Goal: Task Accomplishment & Management: Manage account settings

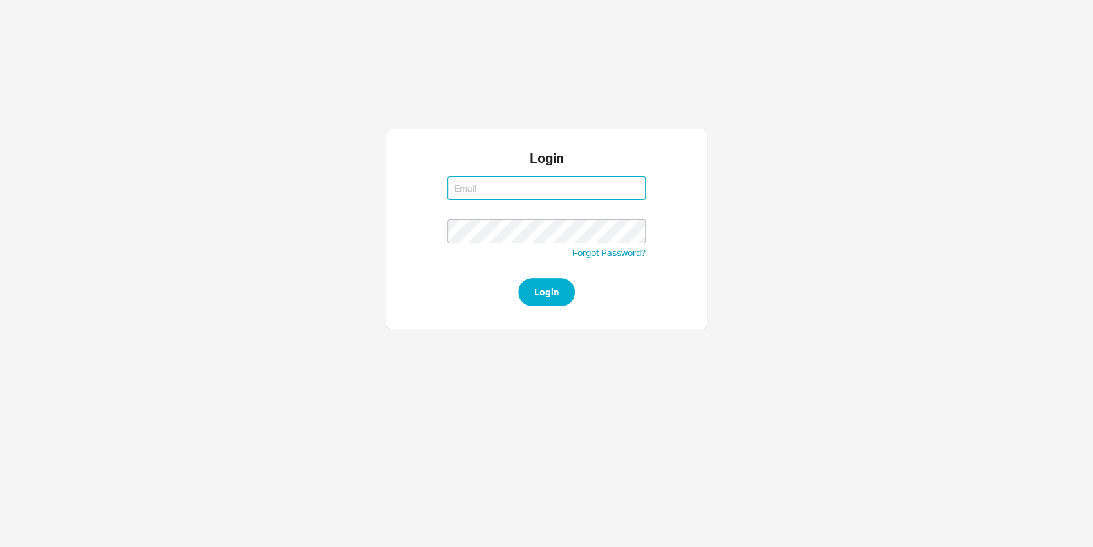
click at [483, 198] on input at bounding box center [546, 188] width 198 height 24
type input "[EMAIL_ADDRESS][DOMAIN_NAME]"
click at [538, 311] on div "Login nikki@qualitybath.com nikki@qualitybath.com Forgot Password? Login" at bounding box center [547, 229] width 322 height 201
click at [538, 301] on button "Login" at bounding box center [546, 292] width 57 height 28
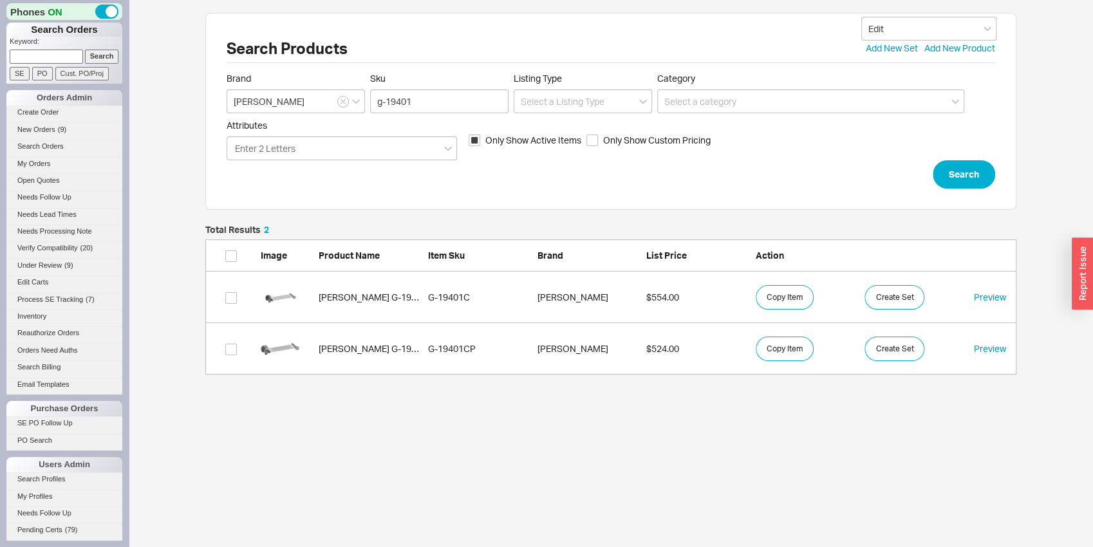
scroll to position [139, 801]
click at [762, 299] on button "Copy Item" at bounding box center [785, 297] width 58 height 24
drag, startPoint x: 386, startPoint y: 96, endPoint x: 430, endPoint y: 103, distance: 44.3
click at [427, 103] on input "g-19401" at bounding box center [439, 101] width 138 height 24
type input "g-8762"
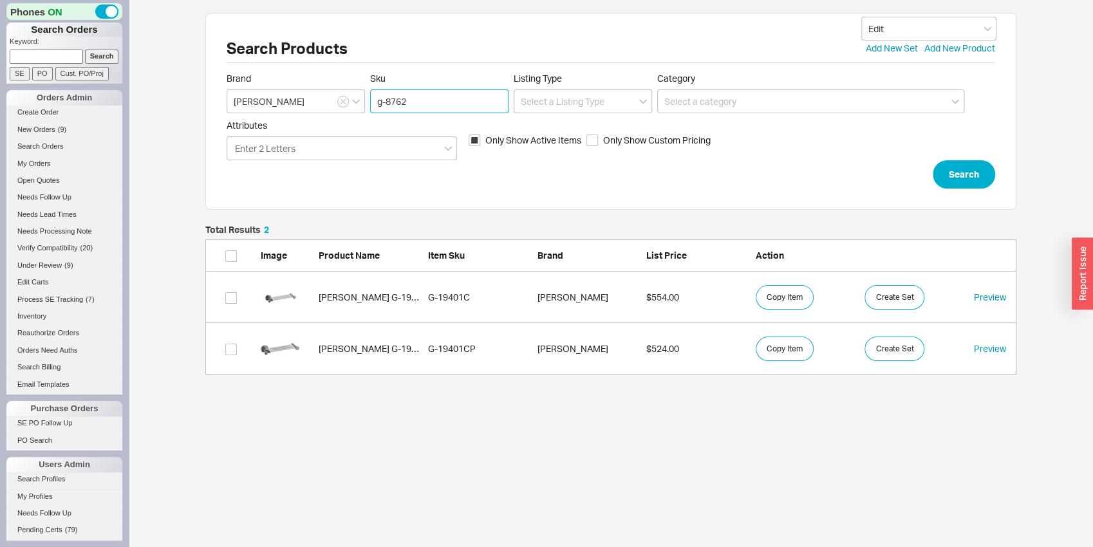
click button "Search" at bounding box center [964, 174] width 62 height 28
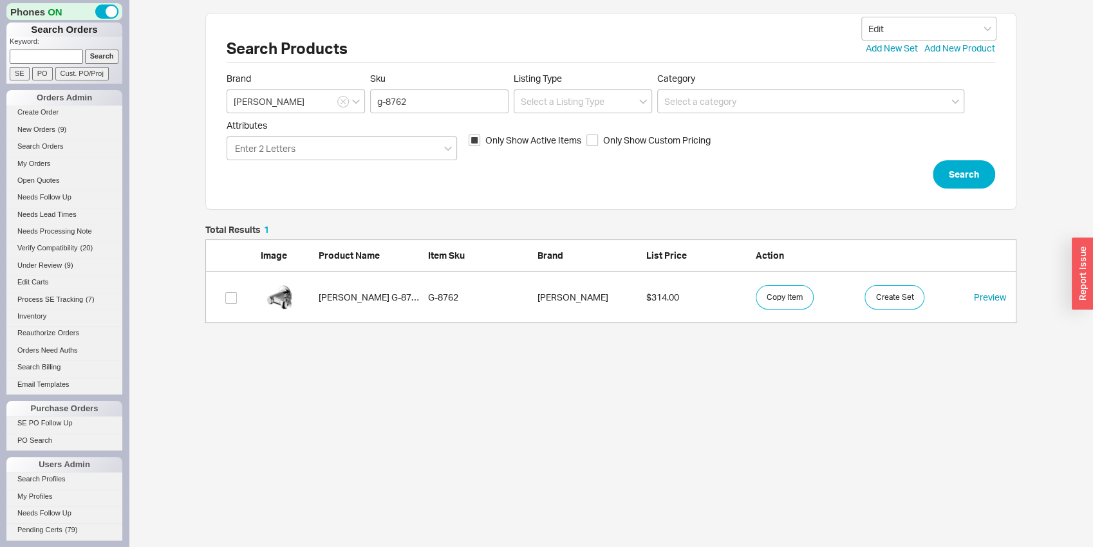
scroll to position [88, 801]
click at [304, 297] on div "grid" at bounding box center [286, 297] width 51 height 39
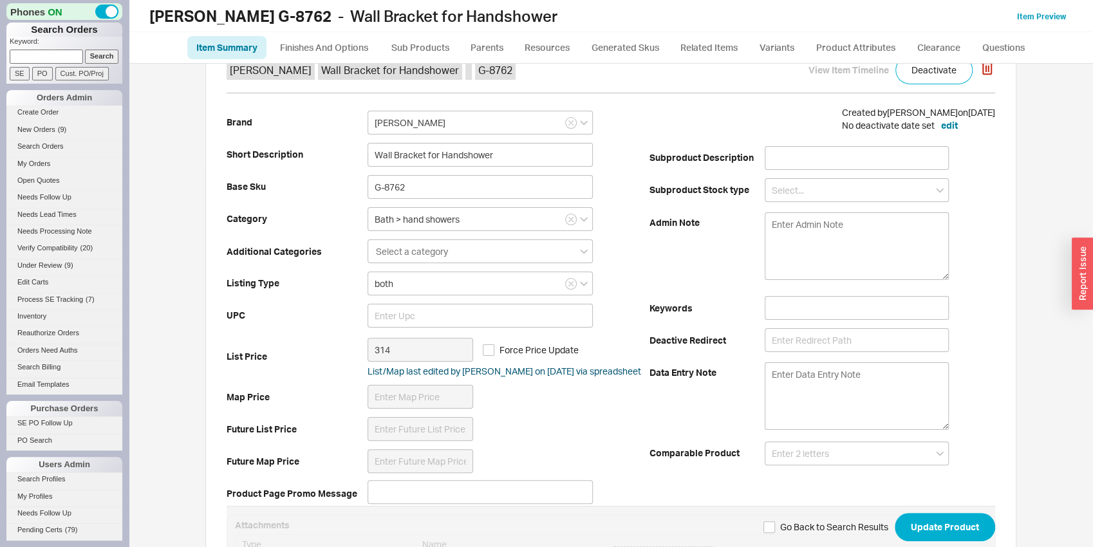
scroll to position [67, 0]
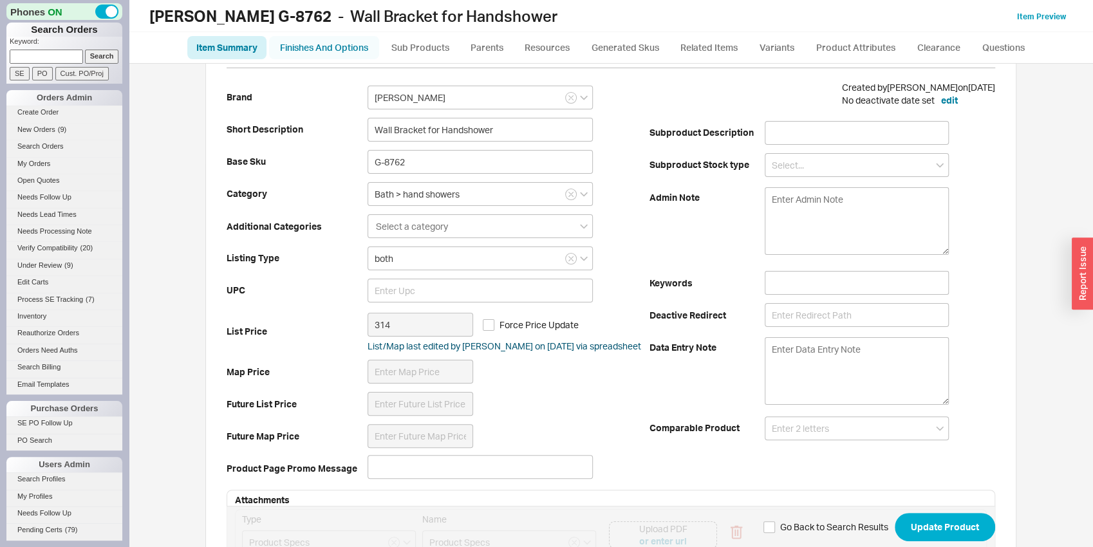
click at [358, 59] on link "Finishes And Options" at bounding box center [324, 47] width 110 height 23
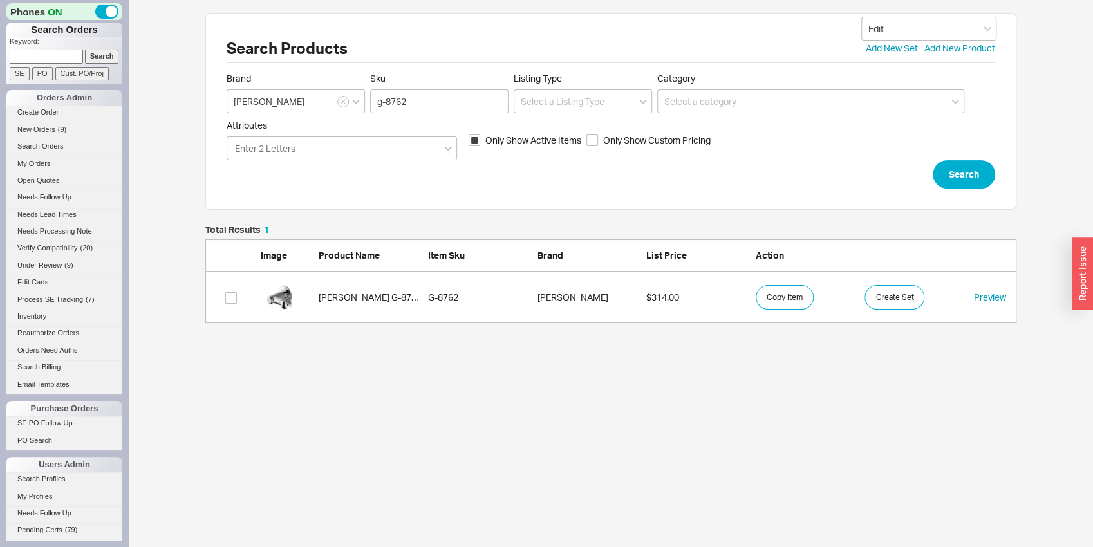
scroll to position [88, 801]
drag, startPoint x: 418, startPoint y: 101, endPoint x: 355, endPoint y: 95, distance: 62.8
click at [370, 95] on input "g-8762" at bounding box center [439, 101] width 138 height 24
click at [407, 95] on input "g-8762" at bounding box center [439, 101] width 138 height 24
drag, startPoint x: 389, startPoint y: 103, endPoint x: 438, endPoint y: 103, distance: 49.6
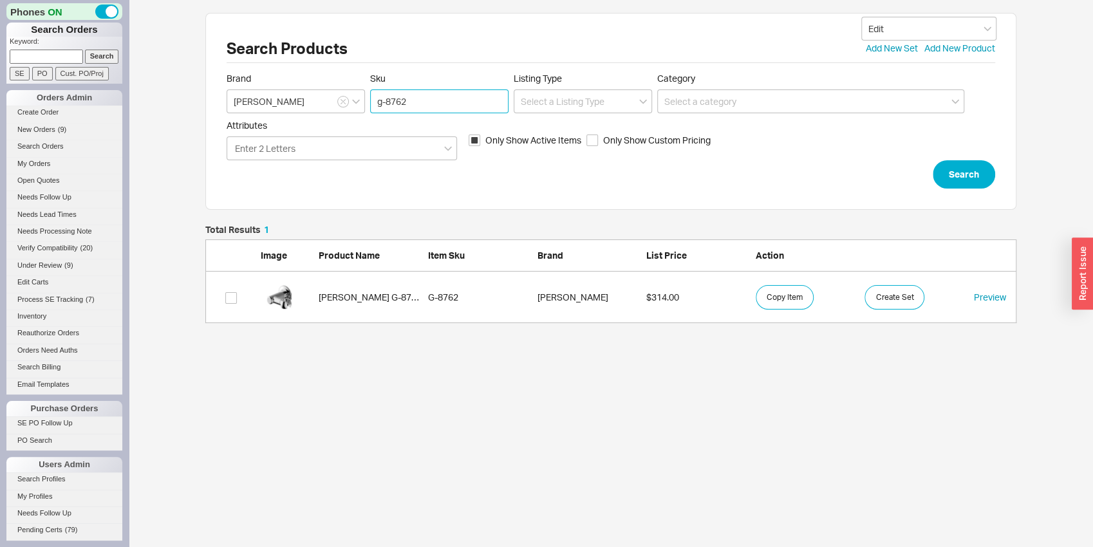
click at [438, 103] on input "g-8762" at bounding box center [439, 101] width 138 height 24
type input "g-8618"
click button "Search" at bounding box center [964, 174] width 62 height 28
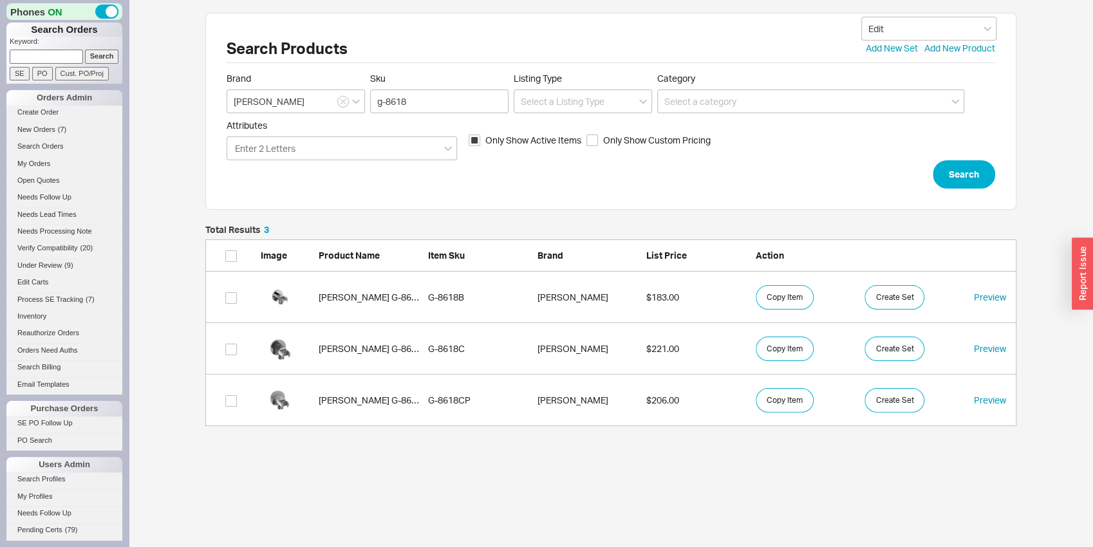
scroll to position [191, 801]
click at [781, 344] on button "Copy Item" at bounding box center [785, 349] width 58 height 24
drag, startPoint x: 387, startPoint y: 101, endPoint x: 416, endPoint y: 101, distance: 28.3
click at [416, 101] on input "g-8618" at bounding box center [439, 101] width 138 height 24
type input "g-19401"
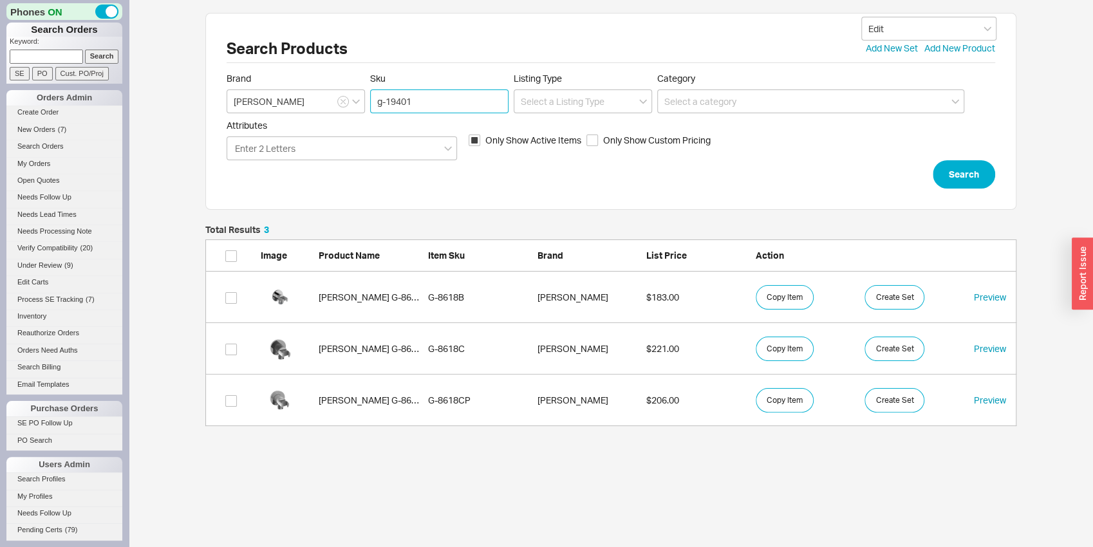
click button "Search" at bounding box center [964, 174] width 62 height 28
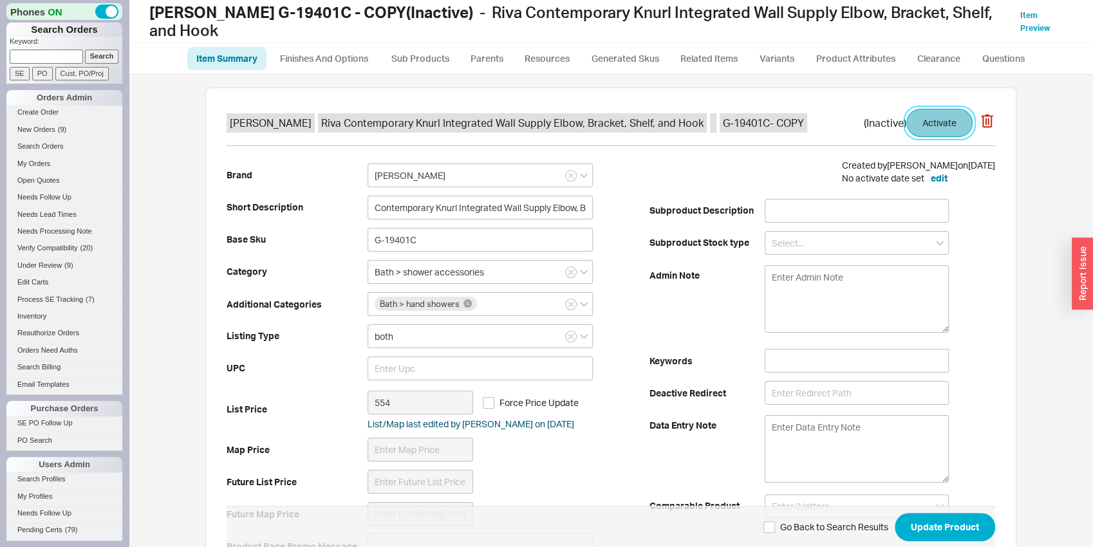
click at [920, 109] on button "Activate" at bounding box center [939, 123] width 66 height 28
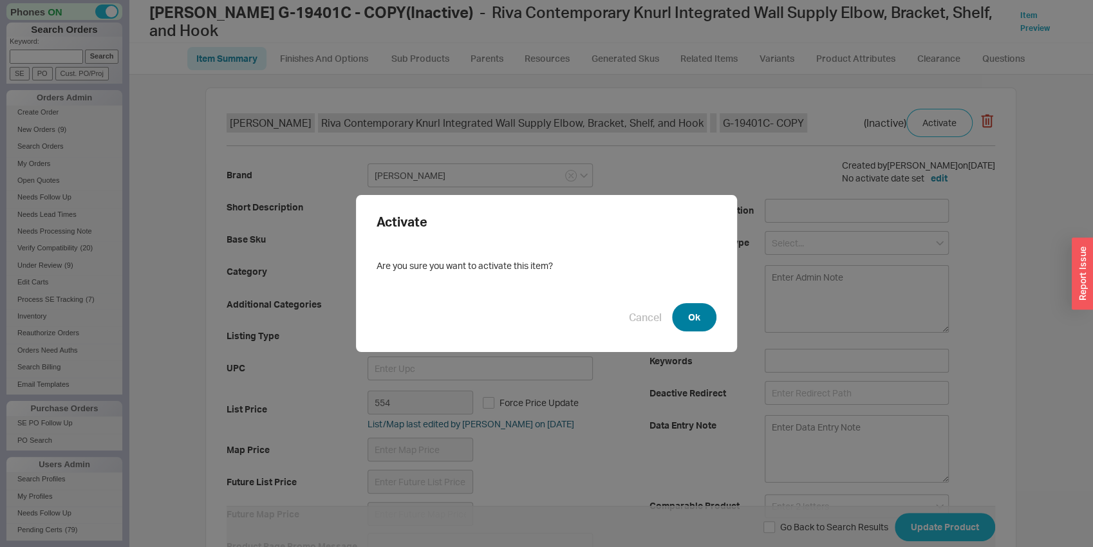
click at [705, 319] on button "Ok" at bounding box center [694, 317] width 44 height 28
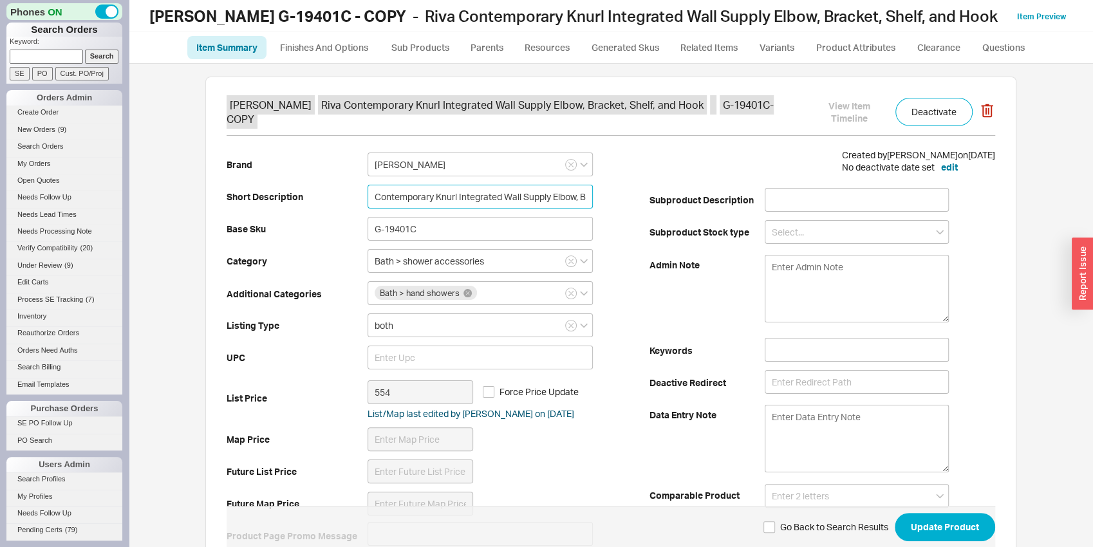
drag, startPoint x: 429, startPoint y: 199, endPoint x: 340, endPoint y: 195, distance: 88.9
click at [367, 195] on input "Contemporary Knurl Integrated Wall Supply Elbow, Bracket, Shelf, and Hook" at bounding box center [479, 197] width 225 height 24
type input "Traditional Knurl Integrated Wall Supply Elbow, Bracket, Shelf, and Hook"
click at [407, 225] on input "G-19401C" at bounding box center [479, 229] width 225 height 24
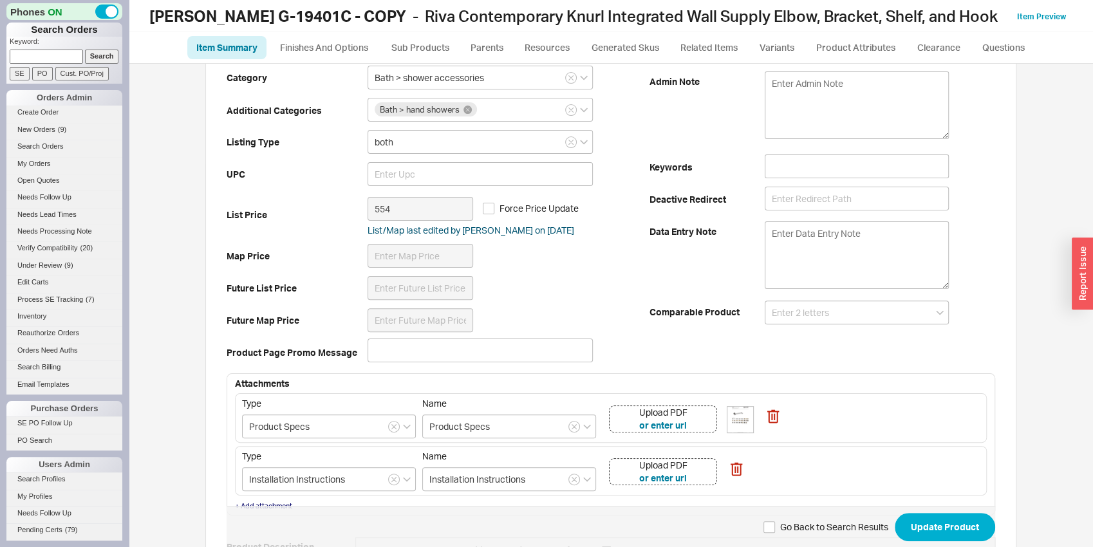
scroll to position [201, 0]
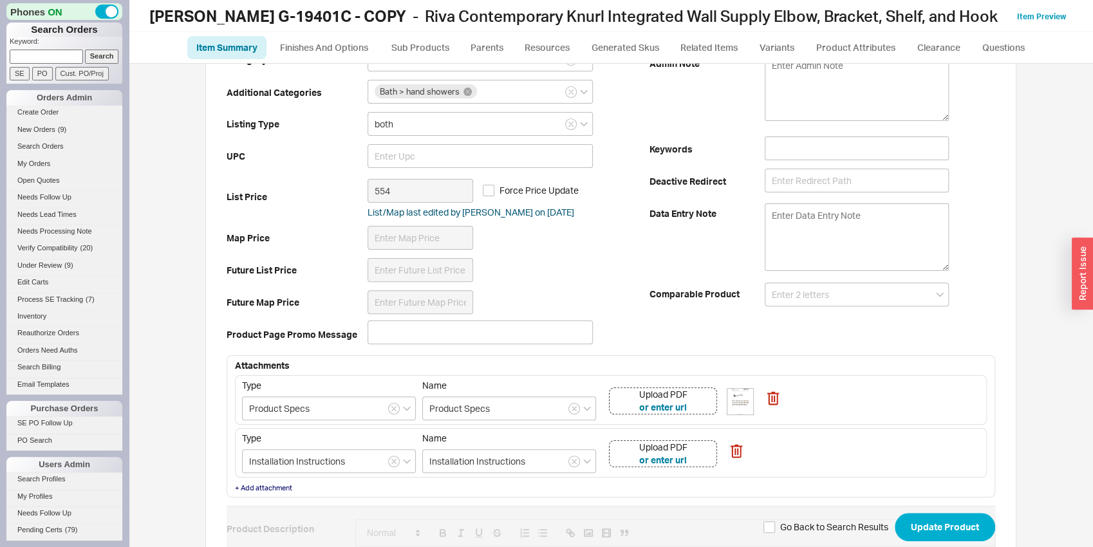
type input "G-19401T"
click at [699, 397] on div "Upload PDF or enter url" at bounding box center [663, 400] width 108 height 27
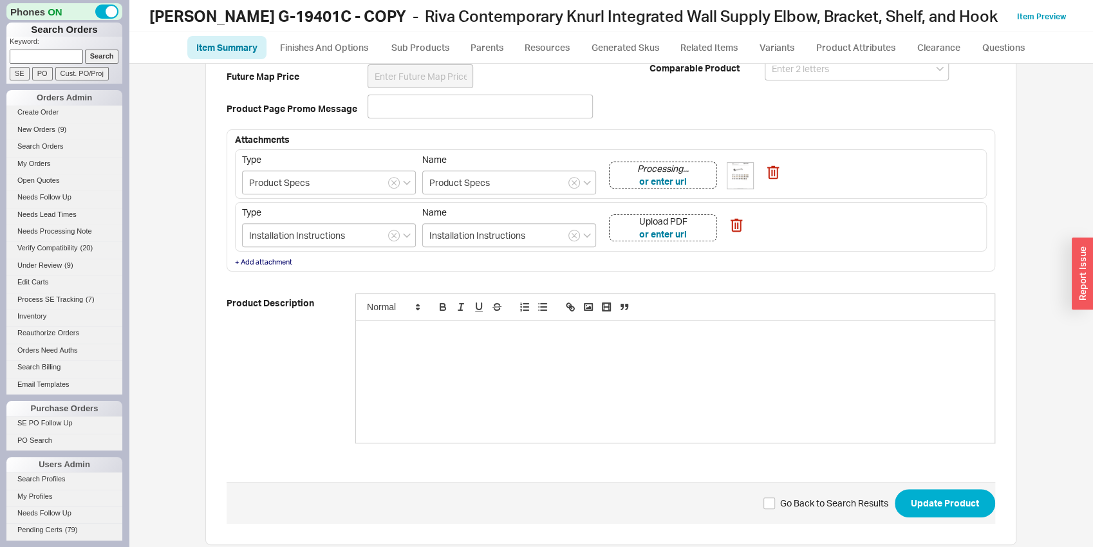
scroll to position [439, 0]
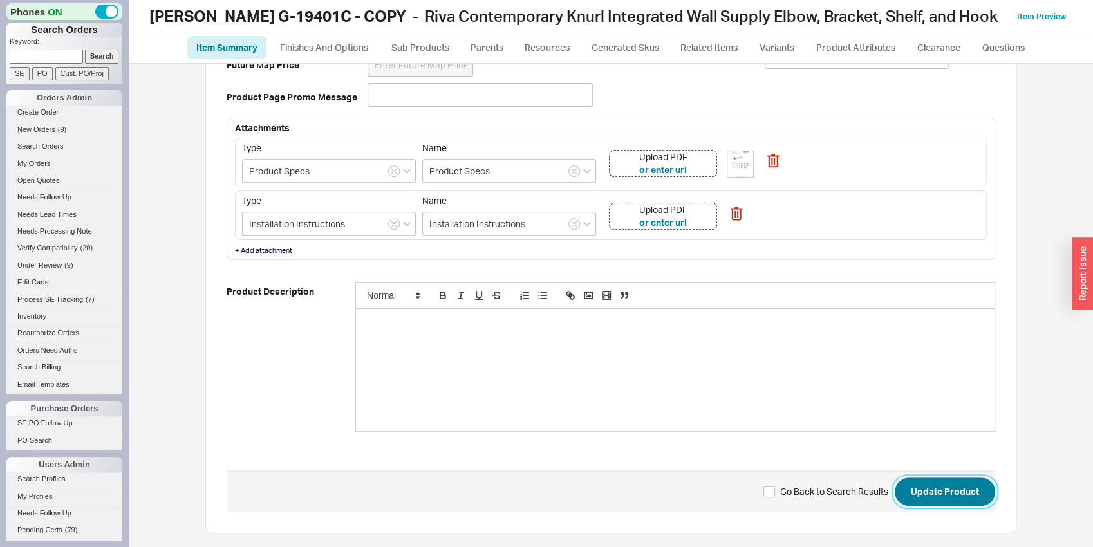
click at [936, 493] on button "Update Product" at bounding box center [945, 492] width 100 height 28
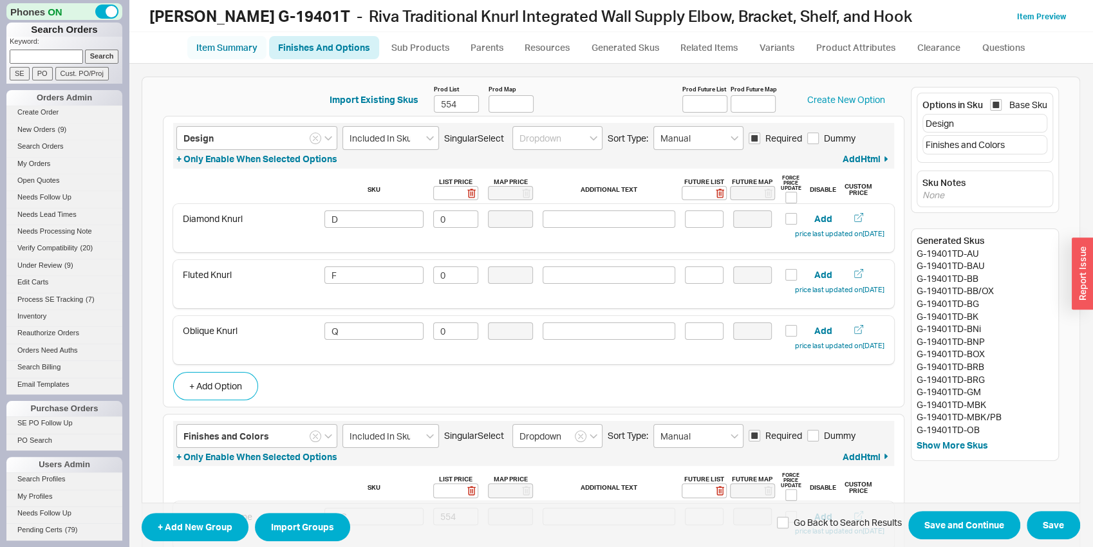
click at [216, 42] on link "Item Summary" at bounding box center [226, 47] width 79 height 23
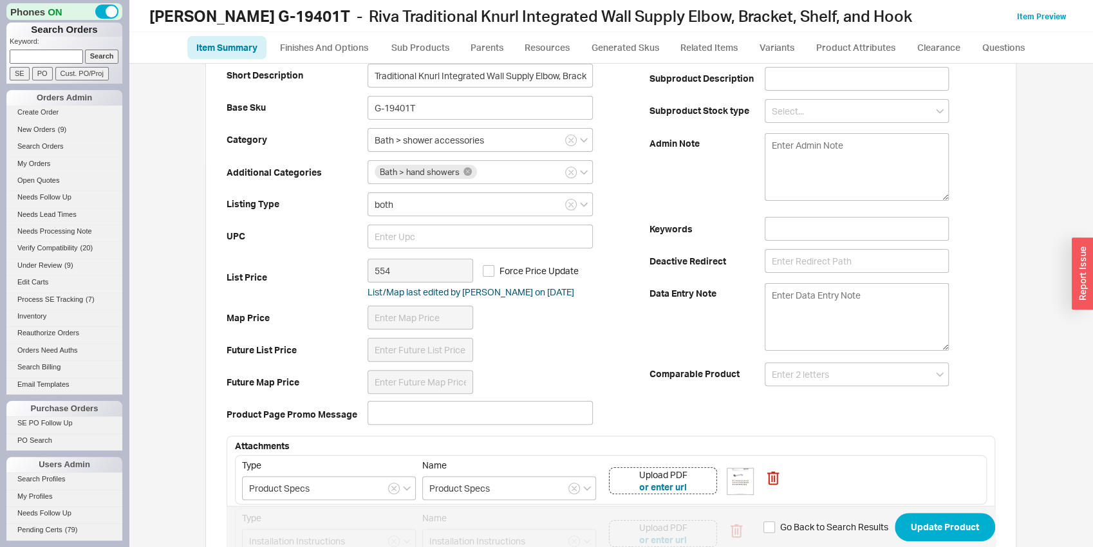
scroll to position [201, 0]
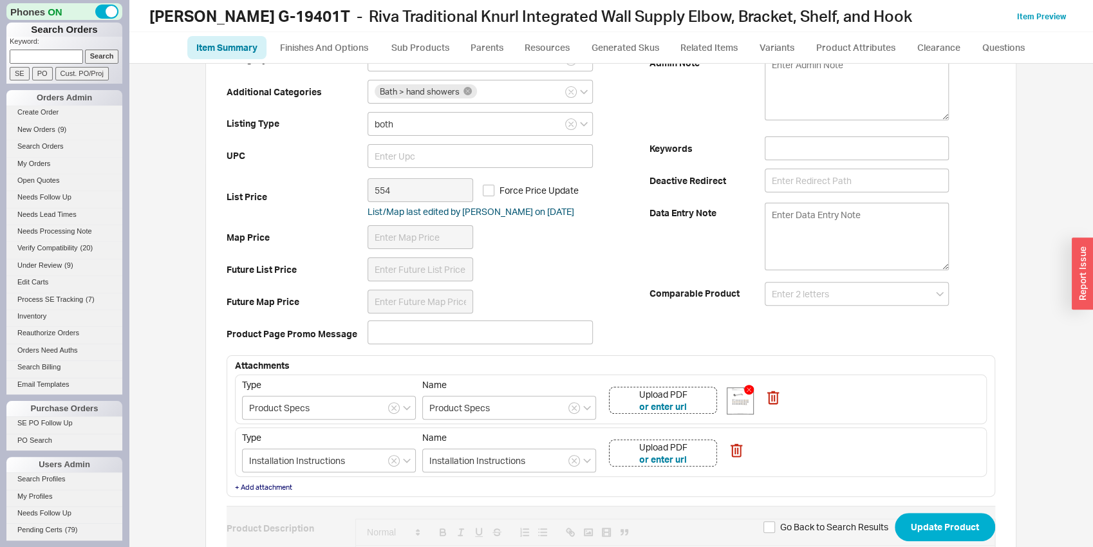
click at [732, 406] on img at bounding box center [740, 401] width 26 height 26
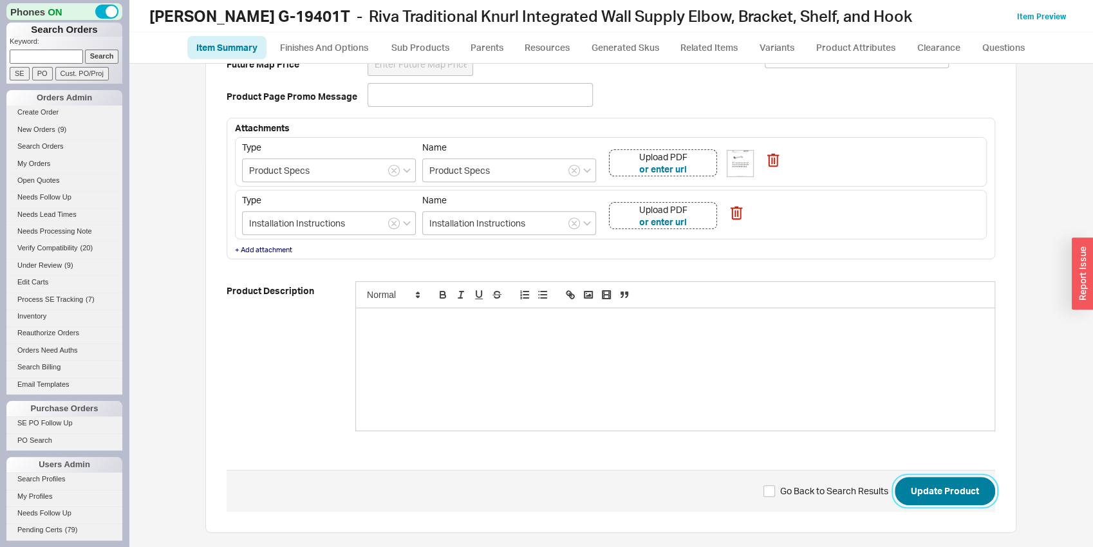
click at [953, 492] on button "Update Product" at bounding box center [945, 491] width 100 height 28
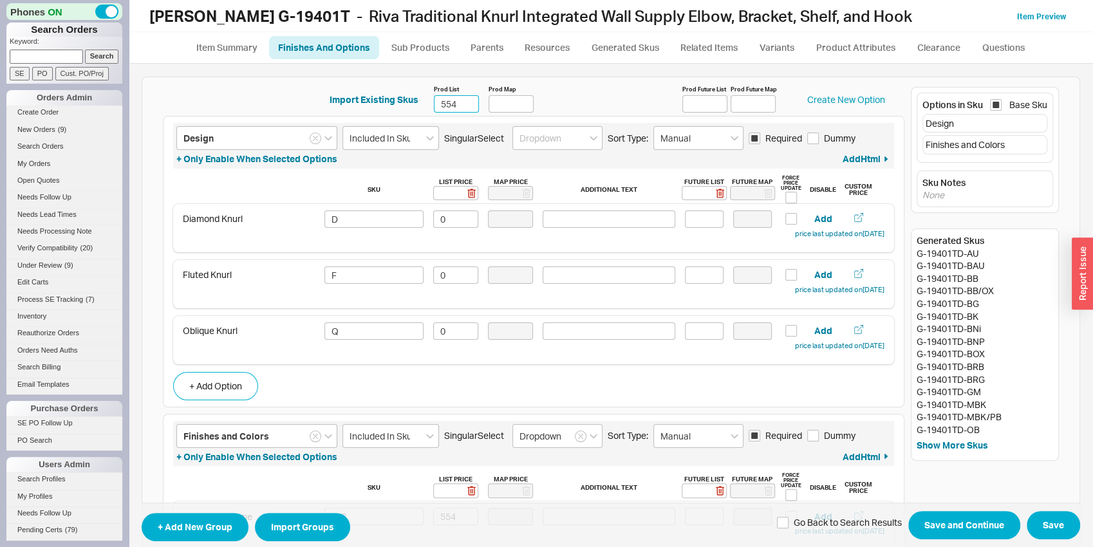
click at [464, 102] on input "554" at bounding box center [456, 103] width 45 height 17
click at [429, 236] on div "Diamond Knurl D 0 Add price last updated on 09/18/2025" at bounding box center [534, 225] width 702 height 30
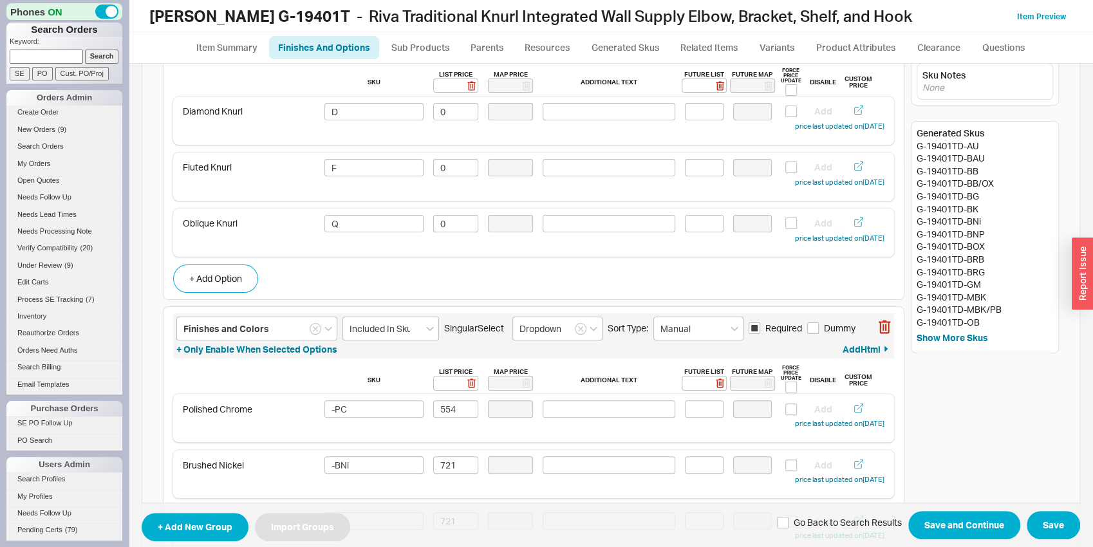
scroll to position [135, 0]
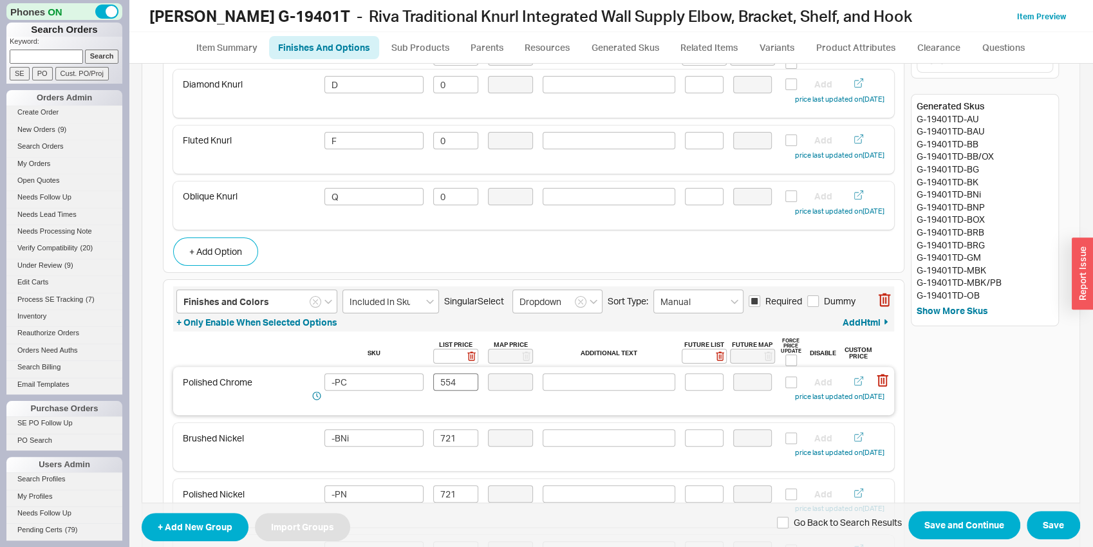
type input "586"
drag, startPoint x: 438, startPoint y: 375, endPoint x: 454, endPoint y: 375, distance: 15.4
click at [454, 375] on input "554" at bounding box center [455, 381] width 45 height 17
type input "586"
click at [453, 440] on input "721" at bounding box center [455, 437] width 45 height 17
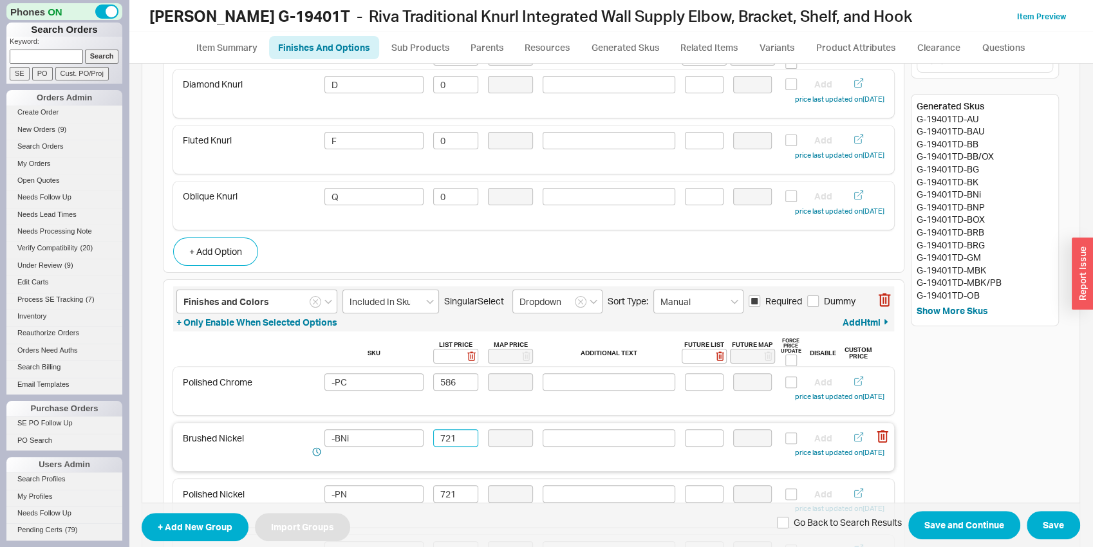
click at [454, 440] on input "721" at bounding box center [455, 437] width 45 height 17
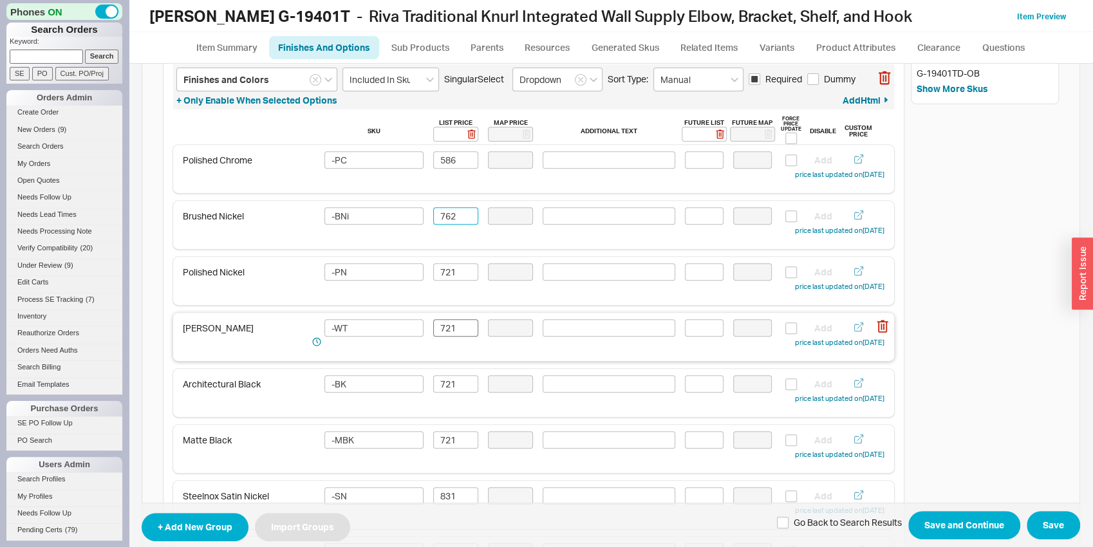
scroll to position [404, 0]
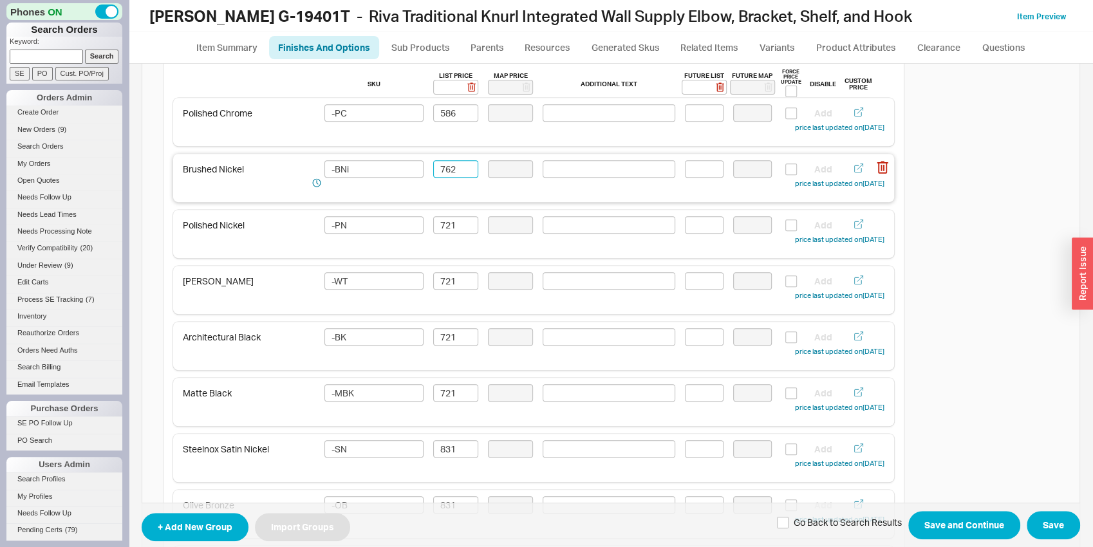
click at [449, 166] on input "762" at bounding box center [455, 168] width 45 height 17
click at [449, 165] on input "762" at bounding box center [455, 168] width 45 height 17
type input "762"
click at [447, 223] on input "721" at bounding box center [455, 224] width 45 height 17
click at [446, 223] on input "721" at bounding box center [455, 224] width 45 height 17
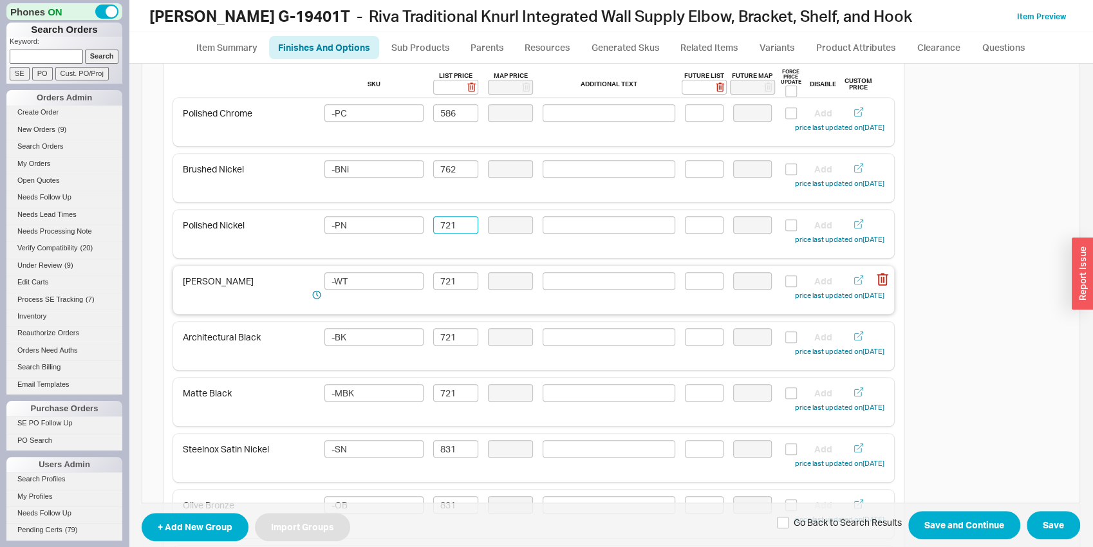
paste input "62"
type input "762"
click at [458, 289] on input "721" at bounding box center [455, 280] width 45 height 17
click at [458, 288] on input "721" at bounding box center [455, 280] width 45 height 17
paste input "62"
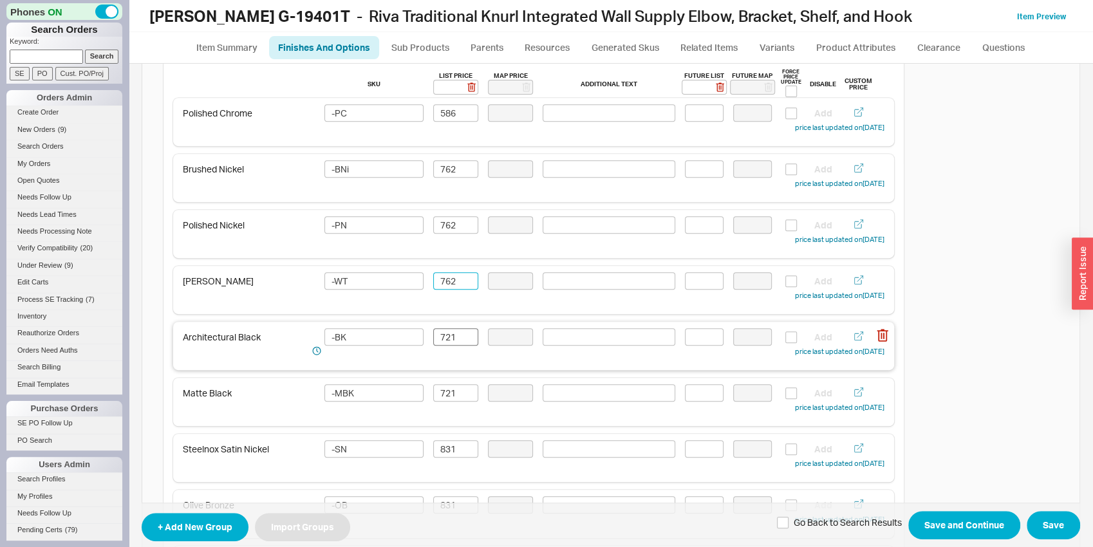
type input "762"
click at [463, 335] on input "721" at bounding box center [455, 336] width 45 height 17
paste input "62"
type input "762"
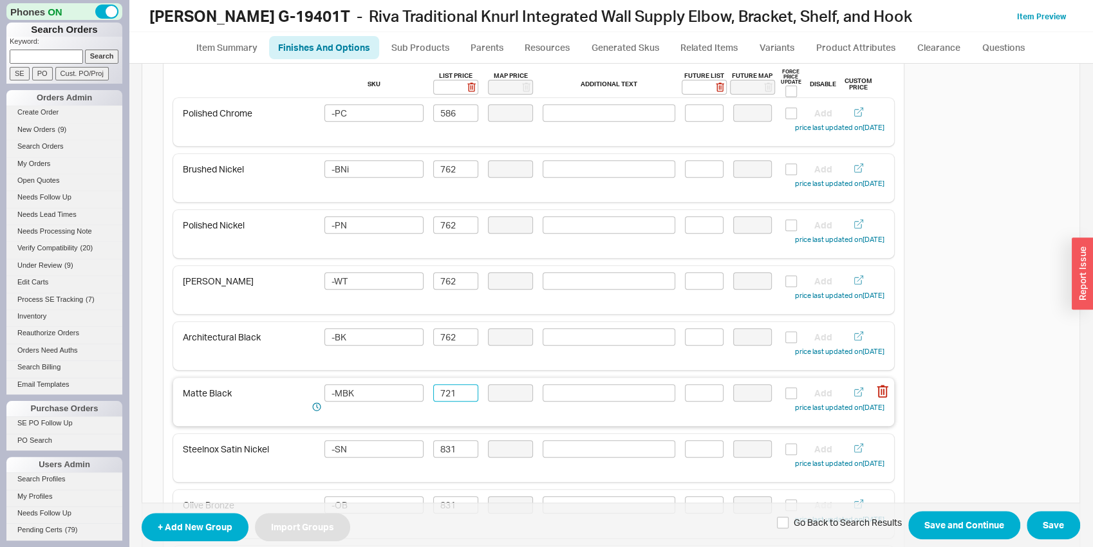
click at [452, 389] on input "721" at bounding box center [455, 392] width 45 height 17
paste input "62"
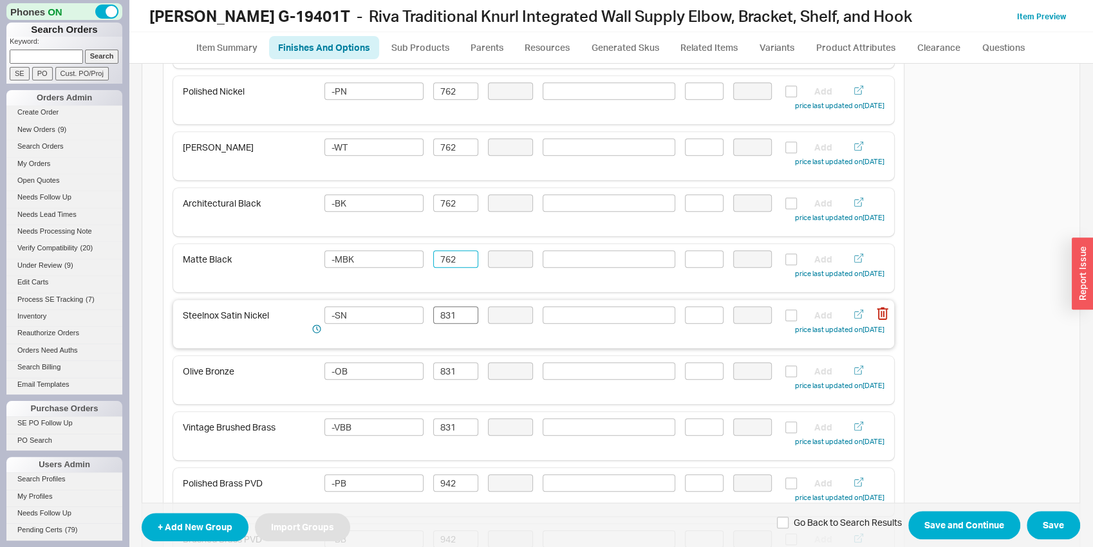
scroll to position [538, 0]
type input "762"
click at [443, 306] on input "831" at bounding box center [455, 314] width 45 height 17
click at [443, 307] on input "831" at bounding box center [455, 314] width 45 height 17
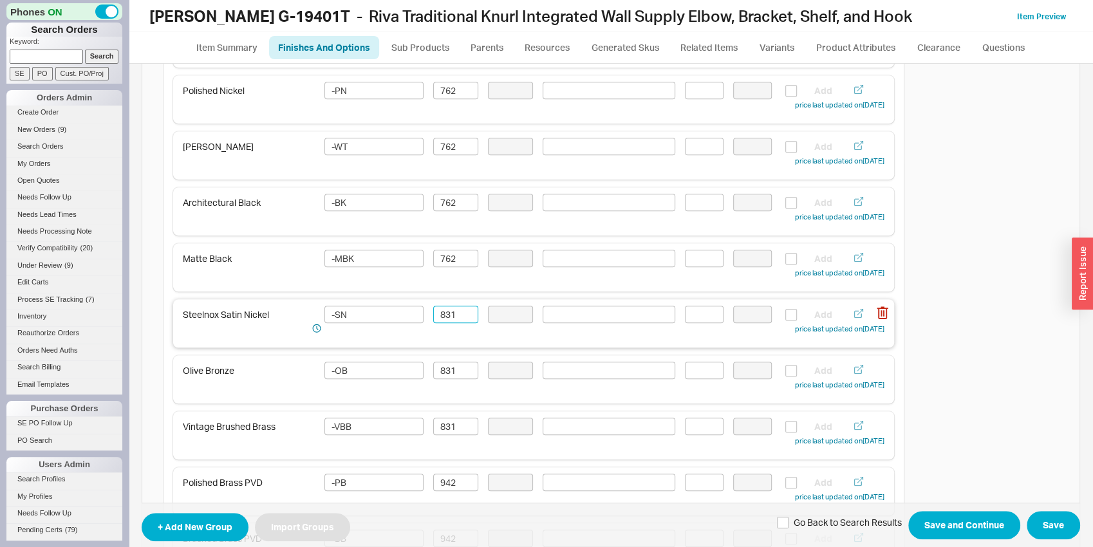
click at [449, 314] on input "831" at bounding box center [455, 314] width 45 height 17
click at [450, 314] on input "879" at bounding box center [455, 314] width 45 height 17
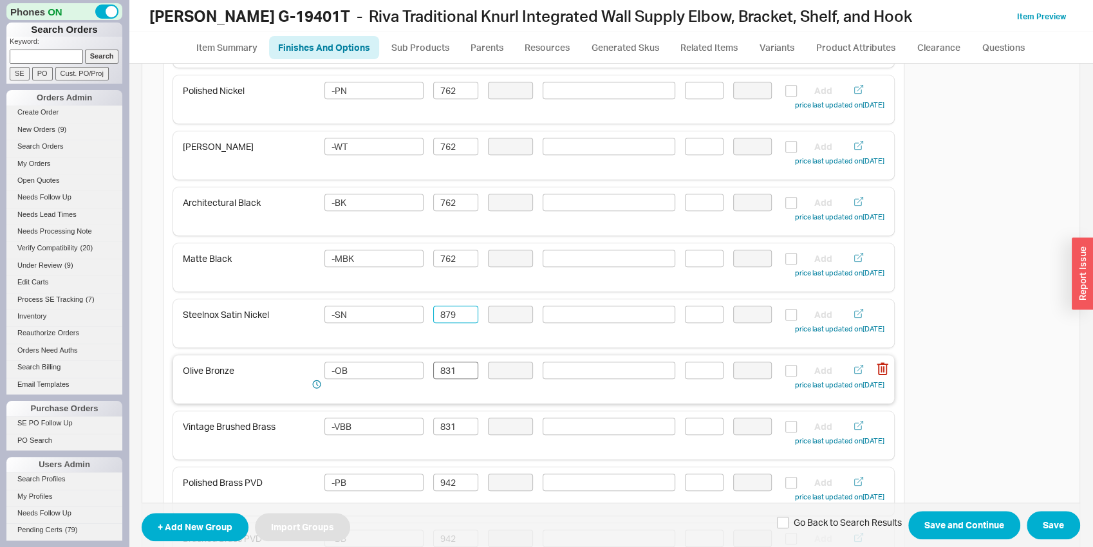
type input "879"
click at [451, 374] on input "831" at bounding box center [455, 370] width 45 height 17
drag, startPoint x: 451, startPoint y: 373, endPoint x: 447, endPoint y: 411, distance: 38.2
click at [451, 373] on input "831" at bounding box center [455, 370] width 45 height 17
paste input "79"
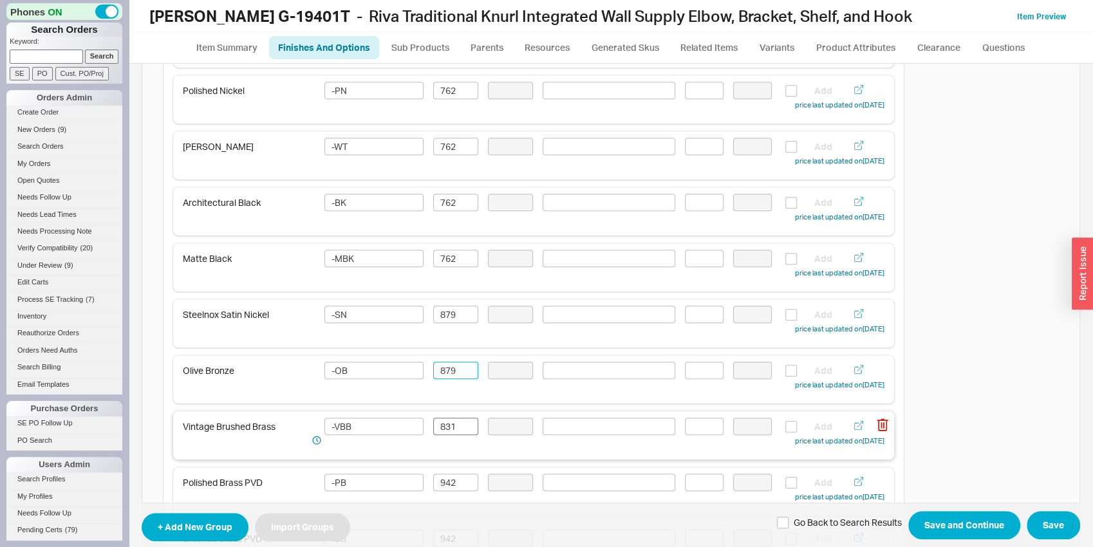
type input "879"
click at [447, 421] on input "831" at bounding box center [455, 426] width 45 height 17
paste input "79"
click at [449, 494] on div "Polished Brass PVD -PB 942 Add price last updated on 09/18/2025" at bounding box center [534, 489] width 702 height 30
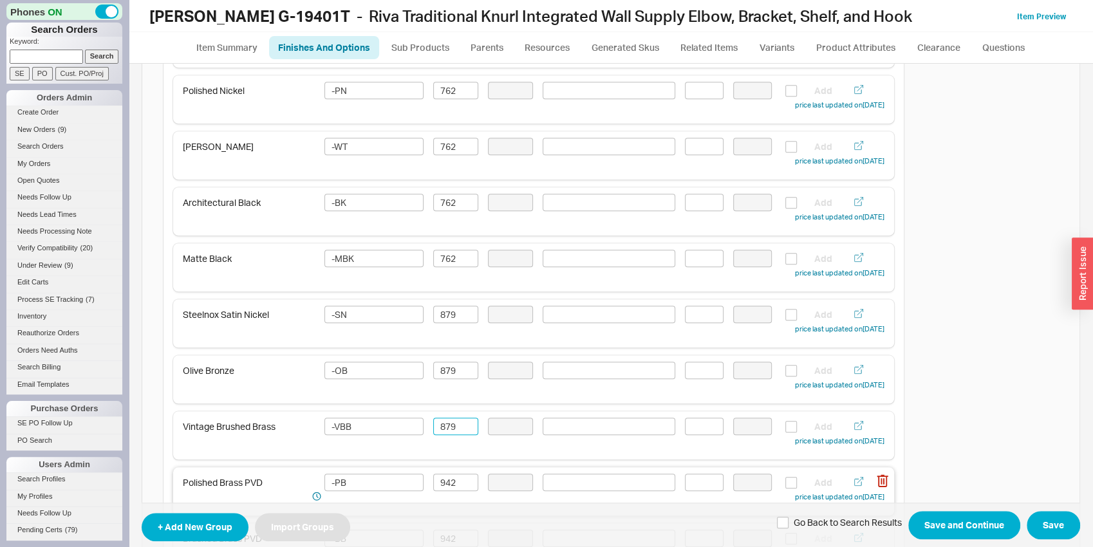
click at [449, 494] on div "Polished Brass PVD -PB 942 Add price last updated on 09/18/2025" at bounding box center [534, 489] width 702 height 30
type input "879"
click at [449, 487] on input "942" at bounding box center [455, 482] width 45 height 17
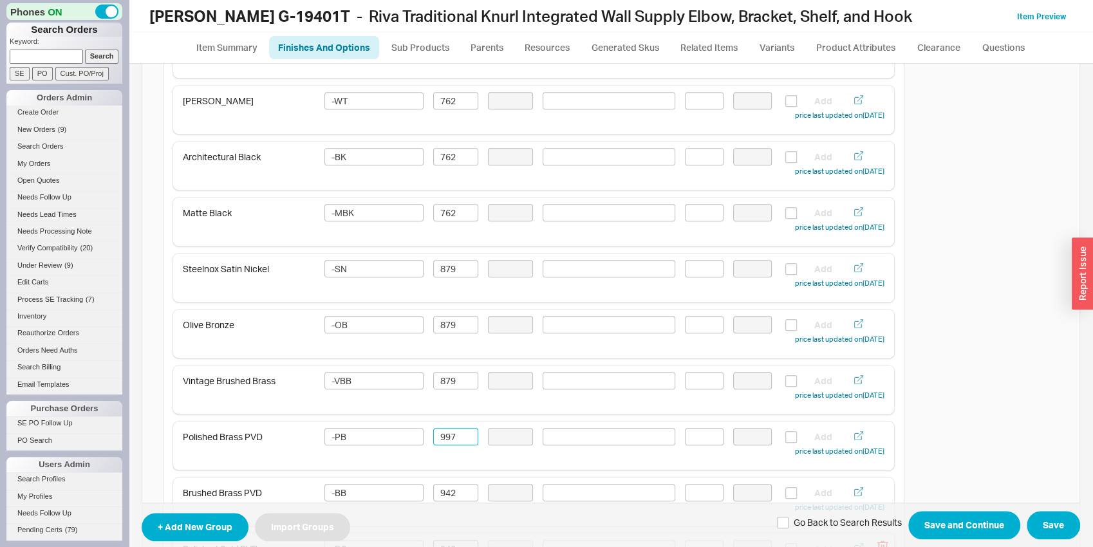
scroll to position [739, 0]
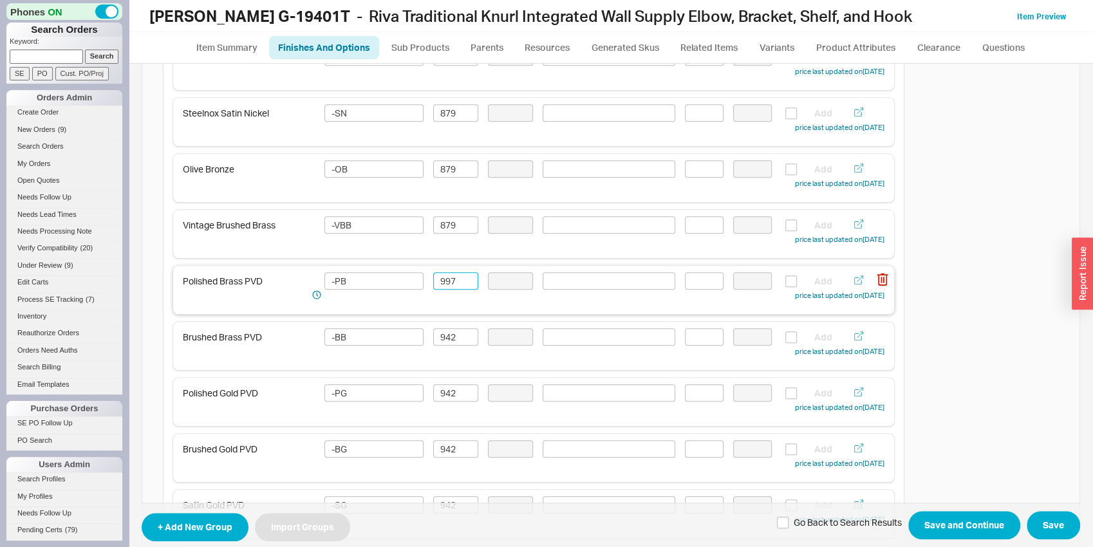
click at [457, 278] on input "997" at bounding box center [455, 280] width 45 height 17
click at [457, 277] on input "997" at bounding box center [455, 280] width 45 height 17
type input "997"
click at [445, 342] on input "942" at bounding box center [455, 336] width 45 height 17
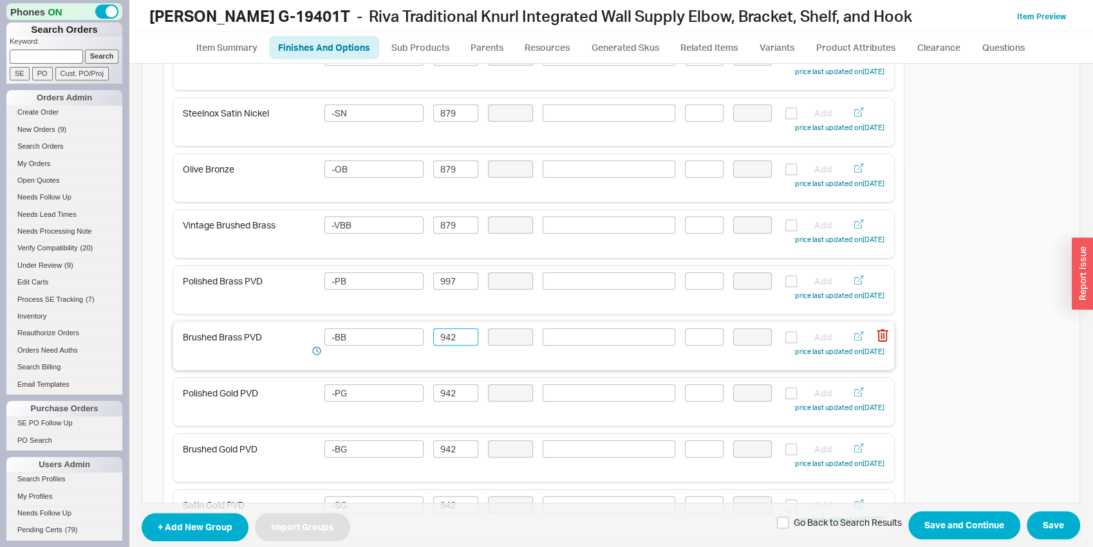
paste input "97"
type input "997"
click at [447, 396] on input "942" at bounding box center [455, 392] width 45 height 17
paste input "97"
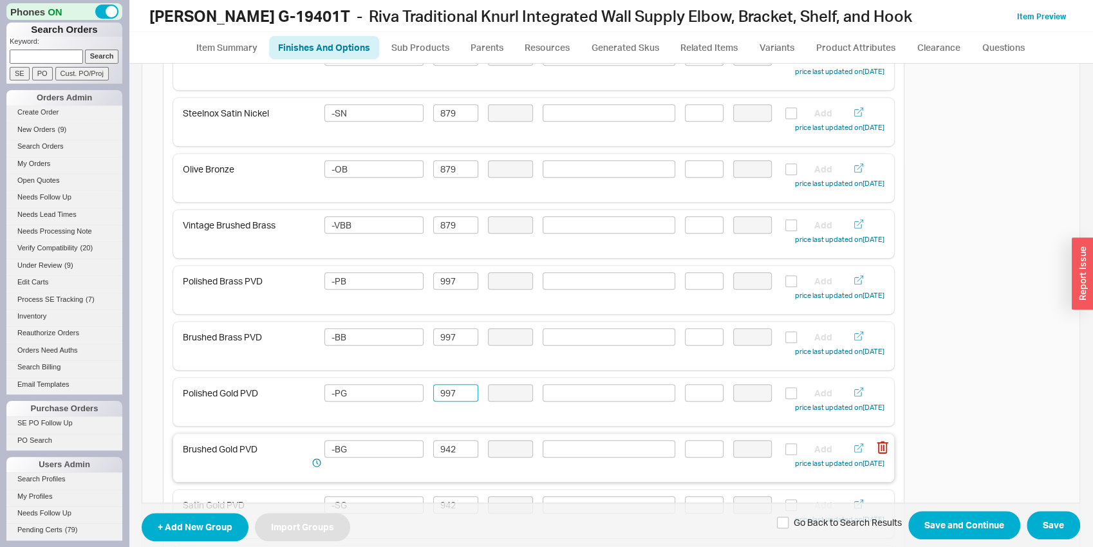
click at [444, 458] on div "Brushed Gold PVD -BG 942 Add price last updated on 09/18/2025" at bounding box center [534, 455] width 702 height 30
type input "997"
click at [443, 451] on input "942" at bounding box center [455, 448] width 45 height 17
paste input "97"
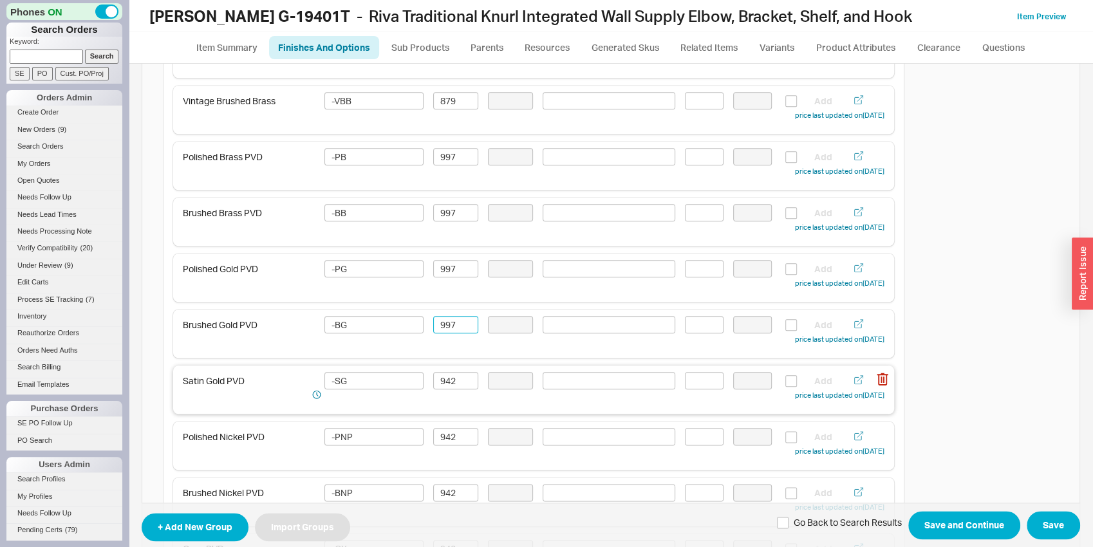
scroll to position [874, 0]
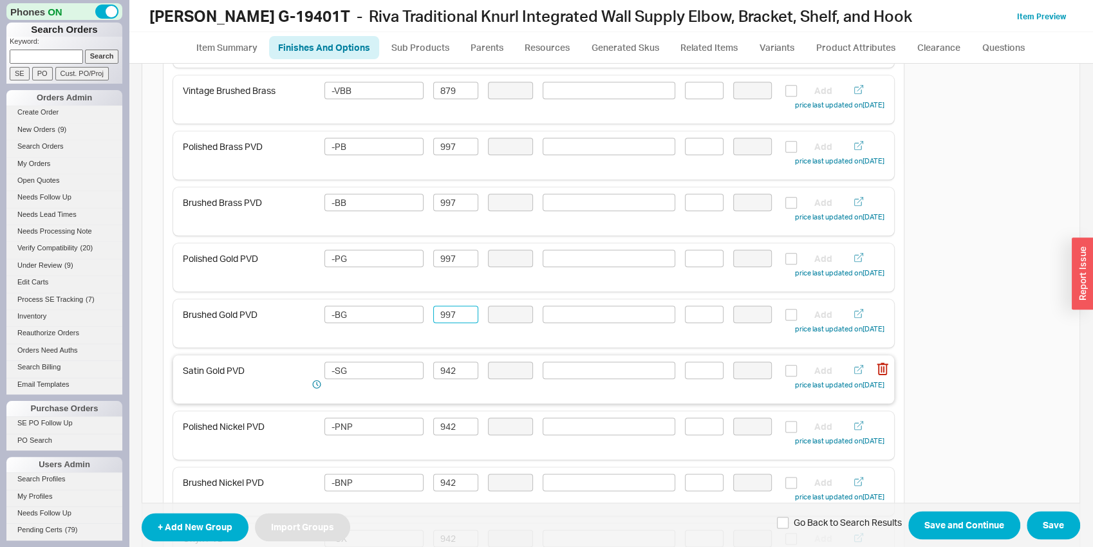
click at [443, 357] on div "Satin Gold PVD -SG 942 Add price last updated on 09/18/2025" at bounding box center [533, 379] width 721 height 48
type input "997"
click at [447, 366] on input "942" at bounding box center [455, 370] width 45 height 17
paste input "97"
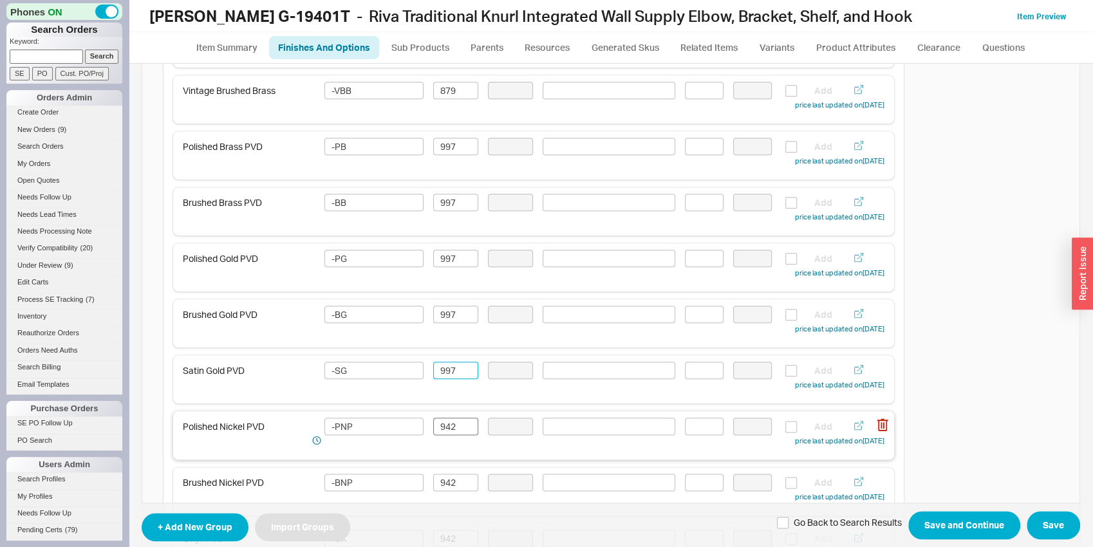
type input "997"
click at [449, 427] on input "942" at bounding box center [455, 426] width 45 height 17
paste input "97"
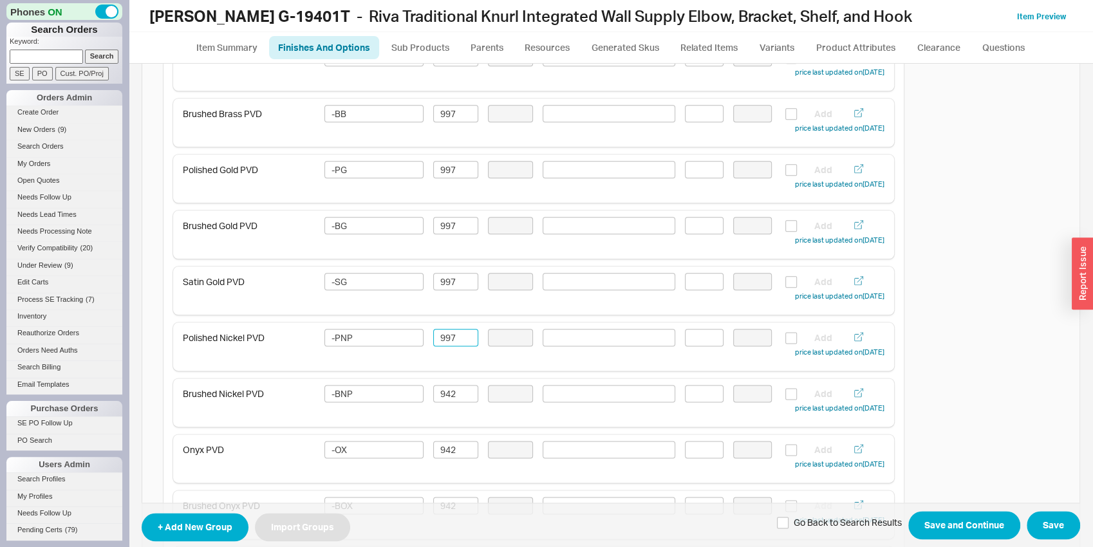
scroll to position [1076, 0]
type input "997"
click at [458, 335] on input "942" at bounding box center [455, 336] width 45 height 17
click at [450, 287] on input "942" at bounding box center [455, 280] width 45 height 17
click at [450, 285] on input "942" at bounding box center [455, 280] width 45 height 17
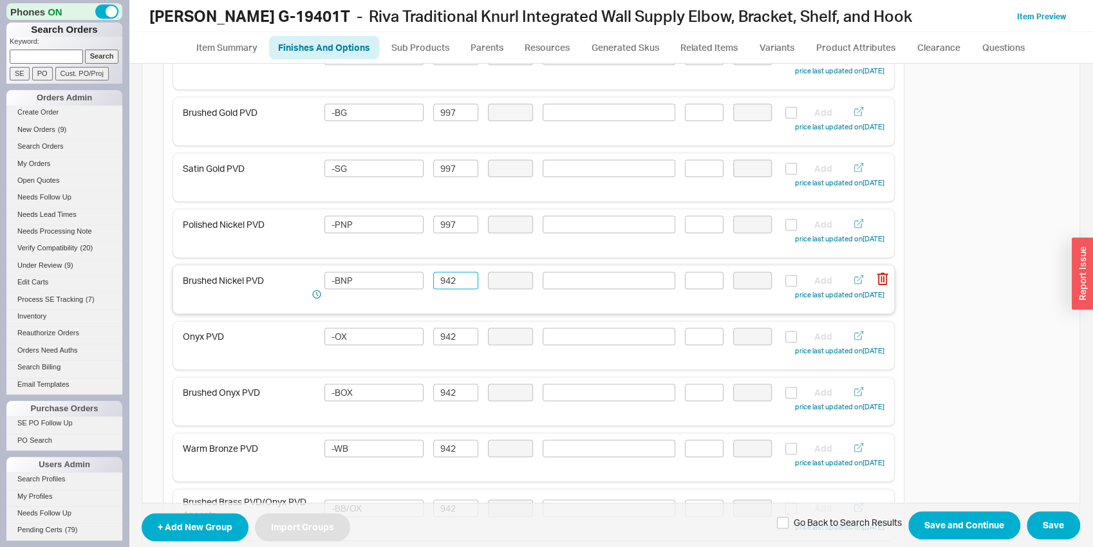
click at [450, 285] on input "942" at bounding box center [455, 280] width 45 height 17
paste input "97"
type input "997"
click at [451, 330] on input "942" at bounding box center [455, 336] width 45 height 17
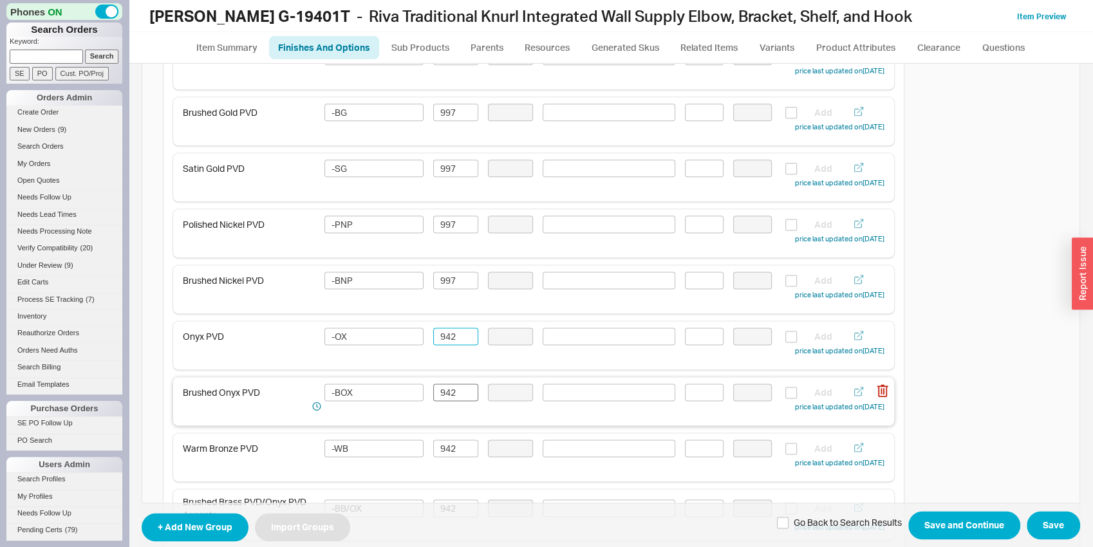
paste input "97"
type input "997"
click at [455, 393] on input "942" at bounding box center [455, 392] width 45 height 17
paste input "97"
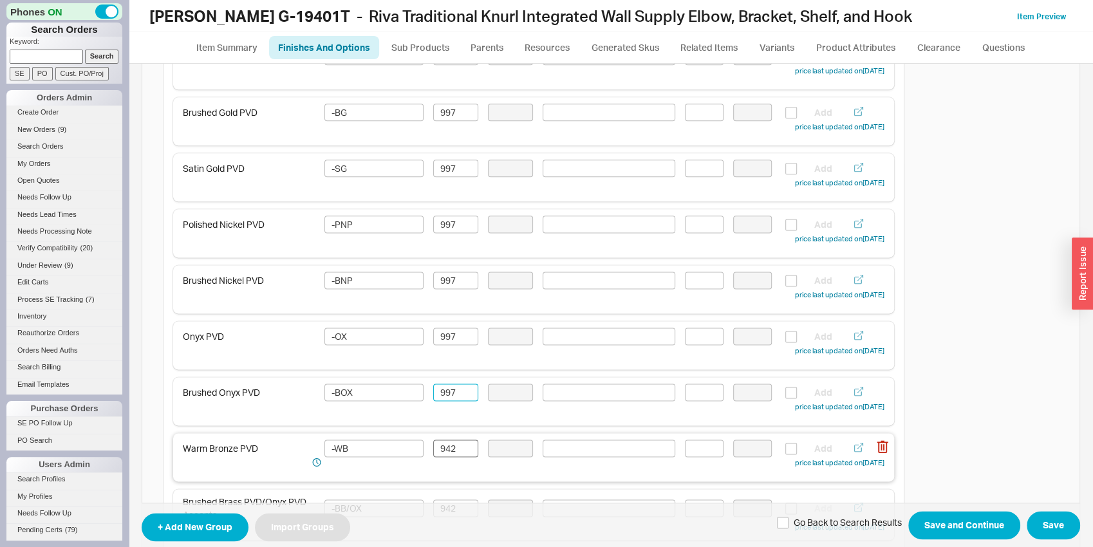
type input "997"
click at [453, 448] on input "942" at bounding box center [455, 448] width 45 height 17
paste input "97"
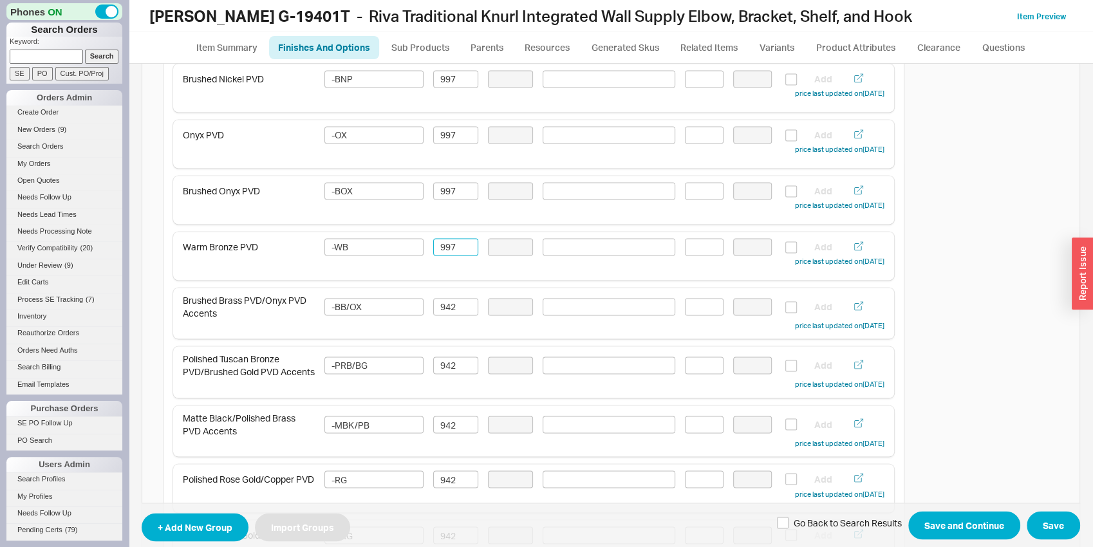
click at [452, 343] on div "Polished Chrome -PC 586 Add price last updated on 09/18/2025 Brushed Nickel -BN…" at bounding box center [533, 36] width 721 height 1624
type input "997"
click at [450, 303] on input "942" at bounding box center [455, 306] width 45 height 17
paste input "97"
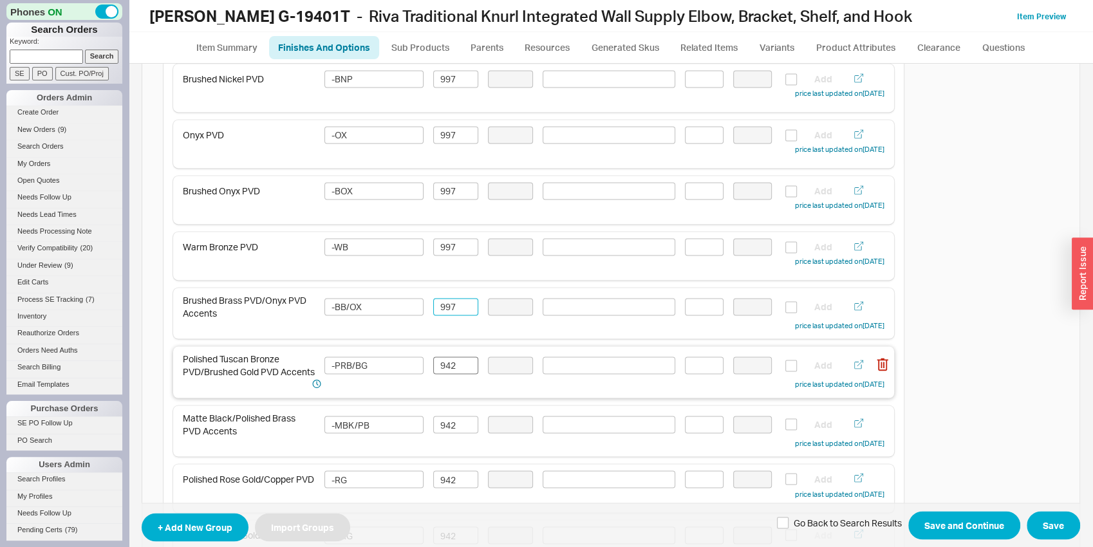
type input "997"
click at [450, 364] on input "942" at bounding box center [455, 365] width 45 height 17
paste input "97"
type input "997"
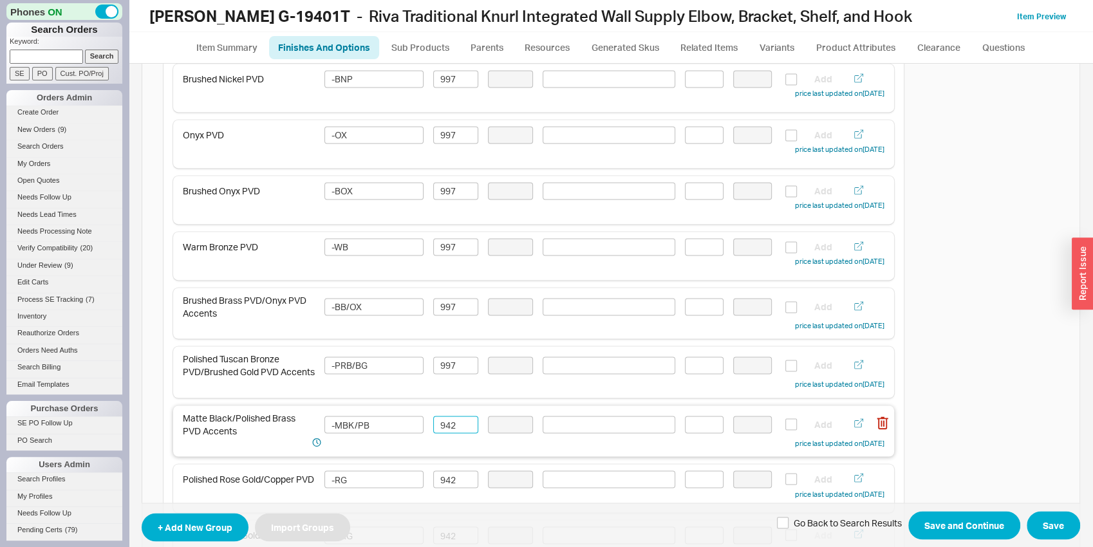
click at [456, 428] on input "942" at bounding box center [455, 424] width 45 height 17
paste input "97"
click at [456, 470] on div "Polished Rose Gold/Copper PVD -RG 942 Add price last updated on 09/18/2025" at bounding box center [534, 485] width 702 height 30
click at [454, 472] on div "Polished Rose Gold/Copper PVD -RG 942 Add price last updated on 09/18/2025" at bounding box center [534, 485] width 702 height 30
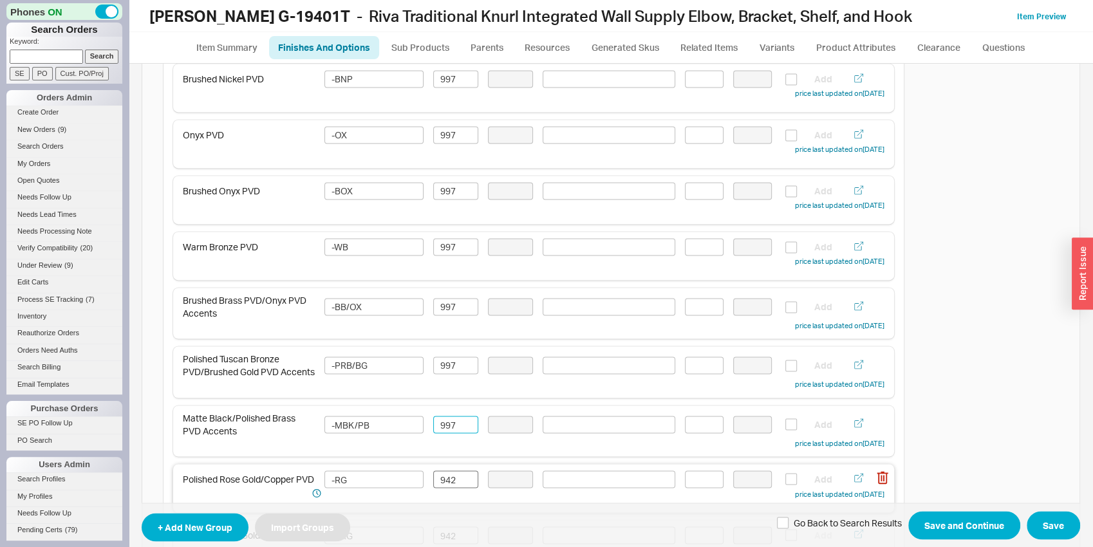
click at [454, 472] on div "Polished Rose Gold/Copper PVD -RG 942 Add price last updated on 09/18/2025" at bounding box center [534, 485] width 702 height 30
type input "997"
click at [451, 483] on input "942" at bounding box center [455, 478] width 45 height 17
paste input "97"
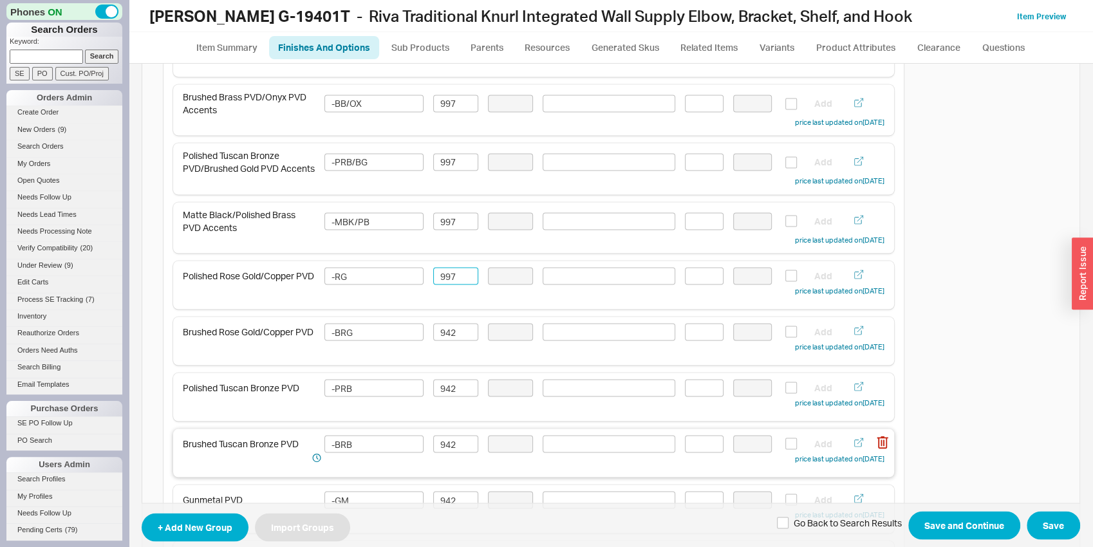
scroll to position [1547, 0]
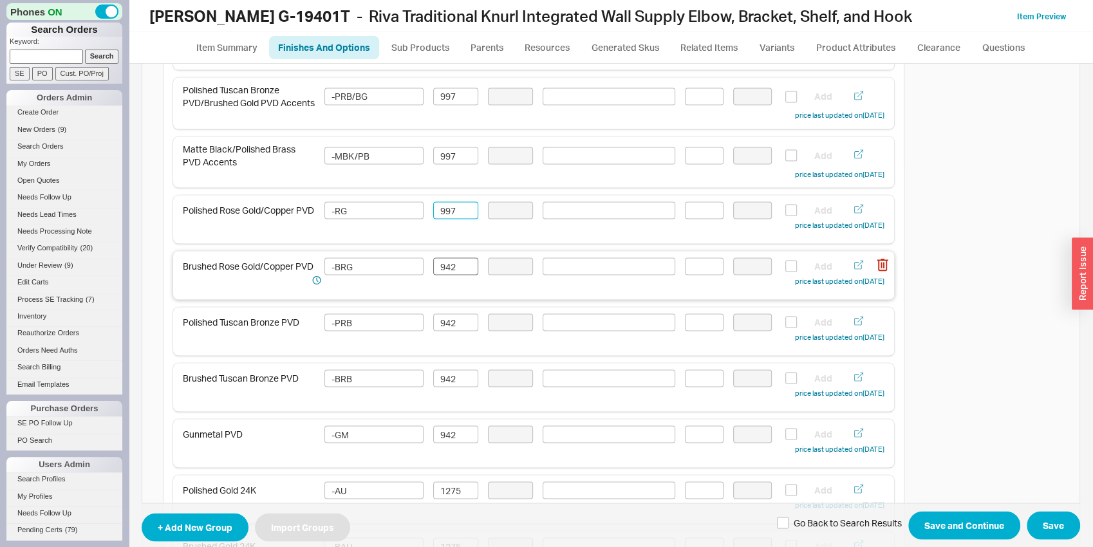
type input "997"
click at [445, 273] on input "942" at bounding box center [455, 265] width 45 height 17
paste input "97"
type input "997"
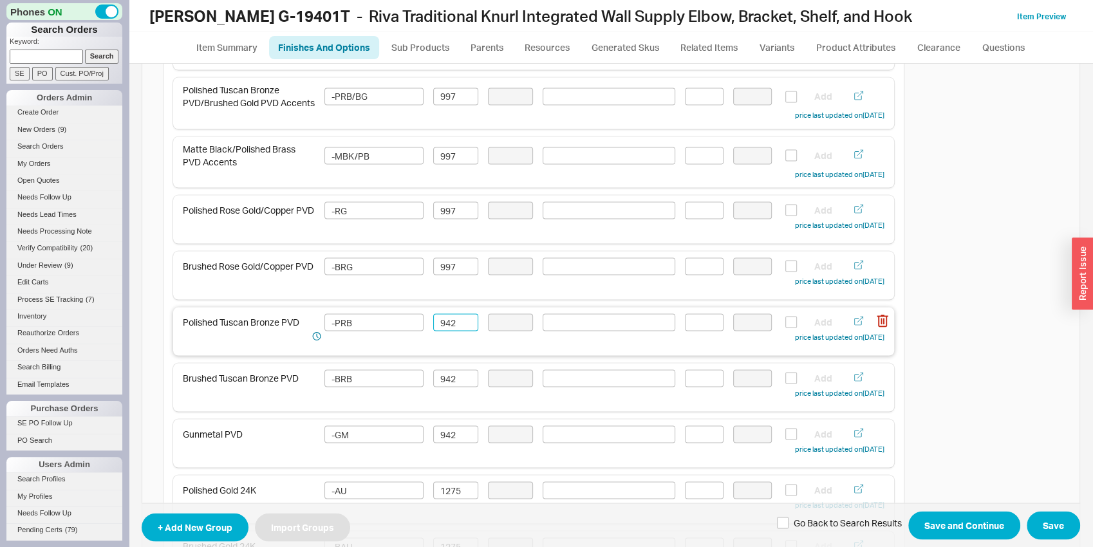
click at [445, 319] on input "942" at bounding box center [455, 321] width 45 height 17
paste input "97"
type input "997"
click at [448, 375] on input "942" at bounding box center [455, 377] width 45 height 17
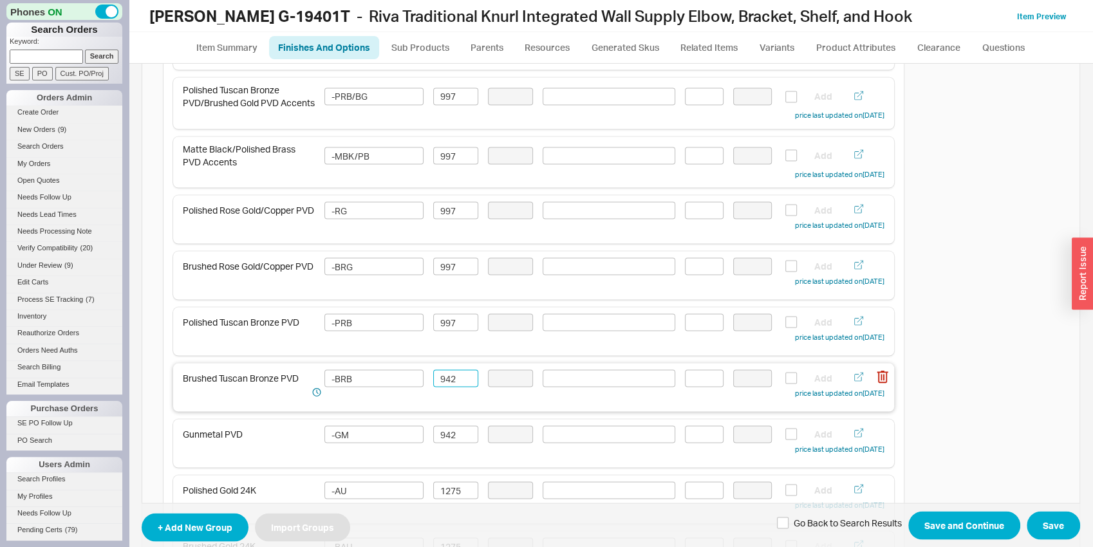
click at [448, 375] on input "942" at bounding box center [455, 377] width 45 height 17
paste input "997"
click at [444, 387] on input "949972" at bounding box center [455, 377] width 45 height 17
paste input "97"
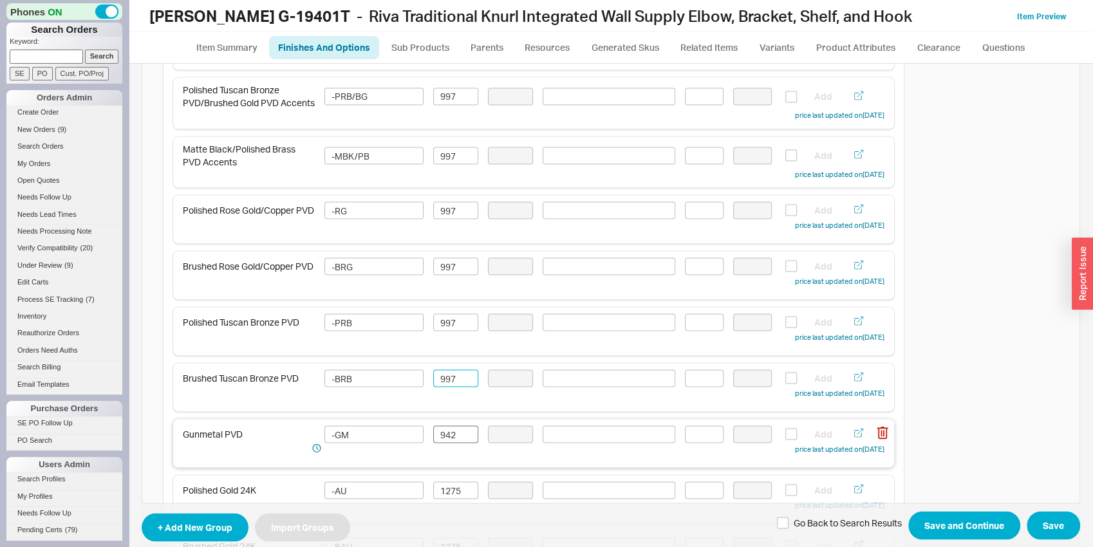
type input "997"
click at [443, 443] on input "942" at bounding box center [455, 433] width 45 height 17
paste input "97"
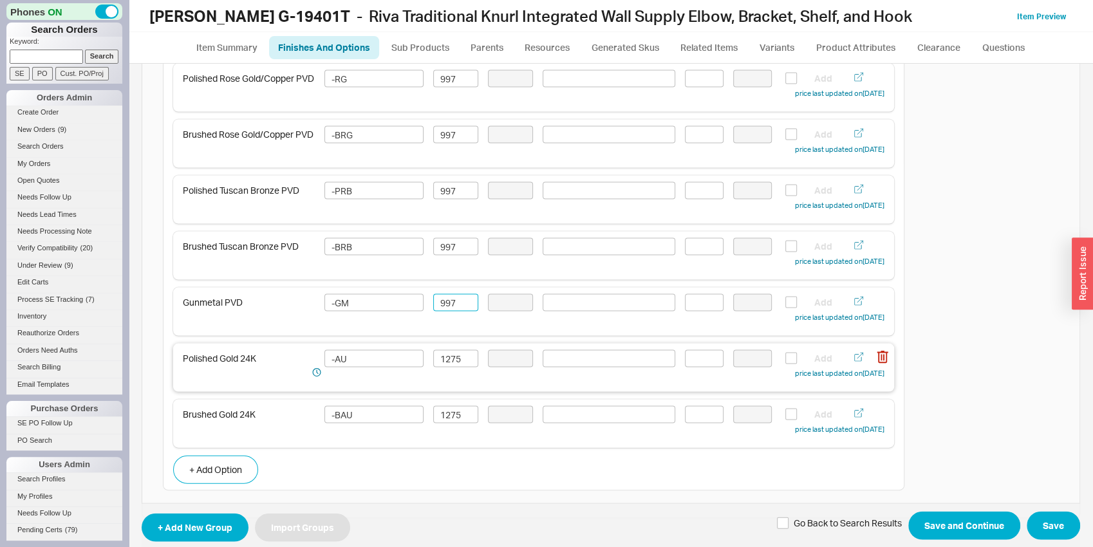
scroll to position [1681, 0]
type input "997"
click at [442, 364] on input "1275" at bounding box center [455, 355] width 45 height 17
type input "1348"
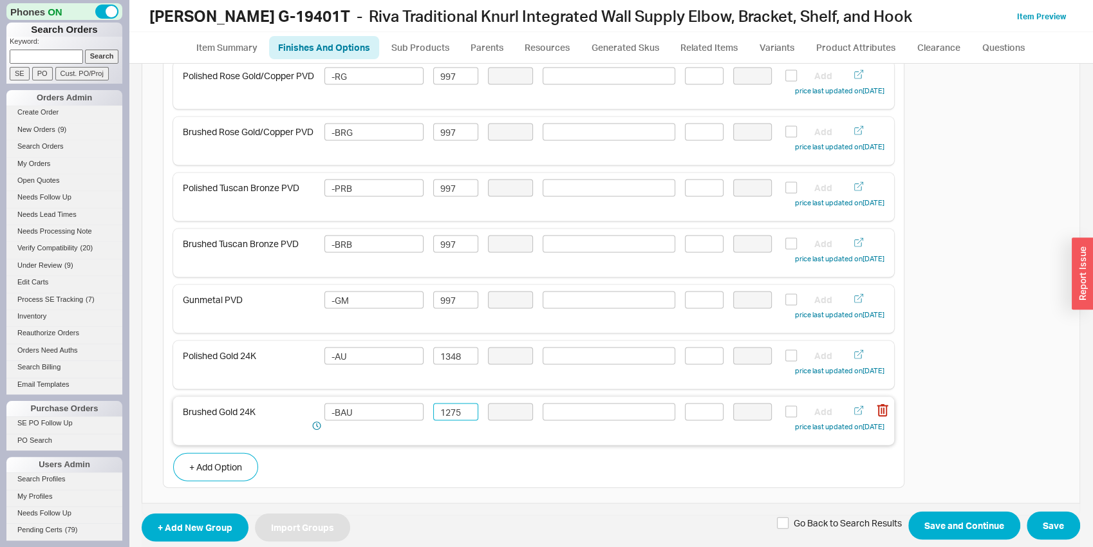
drag, startPoint x: 462, startPoint y: 415, endPoint x: 429, endPoint y: 415, distance: 32.8
click at [433, 415] on input "1275" at bounding box center [455, 411] width 45 height 17
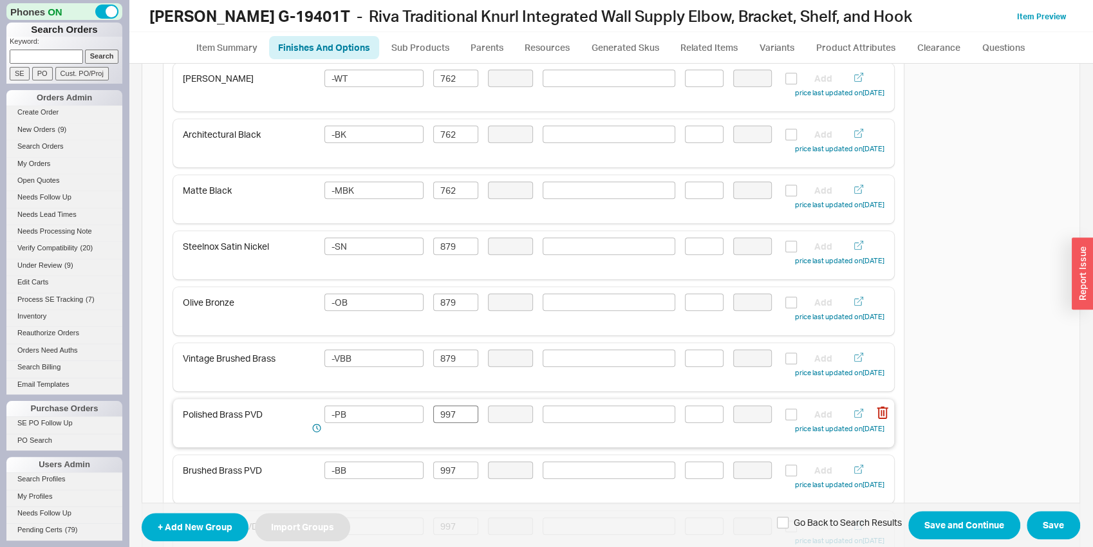
scroll to position [605, 0]
type input "1348"
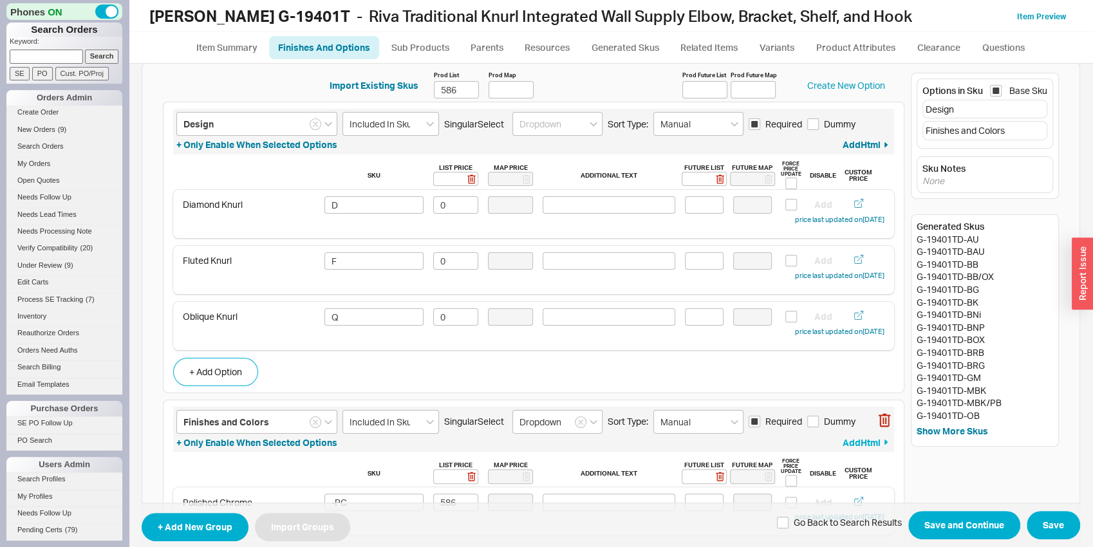
scroll to position [0, 0]
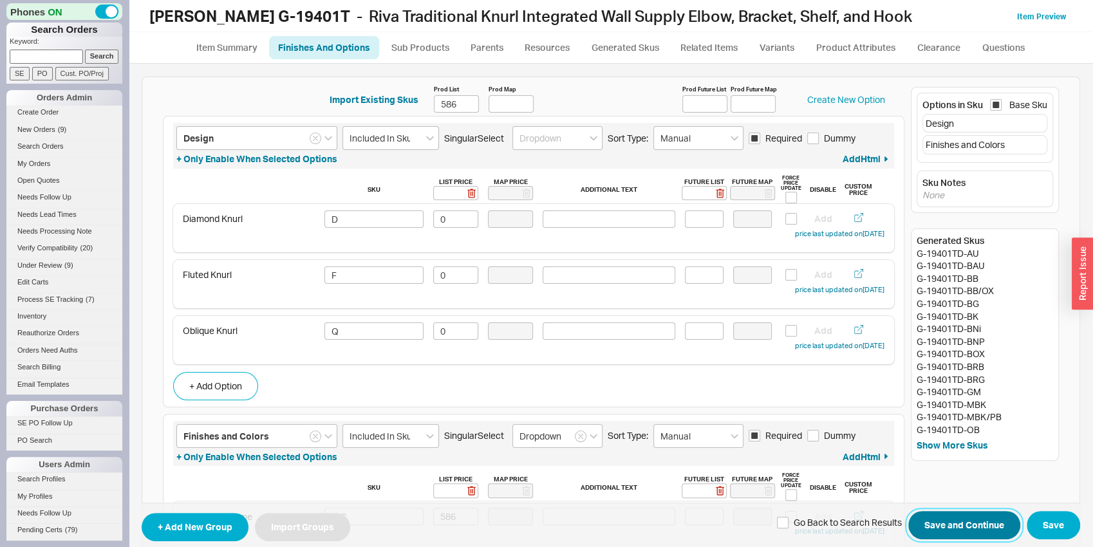
click at [972, 526] on button "Save and Continue" at bounding box center [964, 526] width 112 height 28
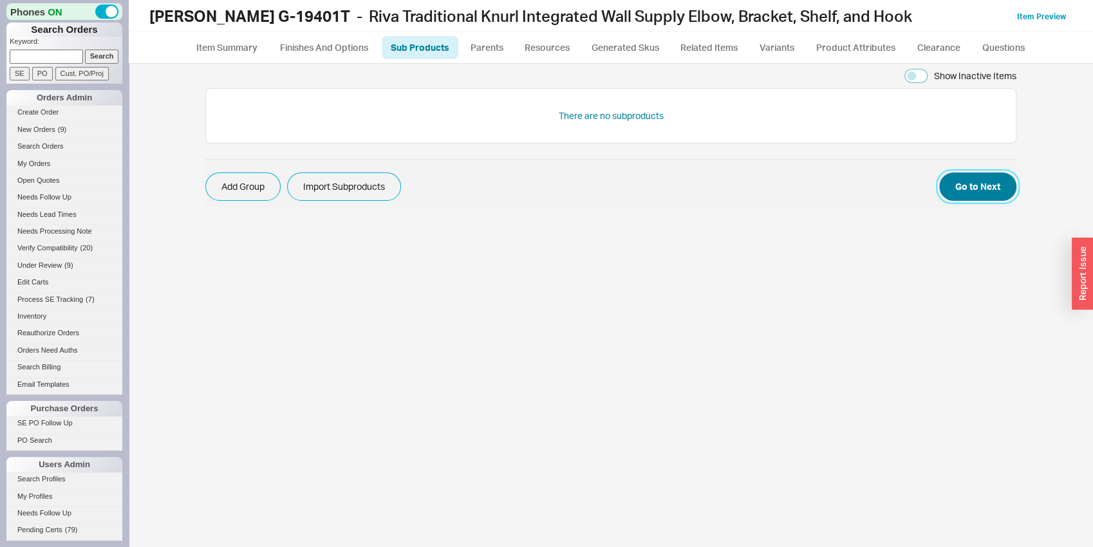
click at [978, 185] on button "Go to Next" at bounding box center [977, 186] width 77 height 28
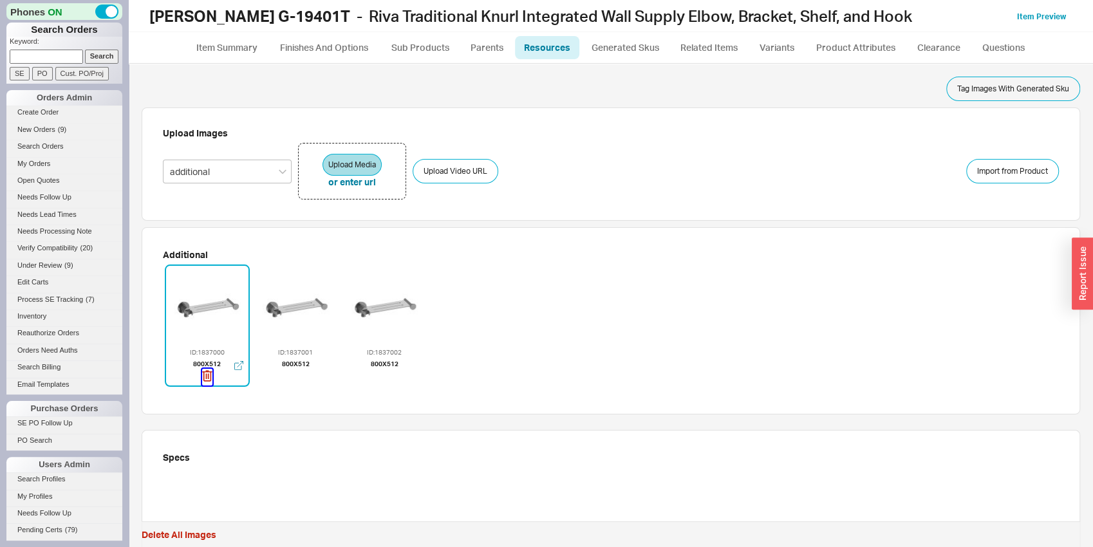
click at [205, 379] on icon "button" at bounding box center [207, 376] width 10 height 14
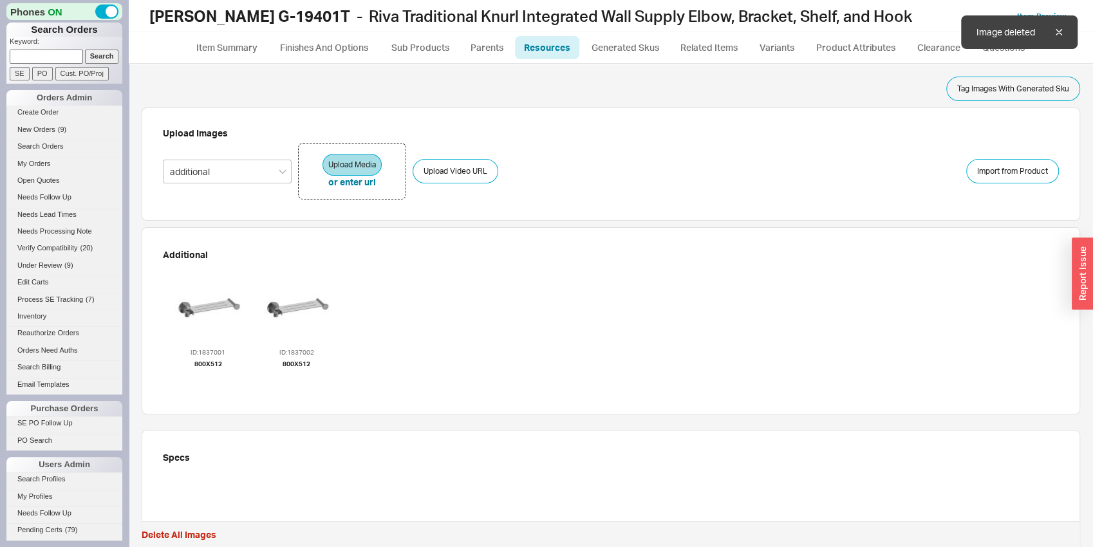
click at [205, 379] on icon "button" at bounding box center [208, 376] width 10 height 14
click at [205, 379] on icon "button" at bounding box center [209, 376] width 10 height 14
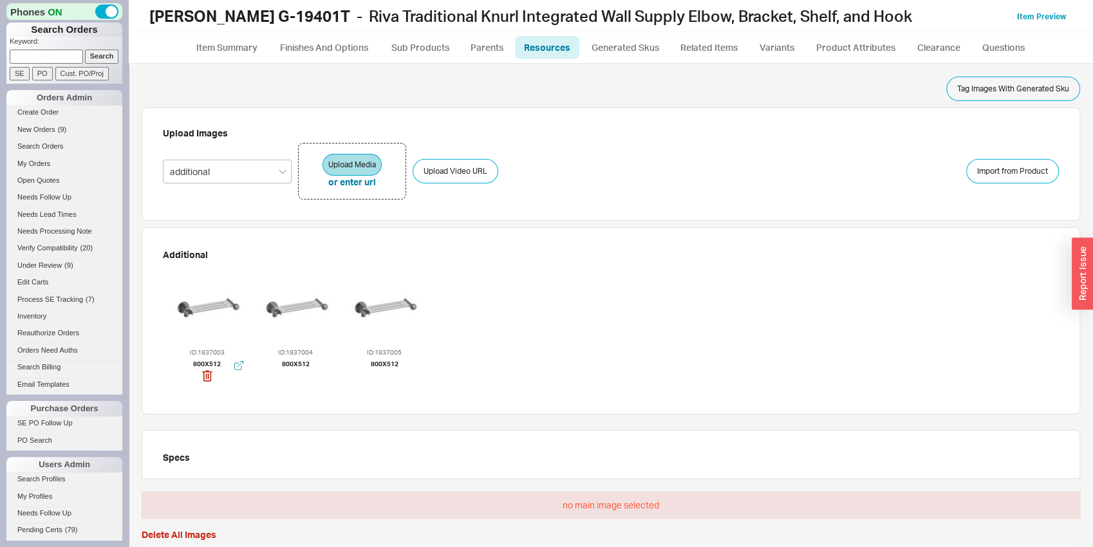
click at [201, 301] on div at bounding box center [207, 306] width 77 height 77
click at [202, 301] on div at bounding box center [207, 306] width 77 height 77
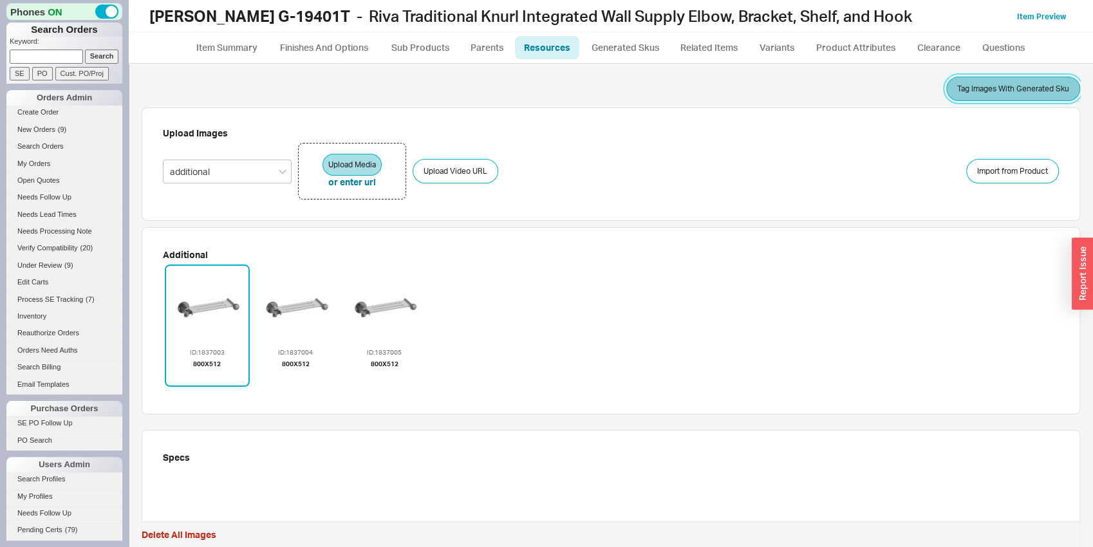
click at [1016, 95] on button "Tag Images With Generated Sku" at bounding box center [1013, 89] width 134 height 24
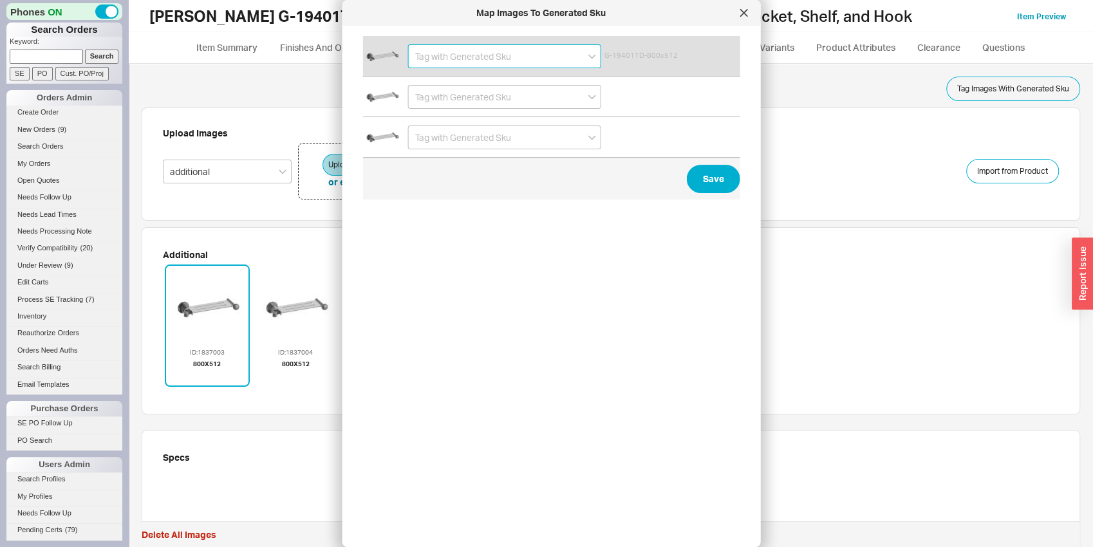
click at [442, 54] on input at bounding box center [504, 56] width 193 height 24
click at [440, 84] on div "G-19401TD-PC" at bounding box center [505, 82] width 192 height 23
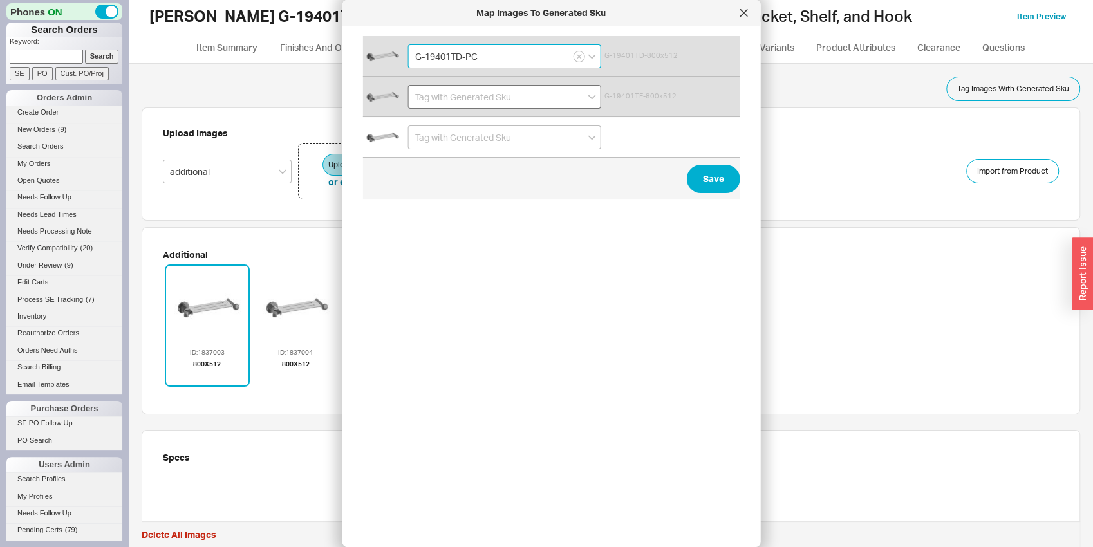
type input "G-19401TD-PC"
click at [438, 96] on input at bounding box center [504, 97] width 193 height 24
click at [444, 153] on div "G-19401TF-PC" at bounding box center [505, 146] width 192 height 23
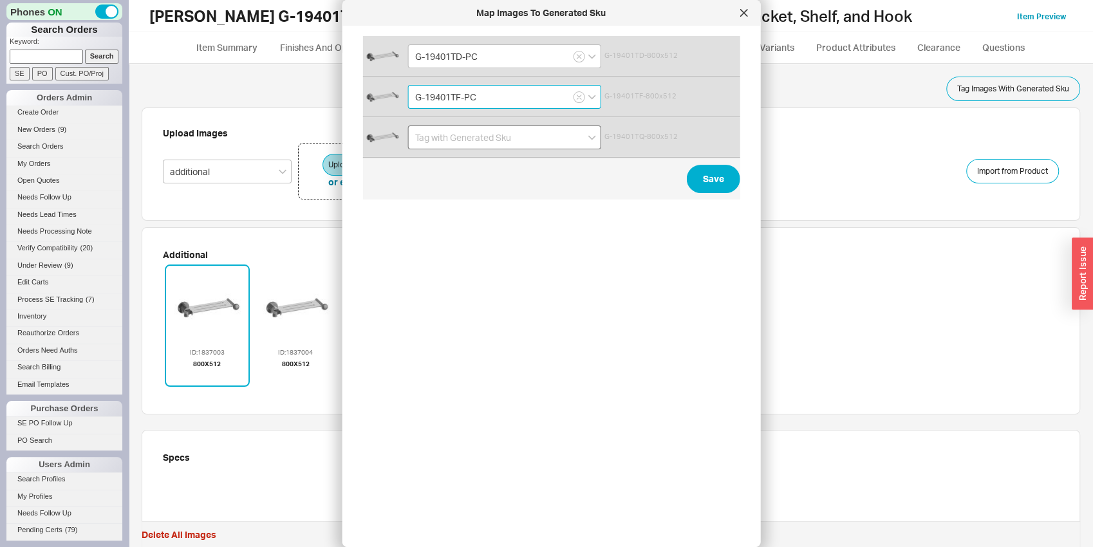
type input "G-19401TF-PC"
click at [438, 140] on input at bounding box center [504, 137] width 193 height 24
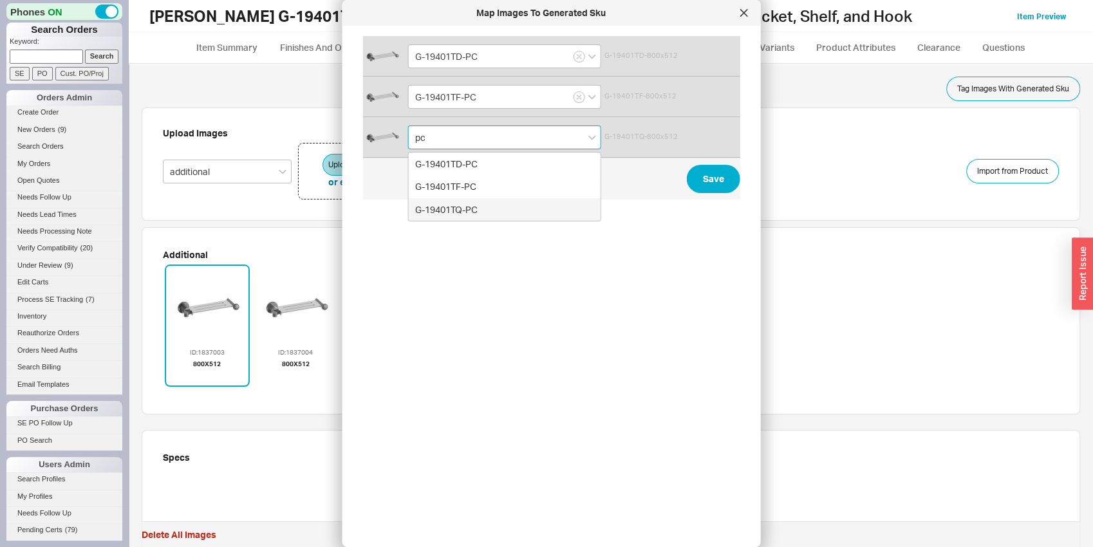
click at [448, 213] on div "G-19401TQ-PC" at bounding box center [505, 209] width 192 height 23
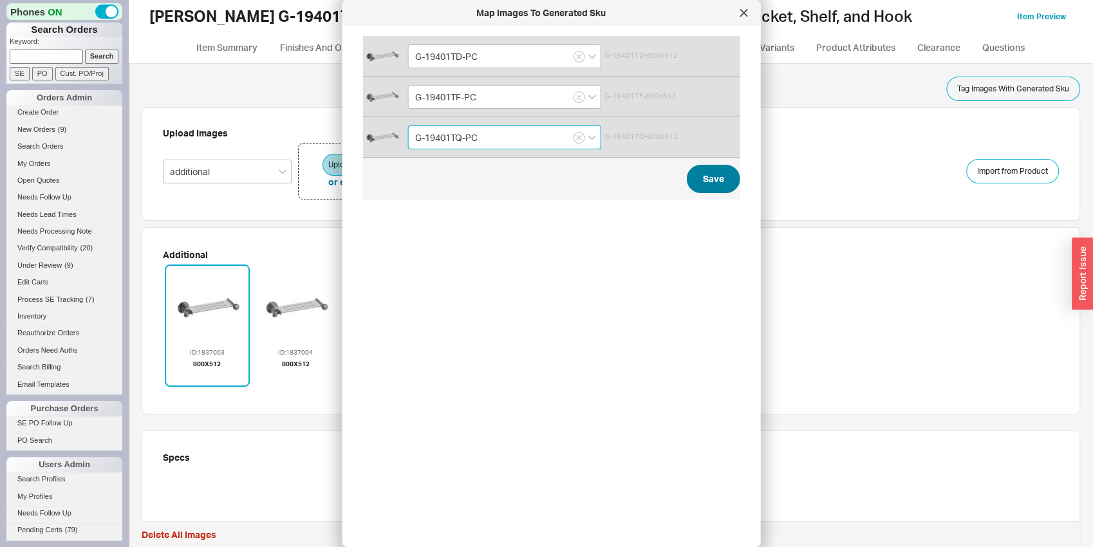
type input "G-19401TQ-PC"
click at [712, 174] on button "Save" at bounding box center [713, 179] width 53 height 28
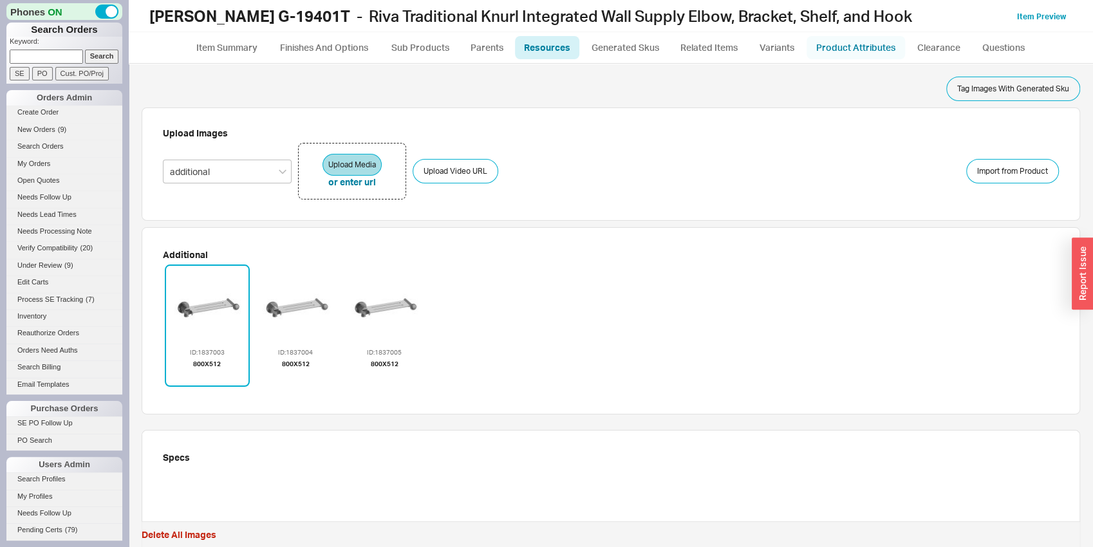
click at [853, 54] on link "Product Attributes" at bounding box center [855, 47] width 98 height 23
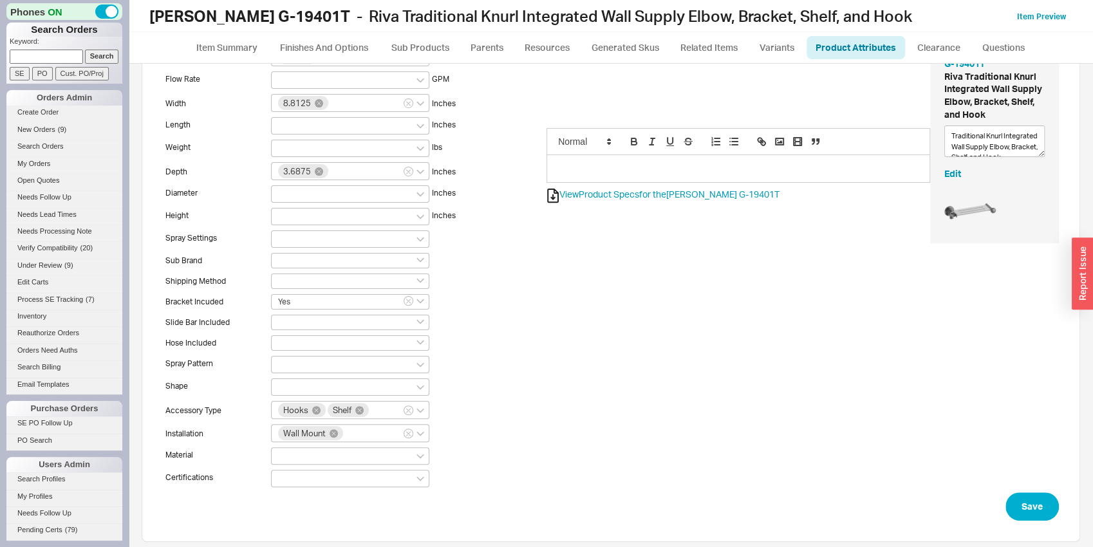
scroll to position [81, 0]
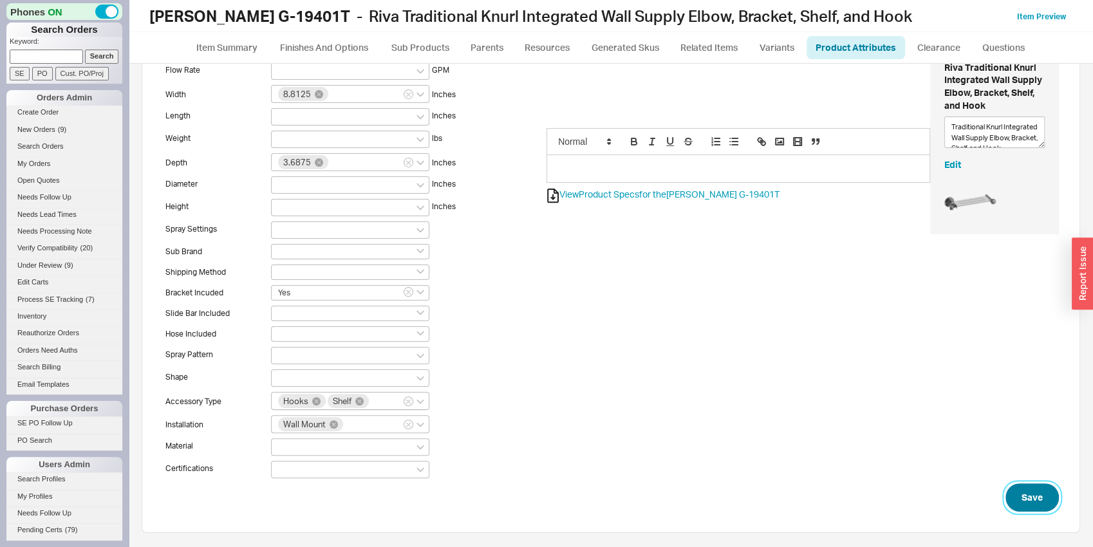
click at [1018, 497] on button "Save" at bounding box center [1031, 497] width 53 height 28
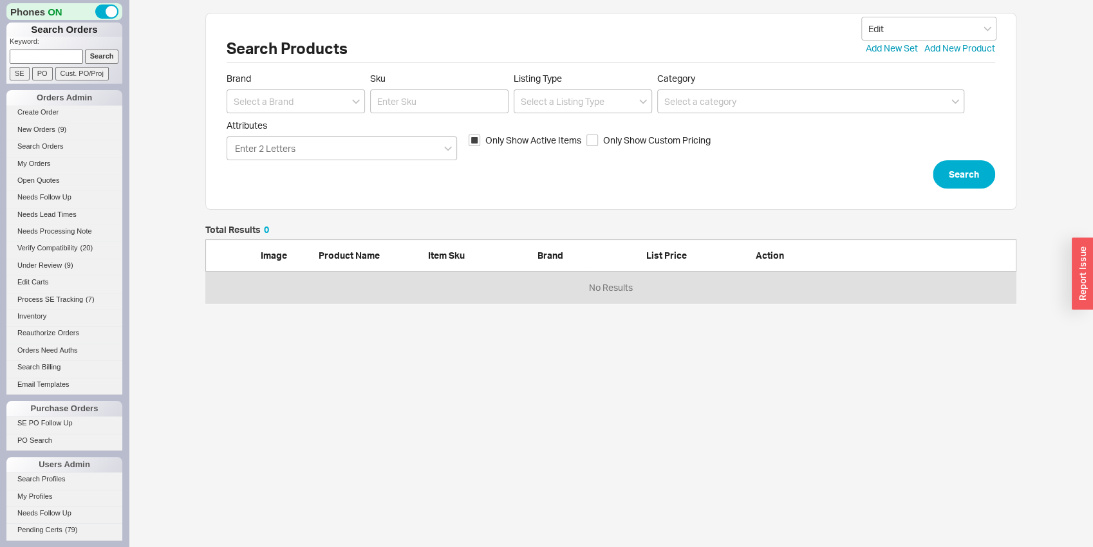
scroll to position [68, 801]
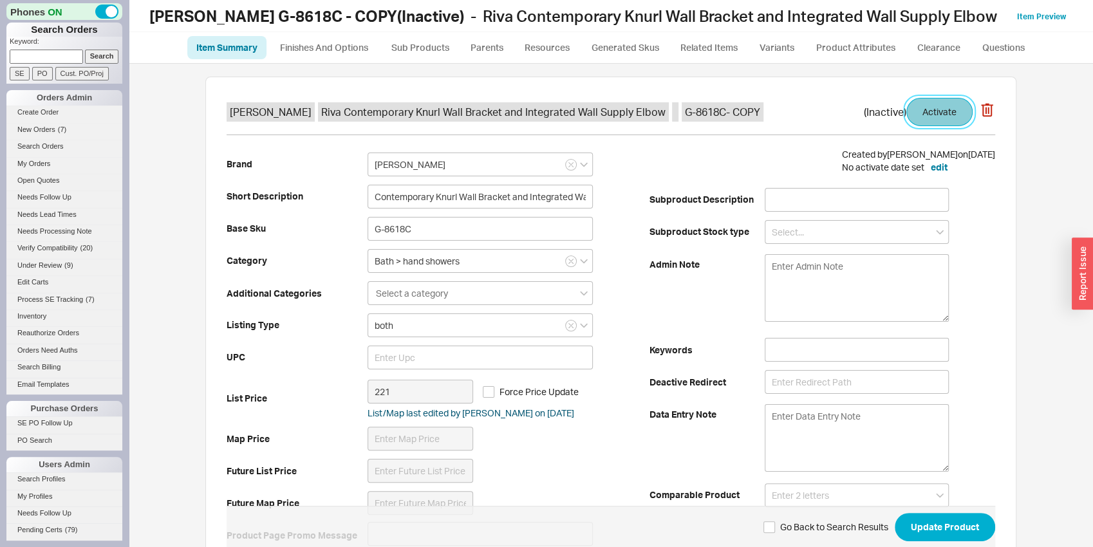
click at [922, 106] on button "Activate" at bounding box center [939, 112] width 66 height 28
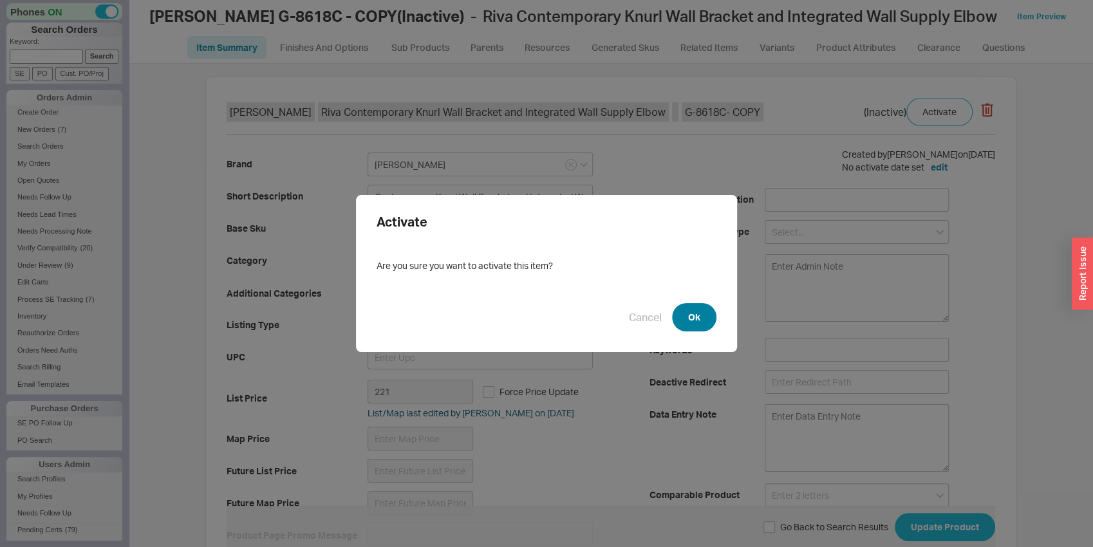
click at [672, 321] on button "Ok" at bounding box center [694, 317] width 44 height 28
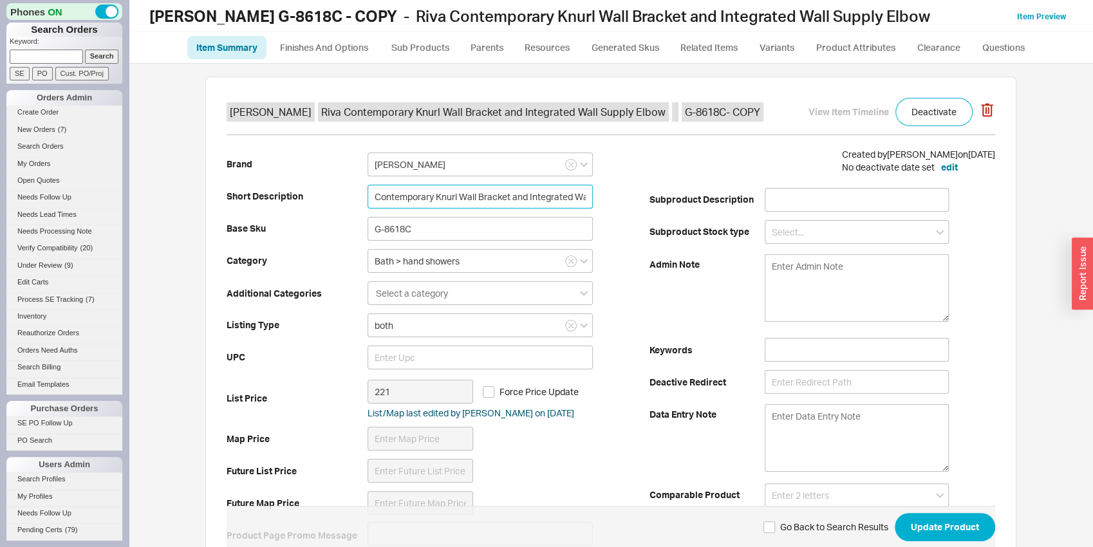
drag, startPoint x: 427, startPoint y: 197, endPoint x: 349, endPoint y: 191, distance: 78.8
click at [367, 191] on input "Contemporary Knurl Wall Bracket and Integrated Wall Supply Elbow" at bounding box center [479, 197] width 225 height 24
type input "Traditional Knurl Wall Bracket and Integrated Wall Supply Elbow"
click at [322, 273] on div "Brand Graff Short Description Traditional Knurl Wall Bracket and Integrated Wal…" at bounding box center [438, 350] width 423 height 404
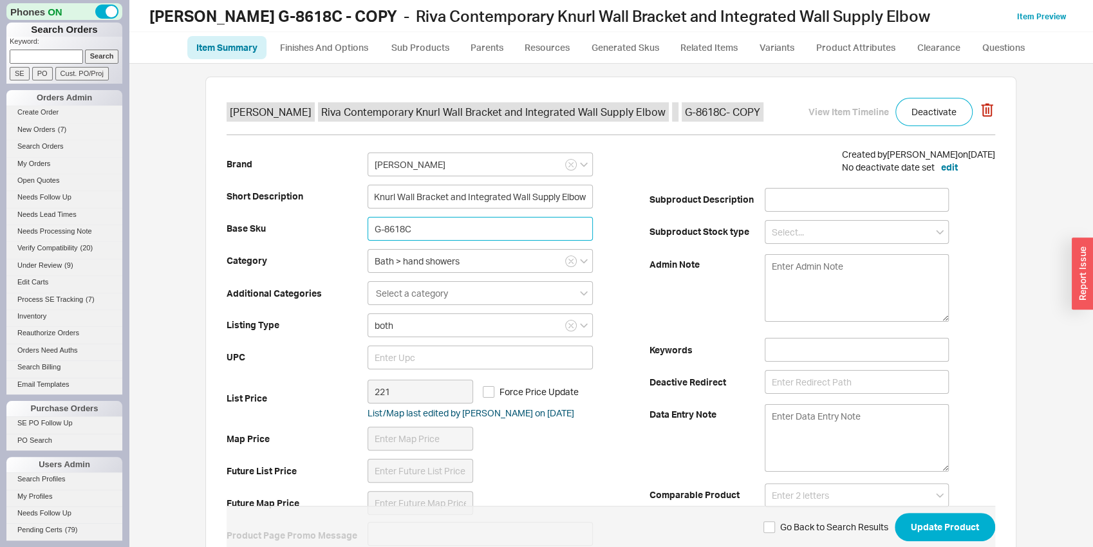
drag, startPoint x: 400, startPoint y: 233, endPoint x: 412, endPoint y: 232, distance: 11.7
click at [412, 232] on input "G-8618C" at bounding box center [479, 229] width 225 height 24
drag, startPoint x: 426, startPoint y: 221, endPoint x: 327, endPoint y: 221, distance: 99.1
click at [367, 221] on input "G-8618T" at bounding box center [479, 229] width 225 height 24
type input "G-8618T"
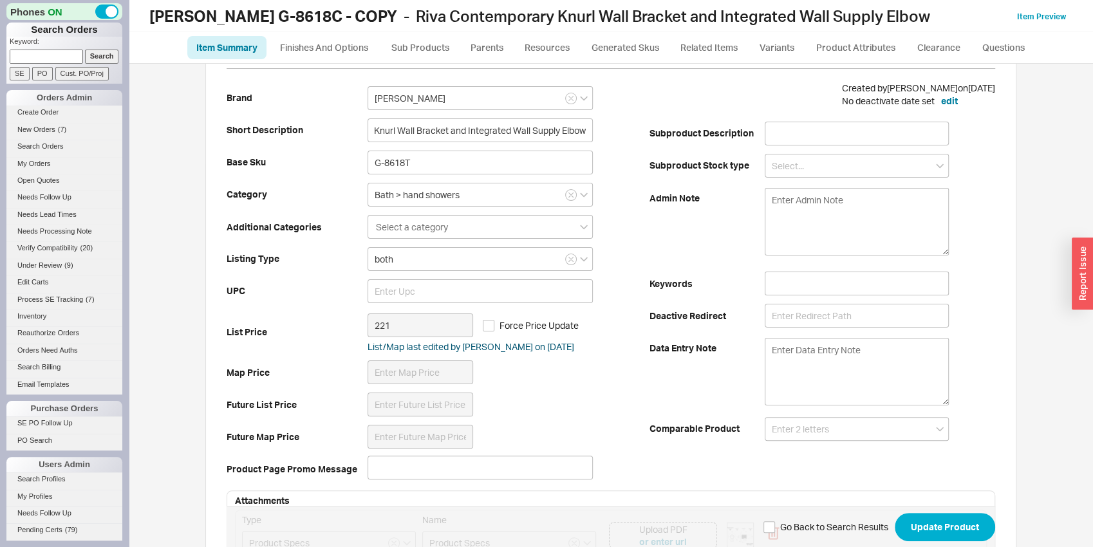
scroll to position [67, 0]
click at [322, 275] on div "Brand Graff Short Description Traditional Knurl Wall Bracket and Integrated Wal…" at bounding box center [438, 283] width 423 height 404
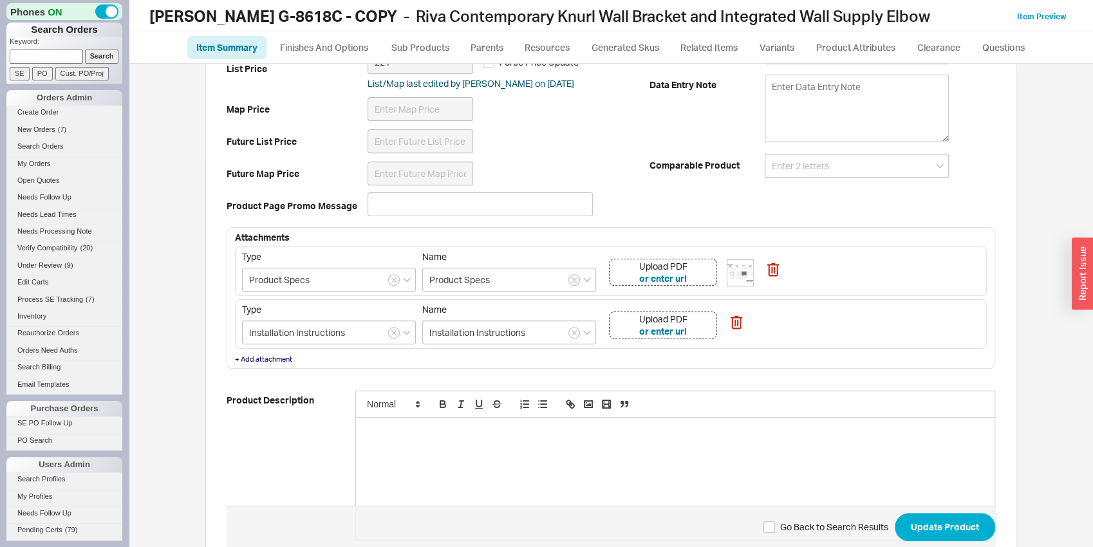
scroll to position [336, 0]
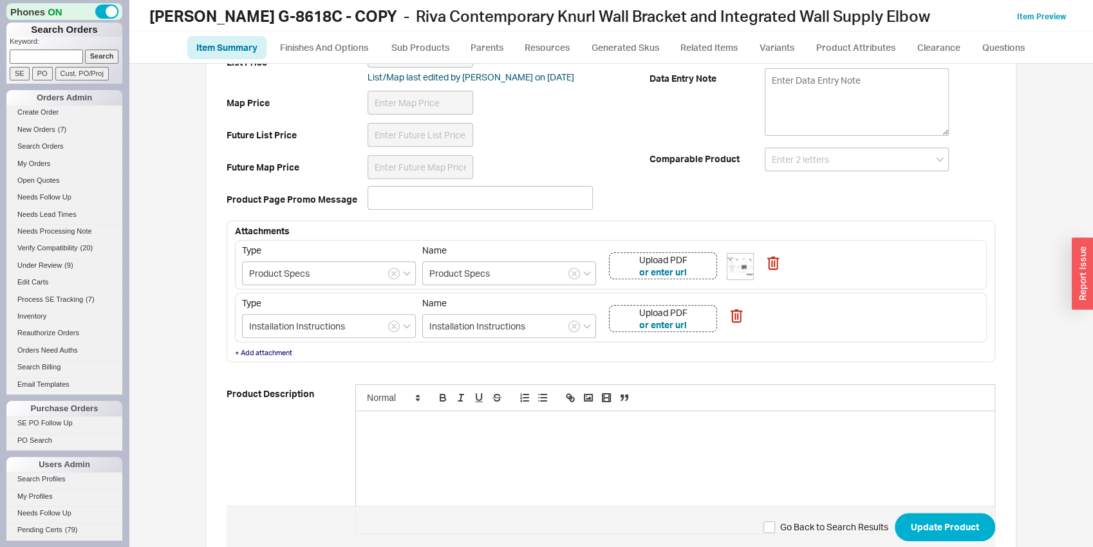
click at [703, 259] on div "Upload PDF or enter url" at bounding box center [663, 265] width 108 height 27
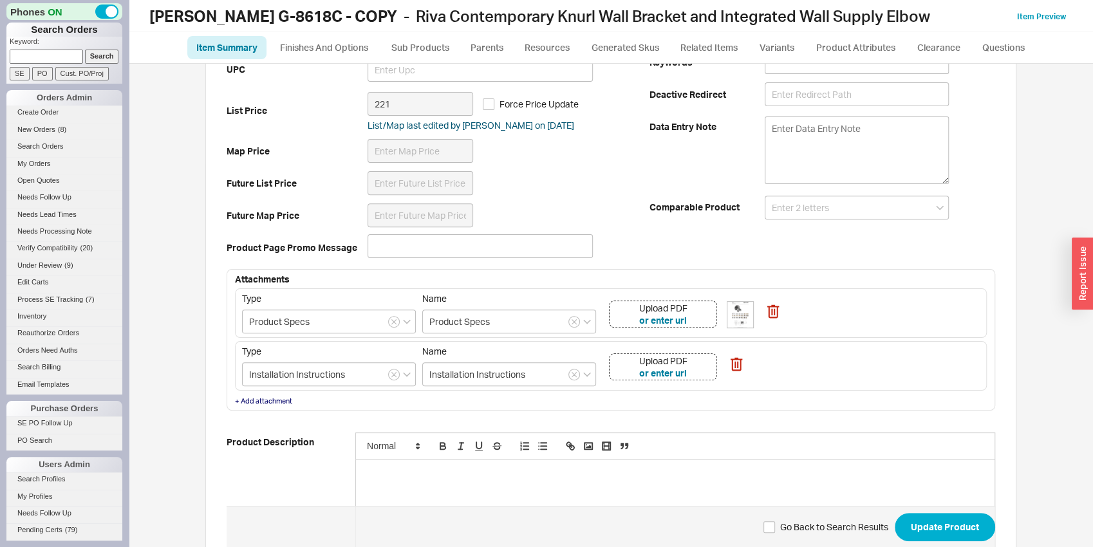
scroll to position [304, 0]
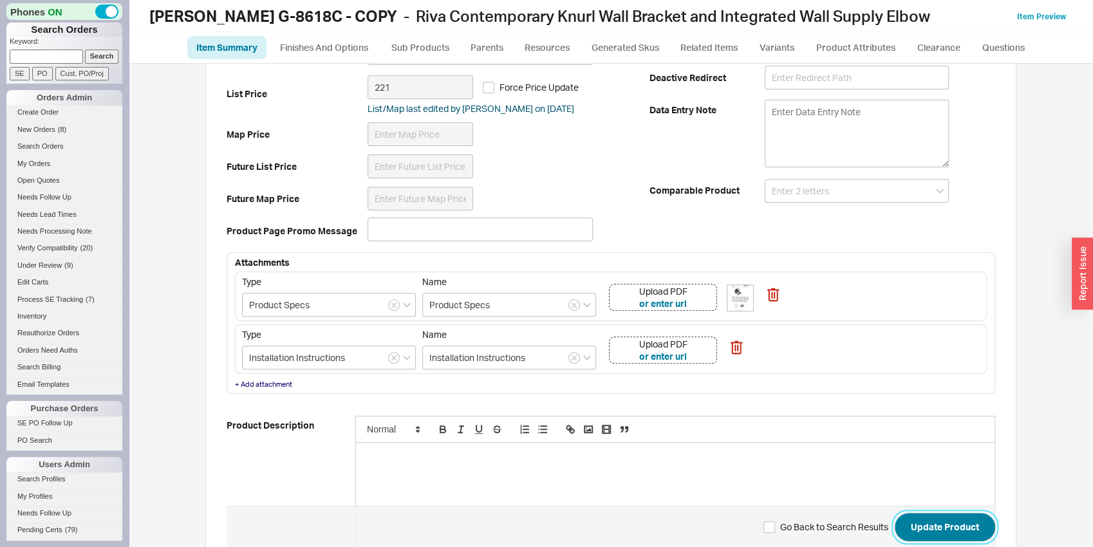
click at [965, 531] on button "Update Product" at bounding box center [945, 527] width 100 height 28
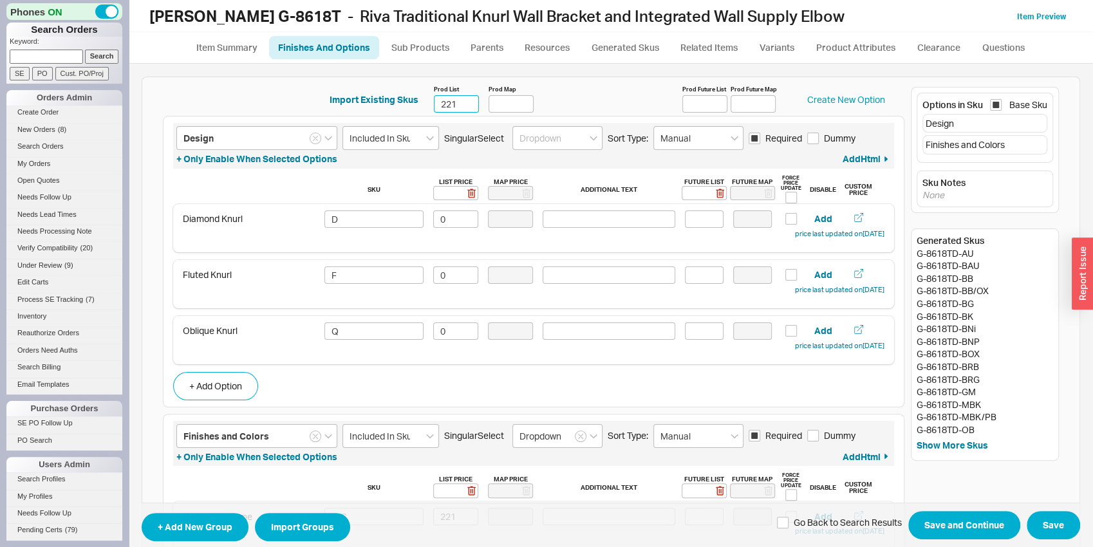
drag, startPoint x: 452, startPoint y: 107, endPoint x: 404, endPoint y: 107, distance: 47.6
click at [434, 107] on input "221" at bounding box center [456, 103] width 45 height 17
type input "229"
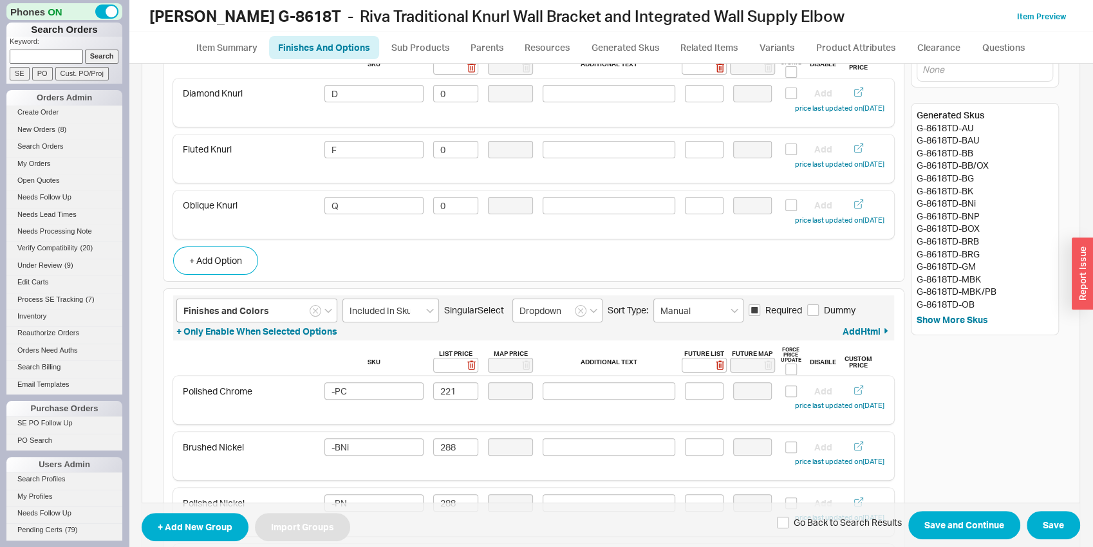
scroll to position [135, 0]
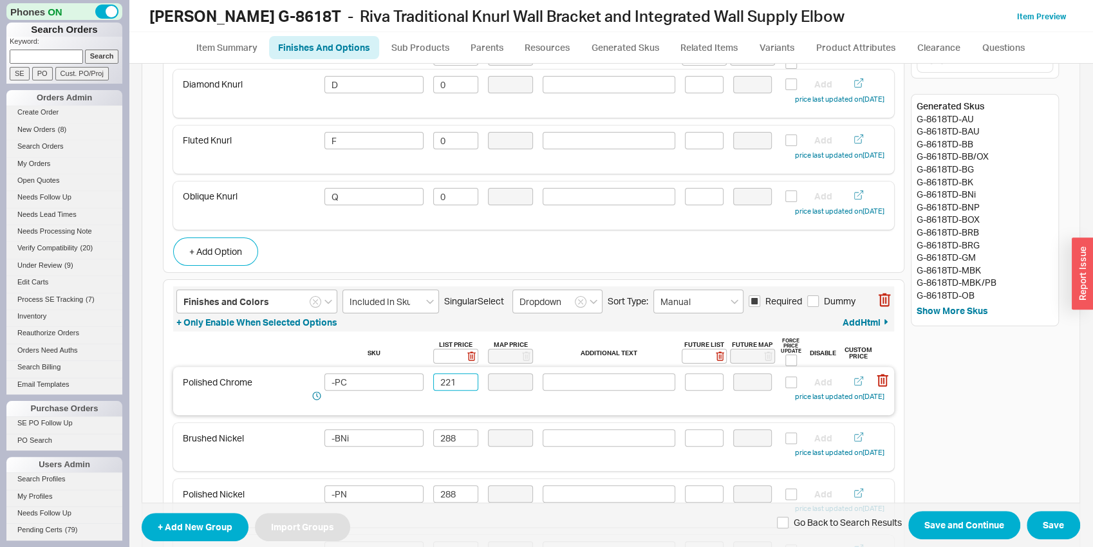
click at [456, 378] on input "221" at bounding box center [455, 381] width 45 height 17
type input "229"
click at [445, 438] on input "288" at bounding box center [455, 437] width 45 height 17
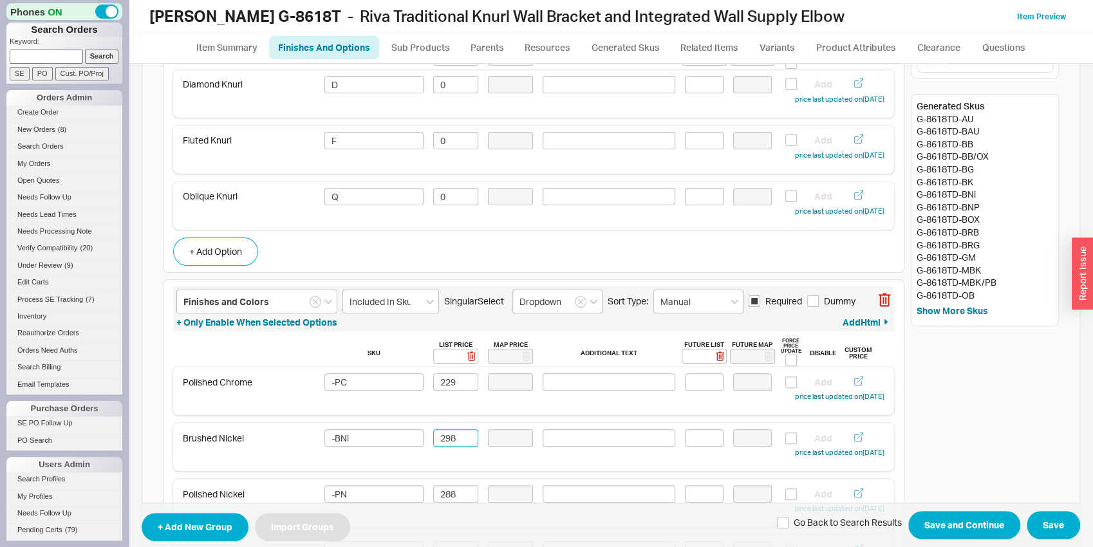
scroll to position [336, 0]
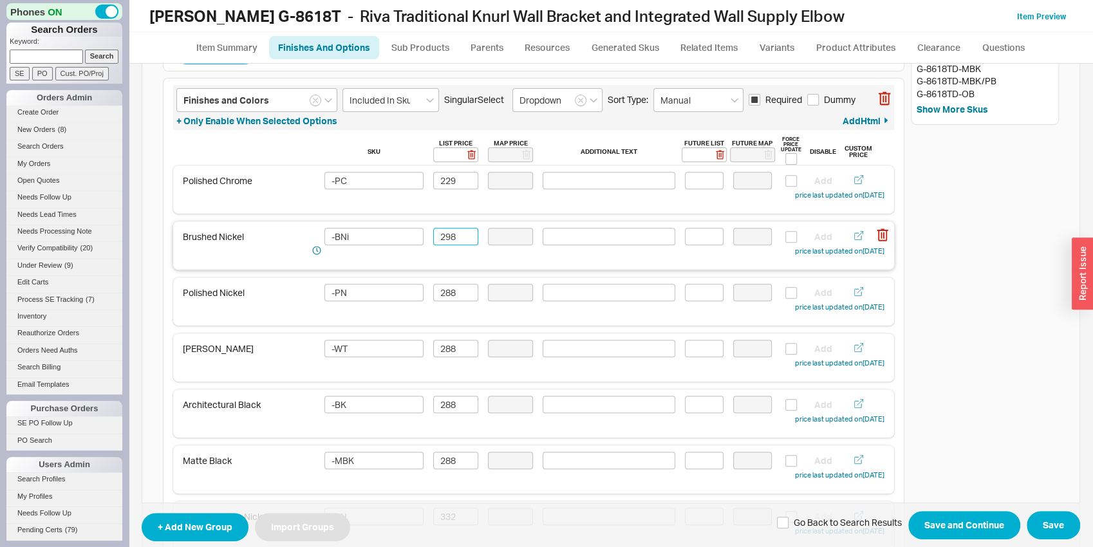
click at [454, 235] on input "298" at bounding box center [455, 236] width 45 height 17
type input "298"
click at [456, 288] on input "288" at bounding box center [455, 292] width 45 height 17
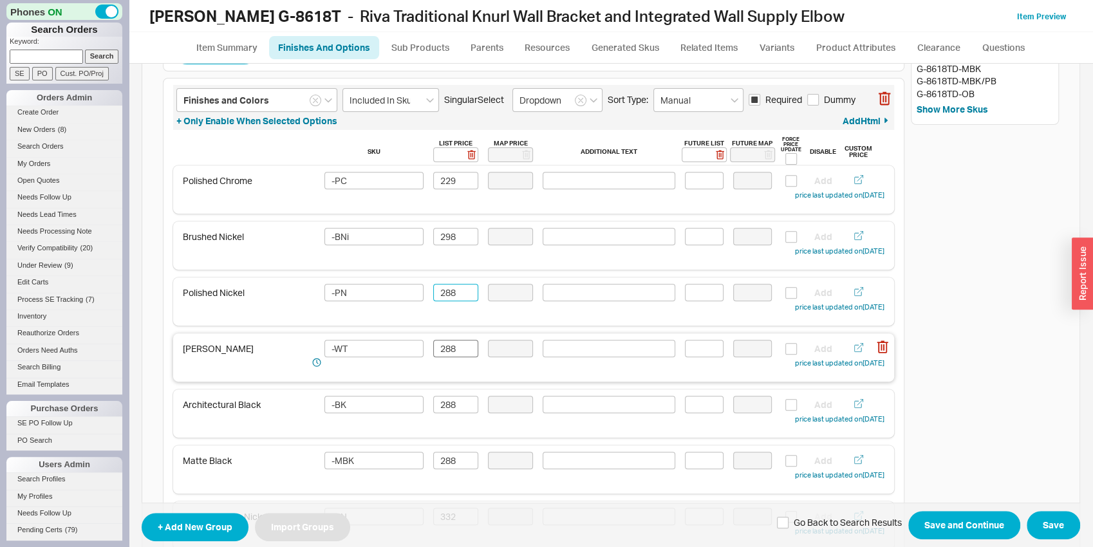
paste input "9"
type input "298"
click at [439, 349] on input "288" at bounding box center [455, 348] width 45 height 17
click at [440, 348] on input "288" at bounding box center [455, 348] width 45 height 17
paste input "9"
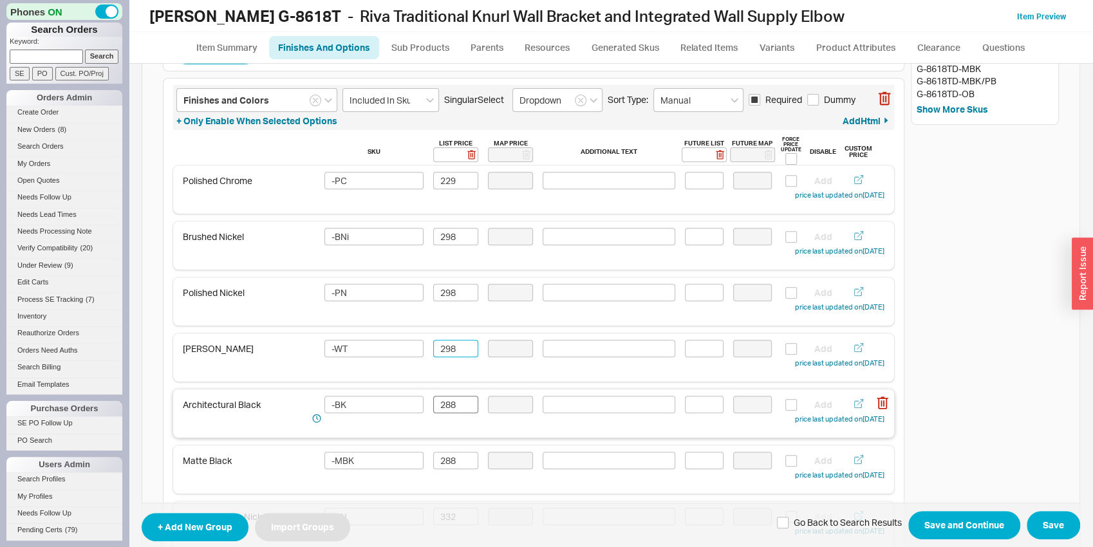
type input "298"
click at [443, 401] on input "288" at bounding box center [455, 404] width 45 height 17
paste input "9"
type input "298"
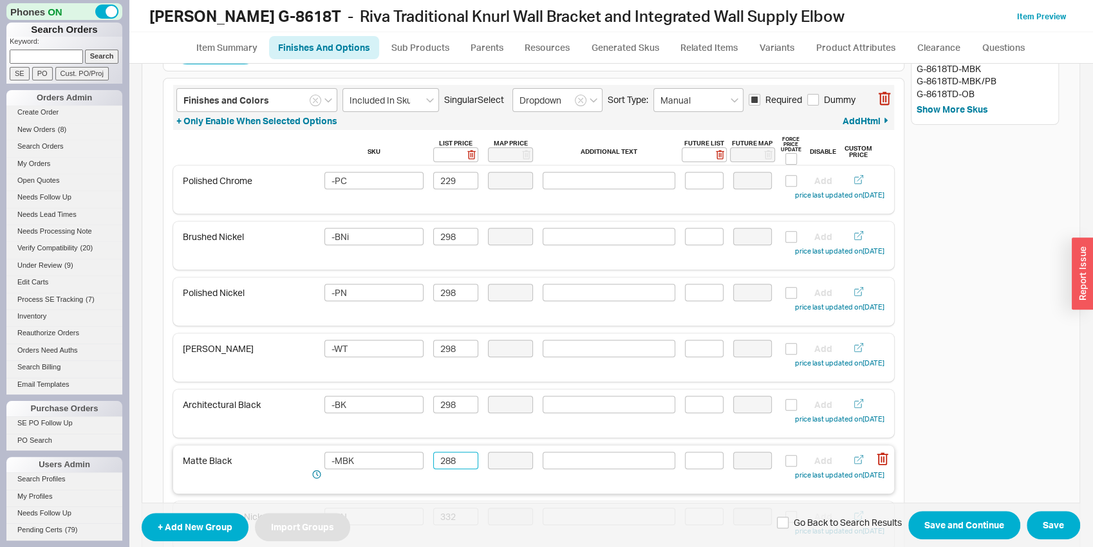
click at [437, 460] on input "288" at bounding box center [455, 460] width 45 height 17
paste input "9"
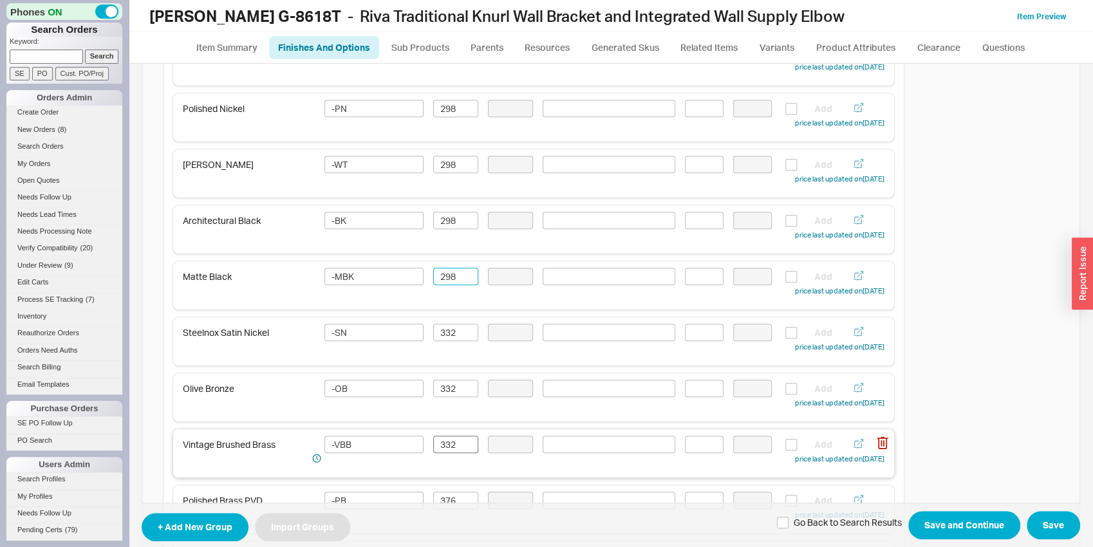
scroll to position [538, 0]
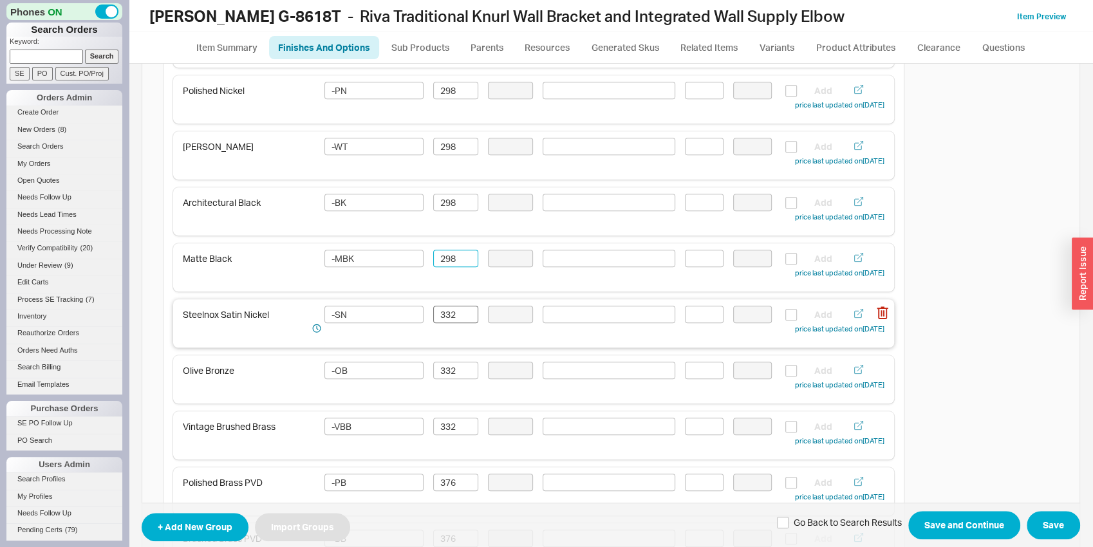
type input "298"
click at [450, 317] on input "332" at bounding box center [455, 314] width 45 height 17
click at [450, 316] on input "332" at bounding box center [455, 314] width 45 height 17
click at [449, 316] on input "344" at bounding box center [455, 314] width 45 height 17
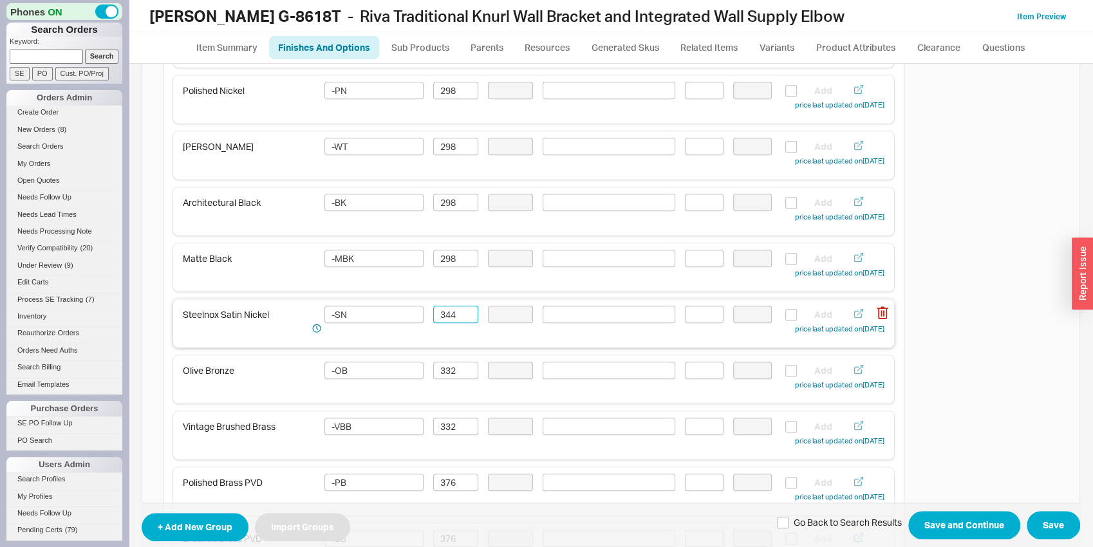
click at [449, 316] on input "344" at bounding box center [455, 314] width 45 height 17
type input "344"
click at [449, 372] on input "332" at bounding box center [455, 370] width 45 height 17
paste input "44"
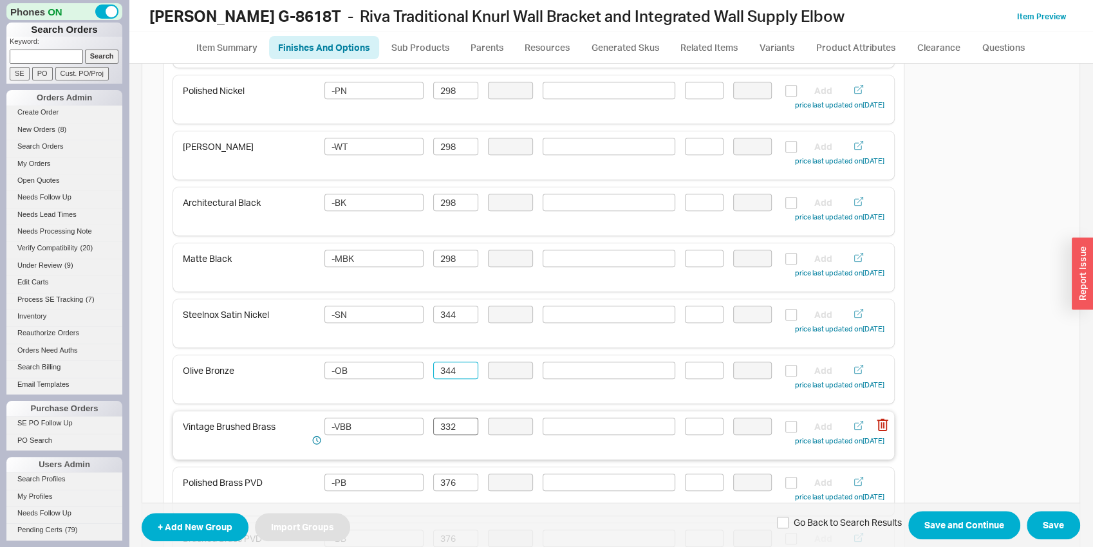
type input "344"
click at [443, 425] on input "332" at bounding box center [455, 426] width 45 height 17
paste input "44"
type input "344"
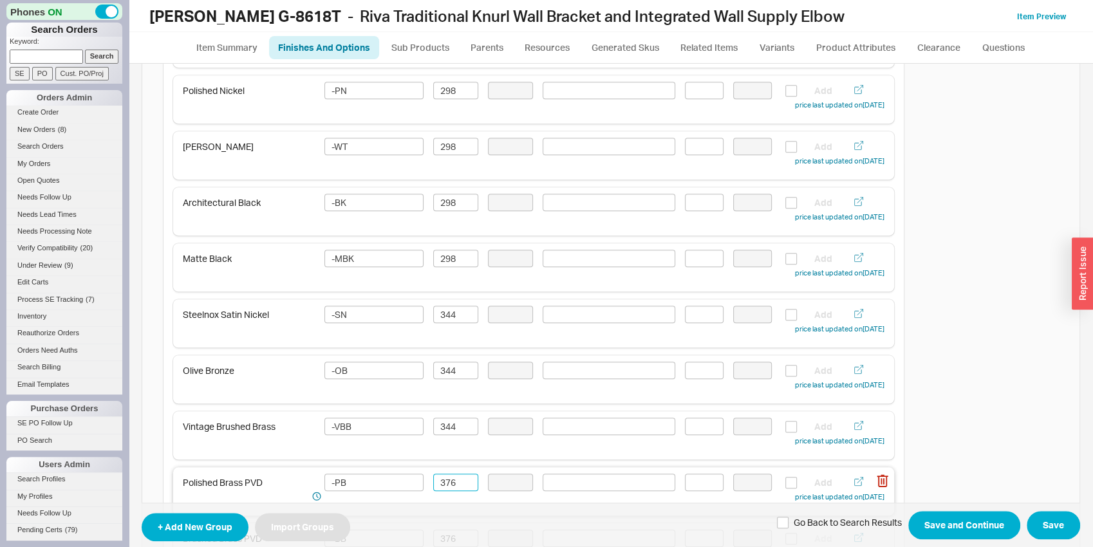
click at [447, 485] on input "376" at bounding box center [455, 482] width 45 height 17
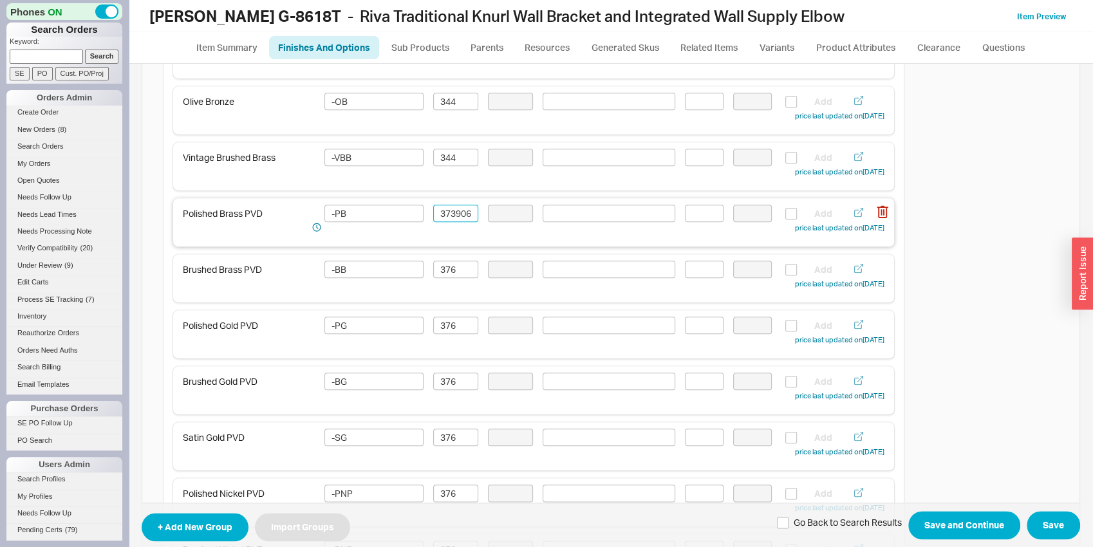
click at [457, 214] on input "373906" at bounding box center [455, 213] width 45 height 17
click at [457, 214] on input "390" at bounding box center [455, 213] width 45 height 17
click at [457, 213] on input "390" at bounding box center [455, 213] width 45 height 17
type input "390"
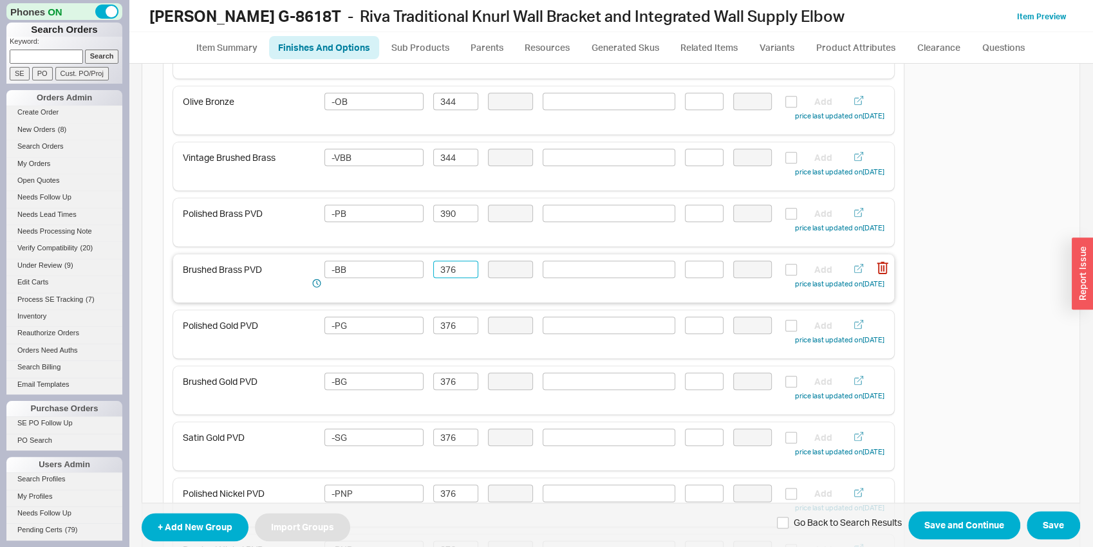
click at [457, 269] on input "376" at bounding box center [455, 269] width 45 height 17
paste input "90"
type input "390"
click at [450, 321] on input "376" at bounding box center [455, 325] width 45 height 17
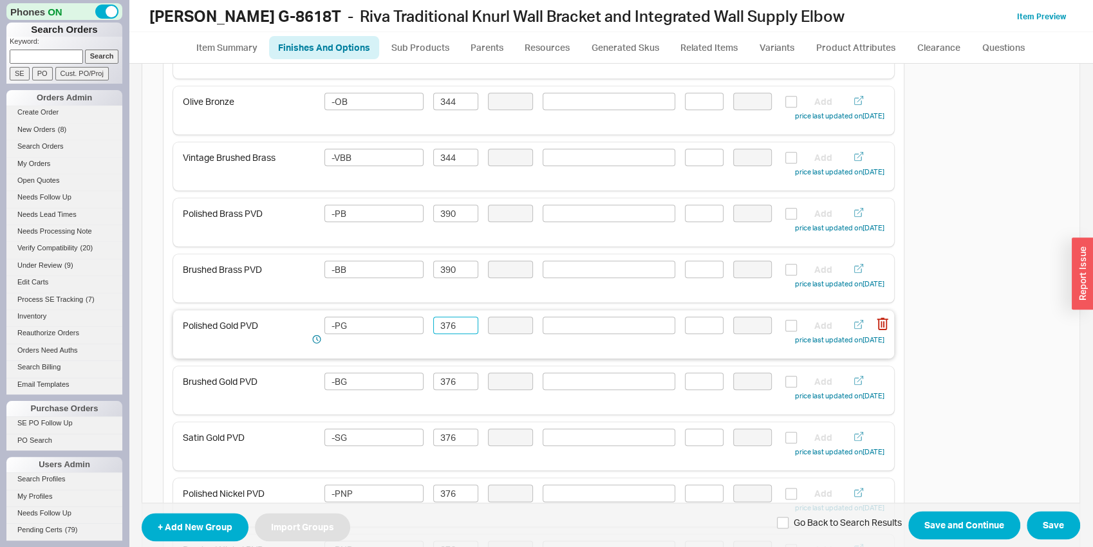
click at [450, 321] on input "376" at bounding box center [455, 325] width 45 height 17
paste input "90"
type input "390"
click at [452, 380] on input "376" at bounding box center [455, 381] width 45 height 17
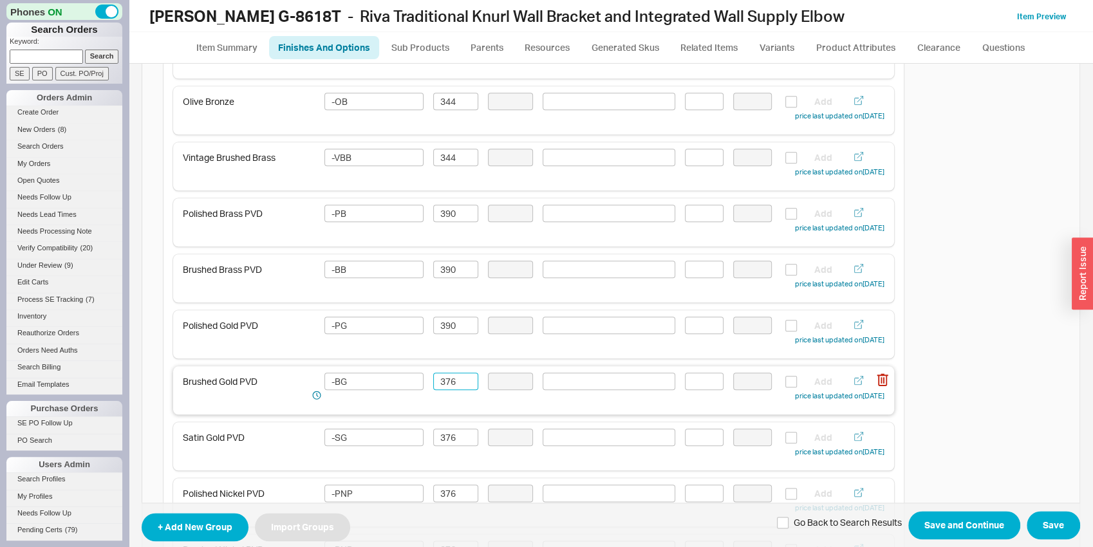
click at [452, 380] on input "376" at bounding box center [455, 381] width 45 height 17
paste input "90"
type input "390"
click at [445, 432] on input "376" at bounding box center [455, 437] width 45 height 17
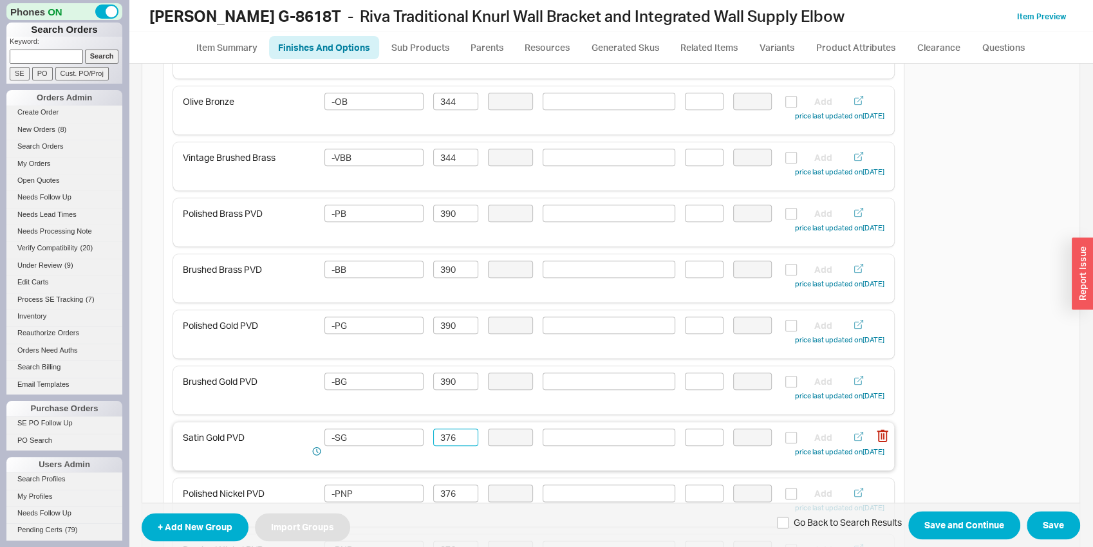
paste input "90"
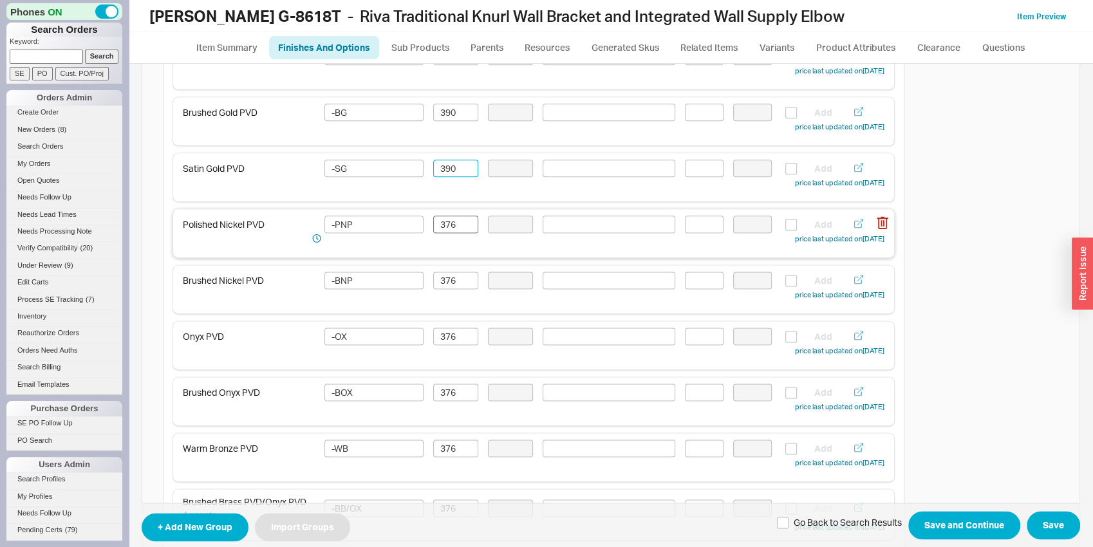
type input "390"
click at [450, 223] on input "376" at bounding box center [455, 224] width 45 height 17
paste input "90"
type input "390"
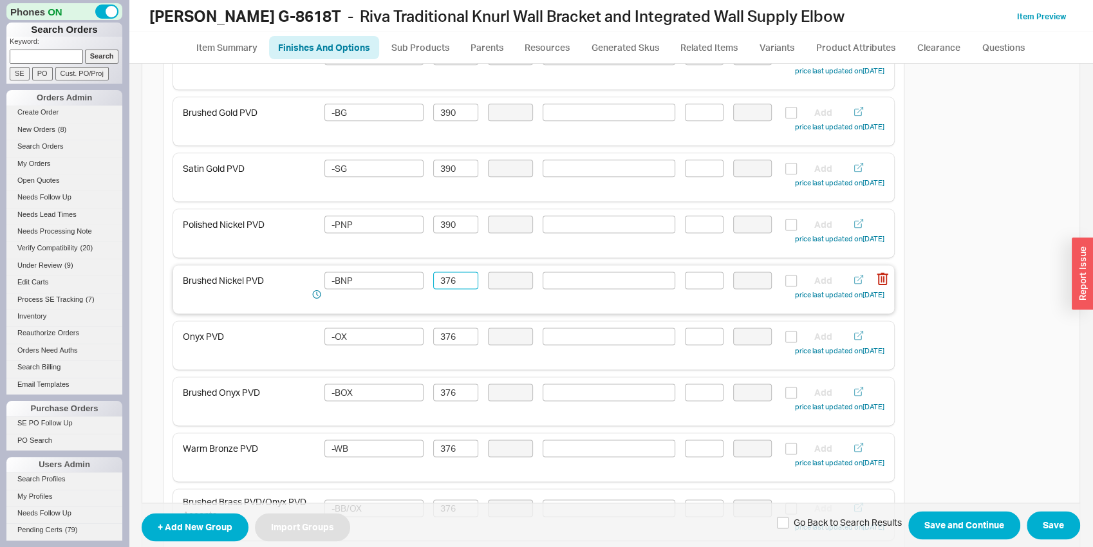
click at [444, 283] on input "376" at bounding box center [455, 280] width 45 height 17
paste input "90"
type input "390"
click at [447, 335] on input "376" at bounding box center [455, 336] width 45 height 17
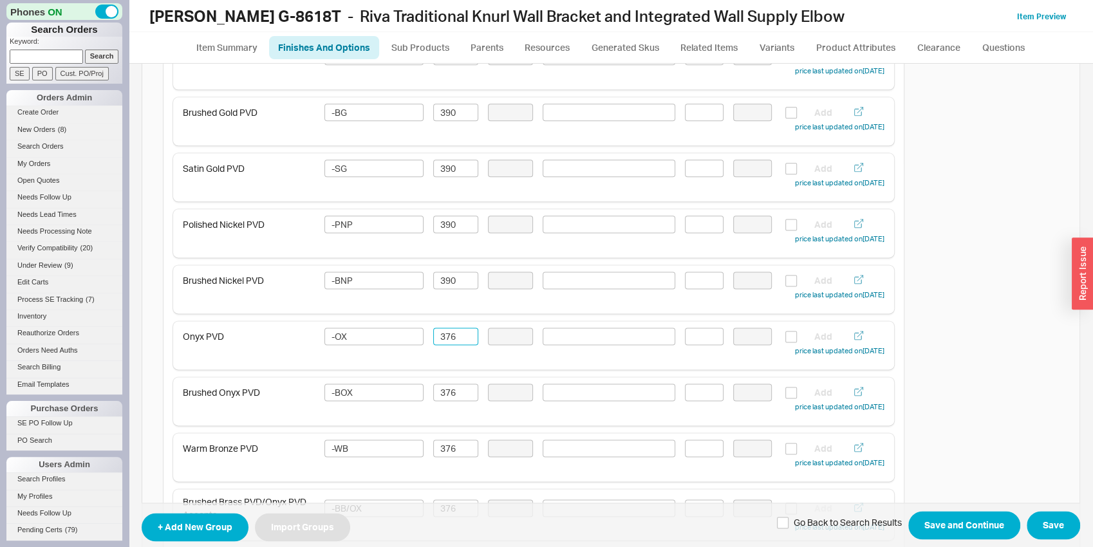
drag, startPoint x: 447, startPoint y: 335, endPoint x: 451, endPoint y: 371, distance: 36.3
click at [447, 335] on input "376" at bounding box center [455, 336] width 45 height 17
paste input "90"
type input "390"
click at [451, 389] on input "376" at bounding box center [455, 392] width 45 height 17
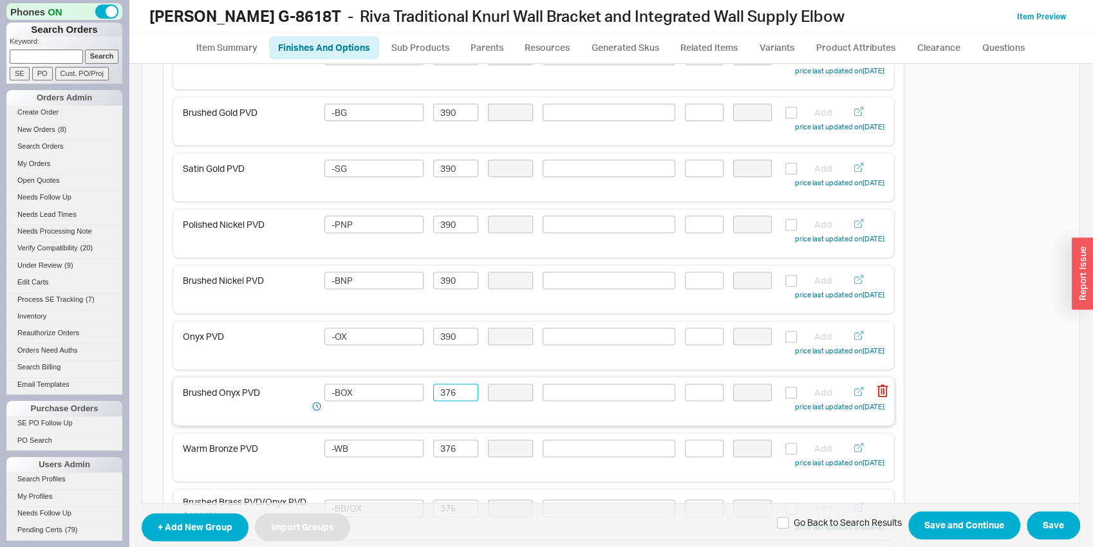
click at [451, 389] on input "376" at bounding box center [455, 392] width 45 height 17
paste input "90"
type input "390"
click at [445, 447] on input "376" at bounding box center [455, 448] width 45 height 17
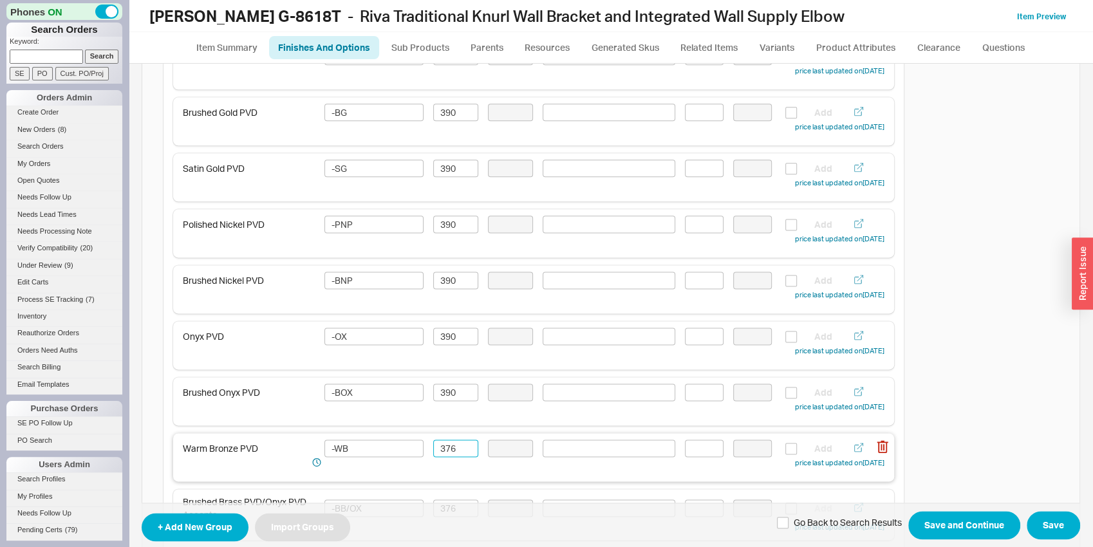
paste input "90"
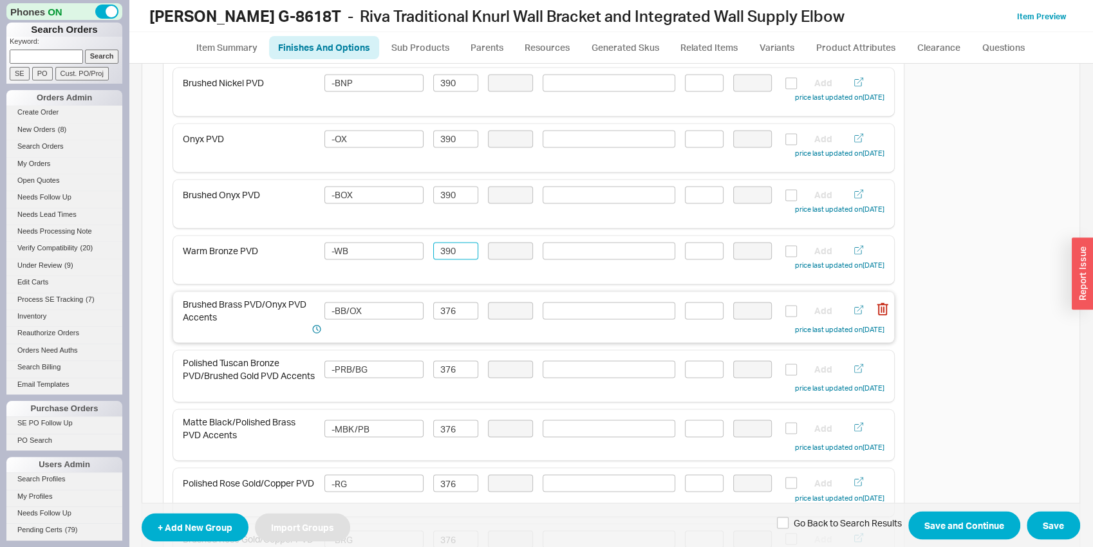
scroll to position [1278, 0]
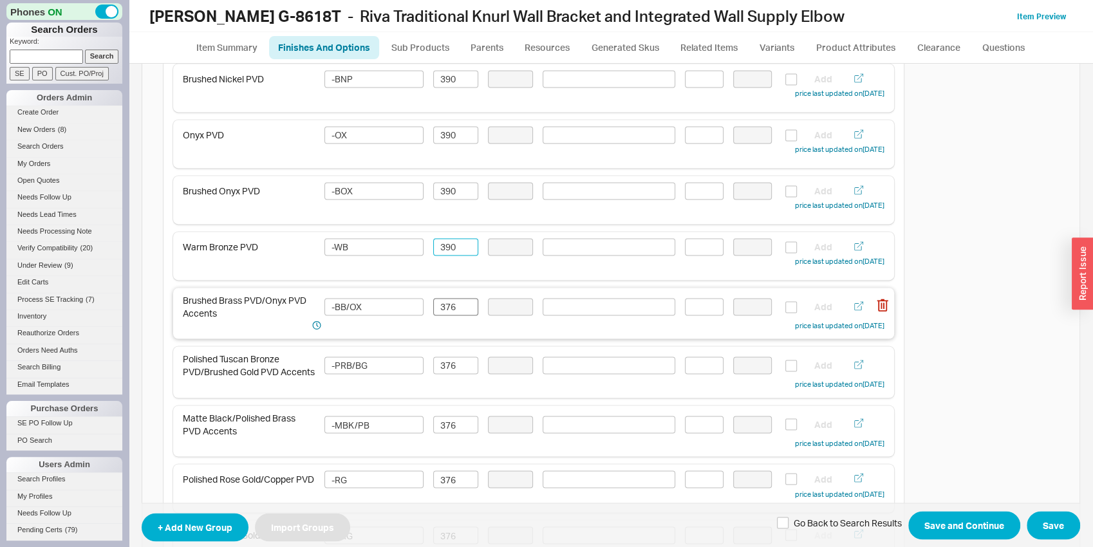
type input "390"
click at [441, 312] on input "376" at bounding box center [455, 306] width 45 height 17
paste input "90"
click at [443, 315] on input "390" at bounding box center [455, 306] width 45 height 17
type input "390"
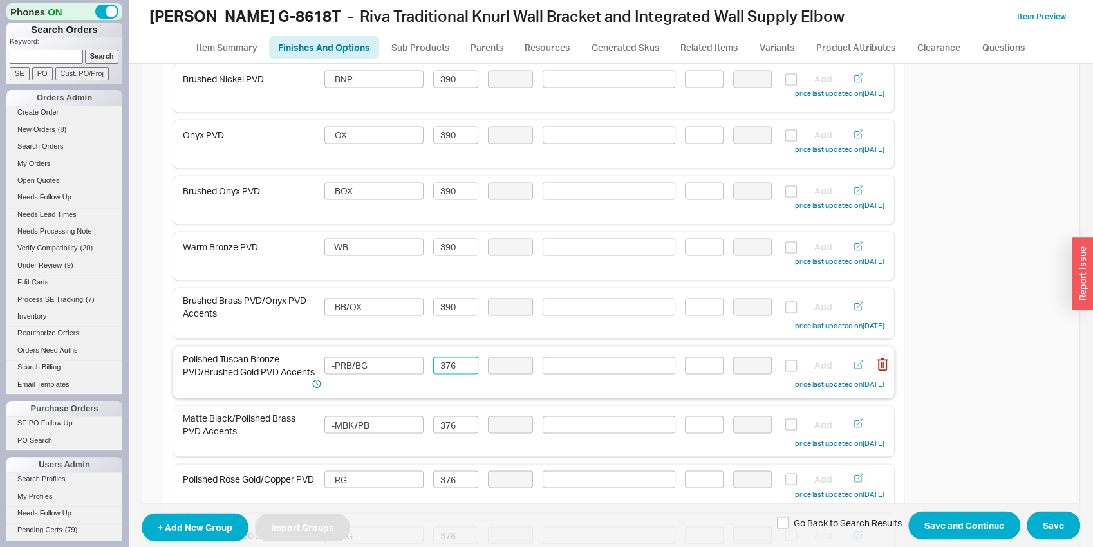
click at [443, 366] on input "376" at bounding box center [455, 365] width 45 height 17
paste input "90"
type input "390"
click at [446, 428] on input "376" at bounding box center [455, 424] width 45 height 17
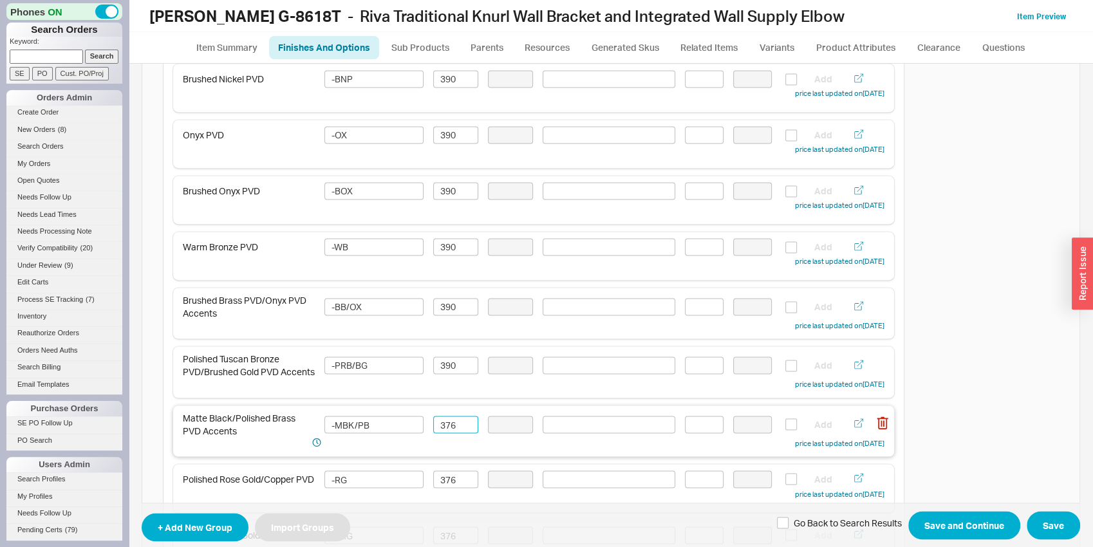
click at [445, 428] on input "376" at bounding box center [455, 424] width 45 height 17
paste input "90"
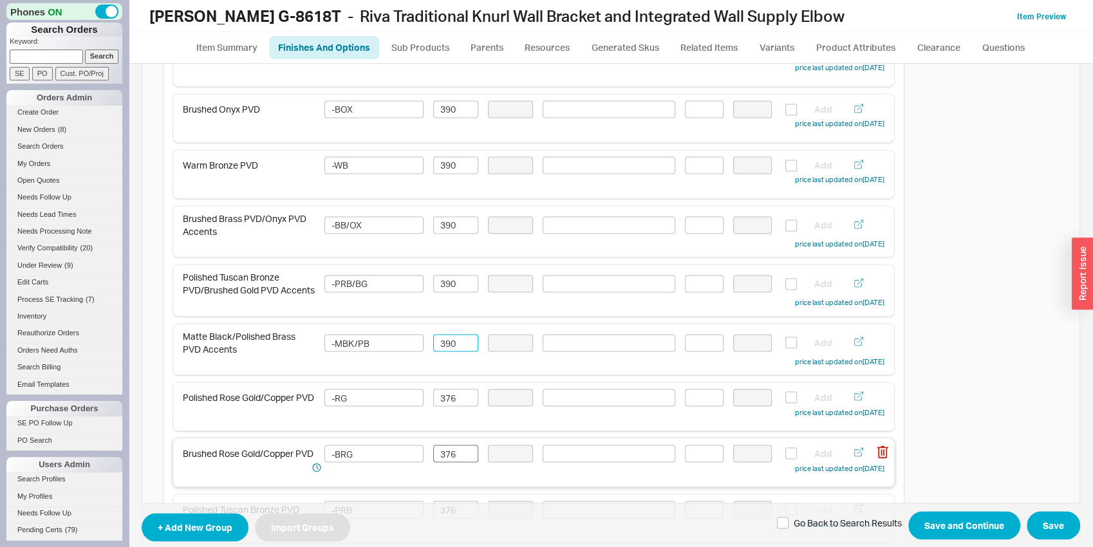
scroll to position [1412, 0]
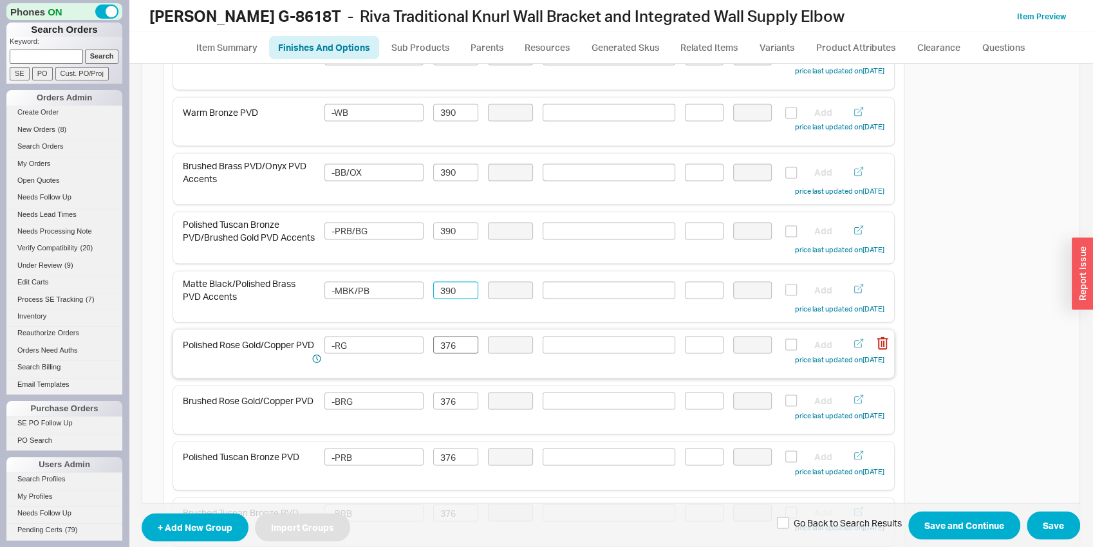
type input "390"
click at [448, 347] on input "376" at bounding box center [455, 344] width 45 height 17
paste input "90"
type input "390"
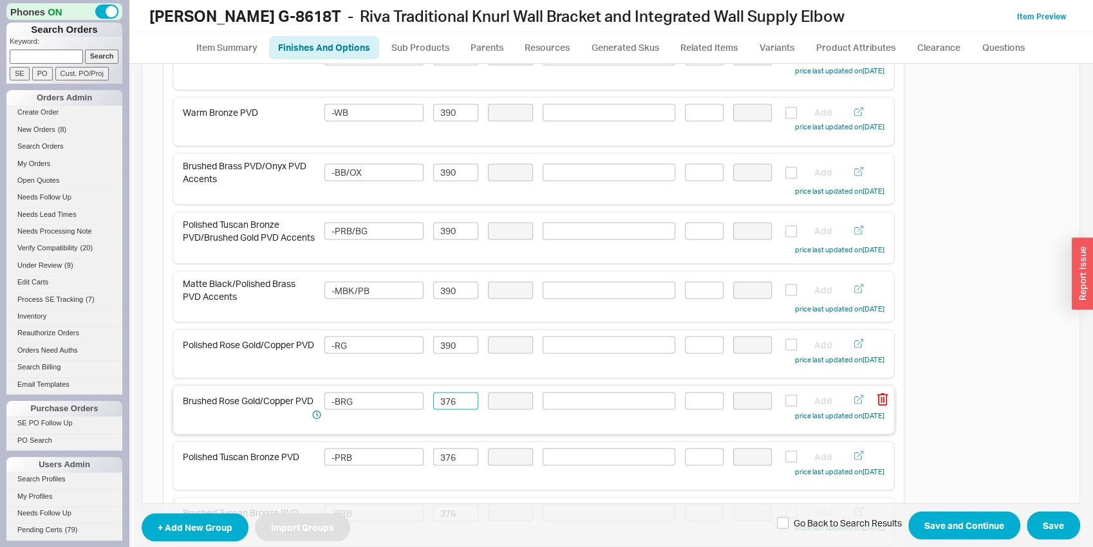
click at [451, 409] on input "376" at bounding box center [455, 400] width 45 height 17
paste input "90"
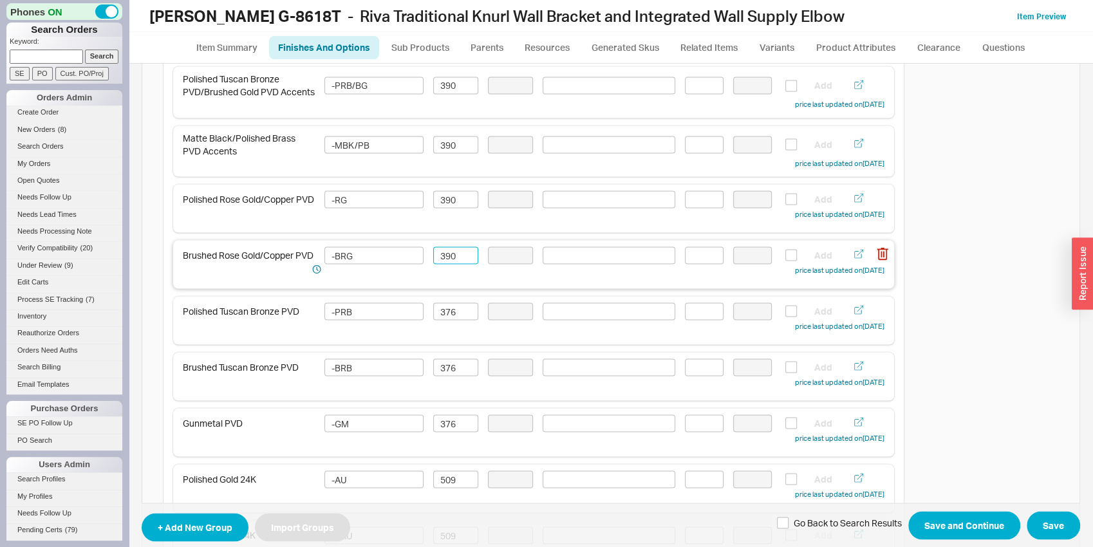
scroll to position [1614, 0]
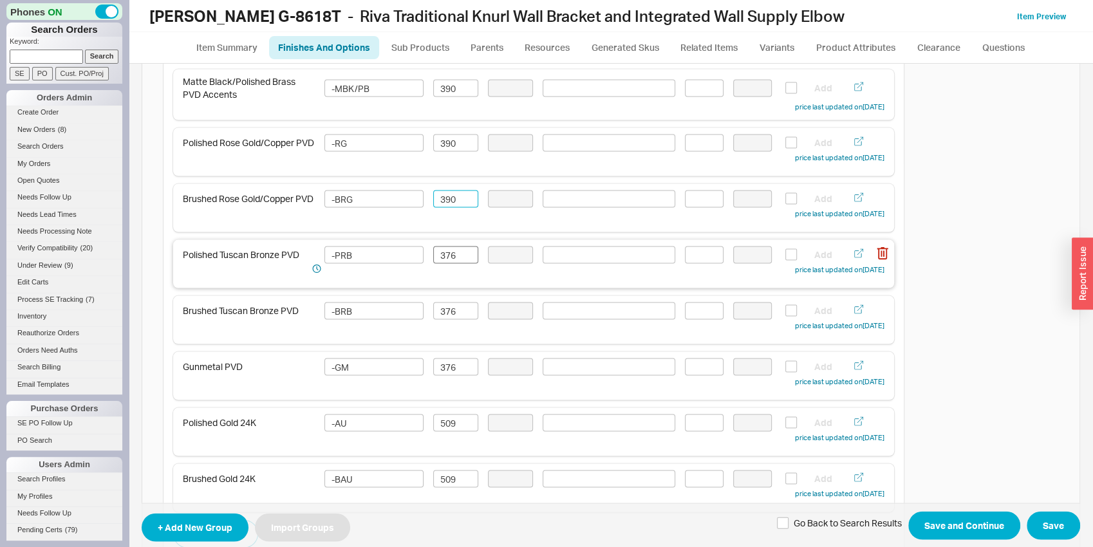
type input "390"
click at [447, 263] on input "376" at bounding box center [455, 254] width 45 height 17
paste input "90"
type input "390"
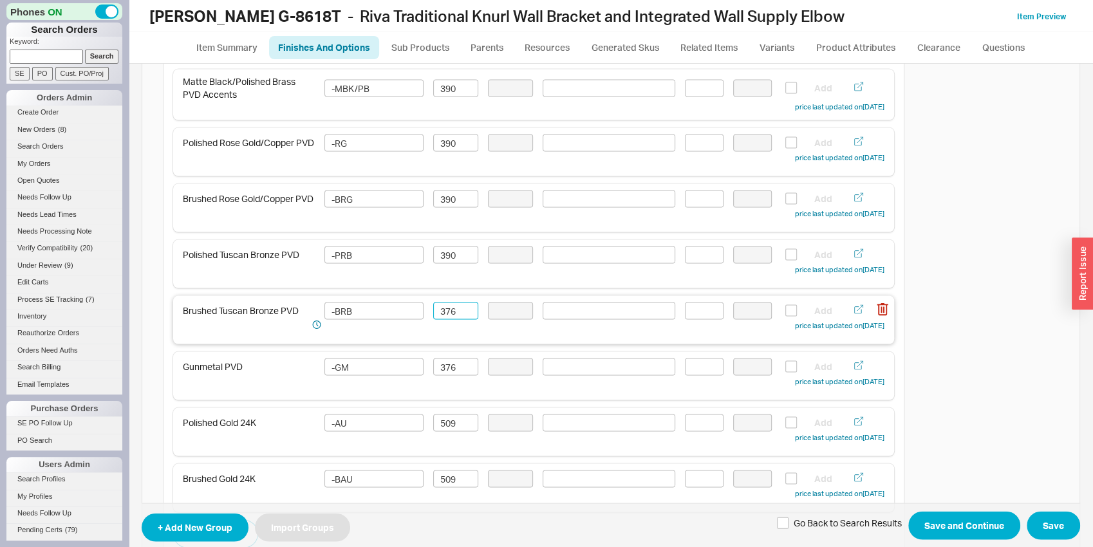
click at [447, 310] on input "376" at bounding box center [455, 310] width 45 height 17
paste input "90"
type input "390"
click at [452, 371] on input "376" at bounding box center [455, 366] width 45 height 17
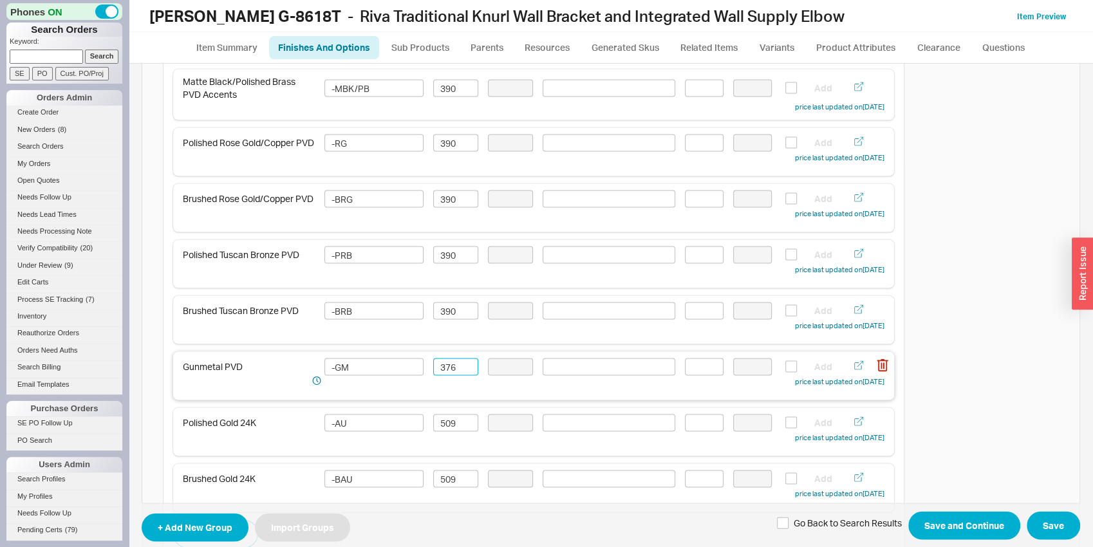
click at [452, 371] on input "376" at bounding box center [455, 366] width 45 height 17
paste input "90"
type input "390"
click at [451, 431] on input "509" at bounding box center [455, 422] width 45 height 17
click at [445, 429] on input "527" at bounding box center [455, 422] width 45 height 17
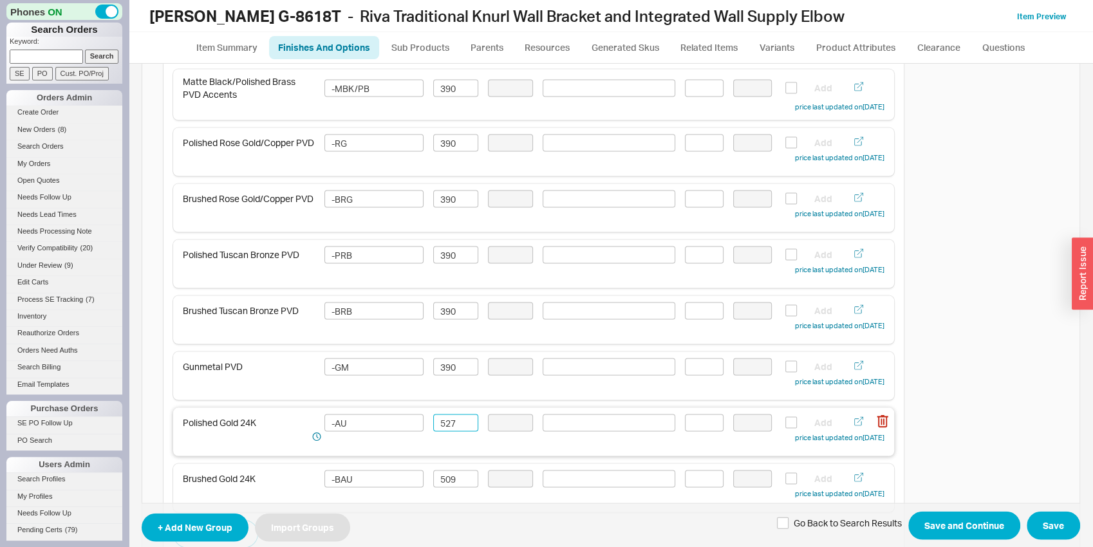
click at [445, 429] on input "527" at bounding box center [455, 422] width 45 height 17
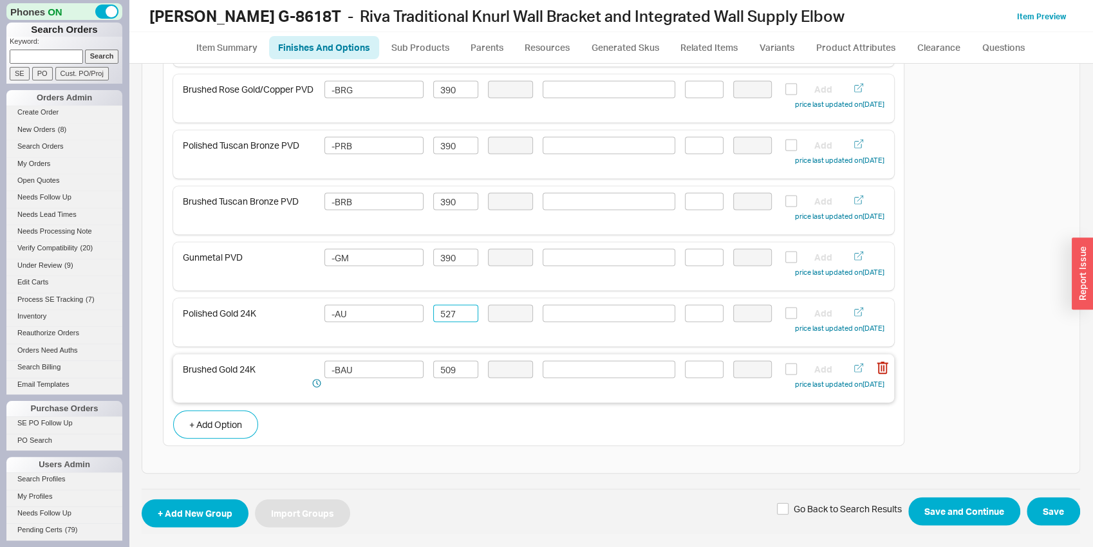
scroll to position [1727, 0]
type input "527"
click at [448, 364] on input "509" at bounding box center [455, 369] width 45 height 17
paste input "27"
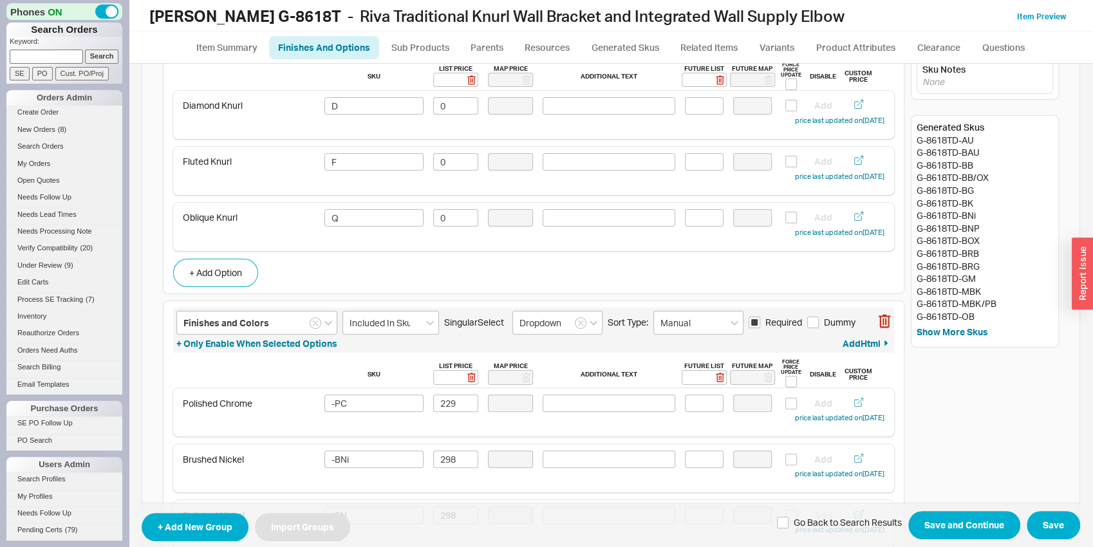
scroll to position [0, 0]
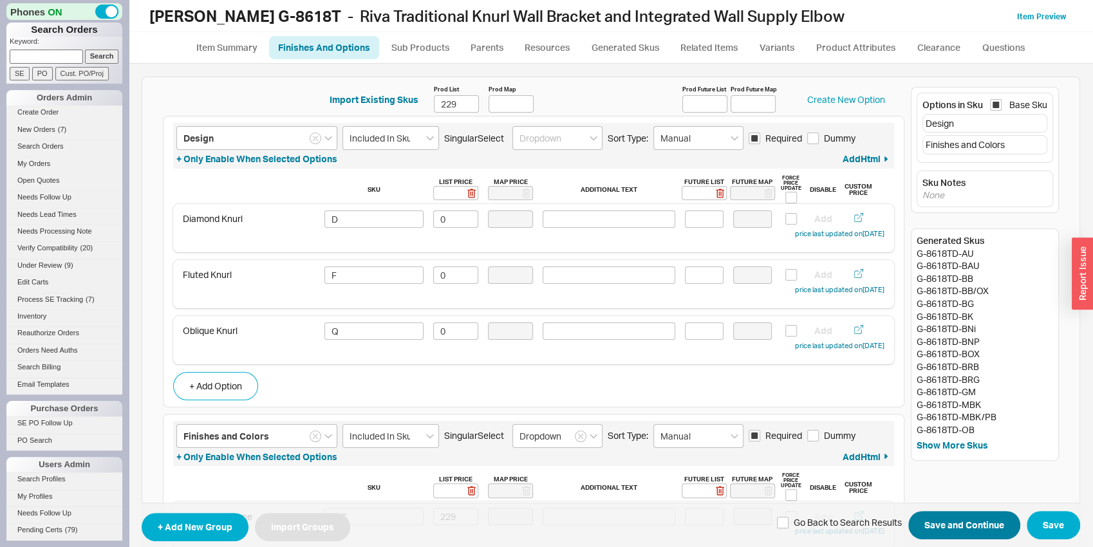
type input "527"
click at [945, 518] on button "Save and Continue" at bounding box center [964, 526] width 112 height 28
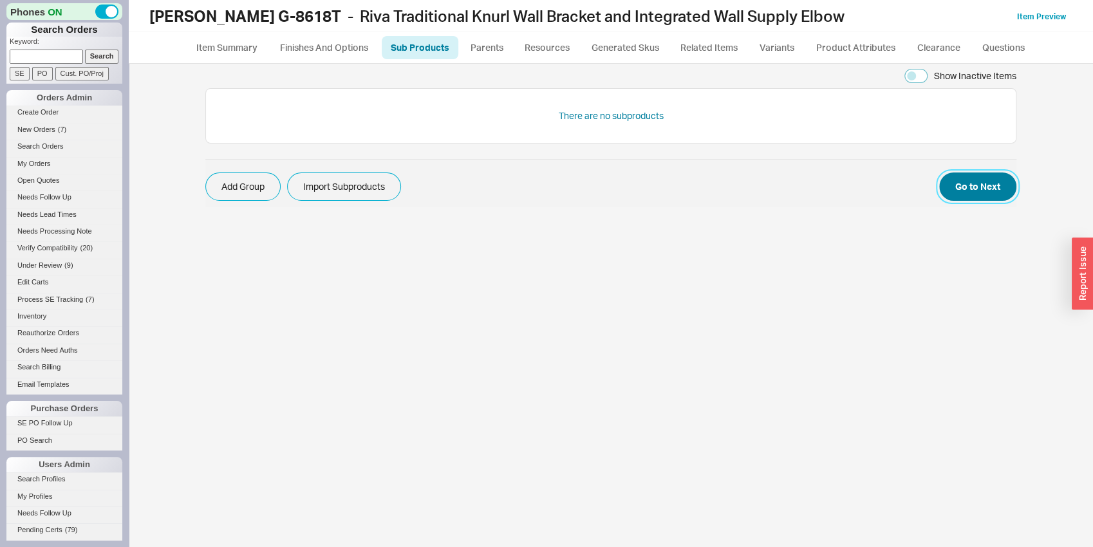
click at [983, 191] on button "Go to Next" at bounding box center [977, 186] width 77 height 28
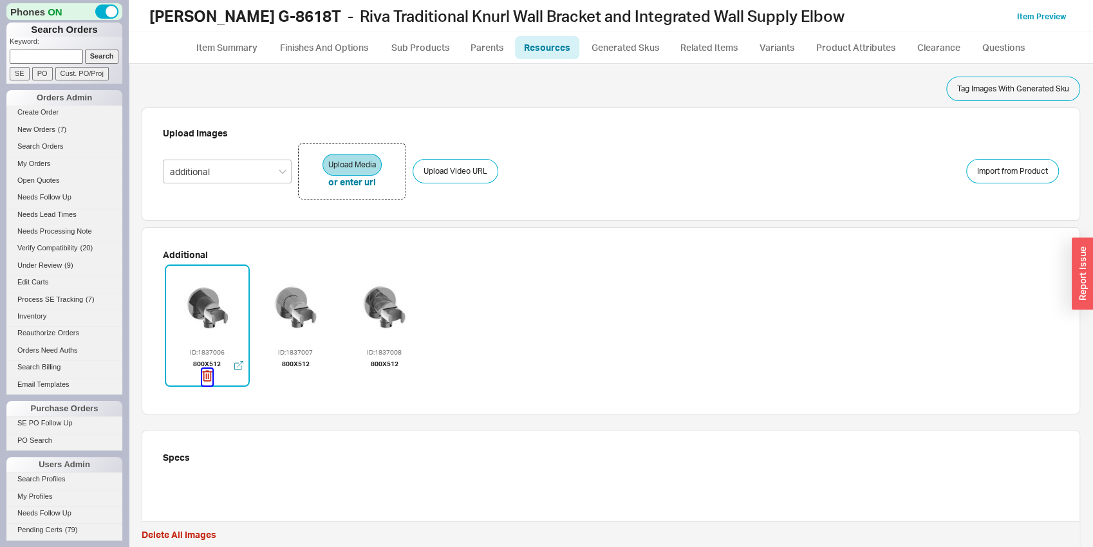
click at [207, 376] on icon "button" at bounding box center [207, 376] width 10 height 14
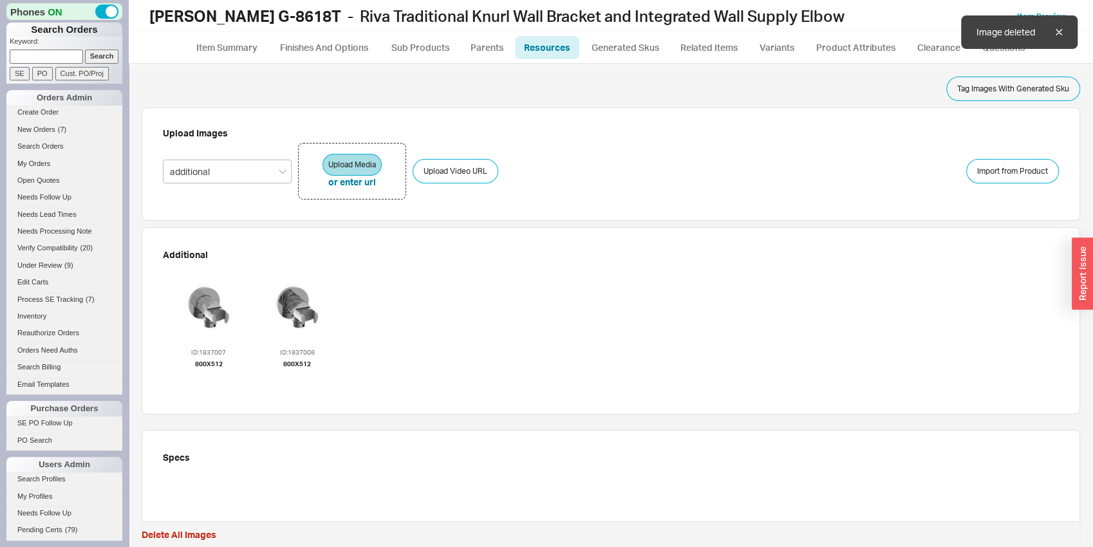
click at [207, 376] on icon "button" at bounding box center [208, 376] width 10 height 14
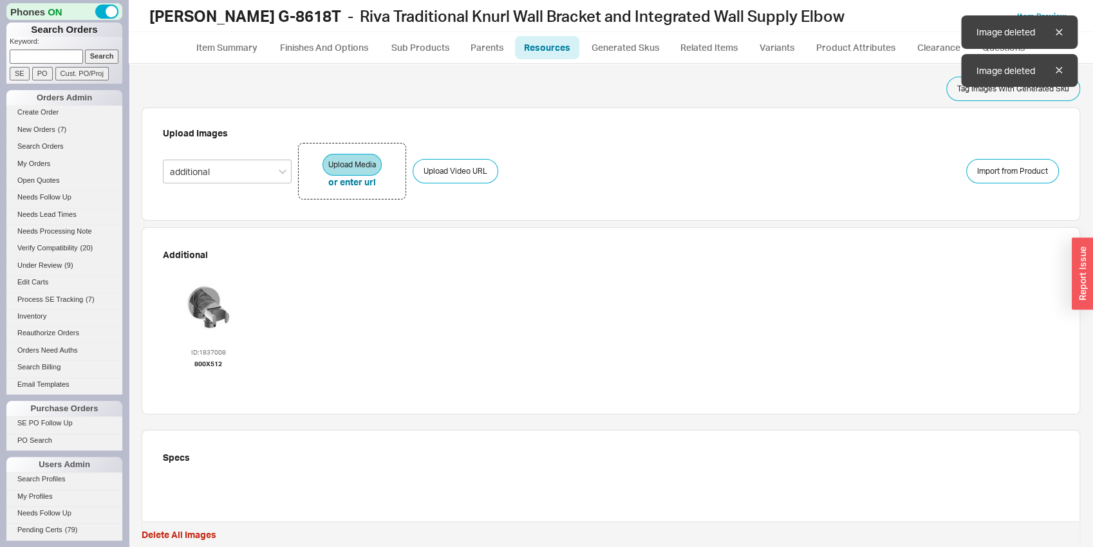
click at [207, 376] on icon "button" at bounding box center [208, 376] width 10 height 14
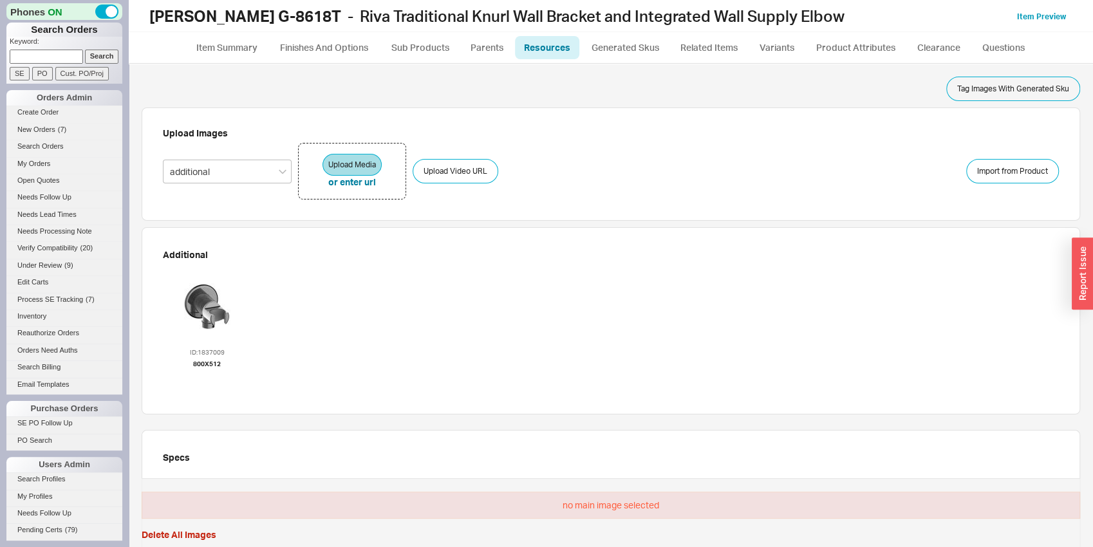
click at [209, 295] on div at bounding box center [207, 306] width 77 height 77
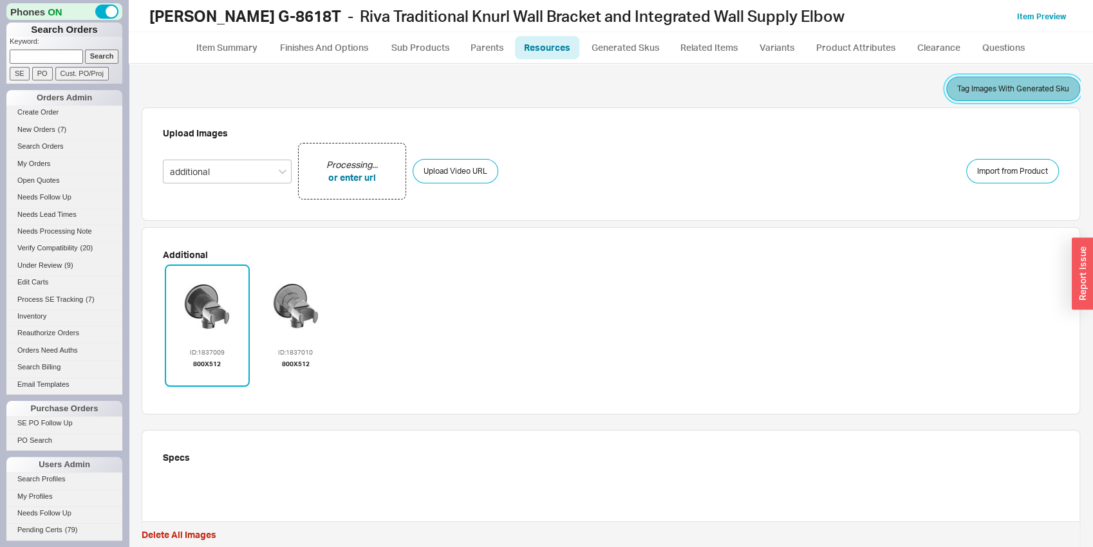
click at [1043, 88] on button "Tag Images With Generated Sku" at bounding box center [1013, 89] width 134 height 24
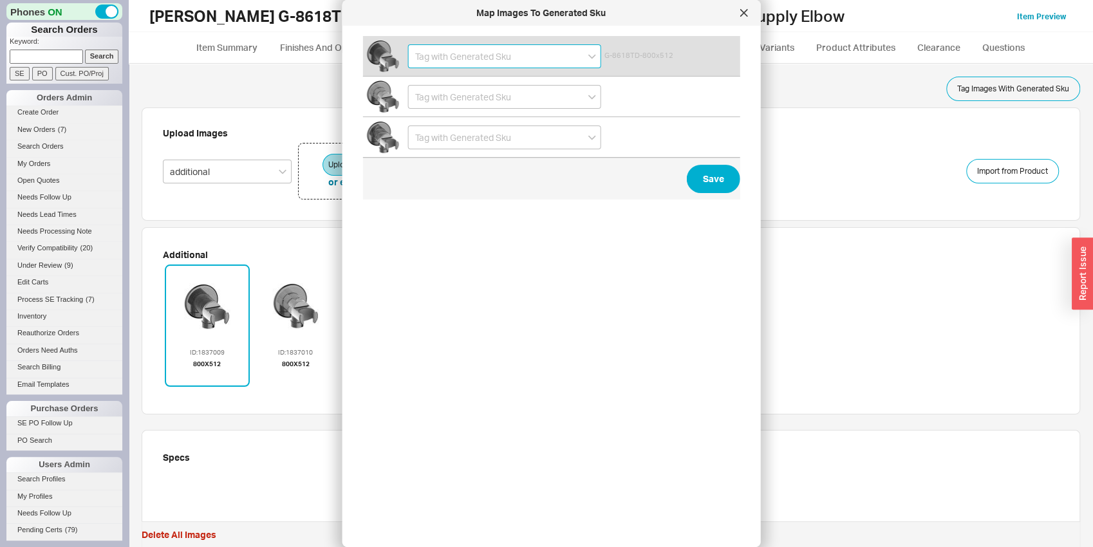
click at [470, 60] on input at bounding box center [504, 56] width 193 height 24
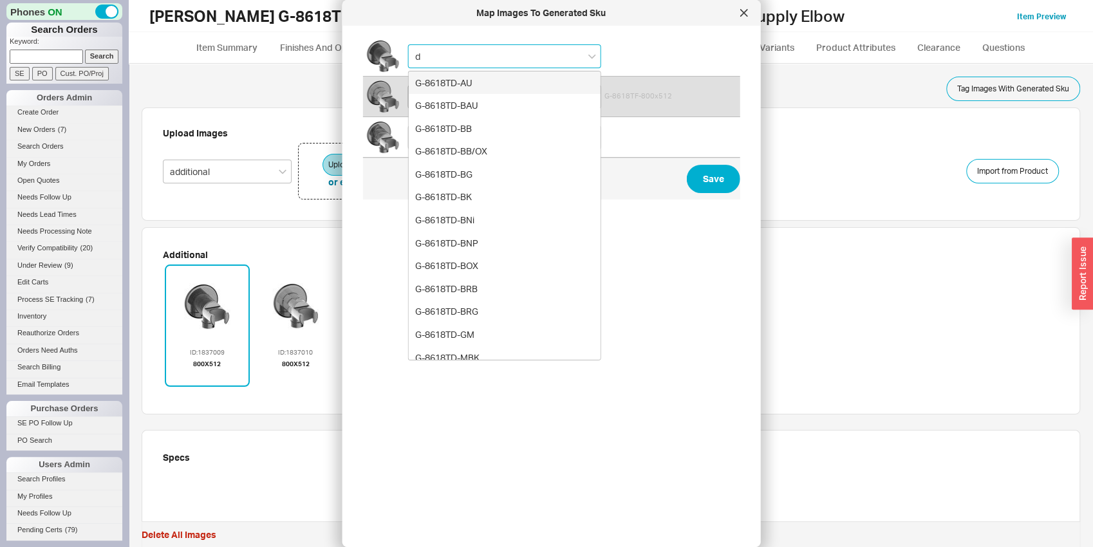
click at [464, 87] on div "G-8618TD-AU" at bounding box center [505, 82] width 192 height 23
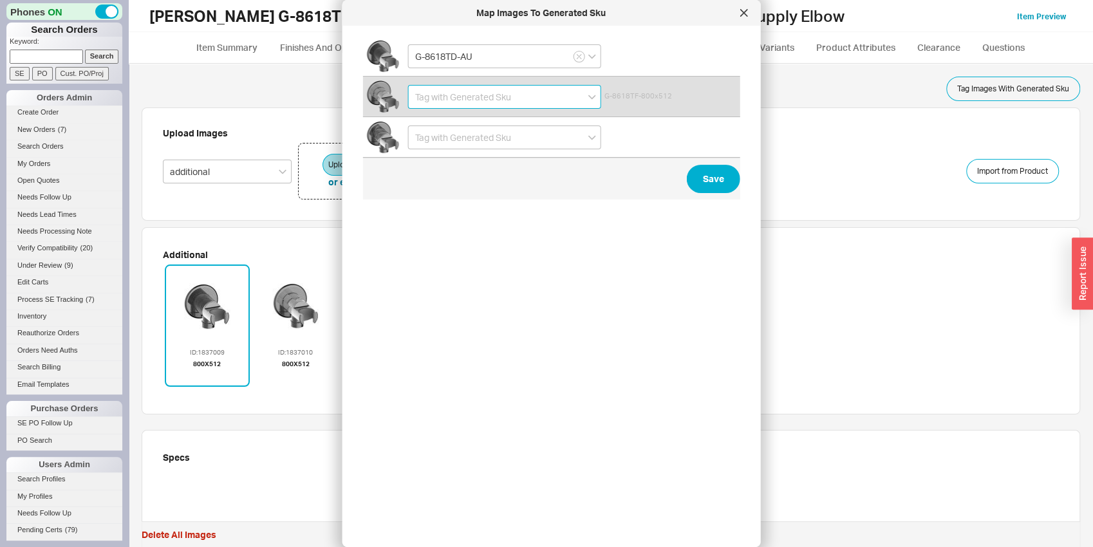
click at [423, 104] on input at bounding box center [504, 97] width 193 height 24
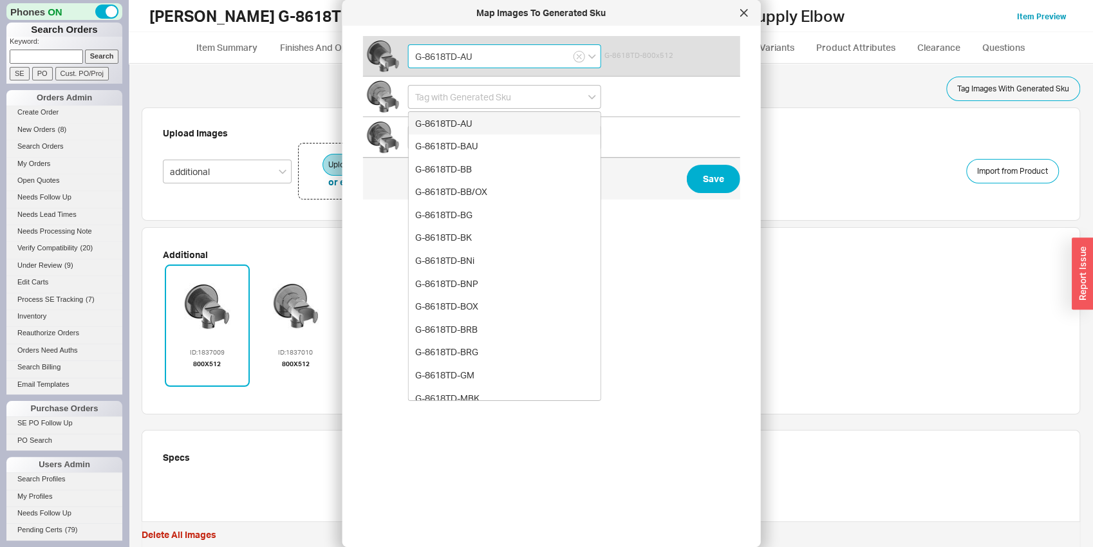
drag, startPoint x: 496, startPoint y: 53, endPoint x: 373, endPoint y: 45, distance: 123.2
click at [408, 45] on input "G-8618TD-AU" at bounding box center [504, 56] width 193 height 24
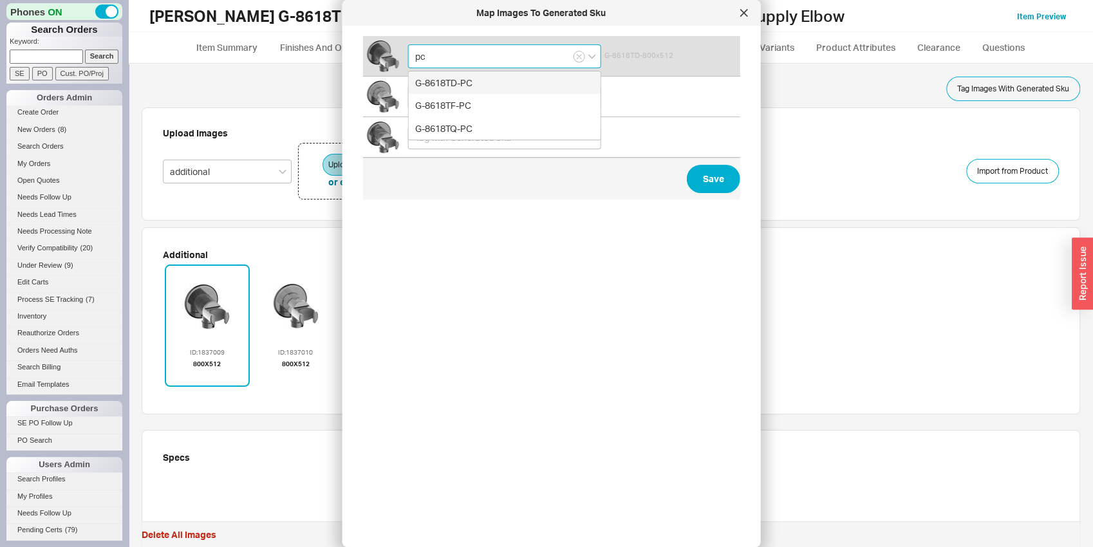
click at [425, 81] on div "G-8618TD-PC" at bounding box center [505, 82] width 192 height 23
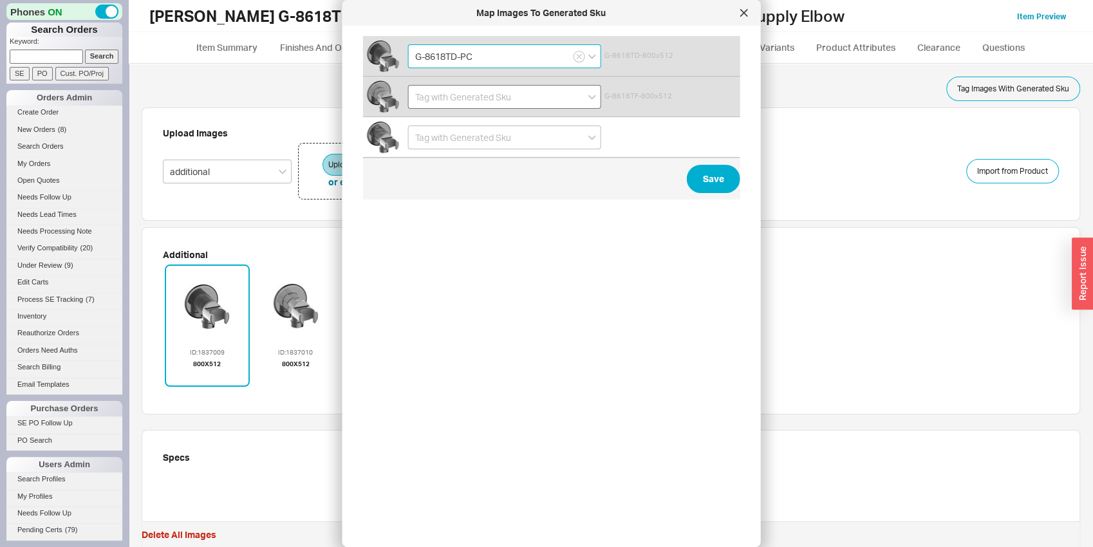
type input "G-8618TD-PC"
click at [426, 95] on input at bounding box center [504, 97] width 193 height 24
click at [425, 145] on div "G-8618TF-PC" at bounding box center [505, 146] width 192 height 23
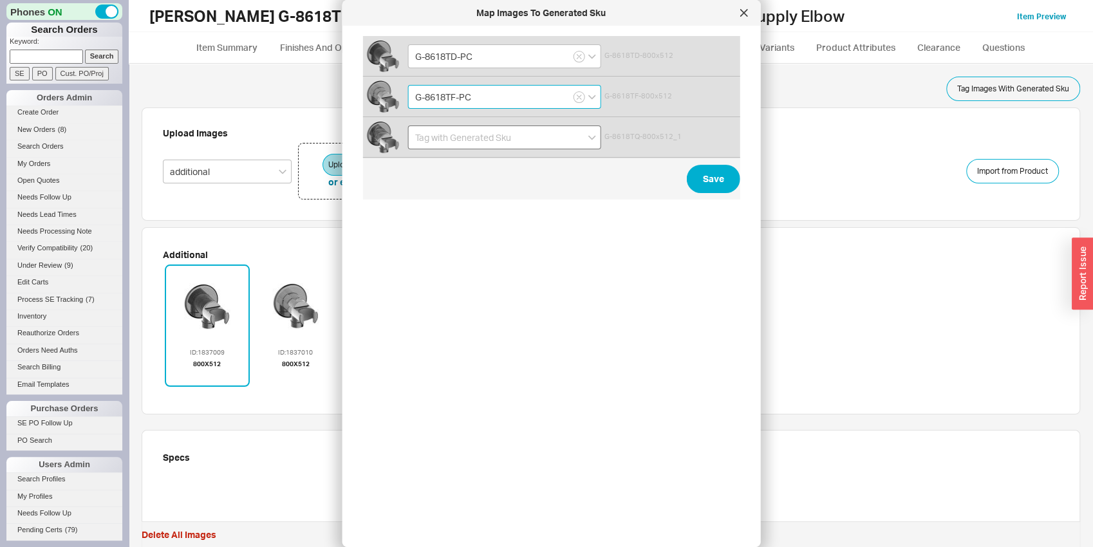
type input "G-8618TF-PC"
click at [423, 138] on input at bounding box center [504, 137] width 193 height 24
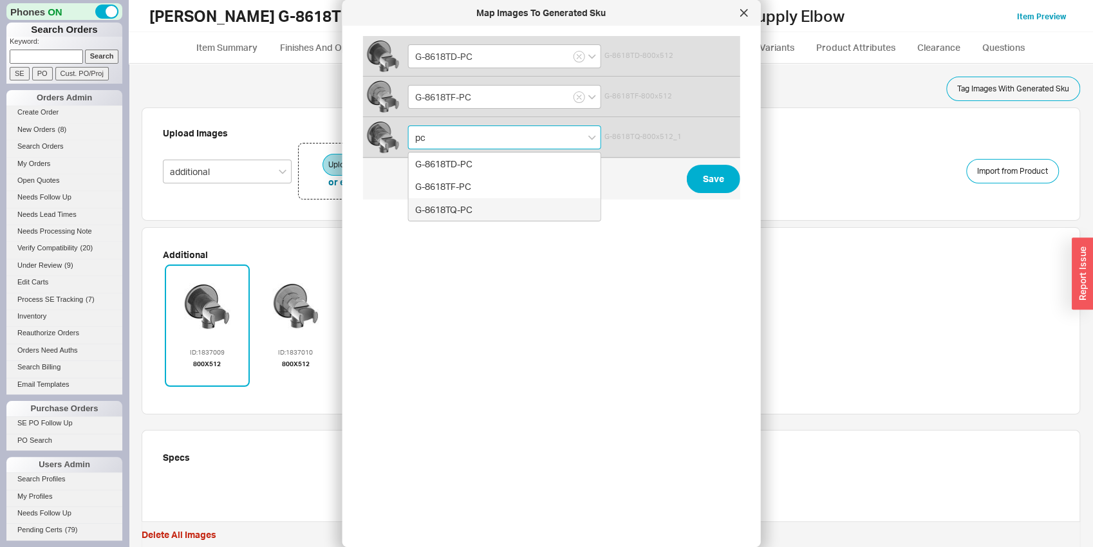
click at [433, 207] on div "G-8618TQ-PC" at bounding box center [505, 209] width 192 height 23
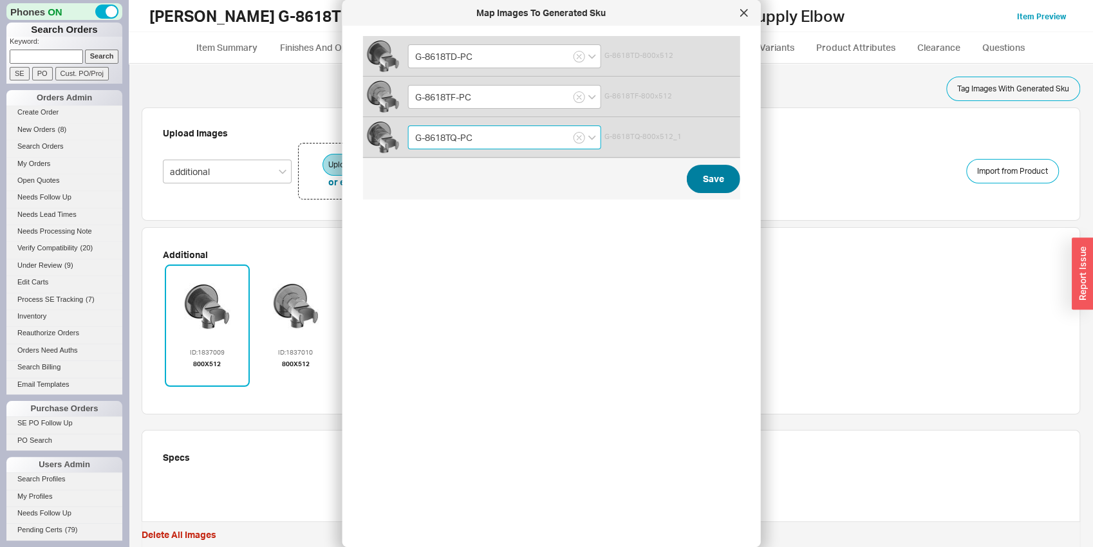
type input "G-8618TQ-PC"
click at [721, 167] on button "Save" at bounding box center [713, 179] width 53 height 28
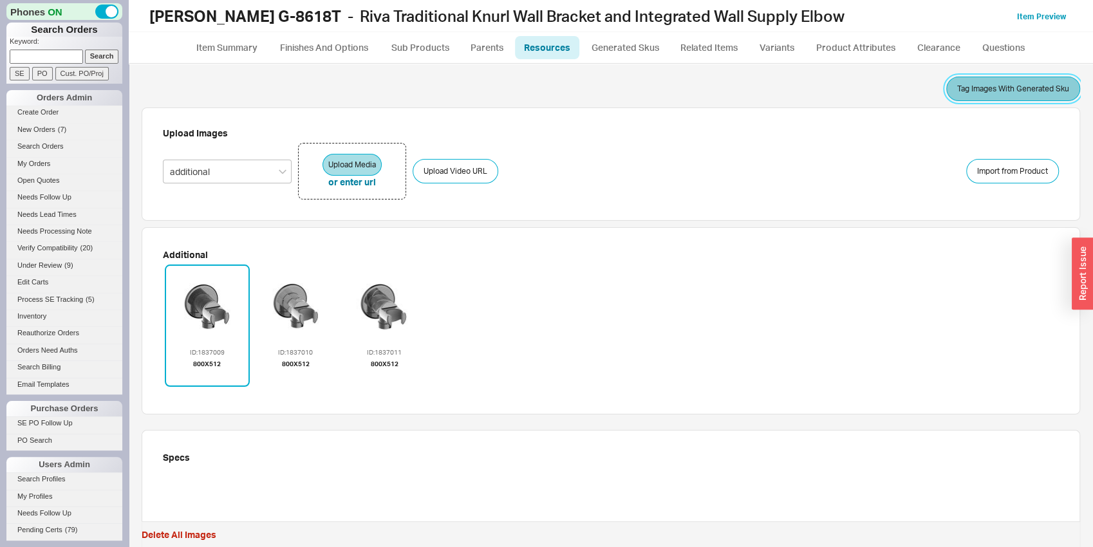
click at [999, 82] on button "Tag Images With Generated Sku" at bounding box center [1013, 89] width 134 height 24
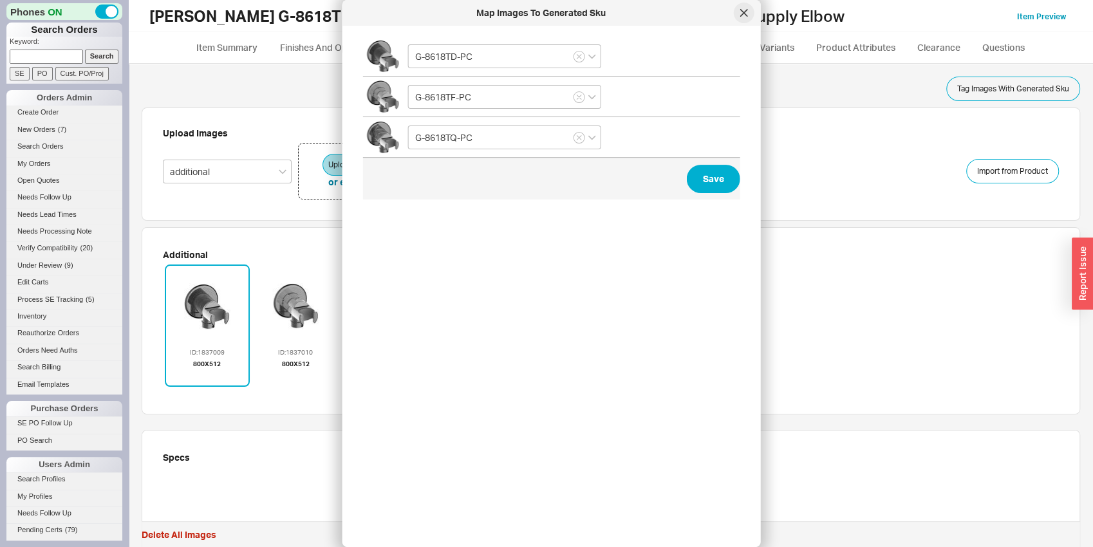
click at [743, 16] on icon at bounding box center [744, 13] width 8 height 8
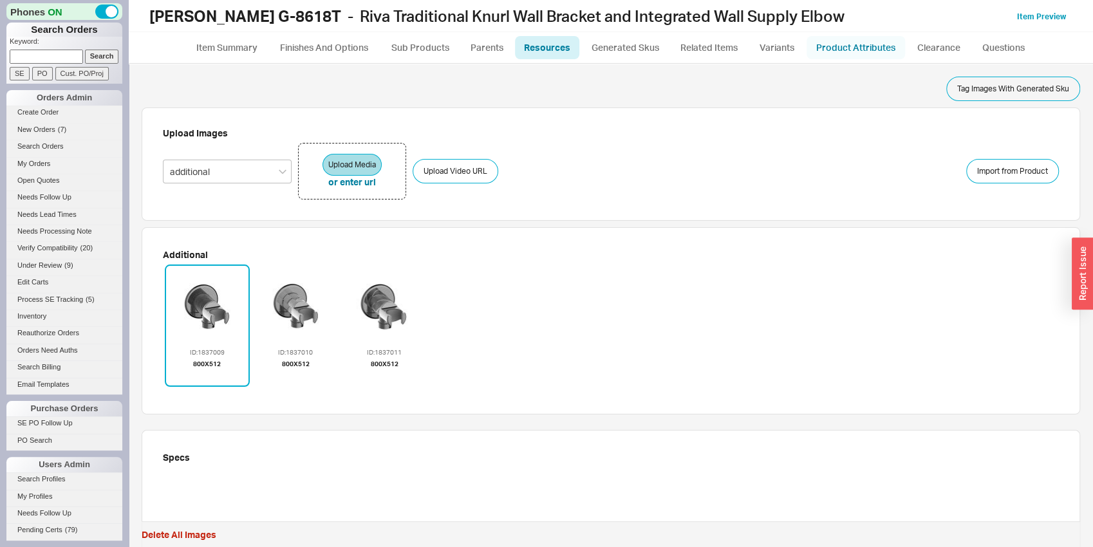
click at [842, 55] on link "Product Attributes" at bounding box center [855, 47] width 98 height 23
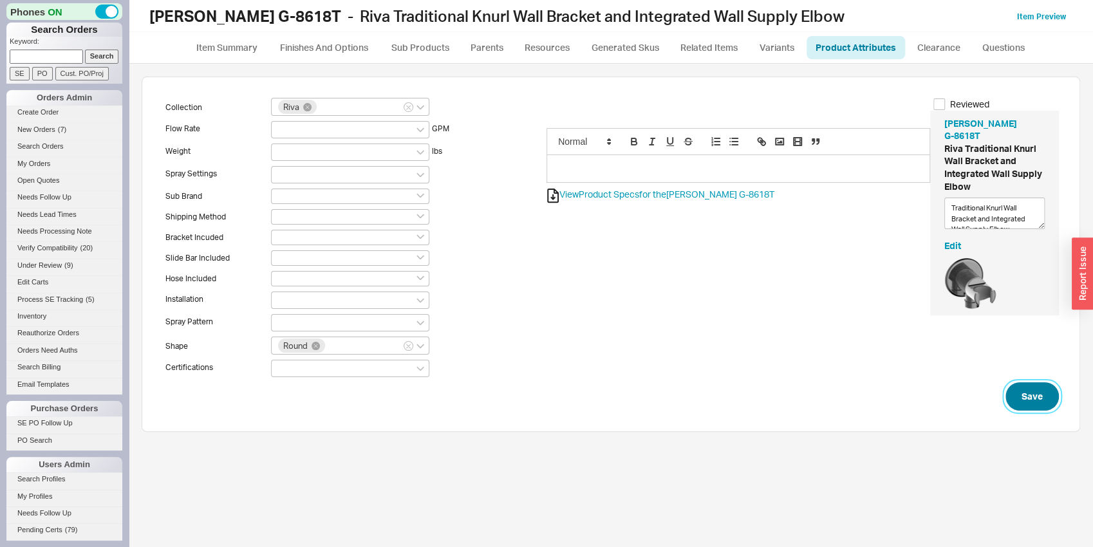
click at [1054, 394] on button "Save" at bounding box center [1031, 396] width 53 height 28
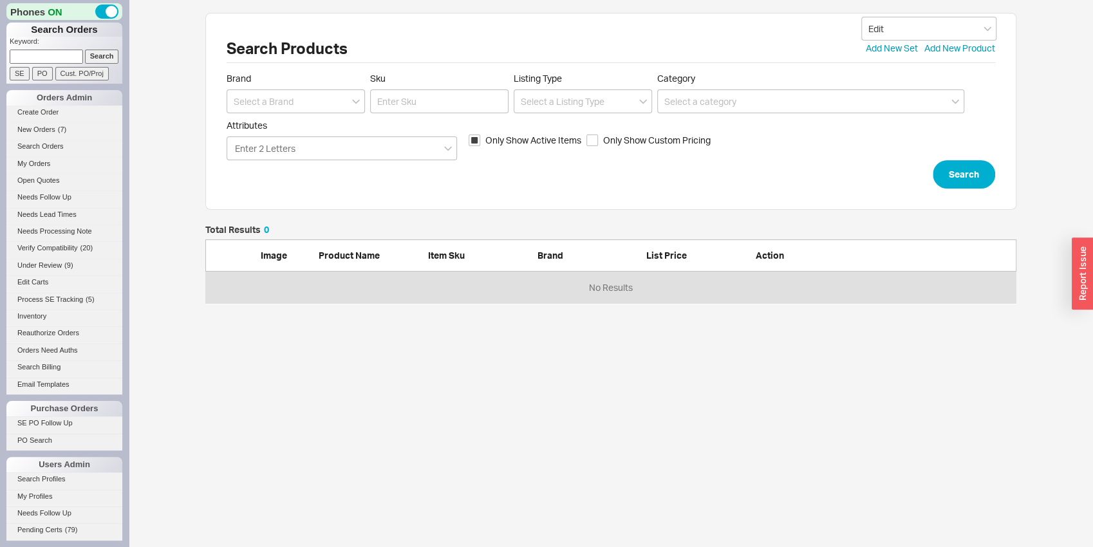
scroll to position [68, 801]
click at [324, 110] on input at bounding box center [296, 101] width 138 height 24
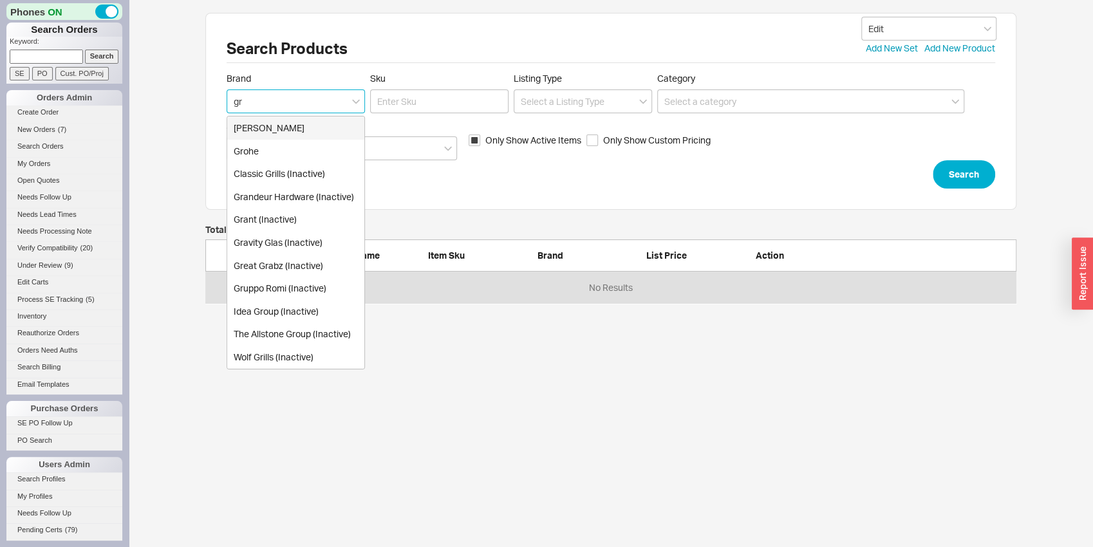
click at [319, 124] on div "[PERSON_NAME]" at bounding box center [295, 127] width 137 height 23
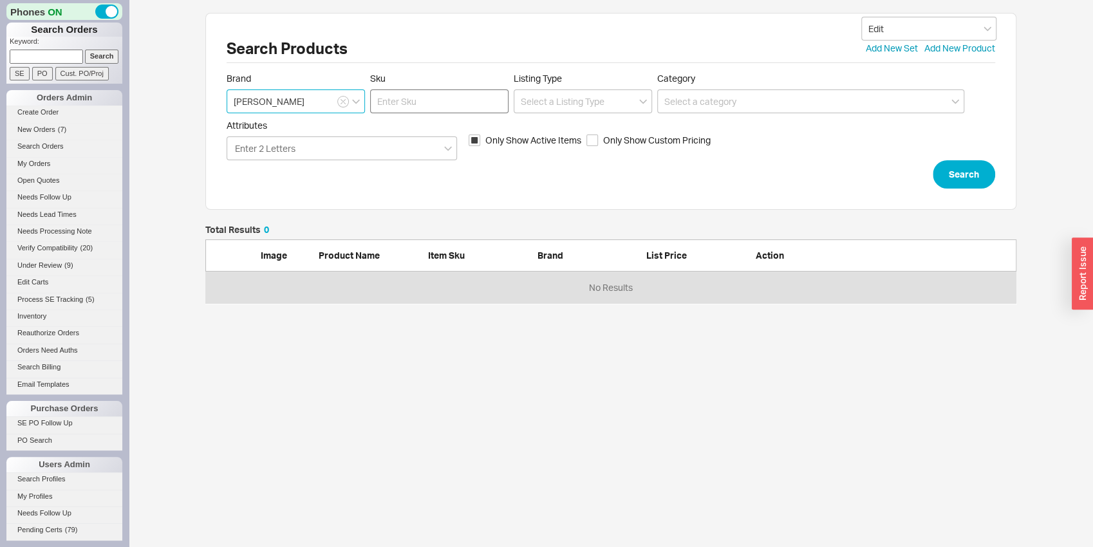
type input "[PERSON_NAME]"
click at [383, 113] on input "Sku" at bounding box center [439, 101] width 138 height 24
type input "g-8713"
click button "Search" at bounding box center [964, 174] width 62 height 28
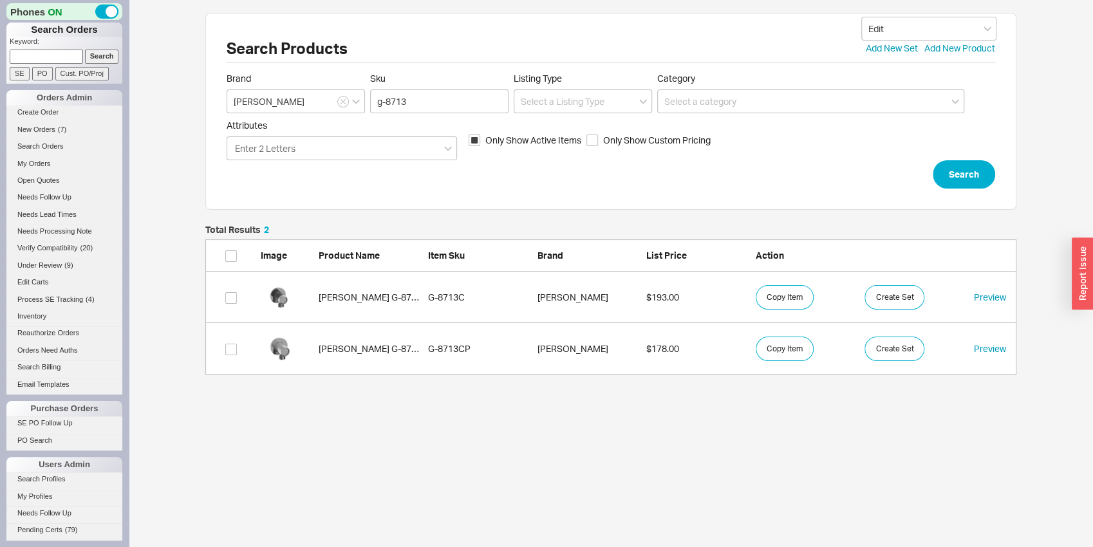
scroll to position [139, 801]
click at [794, 302] on button "Copy Item" at bounding box center [785, 297] width 58 height 24
click at [958, 200] on div "Search Products Edit Add New Set Add New Product Brand Graff Sku g-8713 Listing…" at bounding box center [610, 111] width 811 height 197
click at [964, 167] on button "Search" at bounding box center [964, 174] width 62 height 28
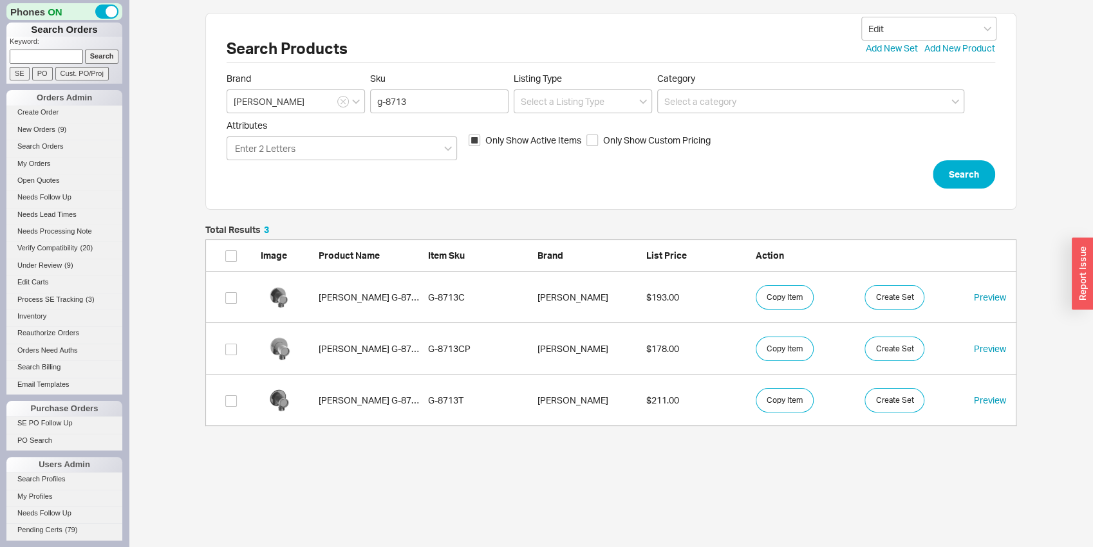
scroll to position [191, 801]
drag, startPoint x: 387, startPoint y: 97, endPoint x: 436, endPoint y: 102, distance: 48.5
click at [436, 102] on input "g-8713" at bounding box center [439, 101] width 138 height 24
type input "g-19404"
click button "Search" at bounding box center [964, 174] width 62 height 28
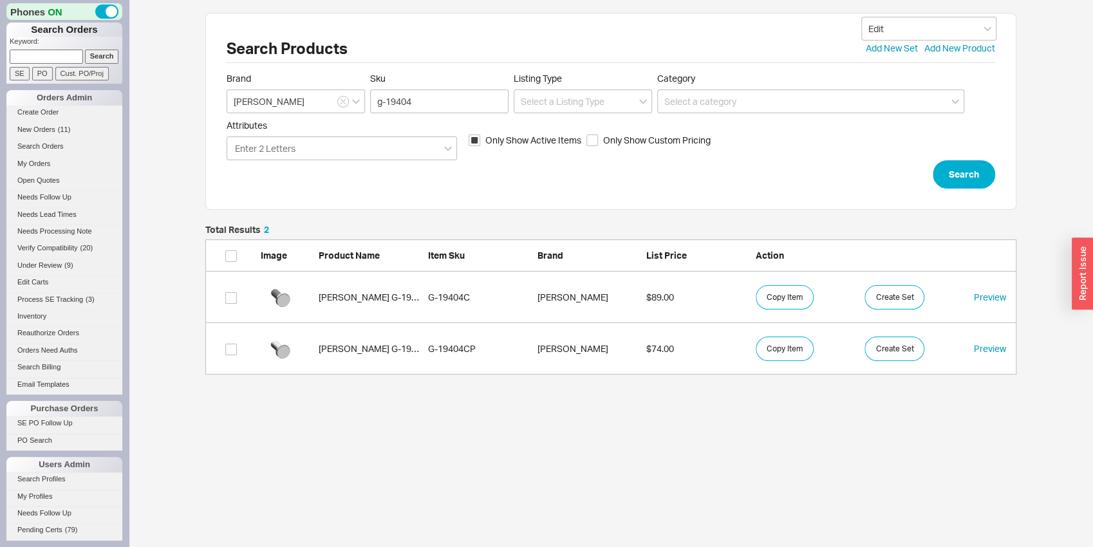
scroll to position [139, 801]
click at [778, 294] on button "Copy Item" at bounding box center [785, 297] width 58 height 24
click at [934, 178] on form "Brand Graff Sku g-19404 Listing Type Category Attributes Enter 2 Letters Only S…" at bounding box center [611, 131] width 768 height 116
click at [938, 178] on button "Search" at bounding box center [964, 174] width 62 height 28
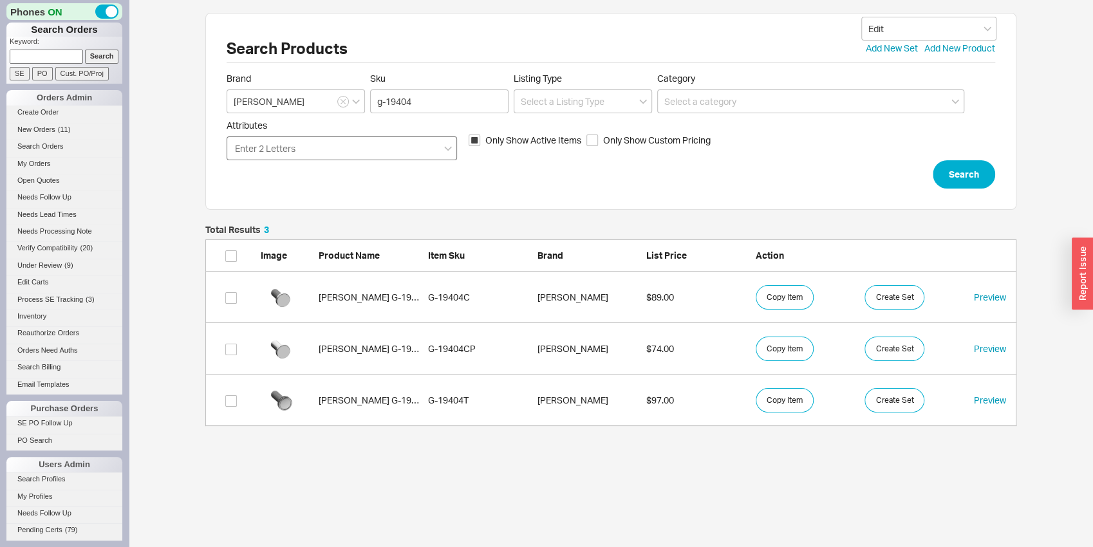
scroll to position [191, 801]
click at [415, 95] on input "g-19404" at bounding box center [439, 101] width 138 height 24
drag, startPoint x: 415, startPoint y: 95, endPoint x: 405, endPoint y: 93, distance: 10.6
click at [405, 93] on input "g-19404" at bounding box center [439, 101] width 138 height 24
type input "g-19407"
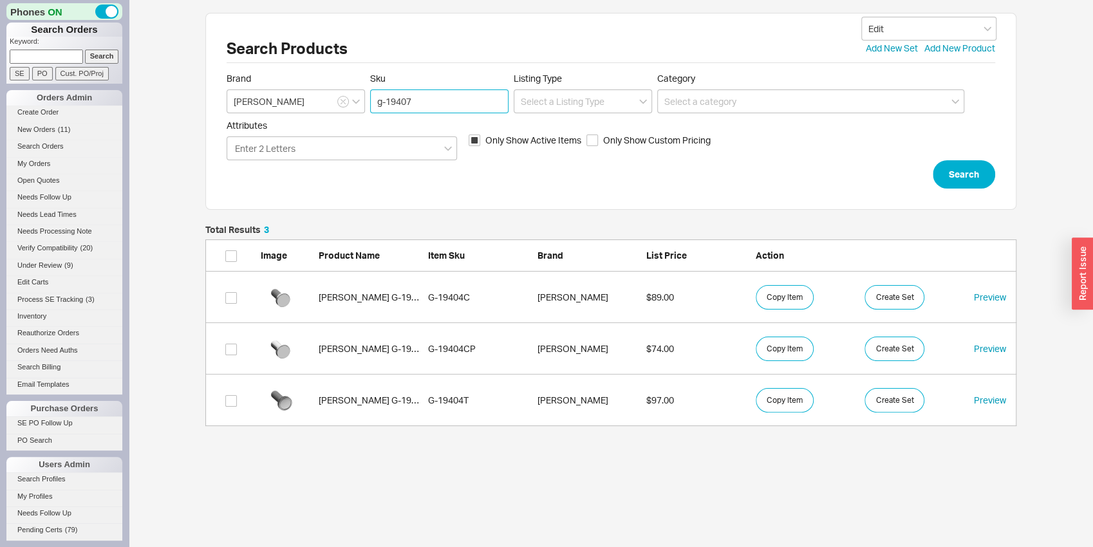
click button "Search" at bounding box center [964, 174] width 62 height 28
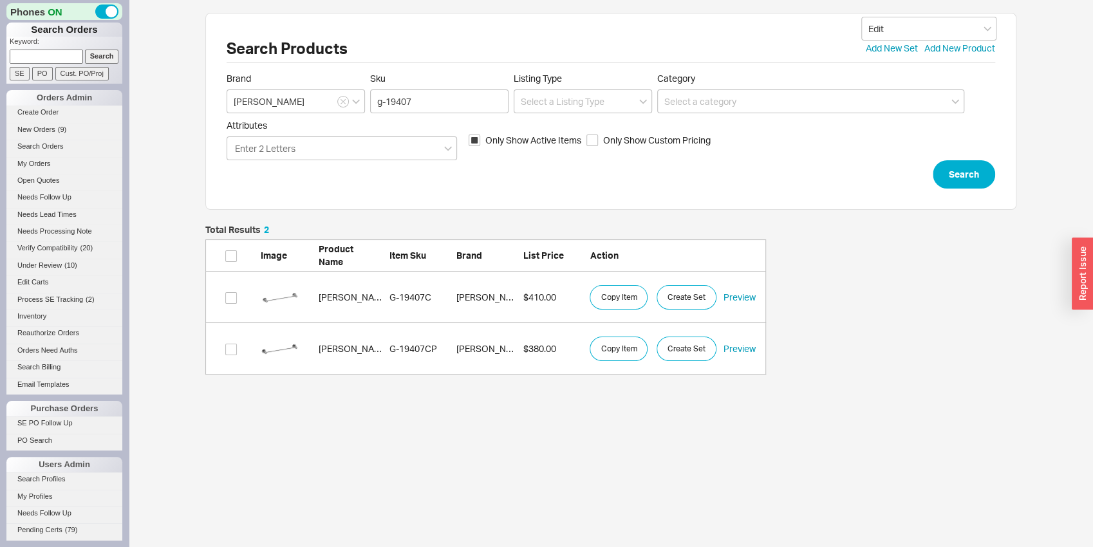
scroll to position [139, 801]
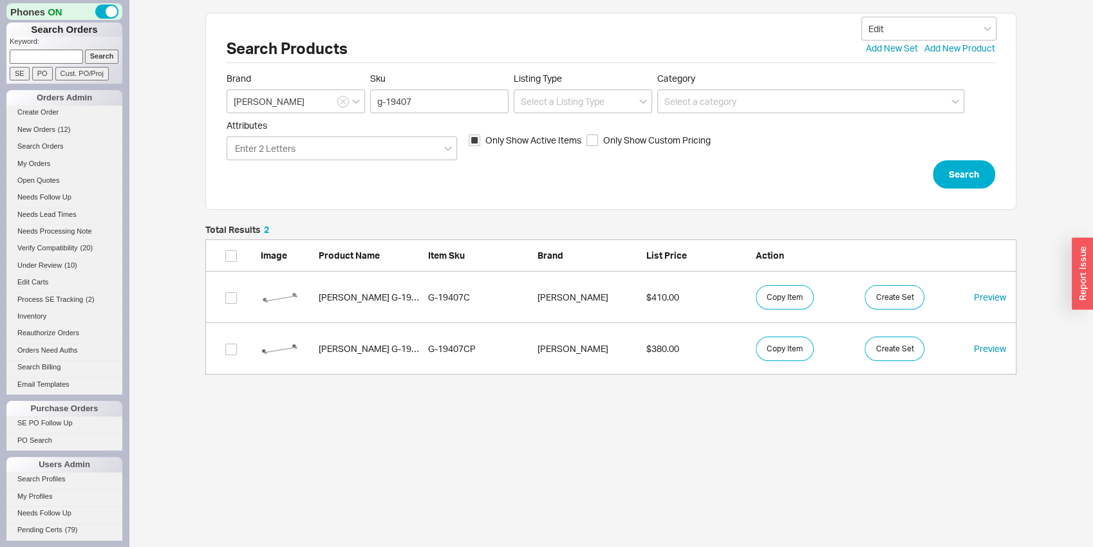
click at [445, 117] on form "Brand Graff Sku g-19407 Listing Type Category Attributes Enter 2 Letters Only S…" at bounding box center [611, 131] width 768 height 116
click at [445, 105] on input "g-19407" at bounding box center [439, 101] width 138 height 24
click at [987, 165] on button "Search" at bounding box center [964, 174] width 62 height 28
click at [478, 145] on input "Only Show Active Items" at bounding box center [475, 141] width 12 height 12
checkbox input "false"
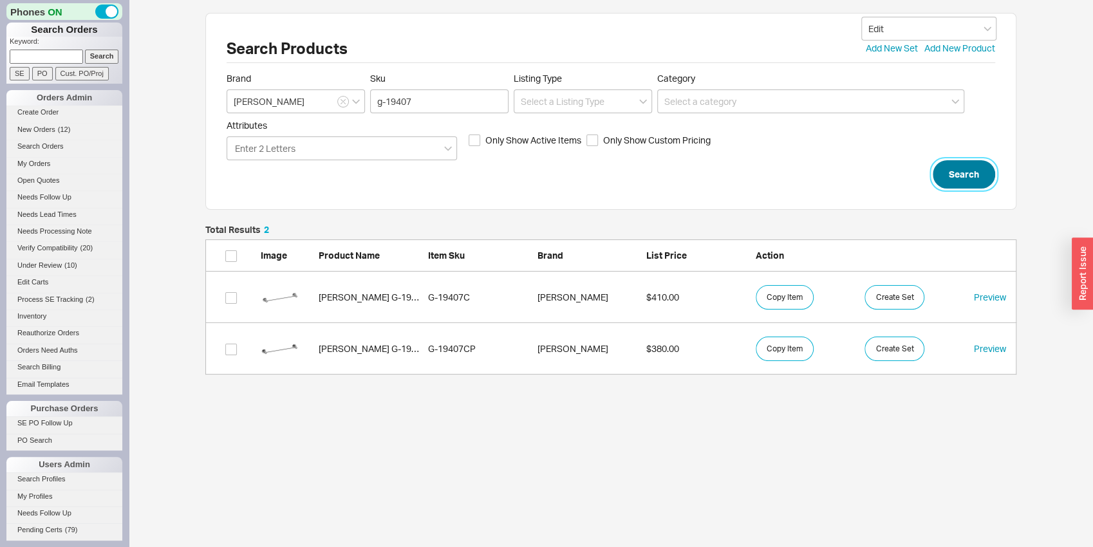
click at [953, 177] on button "Search" at bounding box center [964, 174] width 62 height 28
click at [810, 294] on button "Copy Item" at bounding box center [785, 297] width 58 height 24
click at [409, 97] on input "g-19407" at bounding box center [439, 101] width 138 height 24
type input "g-19408"
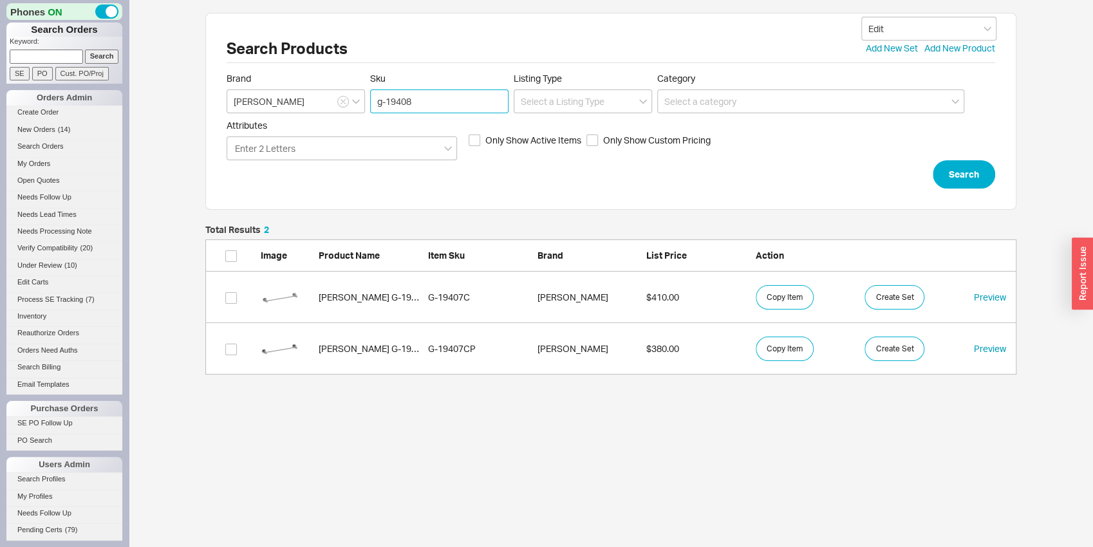
click button "Search" at bounding box center [964, 174] width 62 height 28
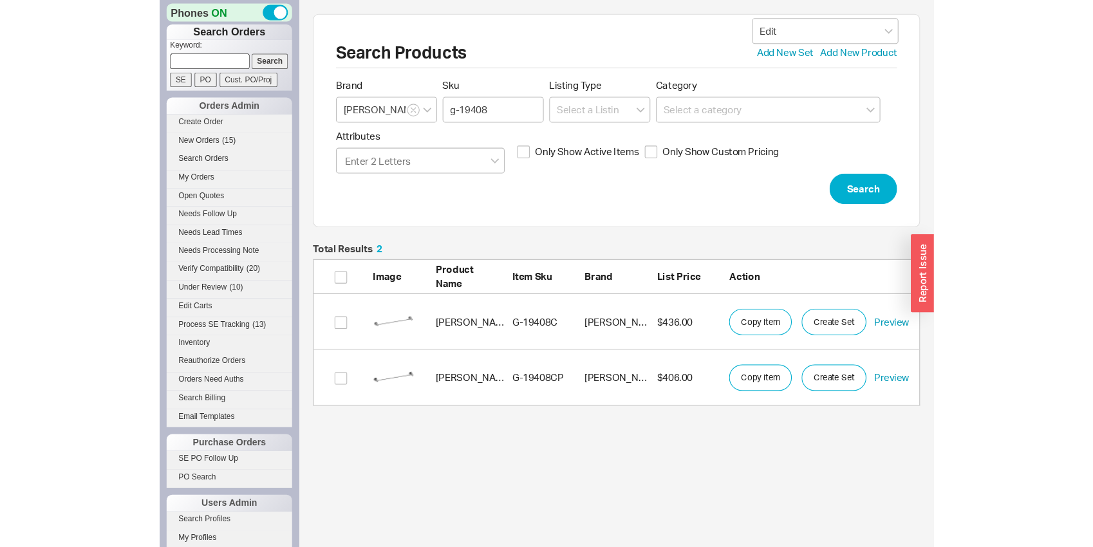
scroll to position [139, 801]
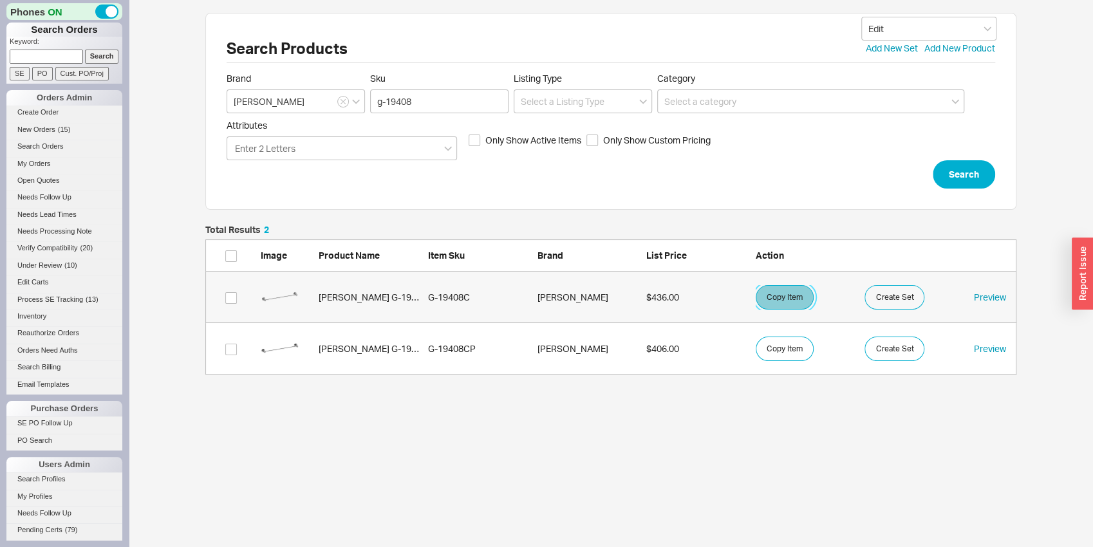
click at [781, 289] on button "Copy Item" at bounding box center [785, 297] width 58 height 24
click at [457, 108] on input "g-19408" at bounding box center [439, 101] width 138 height 24
click at [989, 169] on button "Search" at bounding box center [964, 174] width 62 height 28
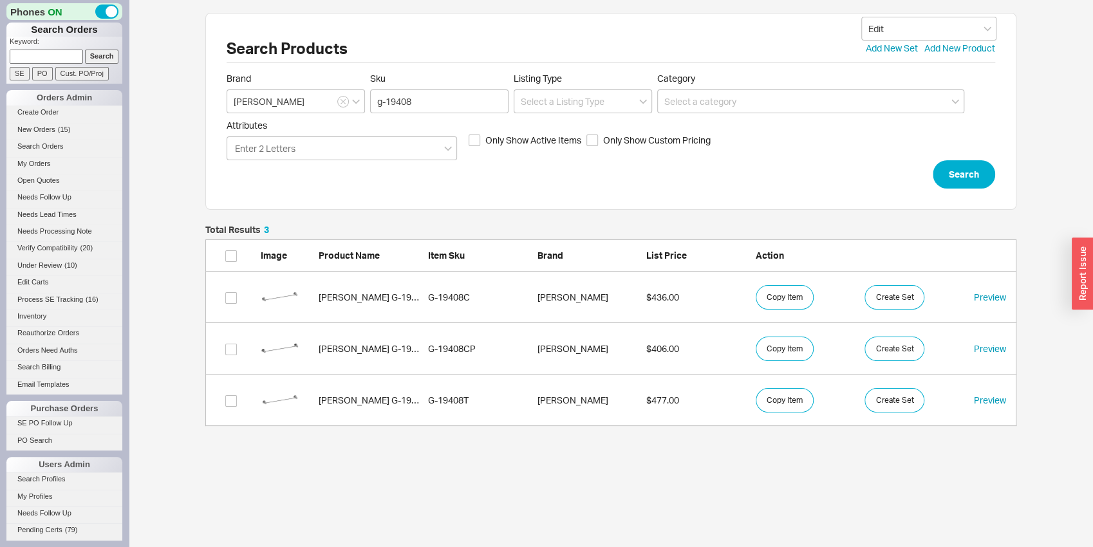
scroll to position [191, 801]
drag, startPoint x: 418, startPoint y: 97, endPoint x: 409, endPoint y: 91, distance: 10.7
click at [409, 91] on input "g-19408" at bounding box center [439, 101] width 138 height 24
type input "g-19409"
click button "Search" at bounding box center [964, 174] width 62 height 28
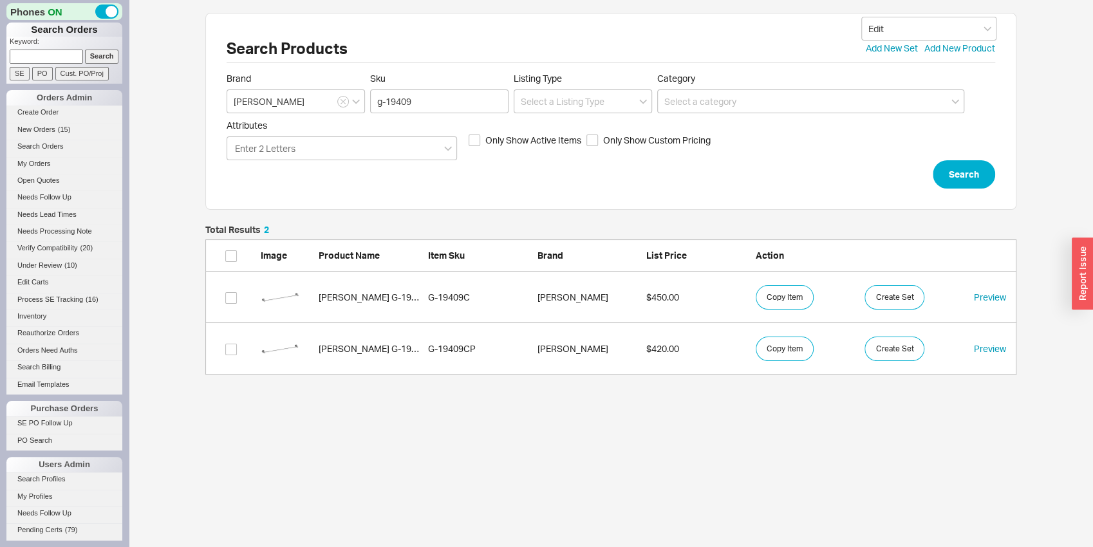
scroll to position [10, 10]
click at [786, 292] on button "Copy Item" at bounding box center [785, 297] width 58 height 24
click at [978, 169] on button "Search" at bounding box center [964, 174] width 62 height 28
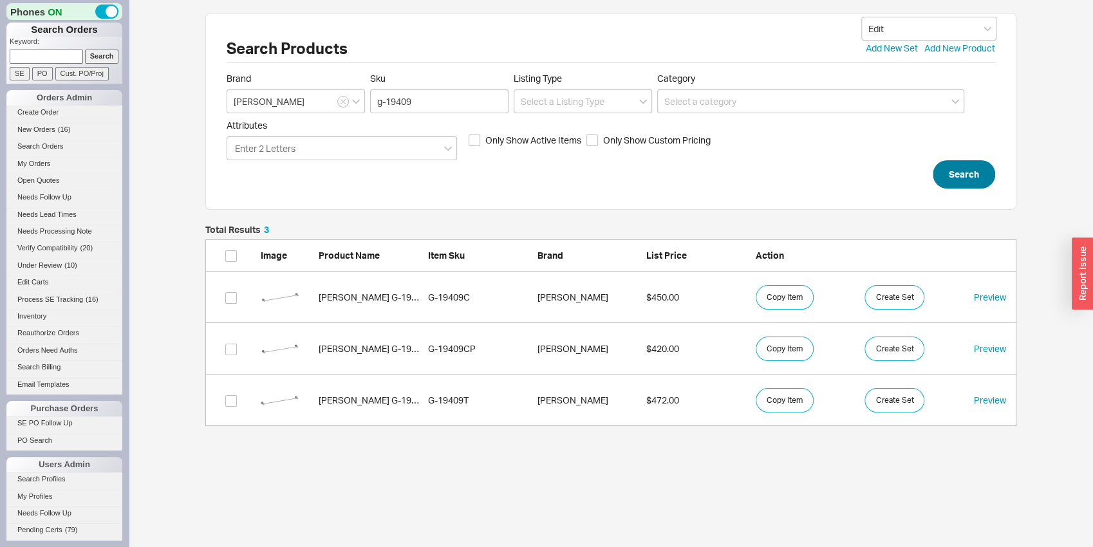
scroll to position [191, 801]
drag, startPoint x: 388, startPoint y: 104, endPoint x: 425, endPoint y: 104, distance: 37.3
click at [425, 104] on input "g-19409" at bounding box center [439, 101] width 138 height 24
type input "g-8706"
click button "Search" at bounding box center [964, 174] width 62 height 28
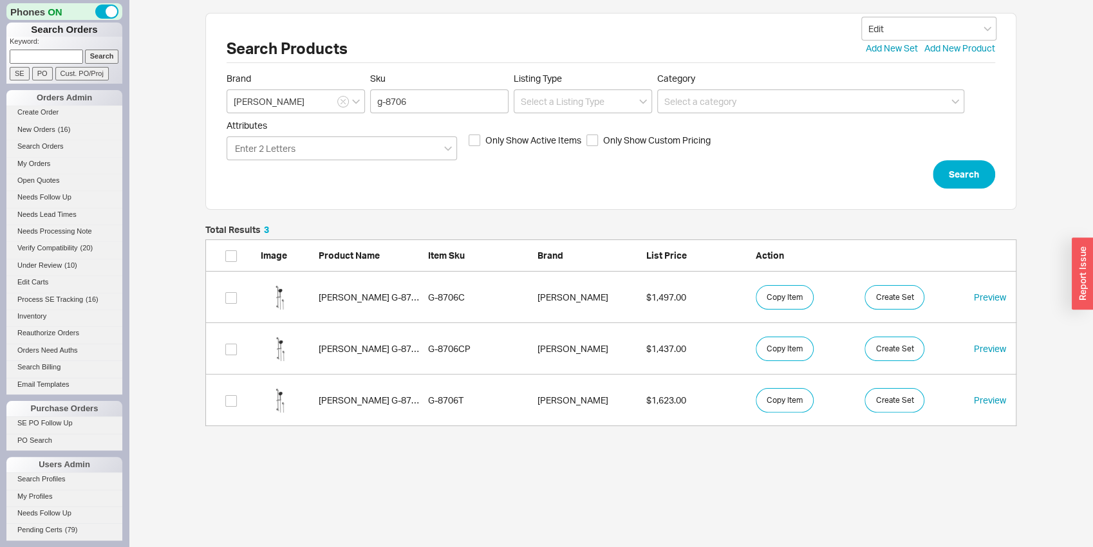
scroll to position [191, 801]
click at [792, 391] on button "Copy Item" at bounding box center [785, 400] width 58 height 24
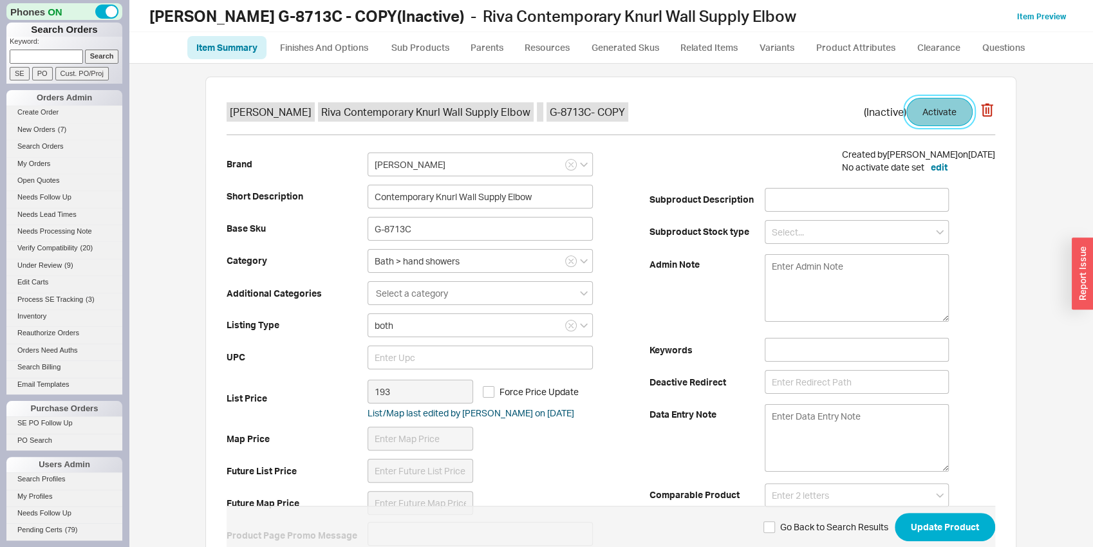
click at [938, 117] on button "Activate" at bounding box center [939, 112] width 66 height 28
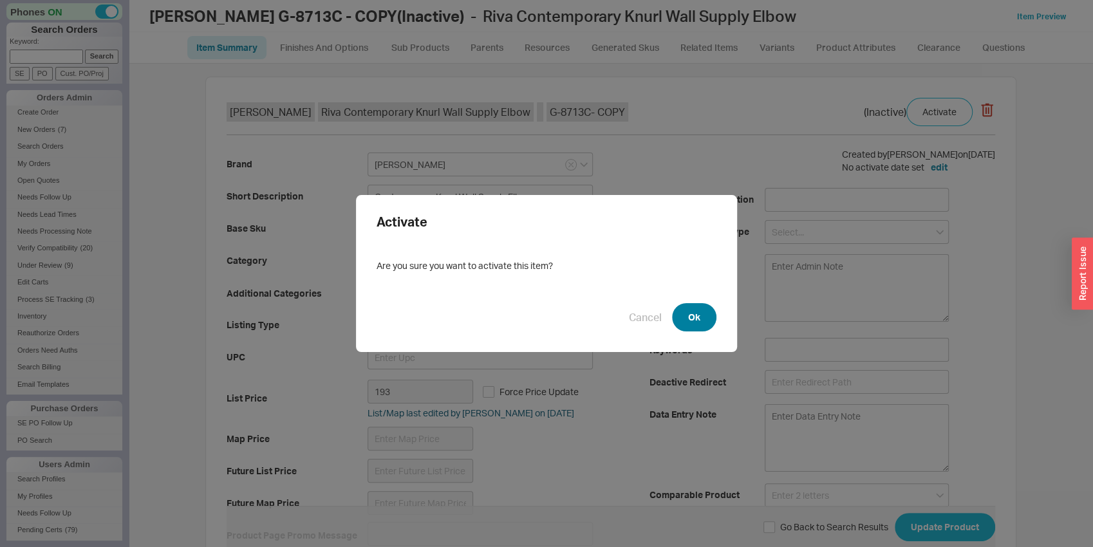
click at [696, 315] on button "Ok" at bounding box center [694, 317] width 44 height 28
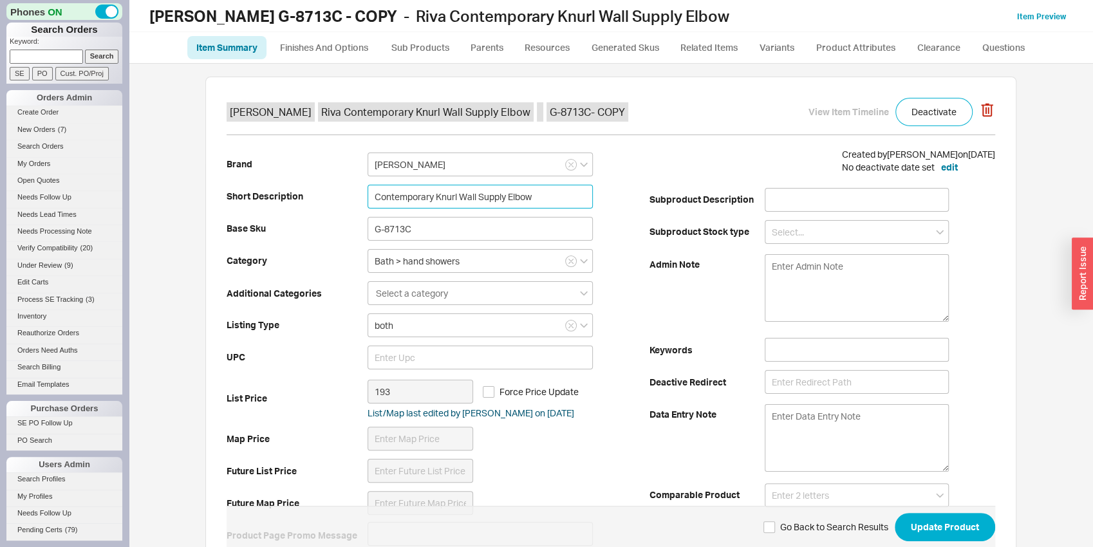
click at [429, 193] on input "Contemporary Knurl Wall Supply Elbow" at bounding box center [479, 197] width 225 height 24
drag, startPoint x: 428, startPoint y: 193, endPoint x: 354, endPoint y: 189, distance: 74.1
click at [367, 189] on input "Contemporary Knurl Wall Supply Elbow" at bounding box center [479, 197] width 225 height 24
type input "Traditional Knurl Wall Supply Elbow"
click at [237, 192] on b "Short Description" at bounding box center [297, 196] width 141 height 13
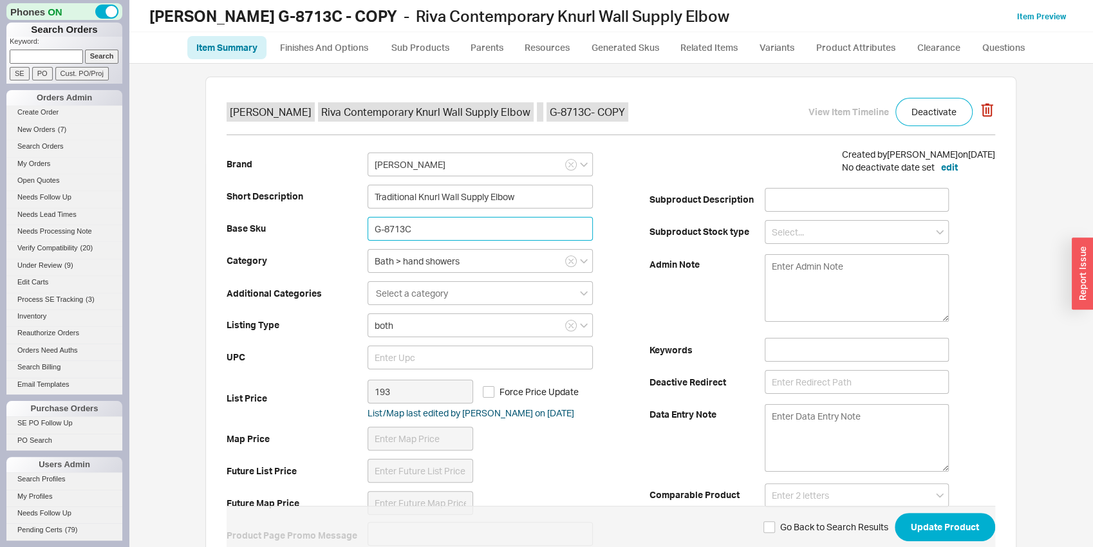
click at [408, 229] on input "G-8713C" at bounding box center [479, 229] width 225 height 24
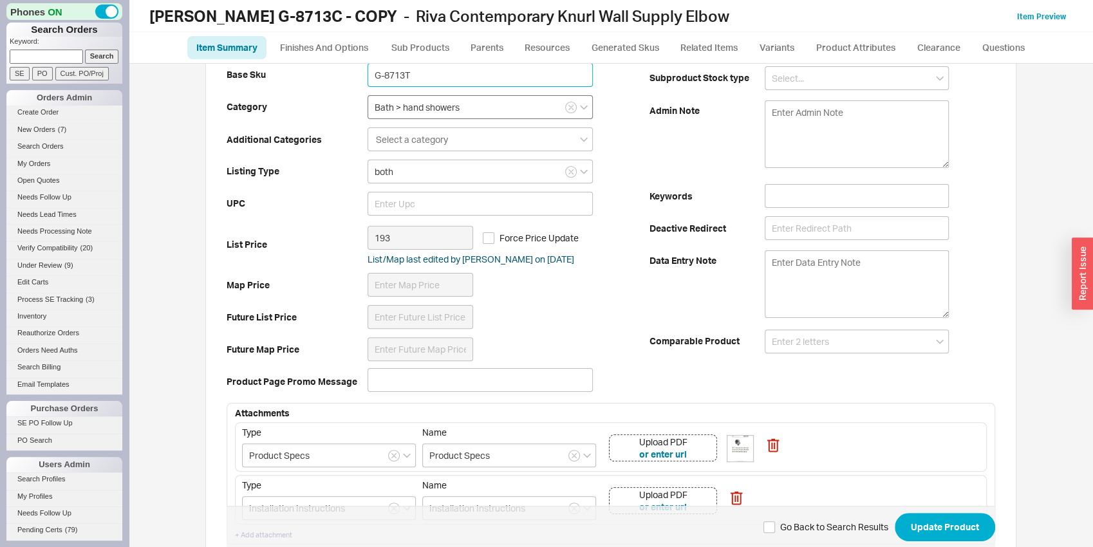
scroll to position [67, 0]
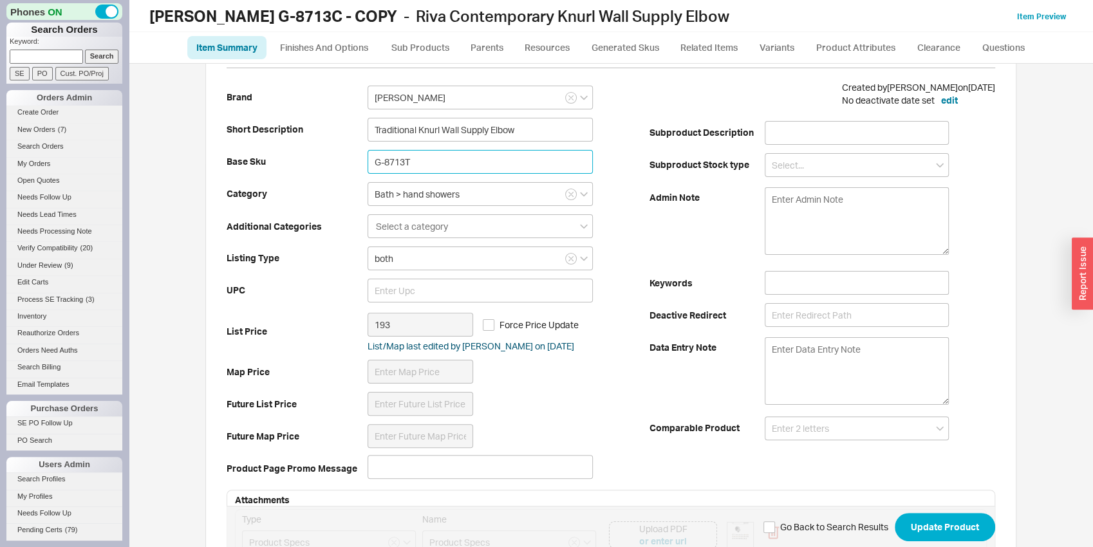
drag, startPoint x: 425, startPoint y: 153, endPoint x: 344, endPoint y: 152, distance: 81.1
click at [367, 152] on input "G-8713T" at bounding box center [479, 162] width 225 height 24
type input "G-8713T"
click at [432, 162] on input "G-8713T" at bounding box center [479, 162] width 225 height 24
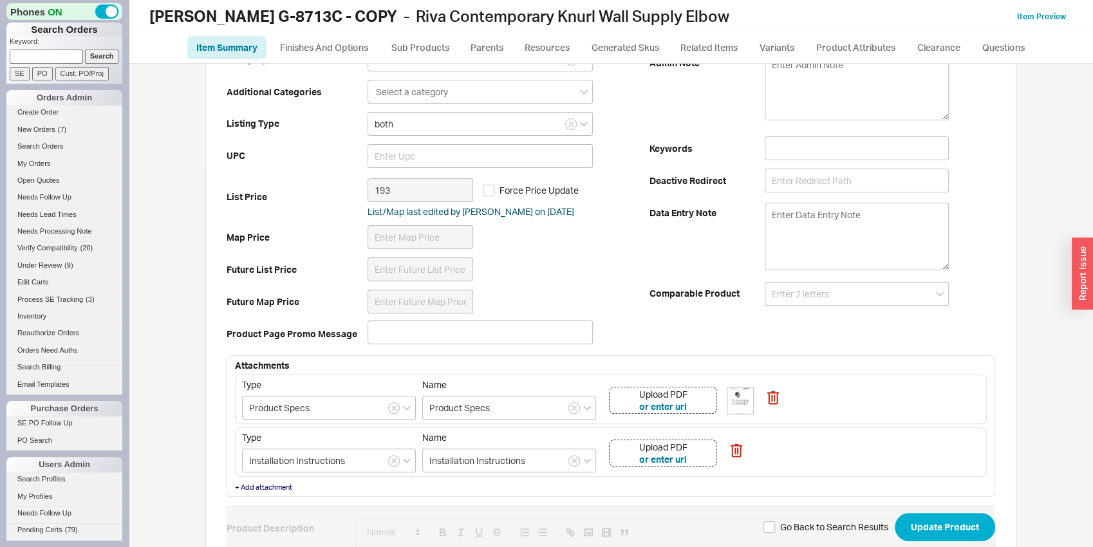
scroll to position [269, 0]
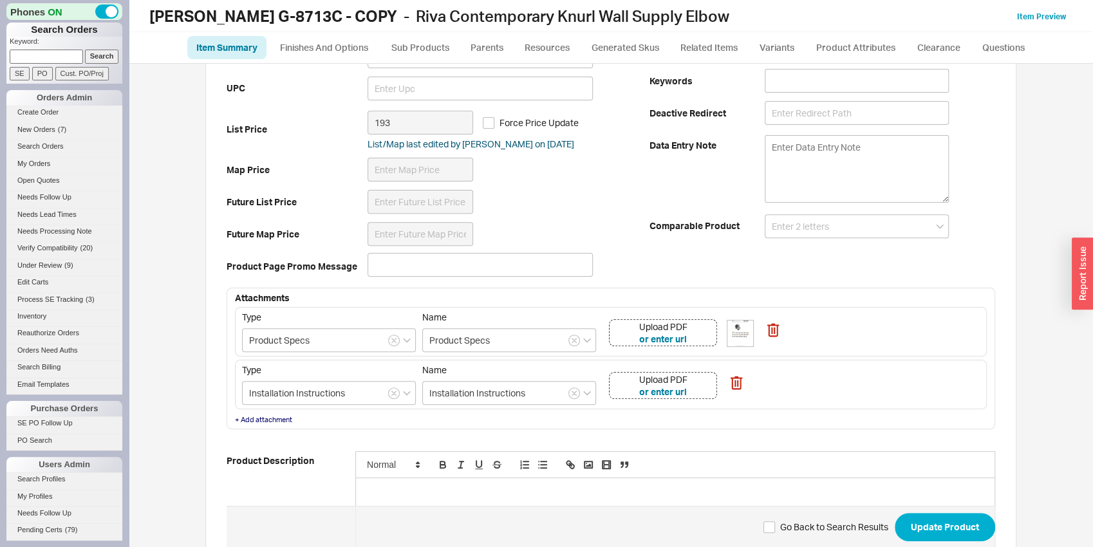
click at [698, 333] on div "Upload PDF or enter url" at bounding box center [663, 332] width 108 height 27
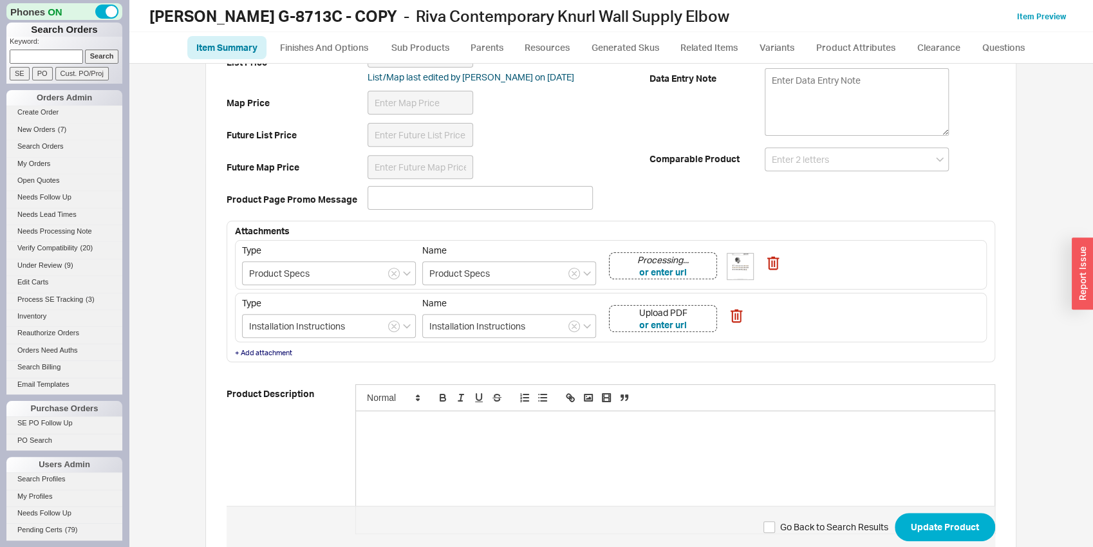
scroll to position [404, 0]
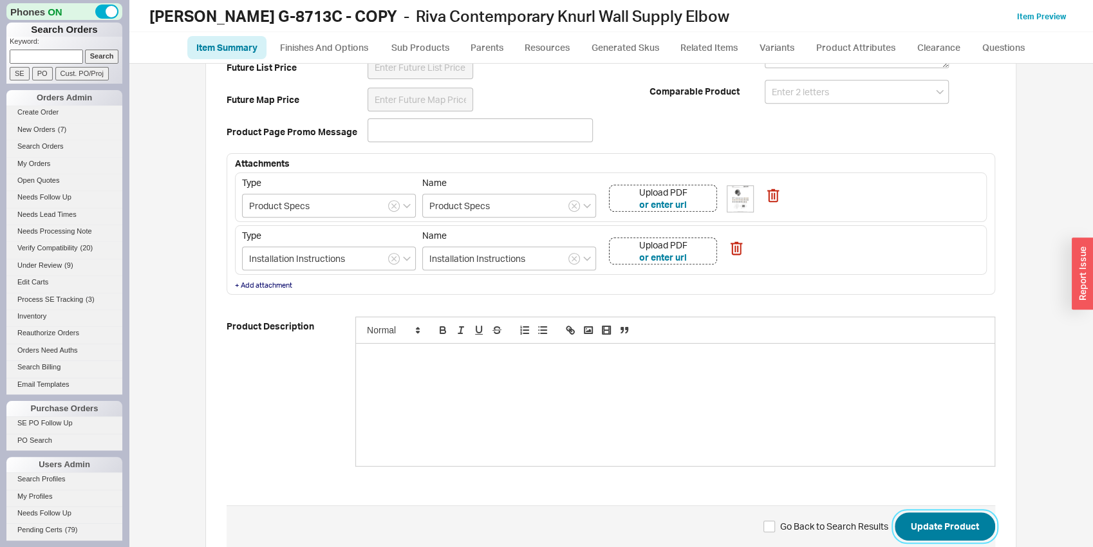
click at [931, 514] on button "Update Product" at bounding box center [945, 526] width 100 height 28
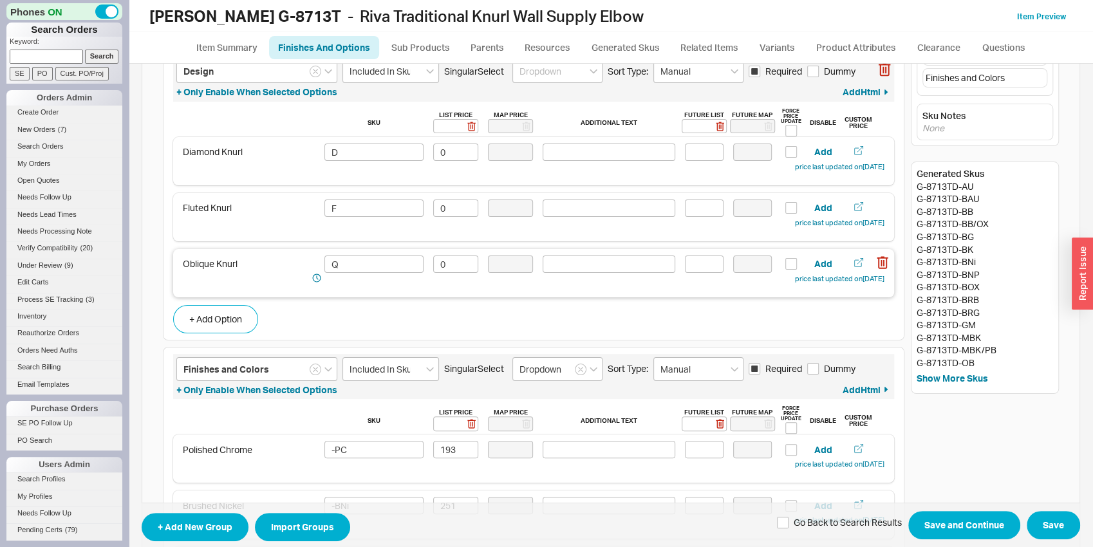
scroll to position [135, 0]
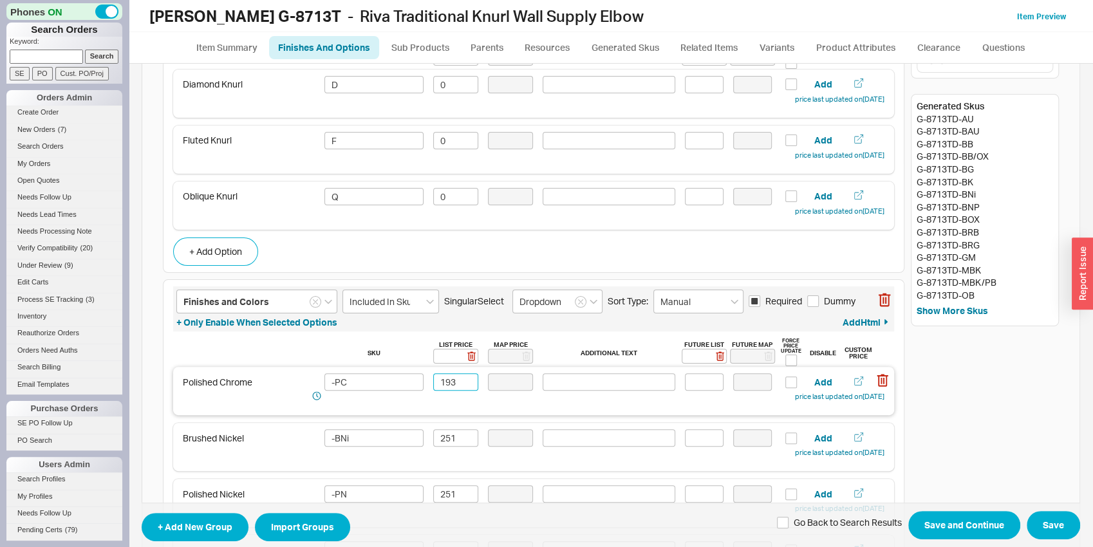
click at [463, 379] on input "193" at bounding box center [455, 381] width 45 height 17
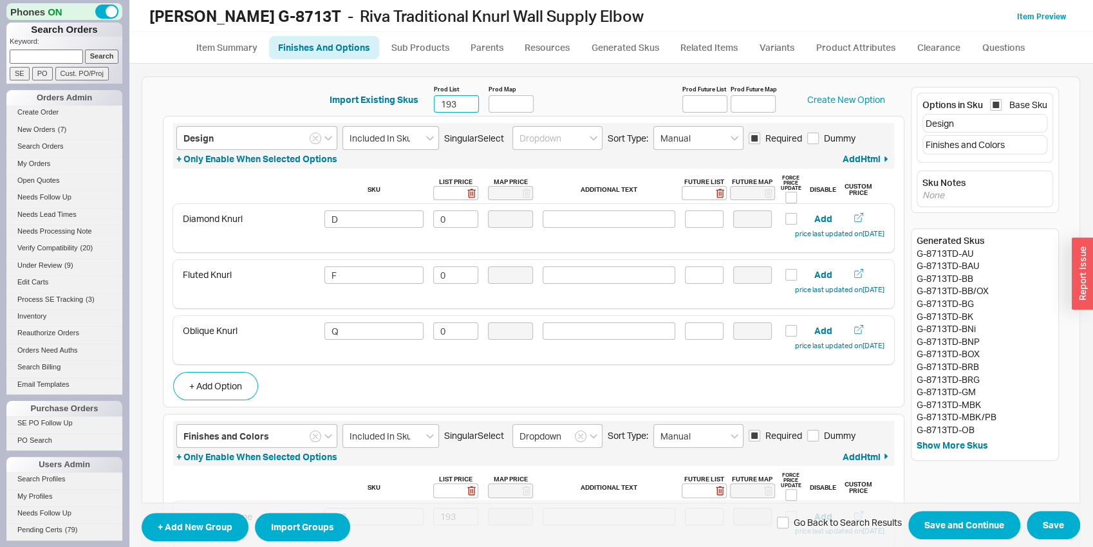
click at [454, 109] on input "193" at bounding box center [456, 103] width 45 height 17
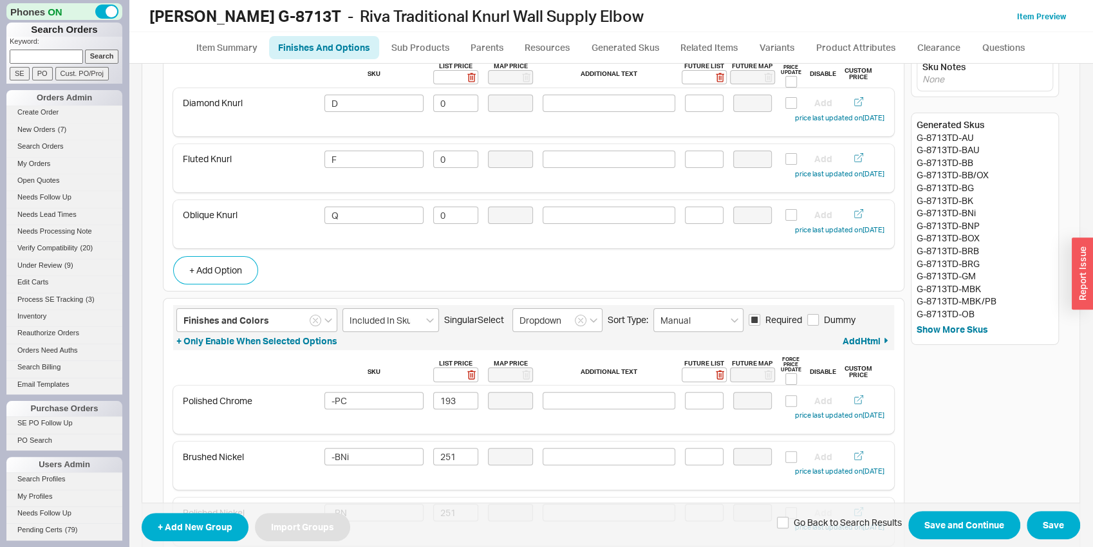
scroll to position [135, 0]
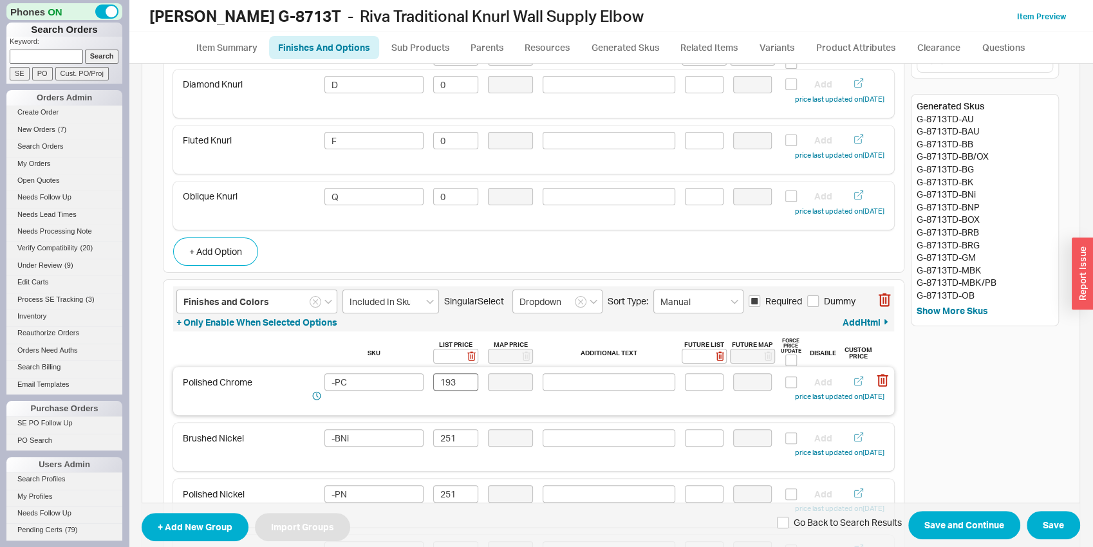
type input "211"
click at [445, 383] on input "193" at bounding box center [455, 381] width 45 height 17
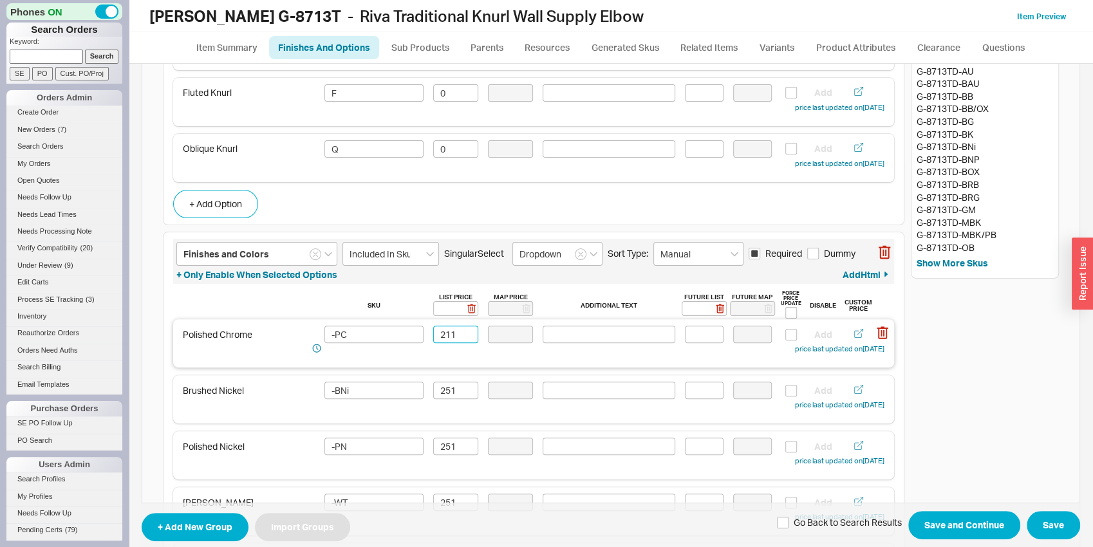
scroll to position [201, 0]
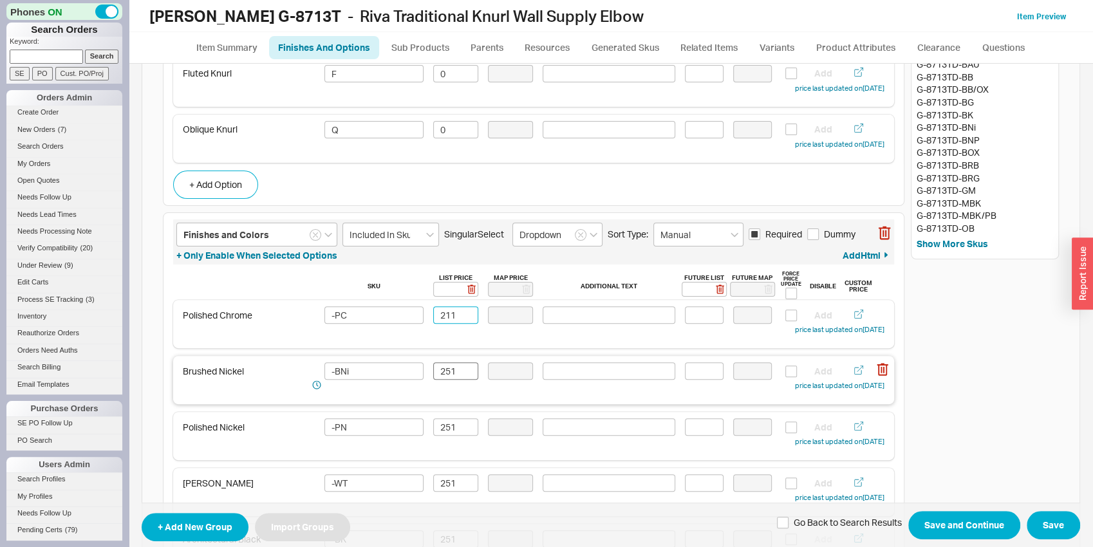
type input "211"
click at [445, 369] on input "251" at bounding box center [455, 370] width 45 height 17
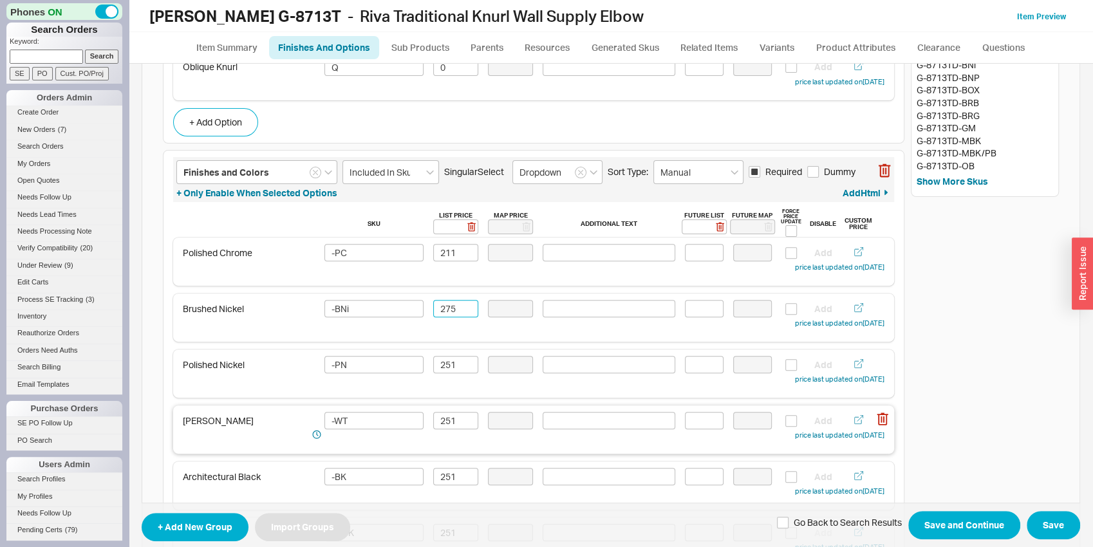
scroll to position [336, 0]
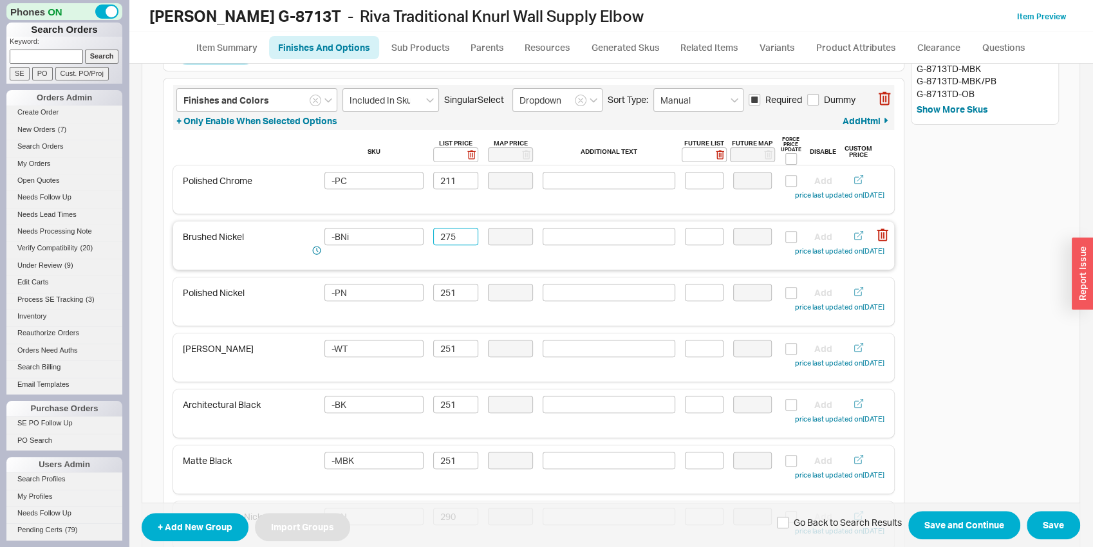
click at [452, 230] on input "275" at bounding box center [455, 236] width 45 height 17
type input "275"
click at [450, 295] on input "251" at bounding box center [455, 292] width 45 height 17
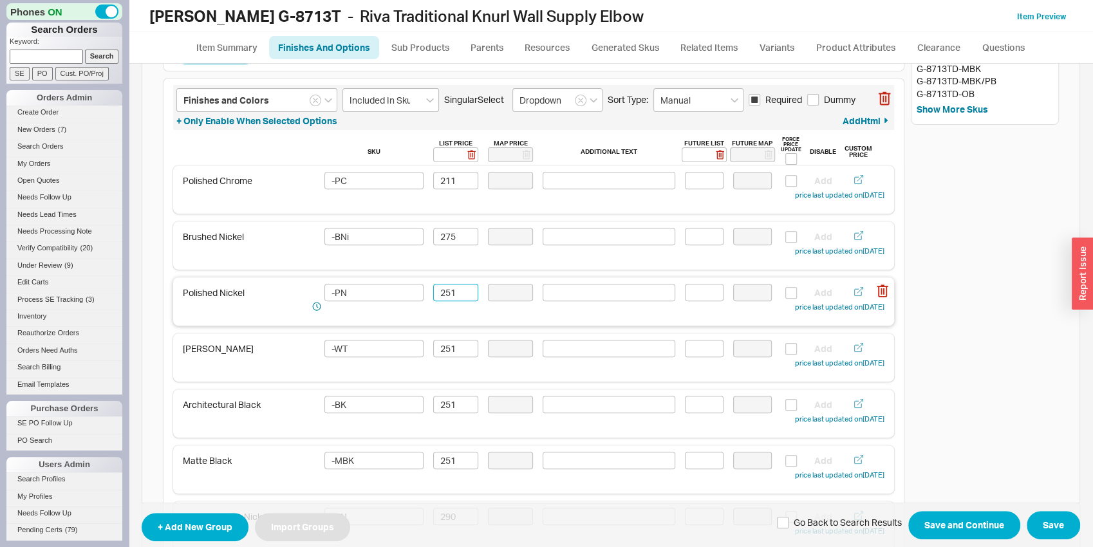
paste input "75"
type input "275"
click at [451, 353] on input "251" at bounding box center [455, 348] width 45 height 17
paste input "75"
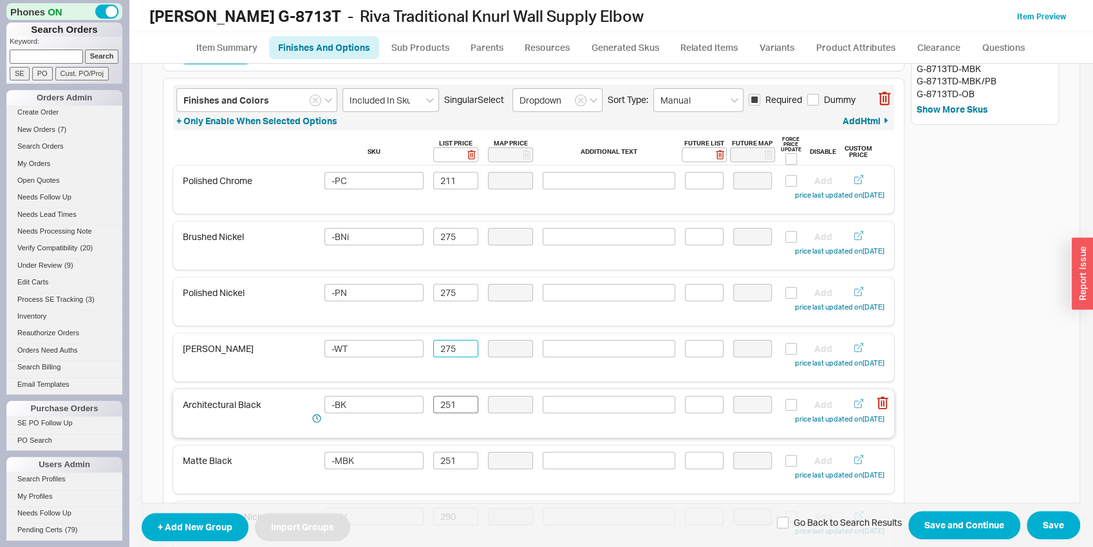
type input "275"
click at [451, 408] on input "251" at bounding box center [455, 404] width 45 height 17
paste input "75"
type input "275"
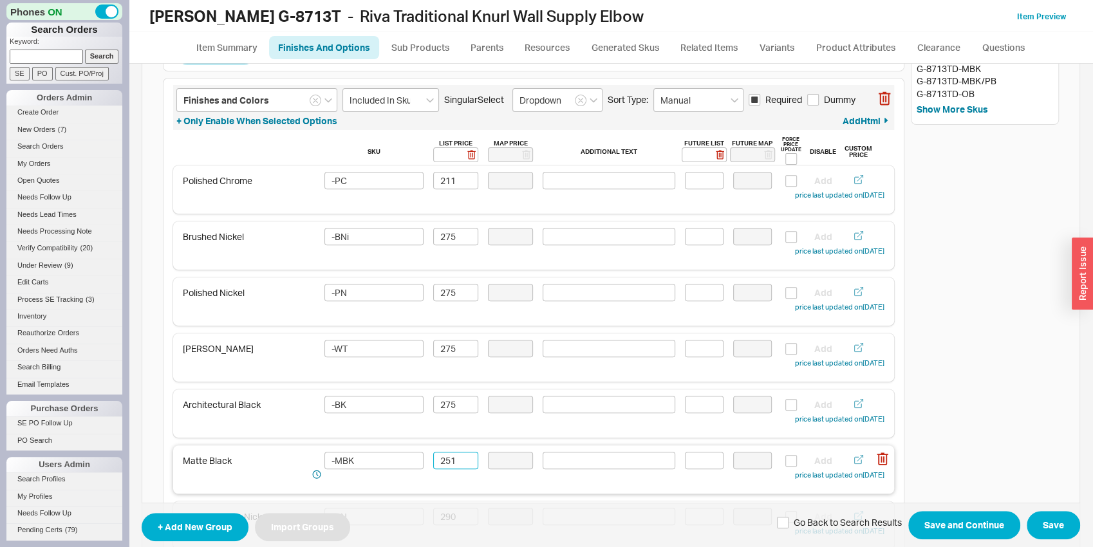
click at [443, 462] on input "251" at bounding box center [455, 460] width 45 height 17
paste input "75"
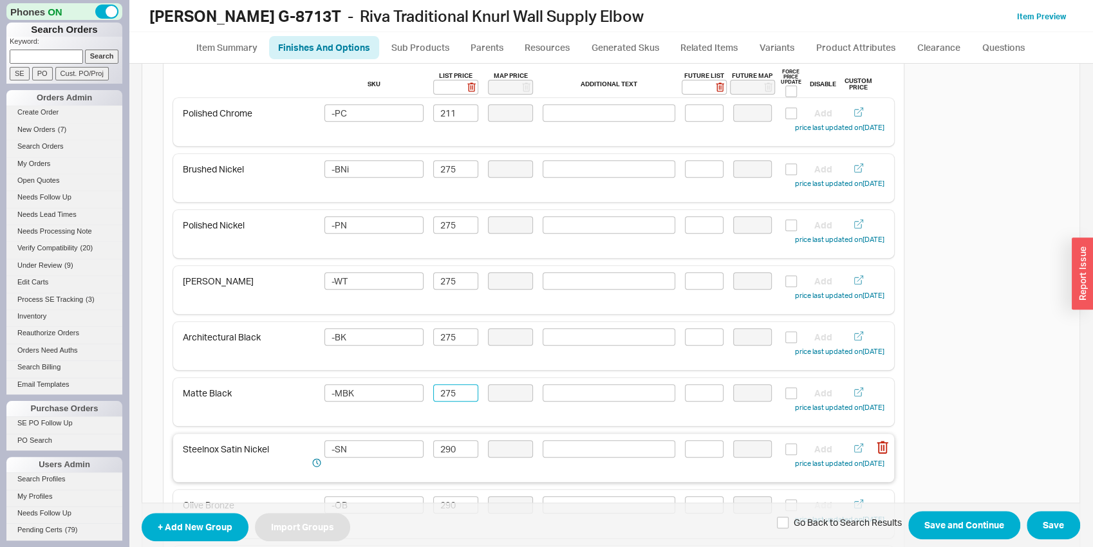
click at [442, 437] on div "Steelnox Satin Nickel -SN 290 Add price last updated on 09/18/2025" at bounding box center [533, 458] width 721 height 48
type input "275"
click at [443, 445] on input "290" at bounding box center [455, 448] width 45 height 17
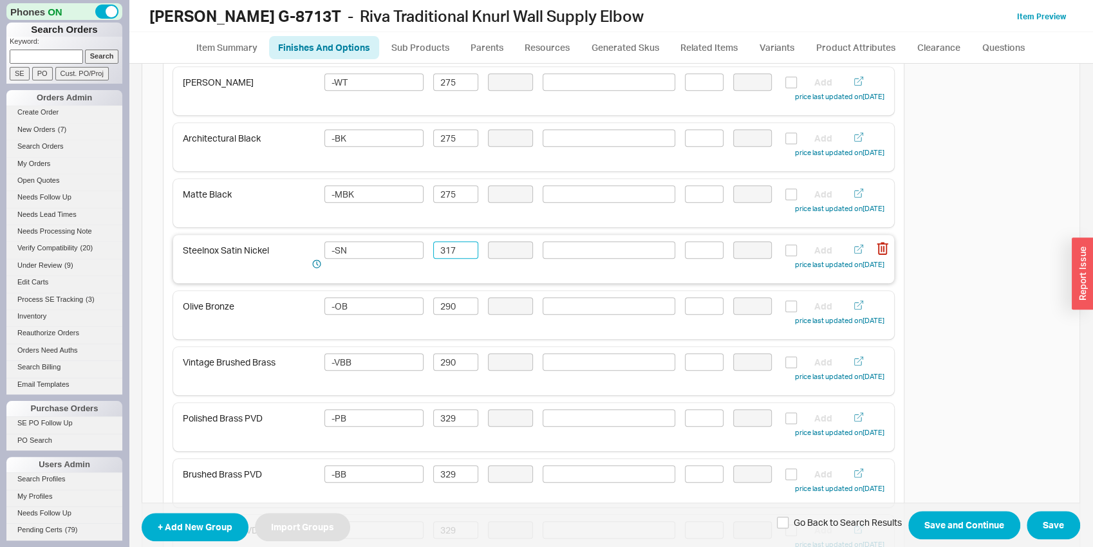
scroll to position [605, 0]
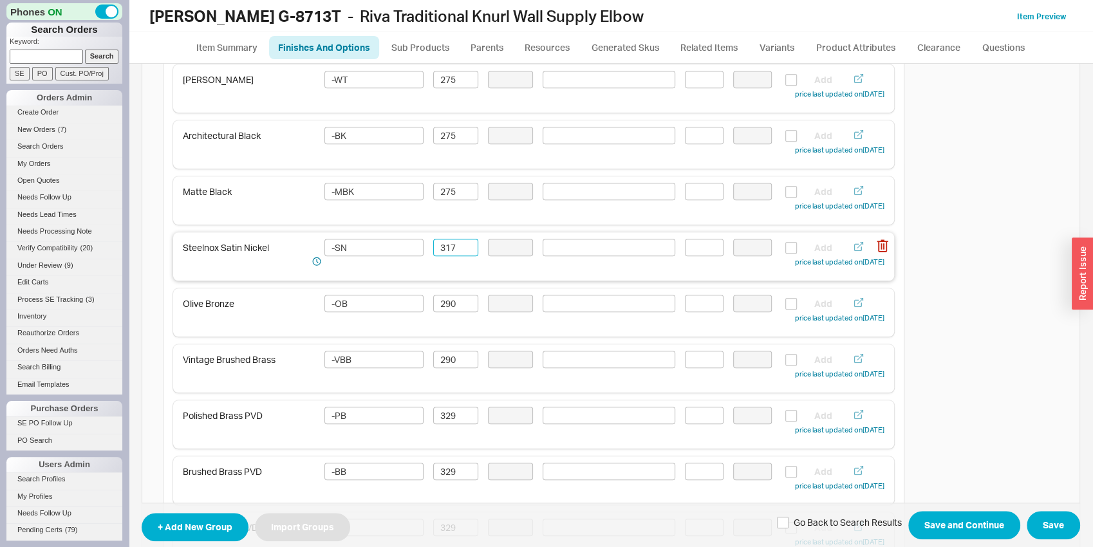
click at [440, 252] on input "317" at bounding box center [455, 247] width 45 height 17
type input "317"
click at [456, 295] on input "290" at bounding box center [455, 303] width 45 height 17
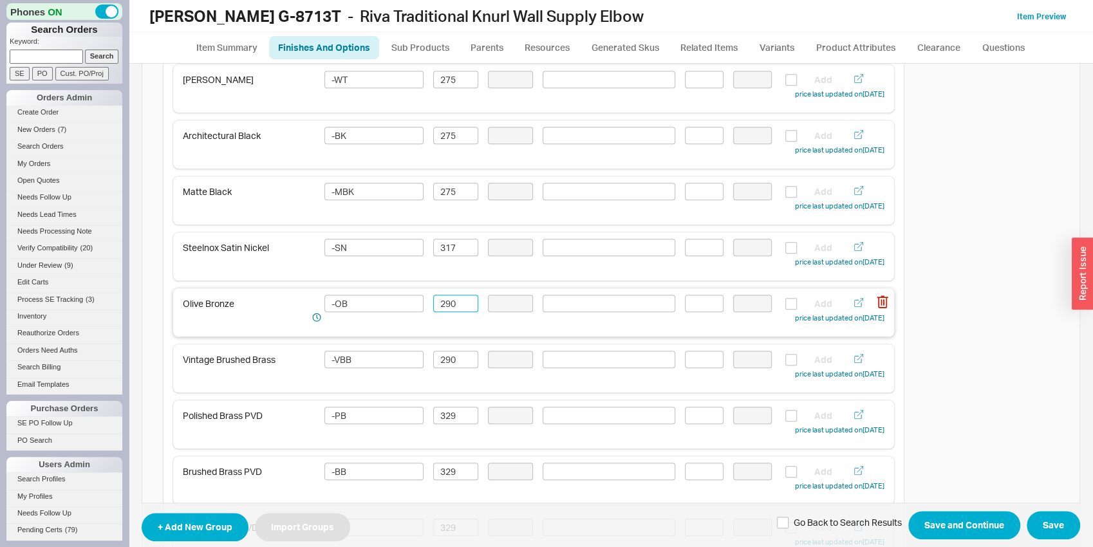
click at [452, 302] on input "290" at bounding box center [455, 303] width 45 height 17
paste input "317"
click at [452, 303] on input "290317" at bounding box center [455, 303] width 45 height 17
paste input
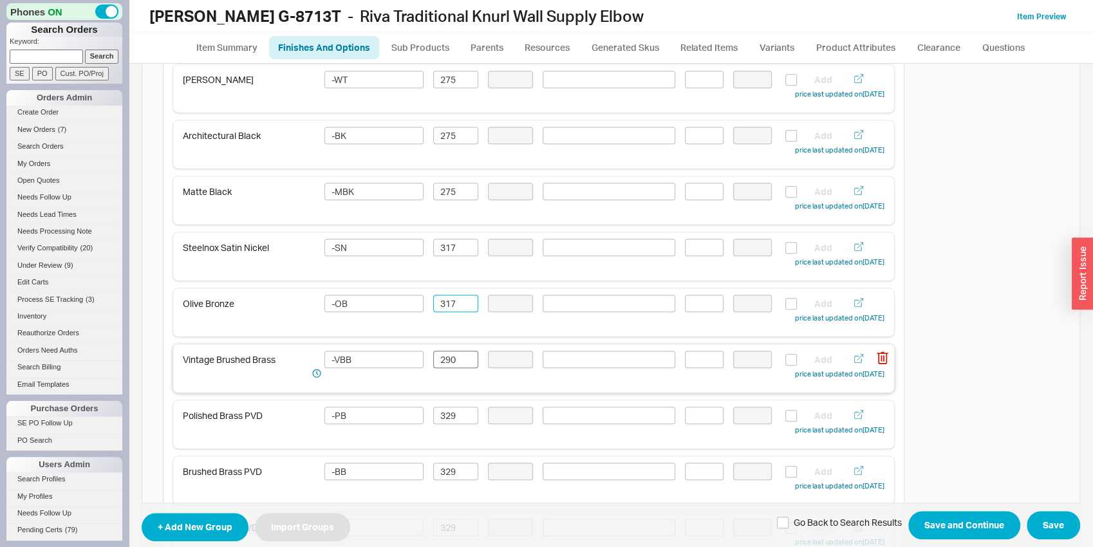
type input "317"
click at [444, 356] on input "290" at bounding box center [455, 359] width 45 height 17
paste input "317"
type input "317"
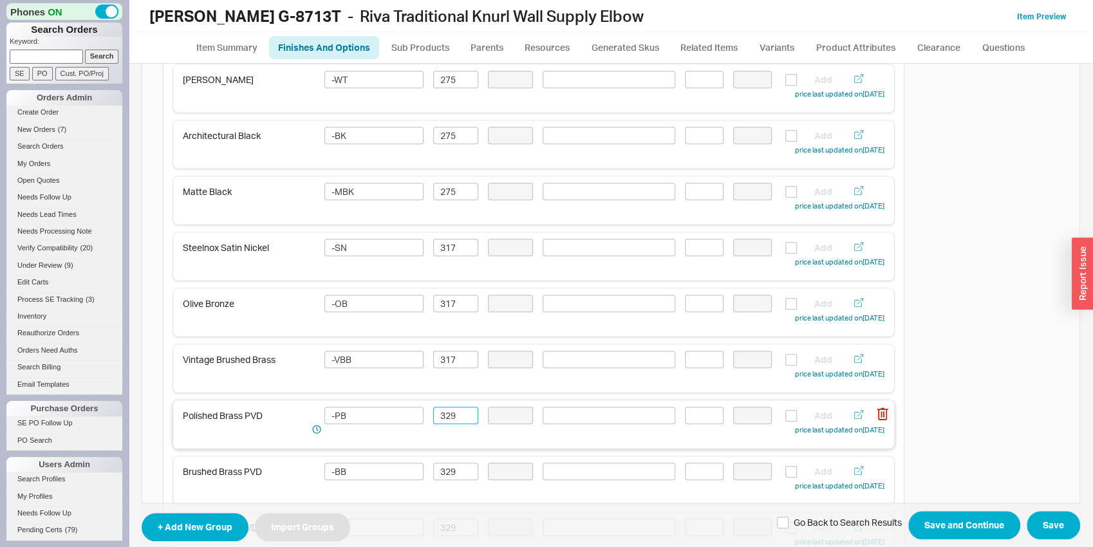
click at [444, 411] on input "329" at bounding box center [455, 415] width 45 height 17
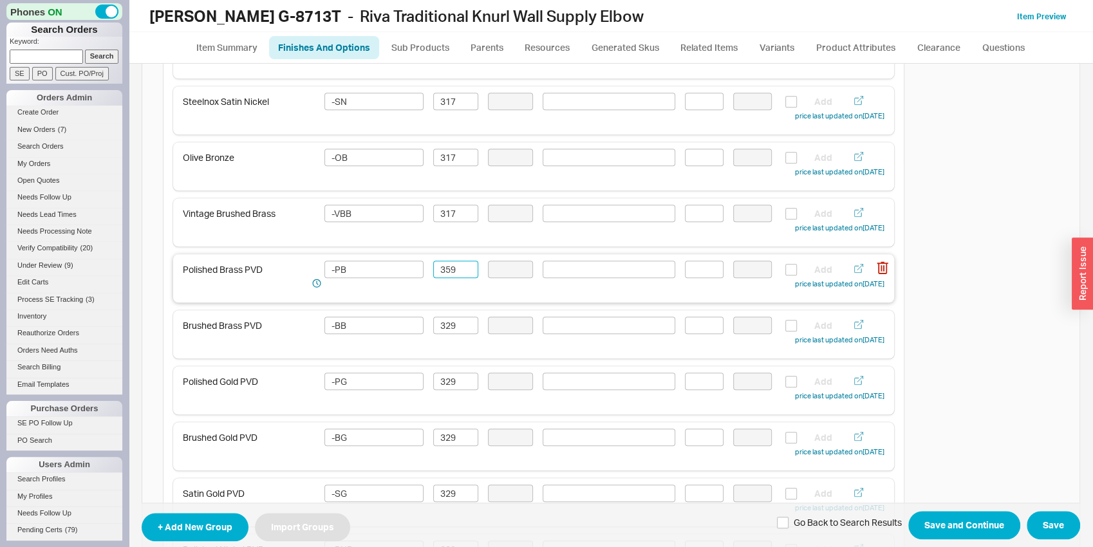
scroll to position [807, 0]
click at [449, 210] on input "359" at bounding box center [455, 213] width 45 height 17
click at [448, 210] on input "359" at bounding box center [455, 213] width 45 height 17
type input "359"
click at [451, 261] on input "329" at bounding box center [455, 269] width 45 height 17
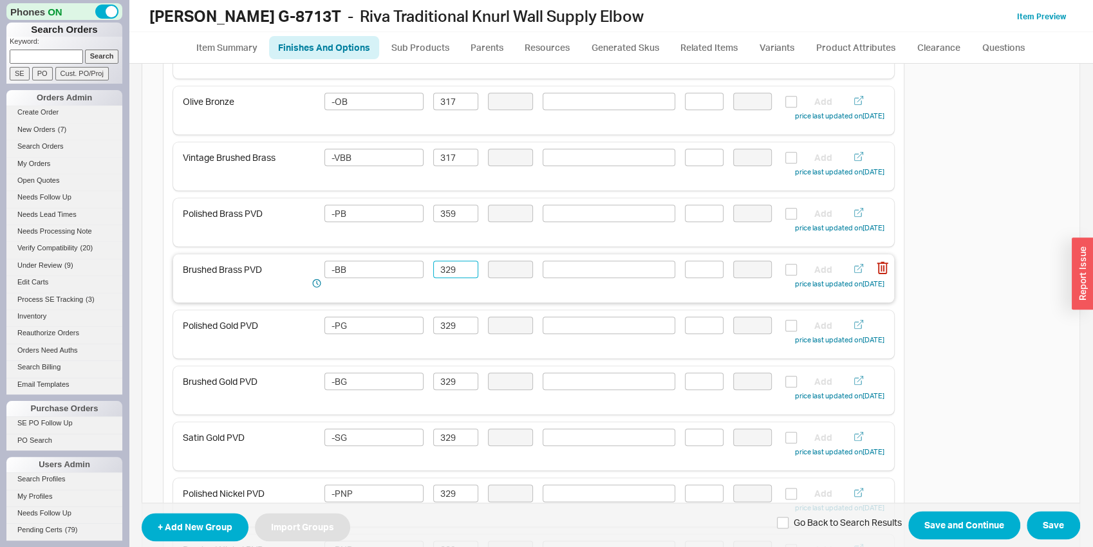
click at [451, 261] on input "329" at bounding box center [455, 269] width 45 height 17
paste input "5"
type input "359"
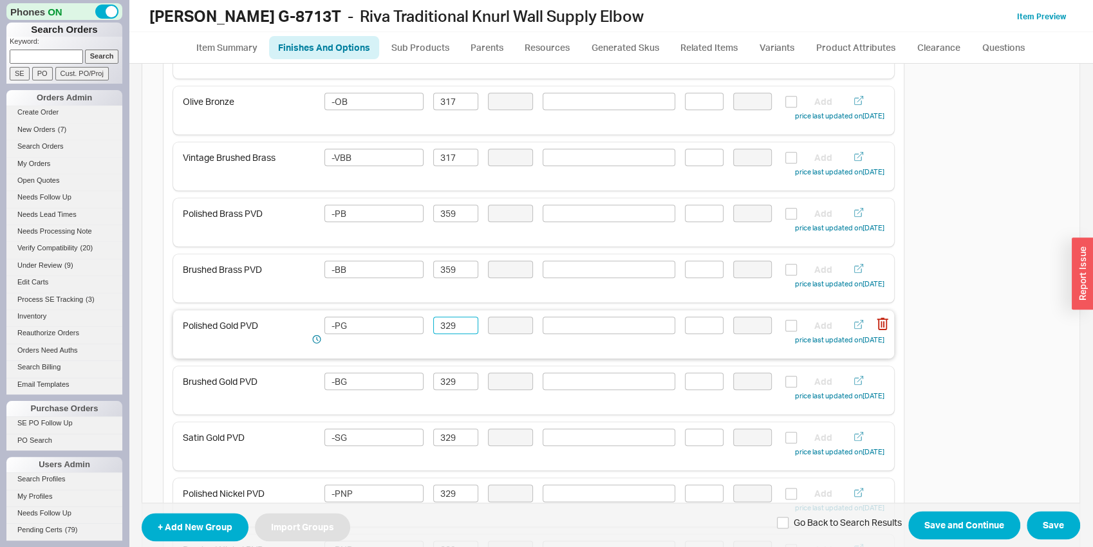
click at [460, 322] on input "329" at bounding box center [455, 325] width 45 height 17
paste input "5"
type input "359"
click at [450, 386] on input "329" at bounding box center [455, 381] width 45 height 17
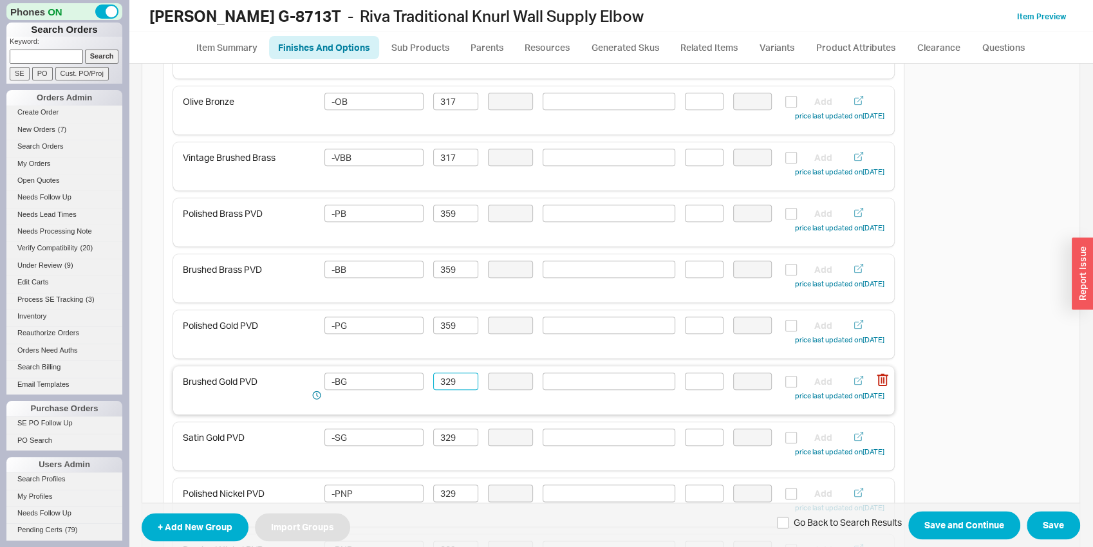
click at [450, 386] on input "329" at bounding box center [455, 381] width 45 height 17
paste input "5"
type input "359"
click at [452, 443] on input "329" at bounding box center [455, 437] width 45 height 17
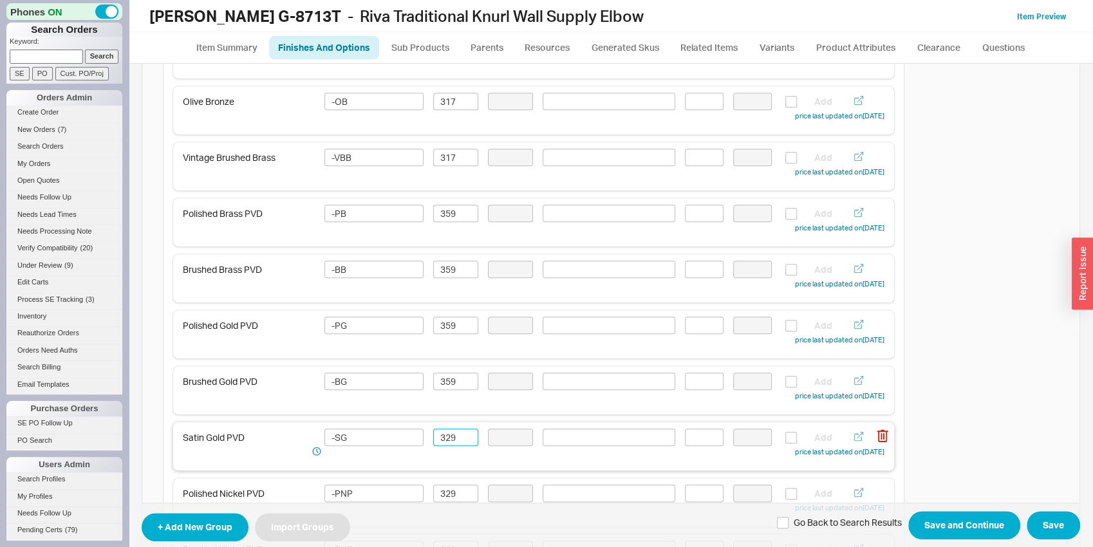
paste input "5"
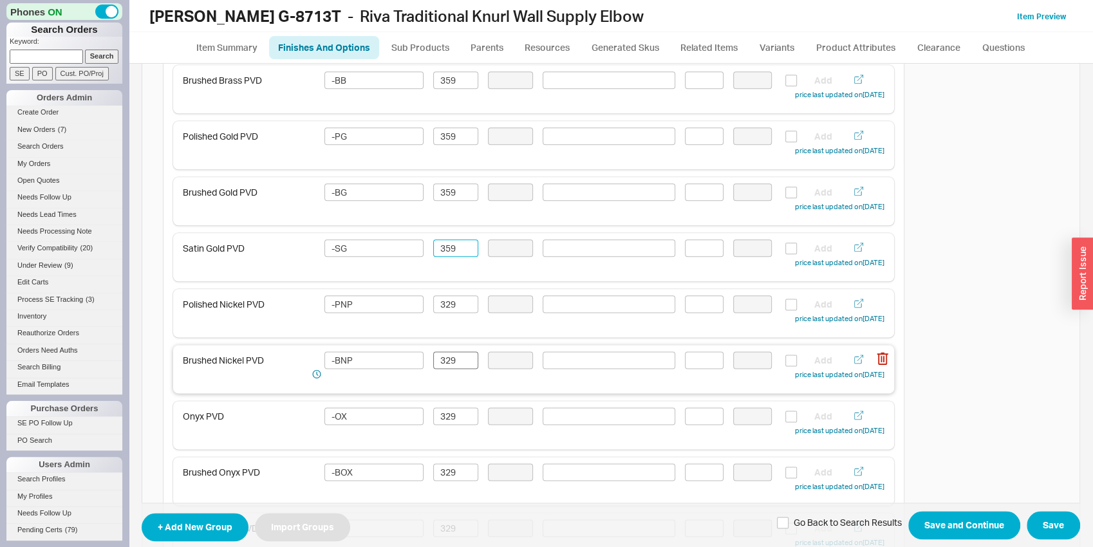
scroll to position [1008, 0]
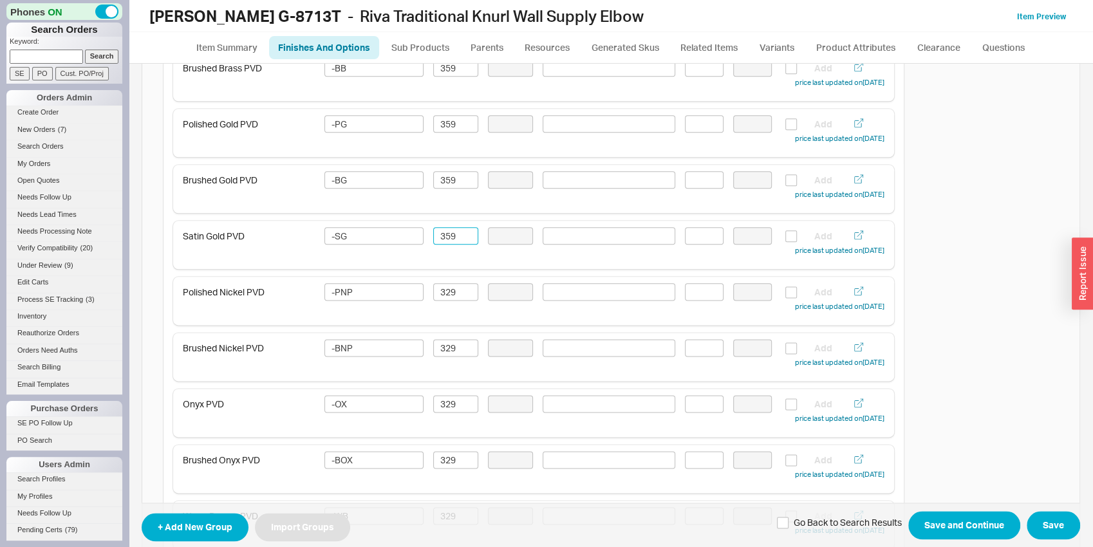
click at [464, 273] on div "Polished Chrome -PC 211 Add price last updated on 09/18/2025 Brushed Nickel -BN…" at bounding box center [533, 305] width 721 height 1624
type input "359"
click at [450, 288] on input "329" at bounding box center [455, 291] width 45 height 17
click at [450, 289] on input "329" at bounding box center [455, 291] width 45 height 17
paste input "5"
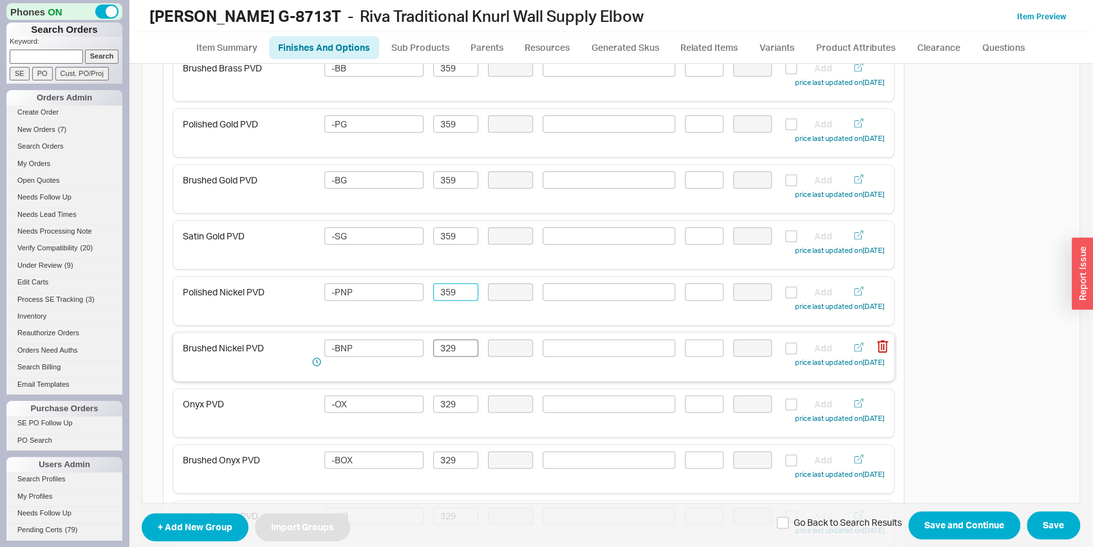
type input "359"
click at [446, 340] on input "329" at bounding box center [455, 347] width 45 height 17
paste input "5"
type input "359"
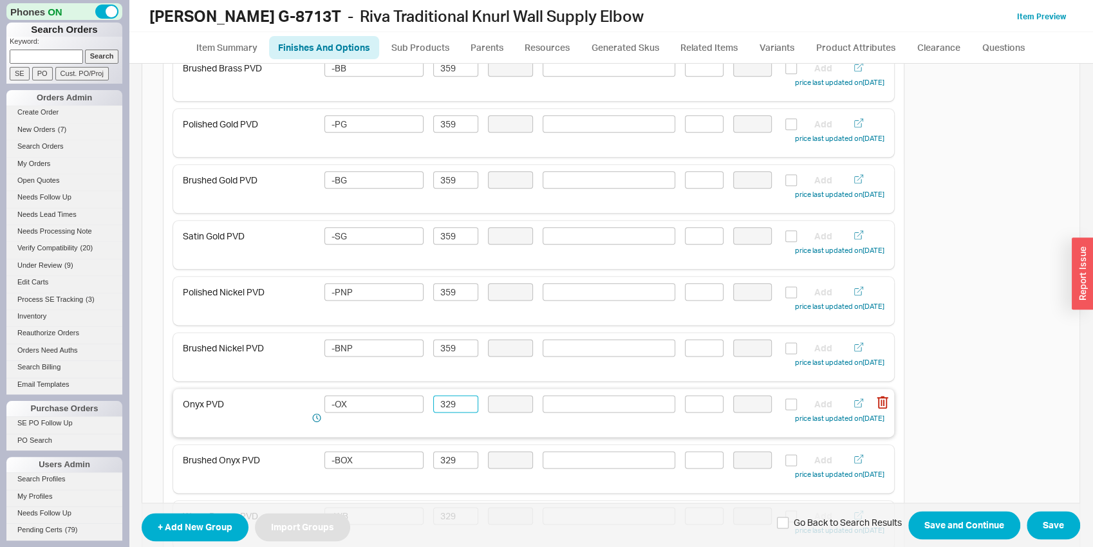
click at [451, 400] on input "329" at bounding box center [455, 403] width 45 height 17
paste input "359"
click at [449, 411] on input "329359" at bounding box center [455, 403] width 45 height 17
click at [448, 411] on input "329359" at bounding box center [455, 403] width 45 height 17
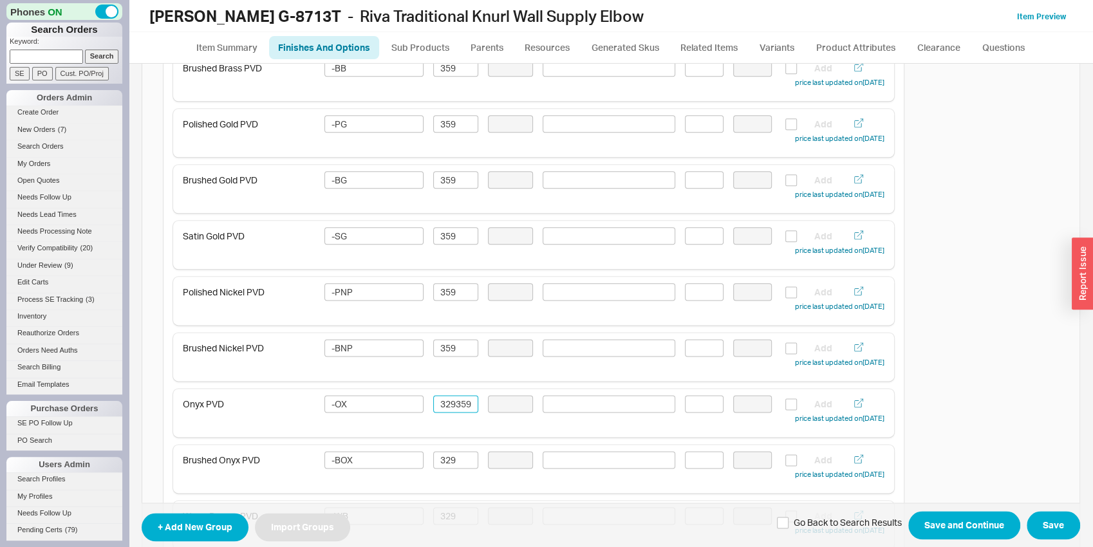
paste input
type input "359"
click at [443, 461] on input "329" at bounding box center [455, 459] width 45 height 17
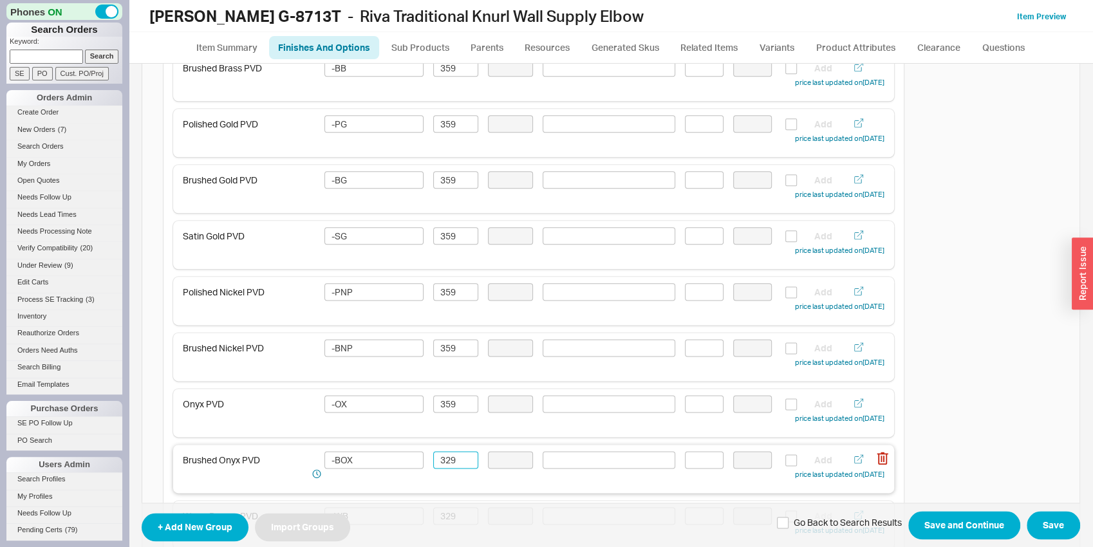
paste input "5"
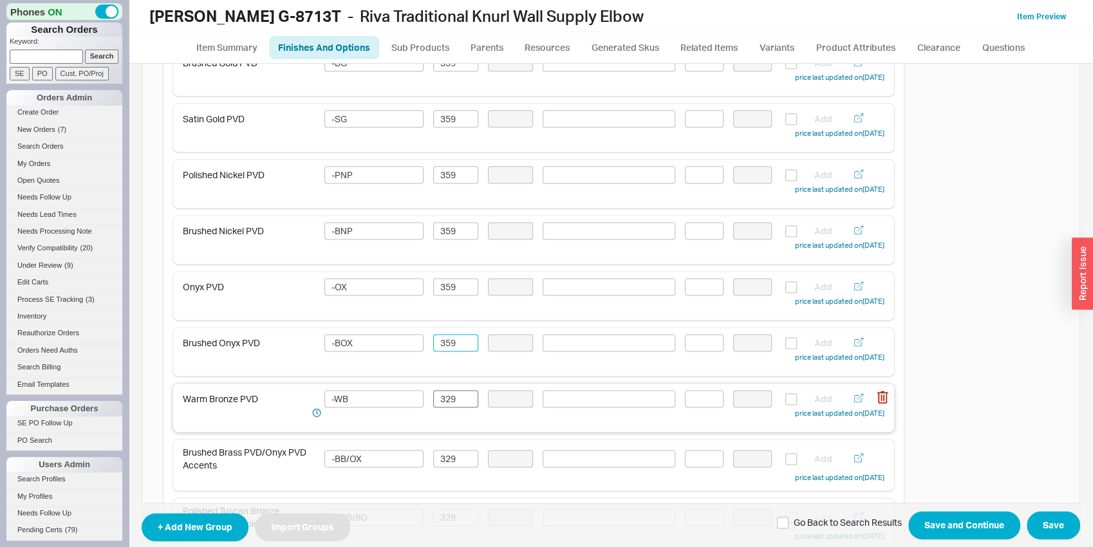
scroll to position [1143, 0]
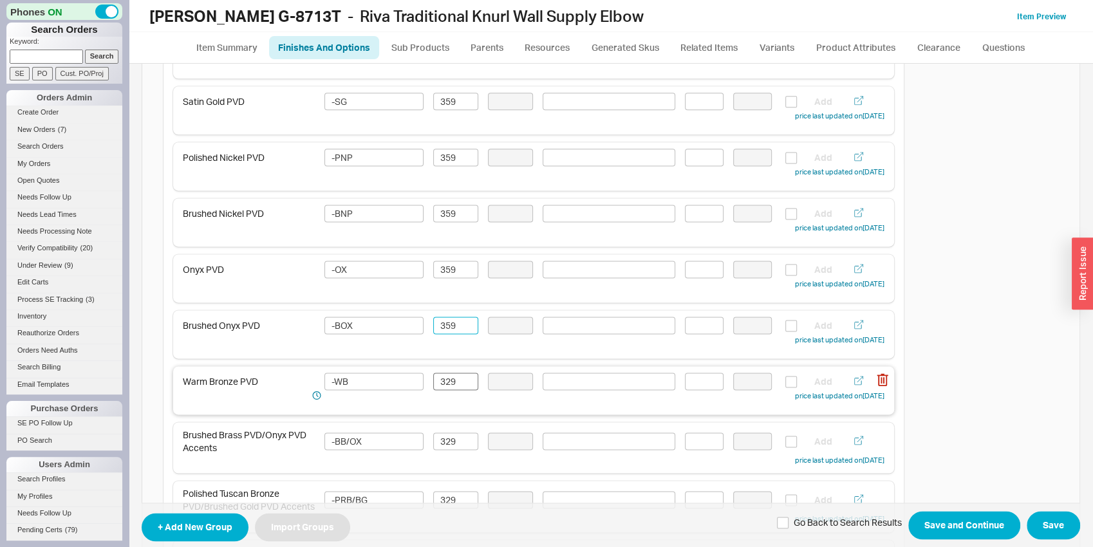
type input "359"
click at [441, 376] on input "329" at bounding box center [455, 381] width 45 height 17
paste input "5"
type input "359"
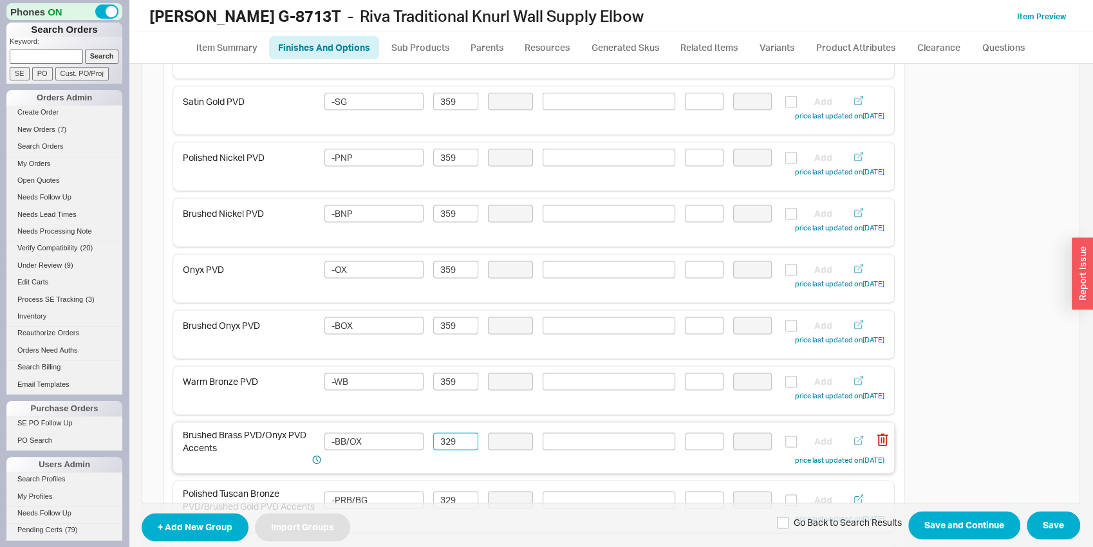
click at [441, 438] on input "329" at bounding box center [455, 440] width 45 height 17
paste input "5"
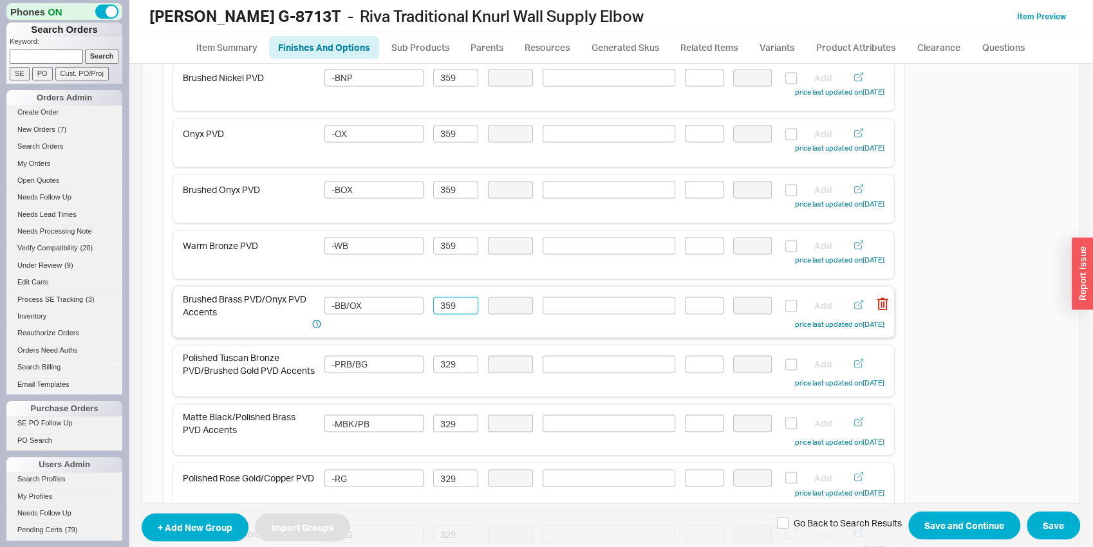
scroll to position [1345, 0]
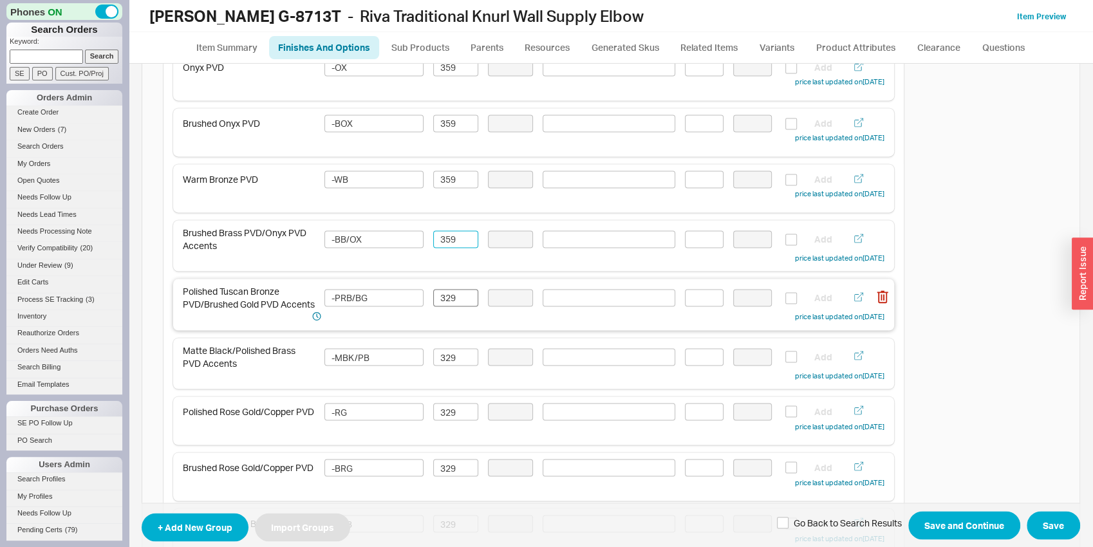
type input "359"
click at [446, 300] on input "329" at bounding box center [455, 297] width 45 height 17
paste input "5"
type input "359"
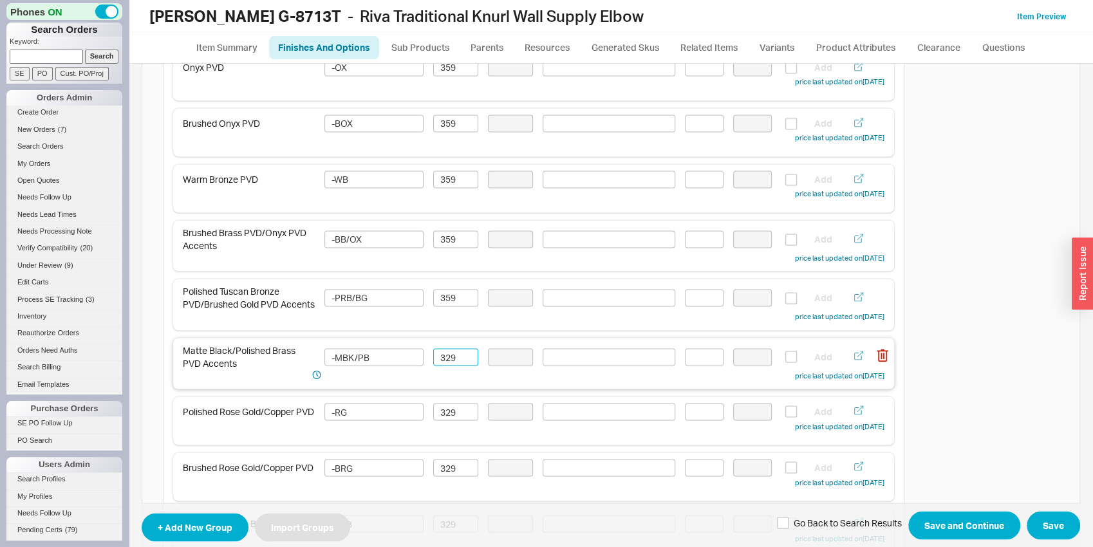
click at [446, 353] on input "329" at bounding box center [455, 356] width 45 height 17
paste input "5"
type input "359"
click at [449, 420] on input "329" at bounding box center [455, 411] width 45 height 17
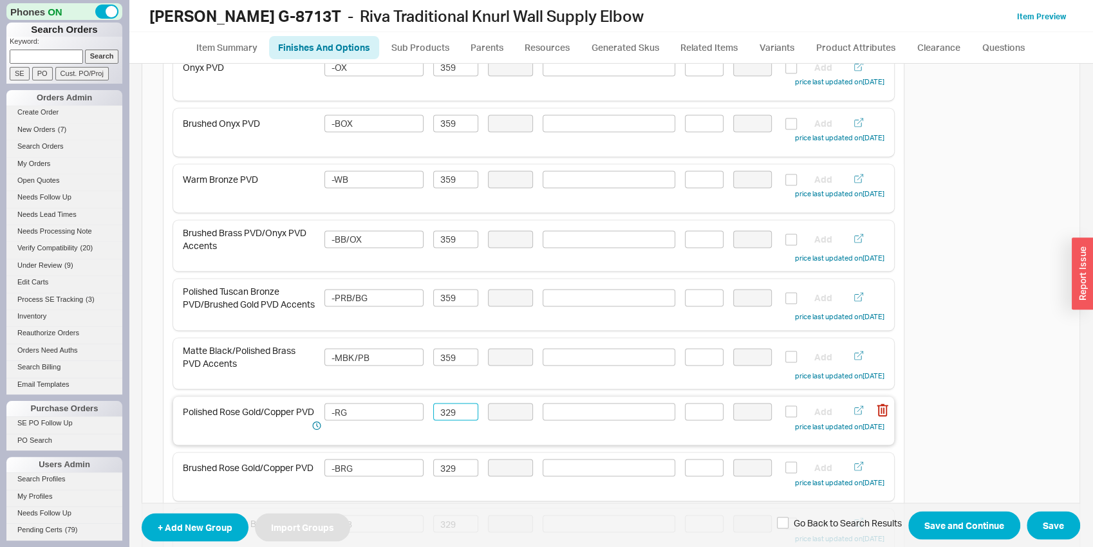
click at [447, 415] on input "329" at bounding box center [455, 411] width 45 height 17
paste input "5"
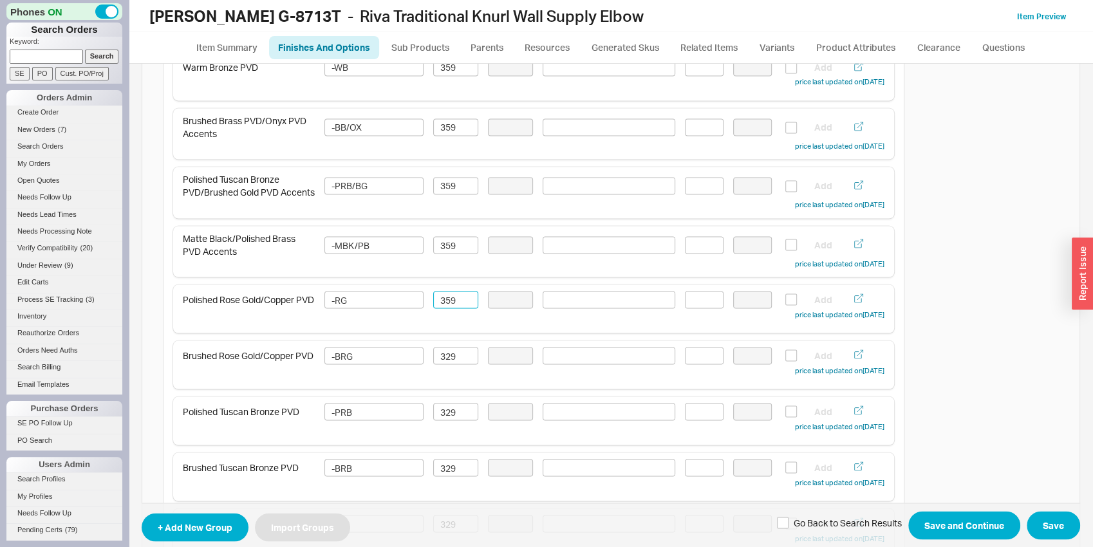
scroll to position [1480, 0]
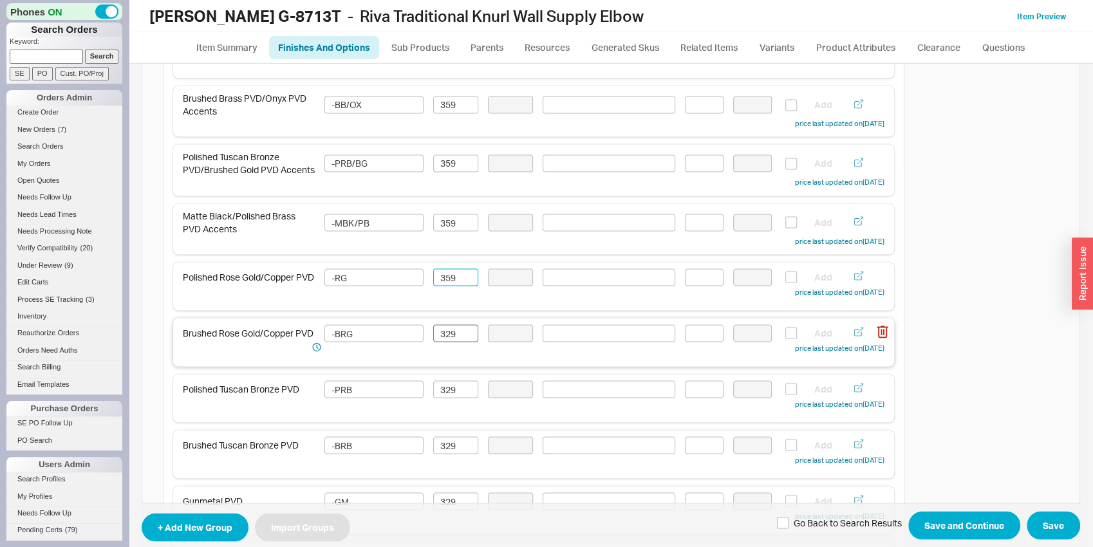
type input "359"
click at [441, 342] on input "329" at bounding box center [455, 332] width 45 height 17
paste input "5"
type input "359"
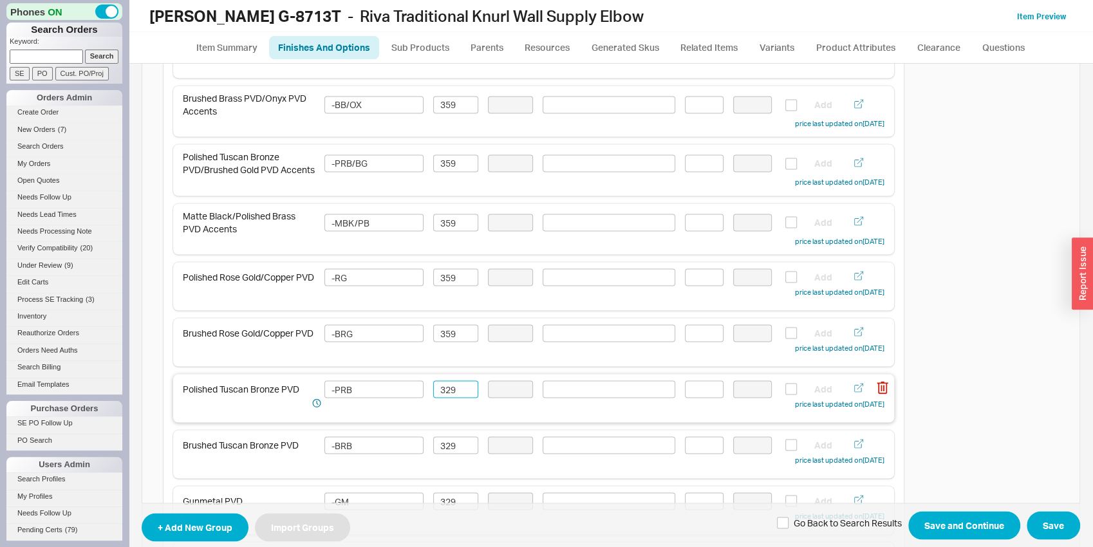
click at [442, 397] on input "329" at bounding box center [455, 388] width 45 height 17
paste input "5"
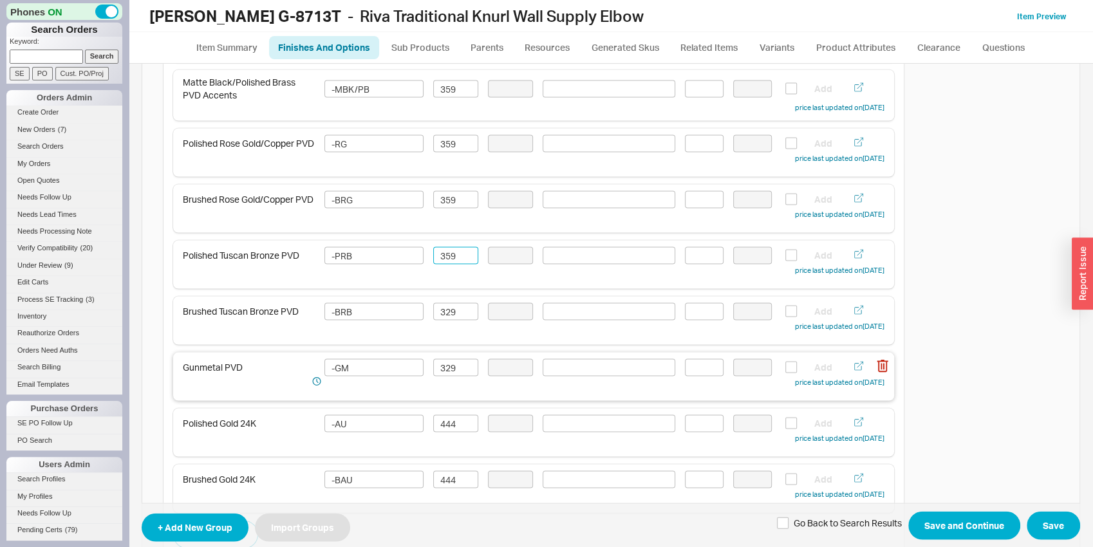
scroll to position [1614, 0]
type input "359"
click at [444, 319] on input "329" at bounding box center [455, 310] width 45 height 17
paste input "5"
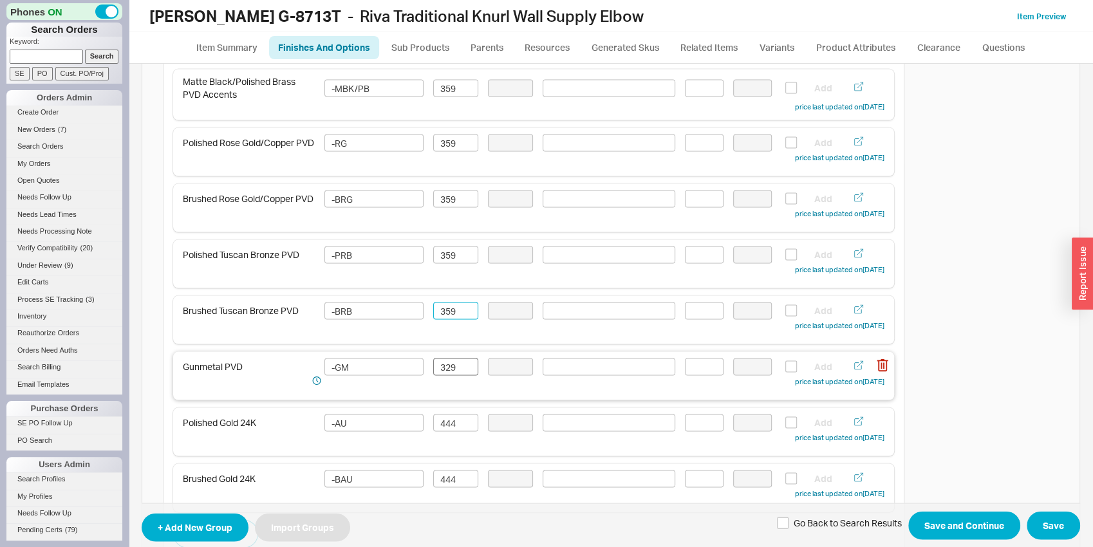
type input "359"
click at [445, 373] on input "329" at bounding box center [455, 366] width 45 height 17
paste input "5"
type input "359"
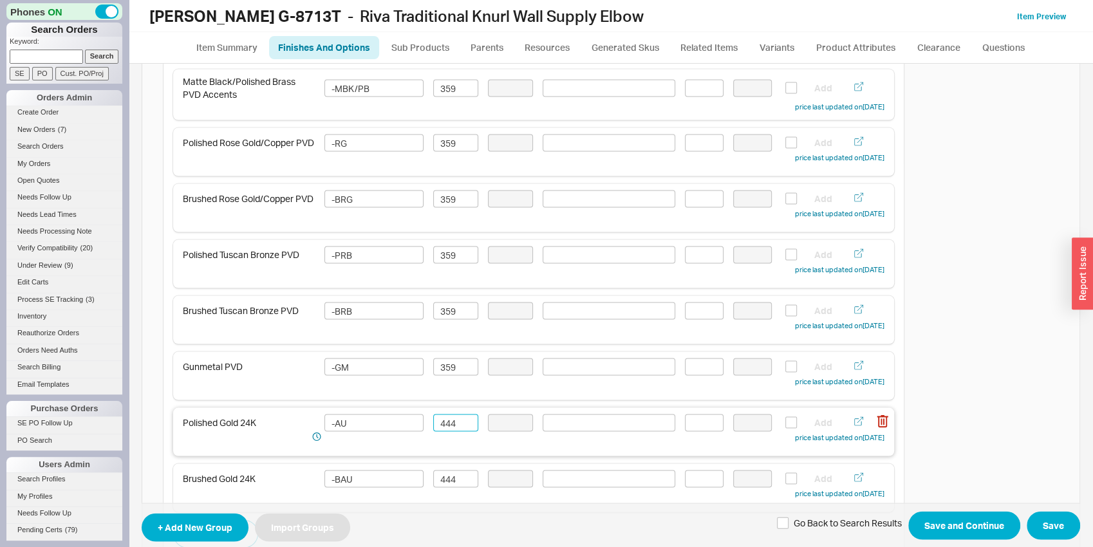
click at [446, 427] on input "444" at bounding box center [455, 422] width 45 height 17
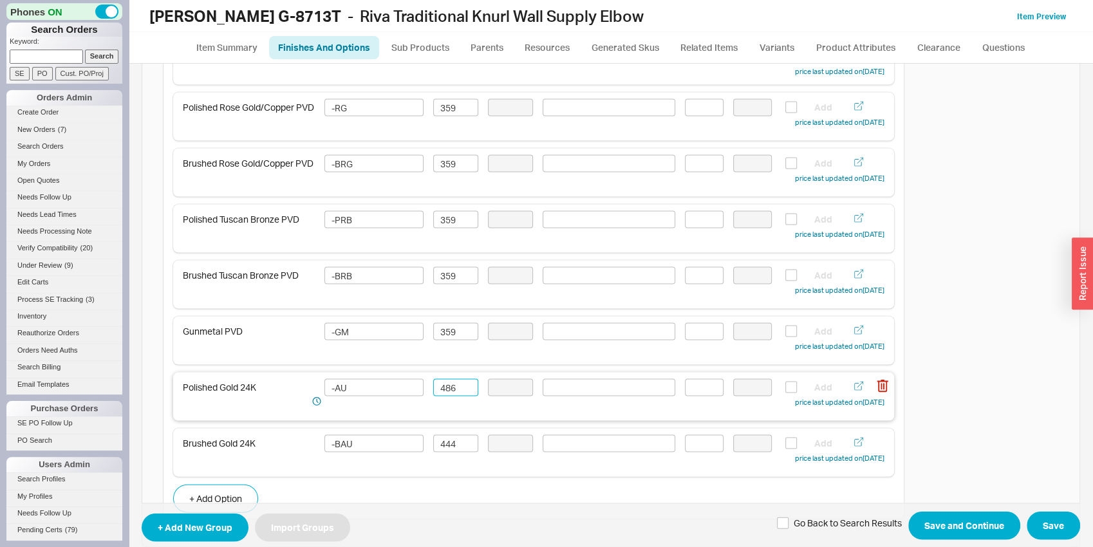
scroll to position [1681, 0]
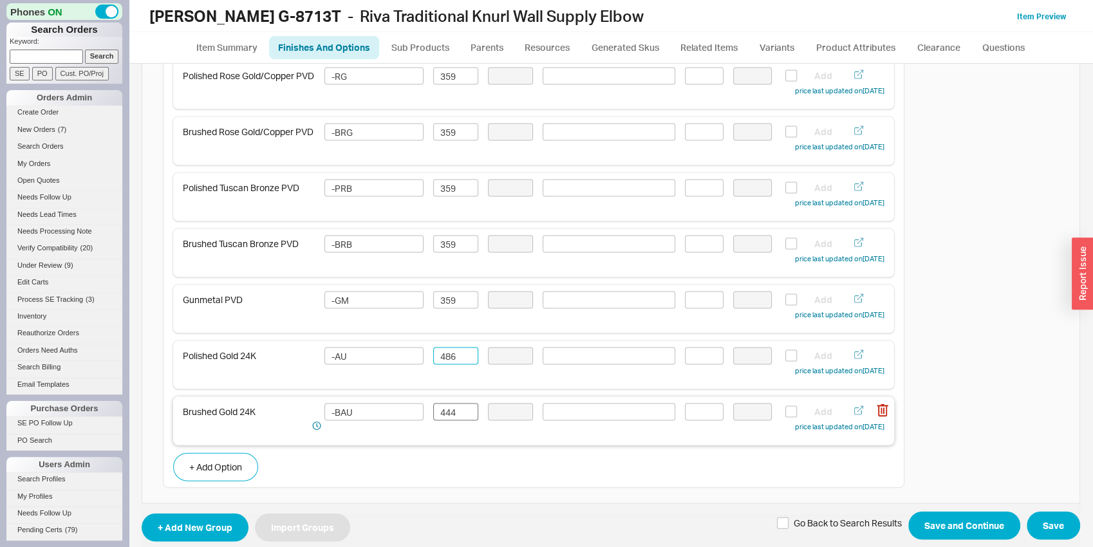
type input "486"
click at [433, 418] on input "444" at bounding box center [455, 411] width 45 height 17
click at [441, 413] on input "444" at bounding box center [455, 411] width 45 height 17
click at [443, 413] on input "444" at bounding box center [455, 411] width 45 height 17
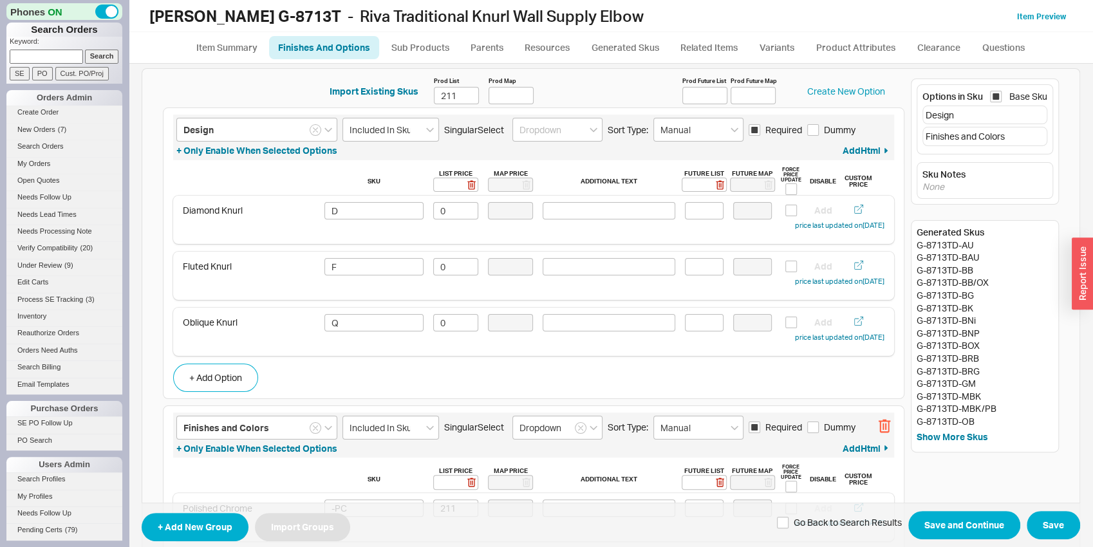
scroll to position [0, 0]
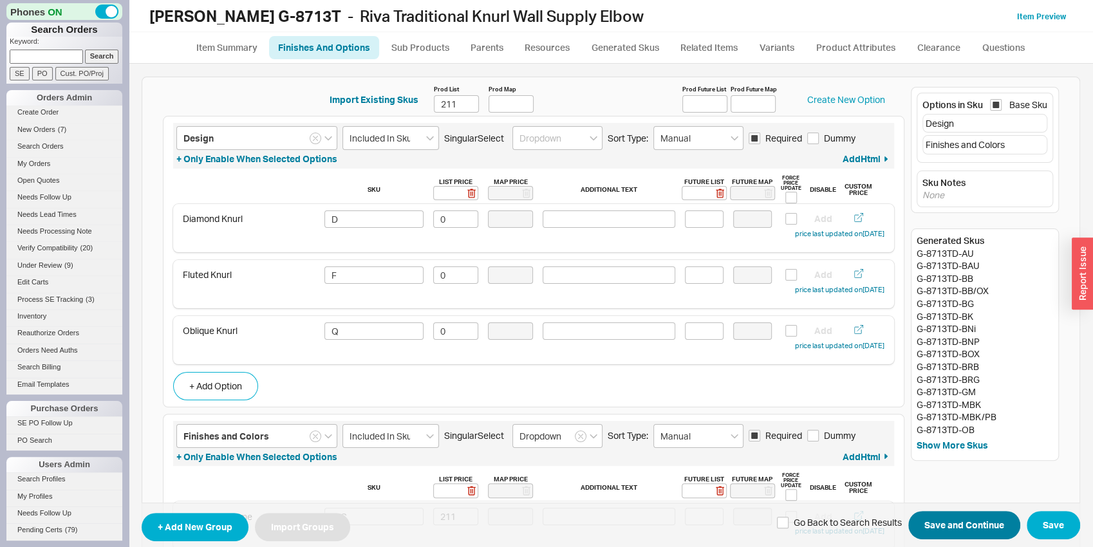
type input "486"
click at [933, 526] on button "Save and Continue" at bounding box center [964, 526] width 112 height 28
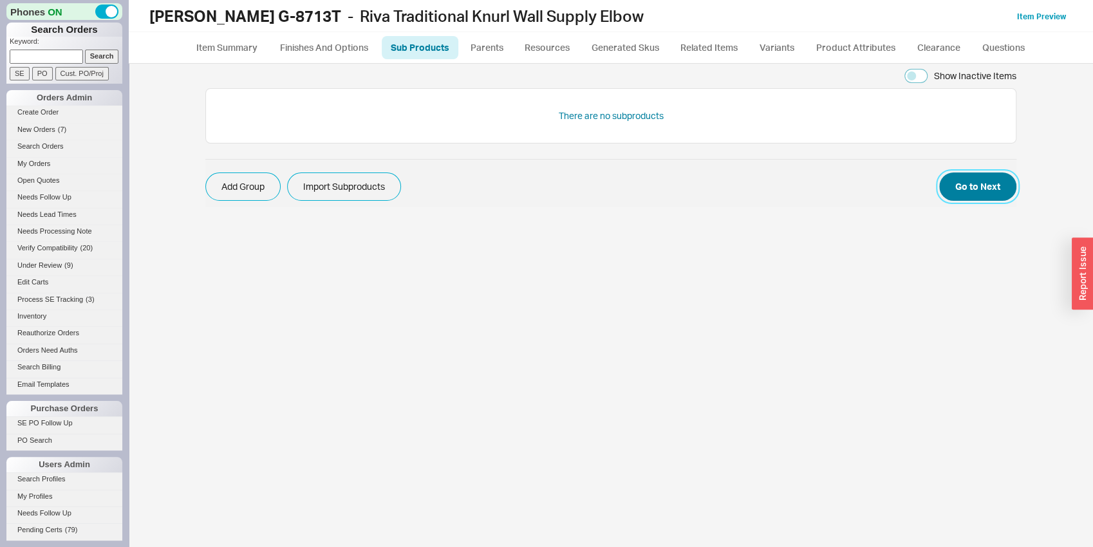
click at [976, 184] on button "Go to Next" at bounding box center [977, 186] width 77 height 28
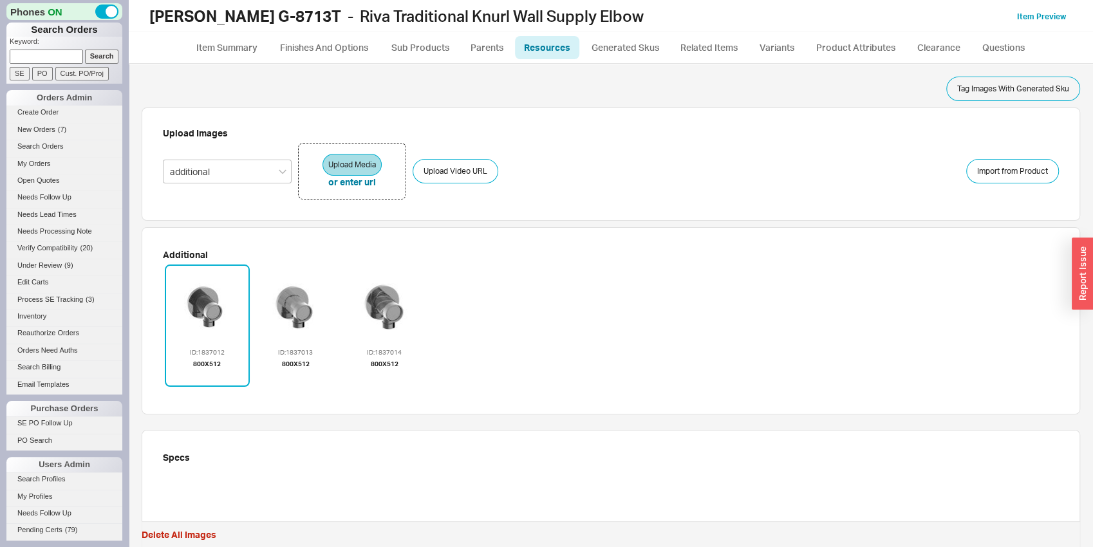
click at [212, 374] on icon "button" at bounding box center [207, 376] width 10 height 14
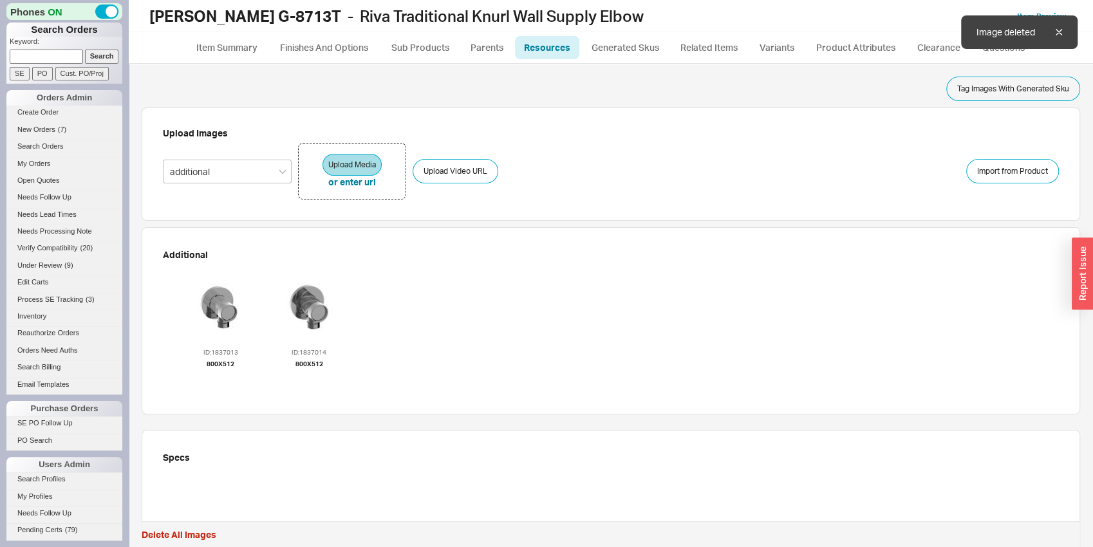
click at [216, 372] on icon "button" at bounding box center [221, 376] width 10 height 14
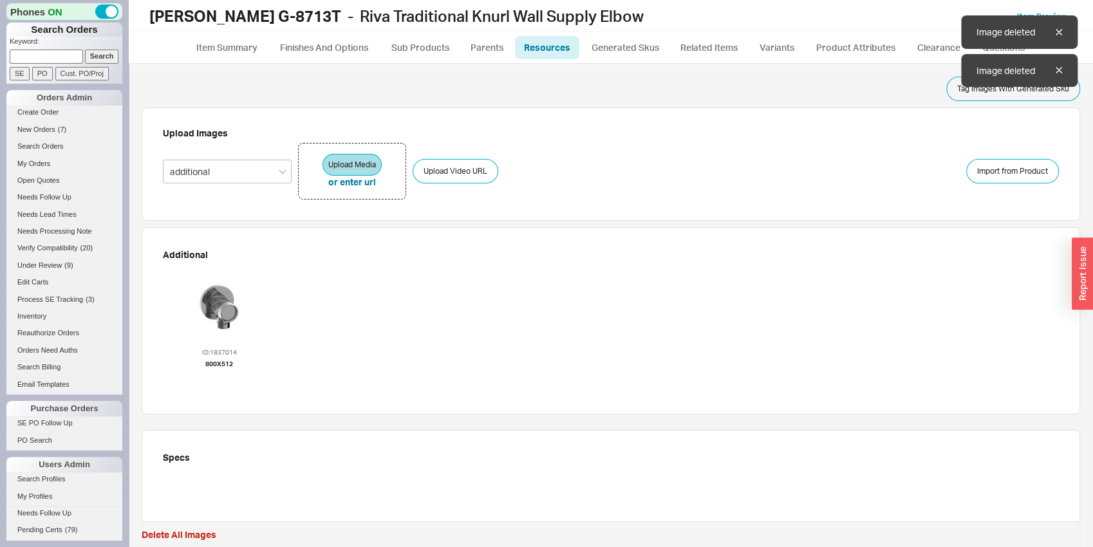
click at [214, 372] on icon "button" at bounding box center [219, 376] width 10 height 14
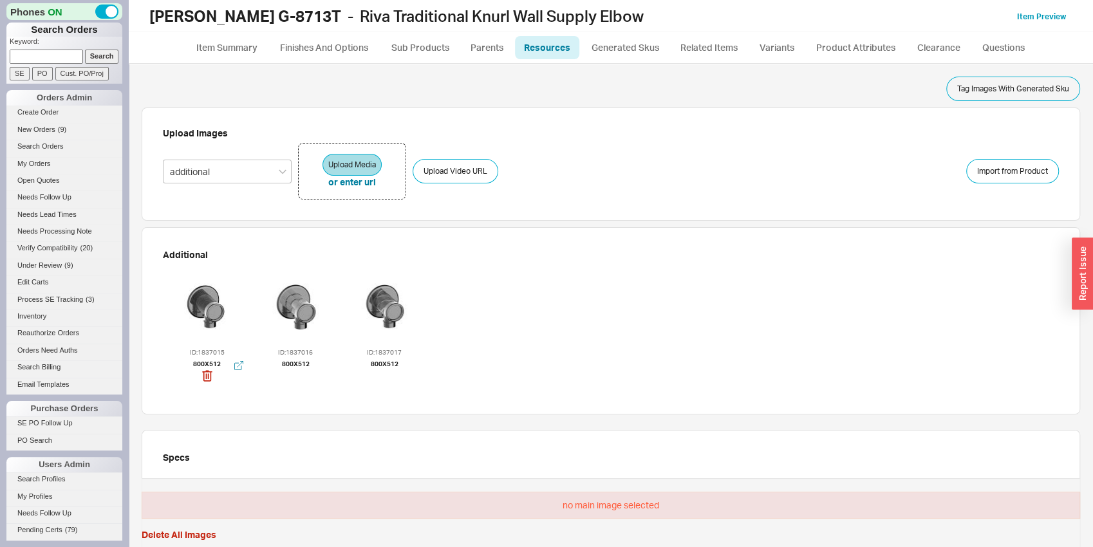
click at [203, 295] on div at bounding box center [207, 306] width 77 height 77
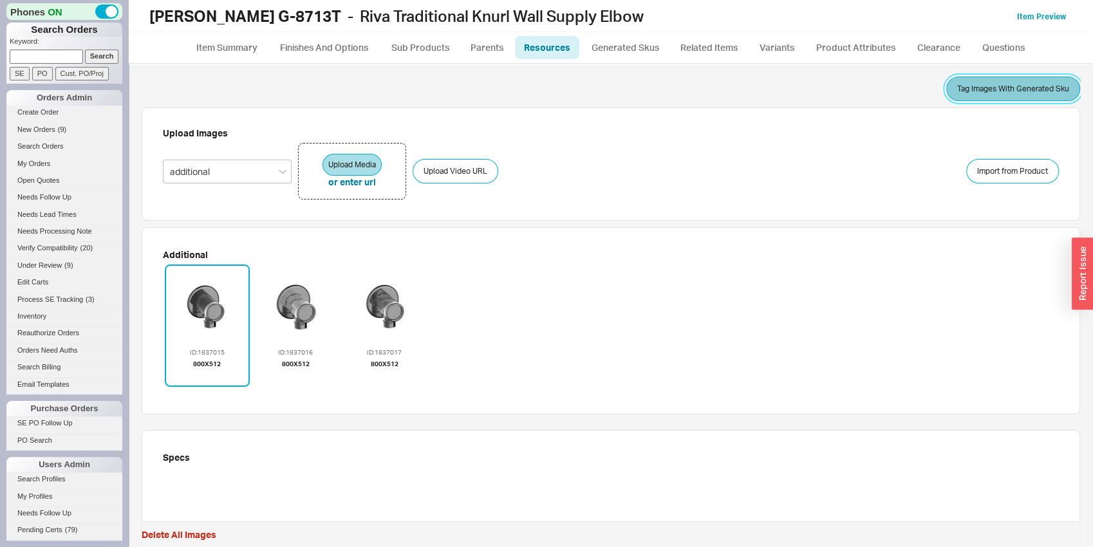
click at [967, 84] on button "Tag Images With Generated Sku" at bounding box center [1013, 89] width 134 height 24
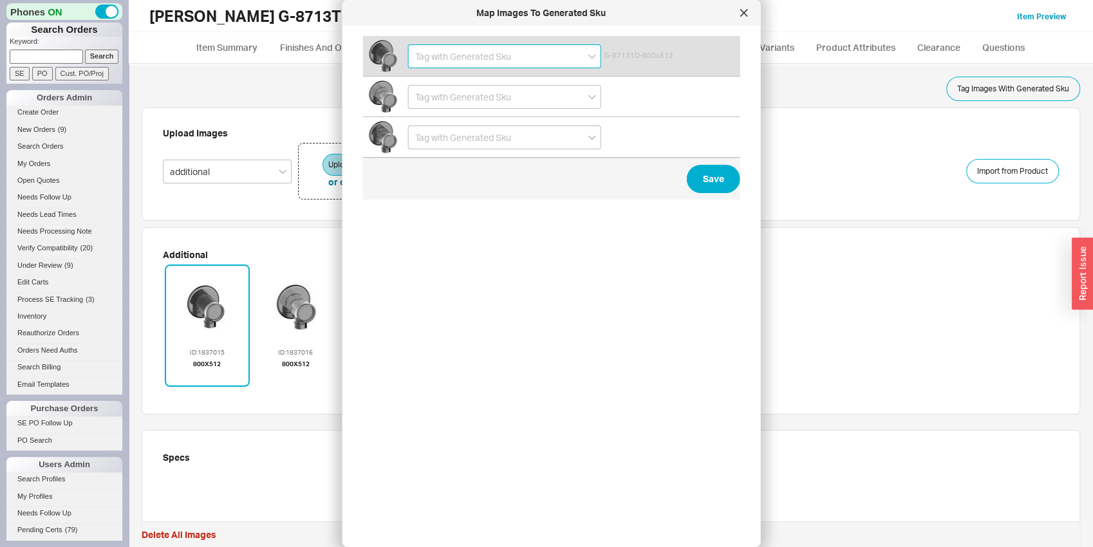
click at [449, 52] on input at bounding box center [504, 56] width 193 height 24
click at [456, 86] on div "G-8713TD-PC" at bounding box center [505, 82] width 192 height 23
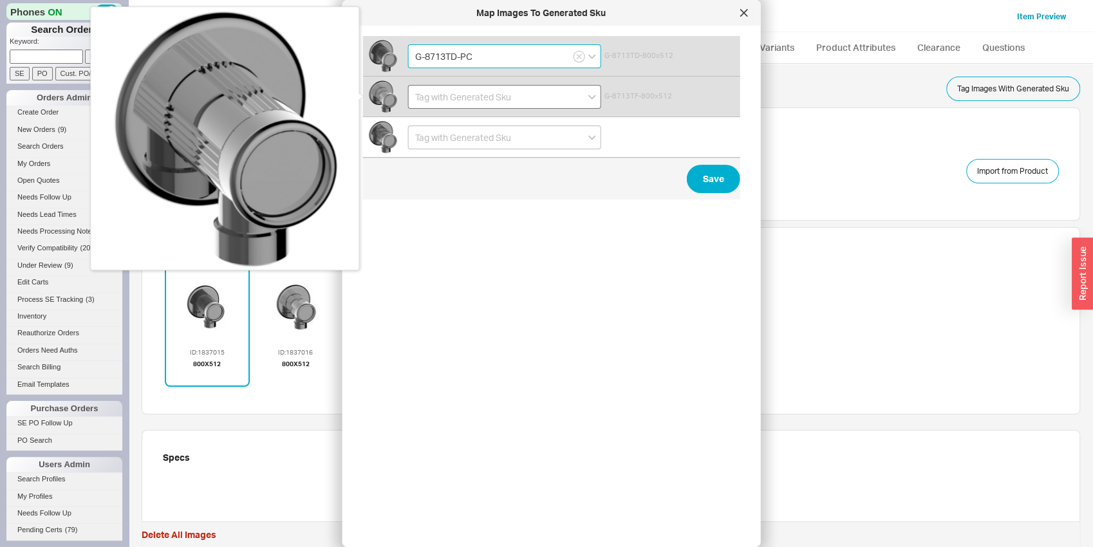
type input "G-8713TD-PC"
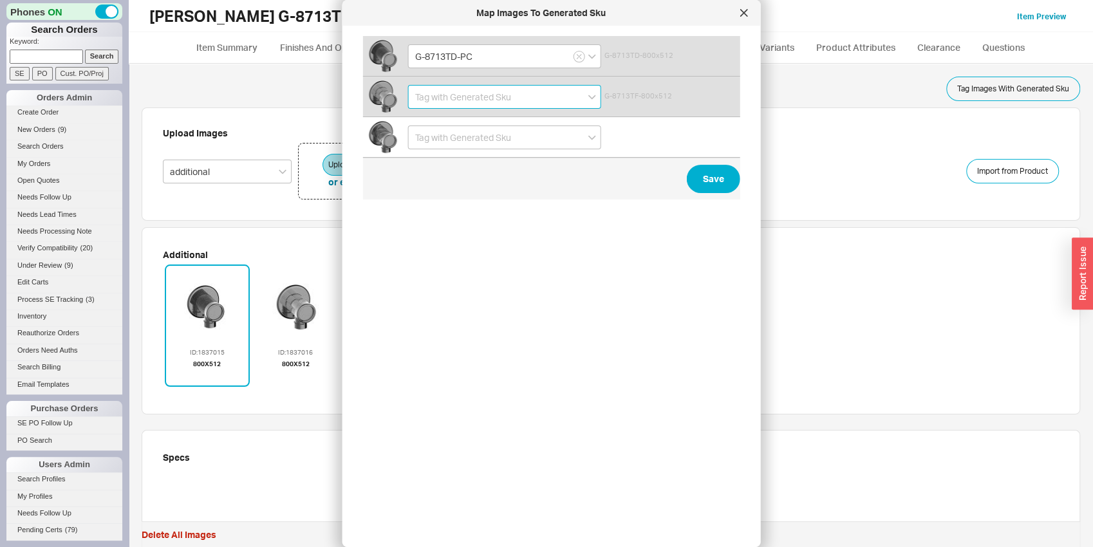
click at [470, 100] on input at bounding box center [504, 97] width 193 height 24
click at [469, 145] on div "G-8713TF-PC" at bounding box center [505, 146] width 192 height 23
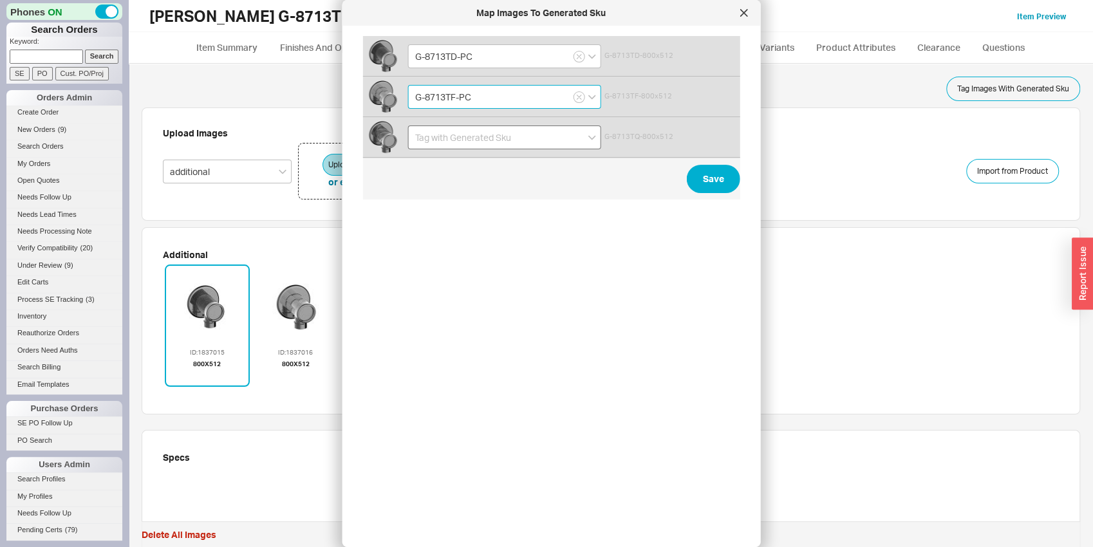
type input "G-8713TF-PC"
click at [445, 127] on input at bounding box center [504, 137] width 193 height 24
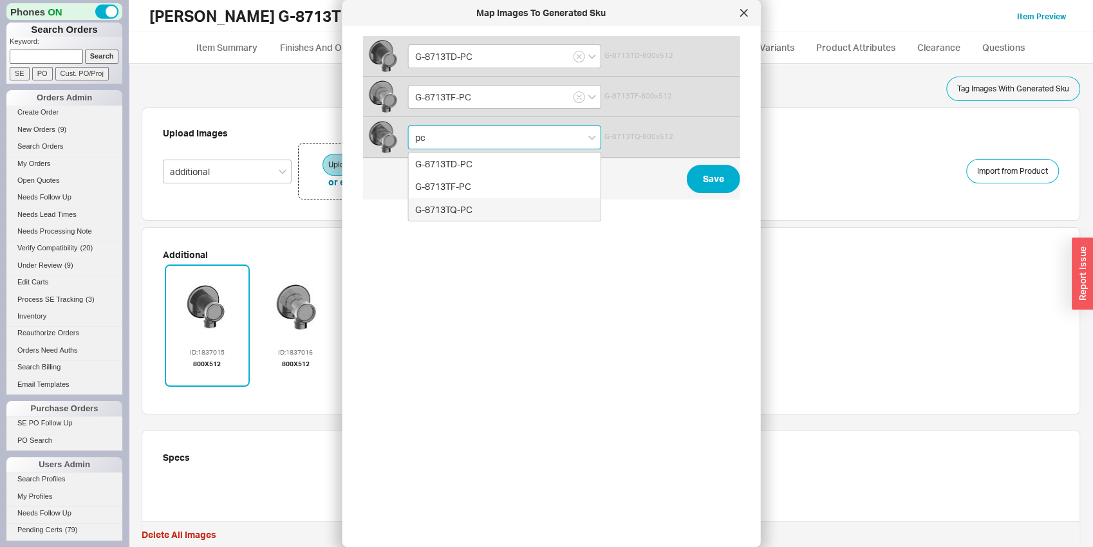
click at [451, 209] on div "G-8713TQ-PC" at bounding box center [505, 209] width 192 height 23
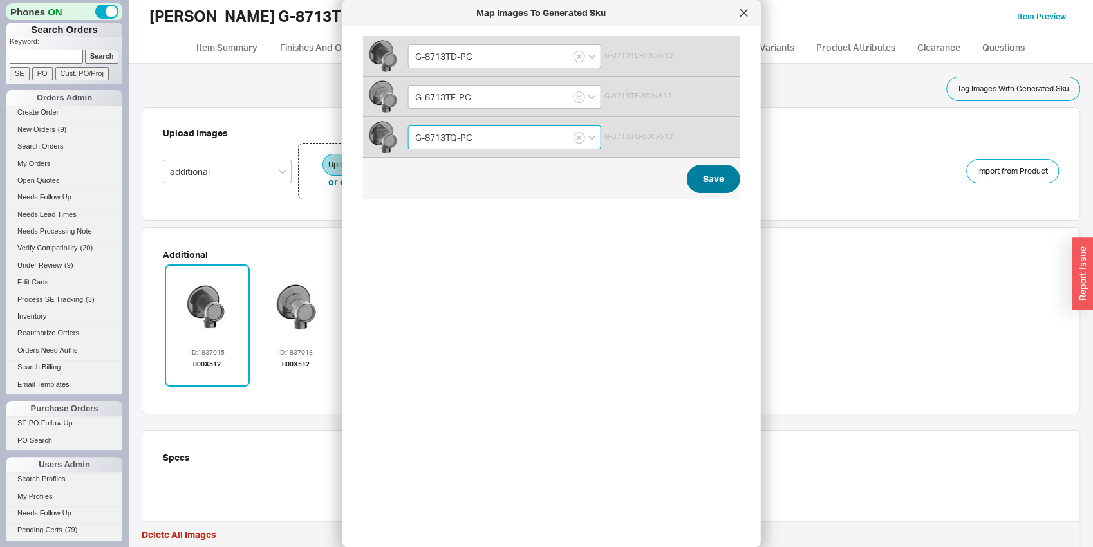
type input "G-8713TQ-PC"
click at [711, 172] on button "Save" at bounding box center [713, 179] width 53 height 28
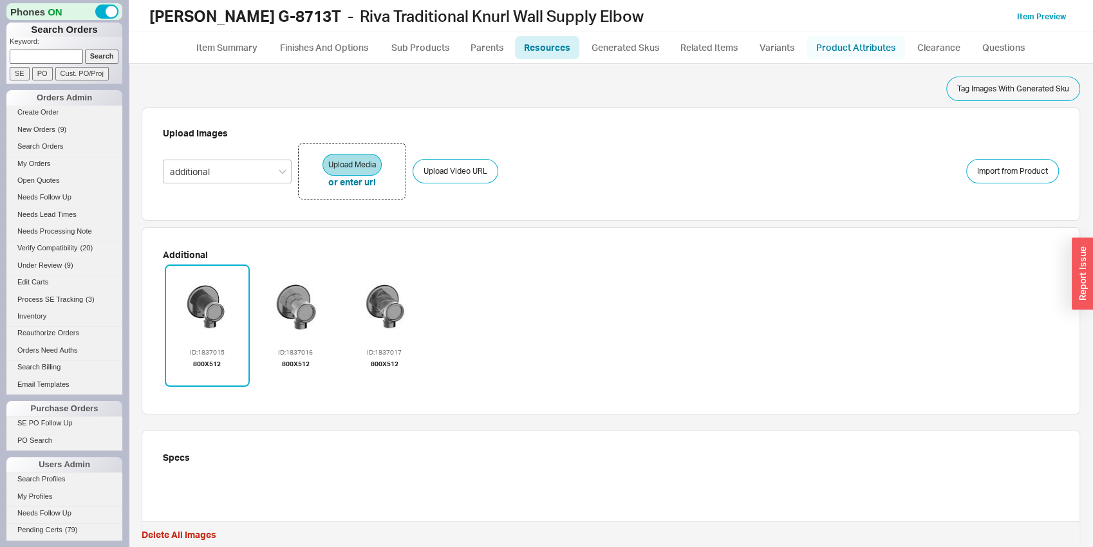
click at [855, 47] on link "Product Attributes" at bounding box center [855, 47] width 98 height 23
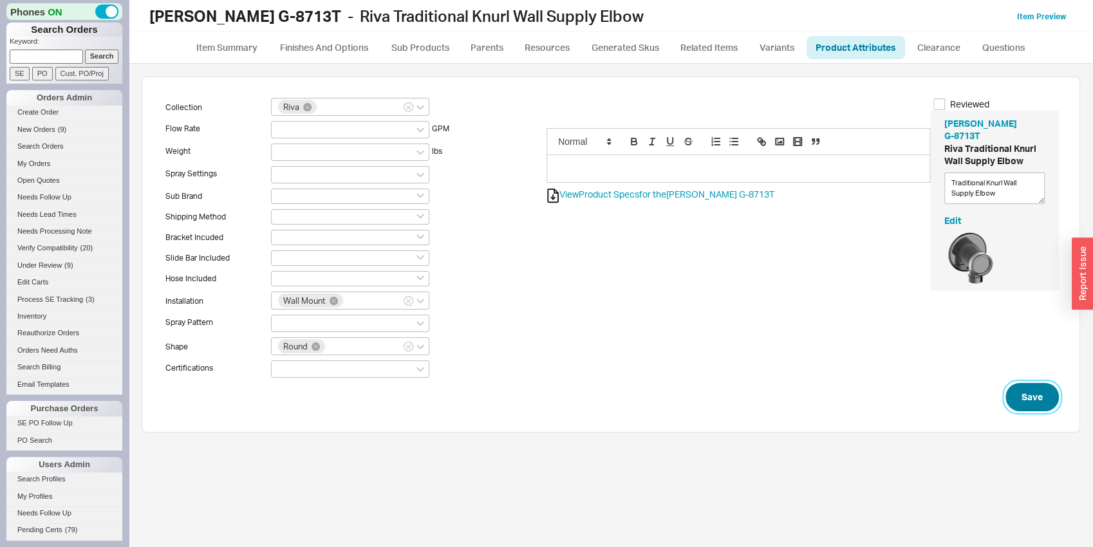
click at [1031, 396] on button "Save" at bounding box center [1031, 397] width 53 height 28
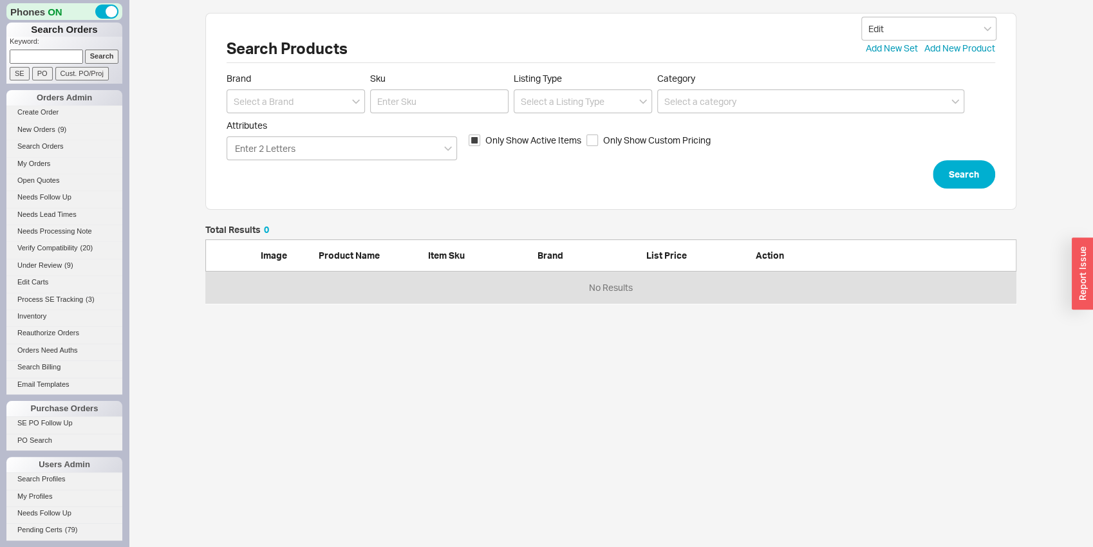
scroll to position [10, 10]
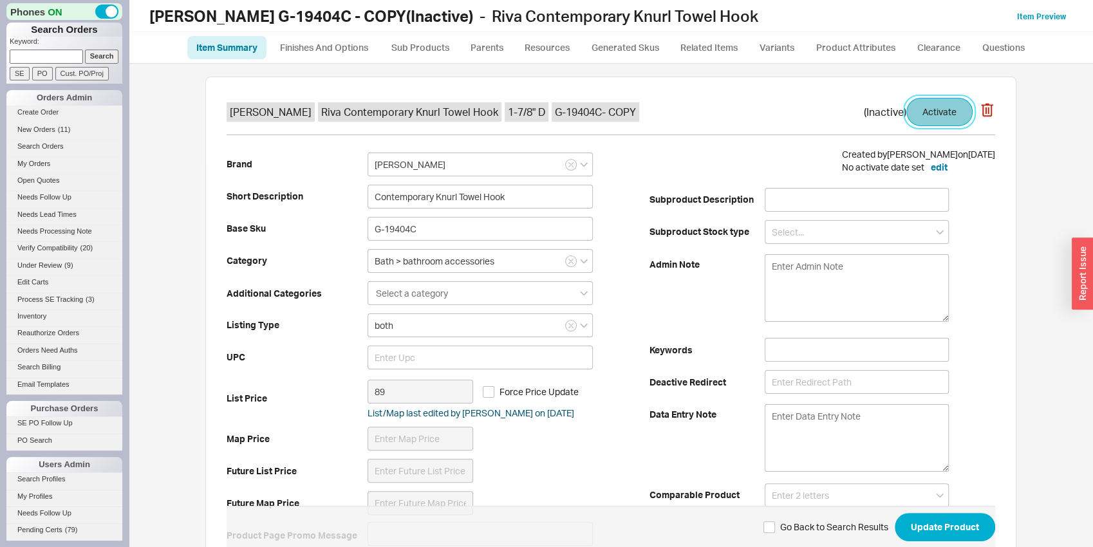
click at [933, 115] on button "Activate" at bounding box center [939, 112] width 66 height 28
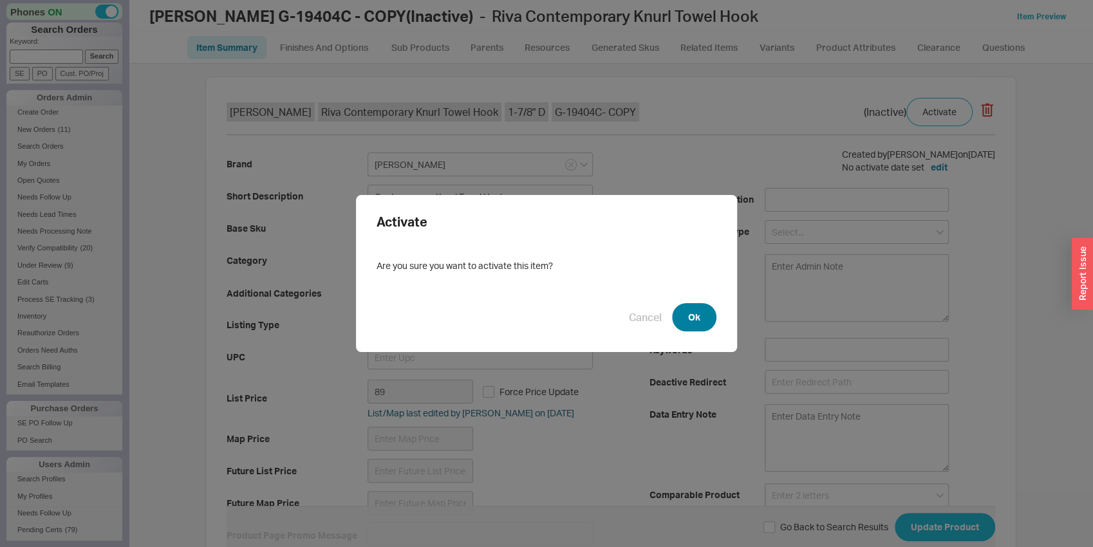
click at [687, 317] on button "Ok" at bounding box center [694, 317] width 44 height 28
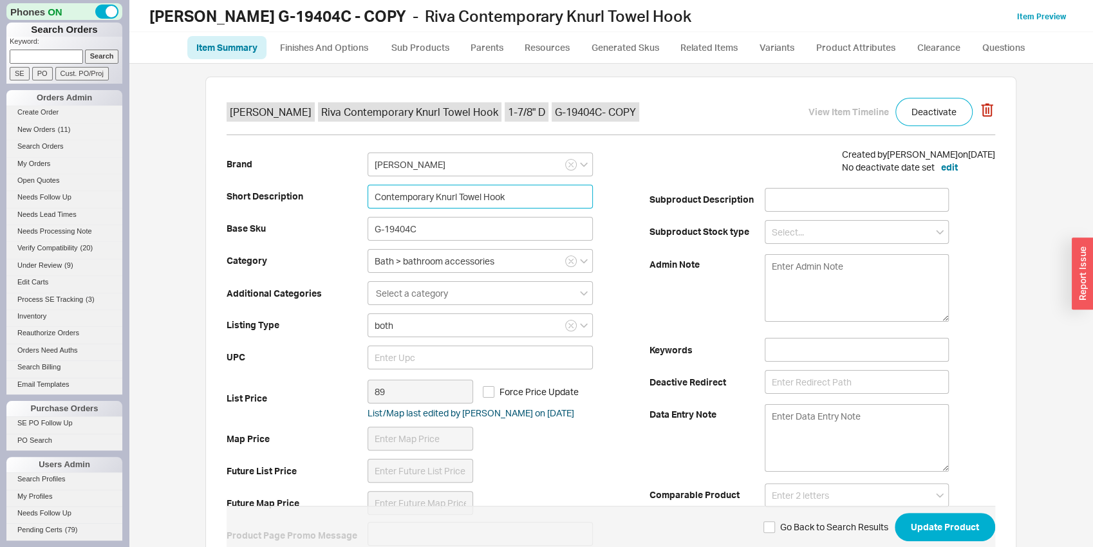
drag, startPoint x: 429, startPoint y: 193, endPoint x: 366, endPoint y: 192, distance: 63.7
click at [367, 192] on input "Contemporary Knurl Towel Hook" at bounding box center [479, 197] width 225 height 24
type input "Traditional Knurl Towel Hook"
click at [417, 231] on input "G-19404C" at bounding box center [479, 229] width 225 height 24
drag, startPoint x: 425, startPoint y: 234, endPoint x: 364, endPoint y: 227, distance: 61.5
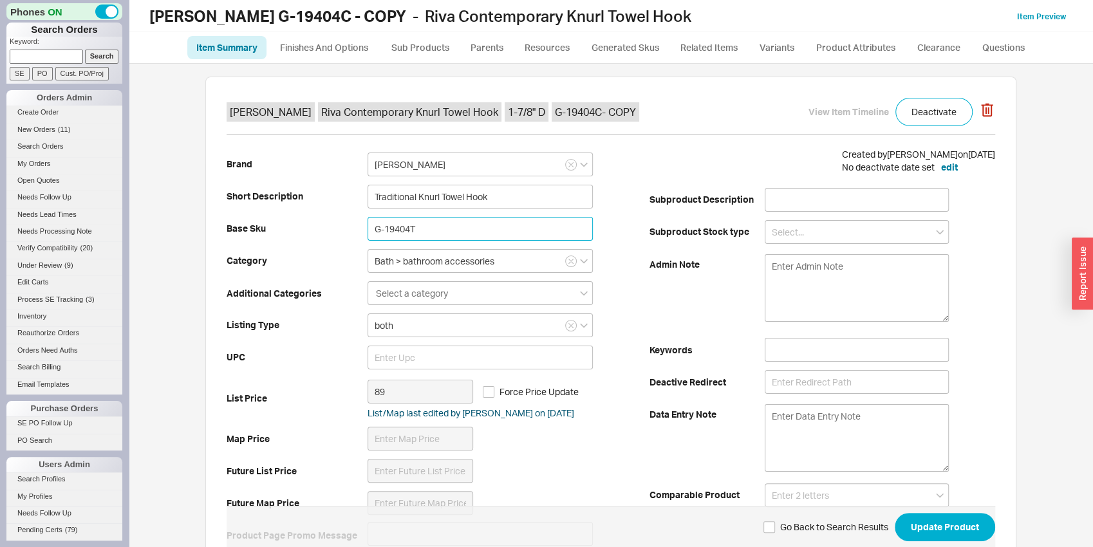
click at [367, 227] on input "G-19404T" at bounding box center [479, 229] width 225 height 24
type input "G-19404T"
click at [505, 236] on input "G-19404T" at bounding box center [479, 229] width 225 height 24
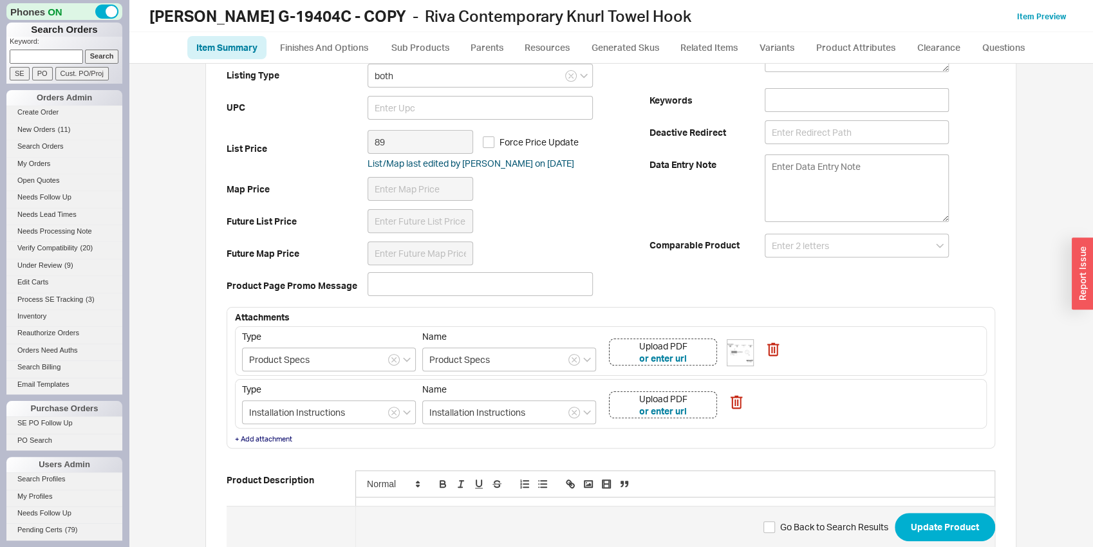
scroll to position [269, 0]
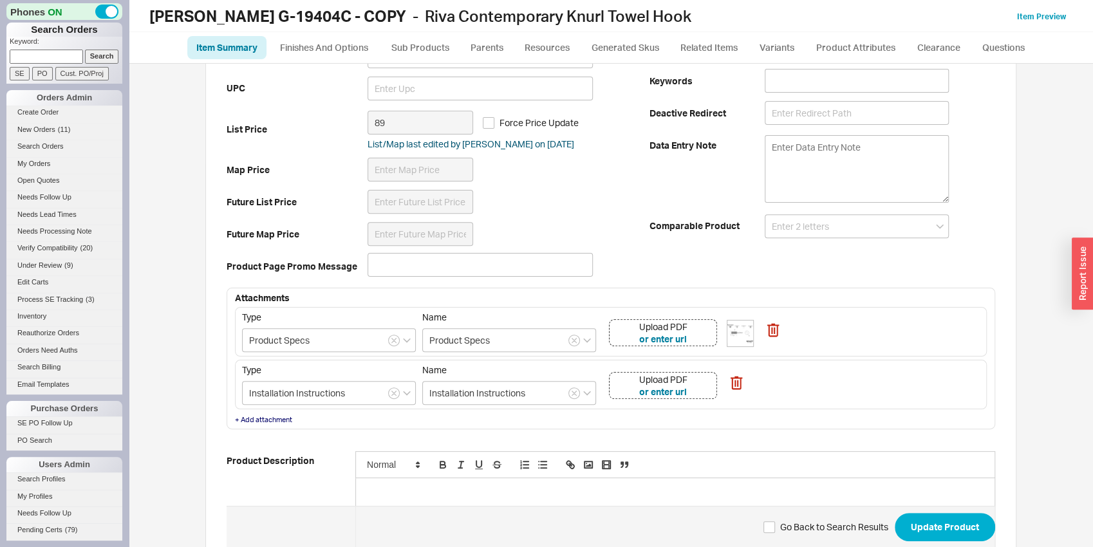
click at [698, 331] on div "Upload PDF or enter url" at bounding box center [663, 332] width 108 height 27
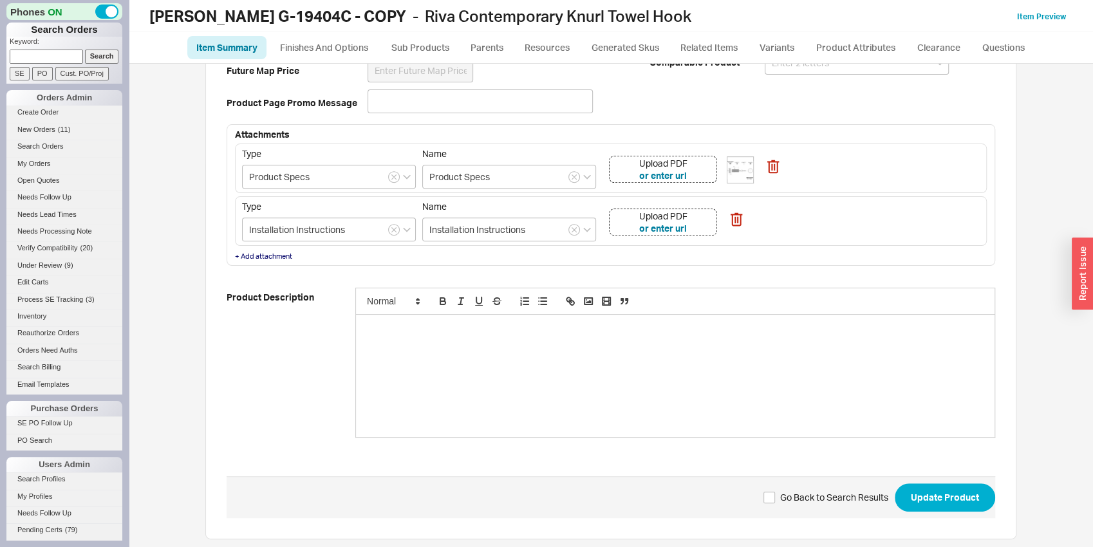
scroll to position [439, 0]
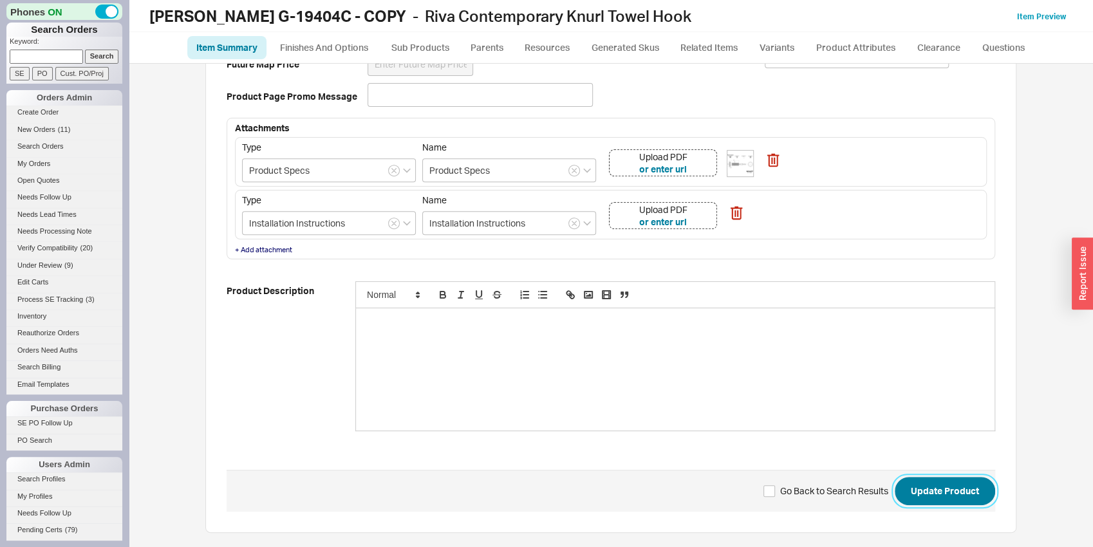
click at [909, 496] on button "Update Product" at bounding box center [945, 491] width 100 height 28
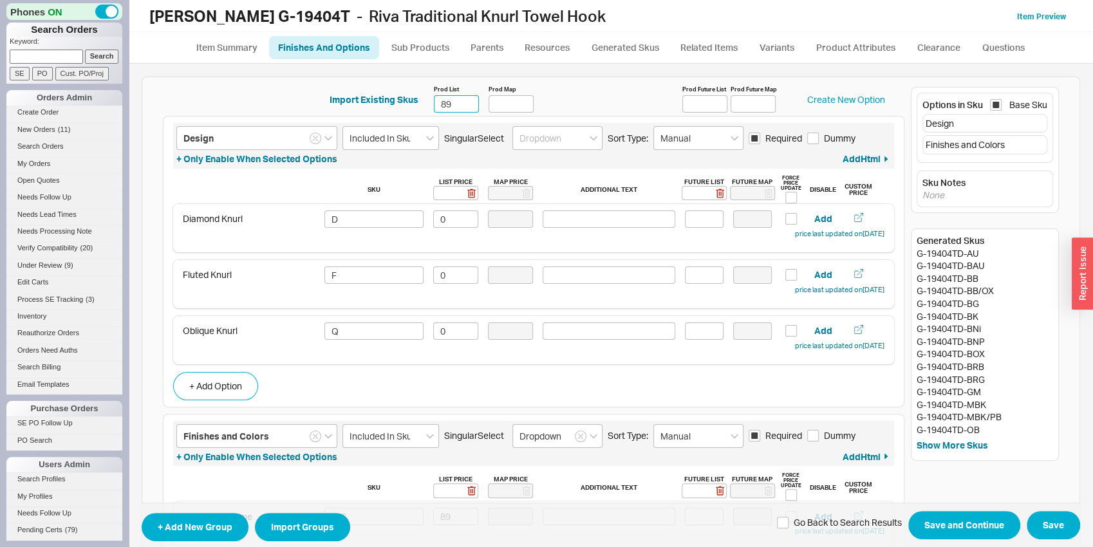
click at [443, 104] on input "89" at bounding box center [456, 103] width 45 height 17
click at [443, 104] on input "97" at bounding box center [456, 103] width 45 height 17
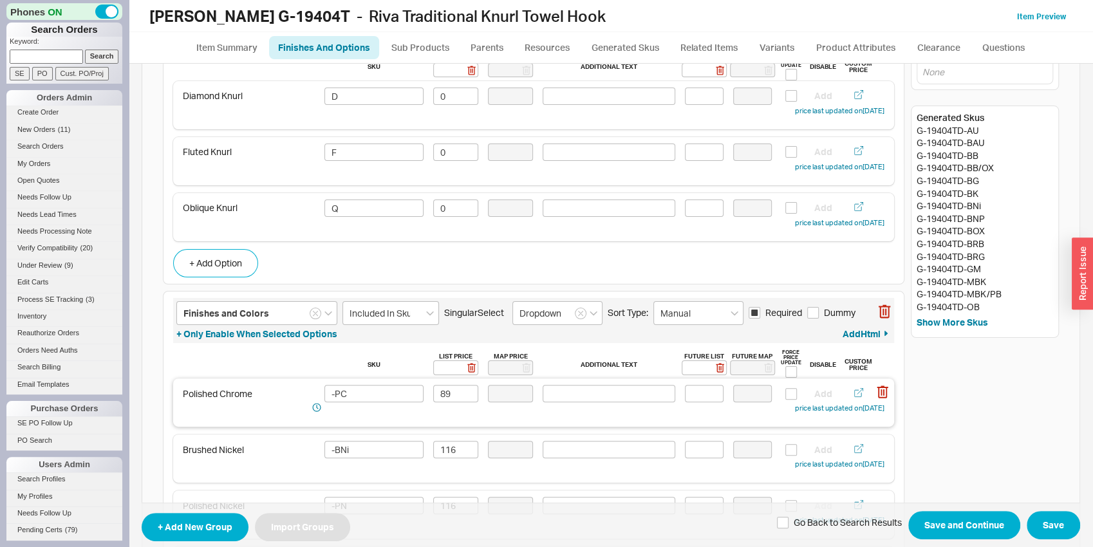
scroll to position [135, 0]
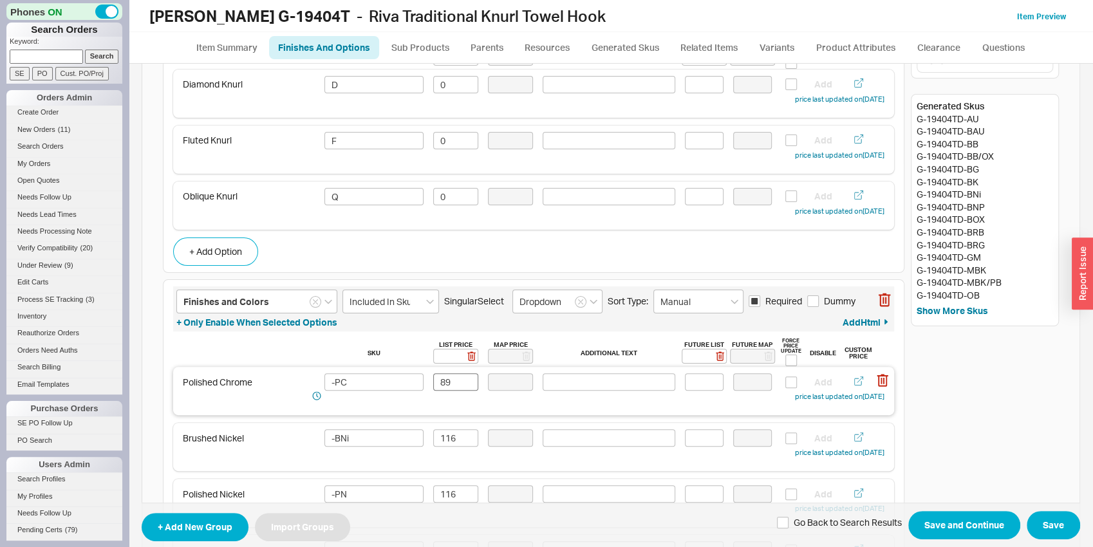
type input "97"
drag, startPoint x: 443, startPoint y: 384, endPoint x: 431, endPoint y: 380, distance: 12.8
click at [433, 380] on input "89" at bounding box center [455, 381] width 45 height 17
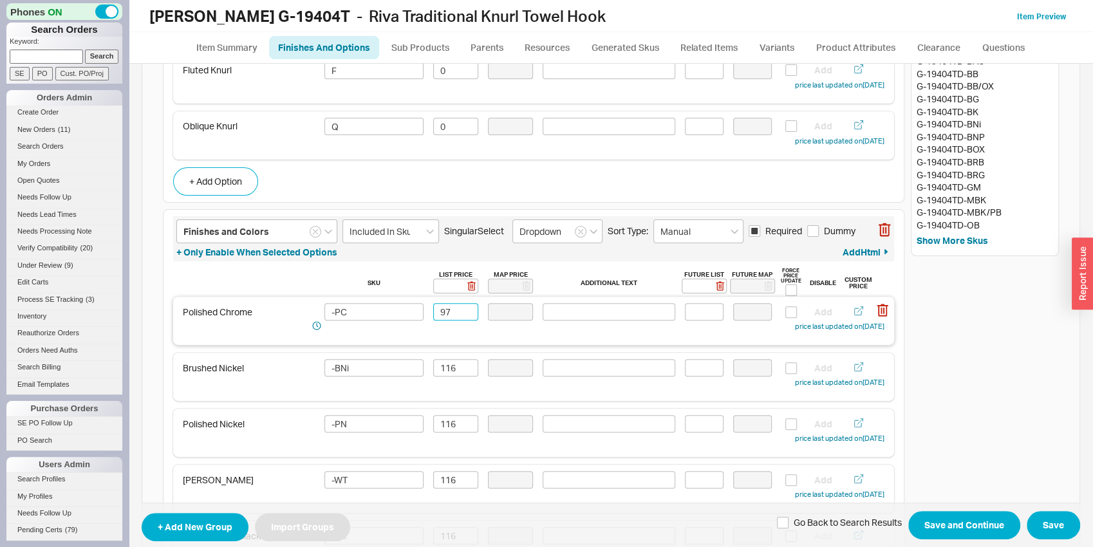
scroll to position [269, 0]
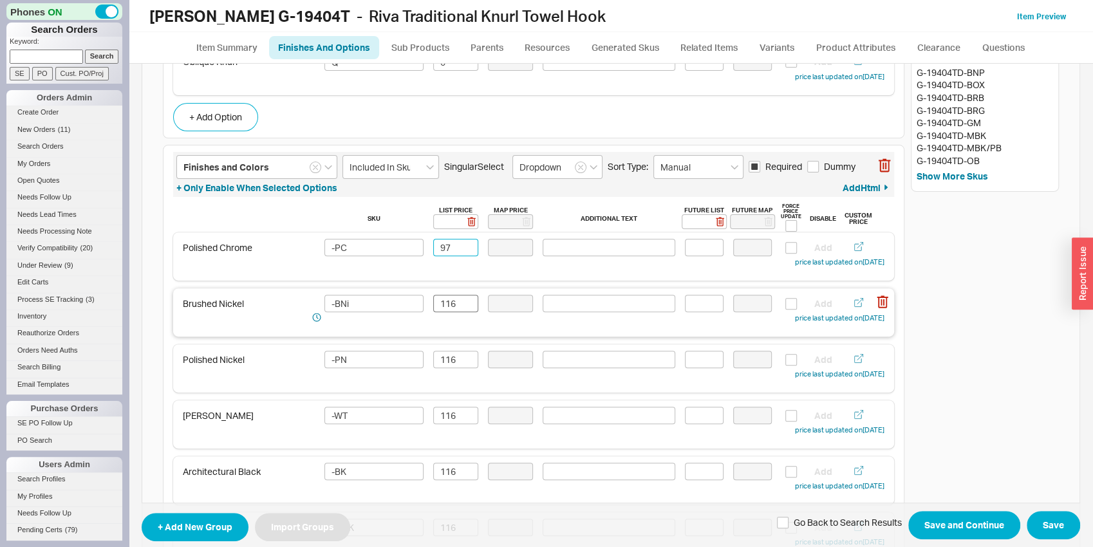
click at [430, 313] on div "Brushed Nickel -BNi 116 Add price last updated on [DATE]" at bounding box center [534, 310] width 702 height 30
type input "97"
click at [442, 307] on input "116" at bounding box center [455, 303] width 45 height 17
click at [442, 307] on input "127" at bounding box center [455, 303] width 45 height 17
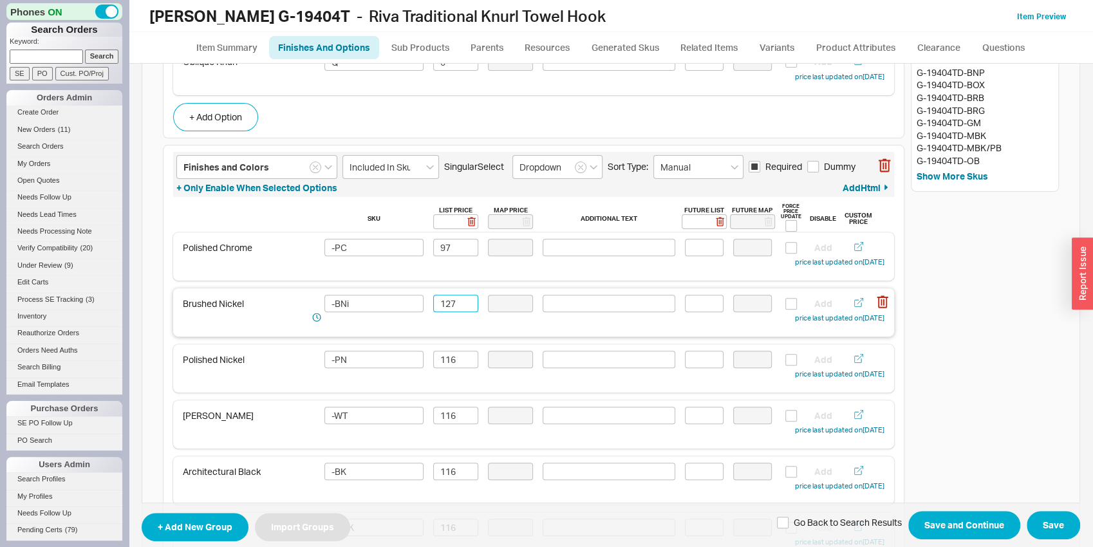
click at [442, 307] on input "127" at bounding box center [455, 303] width 45 height 17
type input "127"
click at [450, 355] on input "116" at bounding box center [455, 359] width 45 height 17
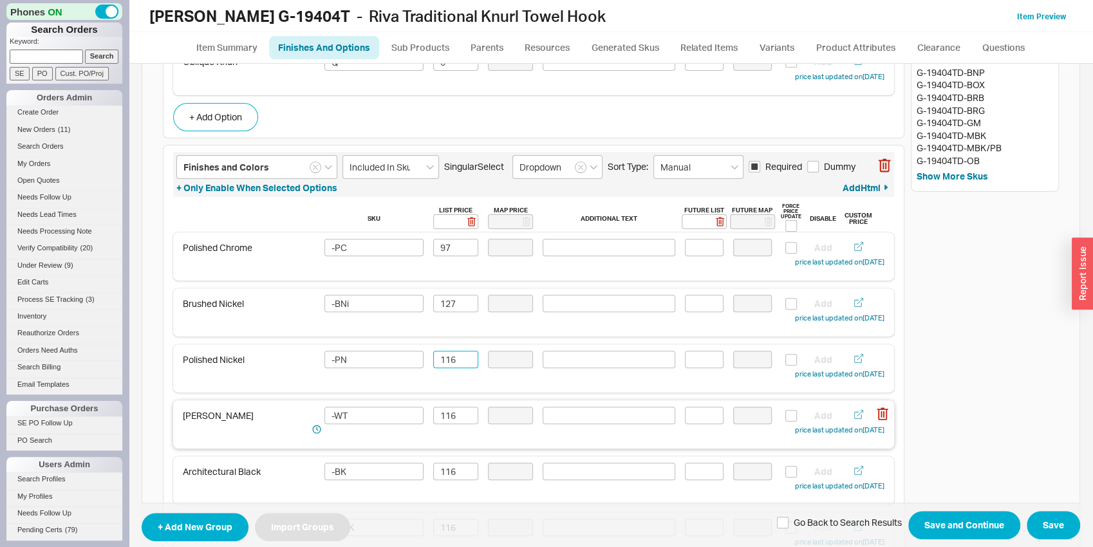
paste input "27"
type input "127"
click at [451, 419] on input "116" at bounding box center [455, 415] width 45 height 17
paste input "27"
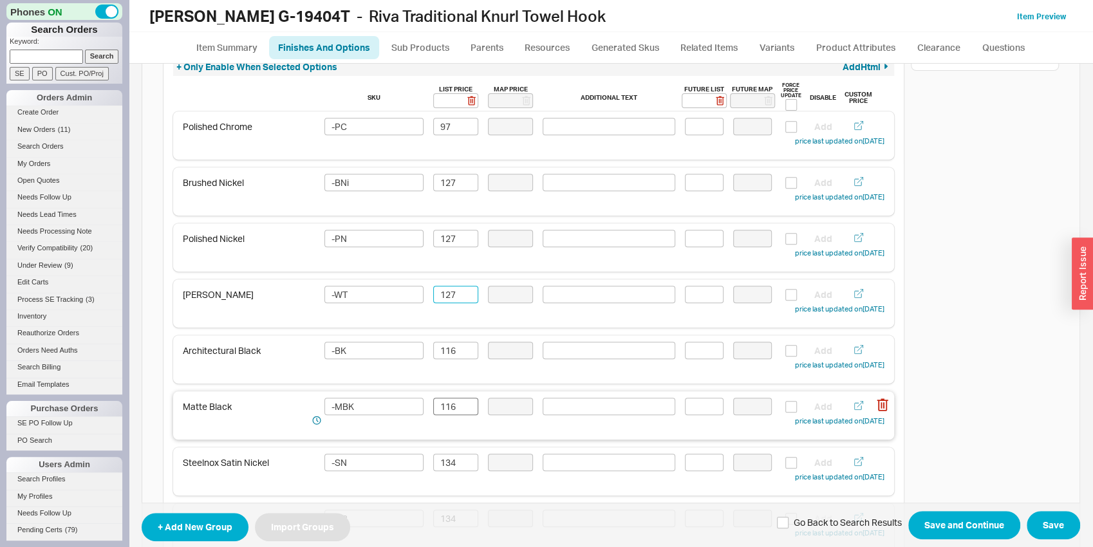
scroll to position [404, 0]
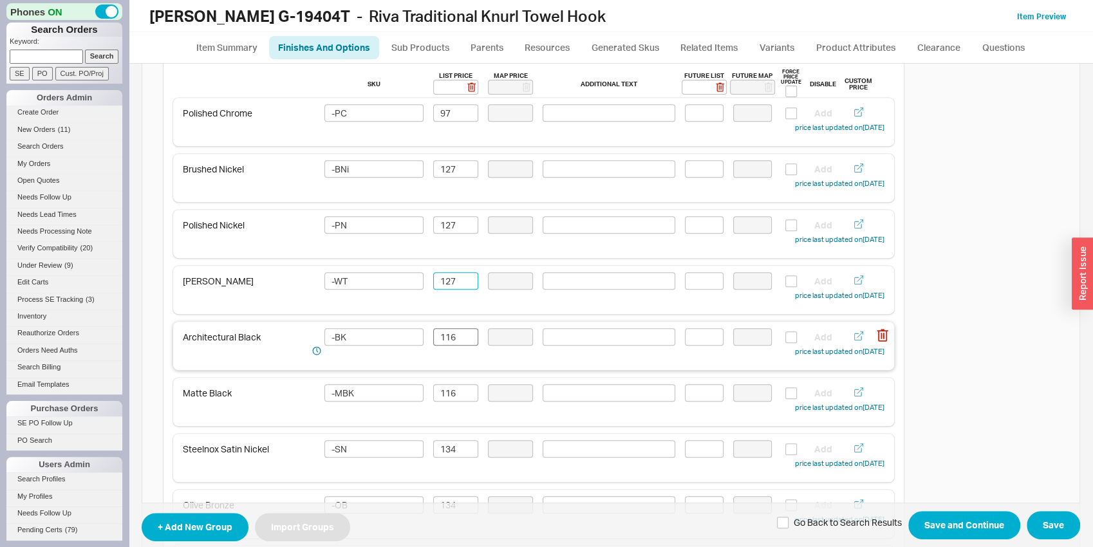
type input "127"
click at [451, 335] on input "116" at bounding box center [455, 336] width 45 height 17
paste input "27"
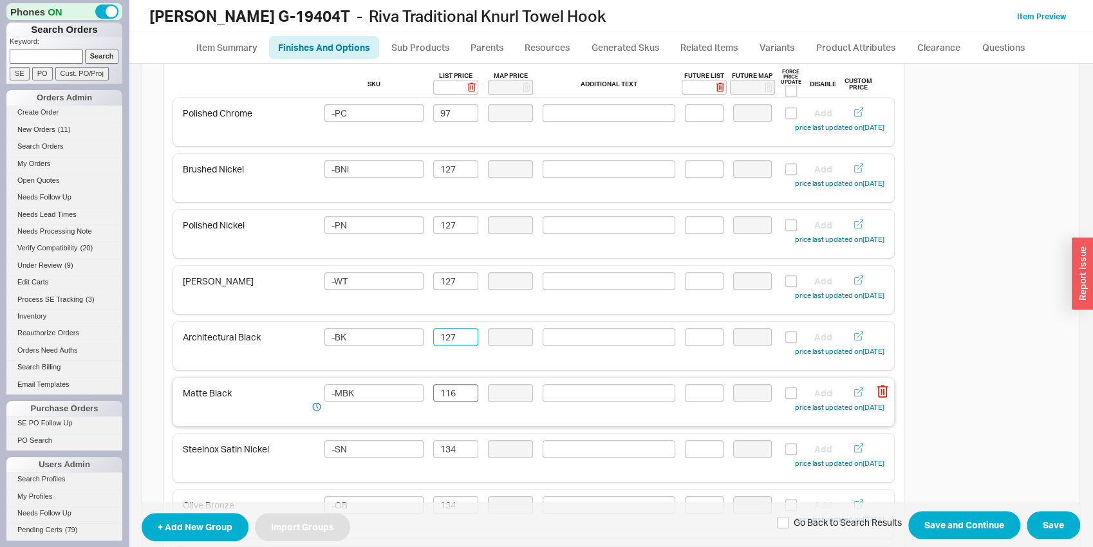
type input "127"
click at [446, 393] on input "116" at bounding box center [455, 392] width 45 height 17
paste input "27"
type input "127"
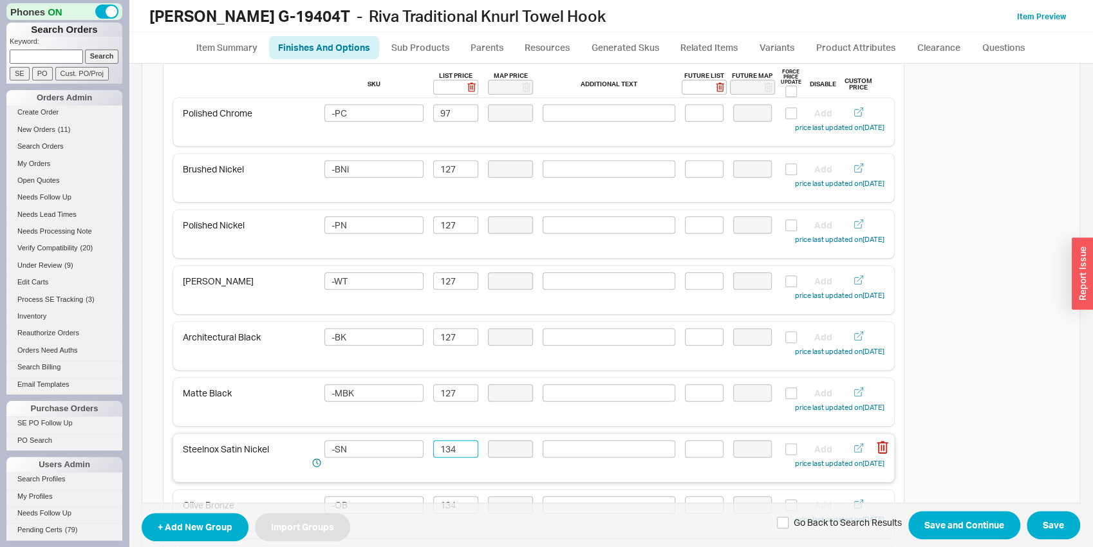
click at [439, 450] on input "134" at bounding box center [455, 448] width 45 height 17
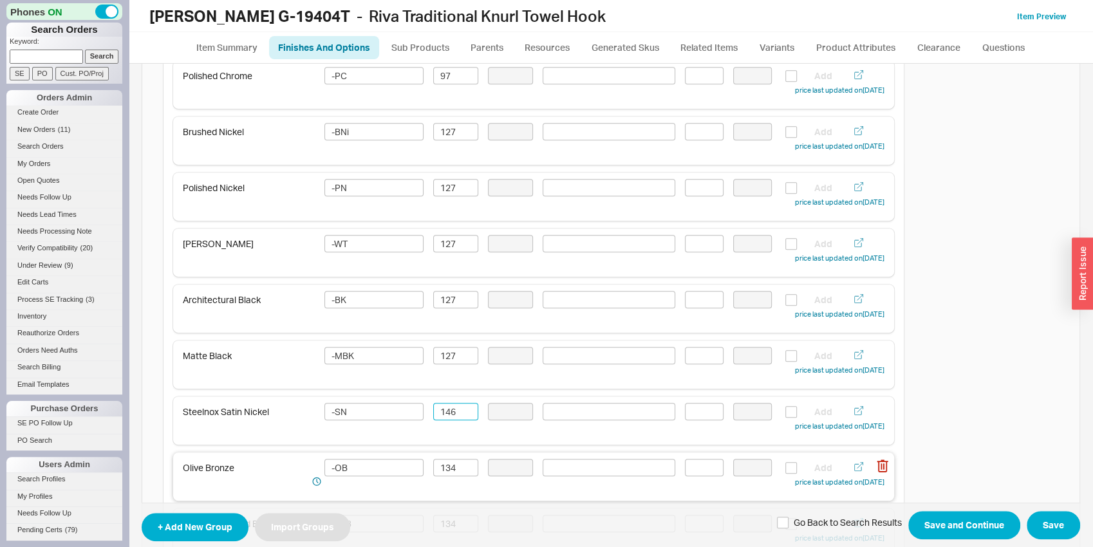
scroll to position [538, 0]
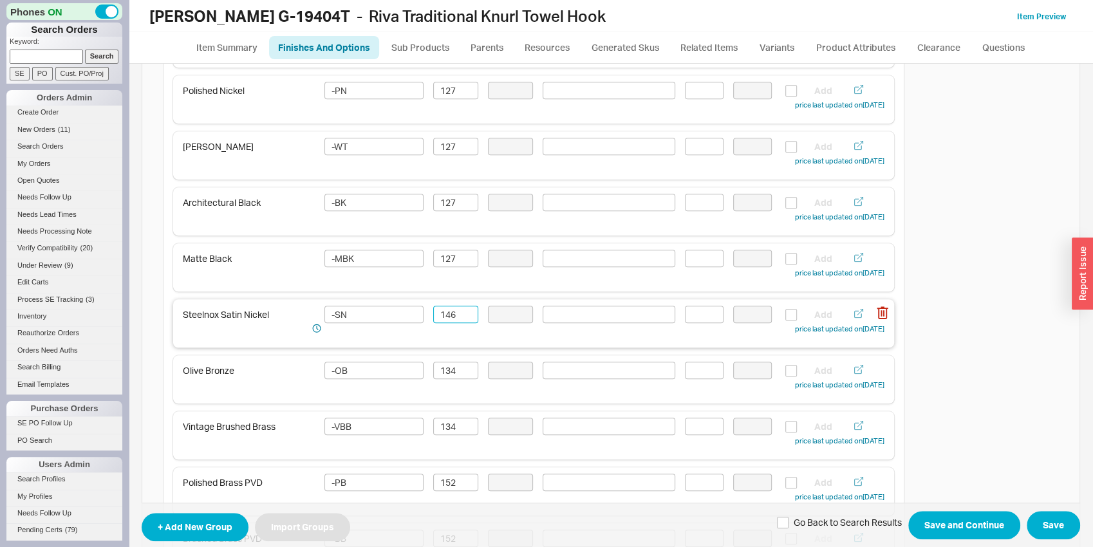
click at [442, 321] on input "146" at bounding box center [455, 314] width 45 height 17
click at [442, 317] on input "146" at bounding box center [455, 314] width 45 height 17
type input "146"
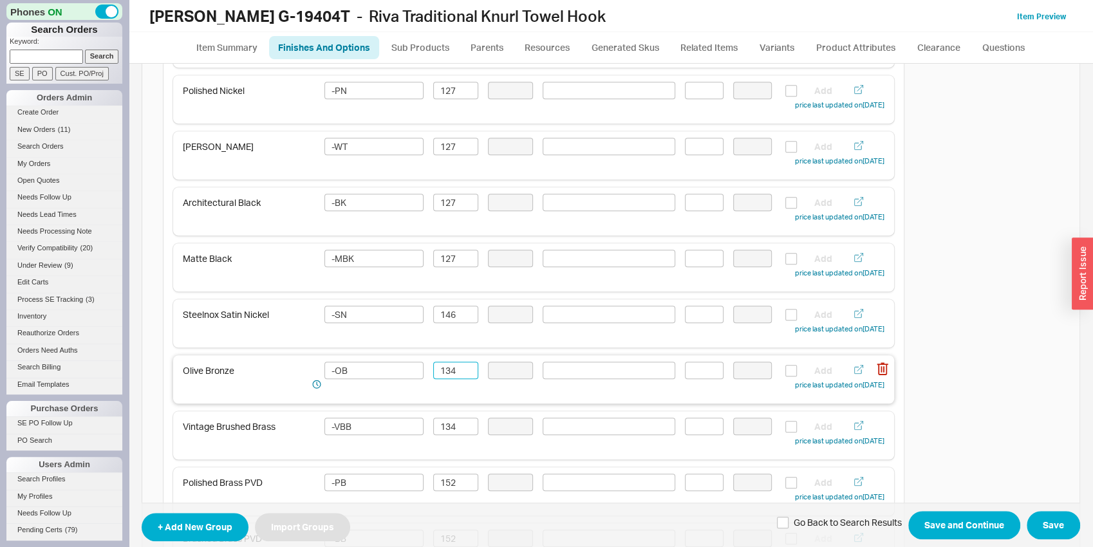
click at [436, 373] on input "134" at bounding box center [455, 370] width 45 height 17
paste input "46"
type input "146"
click at [443, 427] on input "134" at bounding box center [455, 426] width 45 height 17
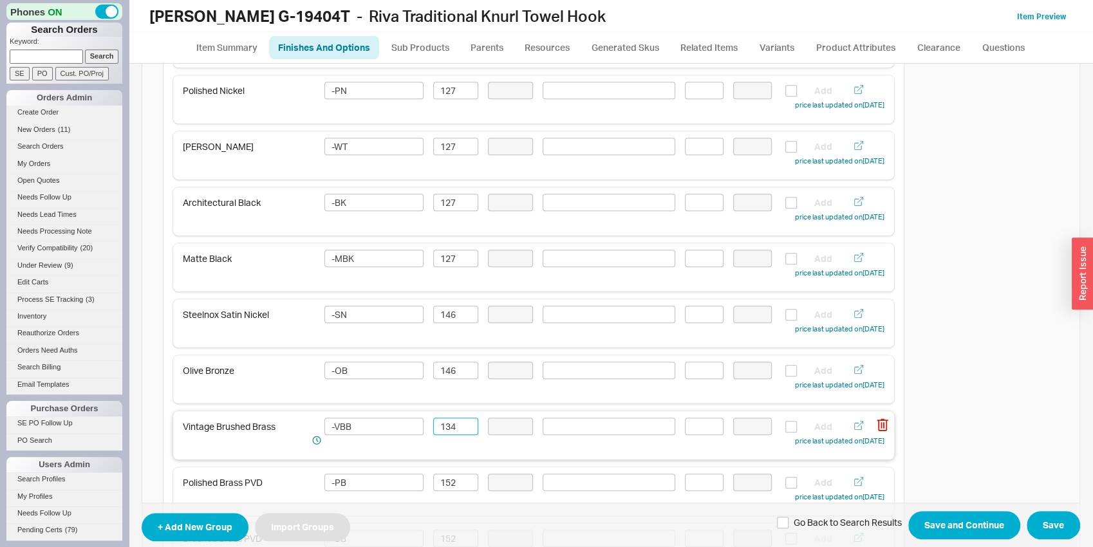
click at [443, 427] on input "134" at bounding box center [455, 426] width 45 height 17
paste input "46"
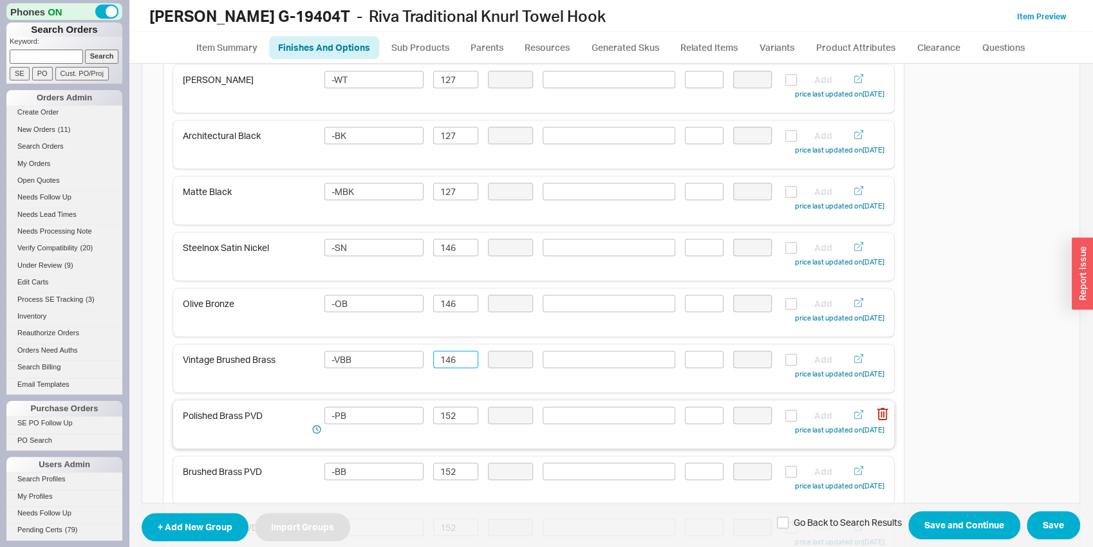
click at [440, 423] on div "Polished Brass PVD -PB 152 Add price last updated on 09/18/2025" at bounding box center [534, 422] width 702 height 30
type input "146"
click at [438, 418] on input "152" at bounding box center [455, 415] width 45 height 17
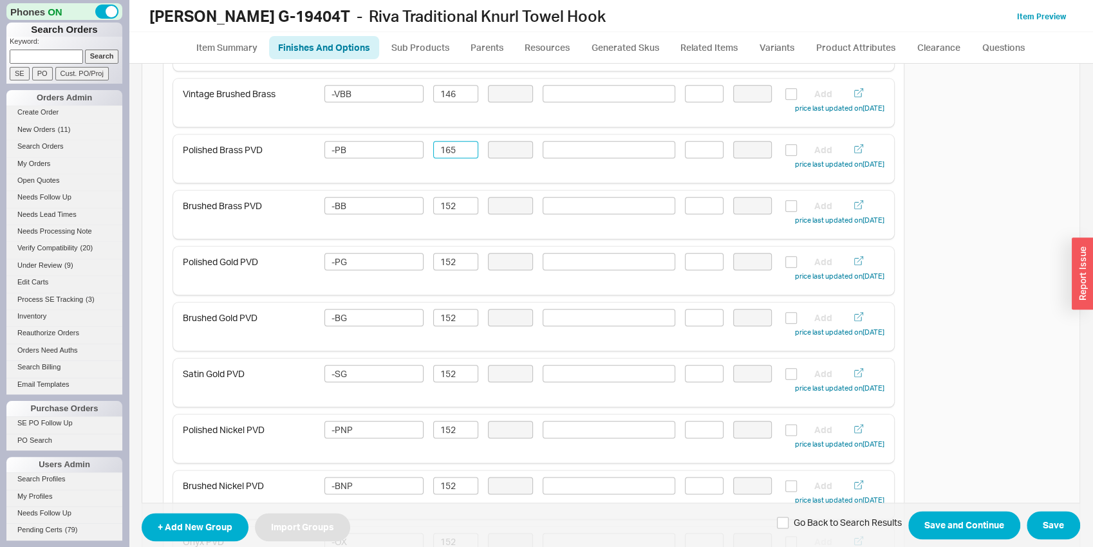
scroll to position [874, 0]
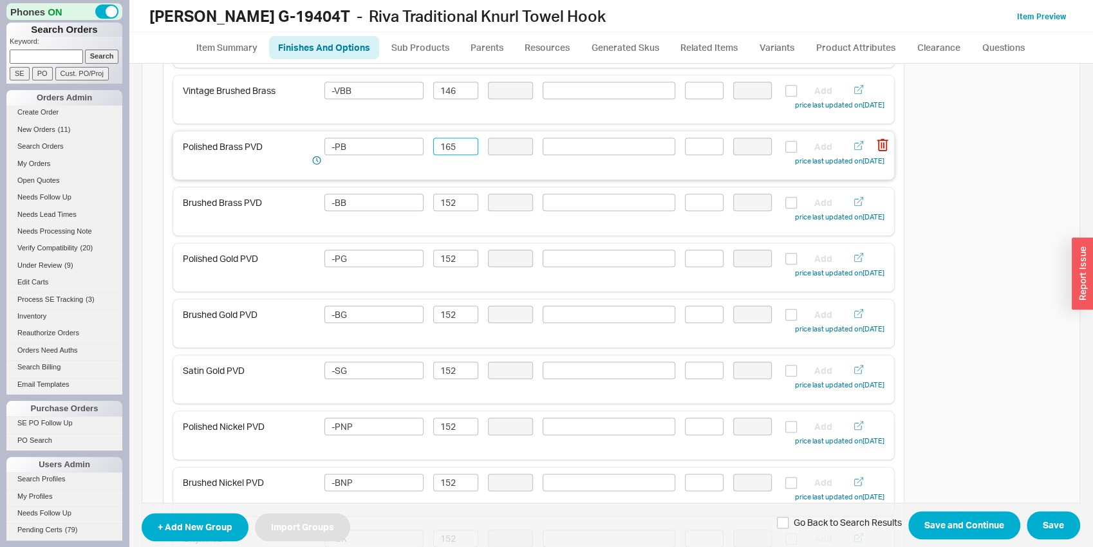
click at [442, 143] on input "165" at bounding box center [455, 146] width 45 height 17
type input "165"
click at [445, 202] on input "152" at bounding box center [455, 202] width 45 height 17
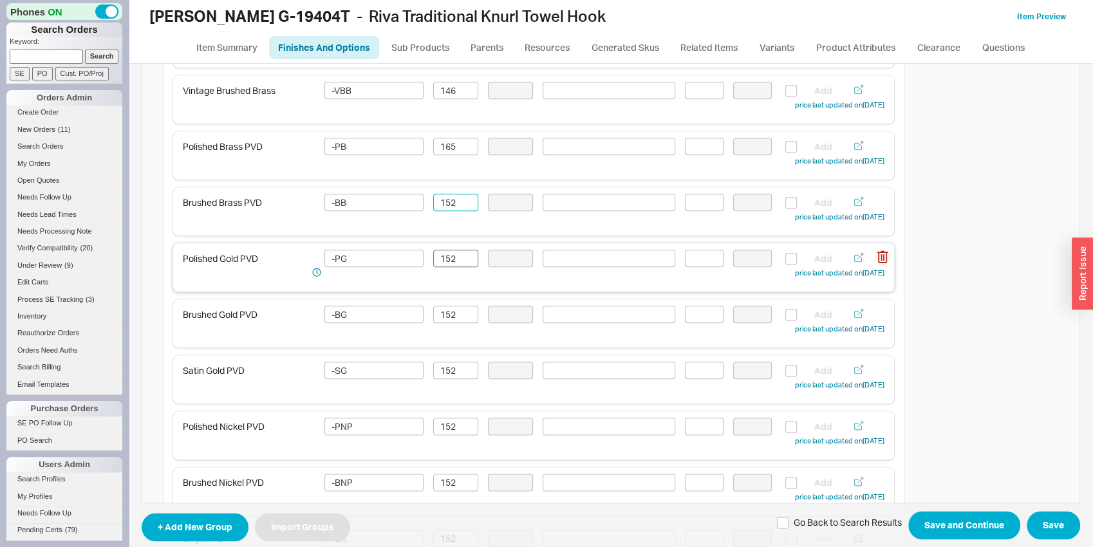
paste input "65"
type input "165"
click at [441, 259] on input "152" at bounding box center [455, 258] width 45 height 17
paste input "65"
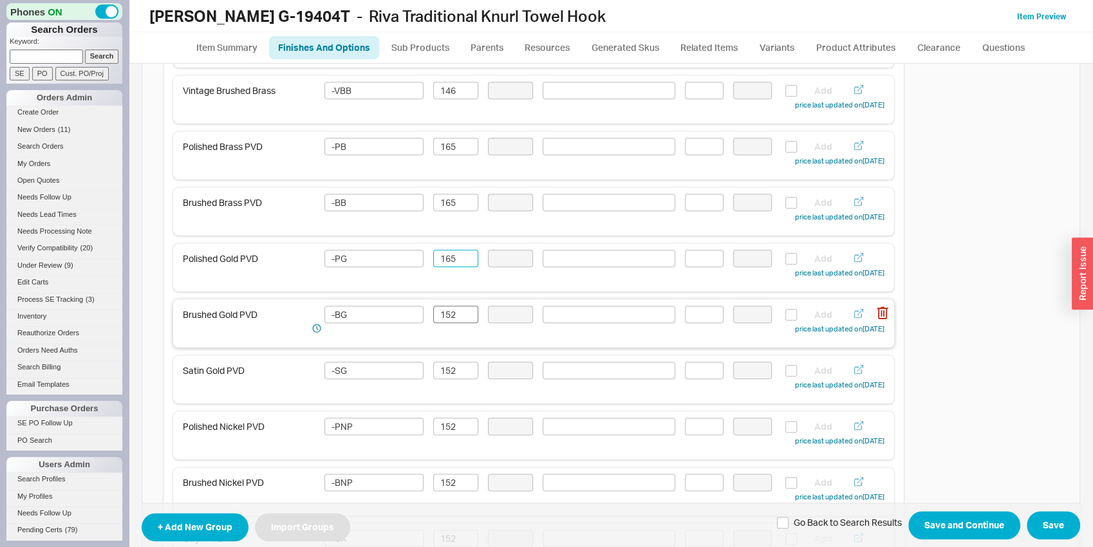
click at [449, 322] on div "Brushed Gold PVD -BG 152 Add price last updated on 09/18/2025" at bounding box center [534, 321] width 702 height 30
type input "165"
click at [443, 319] on input "152" at bounding box center [455, 314] width 45 height 17
paste input "65"
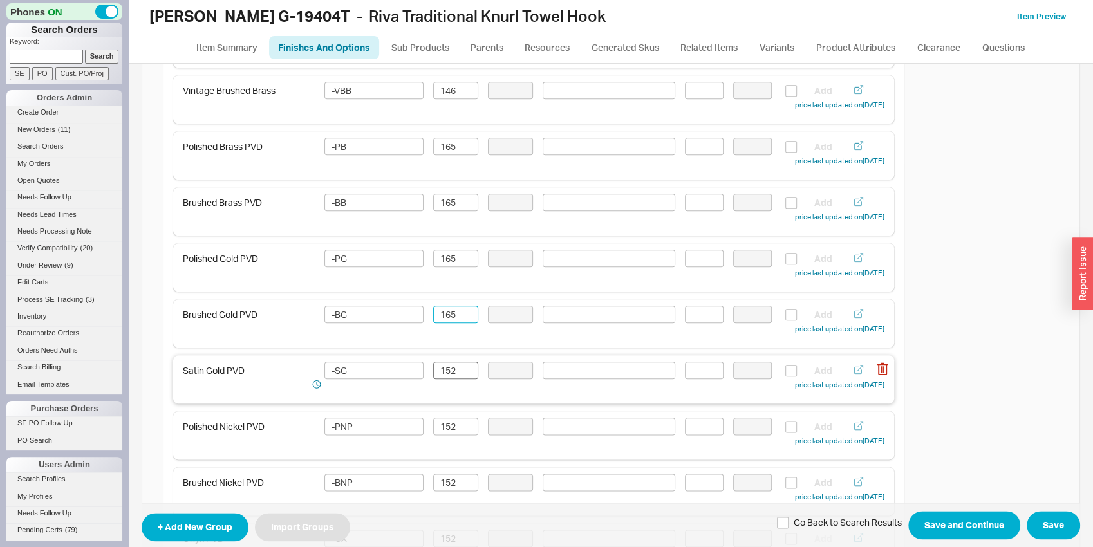
type input "165"
click at [443, 368] on input "152" at bounding box center [455, 370] width 45 height 17
paste input "65"
type input "165"
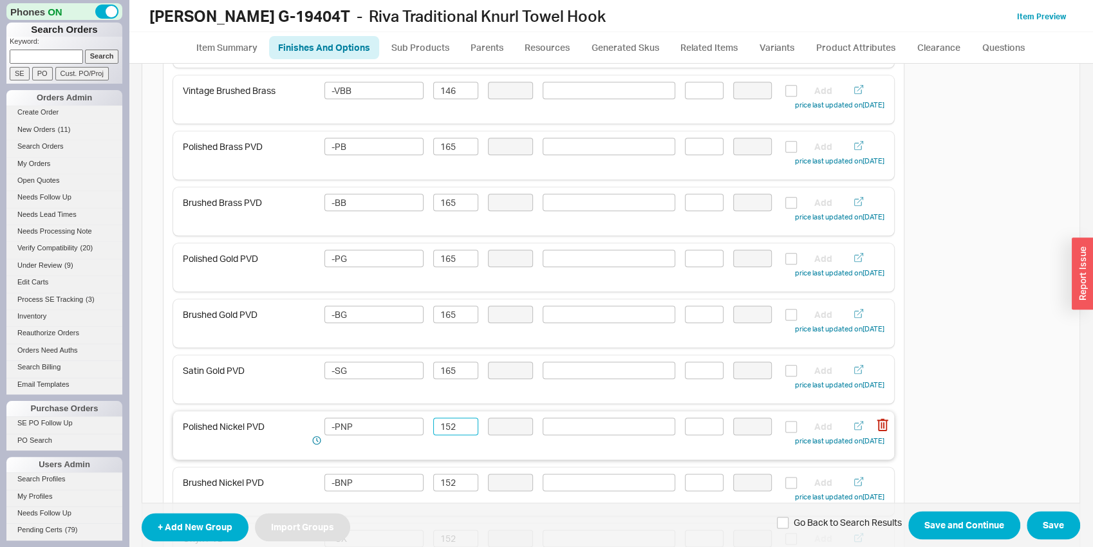
click at [445, 421] on input "152" at bounding box center [455, 426] width 45 height 17
paste input "65"
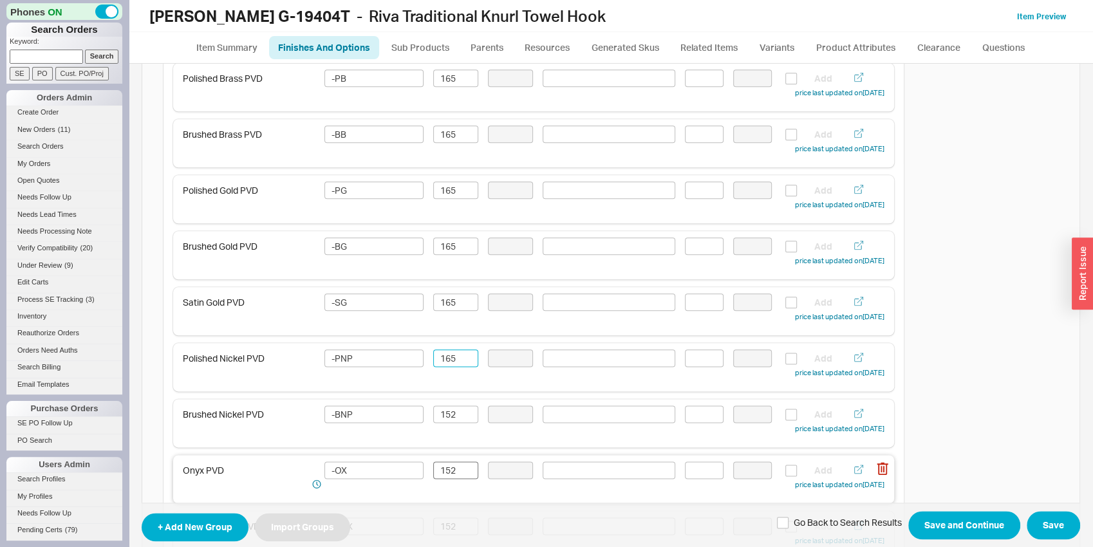
scroll to position [1008, 0]
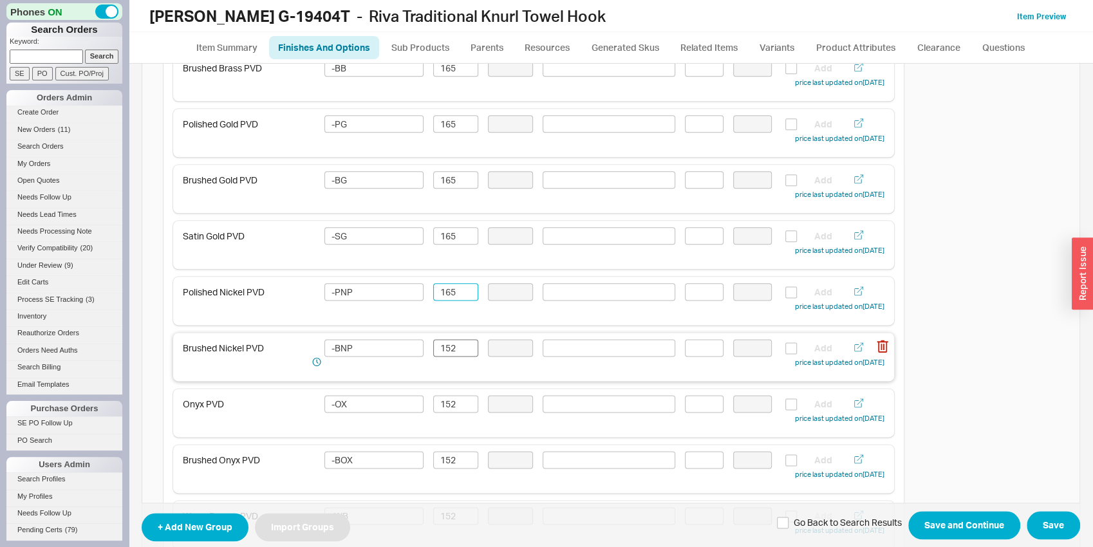
type input "165"
click at [451, 344] on input "152" at bounding box center [455, 347] width 45 height 17
paste input "65"
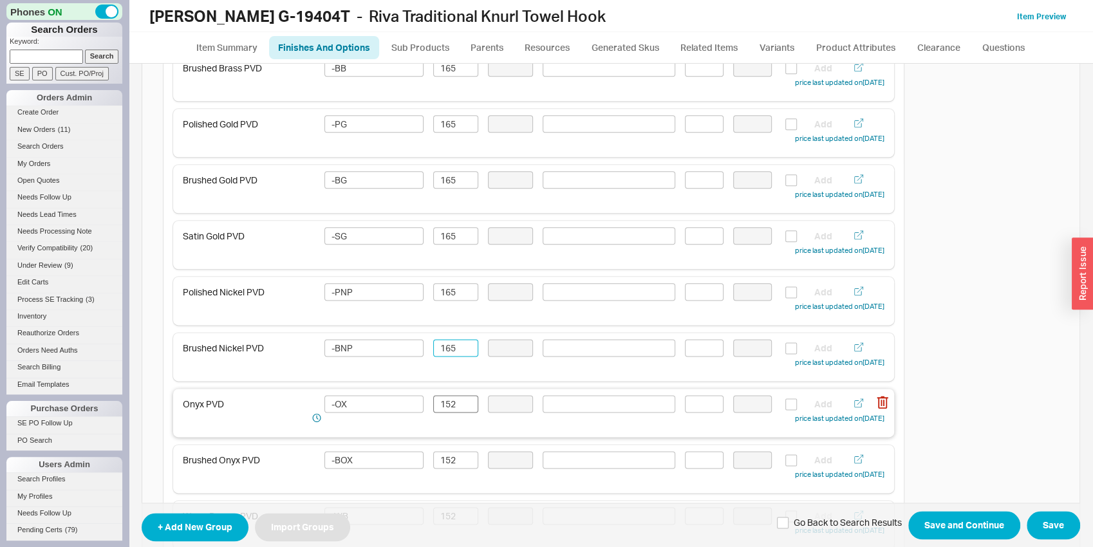
type input "165"
click at [449, 398] on input "152" at bounding box center [455, 403] width 45 height 17
paste input "65"
click at [449, 471] on div "Brushed Onyx PVD -BOX 152 Add price last updated on 09/18/2025" at bounding box center [534, 466] width 702 height 30
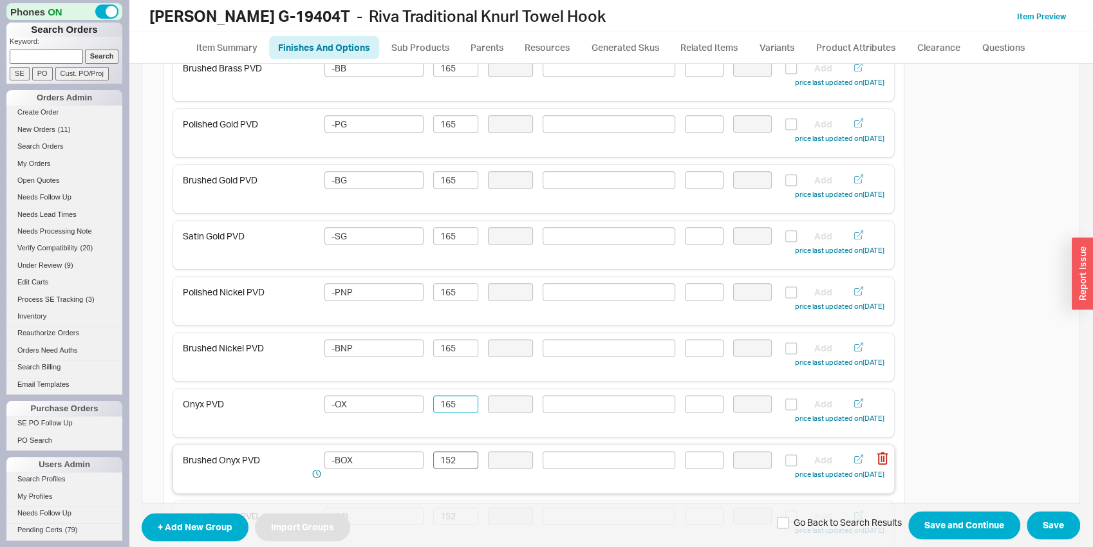
type input "165"
click at [448, 459] on input "152" at bounding box center [455, 459] width 45 height 17
paste input "65"
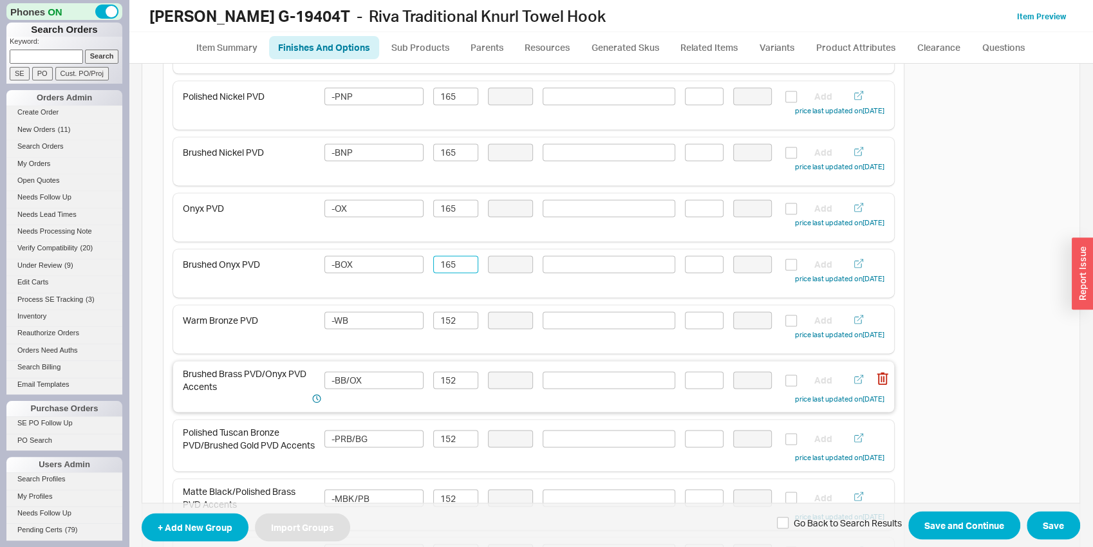
scroll to position [1211, 0]
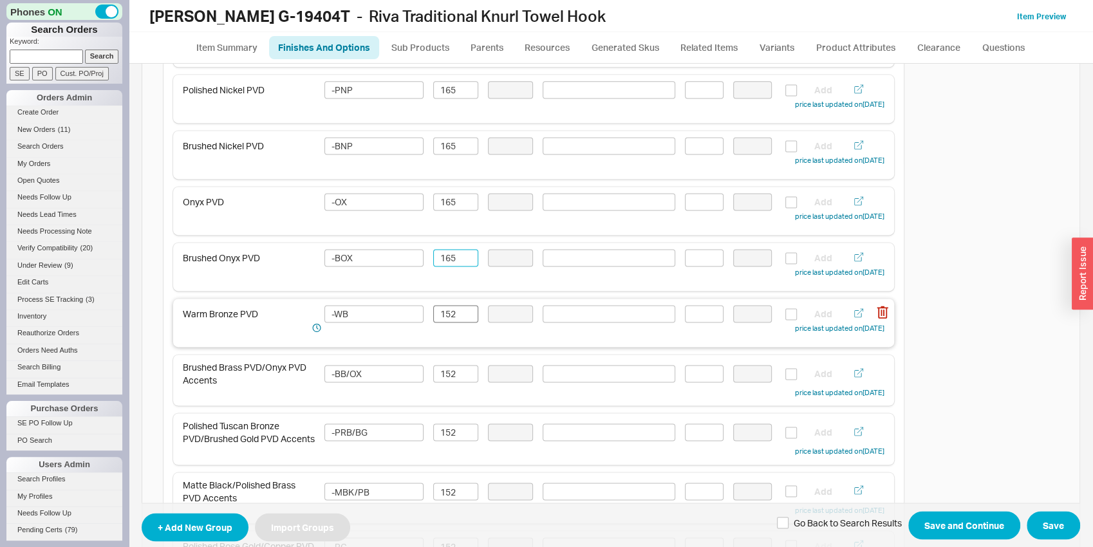
type input "165"
click at [446, 317] on input "152" at bounding box center [455, 313] width 45 height 17
paste input "65"
type input "165"
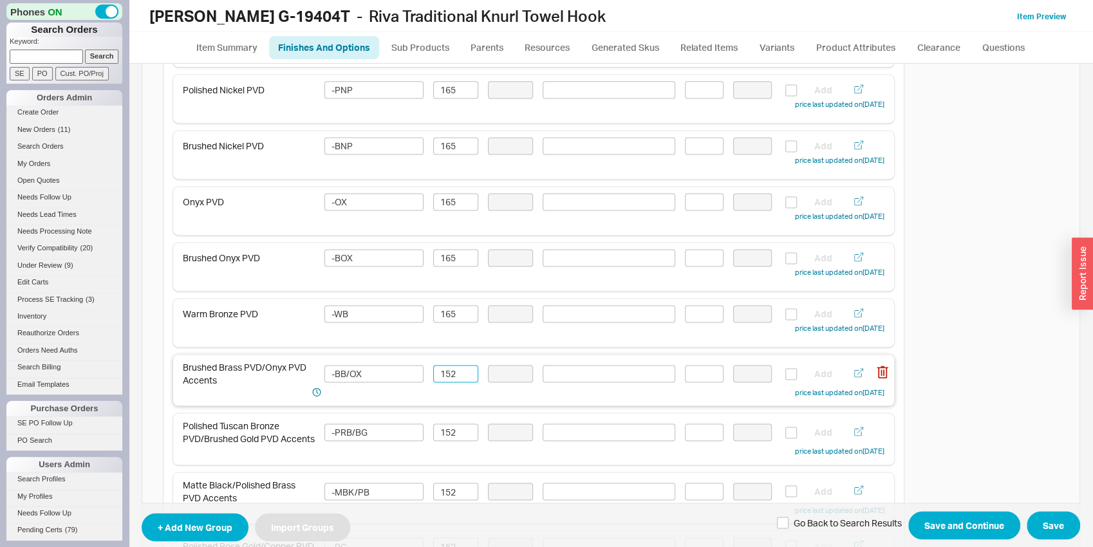
click at [446, 379] on input "152" at bounding box center [455, 373] width 45 height 17
click at [445, 378] on input "152" at bounding box center [455, 373] width 45 height 17
paste input "65"
type input "165"
click at [445, 436] on input "152" at bounding box center [455, 431] width 45 height 17
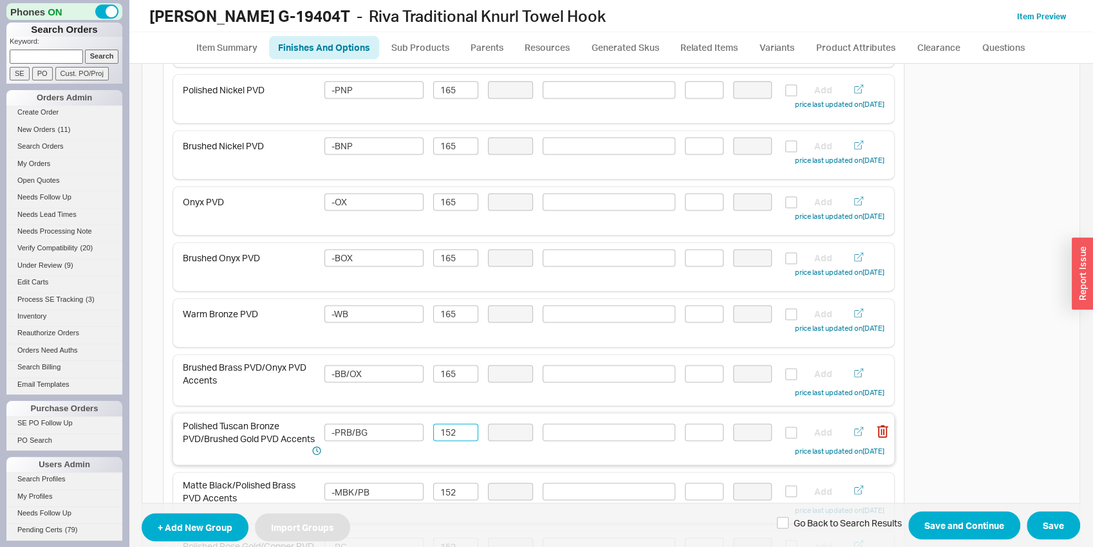
click at [445, 436] on input "152" at bounding box center [455, 431] width 45 height 17
paste input "65"
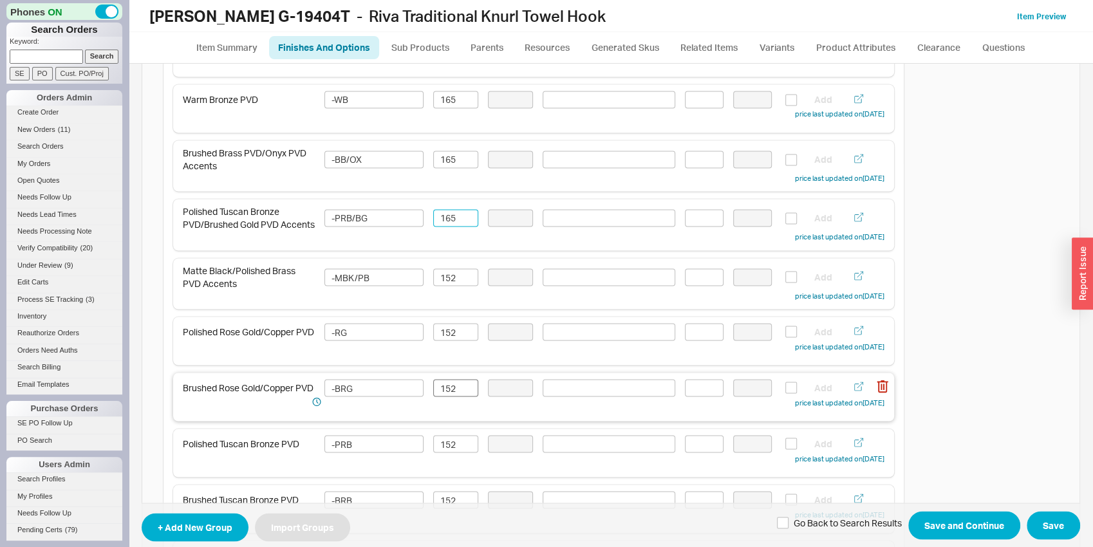
scroll to position [1480, 0]
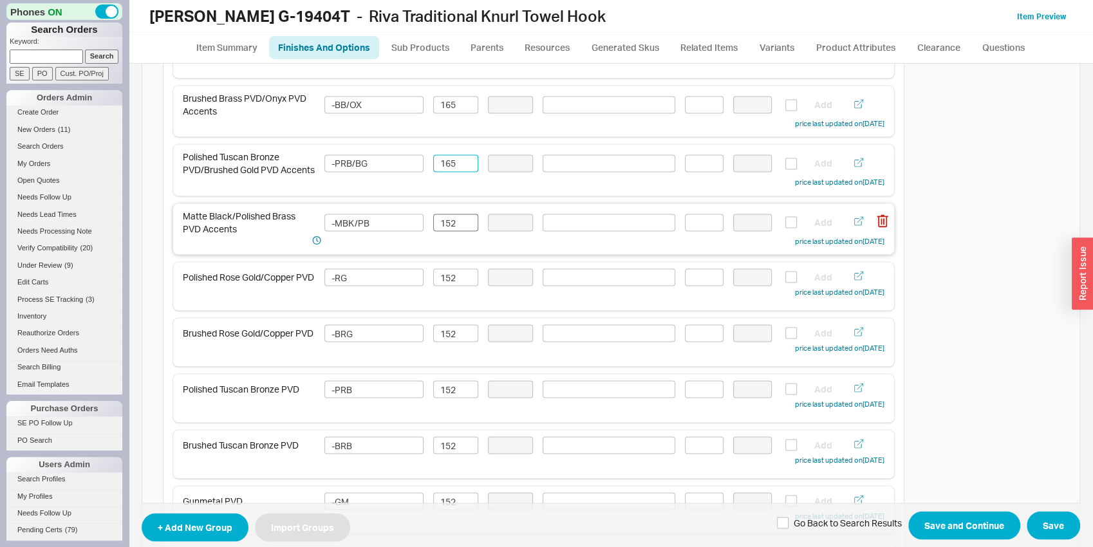
type input "165"
click at [452, 217] on input "152" at bounding box center [455, 222] width 45 height 17
click at [452, 218] on input "152" at bounding box center [455, 222] width 45 height 17
paste input "65"
type input "165"
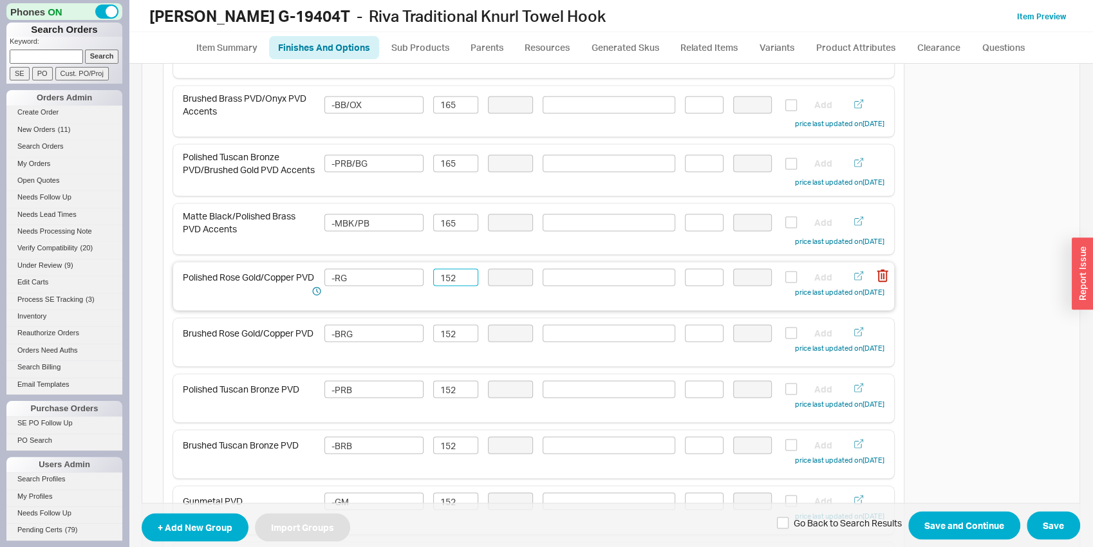
click at [454, 286] on input "152" at bounding box center [455, 276] width 45 height 17
paste input "65"
click at [452, 286] on input "165" at bounding box center [455, 276] width 45 height 17
type input "165"
click at [452, 339] on input "152" at bounding box center [455, 332] width 45 height 17
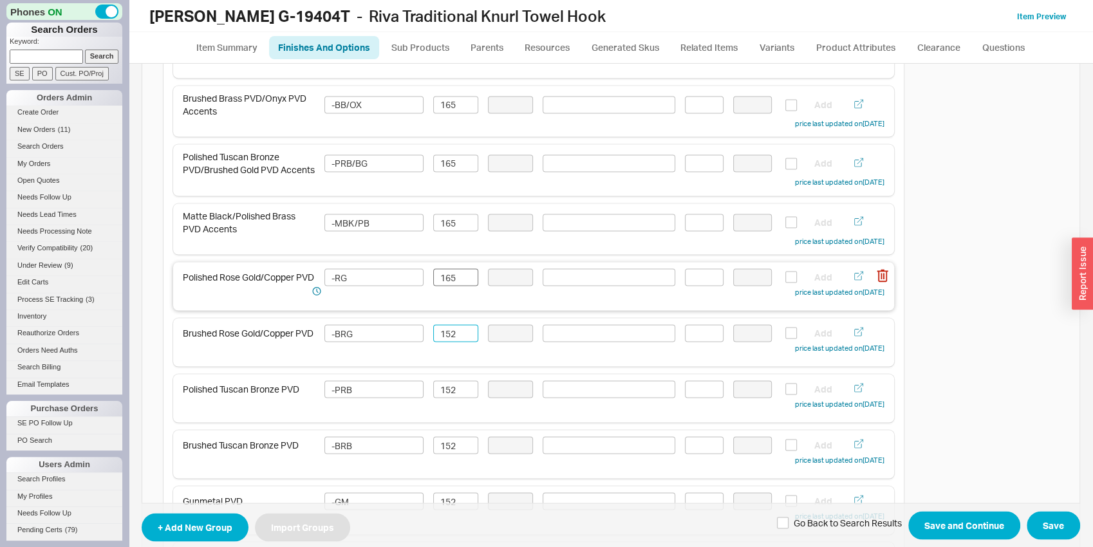
paste input "65"
type input "165"
click at [451, 398] on input "152" at bounding box center [455, 388] width 45 height 17
click at [450, 398] on input "152" at bounding box center [455, 388] width 45 height 17
paste input "65"
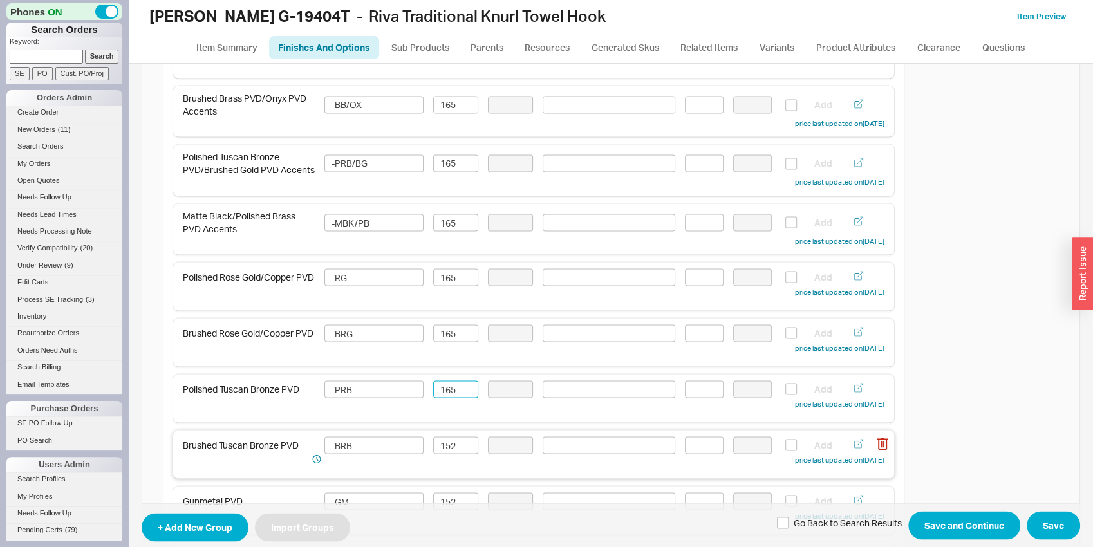
click at [447, 440] on div "Brushed Tuscan Bronze PVD -BRB 152 Add price last updated on 09/18/2025" at bounding box center [533, 454] width 721 height 48
type input "165"
click at [447, 449] on input "152" at bounding box center [455, 444] width 45 height 17
paste input "65"
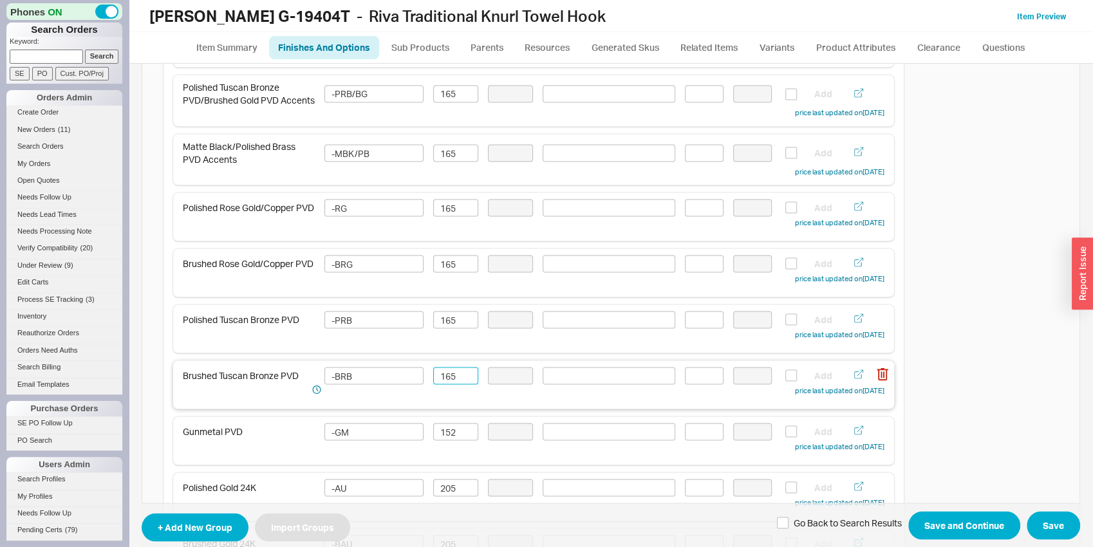
scroll to position [1681, 0]
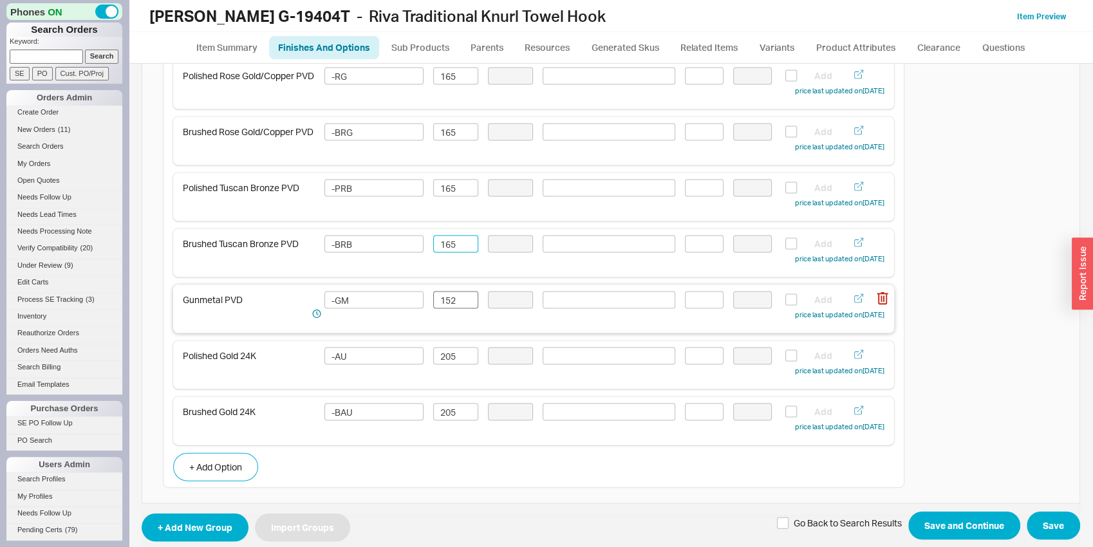
type input "165"
click at [464, 308] on input "152" at bounding box center [455, 299] width 45 height 17
paste input "65"
type input "165"
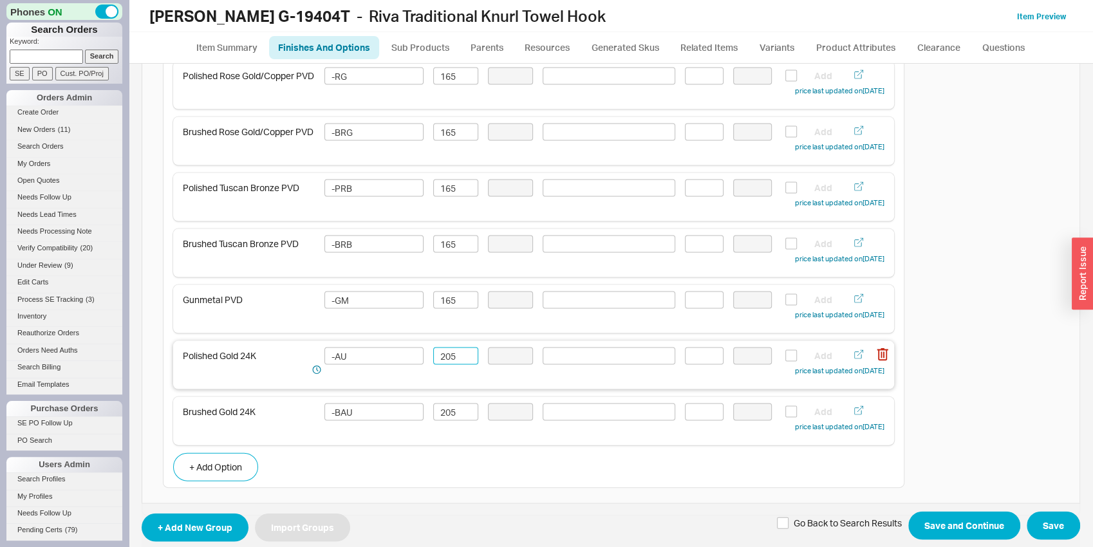
click at [455, 357] on input "205" at bounding box center [455, 355] width 45 height 17
type input "224"
click at [448, 410] on input "205" at bounding box center [455, 411] width 45 height 17
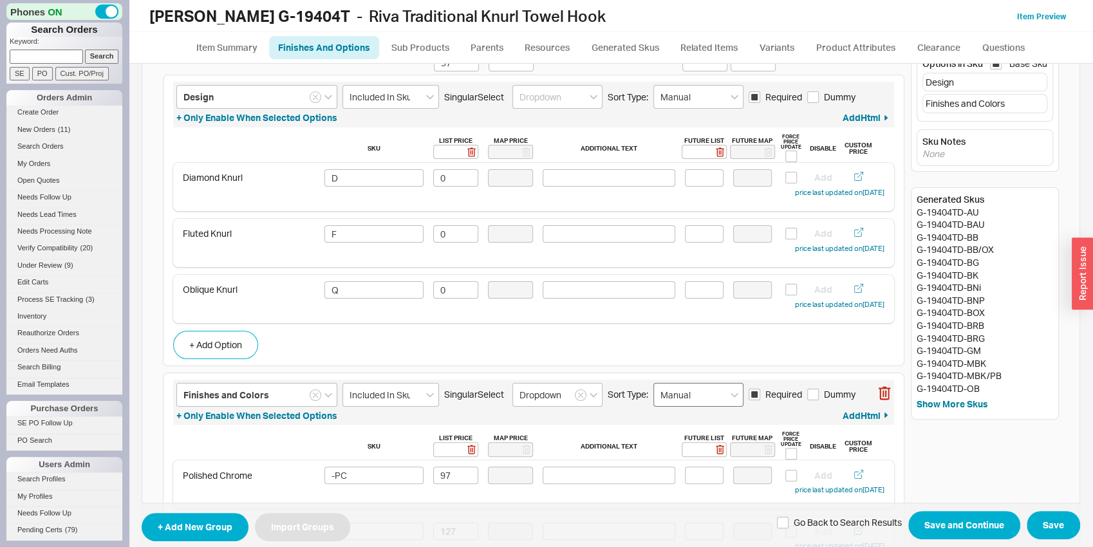
scroll to position [0, 0]
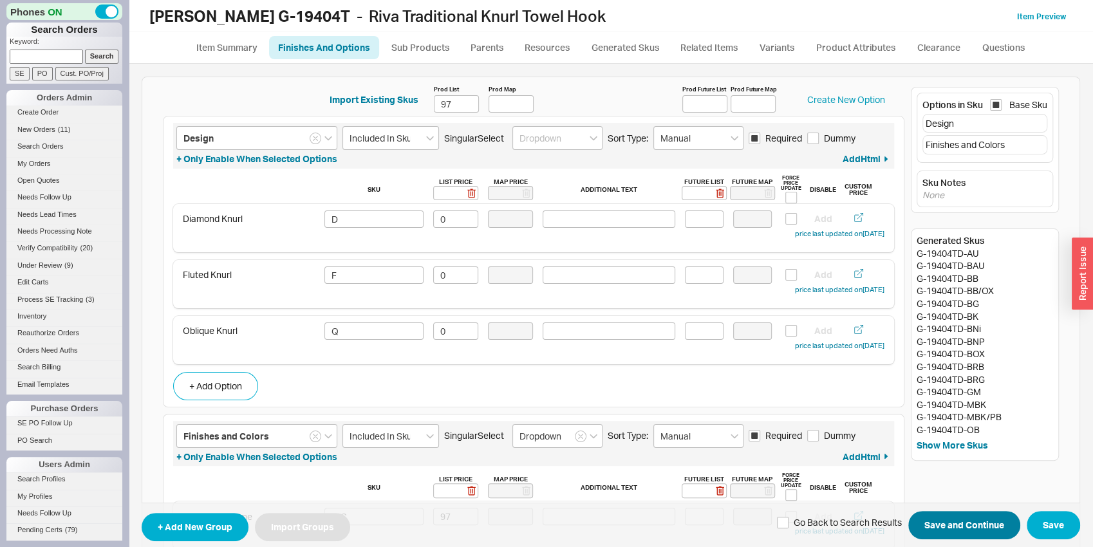
type input "224"
click at [981, 529] on button "Save and Continue" at bounding box center [964, 526] width 112 height 28
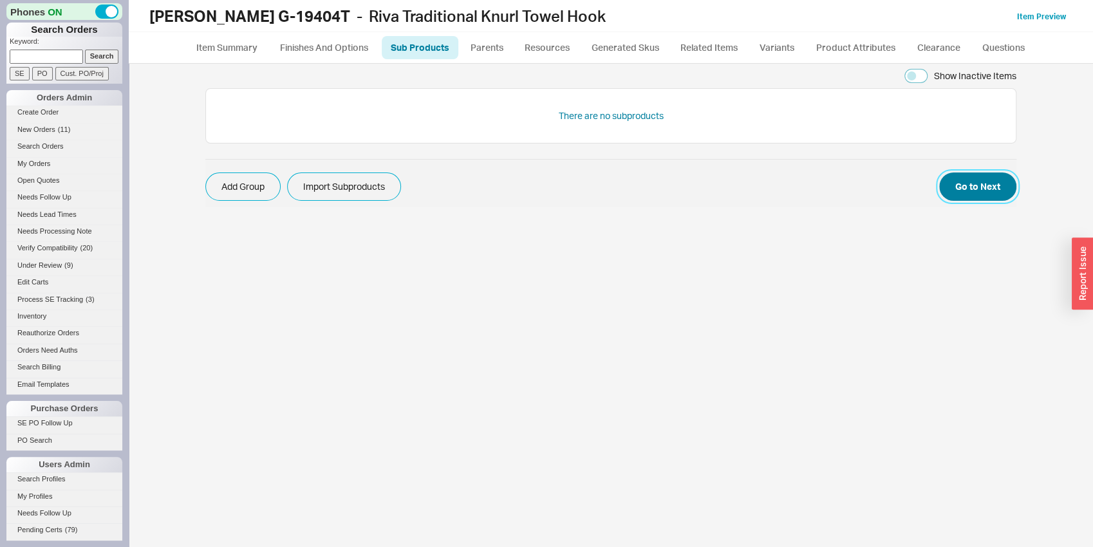
click at [983, 183] on button "Go to Next" at bounding box center [977, 186] width 77 height 28
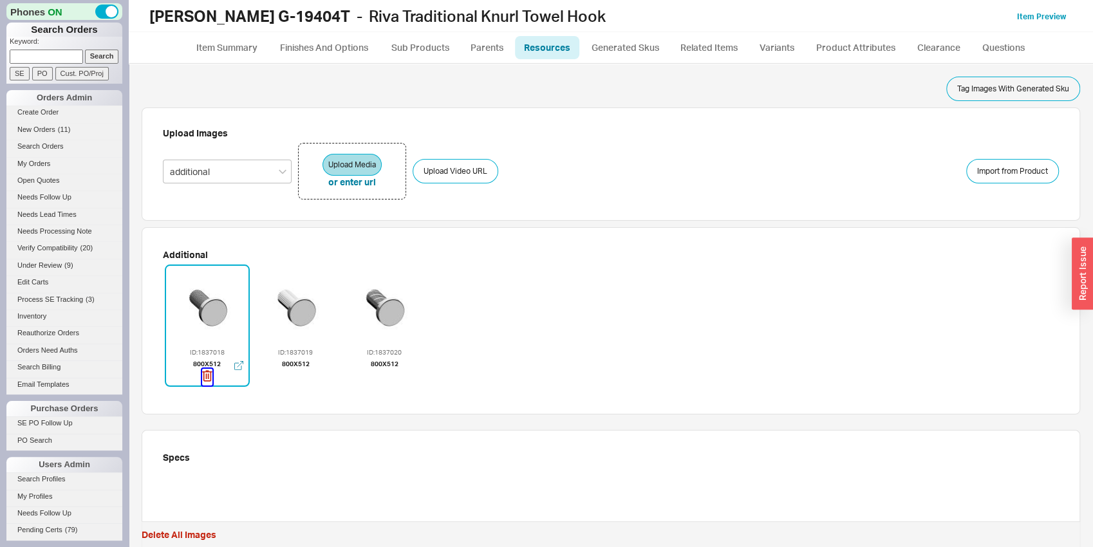
click at [205, 381] on icon "button" at bounding box center [207, 376] width 10 height 14
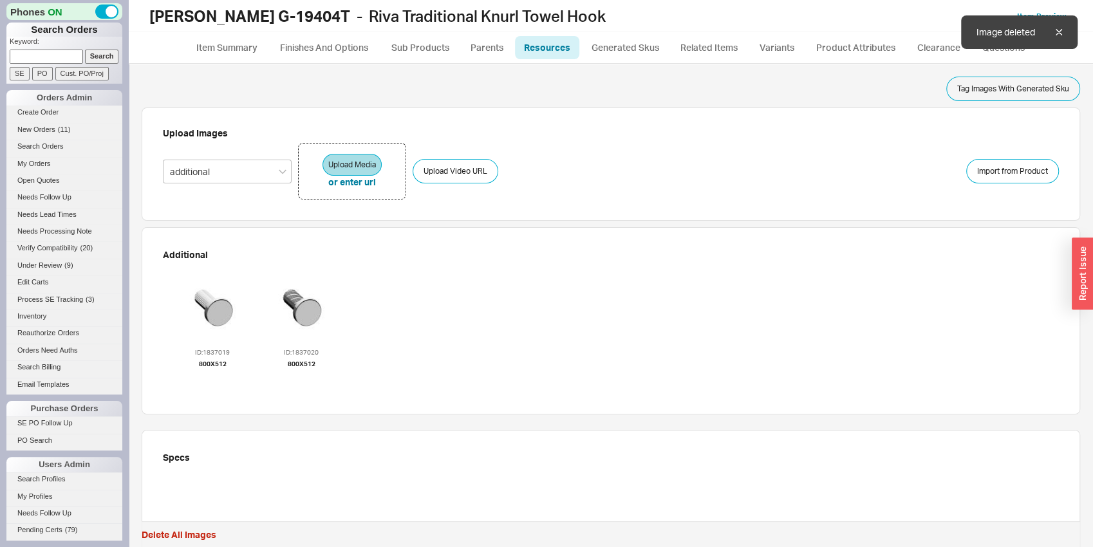
click at [207, 381] on icon "button" at bounding box center [212, 376] width 10 height 14
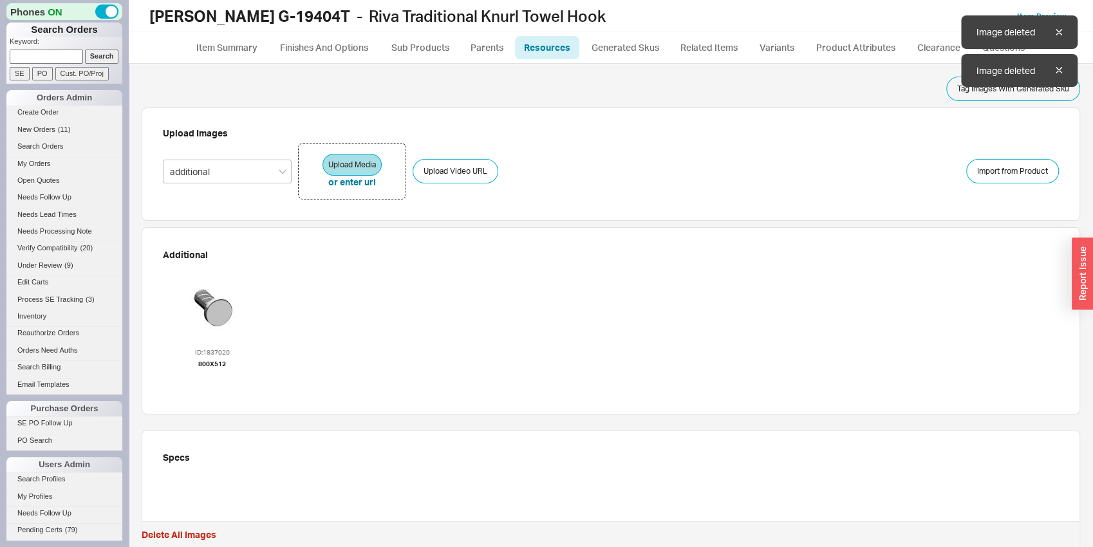
click at [207, 381] on icon "button" at bounding box center [212, 376] width 10 height 14
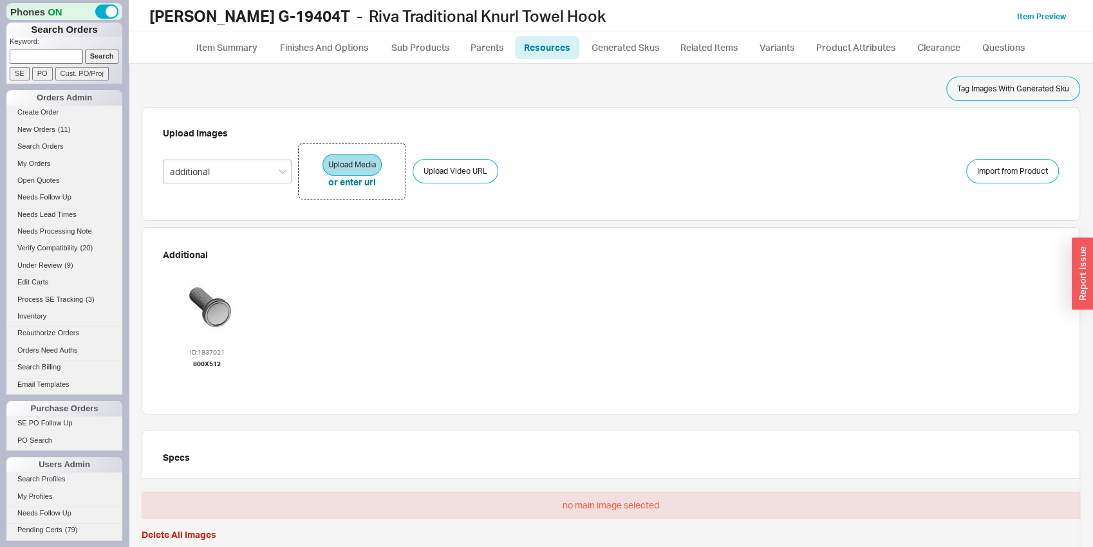
click at [243, 293] on div at bounding box center [207, 306] width 77 height 77
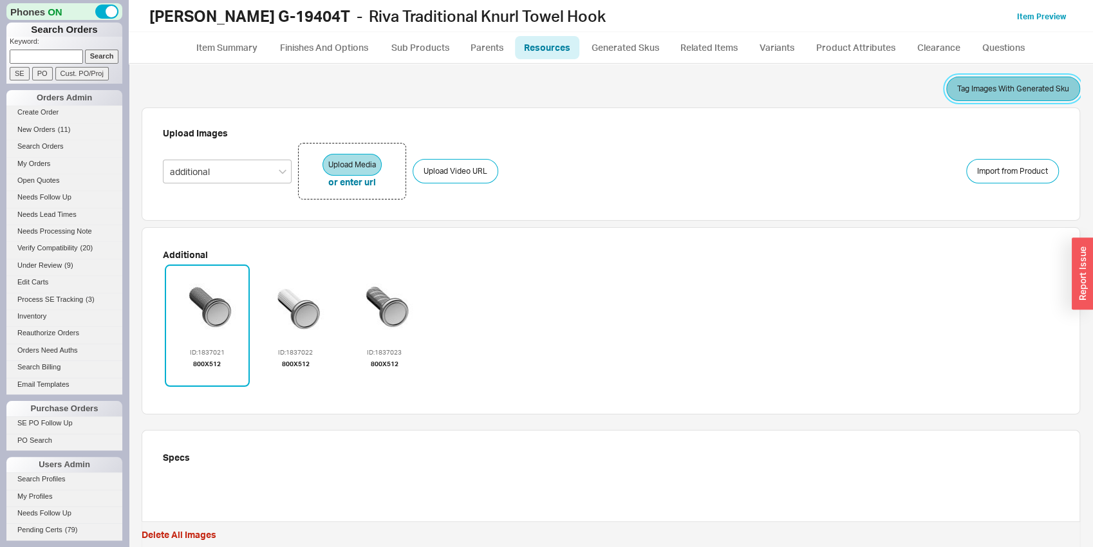
click at [1014, 89] on button "Tag Images With Generated Sku" at bounding box center [1013, 89] width 134 height 24
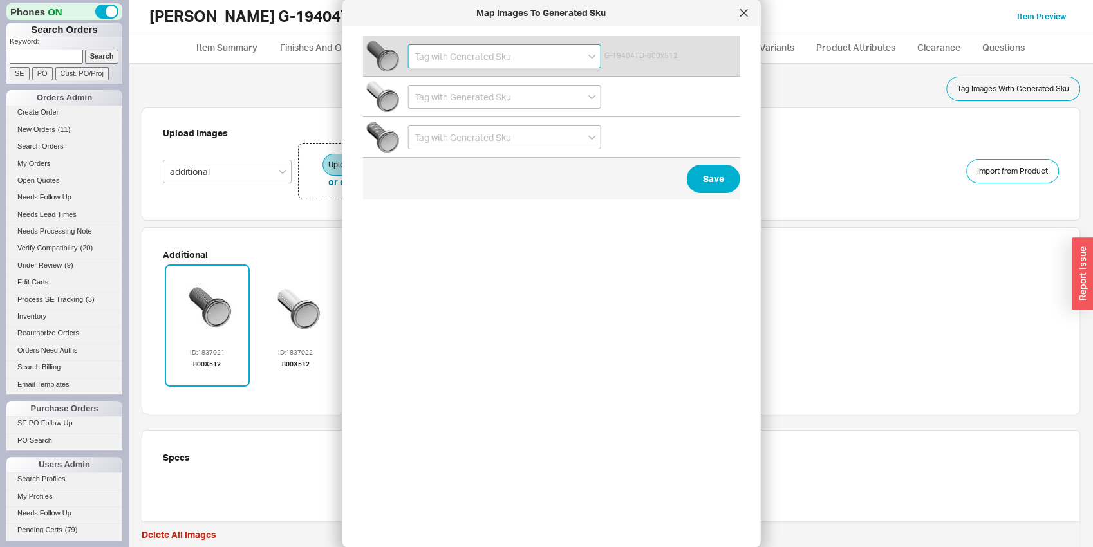
click at [425, 59] on input at bounding box center [504, 56] width 193 height 24
click at [430, 82] on div "G-19404TD-PC" at bounding box center [505, 82] width 192 height 23
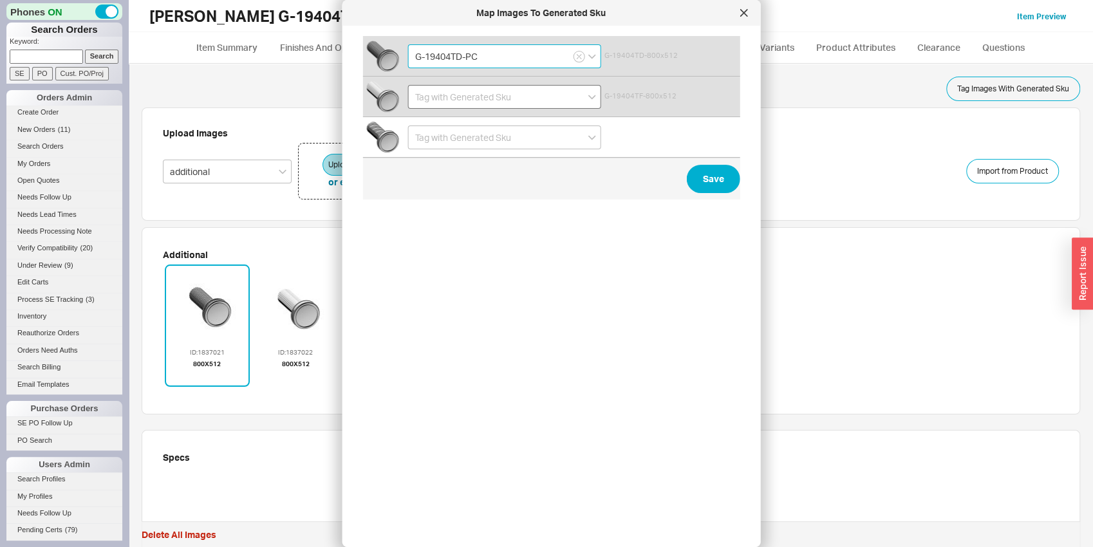
type input "G-19404TD-PC"
click at [430, 100] on input at bounding box center [504, 97] width 193 height 24
click at [429, 153] on div "G-19404TF-PC" at bounding box center [505, 146] width 192 height 23
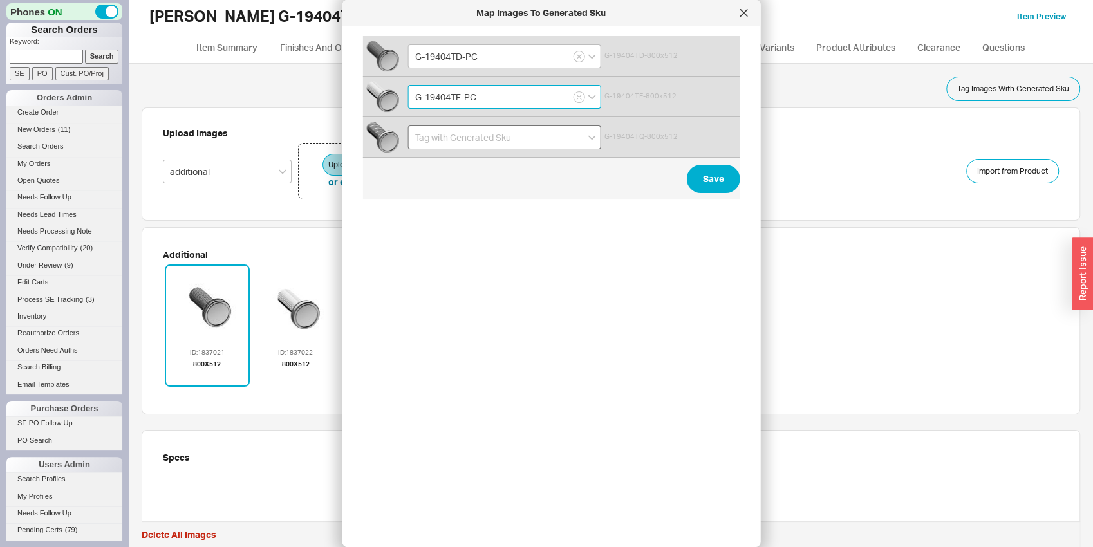
type input "G-19404TF-PC"
click at [436, 140] on input at bounding box center [504, 137] width 193 height 24
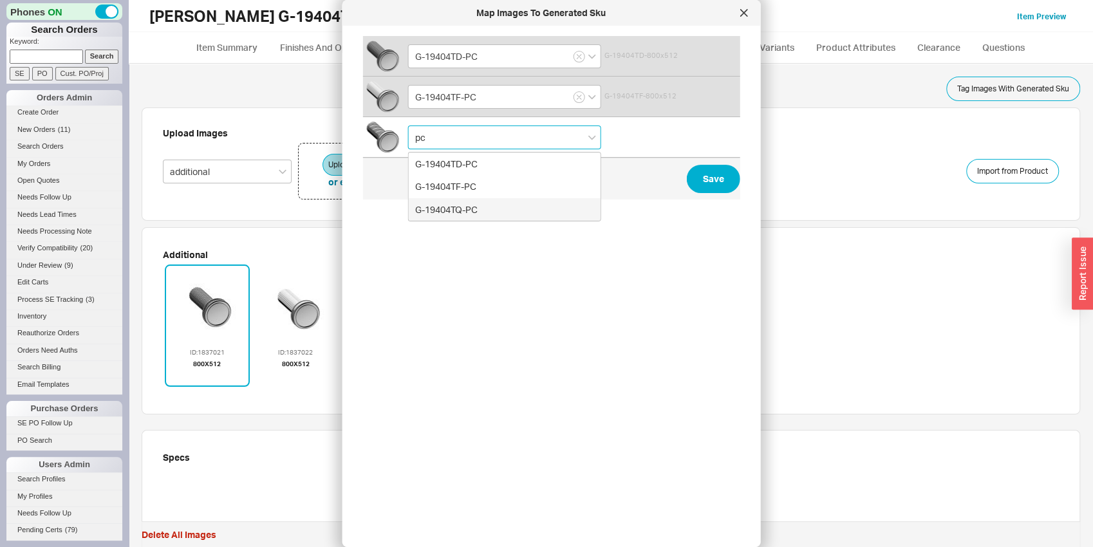
click at [449, 212] on div "G-19404TQ-PC" at bounding box center [505, 209] width 192 height 23
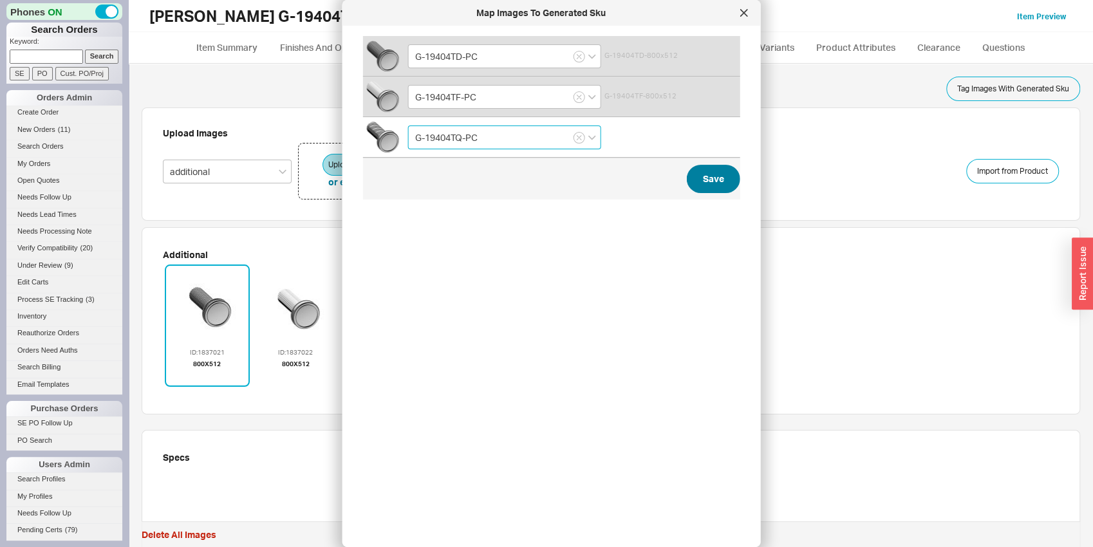
type input "G-19404TQ-PC"
click at [724, 176] on button "Save" at bounding box center [713, 179] width 53 height 28
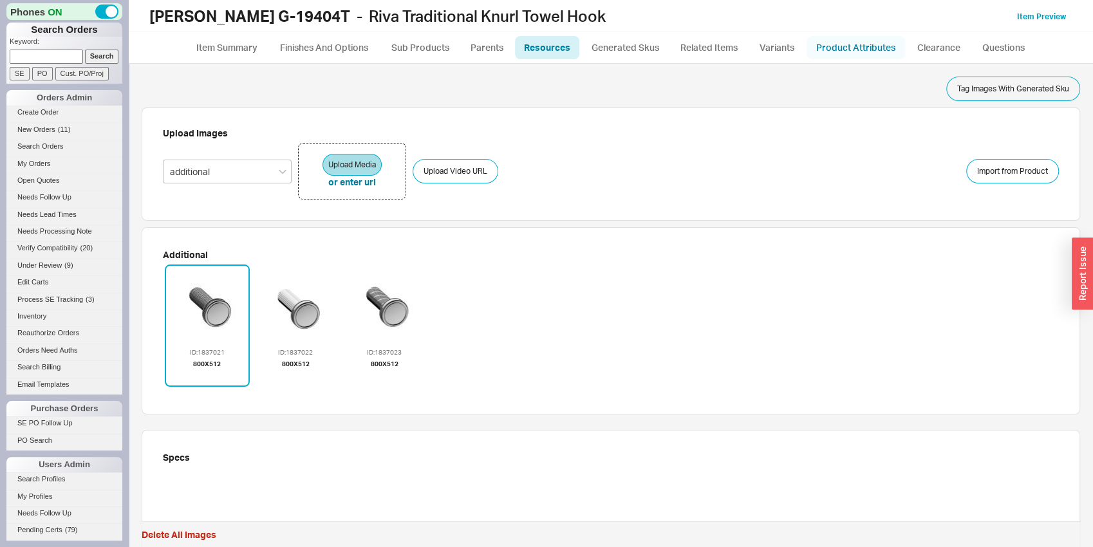
click at [853, 48] on link "Product Attributes" at bounding box center [855, 47] width 98 height 23
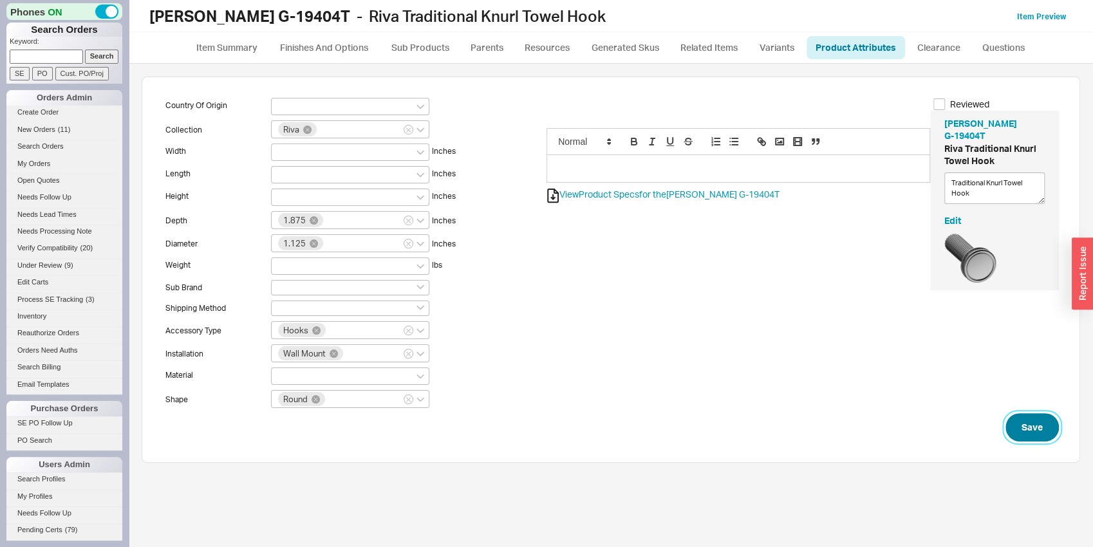
click at [1038, 432] on button "Save" at bounding box center [1031, 427] width 53 height 28
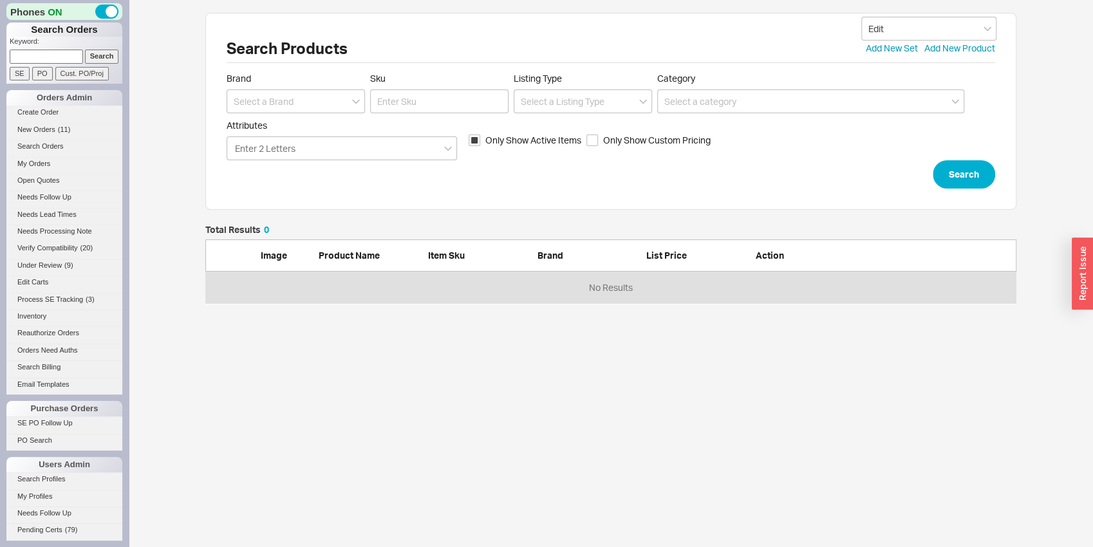
scroll to position [68, 801]
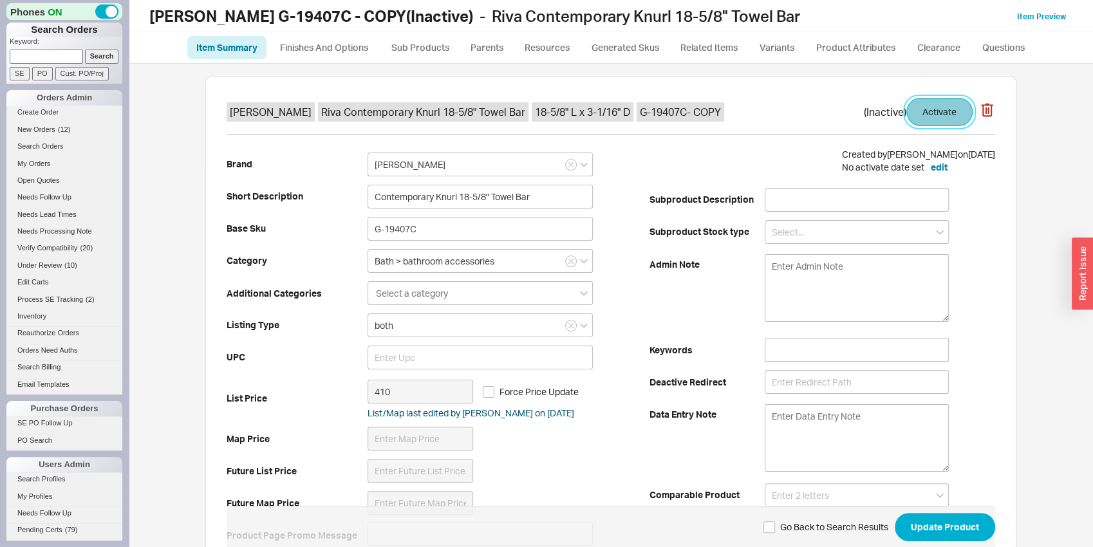
click at [931, 102] on button "Activate" at bounding box center [939, 112] width 66 height 28
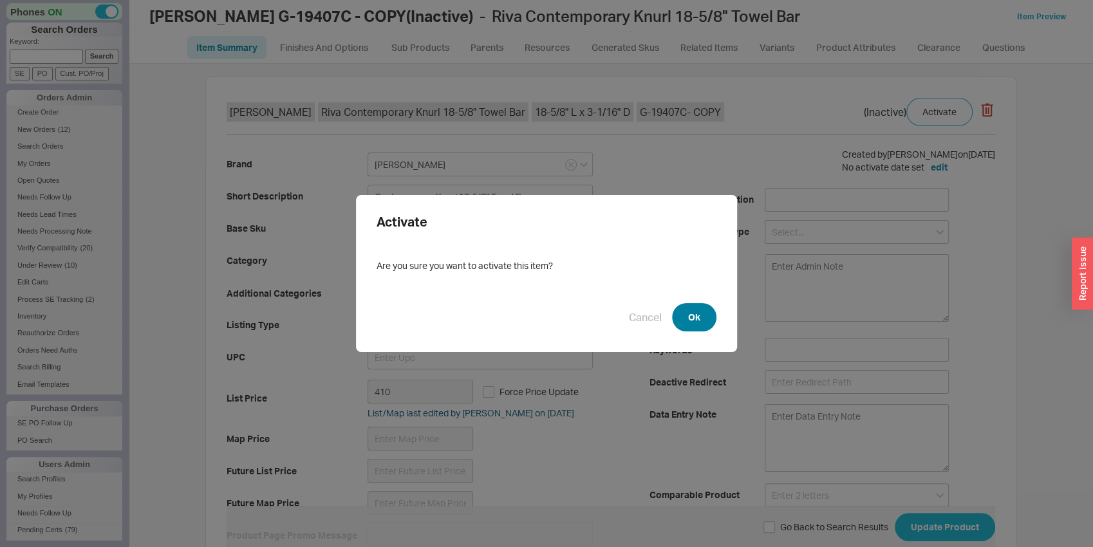
click at [701, 303] on button "Ok" at bounding box center [694, 317] width 44 height 28
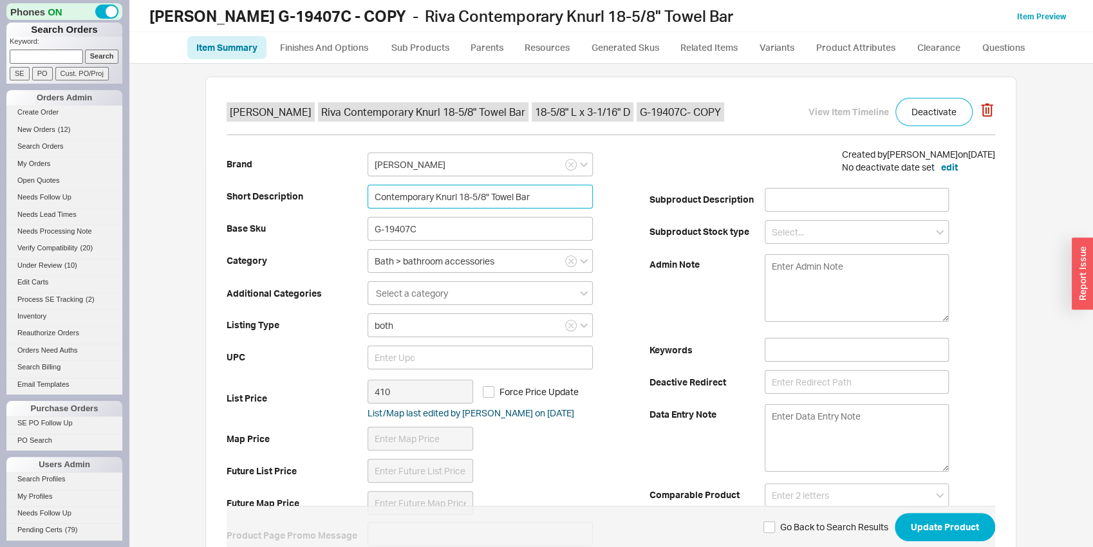
drag, startPoint x: 427, startPoint y: 201, endPoint x: 378, endPoint y: 190, distance: 50.1
click at [378, 190] on input "Contemporary Knurl 18-5/8" Towel Bar" at bounding box center [479, 197] width 225 height 24
type input "Traditional Knurl 18-5/8" Towel Bar"
click at [409, 225] on input "G-19407C" at bounding box center [479, 229] width 225 height 24
drag, startPoint x: 432, startPoint y: 223, endPoint x: 322, endPoint y: 209, distance: 111.0
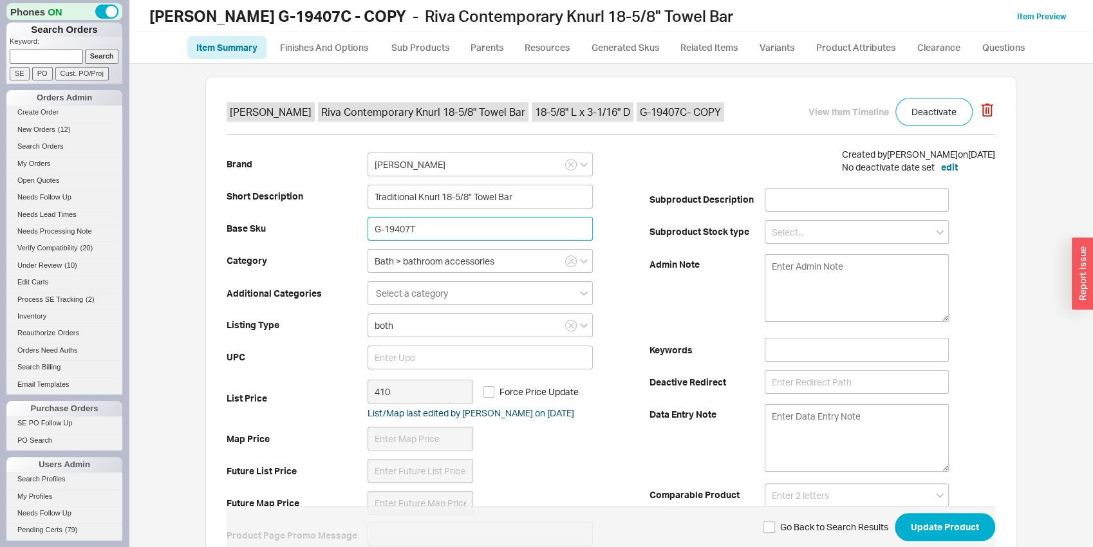
click at [367, 217] on input "G-19407T" at bounding box center [479, 229] width 225 height 24
type input "G-19407T"
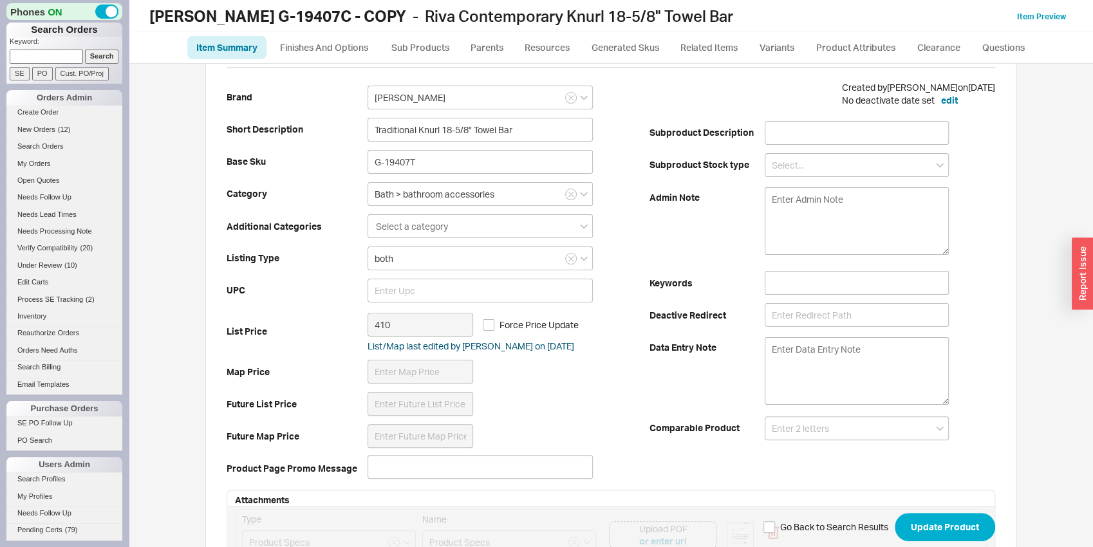
click at [327, 262] on b "Listing Type" at bounding box center [297, 258] width 141 height 13
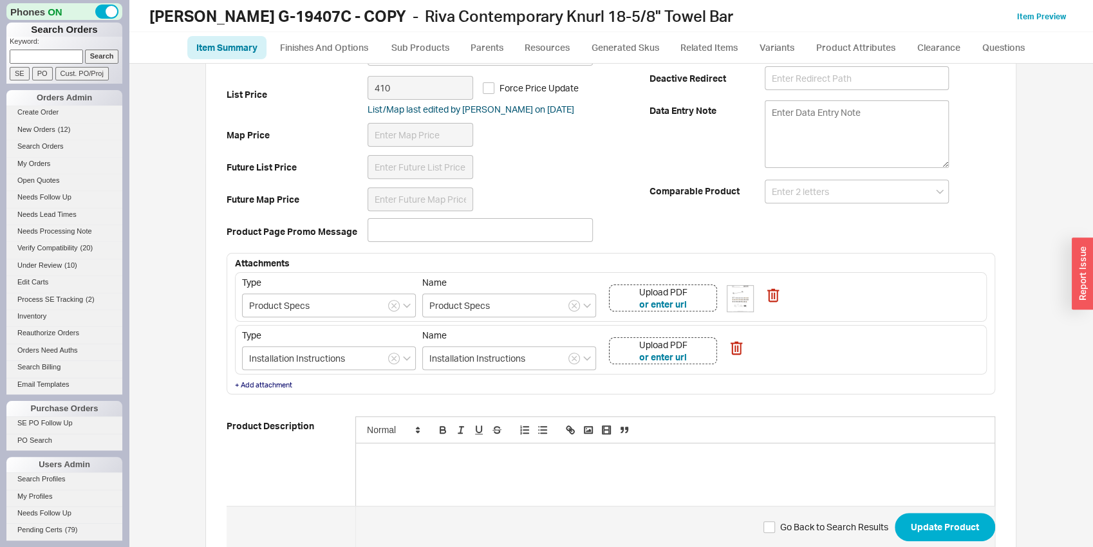
scroll to position [336, 0]
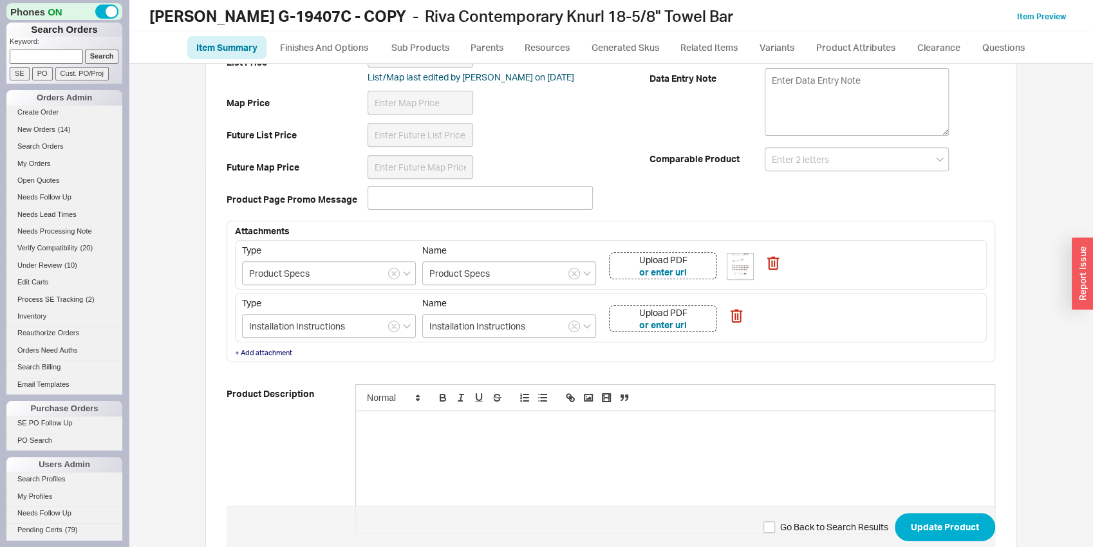
click at [705, 264] on div "Upload PDF or enter url" at bounding box center [663, 265] width 108 height 27
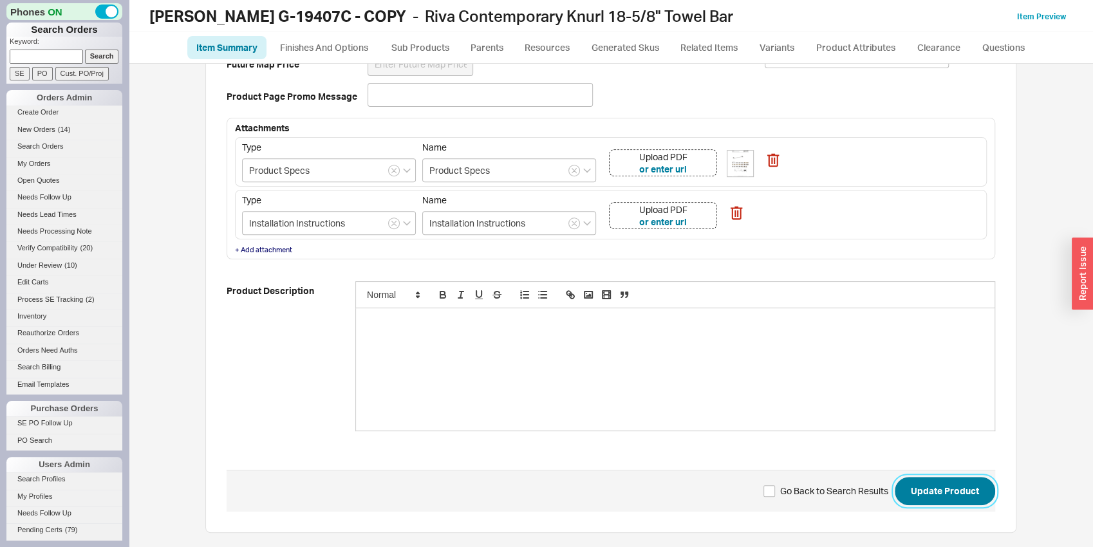
click at [974, 497] on button "Update Product" at bounding box center [945, 491] width 100 height 28
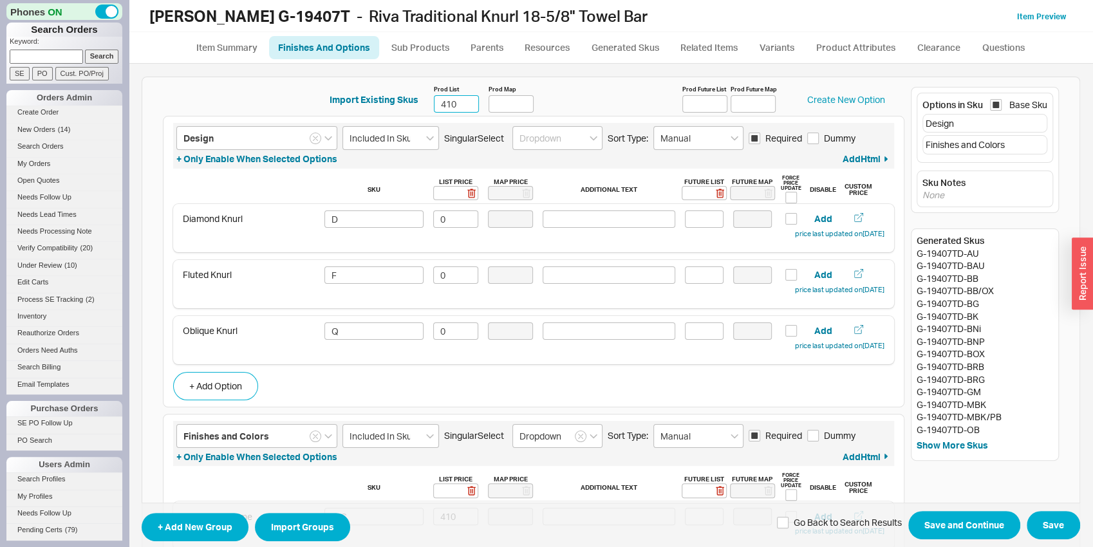
click at [449, 106] on input "410" at bounding box center [456, 103] width 45 height 17
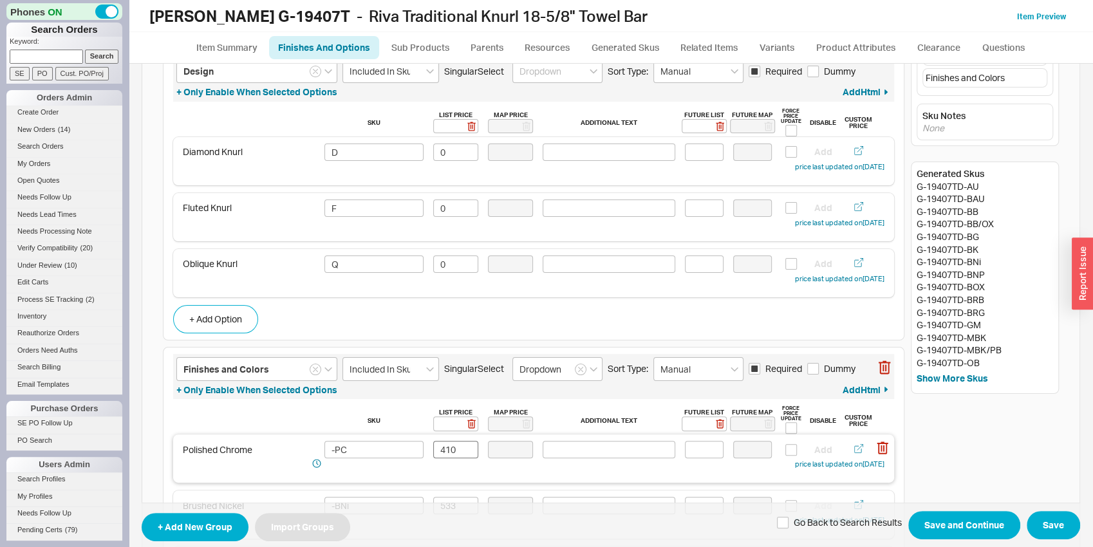
type input "448"
click at [455, 456] on input "410" at bounding box center [455, 449] width 45 height 17
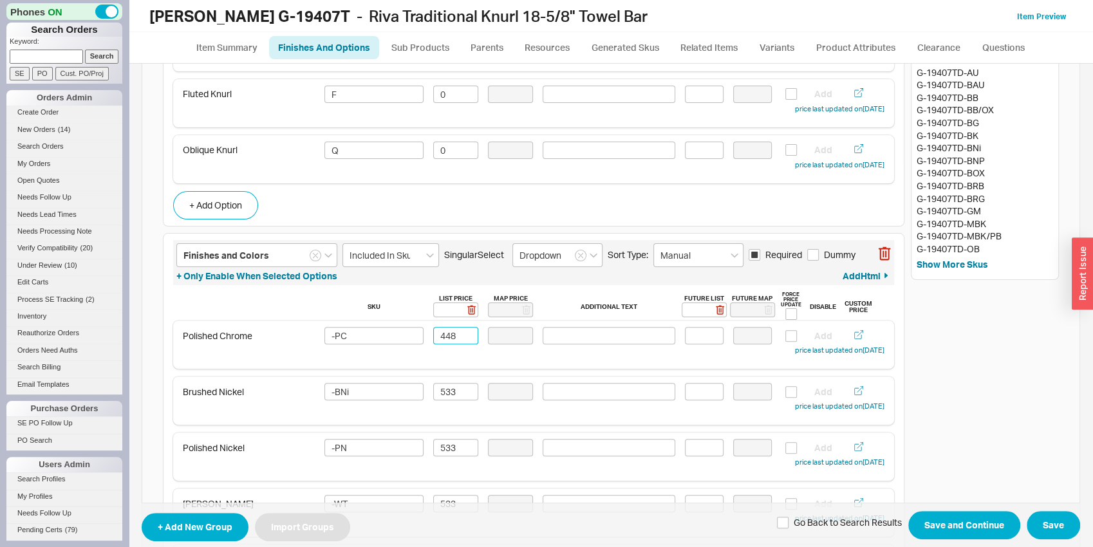
scroll to position [201, 0]
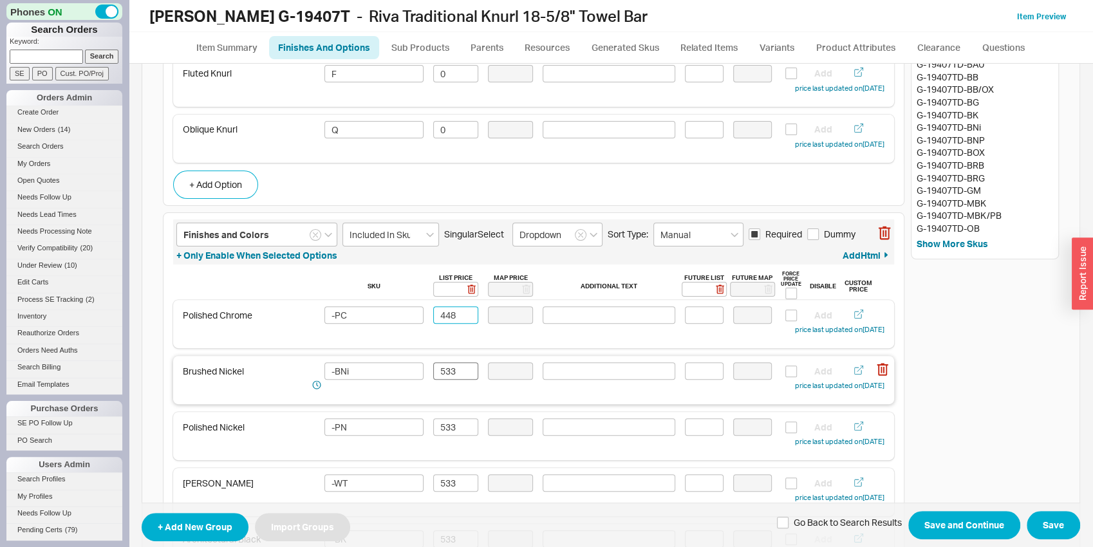
type input "448"
click at [460, 371] on input "533" at bounding box center [455, 370] width 45 height 17
click at [459, 371] on input "583" at bounding box center [455, 370] width 45 height 17
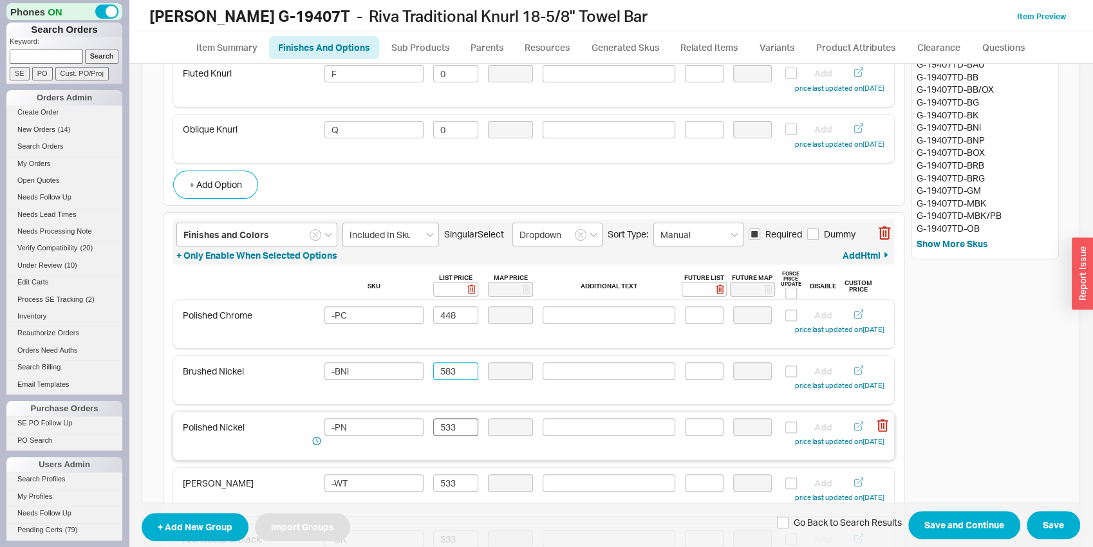
type input "583"
click at [439, 428] on input "533" at bounding box center [455, 426] width 45 height 17
paste input "583"
click at [439, 428] on input "558333" at bounding box center [455, 426] width 45 height 17
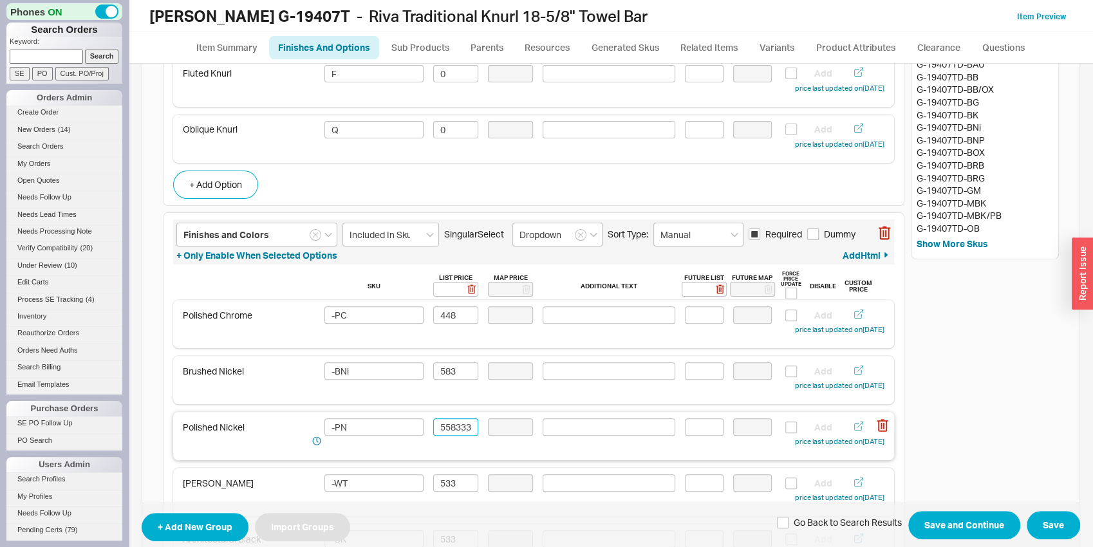
click at [439, 428] on input "558333" at bounding box center [455, 426] width 45 height 17
paste input "8"
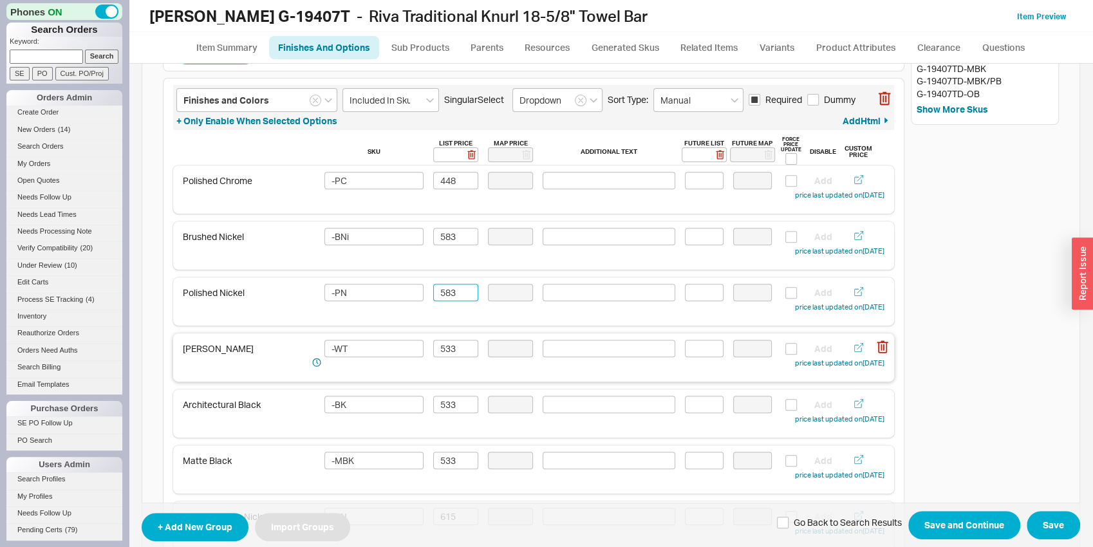
click at [456, 358] on div "[PERSON_NAME] -WT 533 Add price last updated on [DATE]" at bounding box center [534, 355] width 702 height 30
type input "583"
click at [452, 351] on input "533" at bounding box center [455, 348] width 45 height 17
paste input "8"
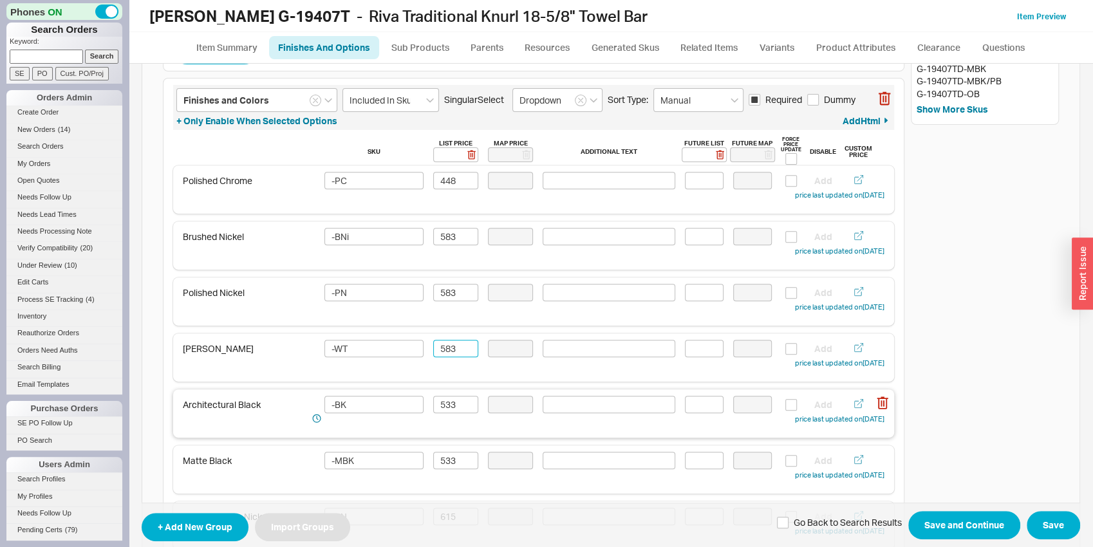
click at [450, 395] on div "Architectural Black -BK 533 Add price last updated on [DATE]" at bounding box center [533, 413] width 721 height 48
type input "583"
click at [450, 401] on input "533" at bounding box center [455, 404] width 45 height 17
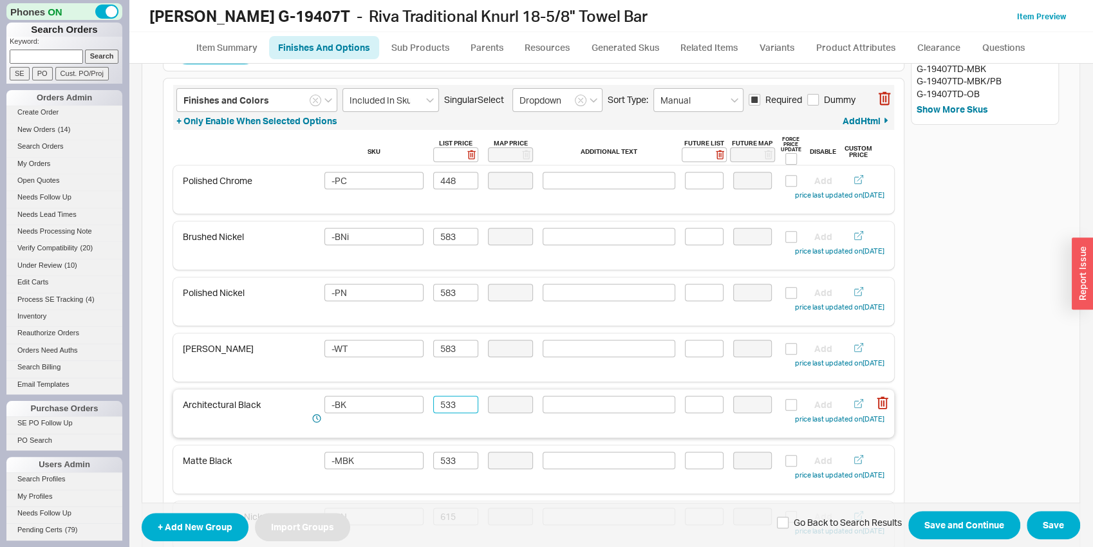
paste input "8"
type input "583"
click at [450, 459] on input "533" at bounding box center [455, 460] width 45 height 17
paste input "8"
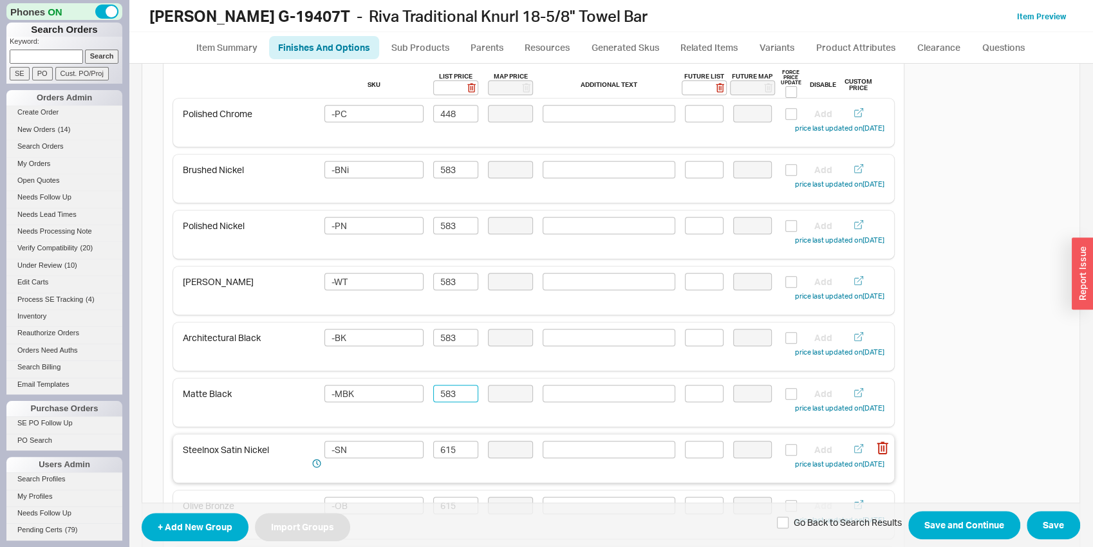
scroll to position [470, 0]
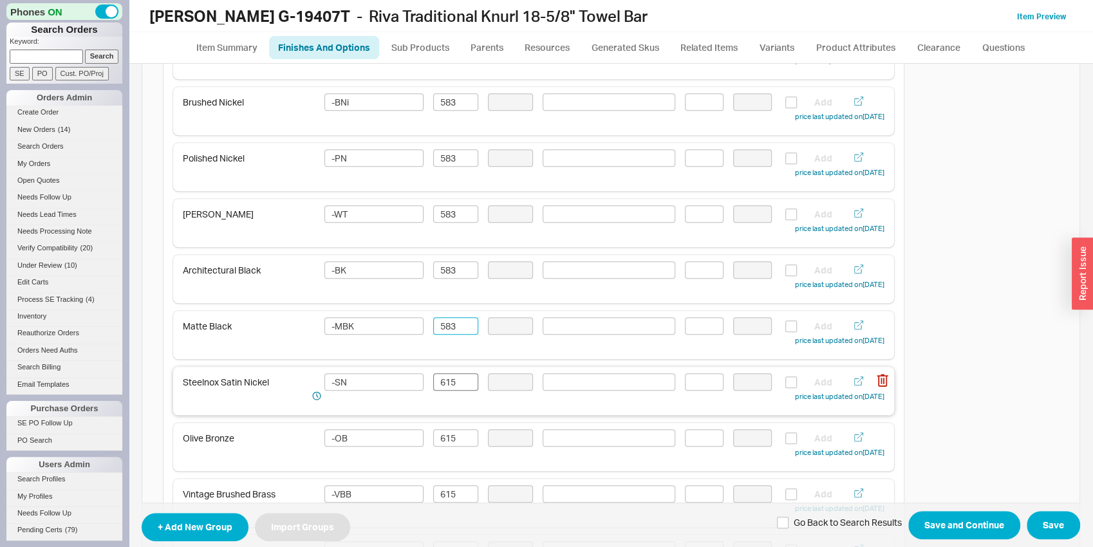
type input "583"
click at [453, 385] on input "615" at bounding box center [455, 381] width 45 height 17
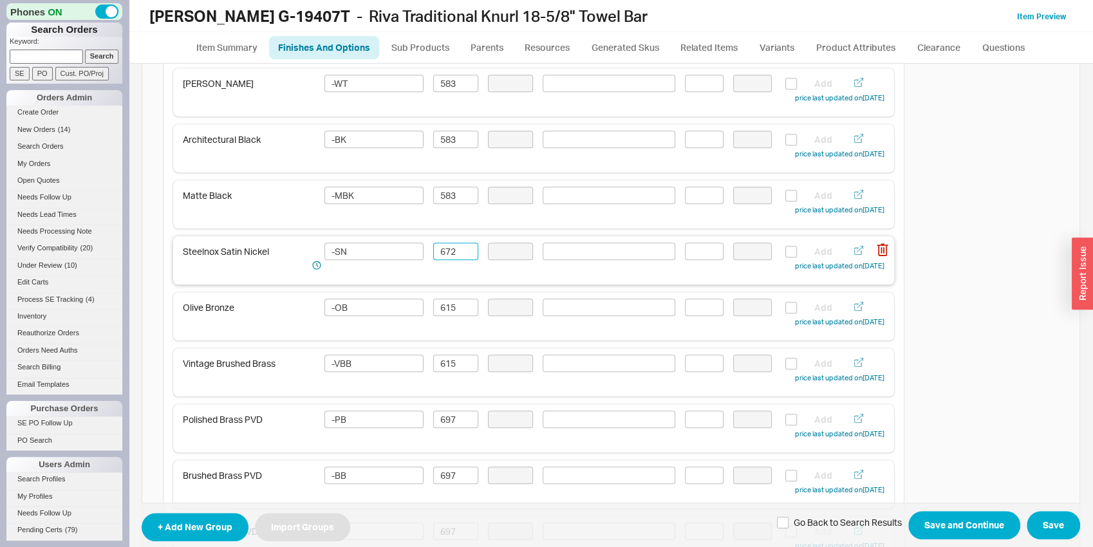
scroll to position [605, 0]
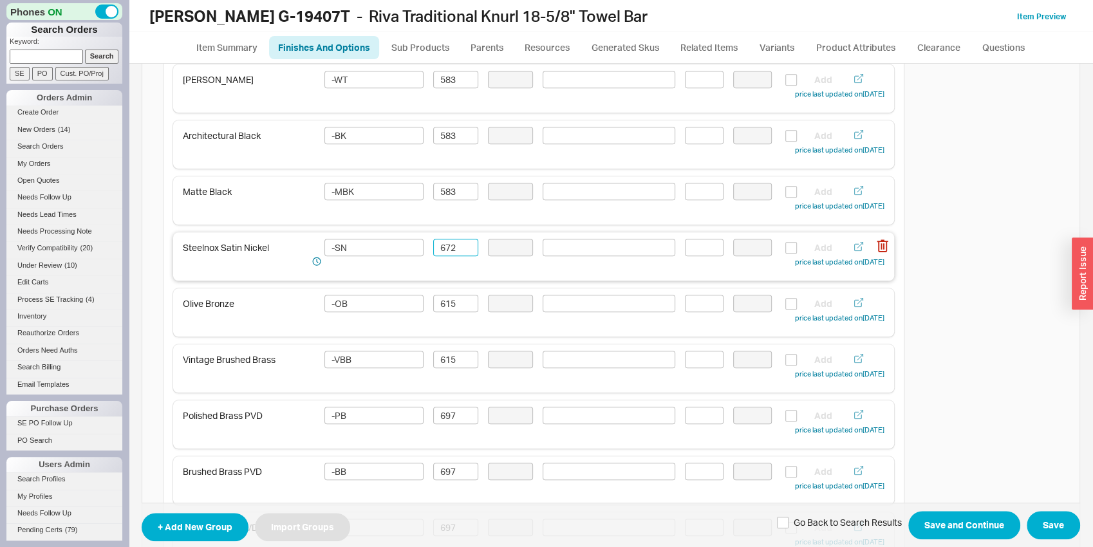
click at [448, 248] on input "672" at bounding box center [455, 247] width 45 height 17
type input "672"
click at [452, 306] on input "615" at bounding box center [455, 303] width 45 height 17
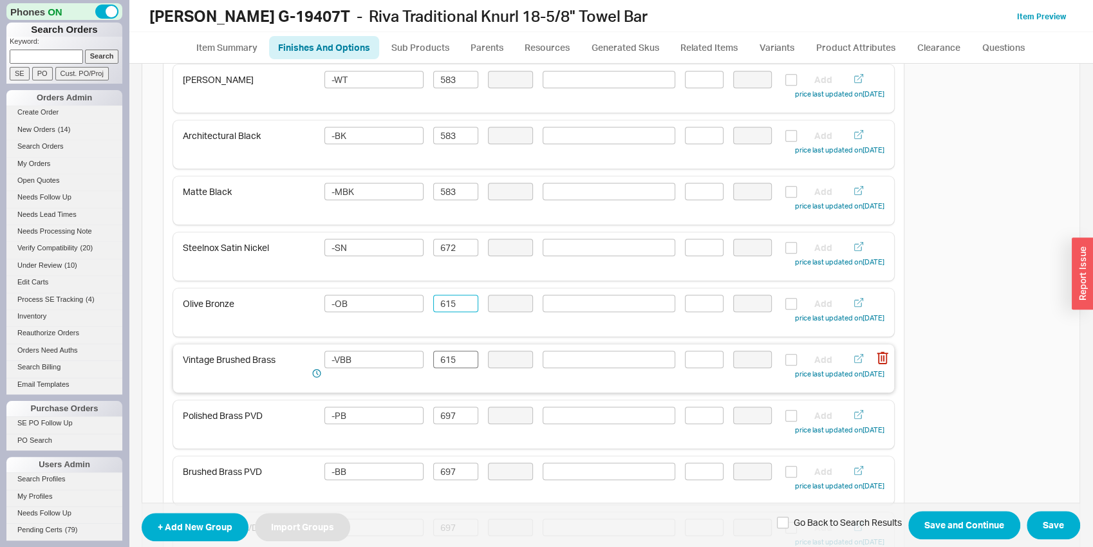
paste input "72"
type input "672"
click at [442, 355] on input "615" at bounding box center [455, 359] width 45 height 17
paste input "72"
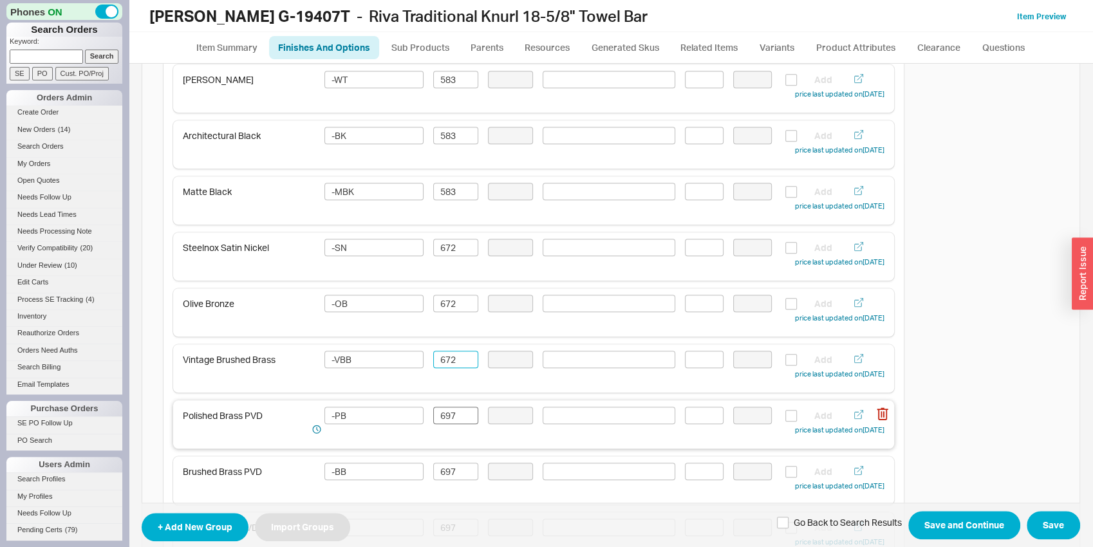
type input "672"
click at [441, 416] on input "697" at bounding box center [455, 415] width 45 height 17
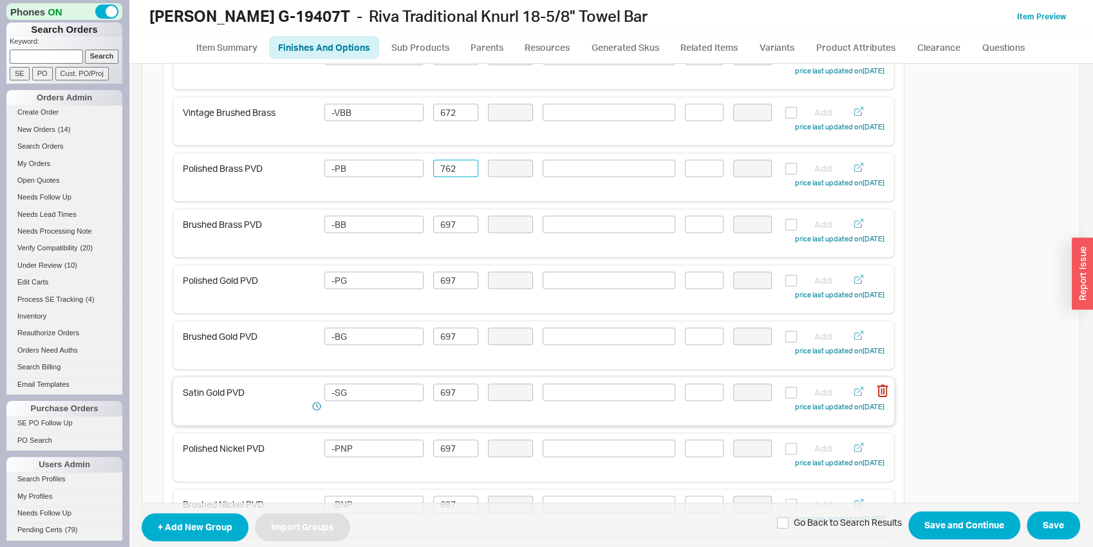
scroll to position [874, 0]
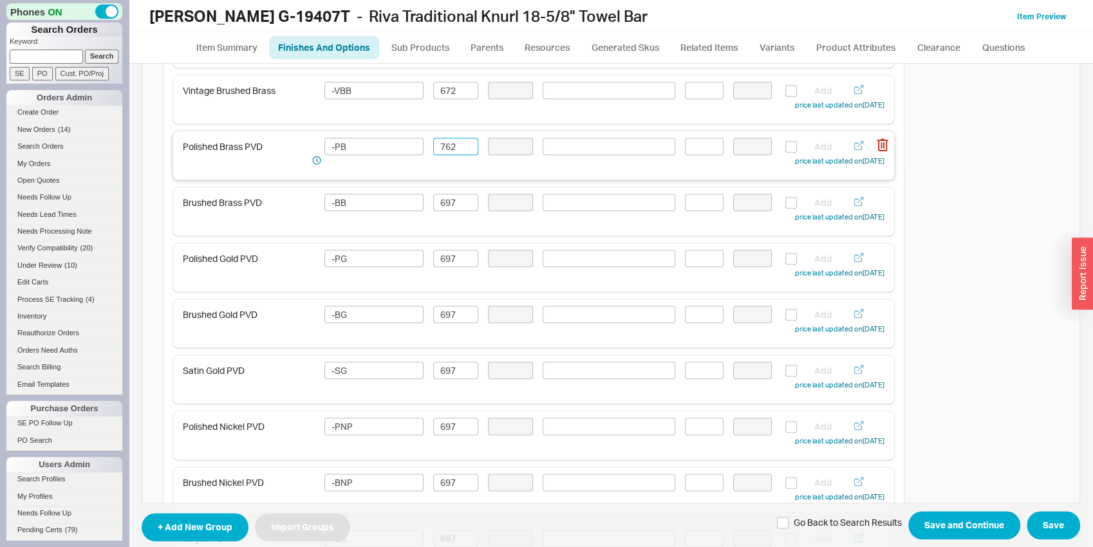
click at [458, 146] on input "762" at bounding box center [455, 146] width 45 height 17
type input "762"
click at [458, 196] on input "697" at bounding box center [455, 202] width 45 height 17
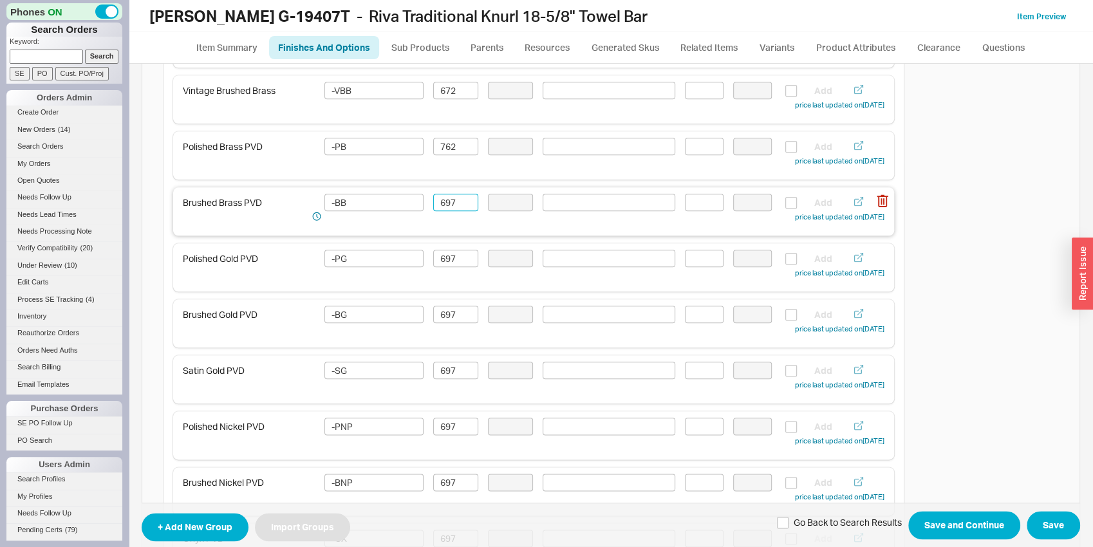
paste input "762"
type input "762"
click at [446, 256] on input "697" at bounding box center [455, 258] width 45 height 17
paste input "762"
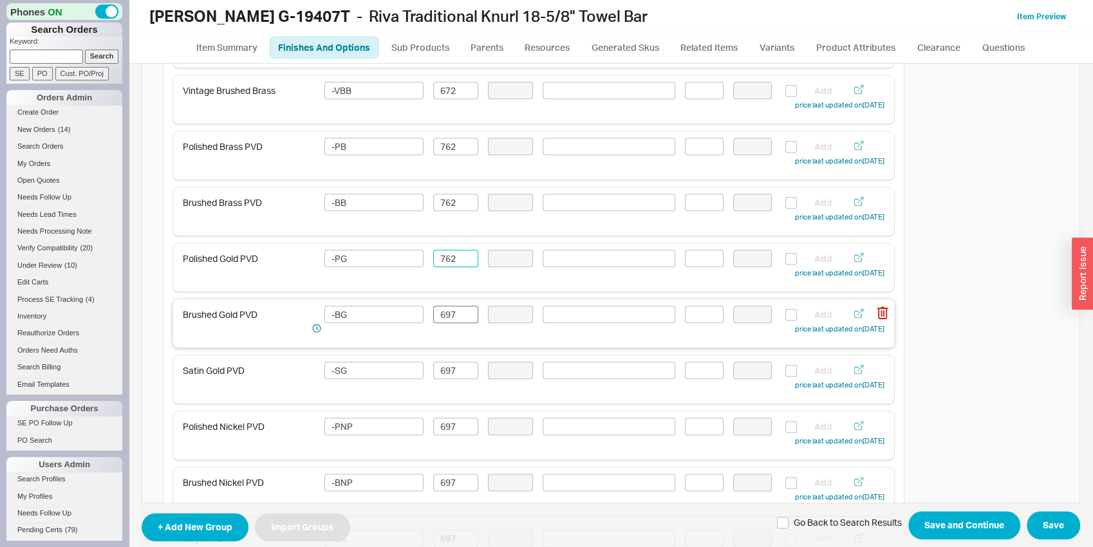
type input "762"
click at [448, 322] on input "697" at bounding box center [455, 314] width 45 height 17
paste input "762"
click at [442, 323] on input "762" at bounding box center [455, 314] width 45 height 17
type input "762"
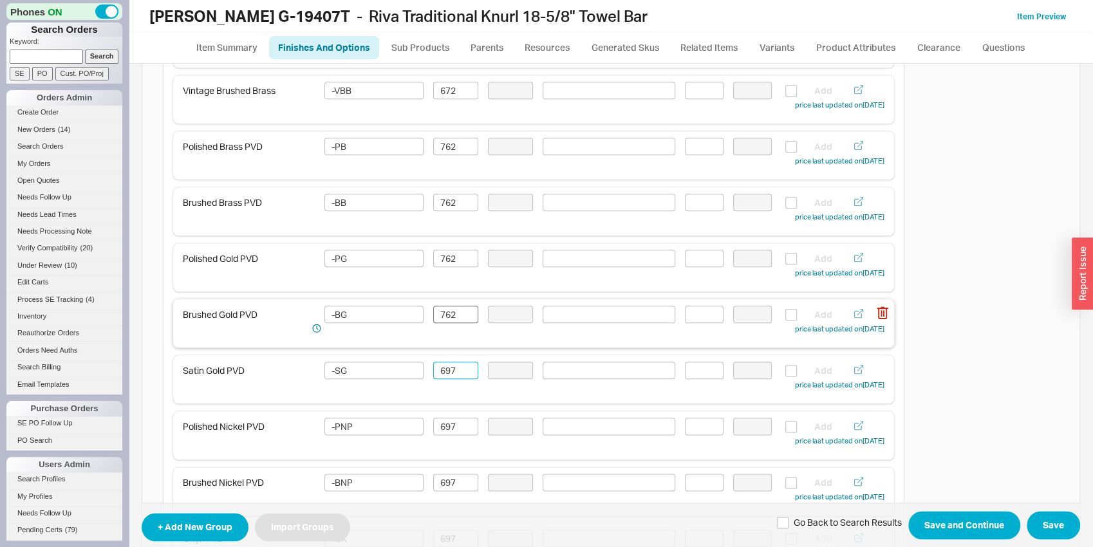
click at [442, 364] on input "697" at bounding box center [455, 370] width 45 height 17
click at [442, 375] on input "697" at bounding box center [455, 370] width 45 height 17
paste input "762"
type input "676297"
click at [445, 429] on input "697" at bounding box center [455, 426] width 45 height 17
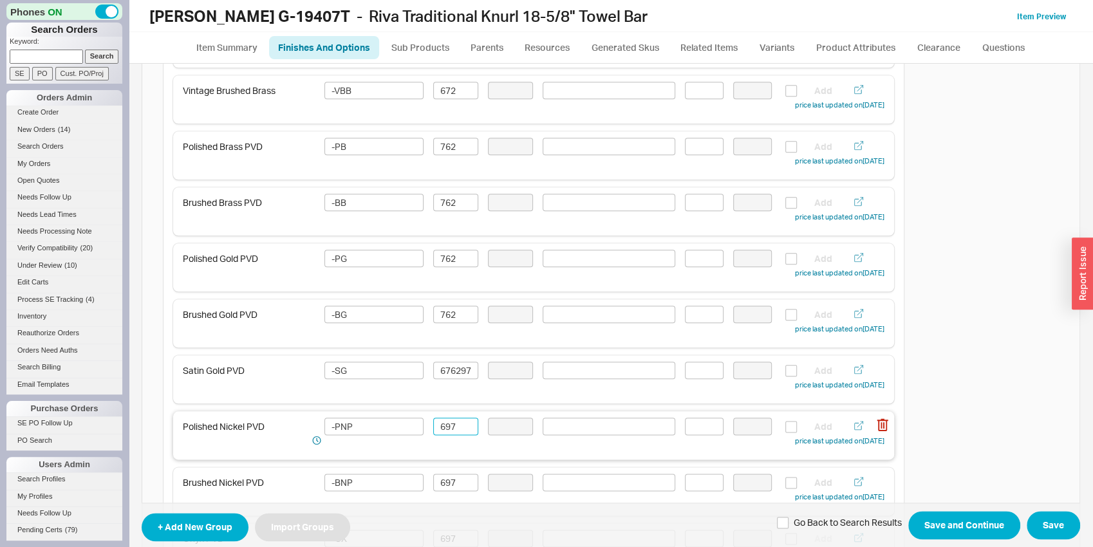
click at [445, 429] on input "697" at bounding box center [455, 426] width 45 height 17
paste input "762"
click at [445, 360] on div "Satin Gold PVD -SG 676297 Add price last updated on [DATE]" at bounding box center [533, 379] width 721 height 48
type input "762"
click at [447, 365] on input "676297" at bounding box center [455, 370] width 45 height 17
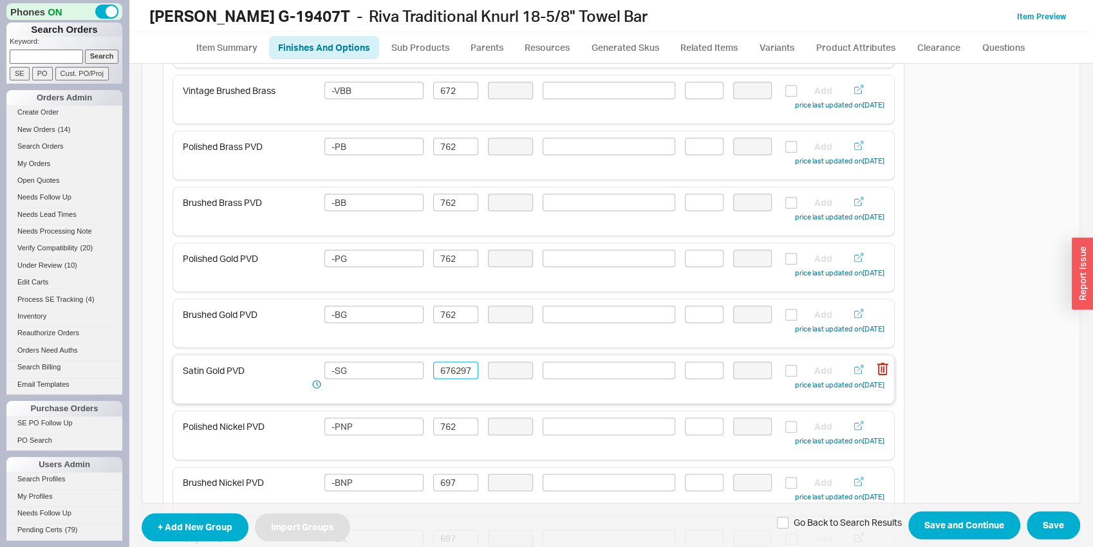
click at [447, 365] on input "676297" at bounding box center [455, 370] width 45 height 17
paste input "762"
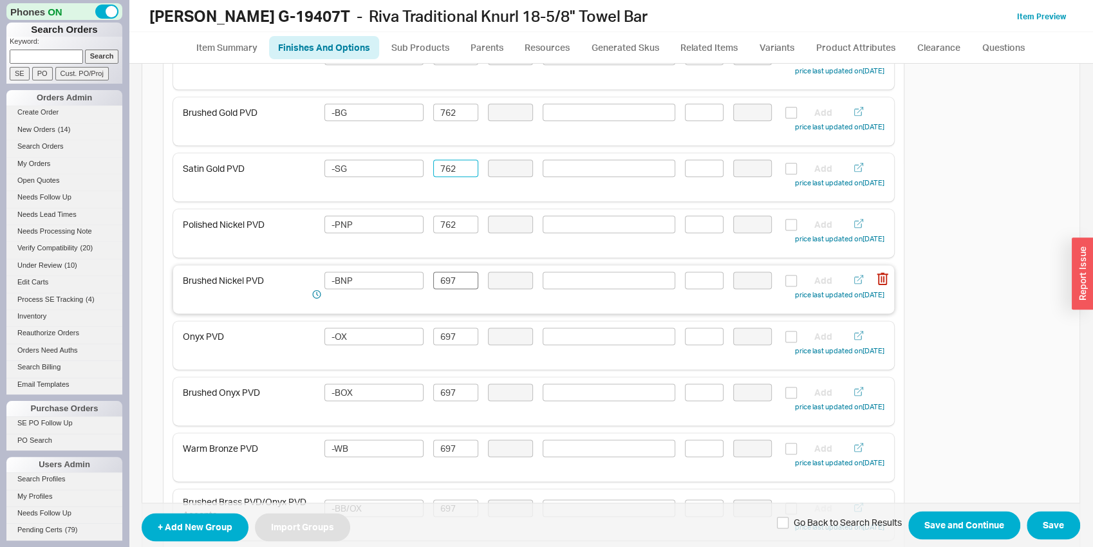
type input "762"
click at [460, 281] on input "697" at bounding box center [455, 280] width 45 height 17
paste input "762"
type input "762"
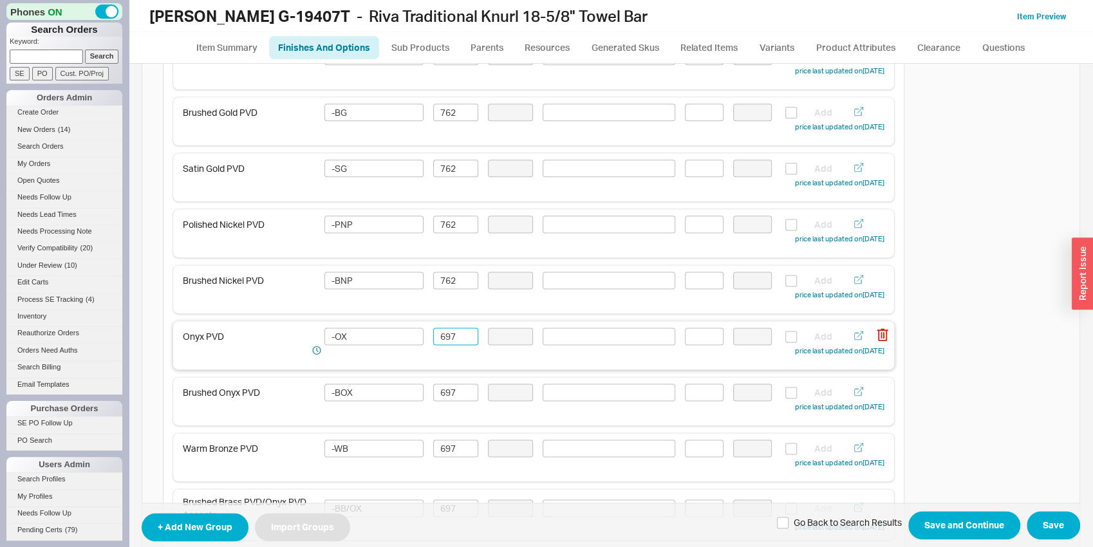
click at [442, 338] on input "697" at bounding box center [455, 336] width 45 height 17
click at [442, 339] on input "697" at bounding box center [455, 336] width 45 height 17
paste input "762"
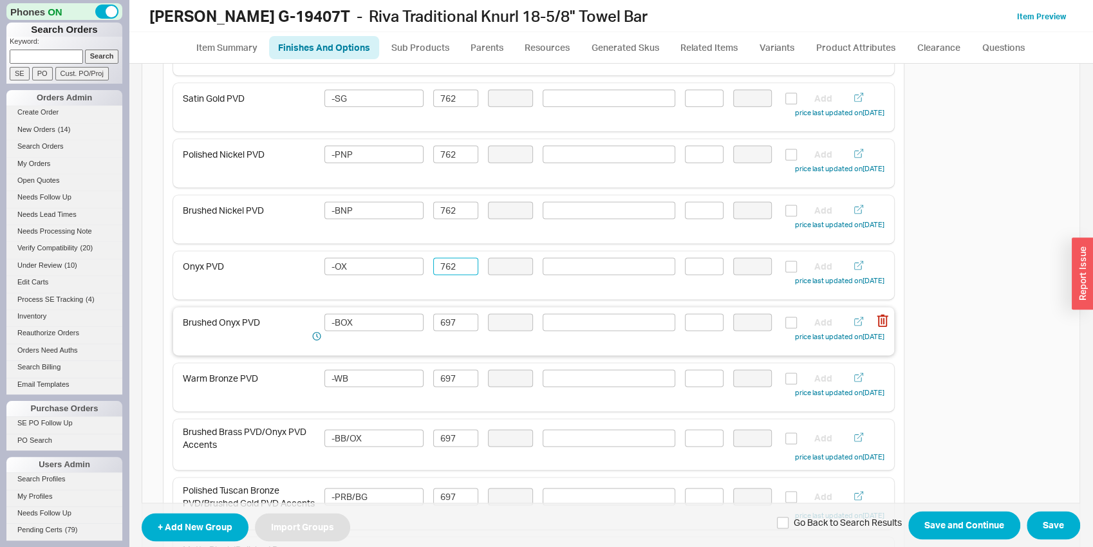
scroll to position [1211, 0]
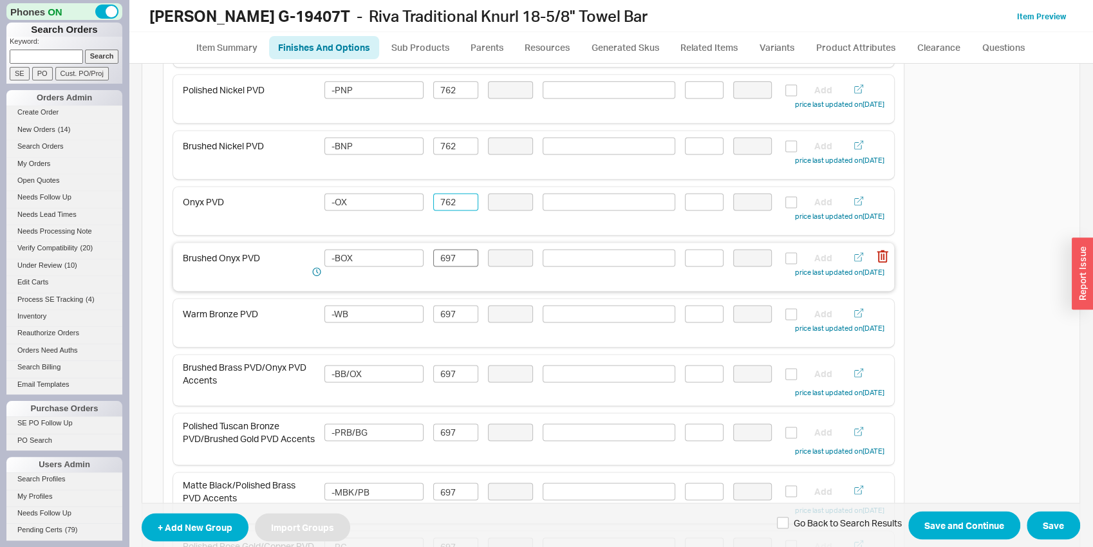
type input "762"
click at [449, 263] on input "697" at bounding box center [455, 257] width 45 height 17
paste input "762"
type input "762"
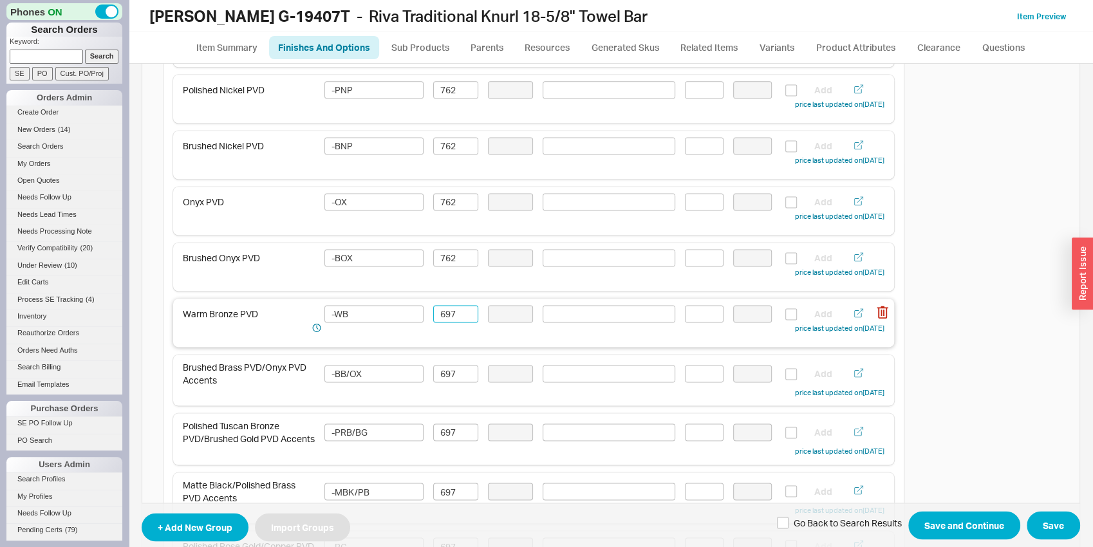
click at [459, 319] on input "697" at bounding box center [455, 313] width 45 height 17
paste input "762"
click at [448, 382] on div "Brushed Brass PVD/Onyx PVD Accents -BB/OX 697 Add price last updated on [DATE]" at bounding box center [534, 380] width 702 height 38
type input "762"
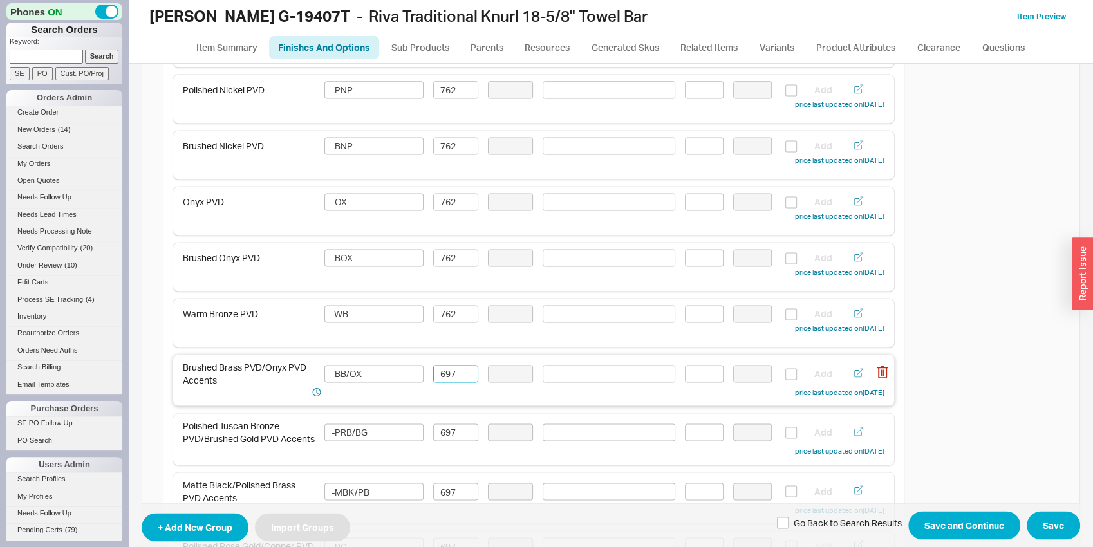
click at [447, 379] on input "697" at bounding box center [455, 373] width 45 height 17
paste input "762"
type input "762"
click at [448, 432] on input "697" at bounding box center [455, 431] width 45 height 17
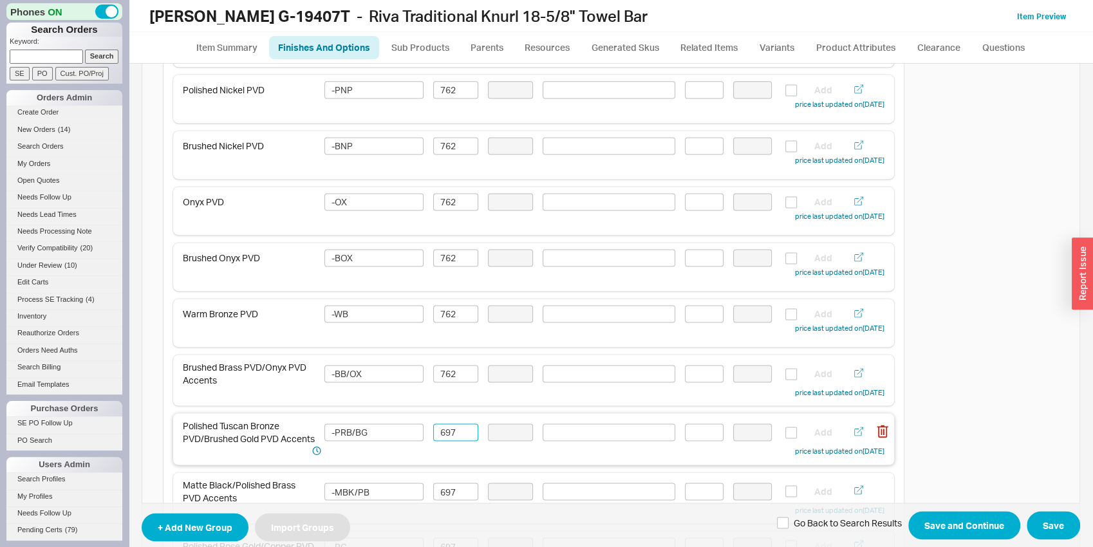
click at [448, 432] on input "697" at bounding box center [455, 431] width 45 height 17
paste input "762"
type input "762"
click at [450, 496] on input "697" at bounding box center [455, 491] width 45 height 17
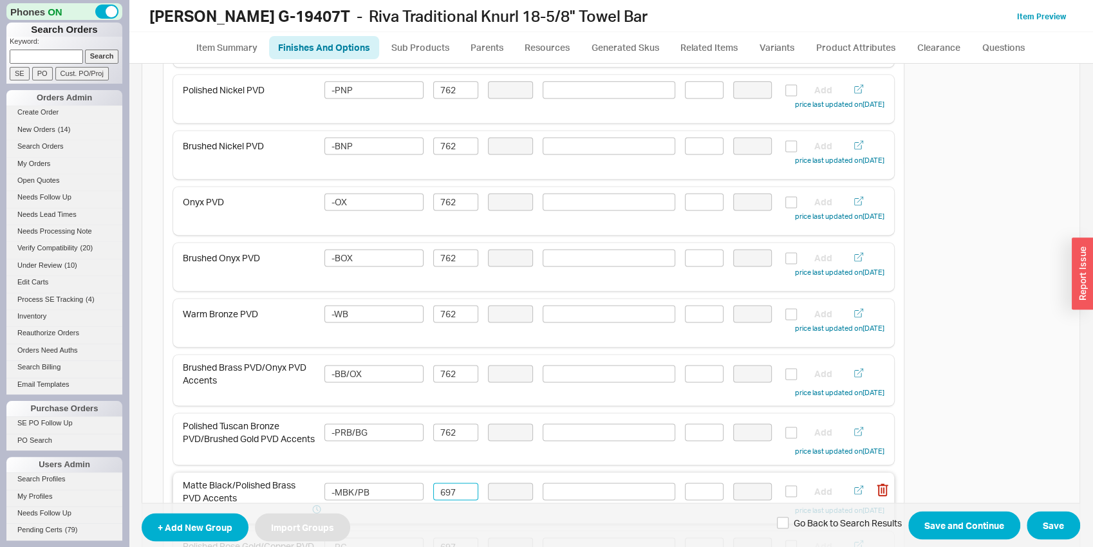
paste input "762"
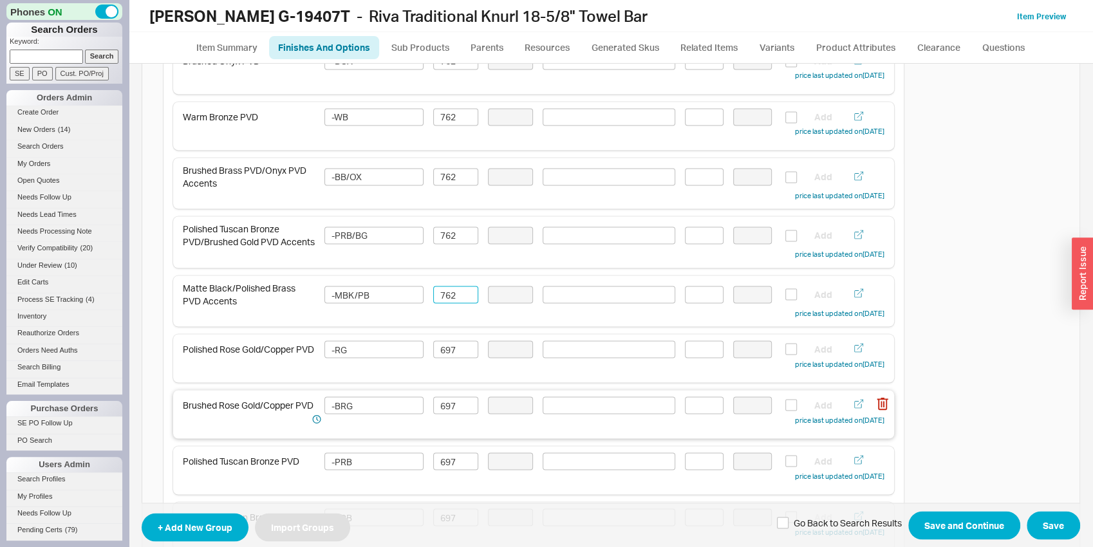
scroll to position [1412, 0]
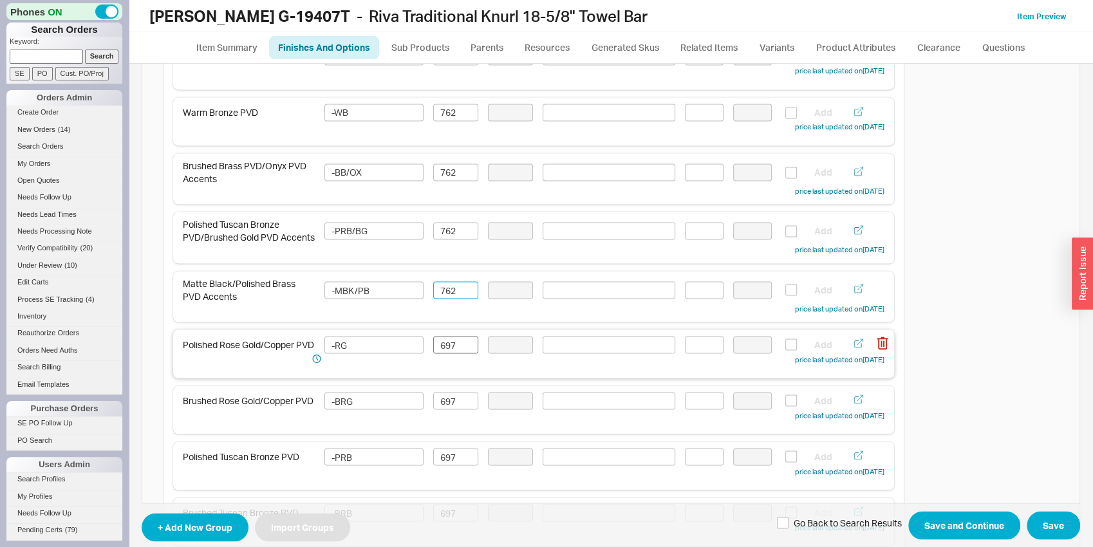
type input "762"
click at [448, 346] on input "697" at bounding box center [455, 344] width 45 height 17
paste input "762"
type input "762"
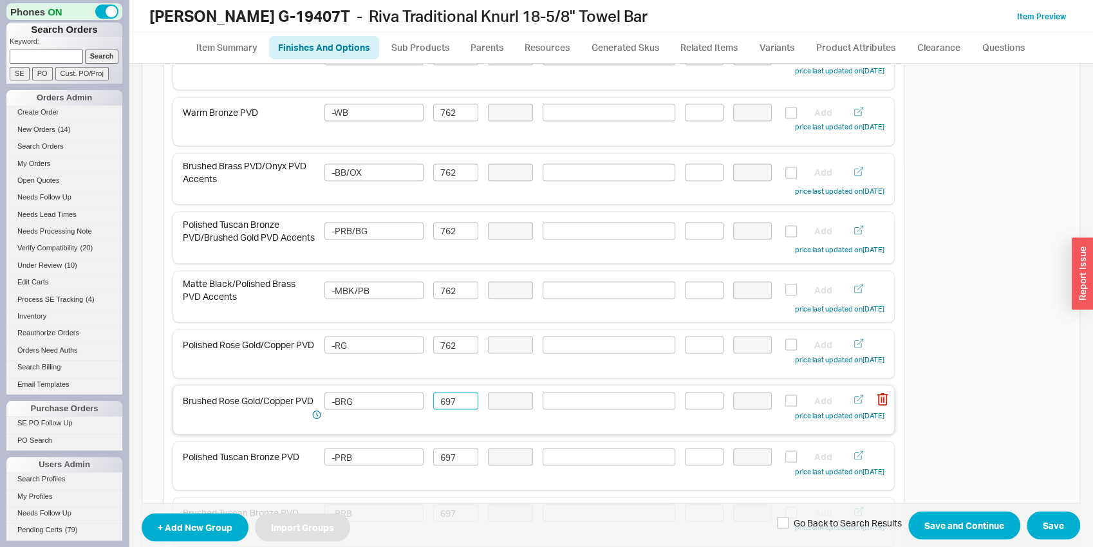
click at [456, 409] on input "697" at bounding box center [455, 400] width 45 height 17
paste input "762"
type input "762"
click at [451, 463] on input "697" at bounding box center [455, 456] width 45 height 17
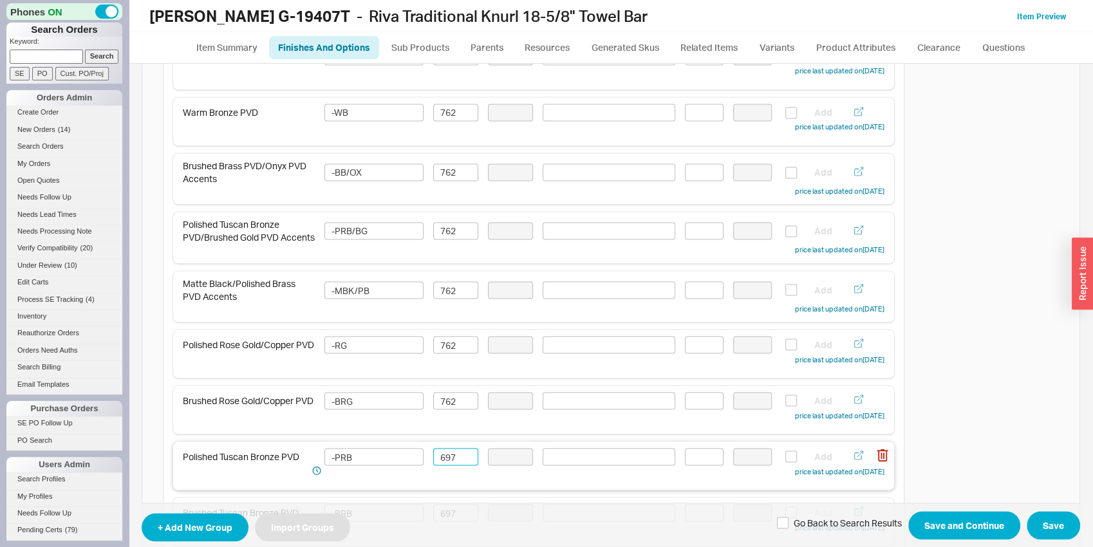
click at [451, 463] on input "697" at bounding box center [455, 456] width 45 height 17
paste input "762"
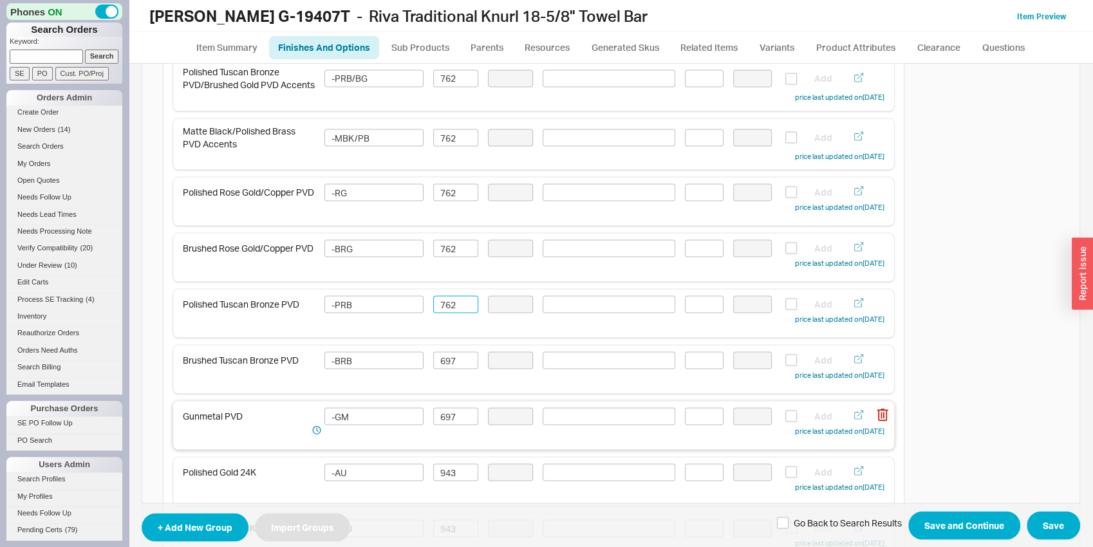
scroll to position [1614, 0]
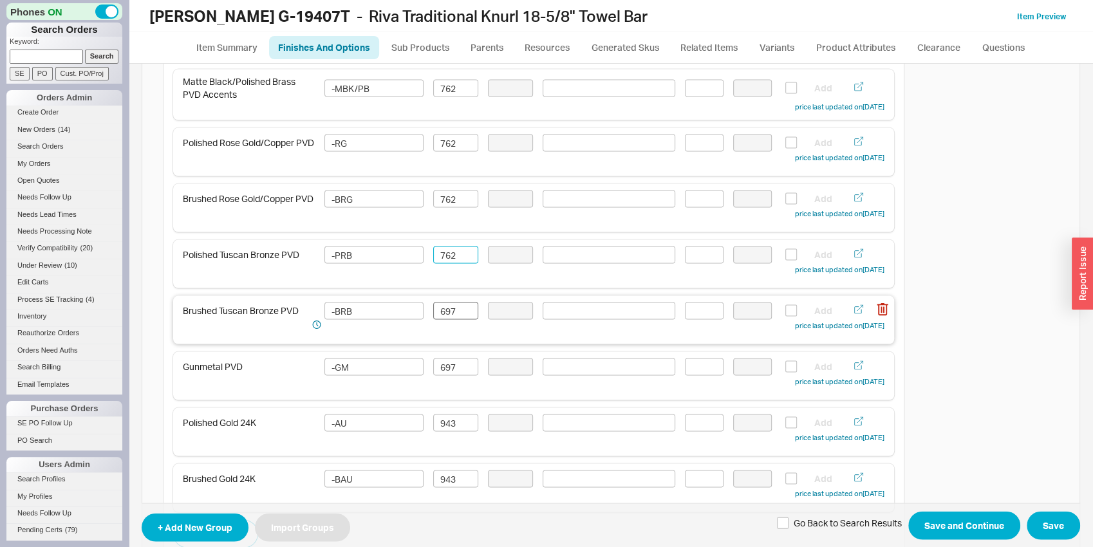
type input "762"
click at [450, 308] on input "697" at bounding box center [455, 310] width 45 height 17
paste input "762"
type input "762"
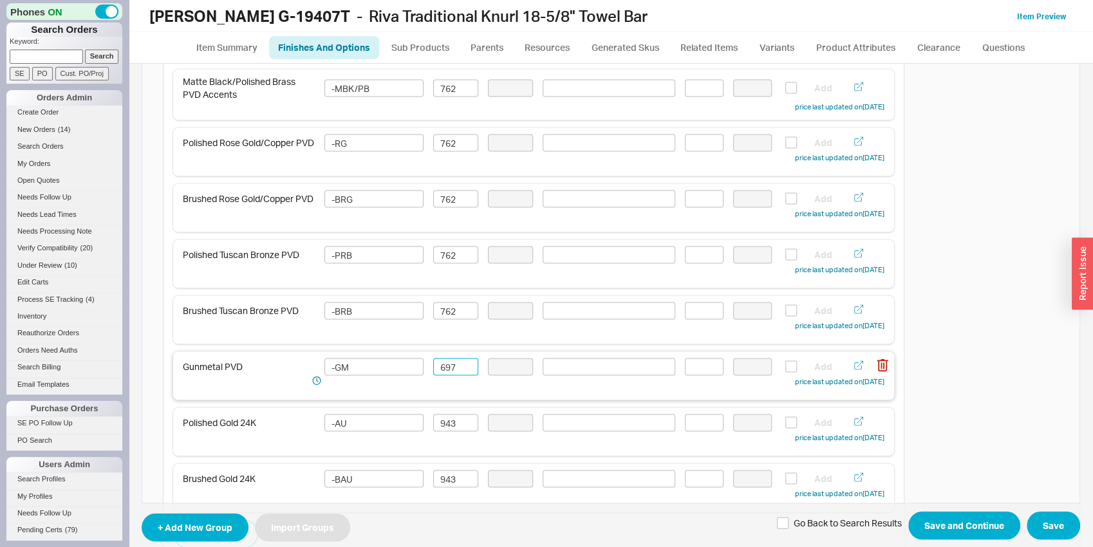
click at [454, 367] on input "697" at bounding box center [455, 366] width 45 height 17
paste input "762"
type input "762"
click at [453, 431] on input "943" at bounding box center [455, 422] width 45 height 17
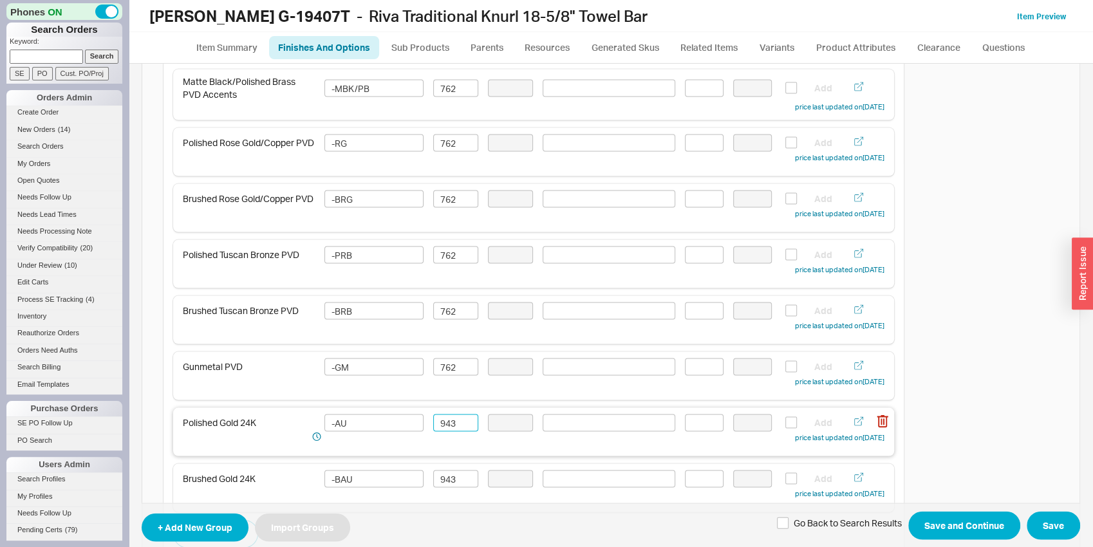
click at [453, 431] on input "943" at bounding box center [455, 422] width 45 height 17
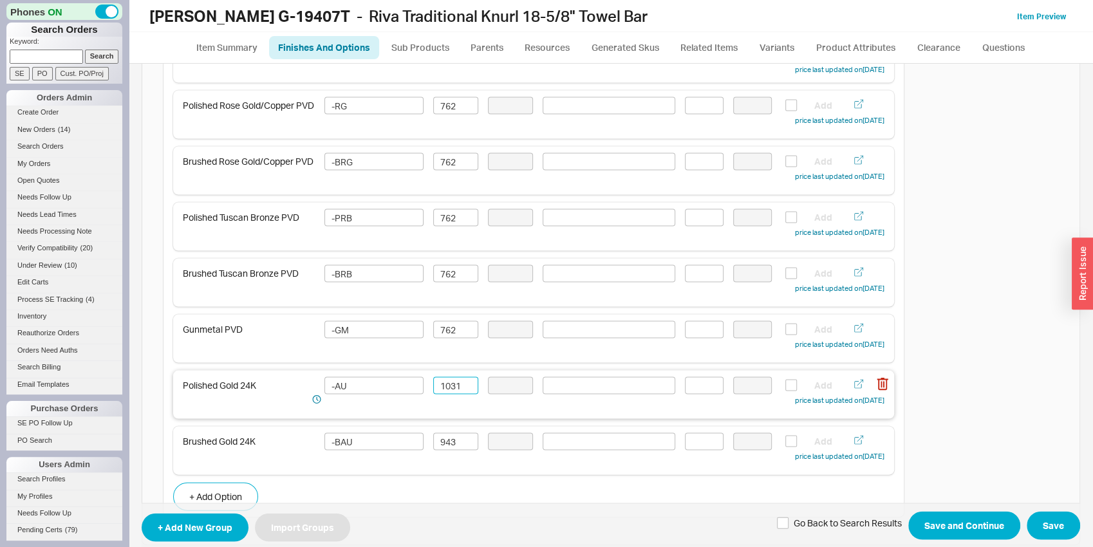
scroll to position [1681, 0]
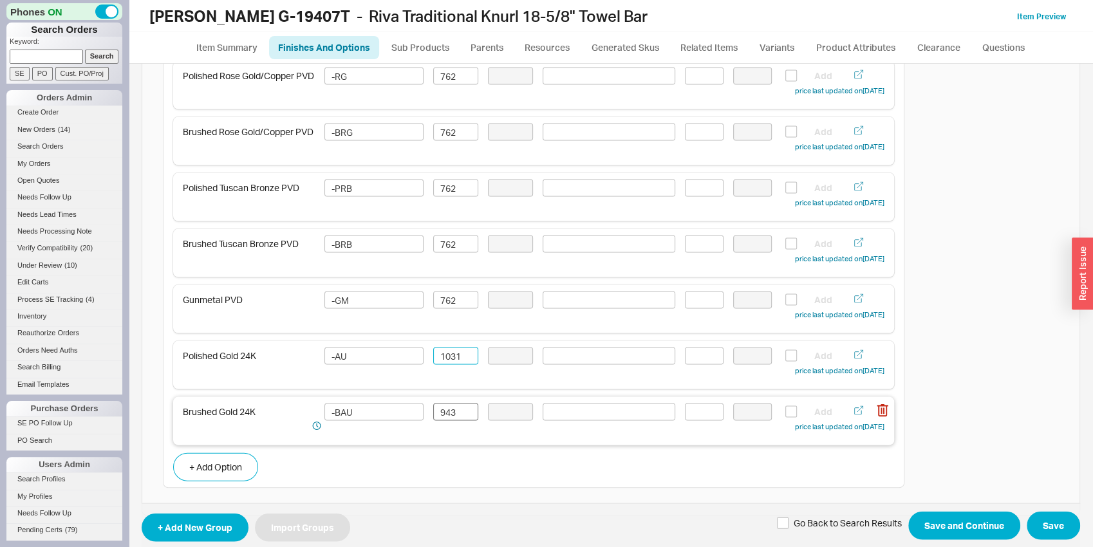
type input "1031"
click at [451, 420] on input "943" at bounding box center [455, 411] width 45 height 17
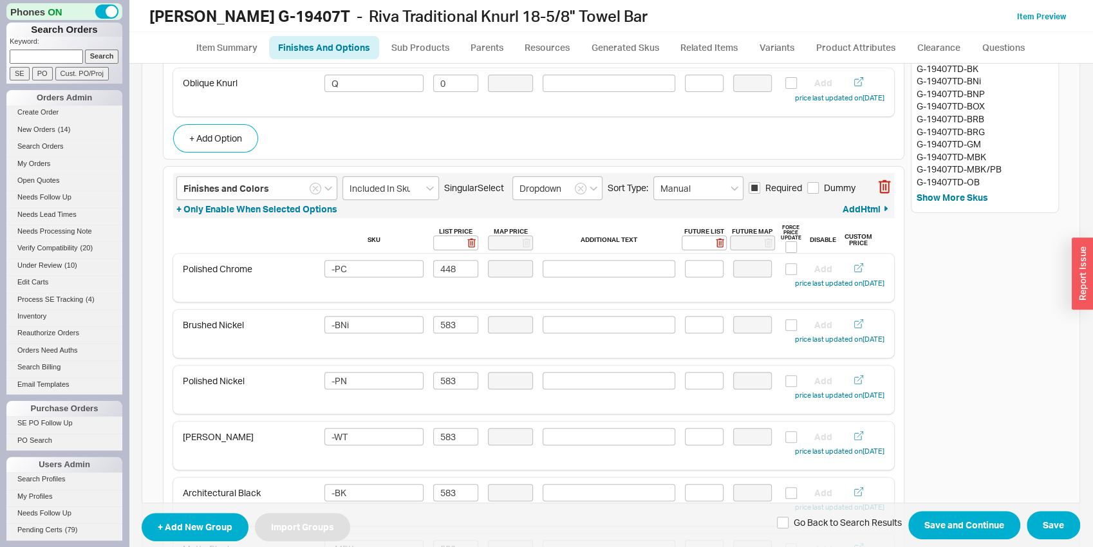
scroll to position [0, 0]
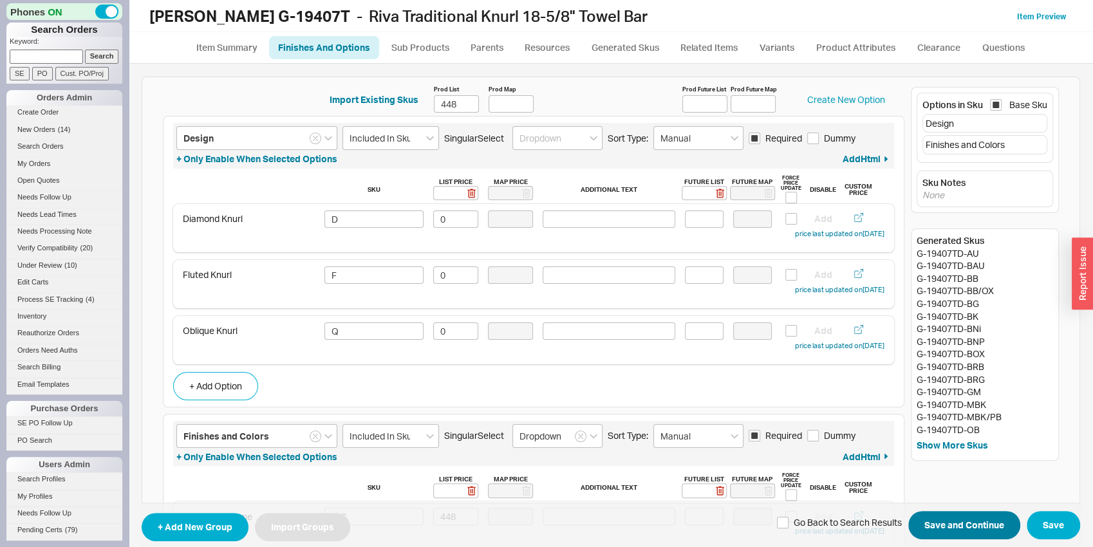
type input "1031"
click at [953, 525] on button "Save and Continue" at bounding box center [964, 526] width 112 height 28
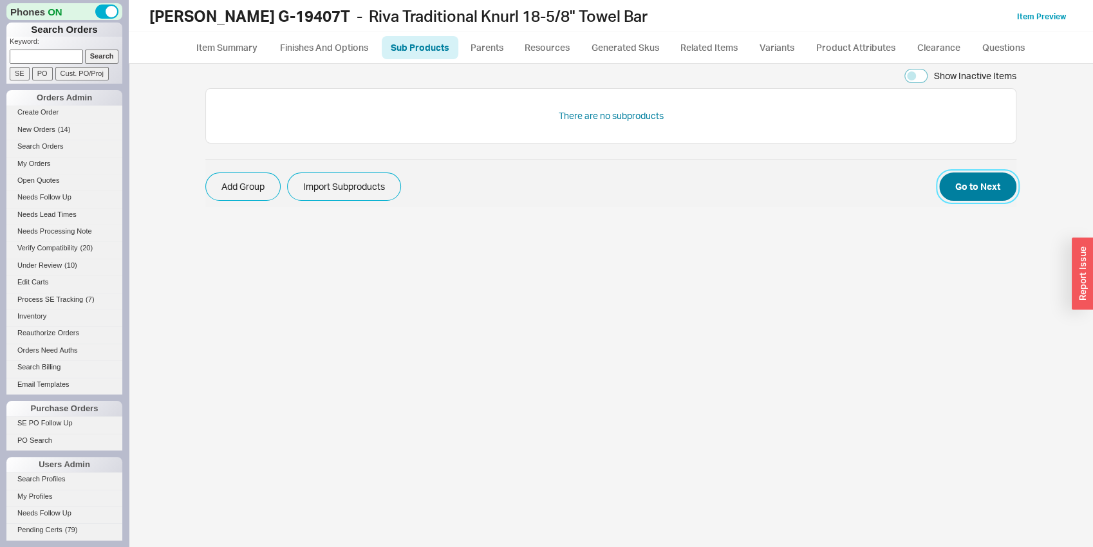
click at [981, 190] on button "Go to Next" at bounding box center [977, 186] width 77 height 28
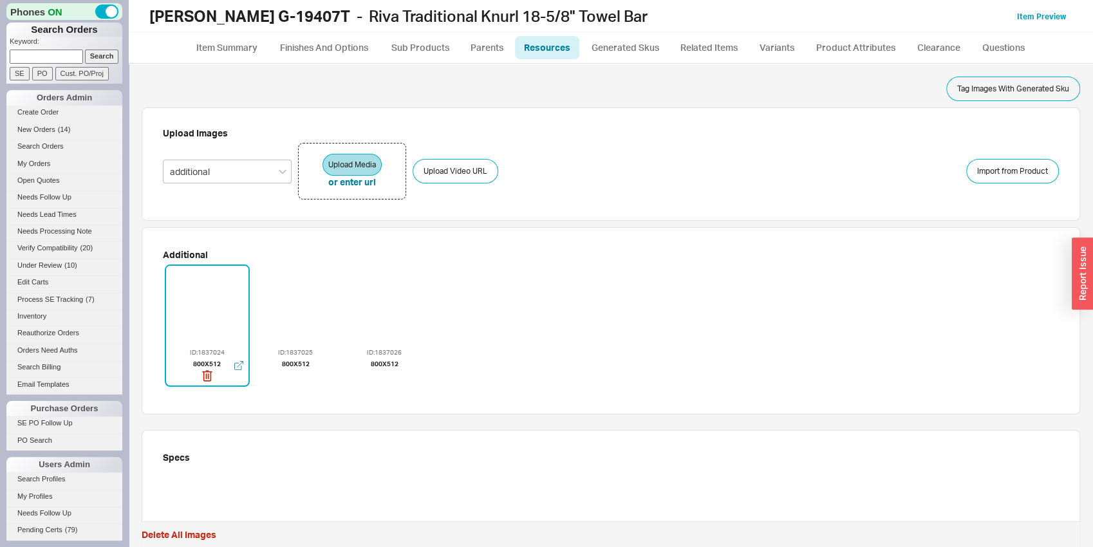
click at [201, 378] on div "ID: 1837024 800 x 512" at bounding box center [207, 326] width 85 height 123
click at [205, 378] on icon "button" at bounding box center [207, 376] width 10 height 14
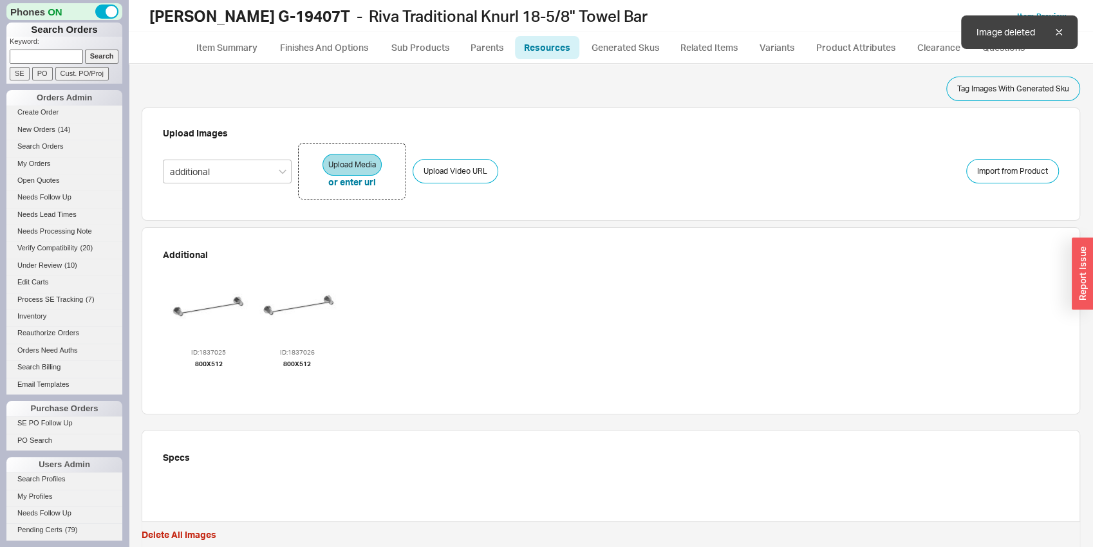
click at [205, 378] on icon "button" at bounding box center [208, 376] width 10 height 14
click at [205, 378] on icon "button" at bounding box center [210, 376] width 10 height 14
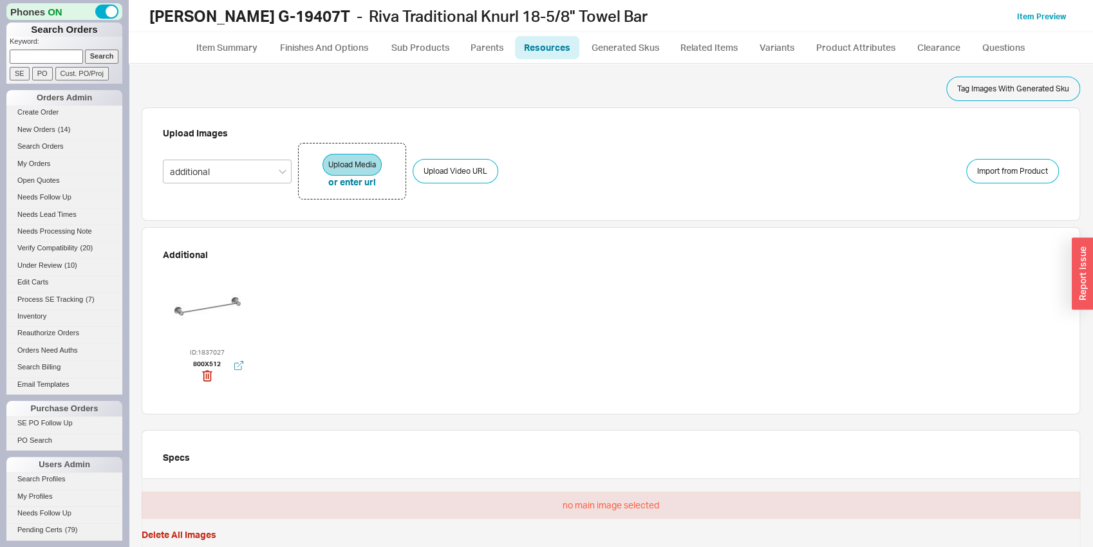
click at [223, 294] on div at bounding box center [207, 306] width 77 height 77
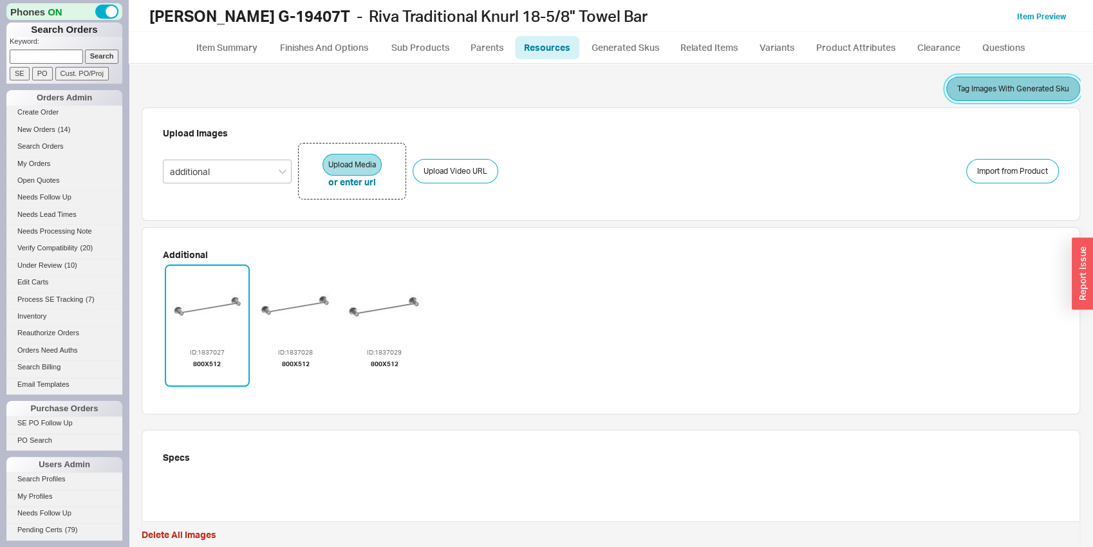
click at [995, 91] on button "Tag Images With Generated Sku" at bounding box center [1013, 89] width 134 height 24
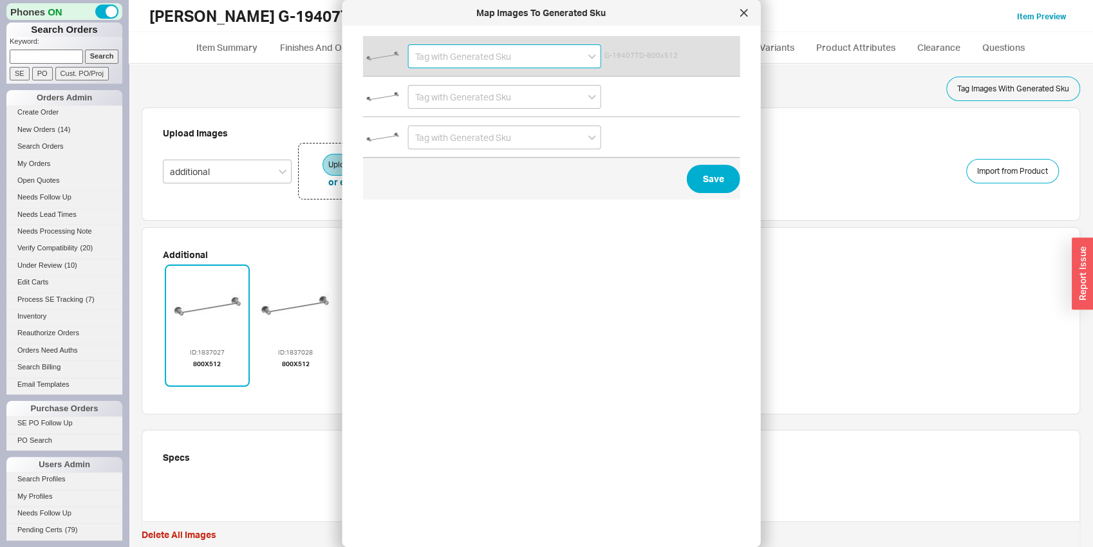
click at [430, 53] on input at bounding box center [504, 56] width 193 height 24
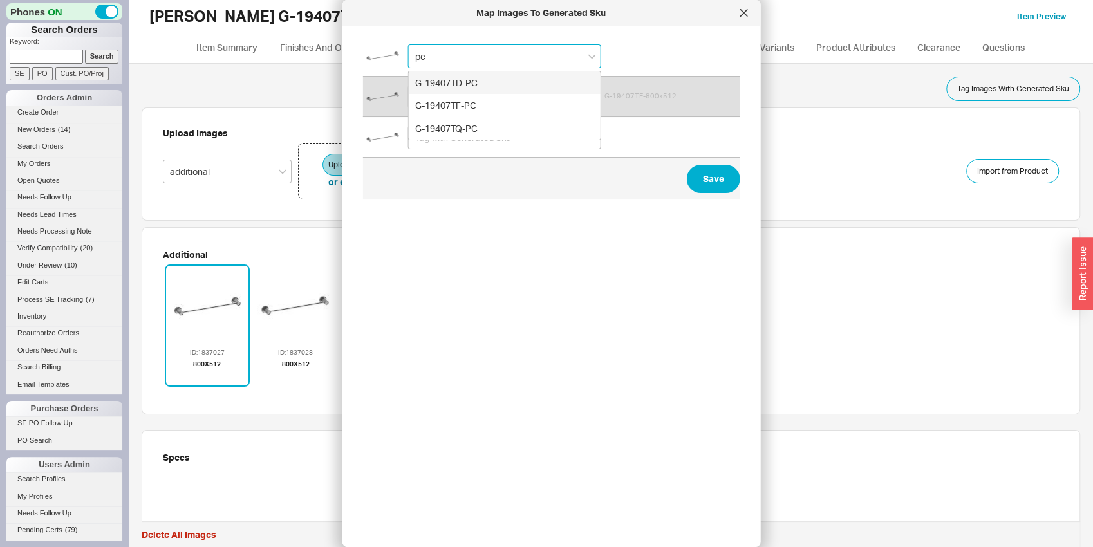
click at [415, 81] on div "G-19407TD-PC" at bounding box center [505, 82] width 192 height 23
type input "G-19407TD-PC"
click at [429, 93] on input at bounding box center [504, 97] width 193 height 24
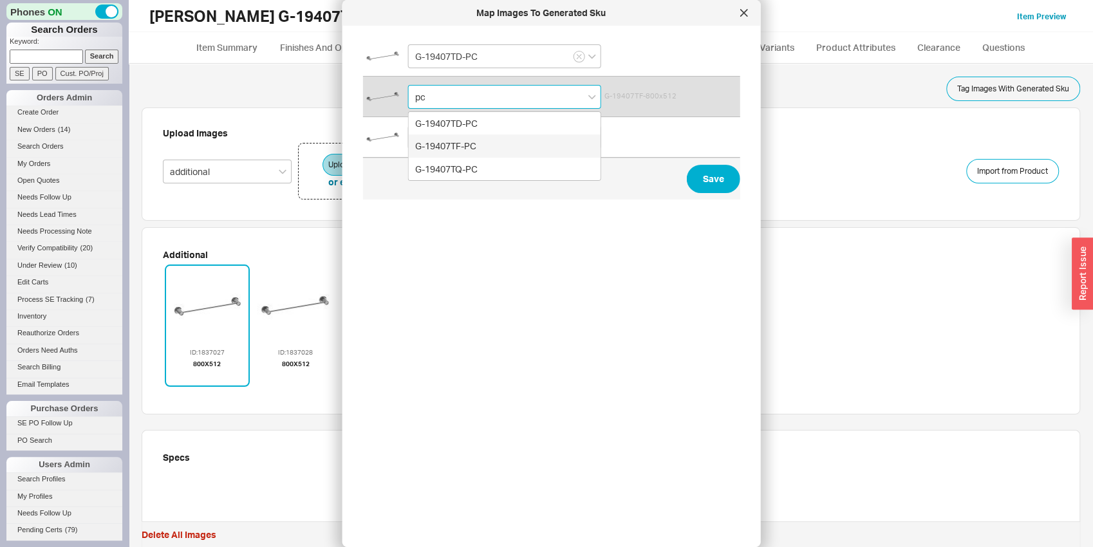
click at [456, 142] on div "G-19407TF-PC" at bounding box center [505, 146] width 192 height 23
type input "G-19407TF-PC"
click at [456, 142] on input at bounding box center [504, 137] width 193 height 24
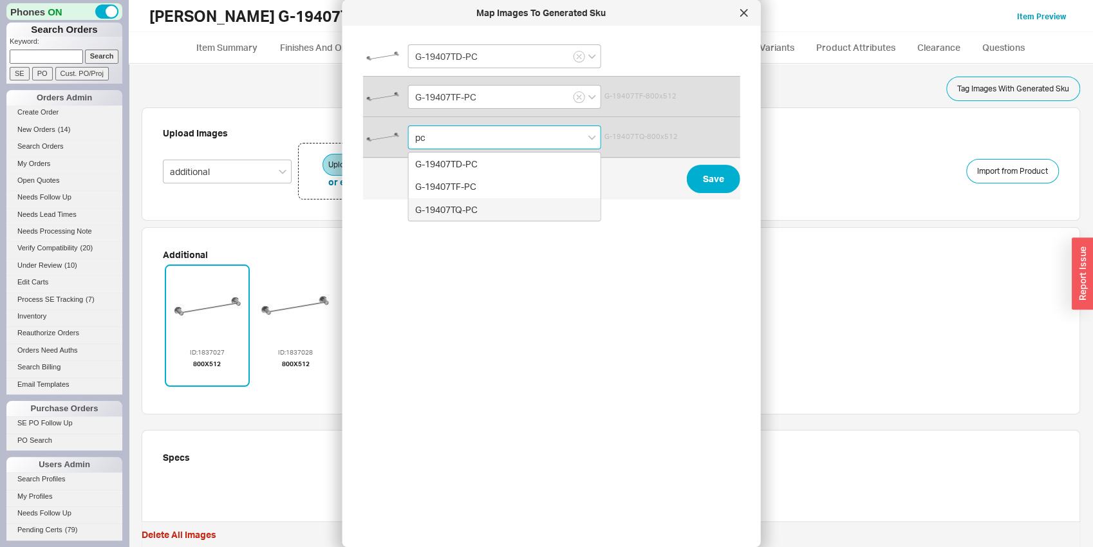
click at [474, 209] on div "G-19407TQ-PC" at bounding box center [505, 209] width 192 height 23
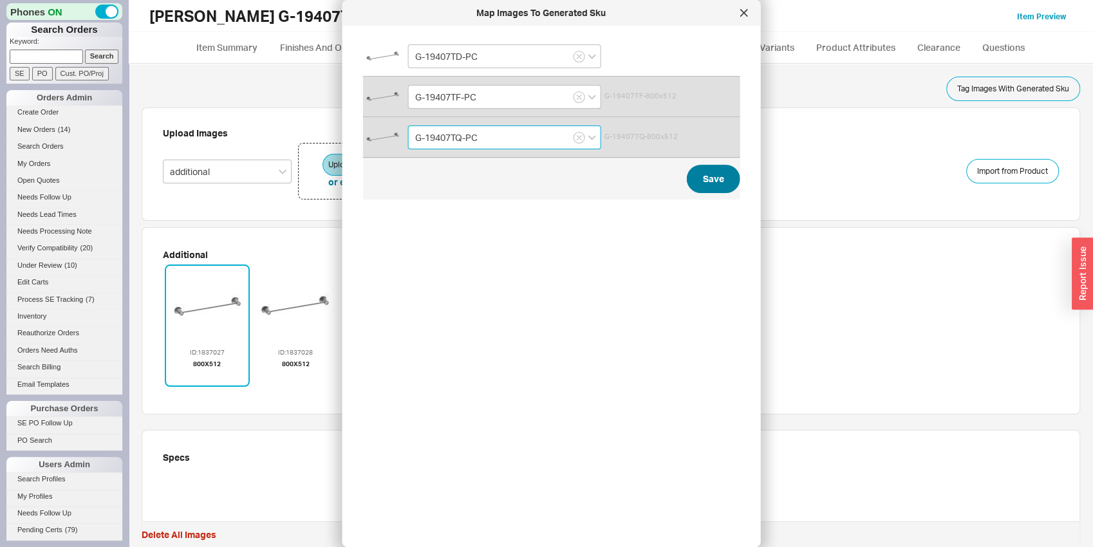
type input "G-19407TQ-PC"
click at [691, 183] on button "Save" at bounding box center [713, 179] width 53 height 28
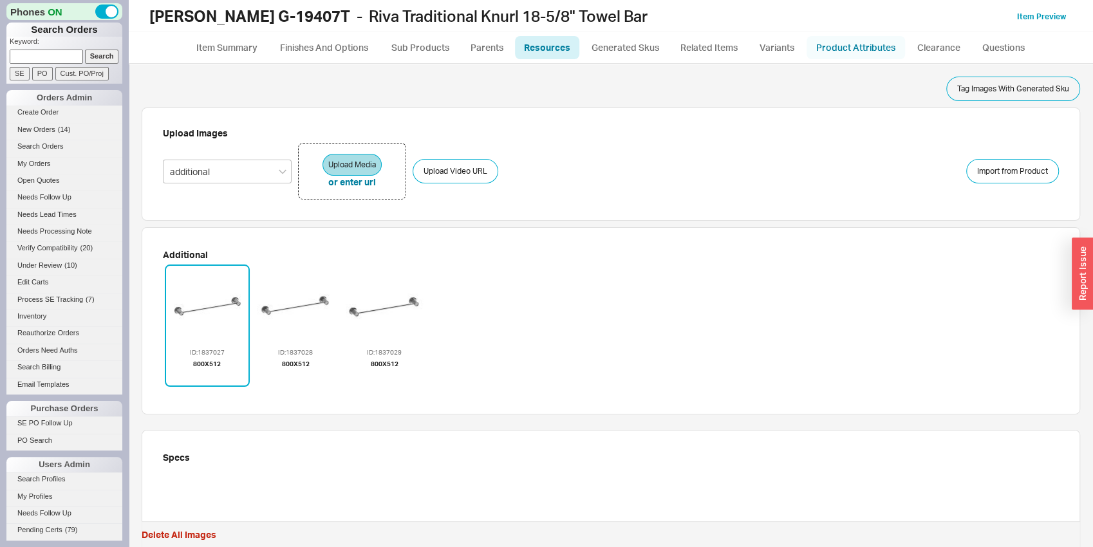
click at [846, 41] on link "Product Attributes" at bounding box center [855, 47] width 98 height 23
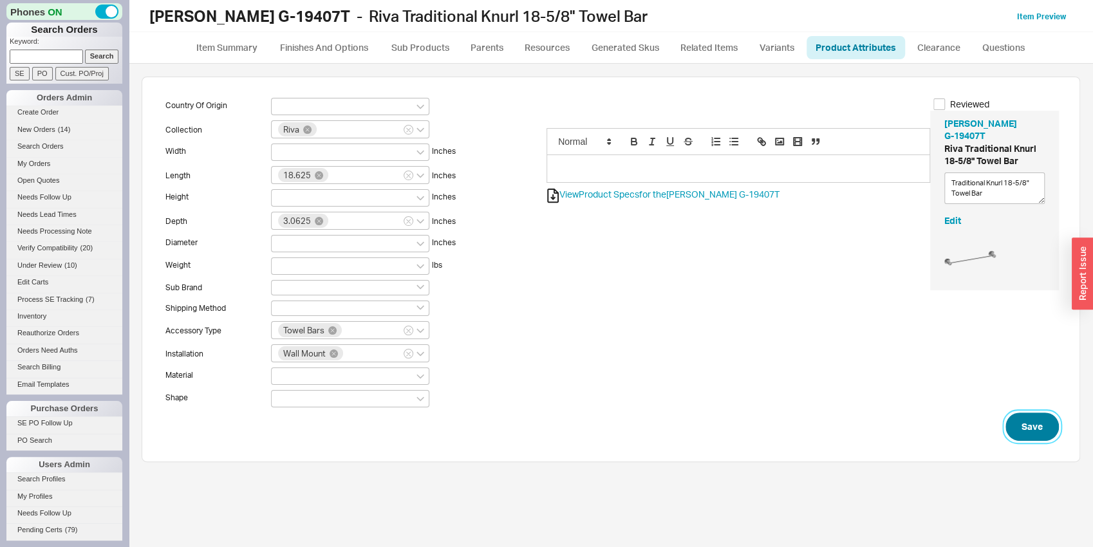
click at [1025, 434] on button "Save" at bounding box center [1031, 427] width 53 height 28
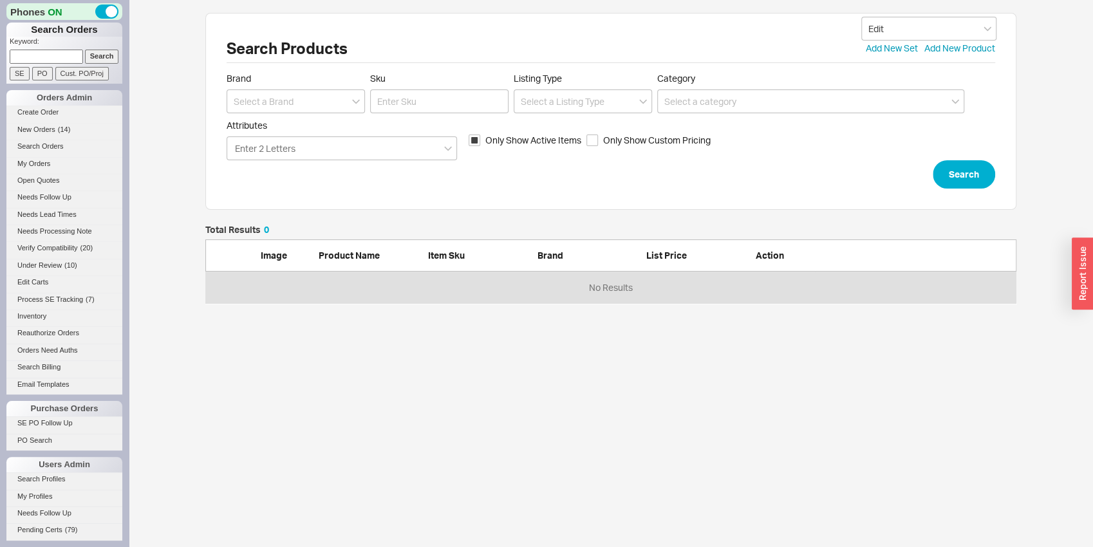
scroll to position [68, 801]
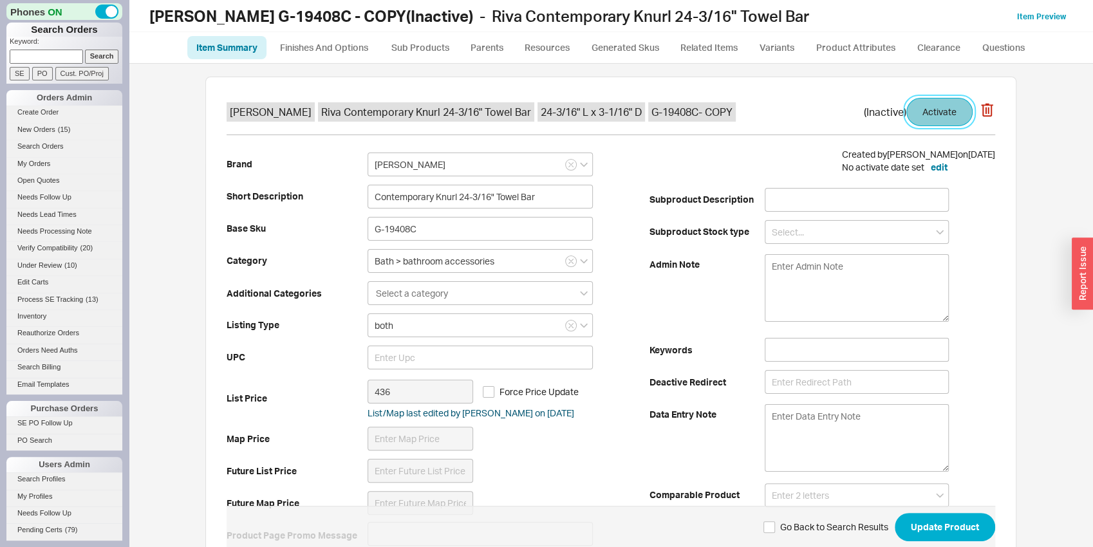
click at [927, 109] on button "Activate" at bounding box center [939, 112] width 66 height 28
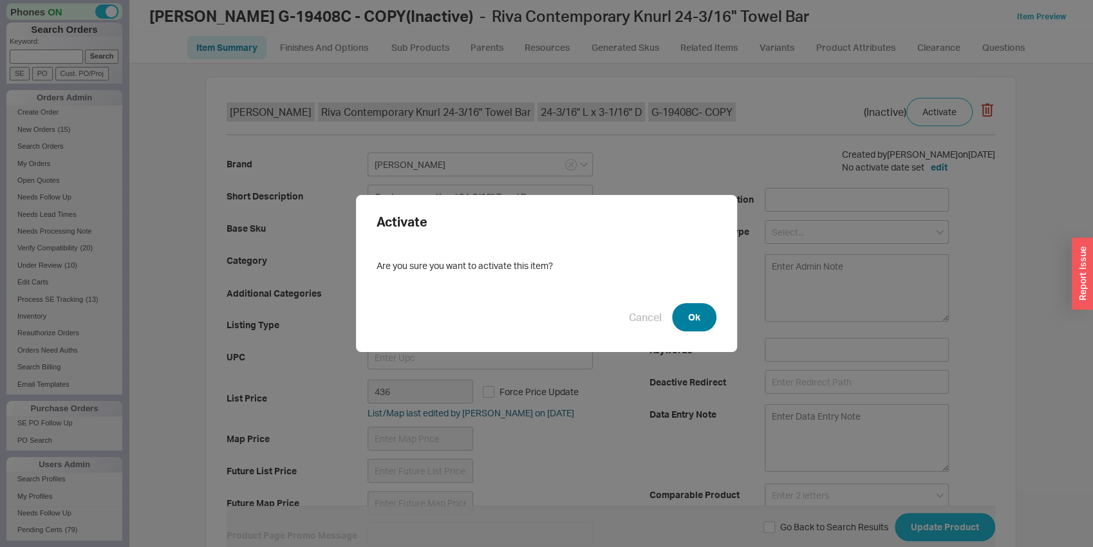
click at [689, 311] on button "Ok" at bounding box center [694, 317] width 44 height 28
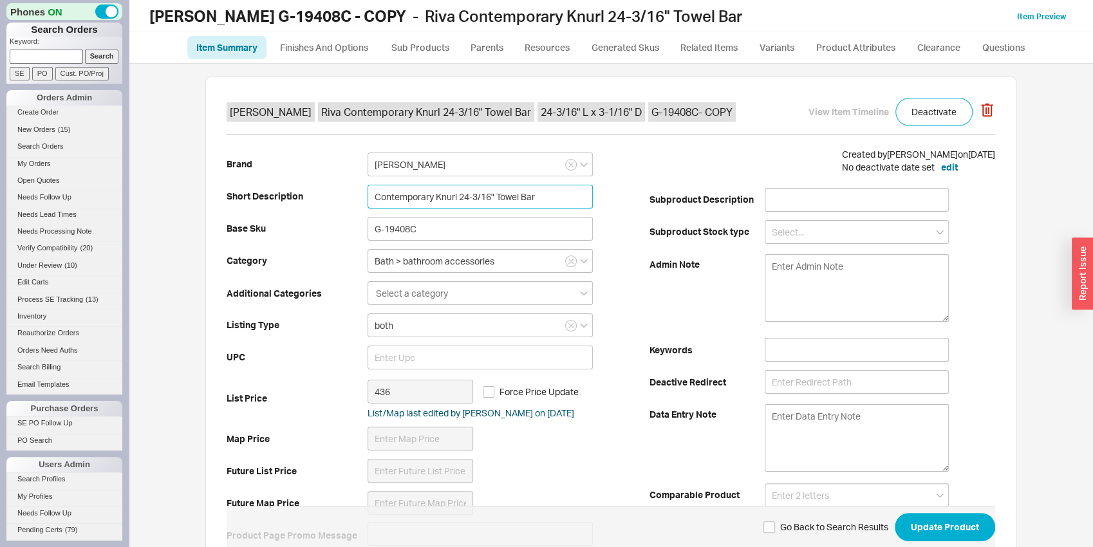
drag, startPoint x: 429, startPoint y: 192, endPoint x: 358, endPoint y: 189, distance: 70.2
click at [367, 189] on input "Contemporary Knurl 24-3/16" Towel Bar" at bounding box center [479, 197] width 225 height 24
type input "Traditional Knurl 24-3/16" Towel Bar"
drag, startPoint x: 411, startPoint y: 223, endPoint x: 422, endPoint y: 230, distance: 12.1
click at [422, 230] on input "G-19408C" at bounding box center [479, 229] width 225 height 24
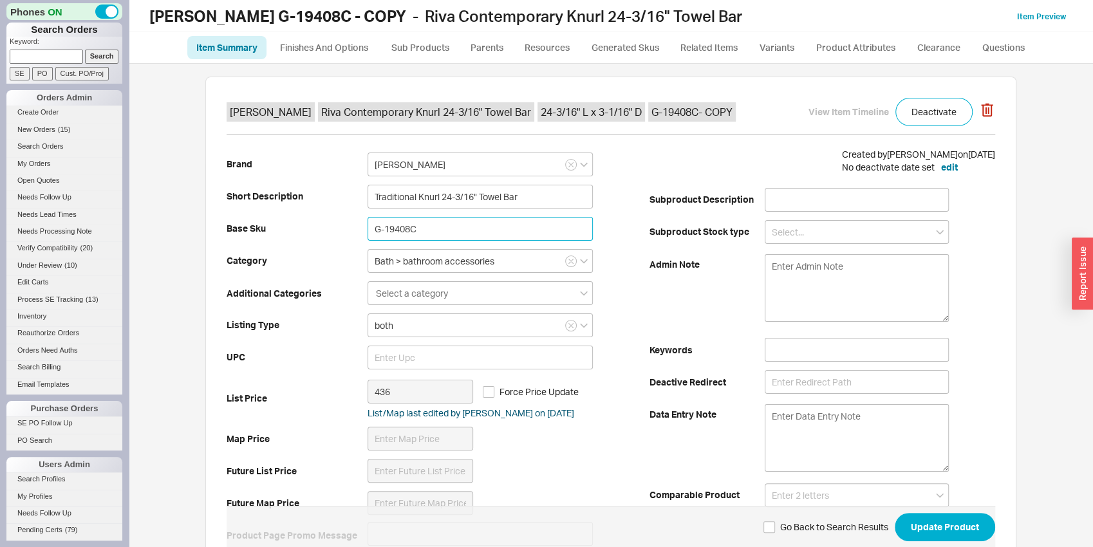
click at [409, 225] on input "G-19408C" at bounding box center [479, 229] width 225 height 24
drag, startPoint x: 426, startPoint y: 227, endPoint x: 333, endPoint y: 217, distance: 93.2
click at [367, 217] on input "G-19408T" at bounding box center [479, 229] width 225 height 24
type input "G-19408T"
click at [306, 307] on div "Brand [PERSON_NAME] Short Description Traditional Knurl 24-3/16" Towel Bar Base…" at bounding box center [438, 350] width 423 height 404
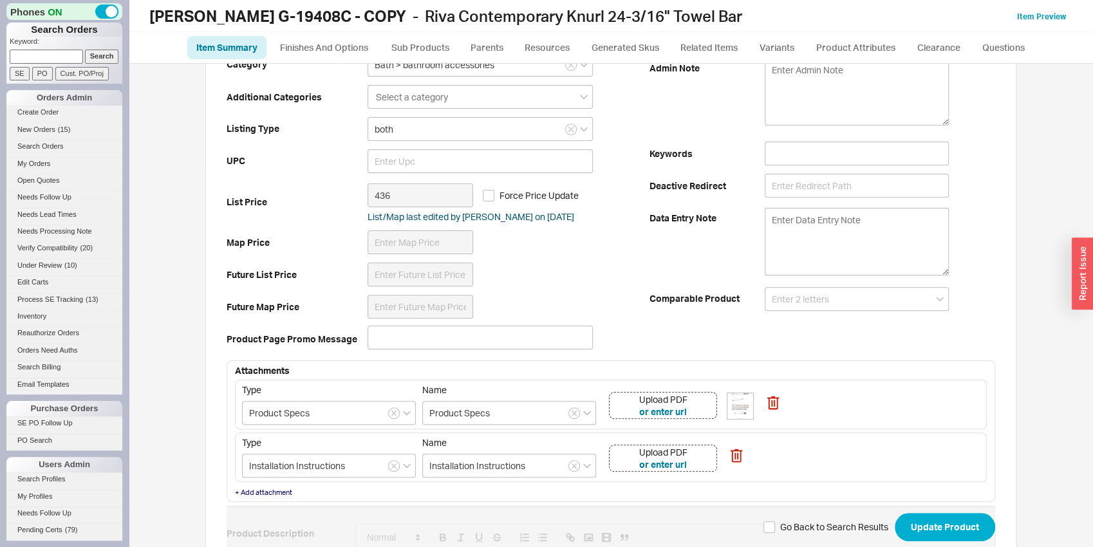
scroll to position [269, 0]
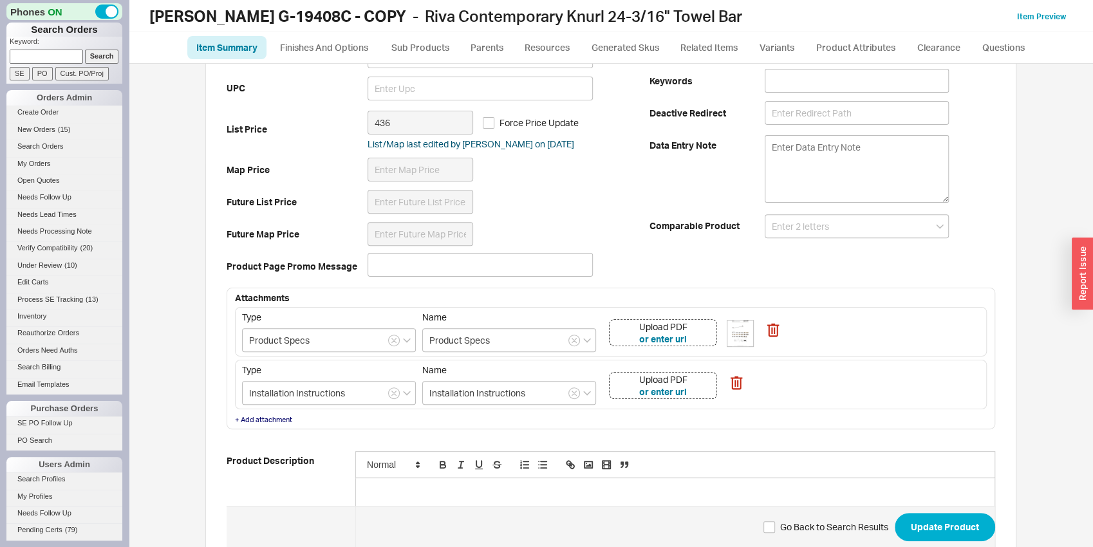
click at [700, 332] on div "Upload PDF or enter url" at bounding box center [663, 332] width 108 height 27
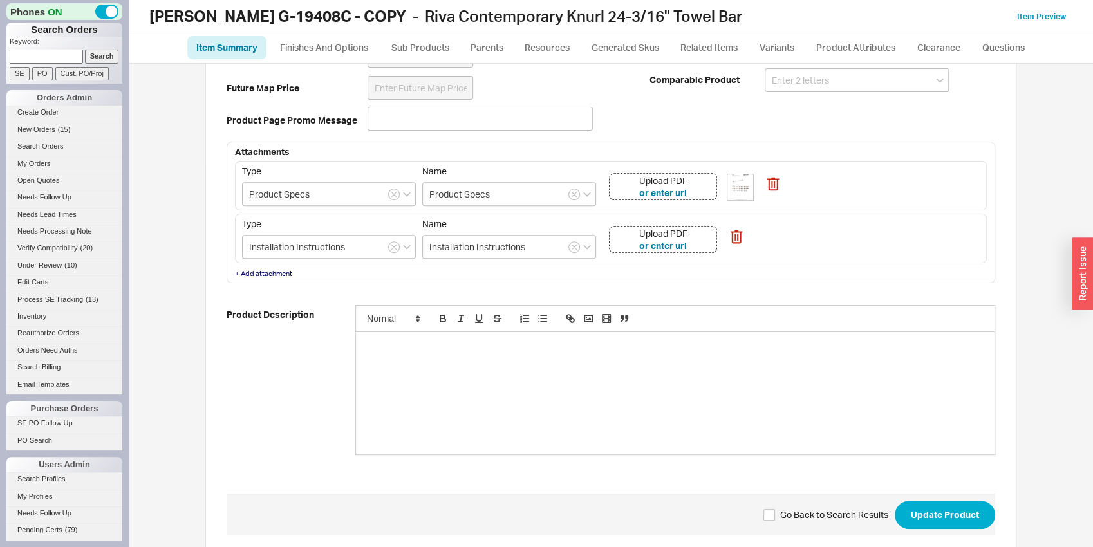
scroll to position [439, 0]
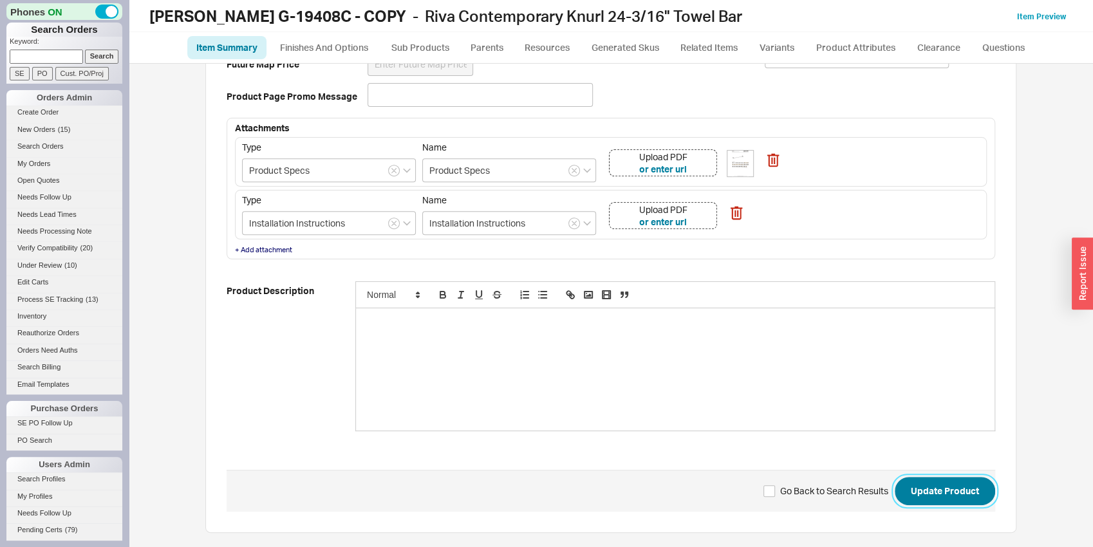
click at [945, 478] on button "Update Product" at bounding box center [945, 491] width 100 height 28
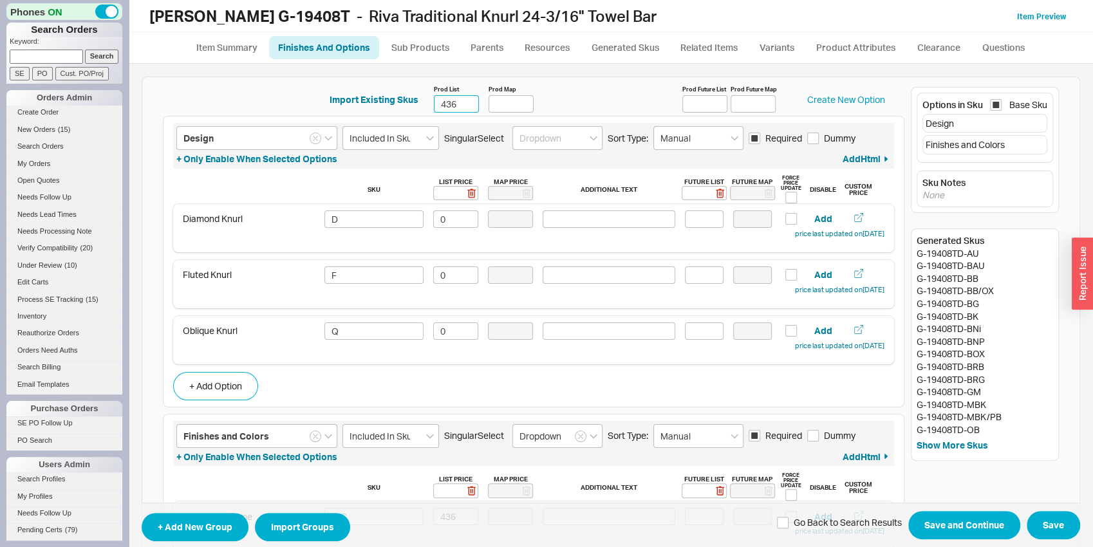
click at [438, 103] on input "436" at bounding box center [456, 103] width 45 height 17
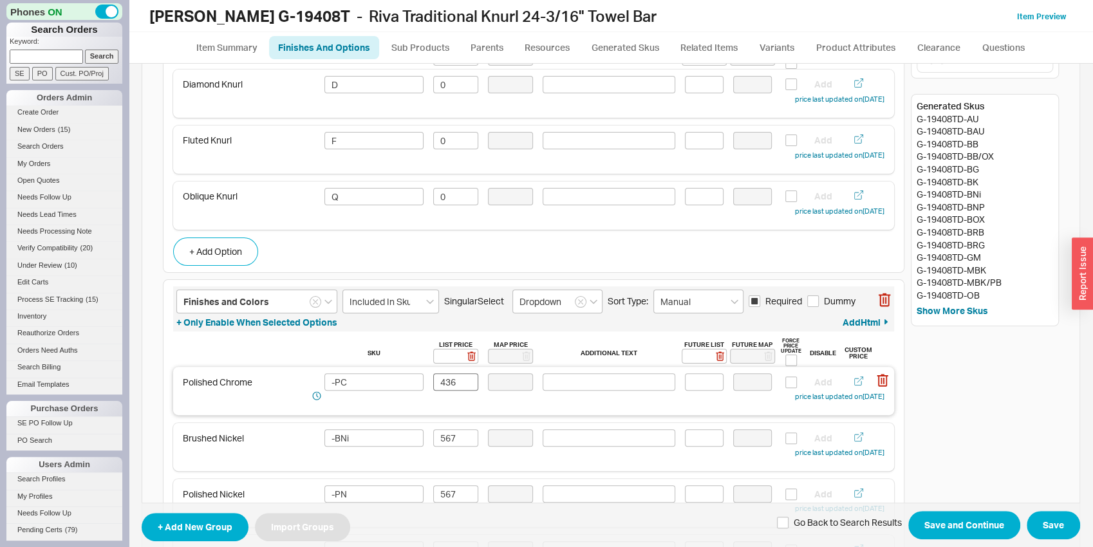
type input "477"
click at [449, 377] on input "436" at bounding box center [455, 381] width 45 height 17
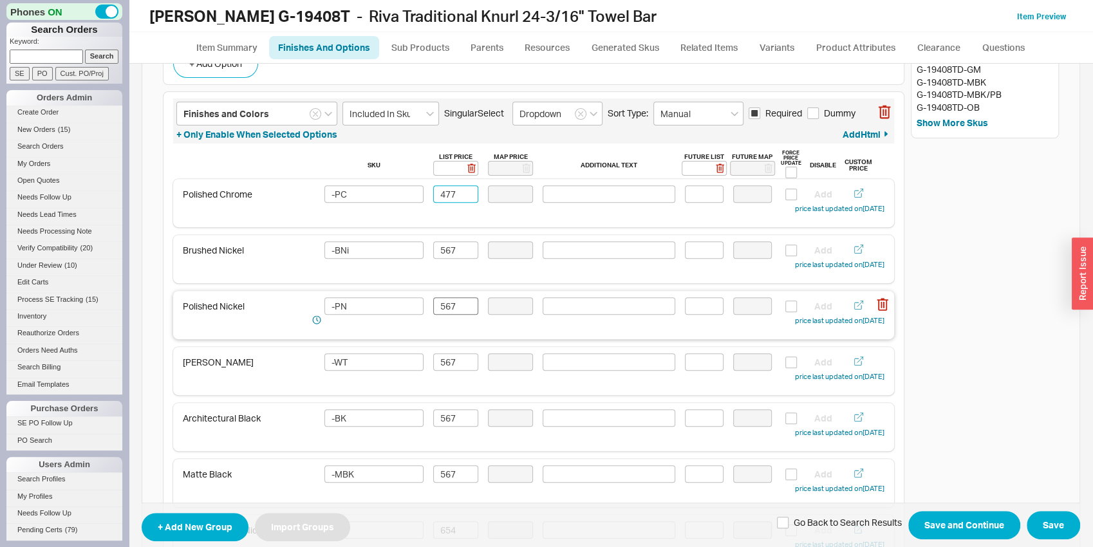
scroll to position [336, 0]
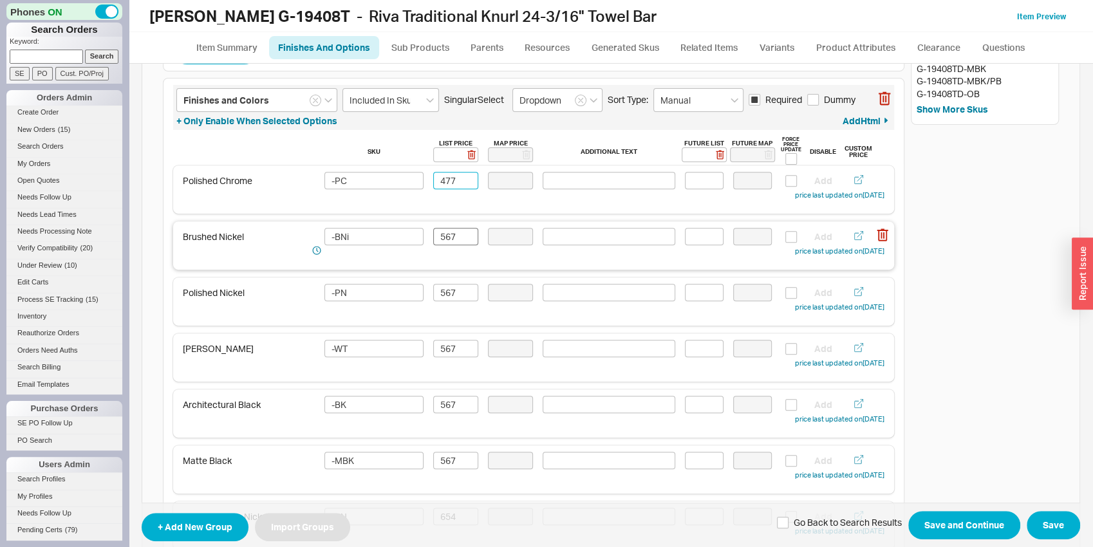
type input "477"
click at [450, 241] on input "567" at bounding box center [455, 236] width 45 height 17
click at [450, 241] on input "621" at bounding box center [455, 236] width 45 height 17
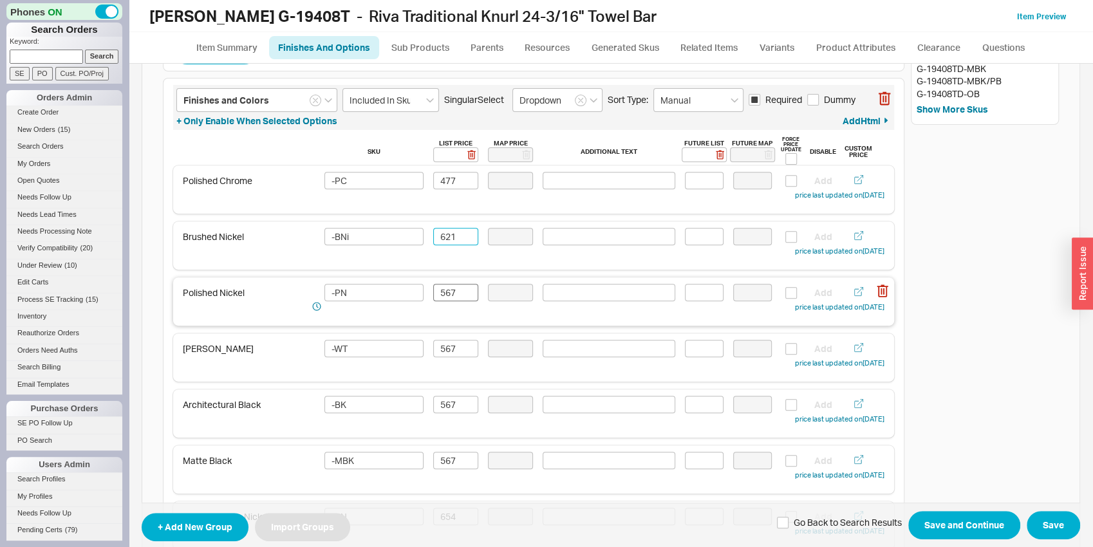
type input "621"
click at [452, 289] on input "567" at bounding box center [455, 292] width 45 height 17
paste input "621"
type input "621"
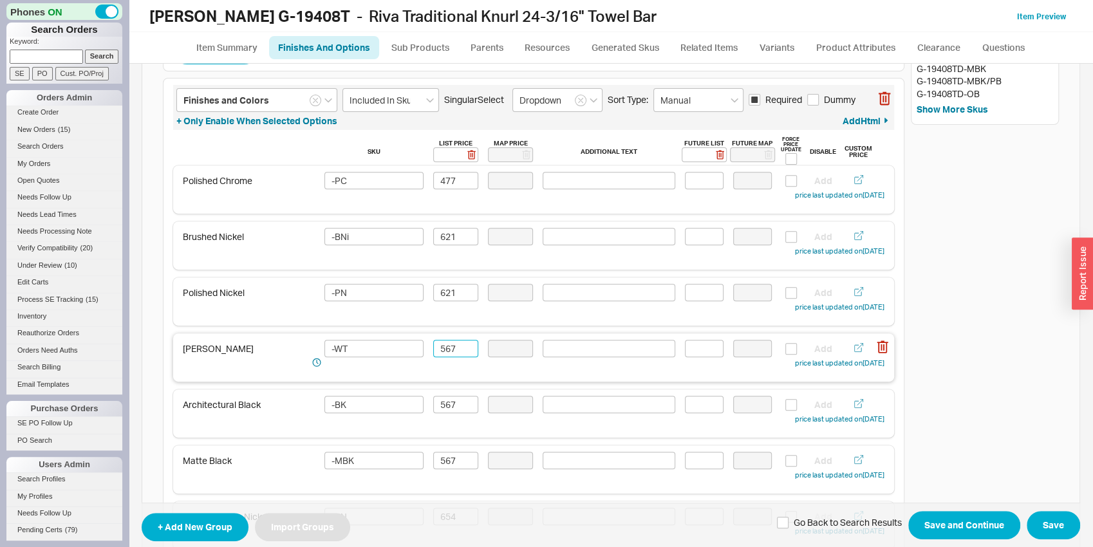
click at [450, 346] on input "567" at bounding box center [455, 348] width 45 height 17
paste input "621"
type input "621"
click at [442, 410] on input "567" at bounding box center [455, 404] width 45 height 17
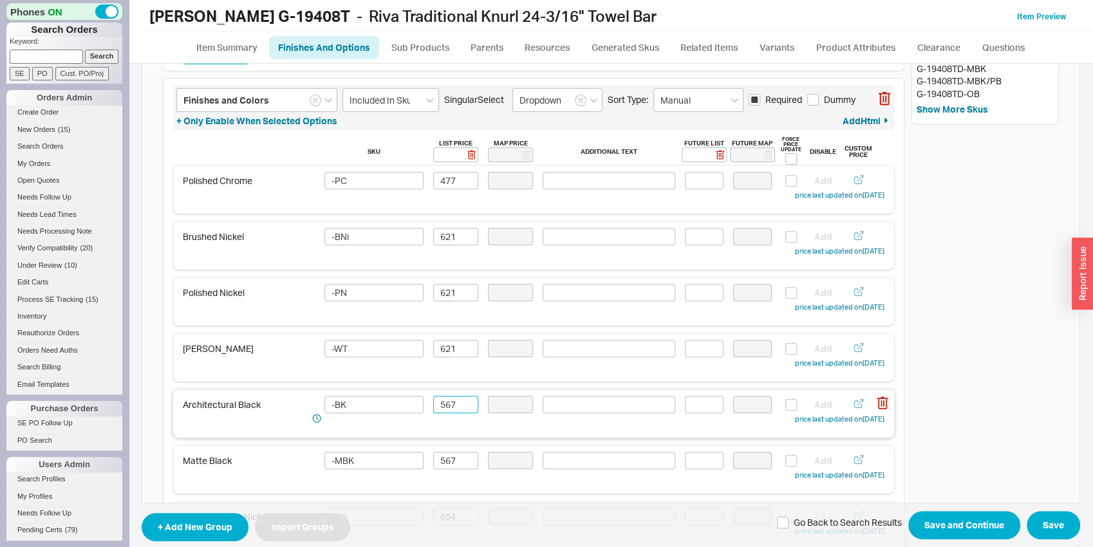
click at [442, 409] on input "567" at bounding box center [455, 404] width 45 height 17
paste input "621"
type input "621"
click at [449, 457] on input "567" at bounding box center [455, 460] width 45 height 17
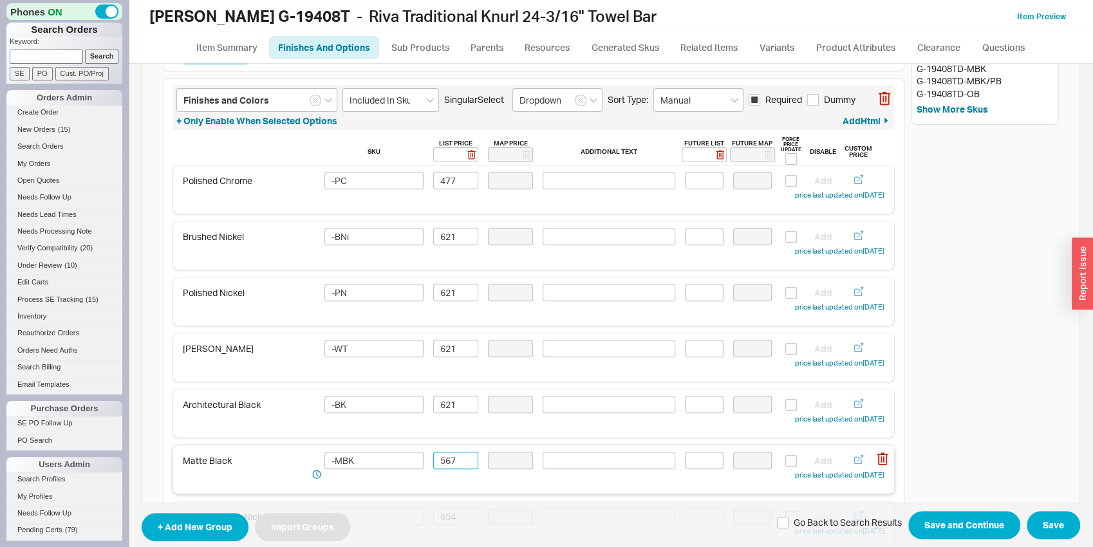
paste input "621"
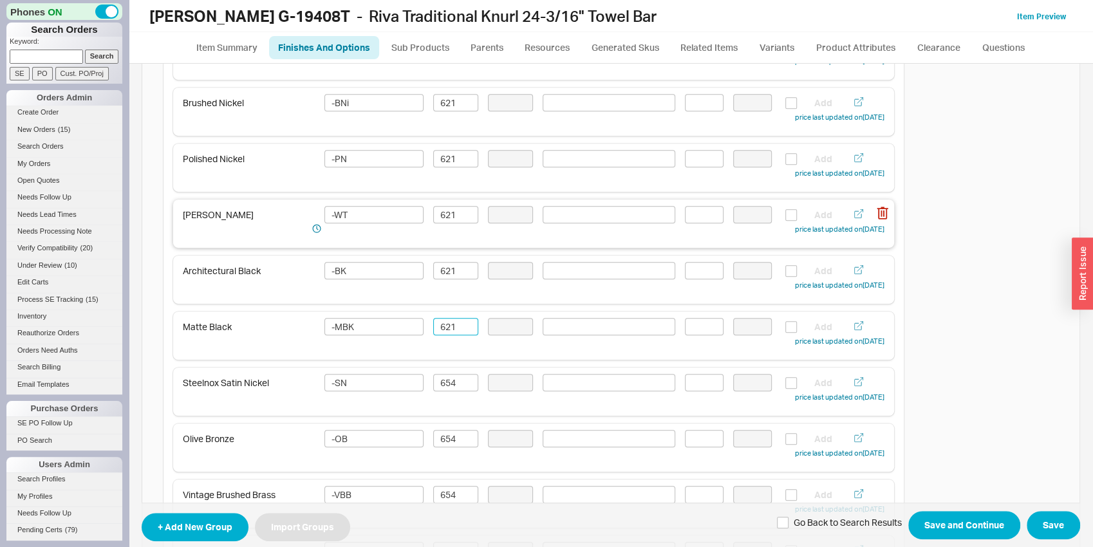
scroll to position [470, 0]
type input "621"
click at [447, 386] on input "654" at bounding box center [455, 381] width 45 height 17
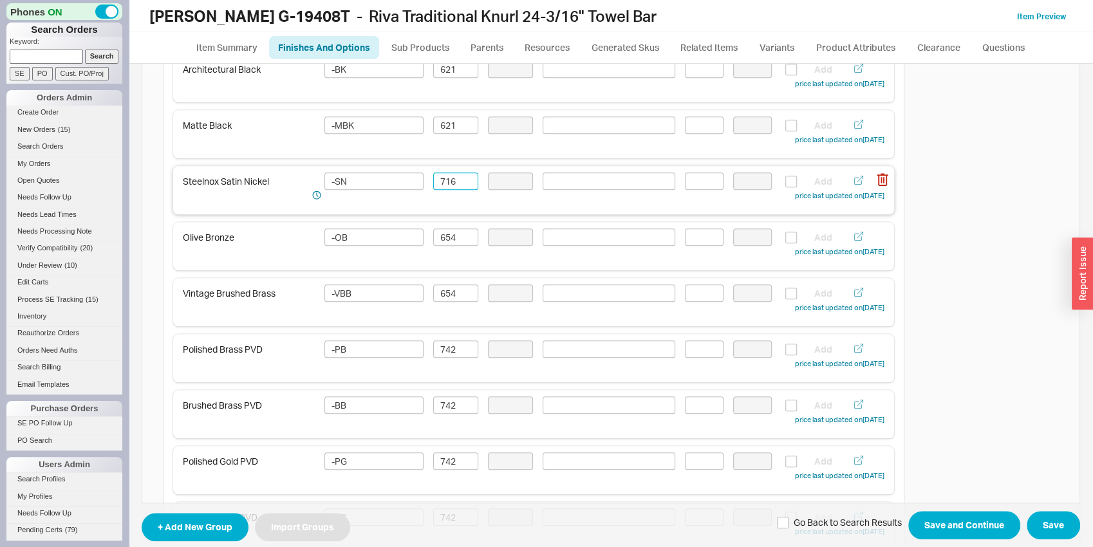
scroll to position [673, 0]
click at [456, 182] on input "716" at bounding box center [455, 179] width 45 height 17
click at [455, 182] on input "716" at bounding box center [455, 179] width 45 height 17
type input "716"
click at [447, 238] on input "654" at bounding box center [455, 235] width 45 height 17
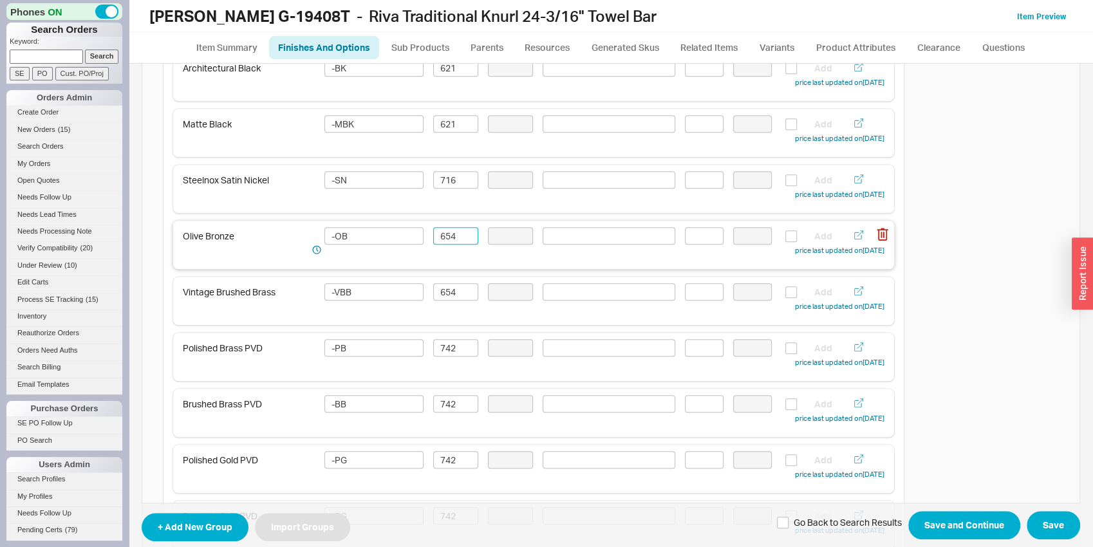
click at [447, 238] on input "654" at bounding box center [455, 235] width 45 height 17
paste input "716"
type input "716"
click at [447, 291] on input "654" at bounding box center [455, 291] width 45 height 17
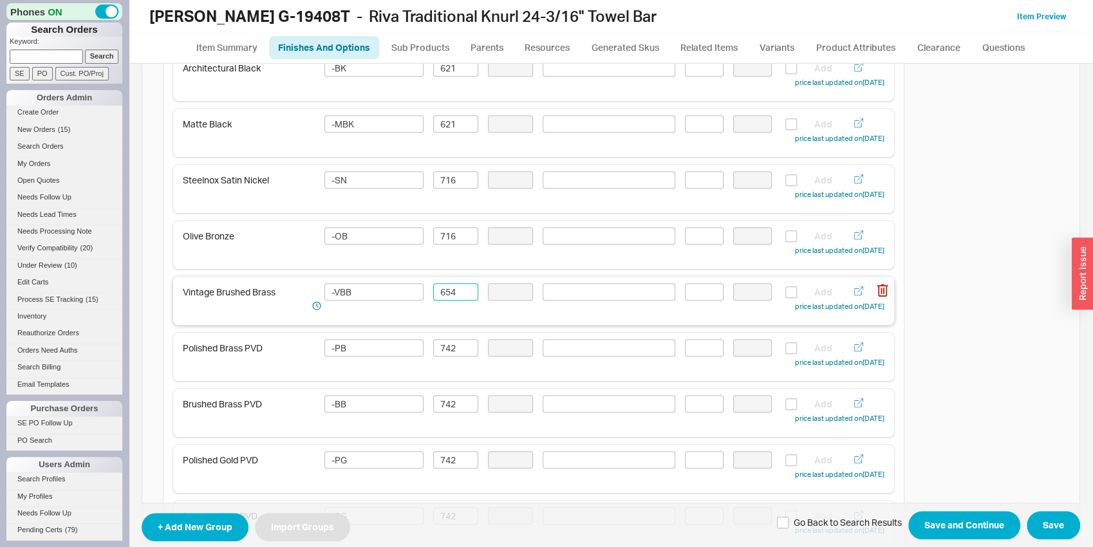
paste input "716"
type input "716"
click at [445, 349] on input "742" at bounding box center [455, 347] width 45 height 17
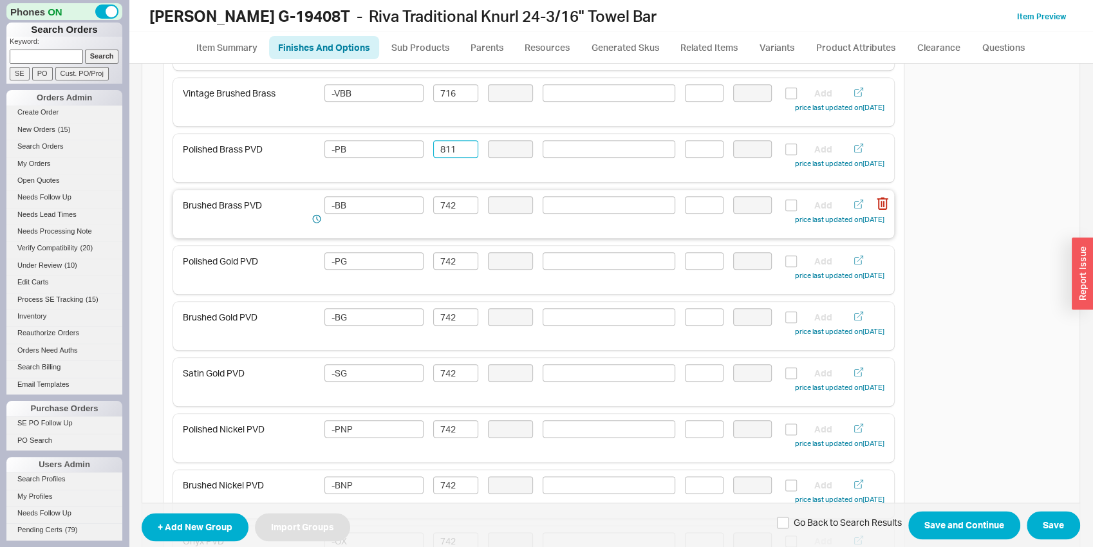
scroll to position [874, 0]
click at [447, 140] on input "811" at bounding box center [455, 146] width 45 height 17
type input "811"
click at [447, 201] on input "742" at bounding box center [455, 202] width 45 height 17
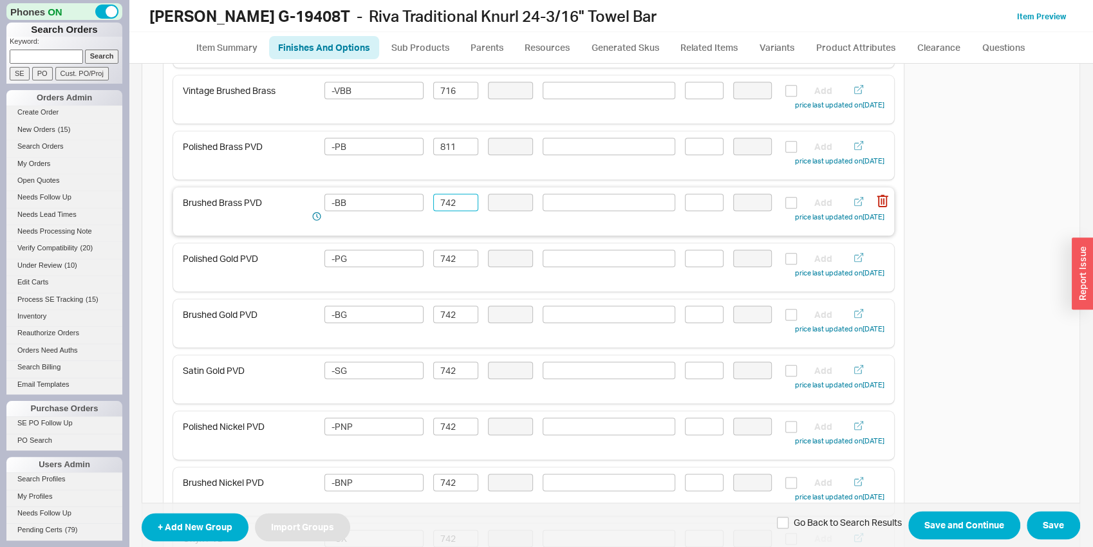
click at [447, 201] on input "742" at bounding box center [455, 202] width 45 height 17
paste input "811"
type input "811"
click at [447, 256] on input "742" at bounding box center [455, 258] width 45 height 17
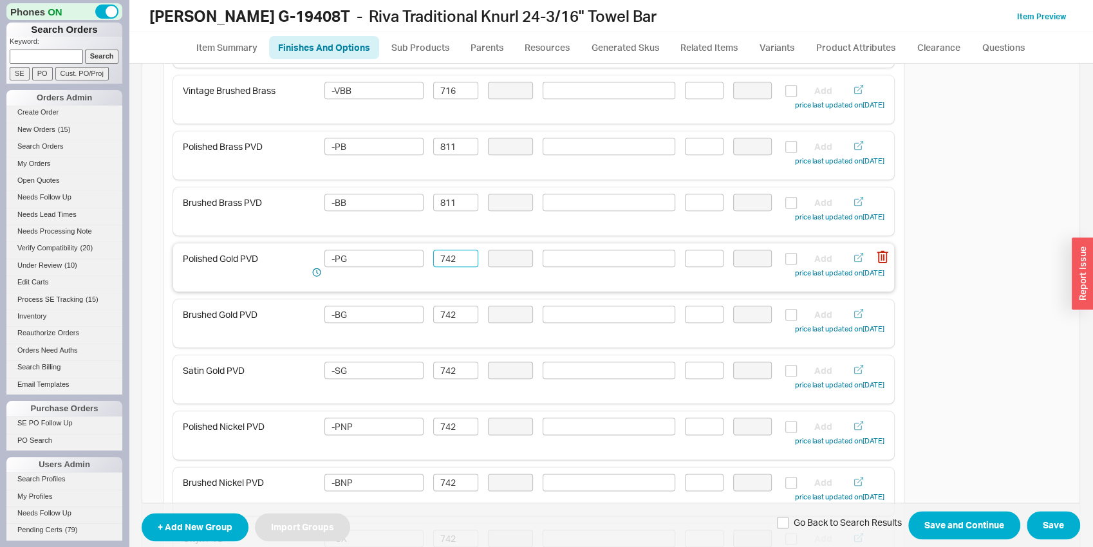
paste input "811"
type input "811"
click at [451, 306] on input "742" at bounding box center [455, 314] width 45 height 17
paste input "811"
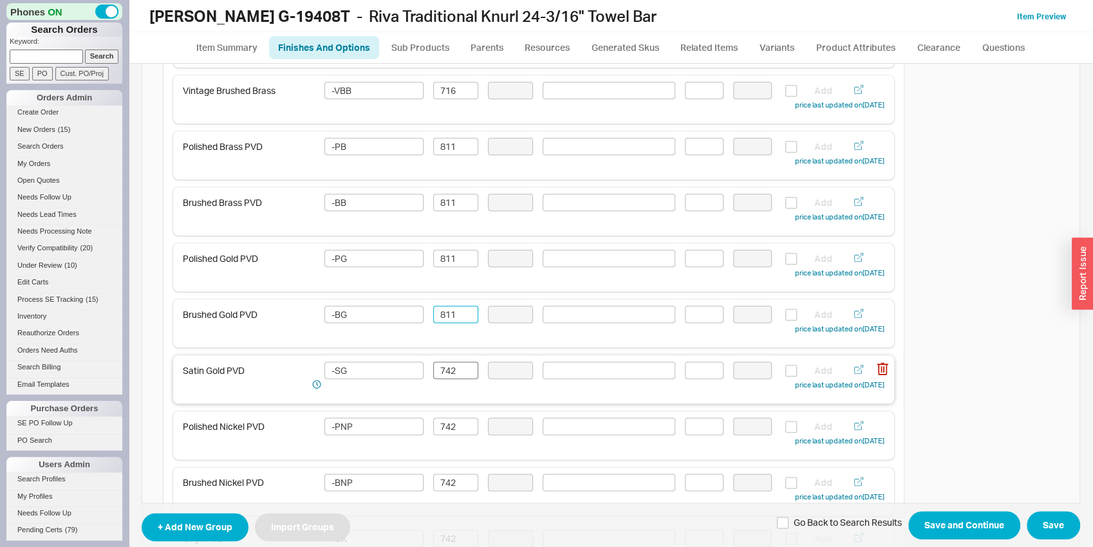
type input "811"
click at [452, 369] on input "742" at bounding box center [455, 370] width 45 height 17
paste input "811"
type input "811"
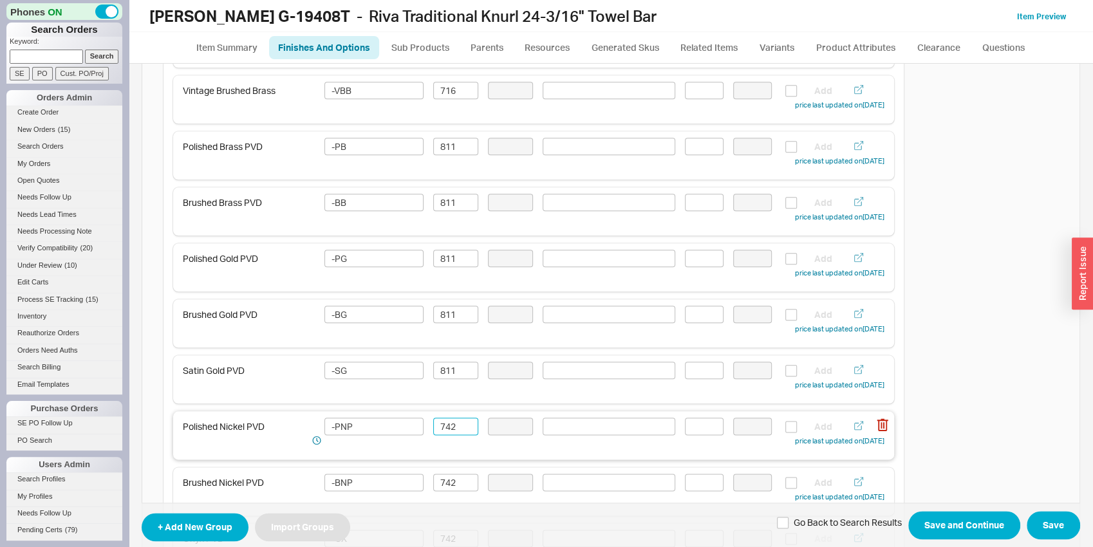
click at [452, 420] on input "742" at bounding box center [455, 426] width 45 height 17
paste input "811"
type input "811"
click at [449, 487] on input "742" at bounding box center [455, 482] width 45 height 17
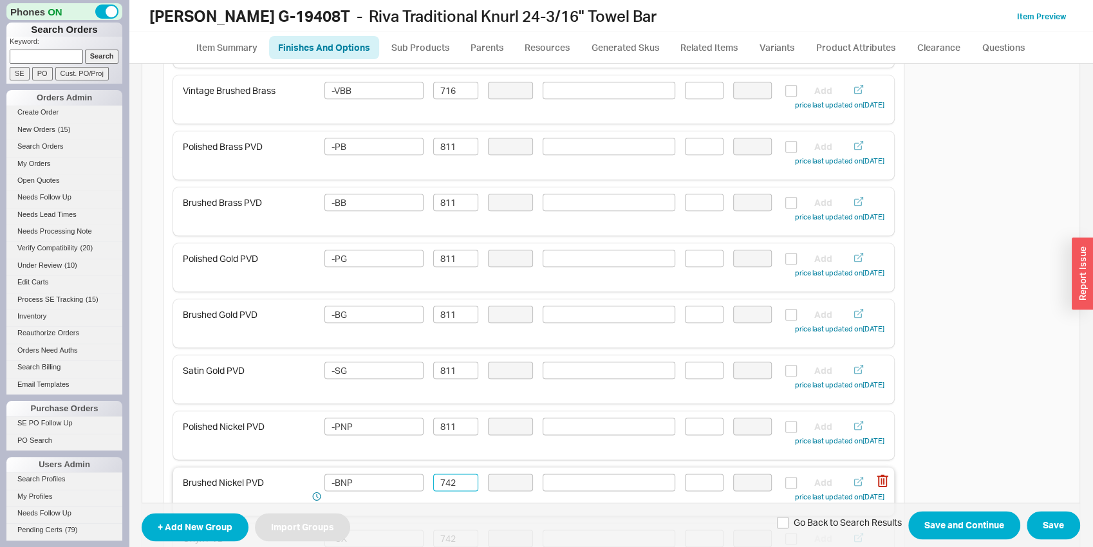
click at [449, 487] on input "742" at bounding box center [455, 482] width 45 height 17
paste input "811"
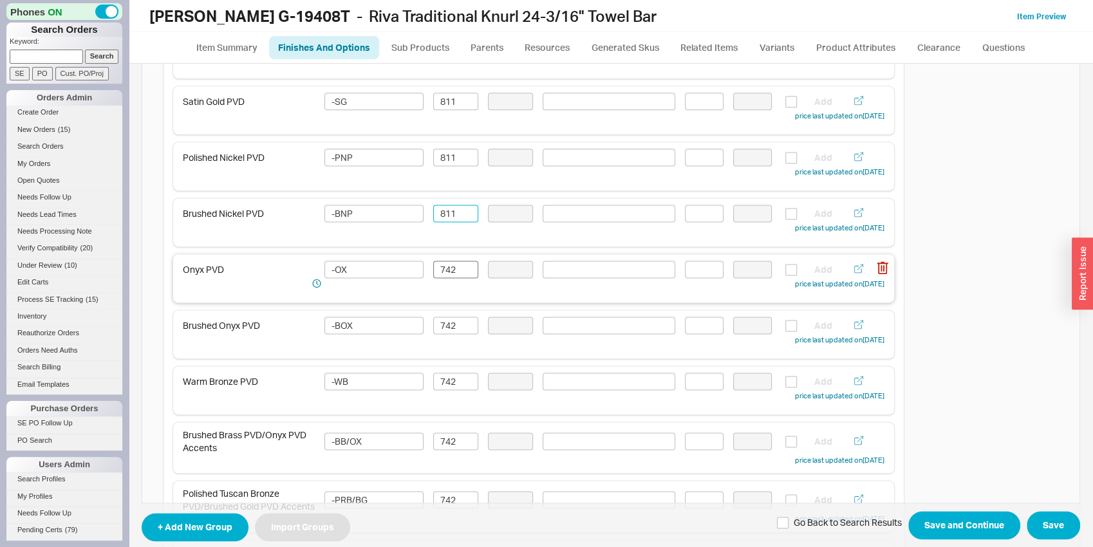
type input "811"
click at [462, 273] on input "742" at bounding box center [455, 269] width 45 height 17
click at [461, 272] on input "742" at bounding box center [455, 269] width 45 height 17
paste input "811"
click at [452, 312] on div "Brushed Onyx PVD -BOX 742 Add price last updated on 09/18/2025" at bounding box center [533, 334] width 721 height 48
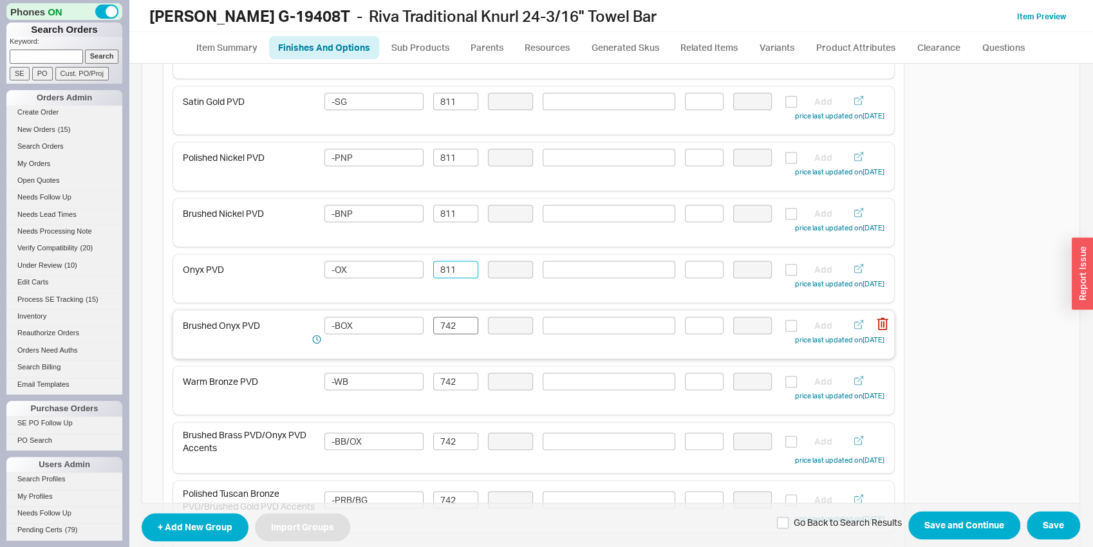
type input "811"
click at [450, 329] on input "742" at bounding box center [455, 325] width 45 height 17
paste input "811"
type input "811"
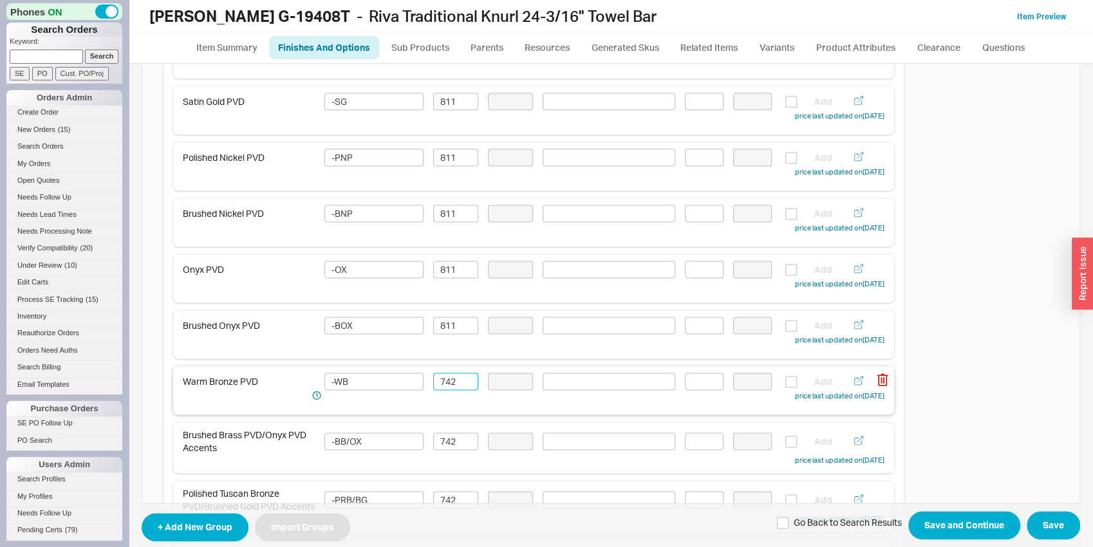
click at [447, 382] on input "742" at bounding box center [455, 381] width 45 height 17
paste input "811"
type input "811"
click at [452, 446] on input "742" at bounding box center [455, 440] width 45 height 17
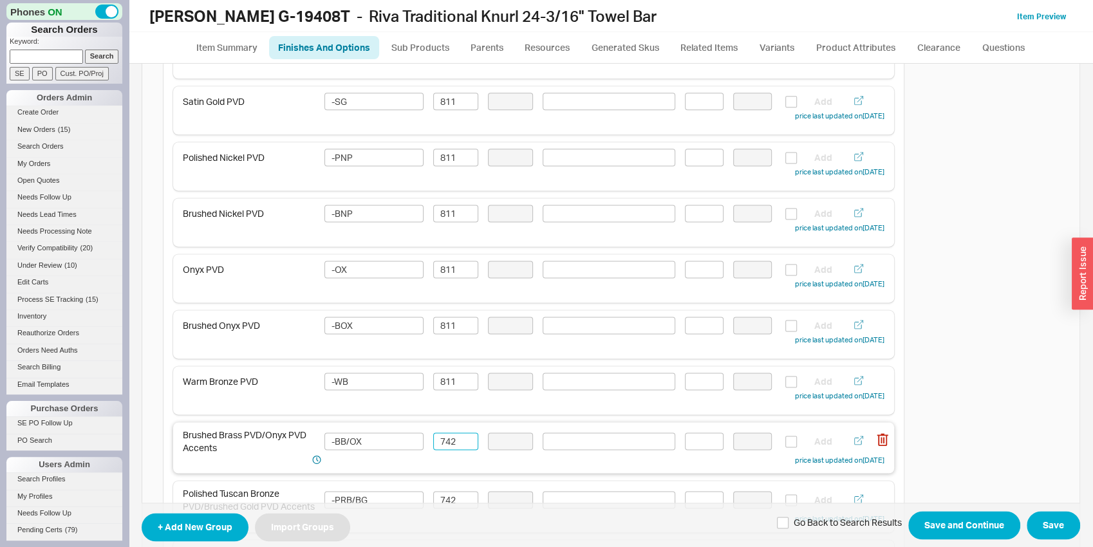
click at [452, 446] on input "742" at bounding box center [455, 440] width 45 height 17
paste input "811"
type input "811"
click at [445, 498] on input "742" at bounding box center [455, 499] width 45 height 17
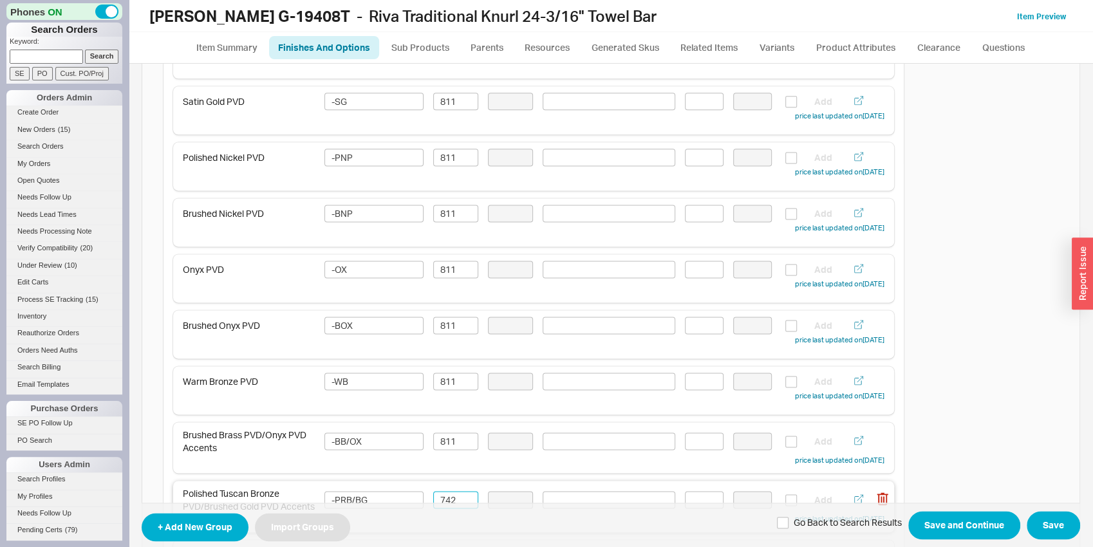
paste input "811"
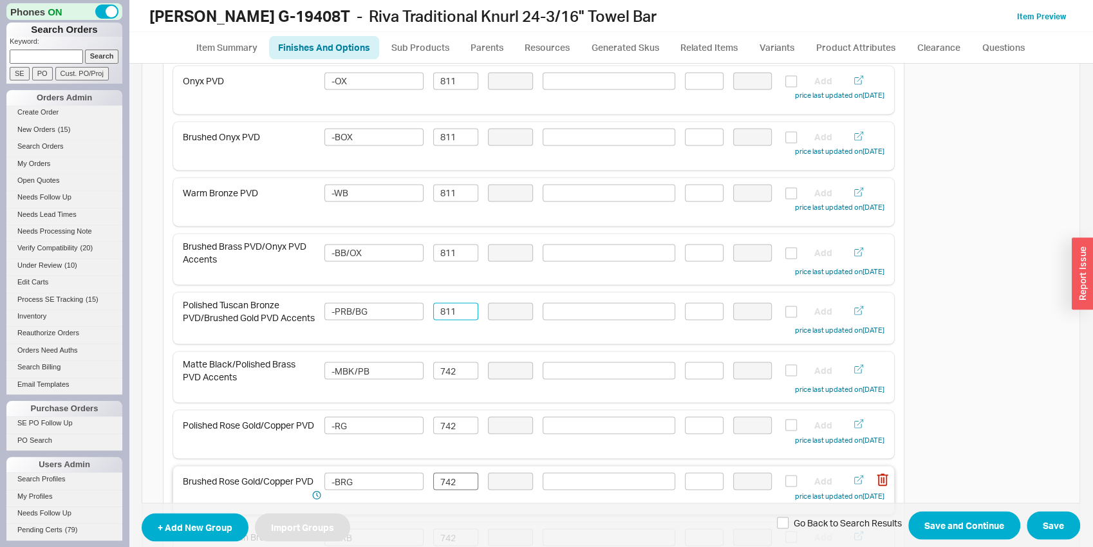
scroll to position [1412, 0]
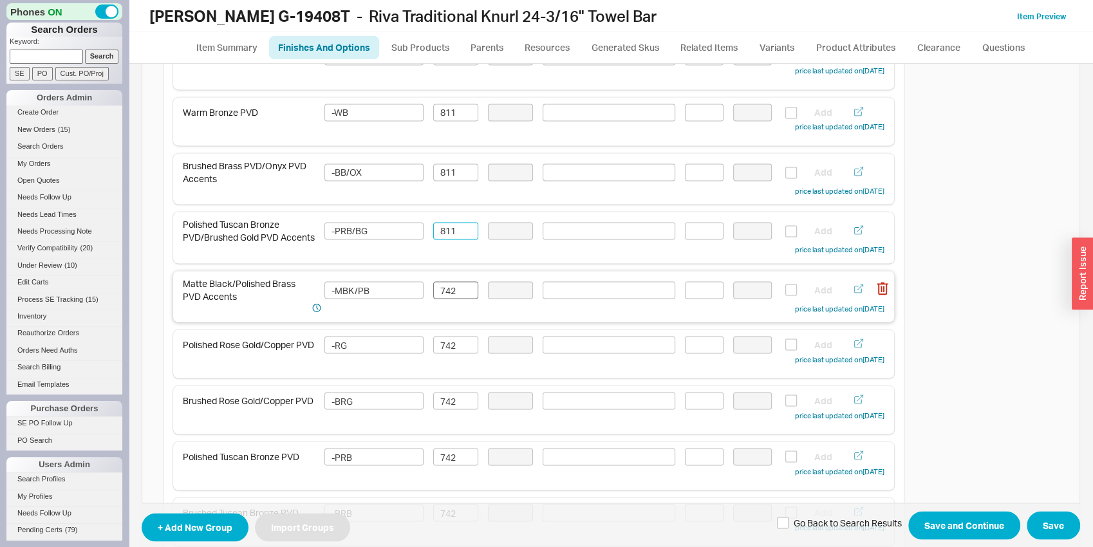
type input "811"
click at [442, 293] on input "742" at bounding box center [455, 289] width 45 height 17
paste input "811"
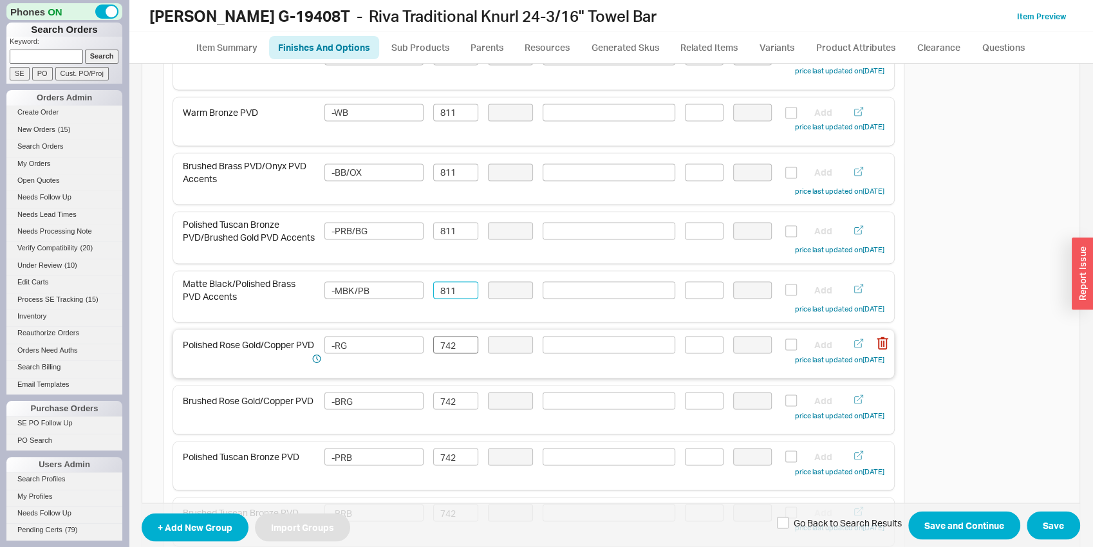
type input "811"
click at [447, 351] on input "742" at bounding box center [455, 344] width 45 height 17
paste input "811"
type input "811"
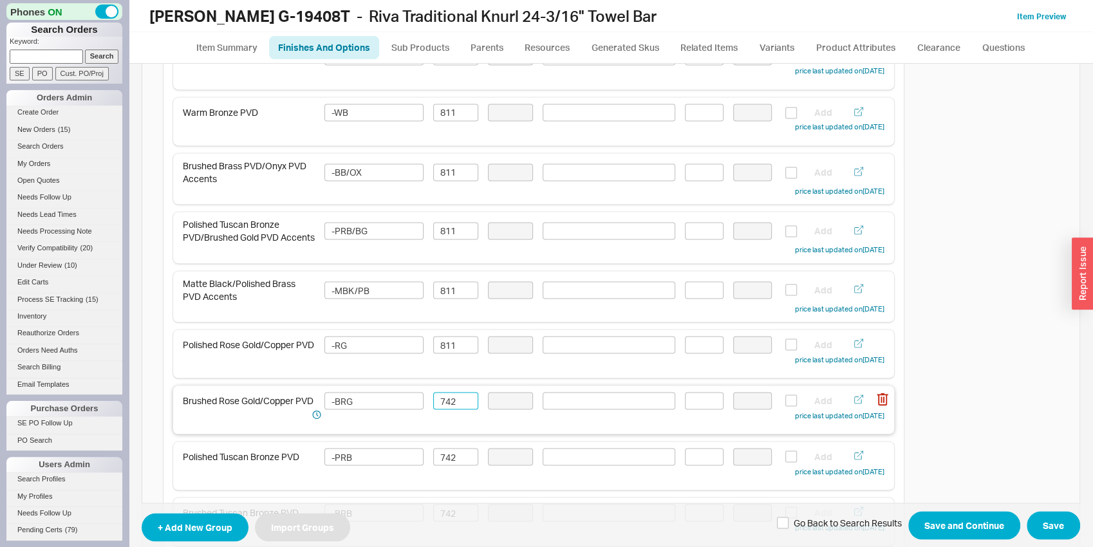
click at [455, 407] on input "742" at bounding box center [455, 400] width 45 height 17
paste input "811"
click at [457, 452] on div "Polished Tuscan Bronze PVD -PRB 742 Add price last updated on 09/18/2025" at bounding box center [533, 465] width 721 height 48
type input "811"
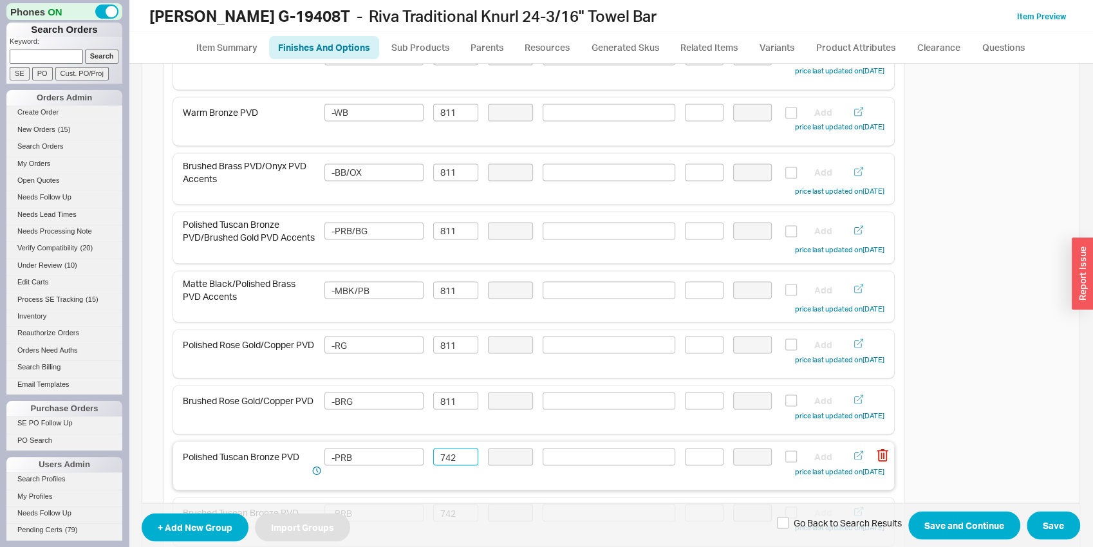
click at [457, 457] on input "742" at bounding box center [455, 456] width 45 height 17
paste input "811"
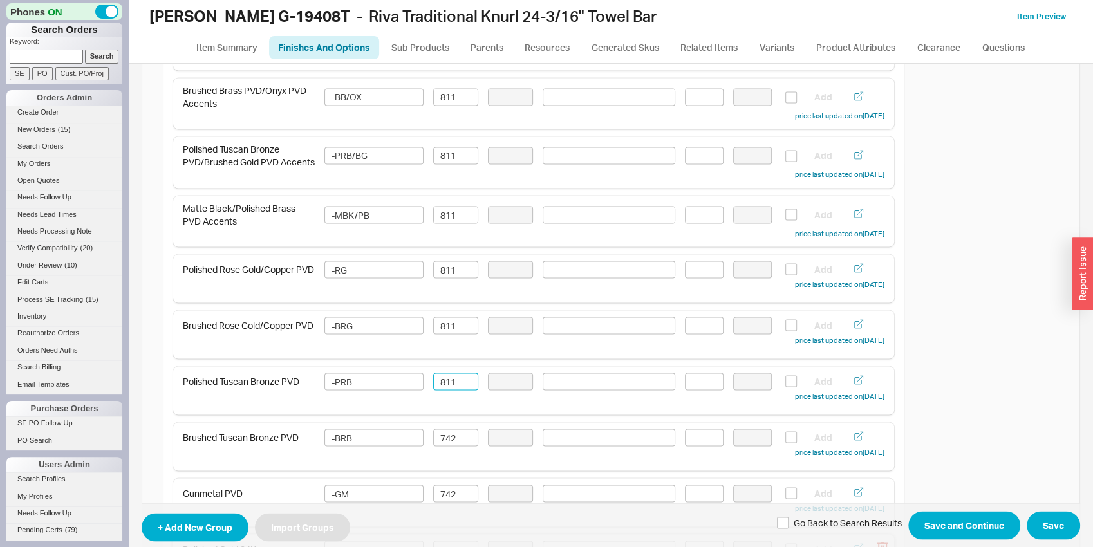
scroll to position [1614, 0]
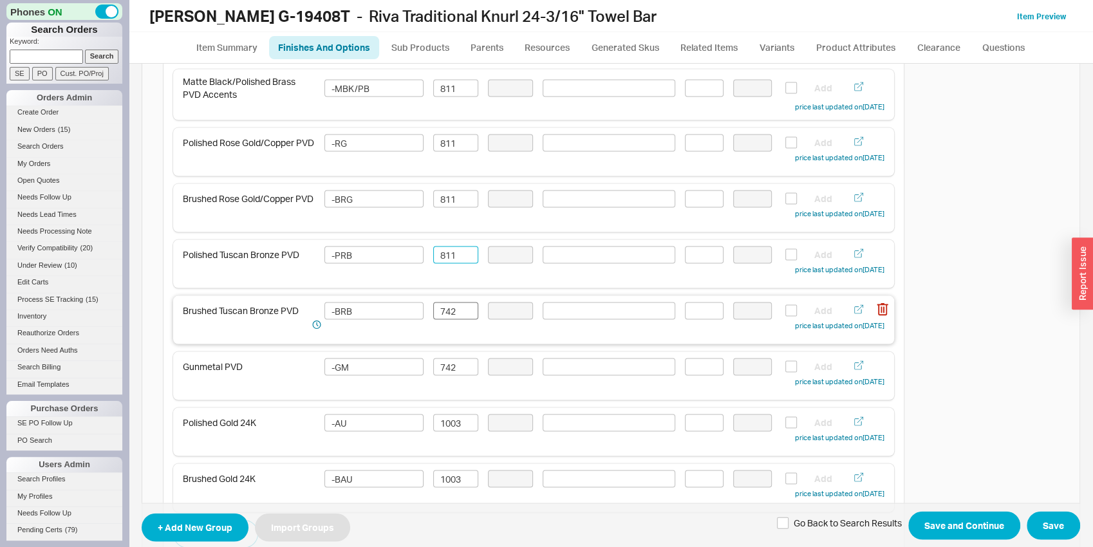
type input "811"
click at [454, 317] on input "742" at bounding box center [455, 310] width 45 height 17
paste input "811"
type input "811"
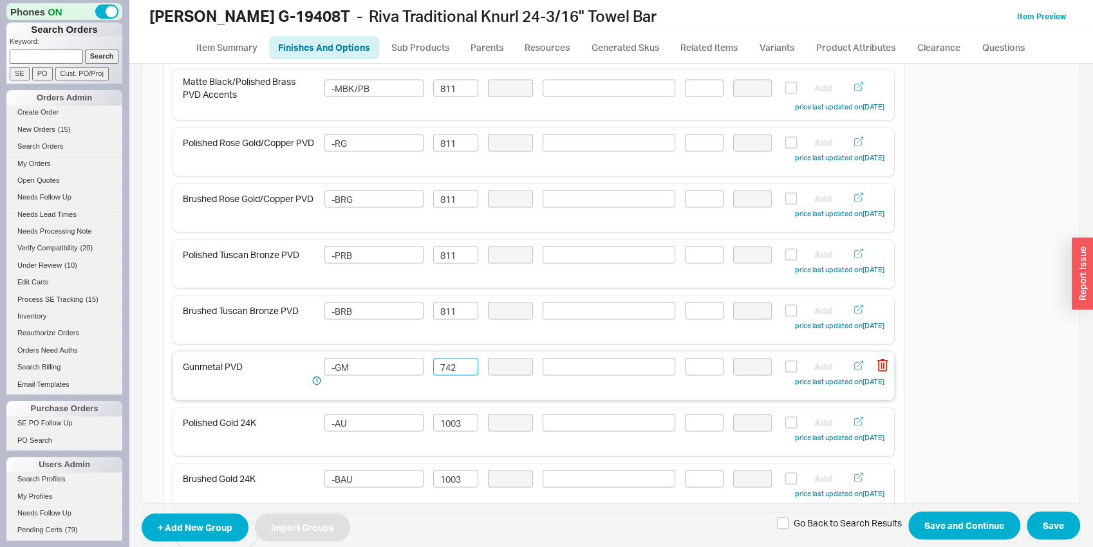
click at [445, 373] on input "742" at bounding box center [455, 366] width 45 height 17
paste input "811"
click at [445, 373] on input "742" at bounding box center [455, 366] width 45 height 17
type input "811"
click at [452, 427] on input "1003" at bounding box center [455, 422] width 45 height 17
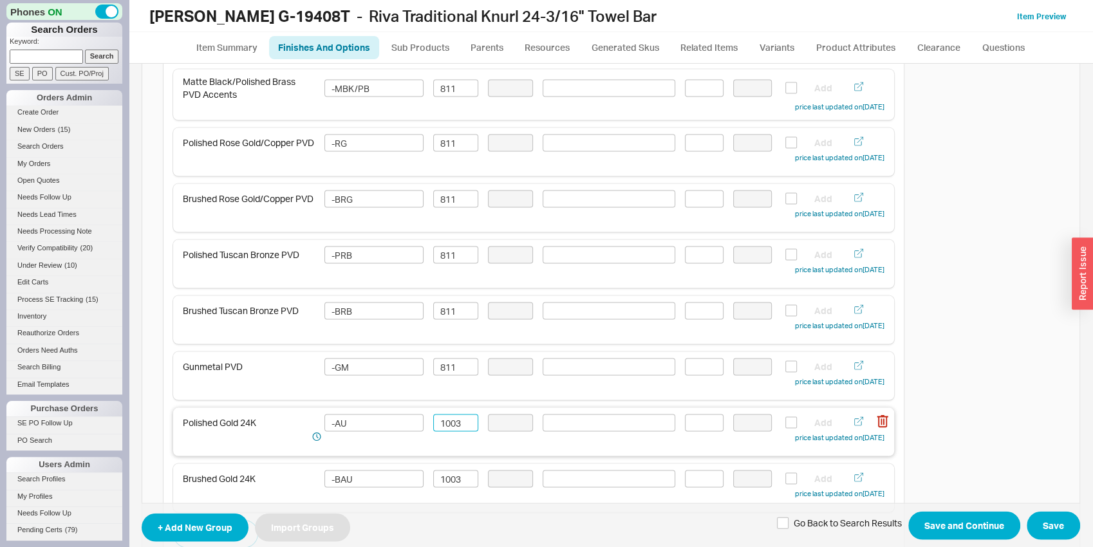
click at [452, 426] on input "1003" at bounding box center [455, 422] width 45 height 17
type input "1098"
click at [450, 481] on input "1003" at bounding box center [455, 478] width 45 height 17
type input "0"
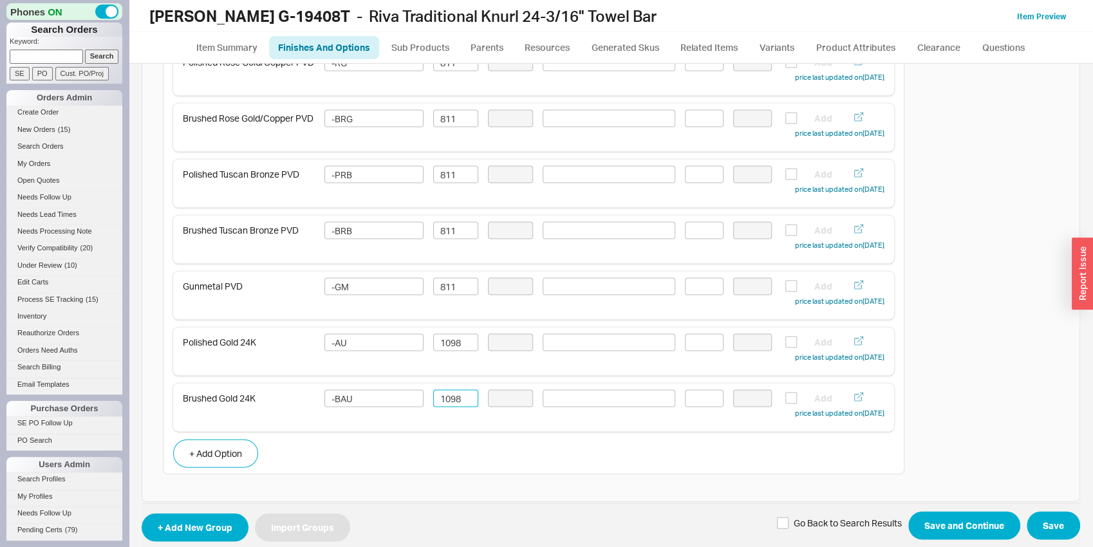
scroll to position [1727, 0]
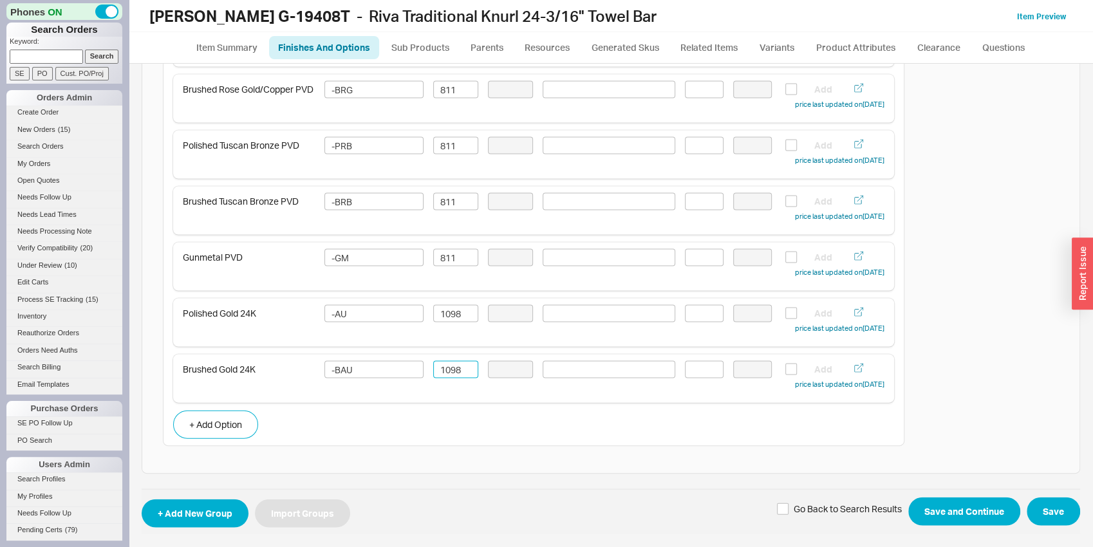
type input "1098"
click at [969, 509] on button "Save and Continue" at bounding box center [964, 511] width 112 height 28
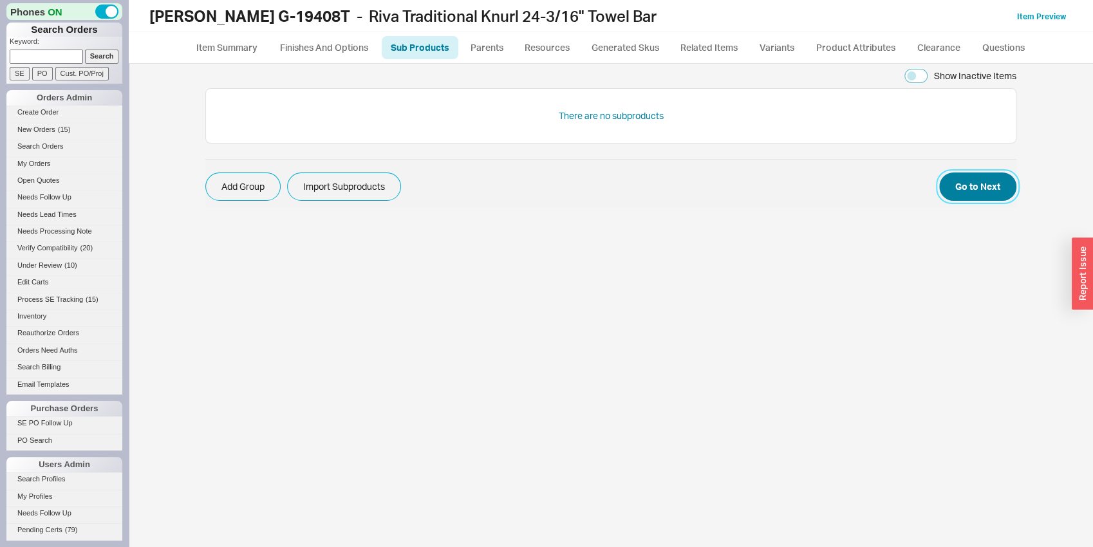
click at [960, 178] on button "Go to Next" at bounding box center [977, 186] width 77 height 28
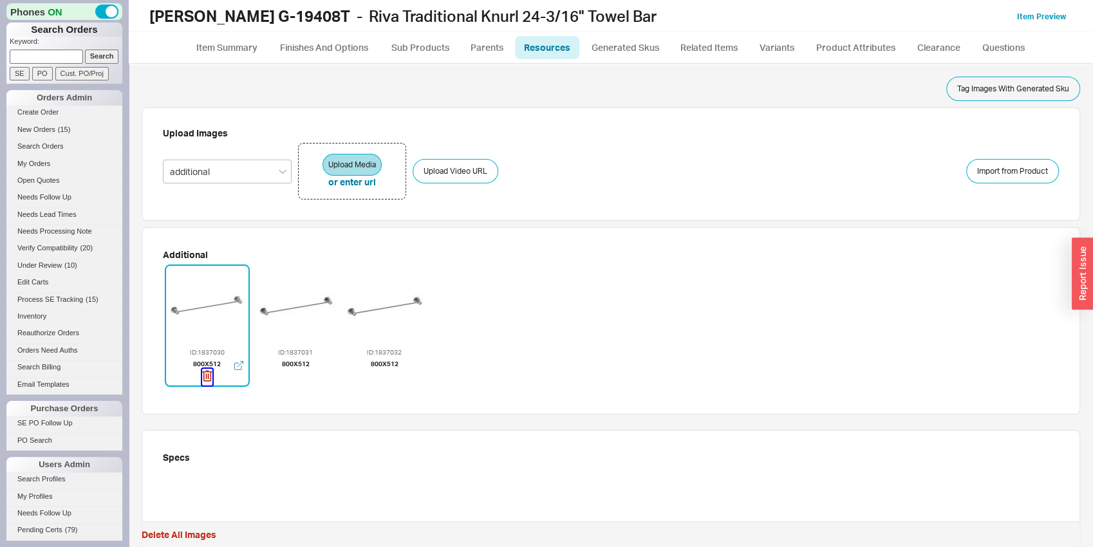
click at [209, 377] on icon "button" at bounding box center [208, 376] width 1 height 6
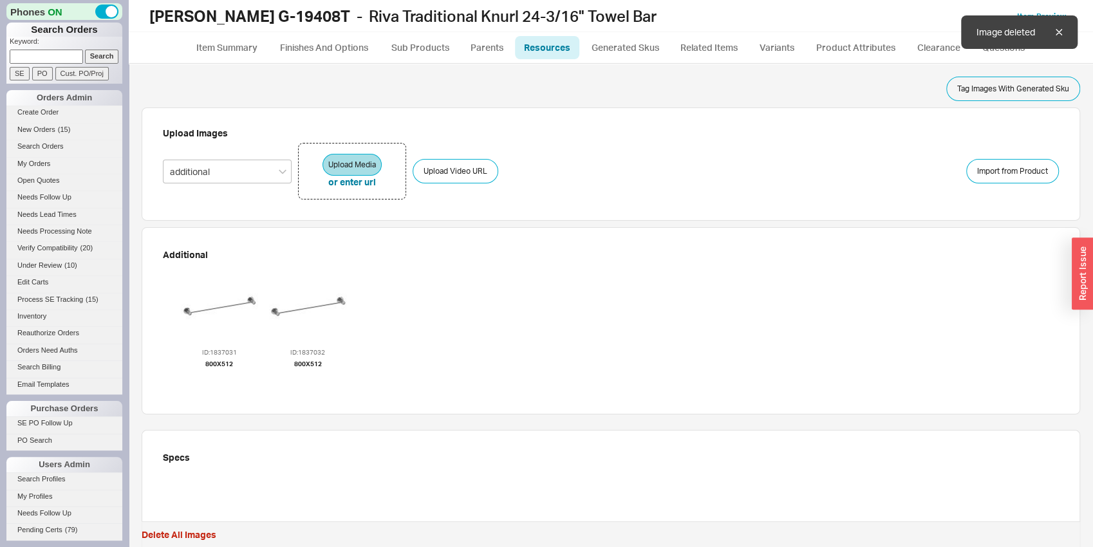
click at [214, 377] on icon "button" at bounding box center [219, 376] width 10 height 14
click at [212, 377] on icon "button" at bounding box center [217, 376] width 10 height 14
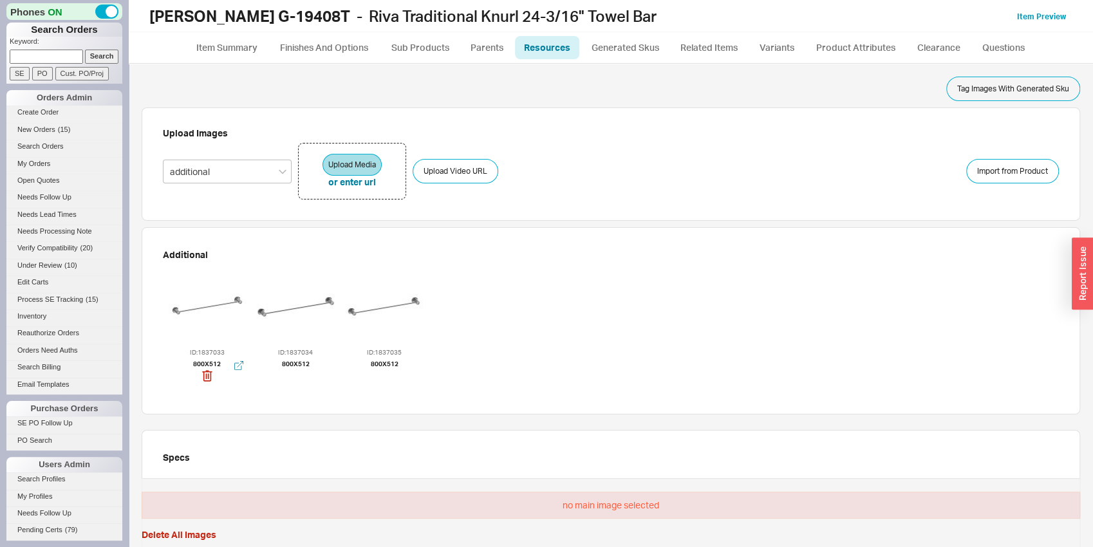
click at [221, 304] on div at bounding box center [207, 306] width 77 height 77
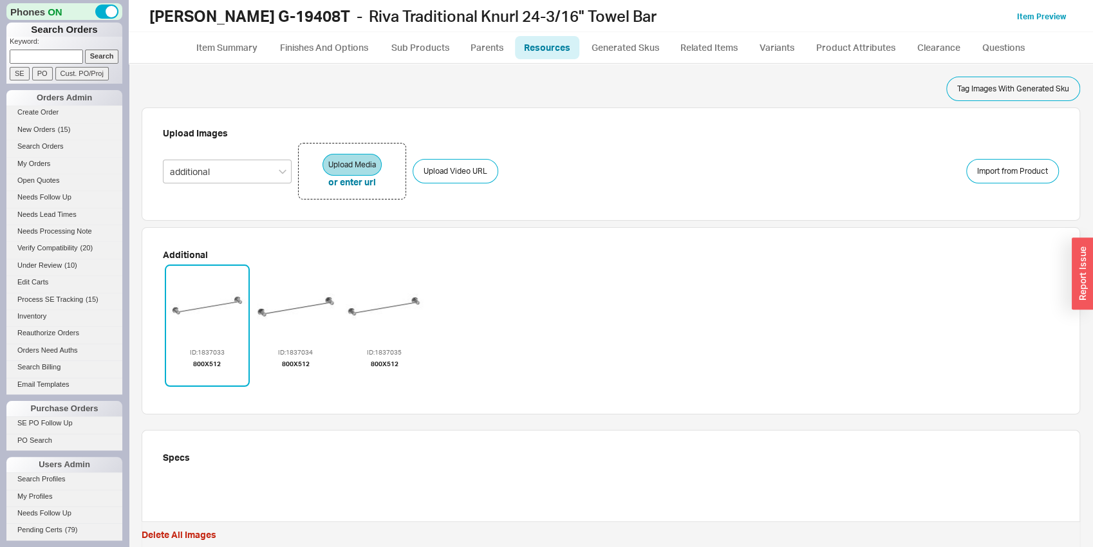
click at [967, 91] on button "Tag Images With Generated Sku" at bounding box center [1013, 89] width 134 height 24
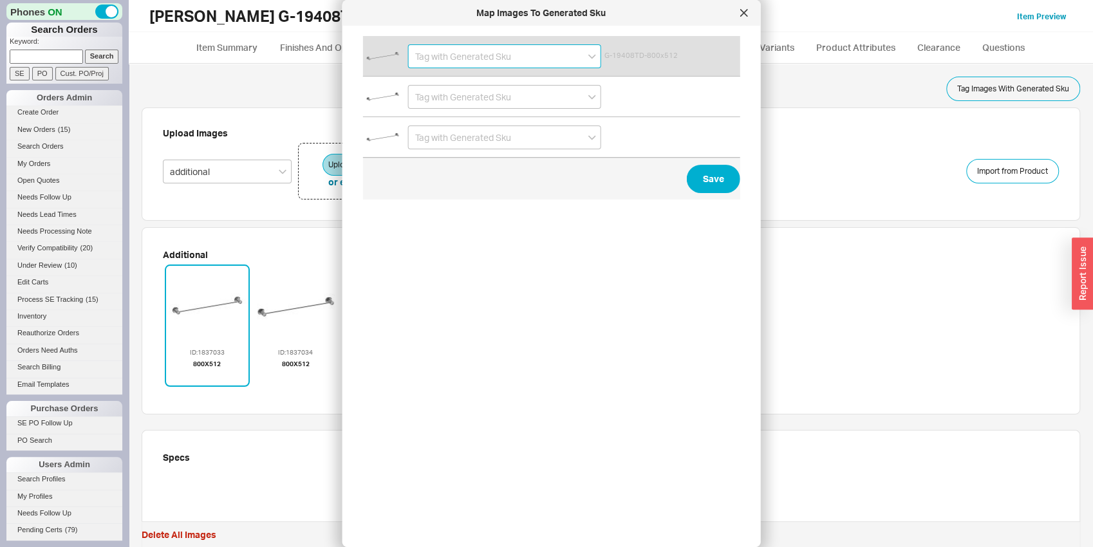
click at [503, 55] on input at bounding box center [504, 56] width 193 height 24
click at [503, 80] on div "G-19408TD-PC" at bounding box center [505, 82] width 192 height 23
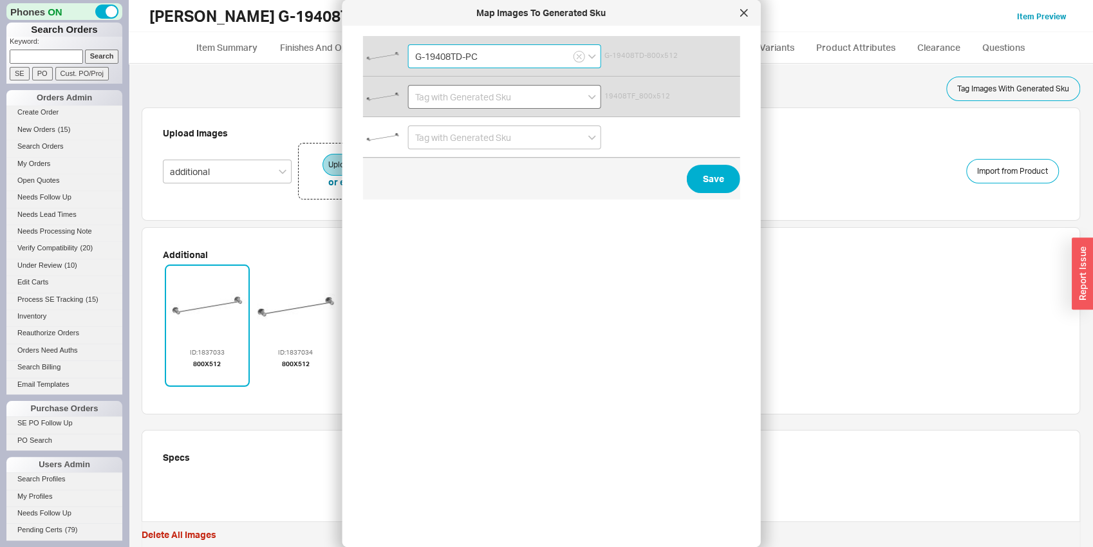
type input "G-19408TD-PC"
click at [496, 95] on input at bounding box center [504, 97] width 193 height 24
click at [494, 138] on div "G-19408TF-PC" at bounding box center [505, 146] width 192 height 23
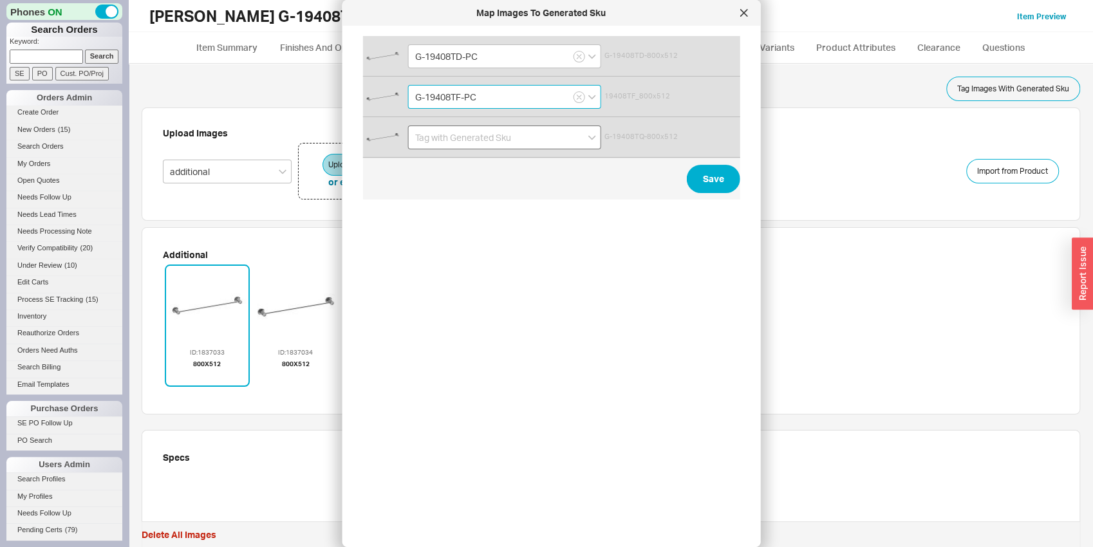
type input "G-19408TF-PC"
click at [492, 142] on input at bounding box center [504, 137] width 193 height 24
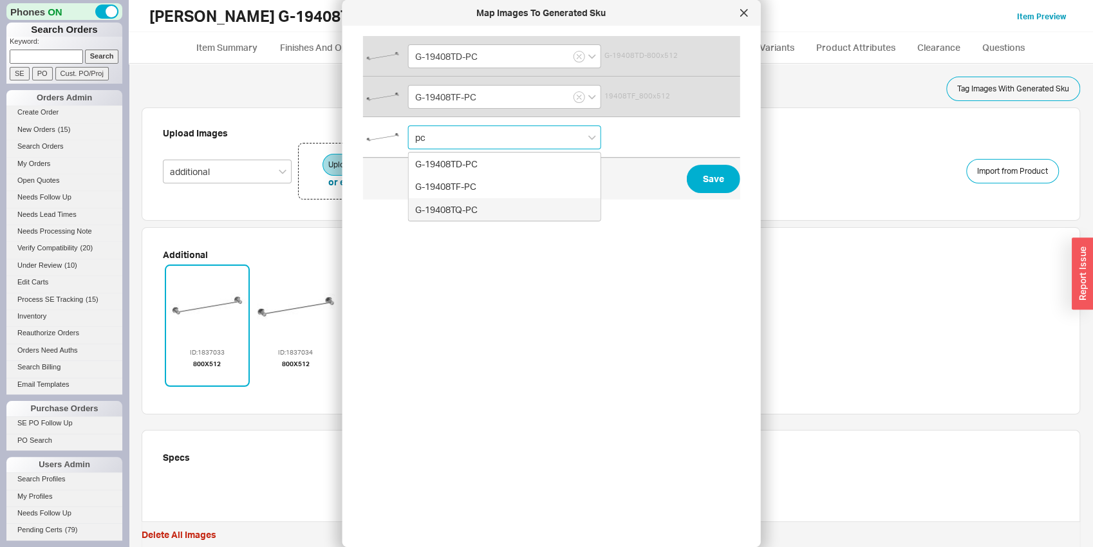
click at [492, 201] on div "G-19408TQ-PC" at bounding box center [505, 209] width 192 height 23
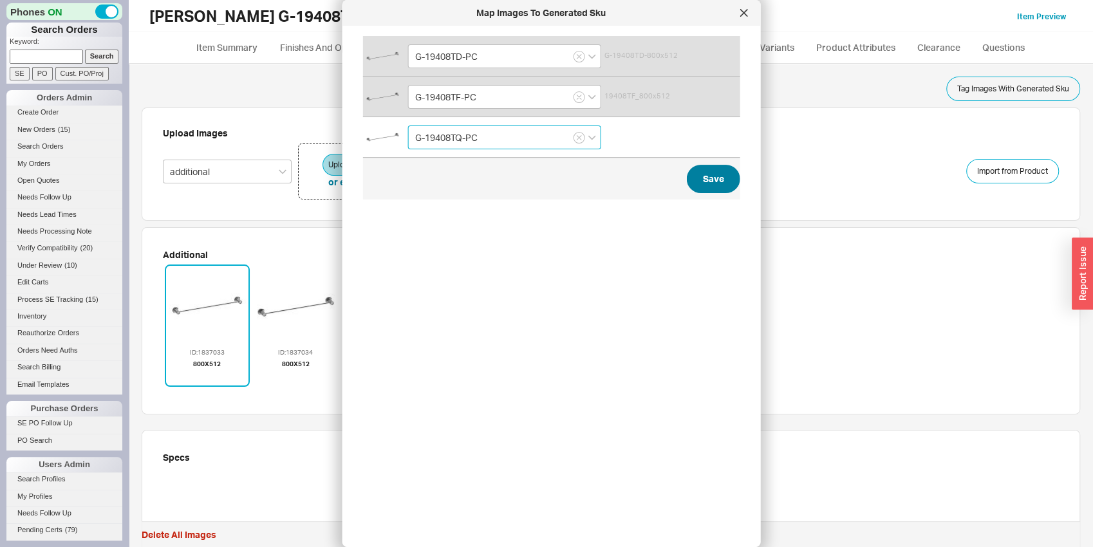
type input "G-19408TQ-PC"
click at [715, 184] on button "Save" at bounding box center [713, 179] width 53 height 28
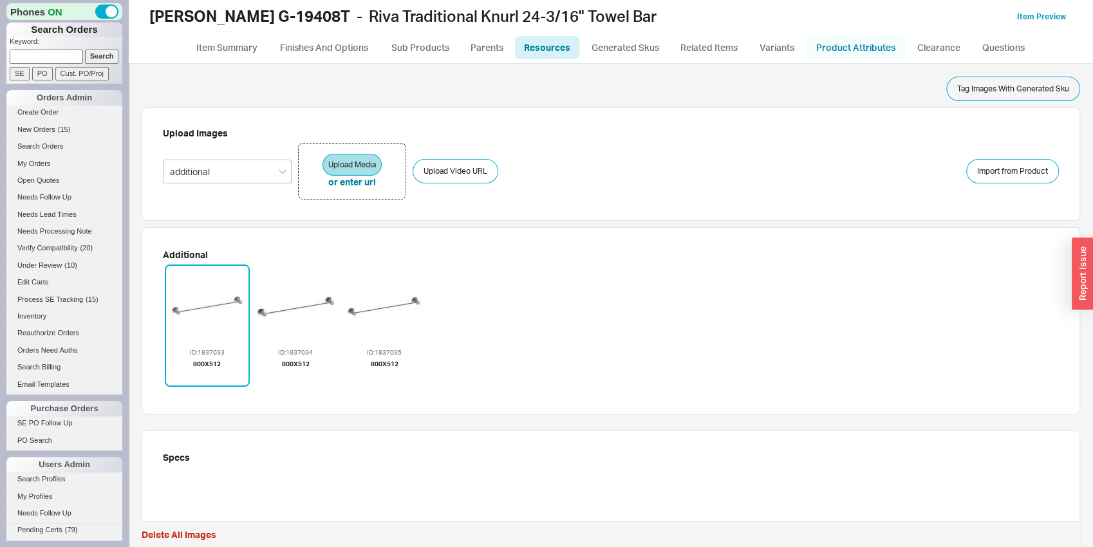
click at [866, 46] on link "Product Attributes" at bounding box center [855, 47] width 98 height 23
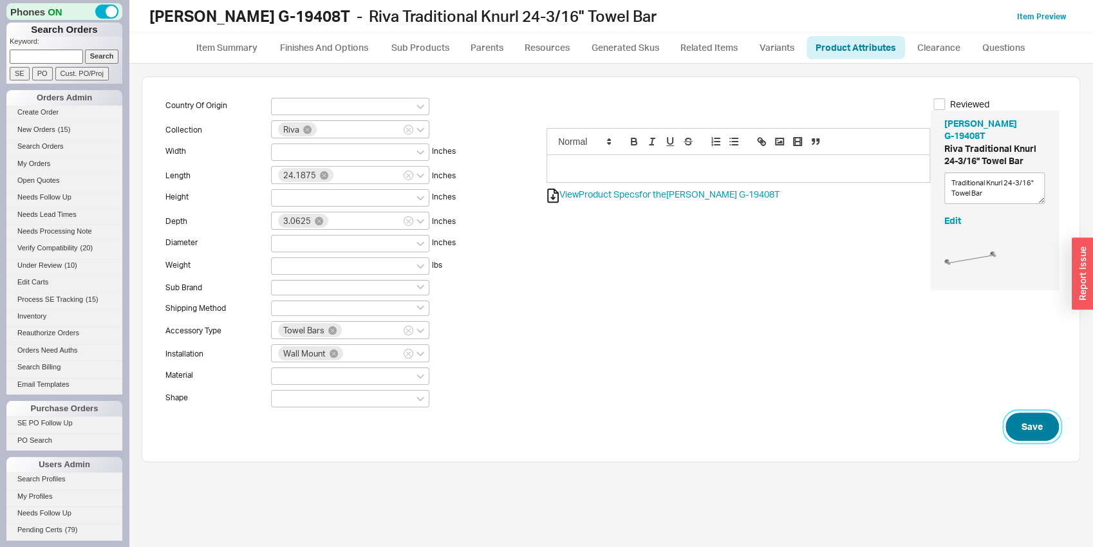
drag, startPoint x: 1052, startPoint y: 422, endPoint x: 1041, endPoint y: 434, distance: 16.0
click at [1051, 422] on button "Save" at bounding box center [1031, 427] width 53 height 28
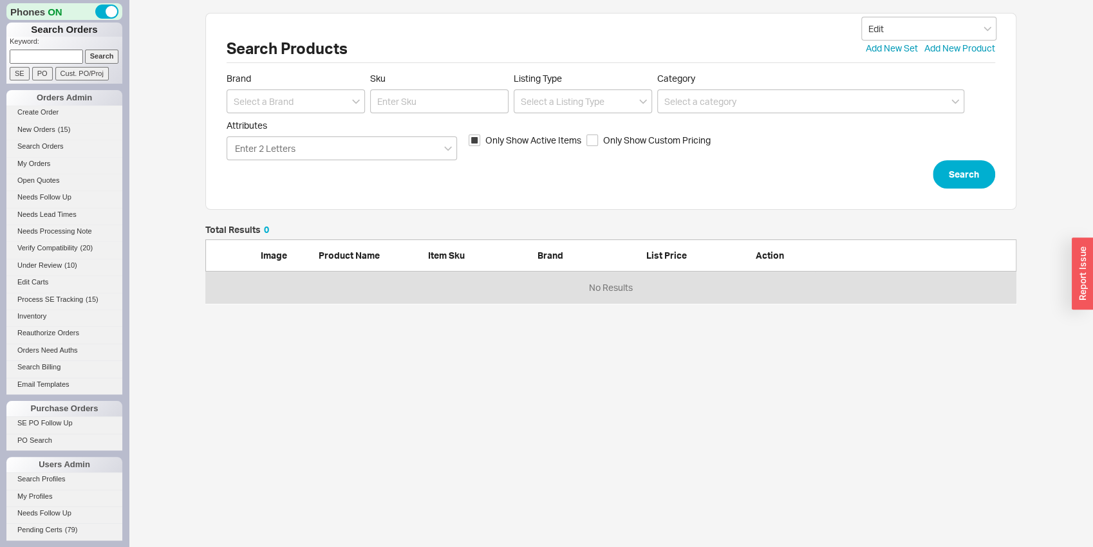
scroll to position [10, 10]
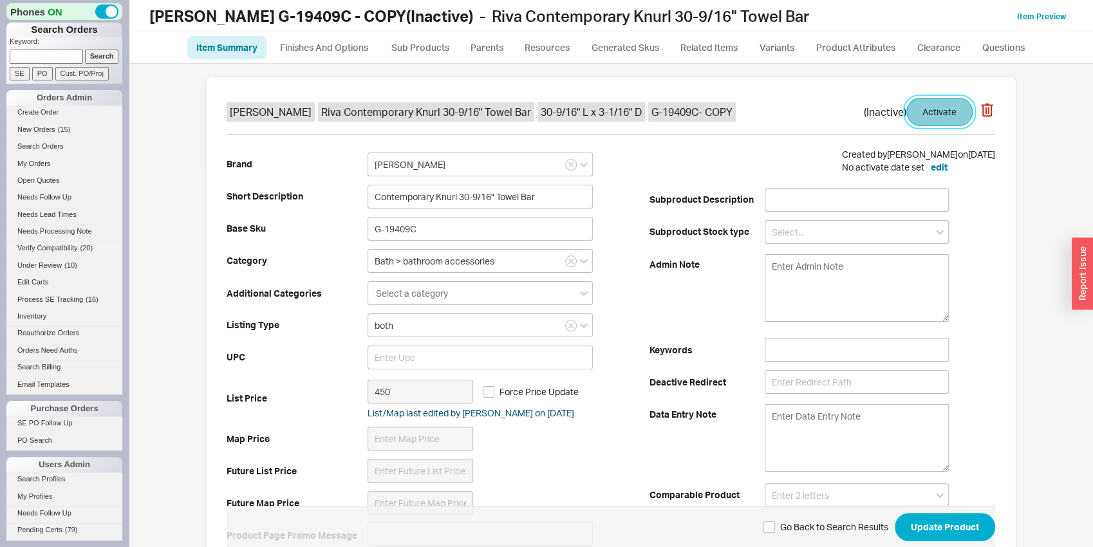
click at [960, 101] on button "Activate" at bounding box center [939, 112] width 66 height 28
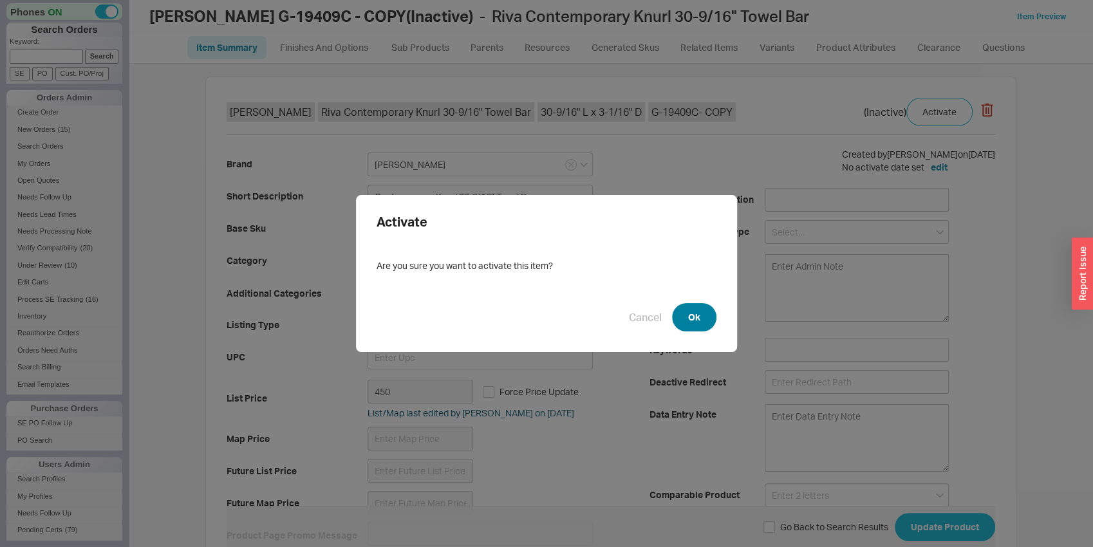
click at [695, 303] on button "Ok" at bounding box center [694, 317] width 44 height 28
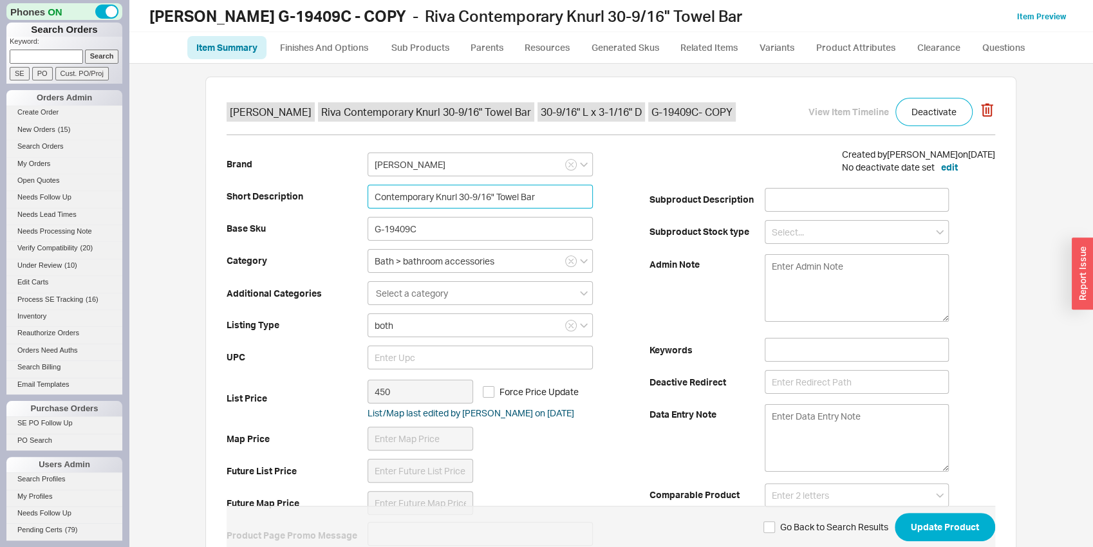
drag, startPoint x: 428, startPoint y: 196, endPoint x: 339, endPoint y: 196, distance: 89.5
click at [367, 196] on input "Contemporary Knurl 30-9/16" Towel Bar" at bounding box center [479, 197] width 225 height 24
type input "Traditional Knurl 30-9/16" Towel Bar"
click at [409, 223] on input "G-19409C" at bounding box center [479, 229] width 225 height 24
drag, startPoint x: 372, startPoint y: 226, endPoint x: 334, endPoint y: 224, distance: 38.0
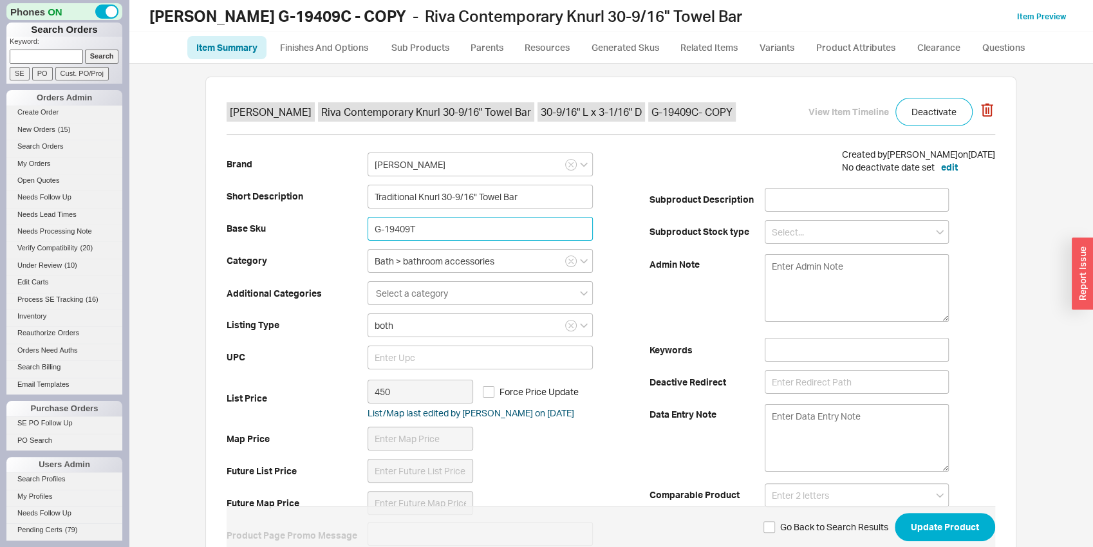
click at [367, 224] on input "G-19409T" at bounding box center [479, 229] width 225 height 24
type input "G-19409T"
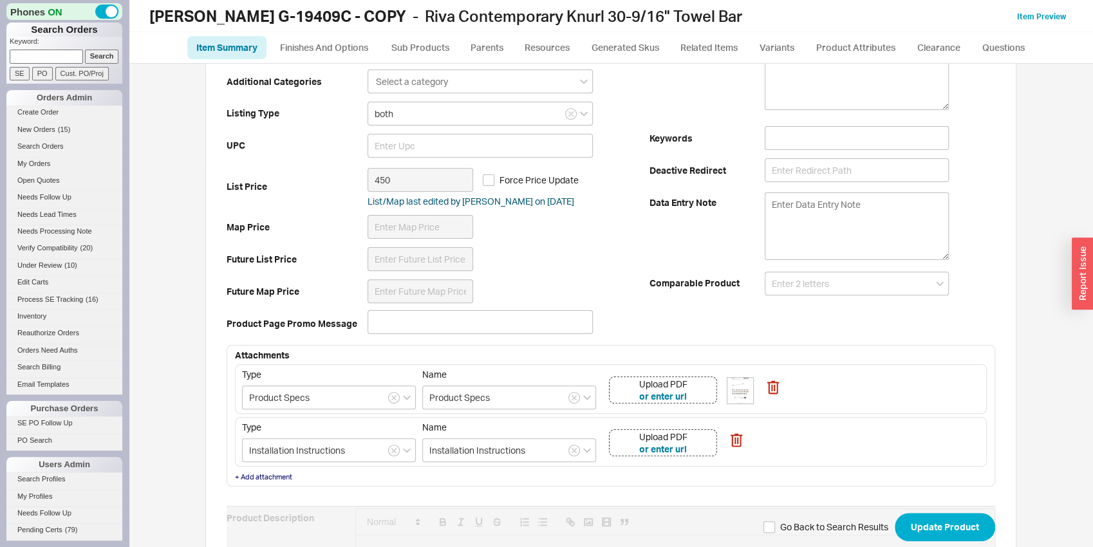
scroll to position [269, 0]
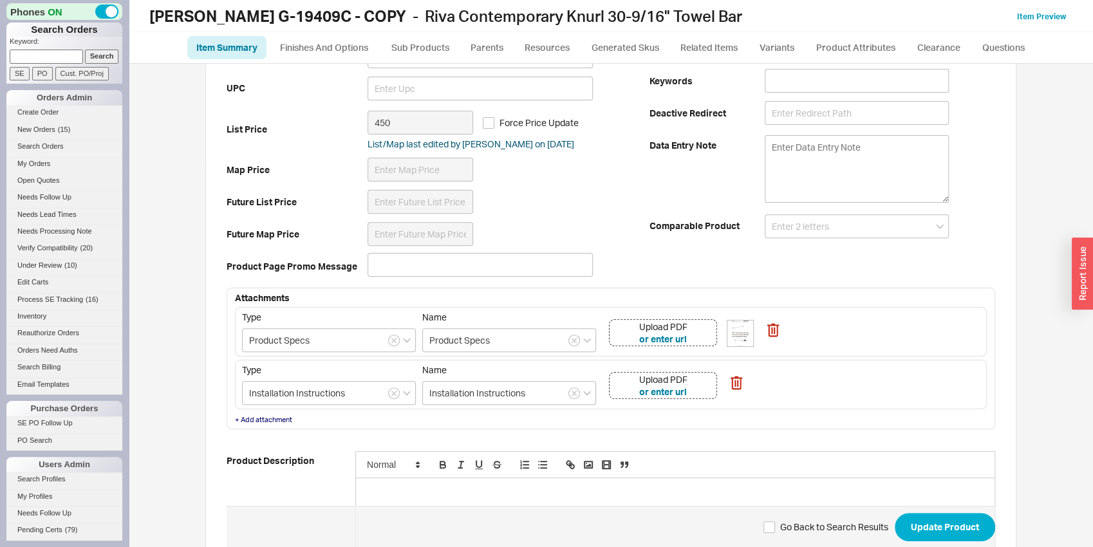
click at [707, 332] on div "Upload PDF or enter url" at bounding box center [663, 332] width 108 height 27
click at [696, 337] on div "Upload PDF or enter url" at bounding box center [663, 332] width 108 height 27
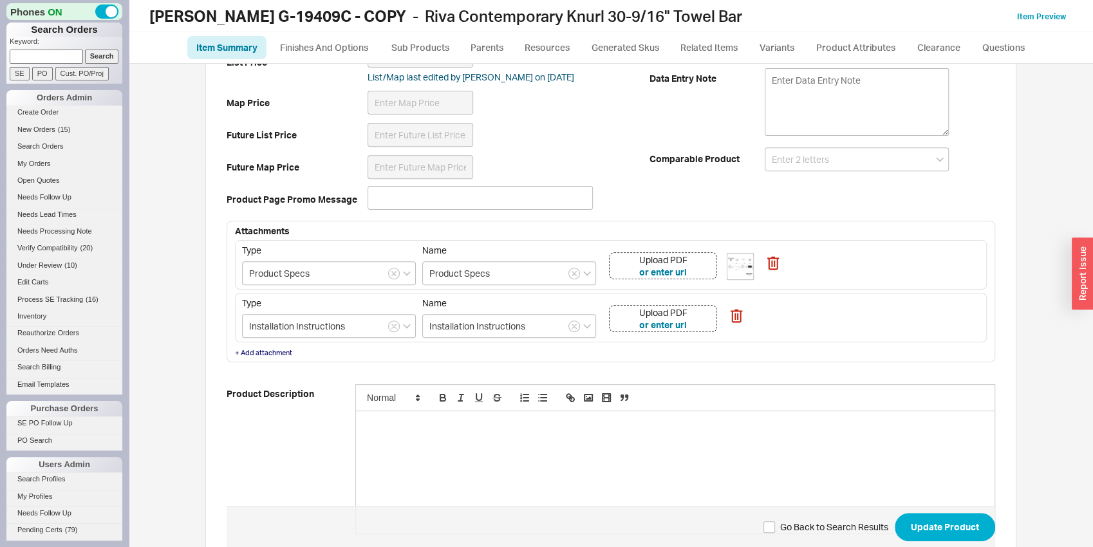
scroll to position [404, 0]
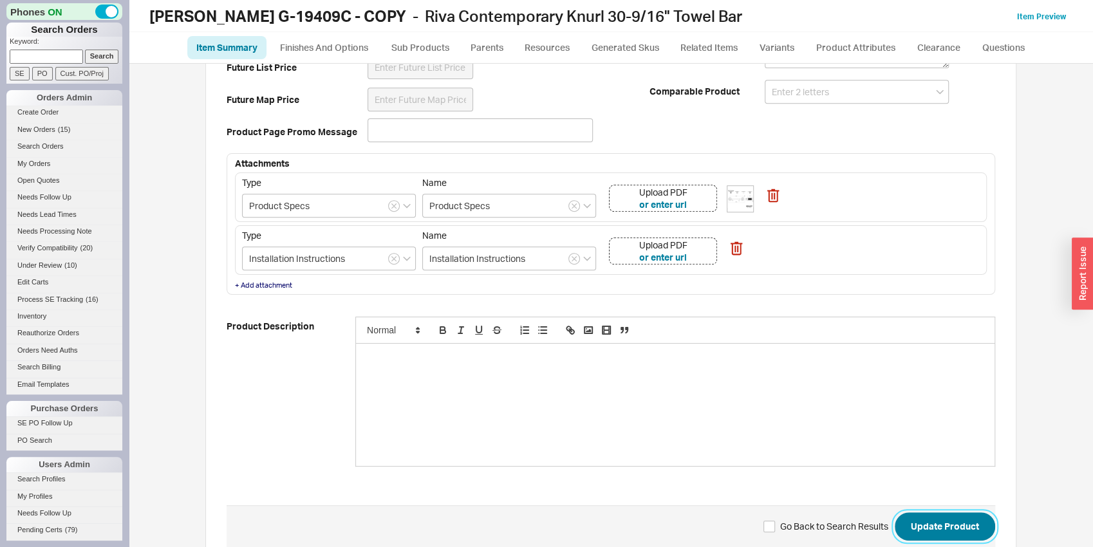
click at [953, 521] on button "Update Product" at bounding box center [945, 526] width 100 height 28
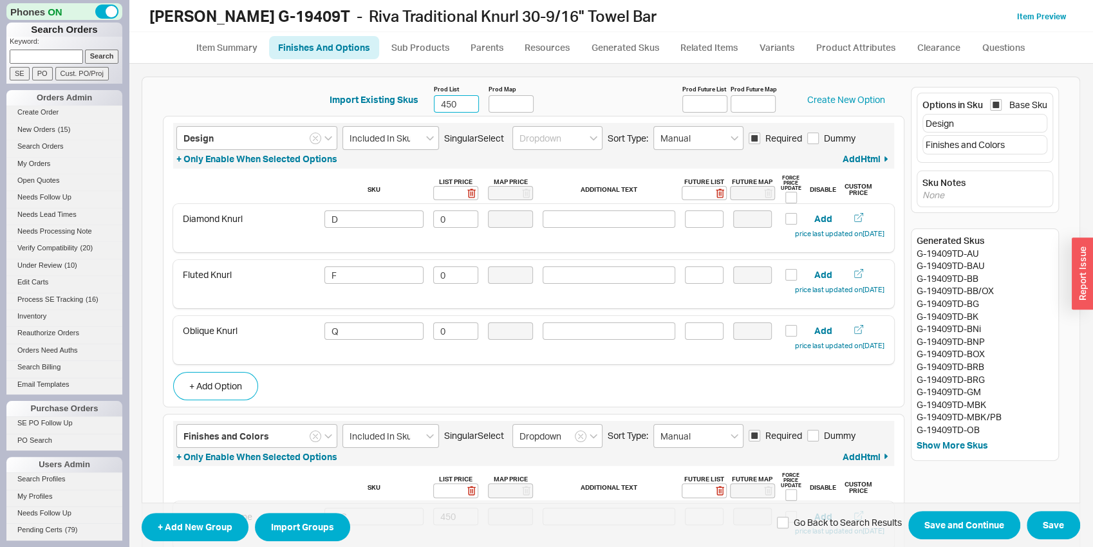
click at [453, 105] on input "450" at bounding box center [456, 103] width 45 height 17
click at [452, 105] on input "450" at bounding box center [456, 103] width 45 height 17
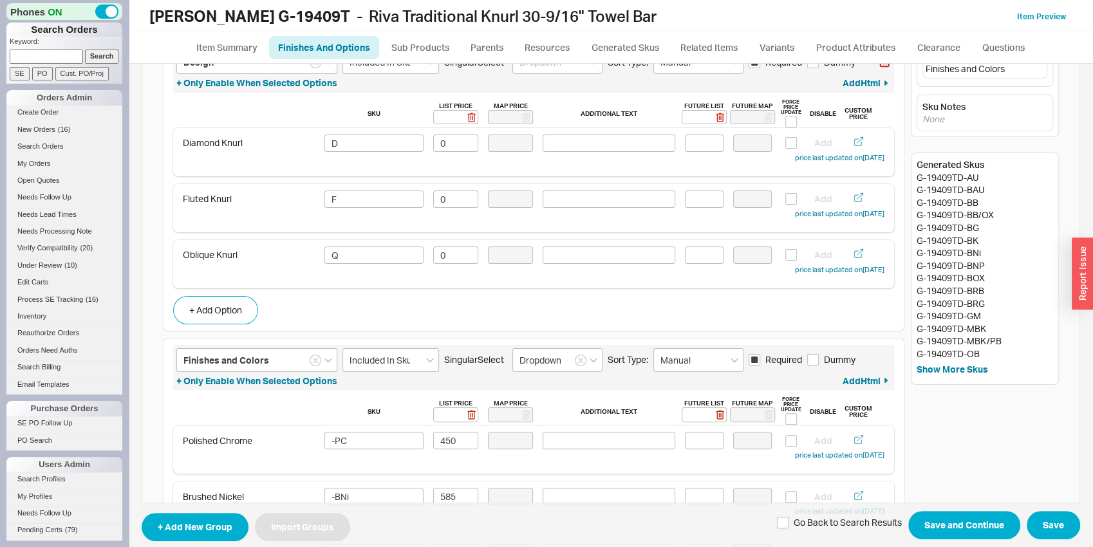
scroll to position [135, 0]
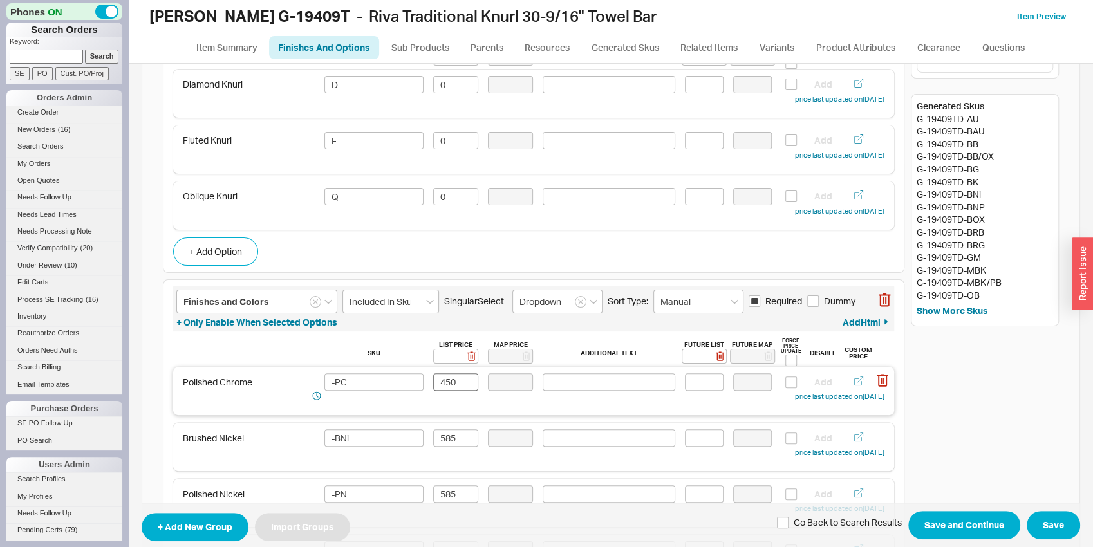
type input "472"
drag, startPoint x: 450, startPoint y: 381, endPoint x: 432, endPoint y: 379, distance: 17.5
click at [433, 379] on input "450" at bounding box center [455, 381] width 45 height 17
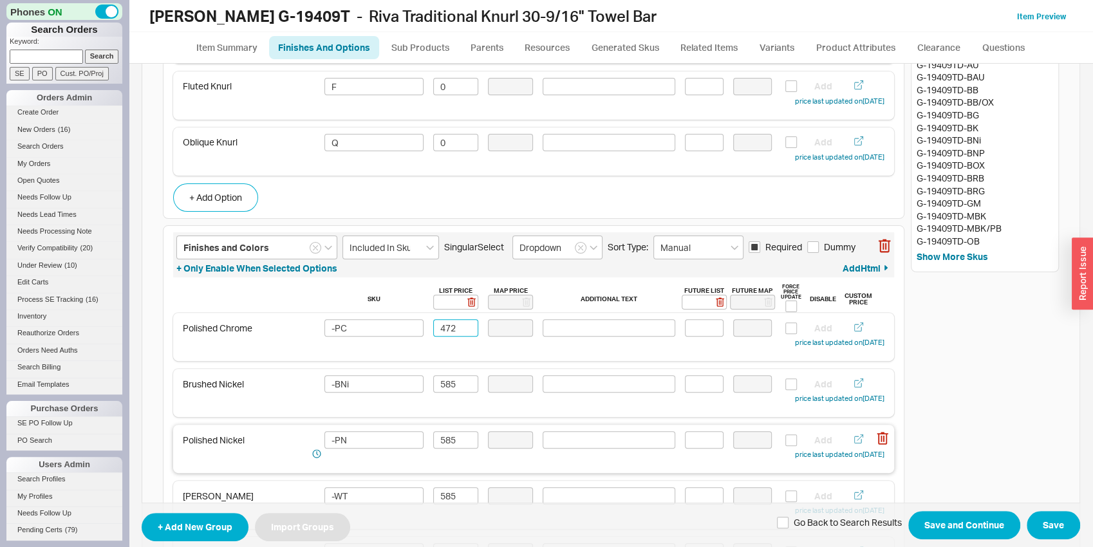
scroll to position [269, 0]
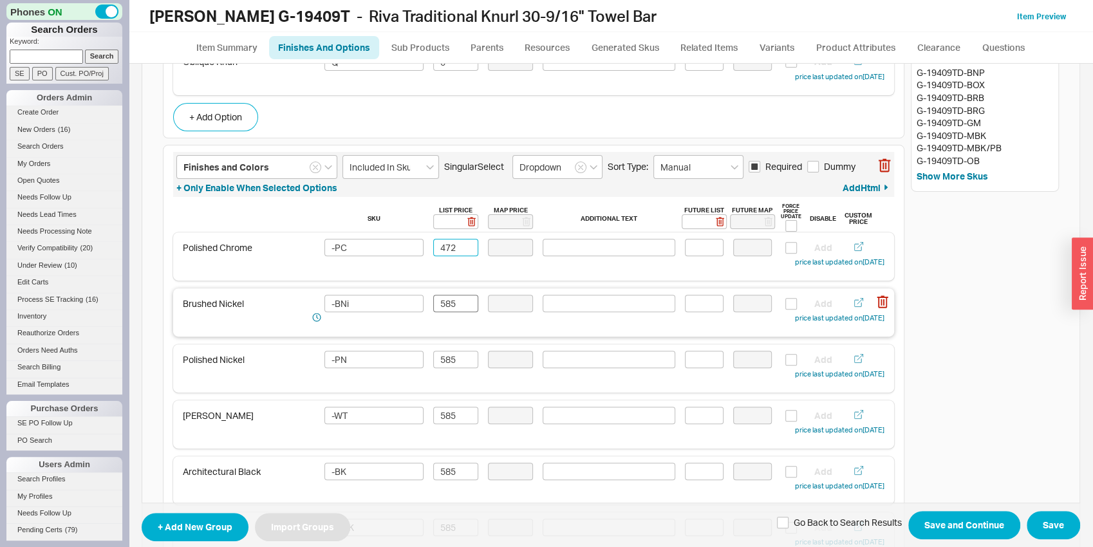
type input "472"
click at [463, 306] on input "585" at bounding box center [455, 303] width 45 height 17
click at [460, 304] on input "614" at bounding box center [455, 303] width 45 height 17
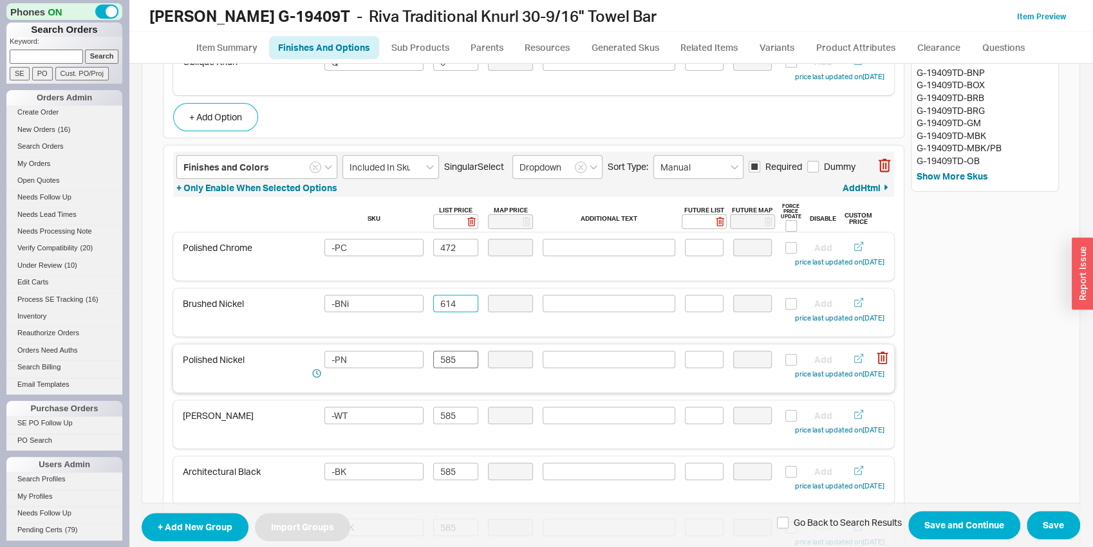
click at [443, 351] on div "Polished Nickel -PN 585 Add price last updated on 09/18/2025" at bounding box center [533, 368] width 721 height 48
type input "614"
click at [444, 358] on input "585" at bounding box center [455, 359] width 45 height 17
paste input "614"
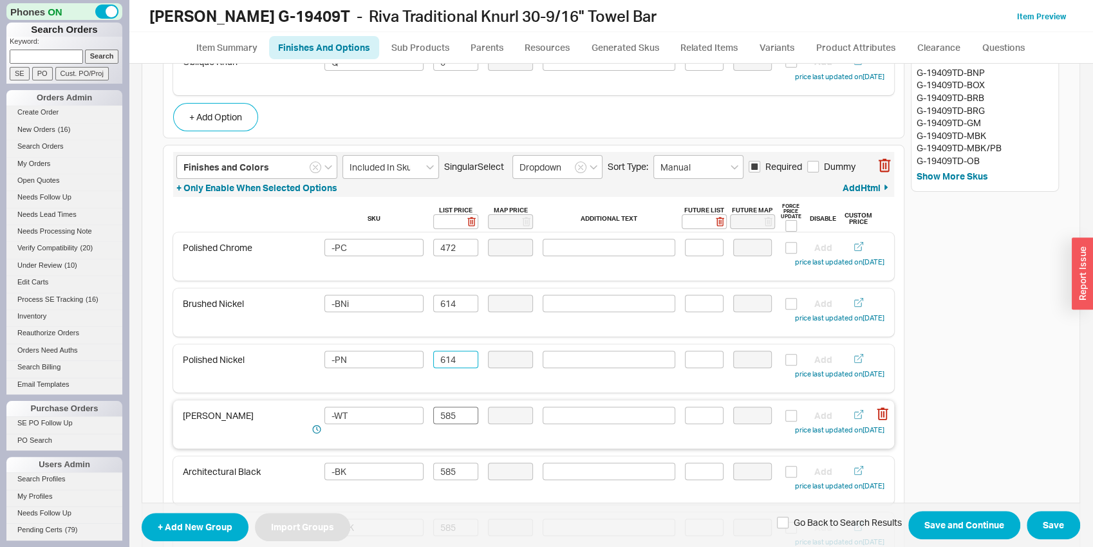
type input "614"
click at [446, 422] on input "585" at bounding box center [455, 415] width 45 height 17
paste input "614"
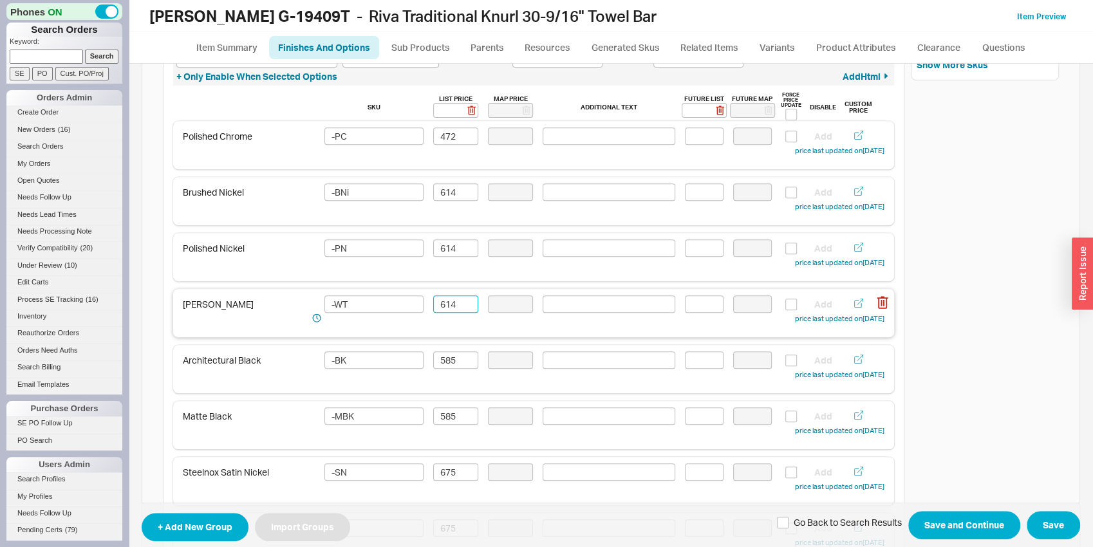
scroll to position [404, 0]
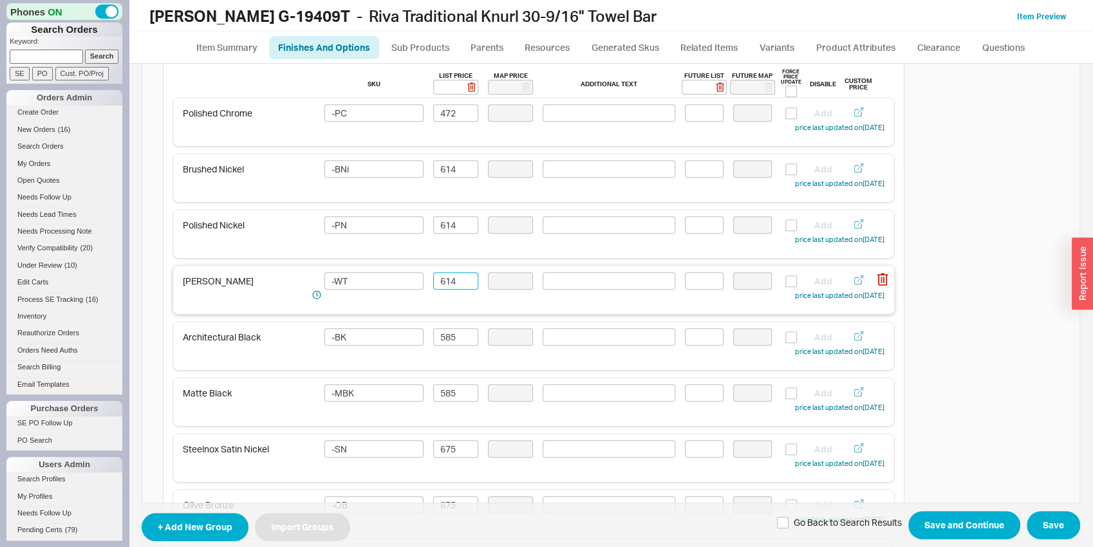
click at [445, 290] on input "614" at bounding box center [455, 280] width 45 height 17
type input "614"
click at [445, 337] on input "585" at bounding box center [455, 336] width 45 height 17
paste input "614"
click at [452, 382] on div "Matte Black -MBK 585 Add price last updated on 09/18/2025" at bounding box center [533, 402] width 721 height 48
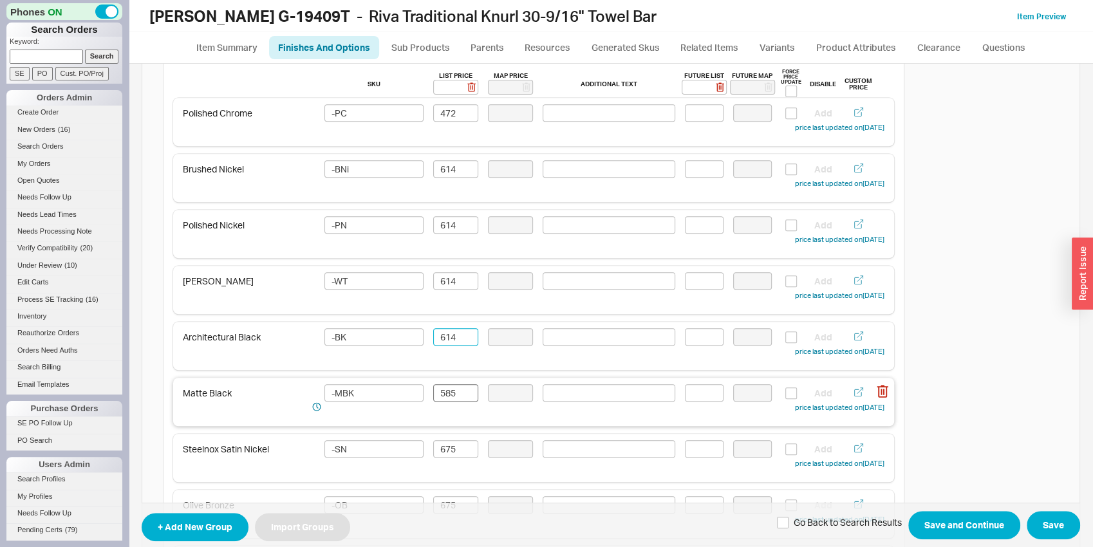
type input "614"
click at [438, 395] on input "585" at bounding box center [455, 392] width 45 height 17
paste input "614"
type input "614"
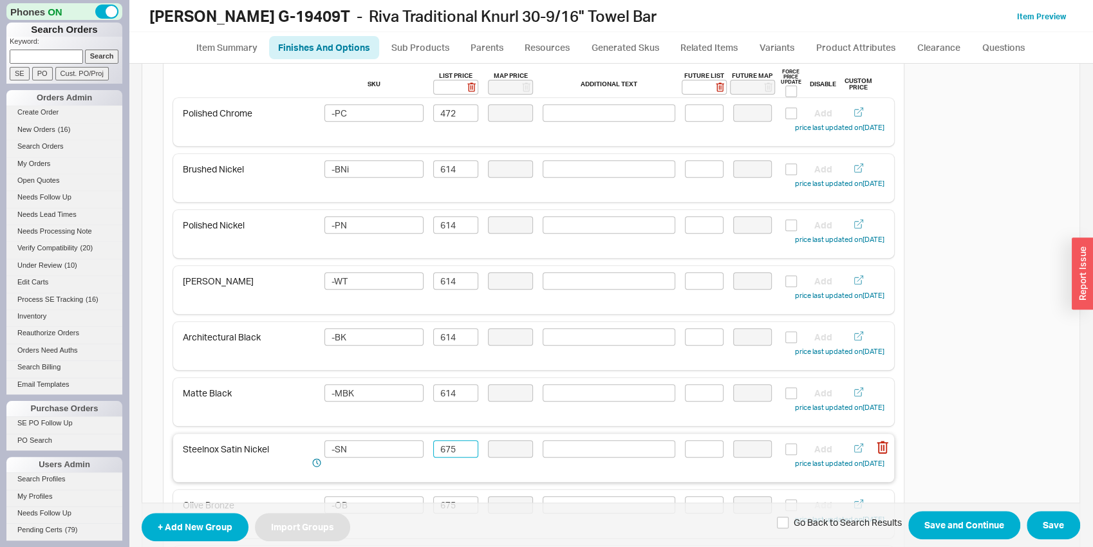
click at [445, 448] on input "675" at bounding box center [455, 448] width 45 height 17
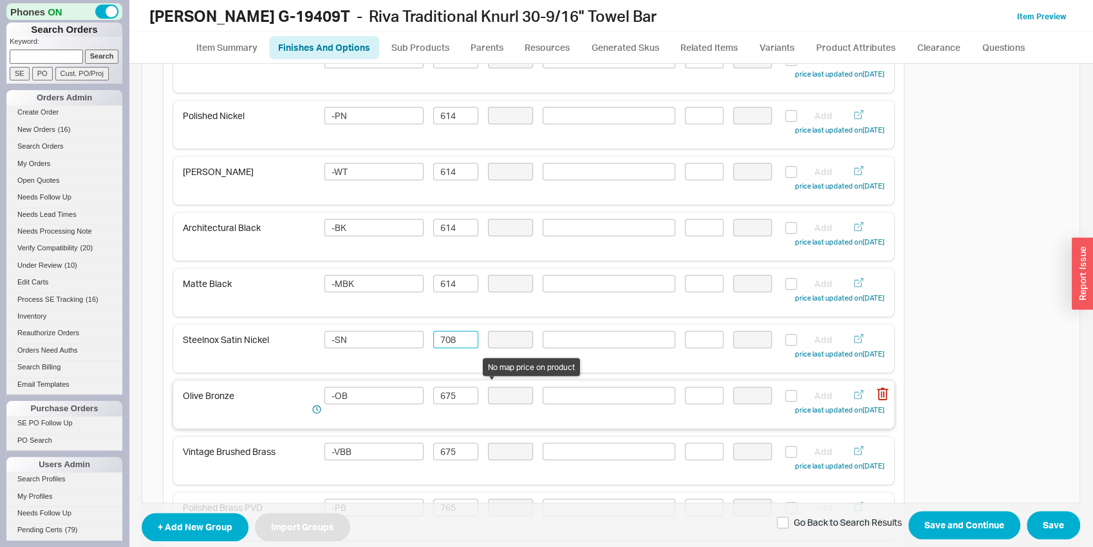
scroll to position [538, 0]
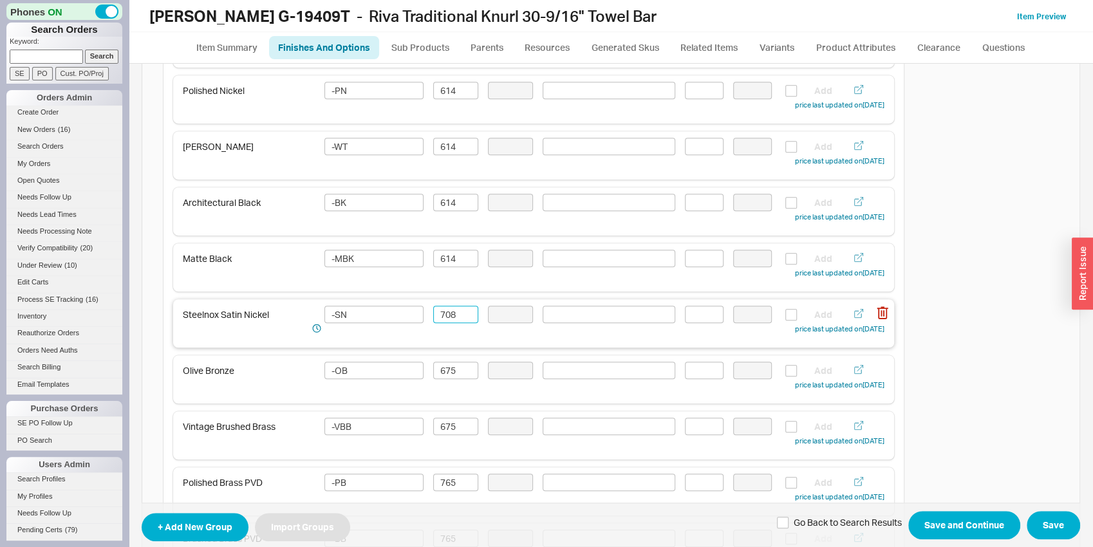
click at [457, 321] on input "708" at bounding box center [455, 314] width 45 height 17
type input "708"
click at [451, 373] on input "675" at bounding box center [455, 370] width 45 height 17
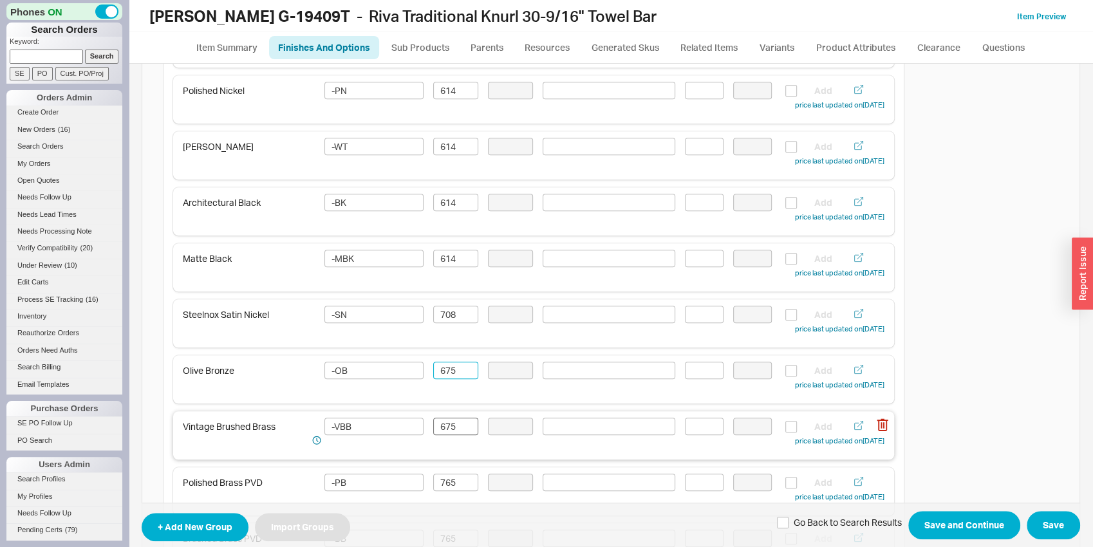
paste input "708"
type input "708"
click at [447, 432] on input "675" at bounding box center [455, 426] width 45 height 17
paste input "708"
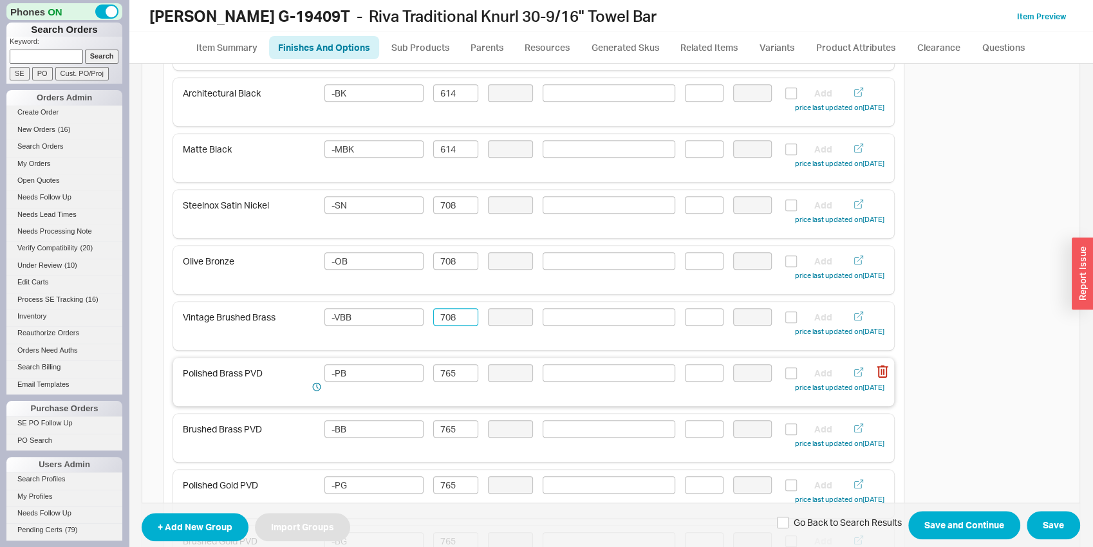
scroll to position [673, 0]
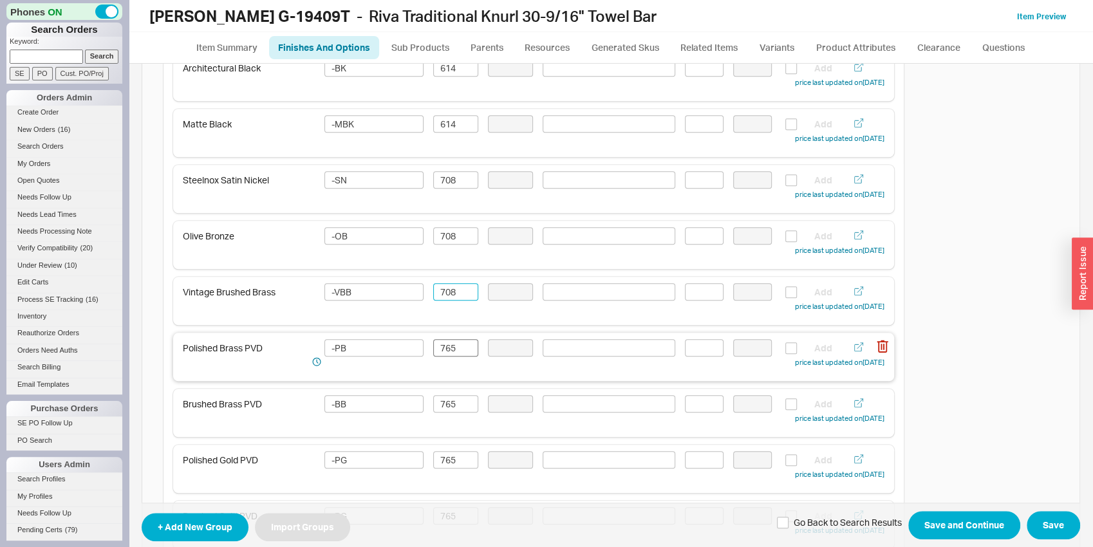
type input "708"
click at [439, 348] on input "765" at bounding box center [455, 347] width 45 height 17
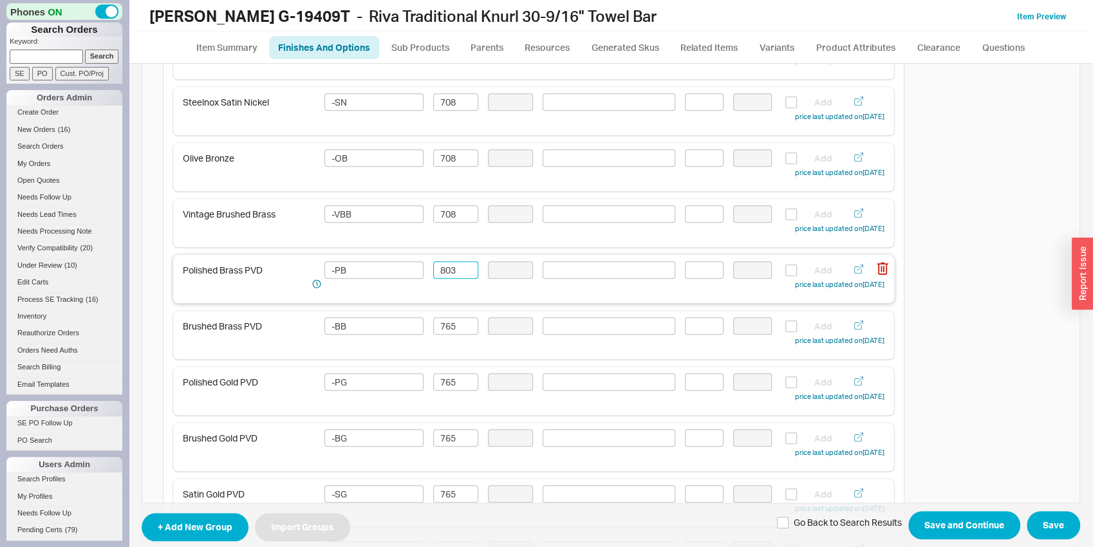
scroll to position [807, 0]
click at [458, 211] on input "803" at bounding box center [455, 213] width 45 height 17
type input "803"
click at [449, 264] on input "765" at bounding box center [455, 269] width 45 height 17
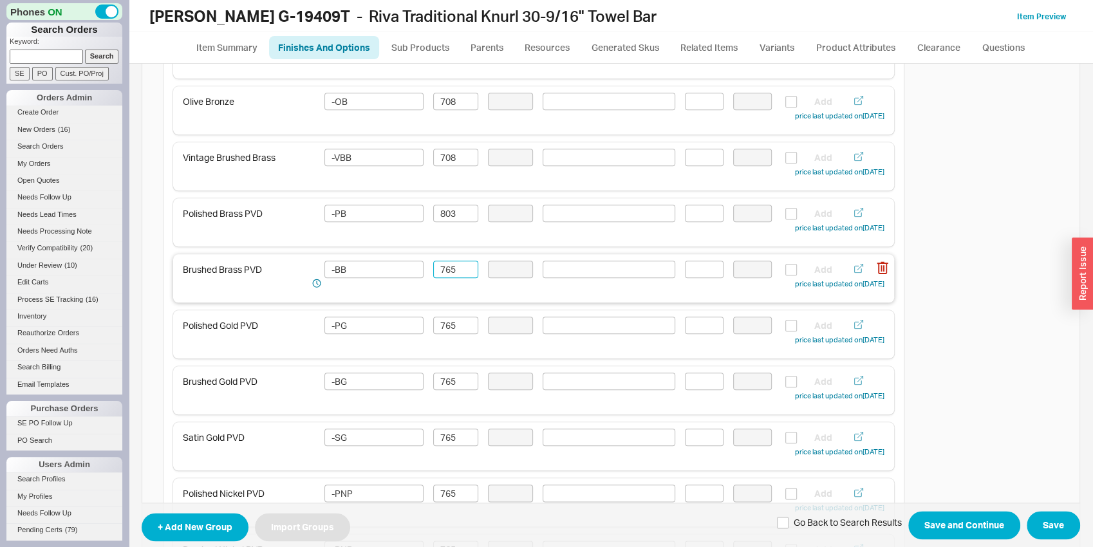
click at [449, 264] on input "765" at bounding box center [455, 269] width 45 height 17
paste input "803"
type input "803"
click at [446, 320] on input "765" at bounding box center [455, 325] width 45 height 17
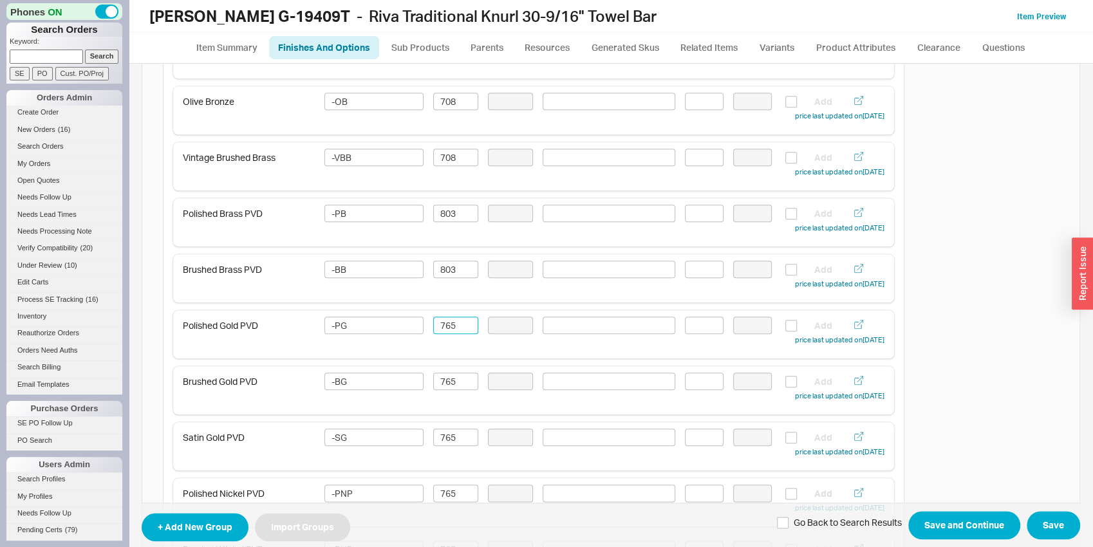
paste input "803"
type input "803"
click at [445, 383] on input "765" at bounding box center [455, 381] width 45 height 17
paste input "803"
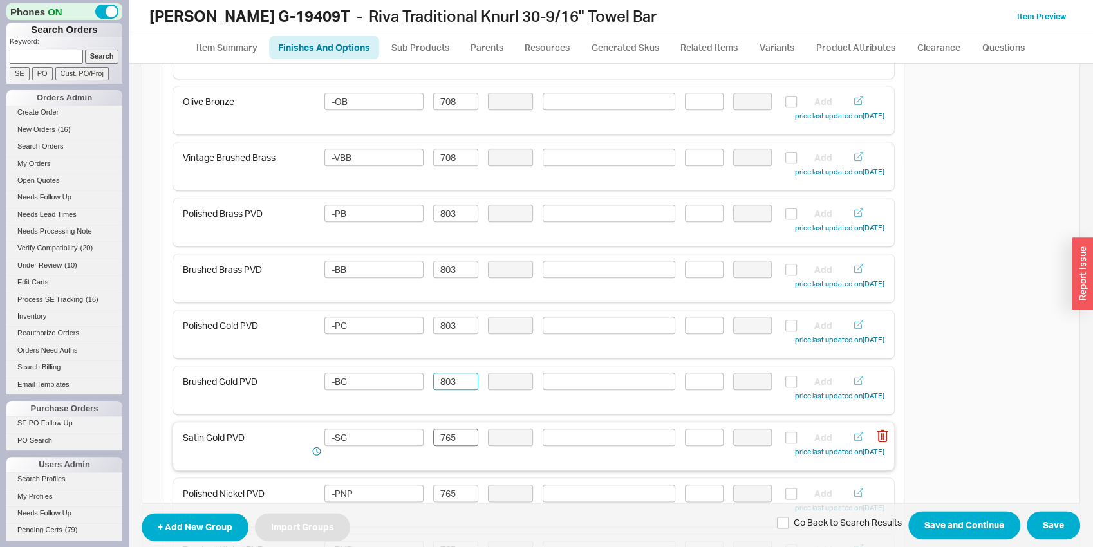
type input "803"
click at [439, 431] on input "765" at bounding box center [455, 437] width 45 height 17
paste input "803"
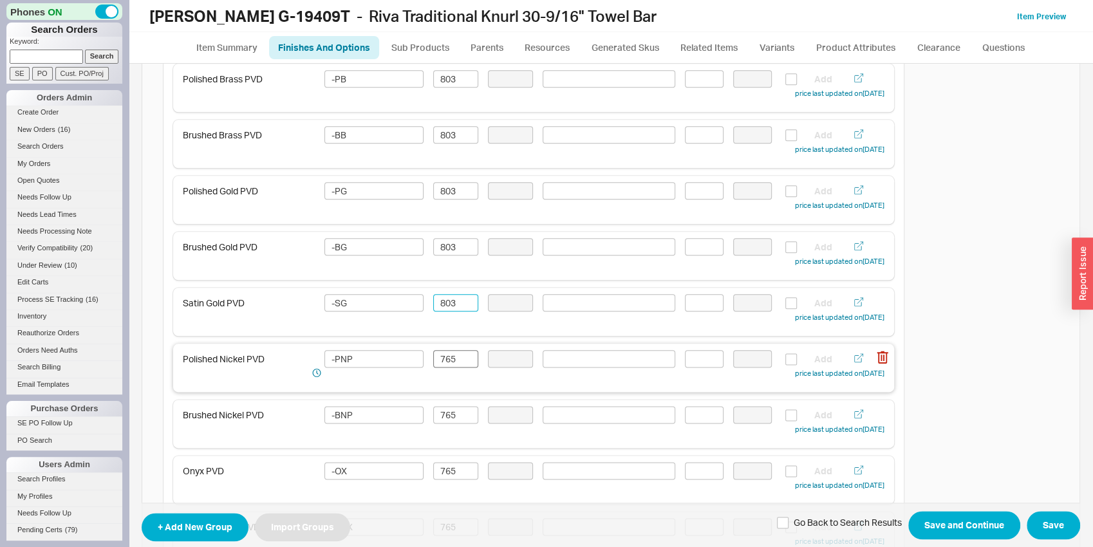
type input "803"
click at [439, 364] on input "765" at bounding box center [455, 358] width 45 height 17
click at [440, 363] on input "765" at bounding box center [455, 358] width 45 height 17
paste input "803"
type input "803"
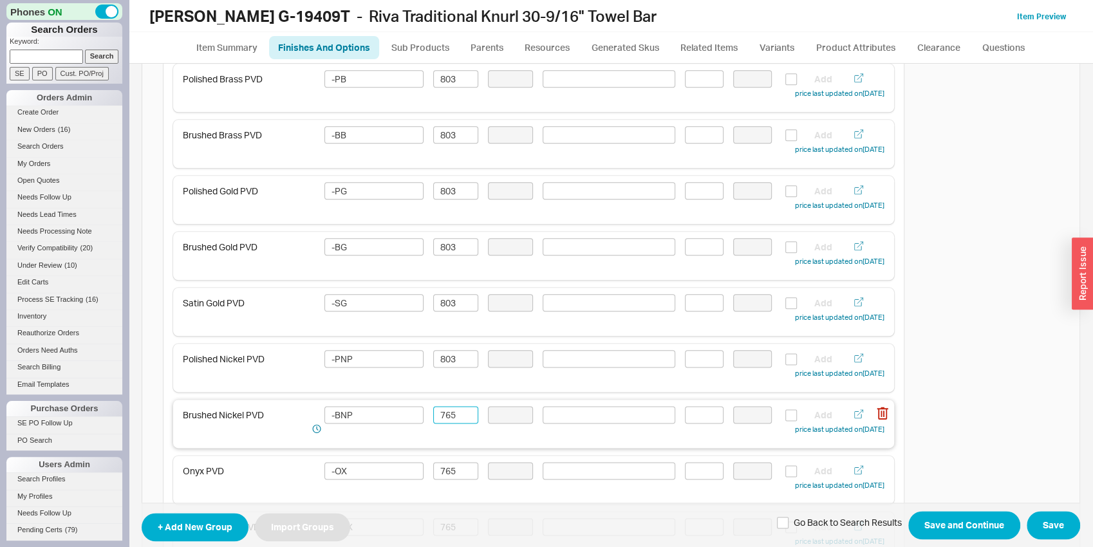
click at [447, 415] on input "765" at bounding box center [455, 414] width 45 height 17
paste input "803"
type input "803"
click at [447, 470] on input "765" at bounding box center [455, 470] width 45 height 17
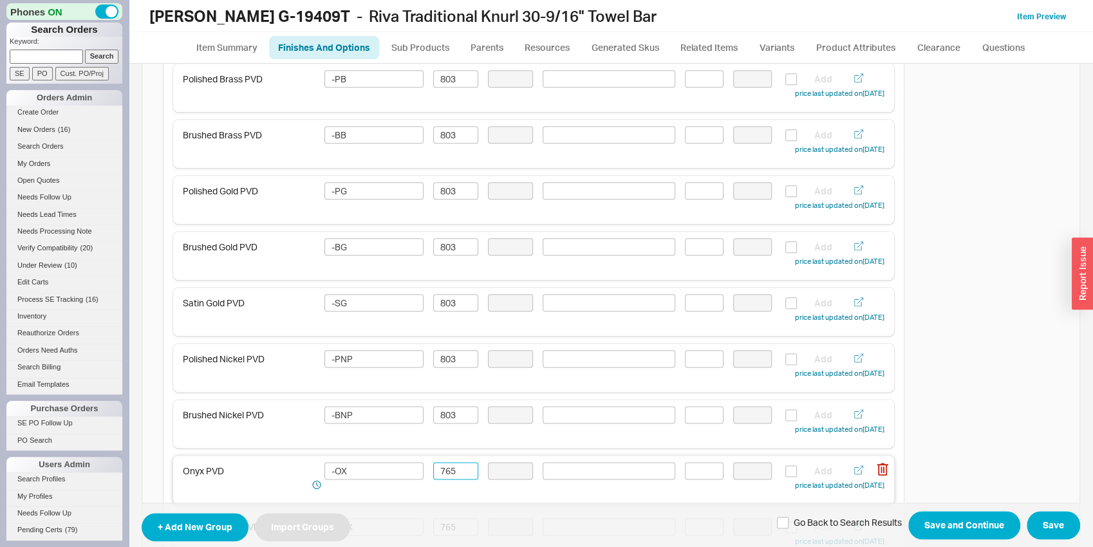
click at [447, 470] on input "765" at bounding box center [455, 470] width 45 height 17
paste input "803"
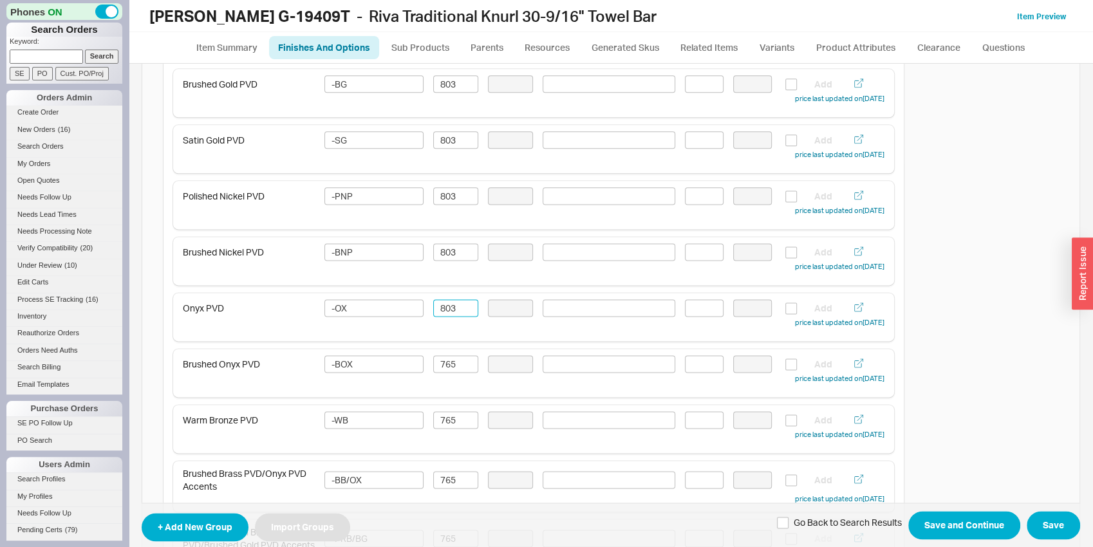
scroll to position [1143, 0]
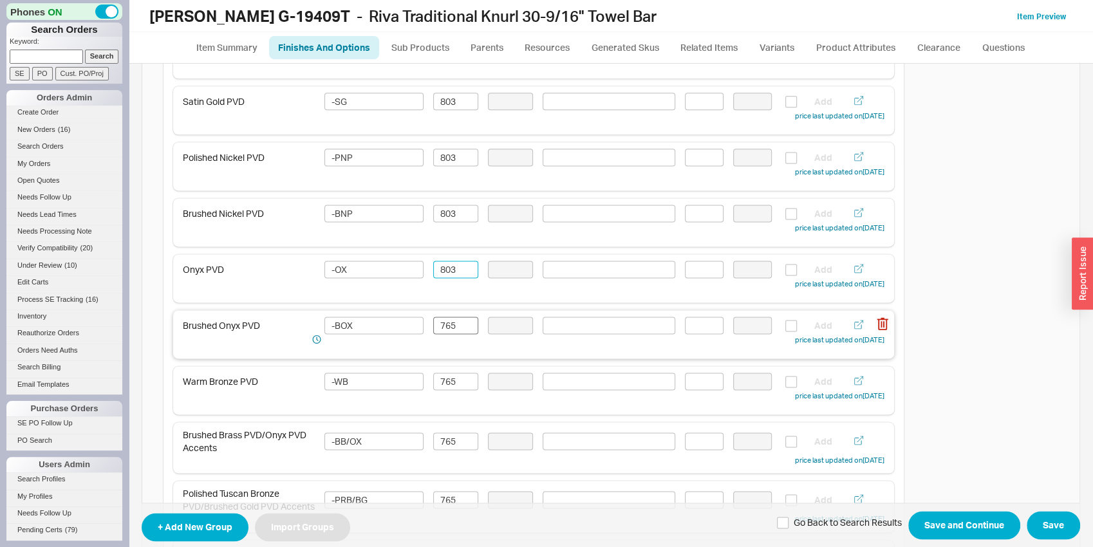
type input "803"
click at [457, 328] on input "765" at bounding box center [455, 325] width 45 height 17
paste input "803"
type input "803"
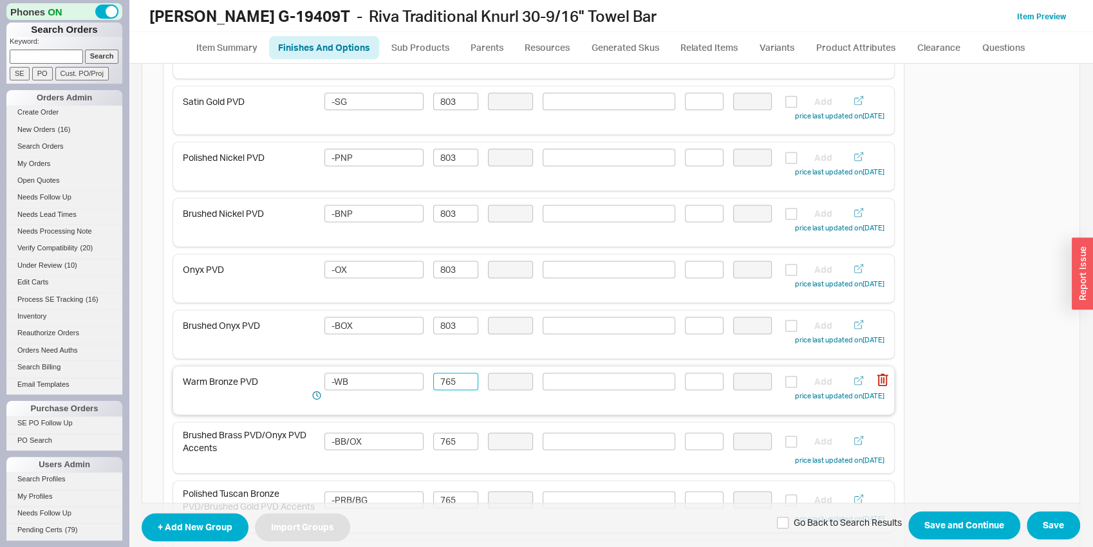
click at [450, 378] on input "765" at bounding box center [455, 381] width 45 height 17
paste input "803"
type input "803"
click at [454, 442] on input "765" at bounding box center [455, 440] width 45 height 17
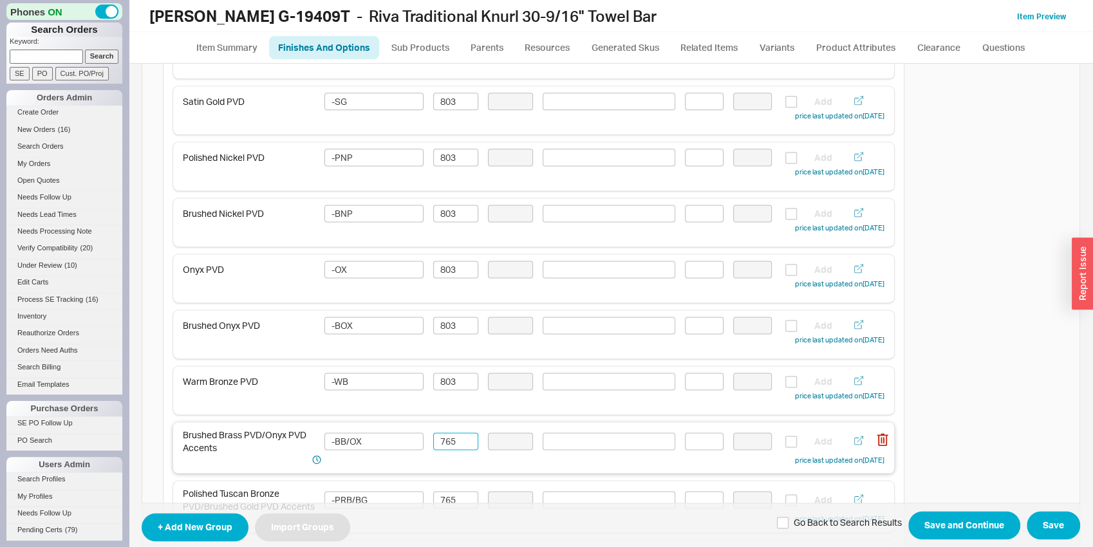
click at [454, 442] on input "765" at bounding box center [455, 440] width 45 height 17
paste input "803"
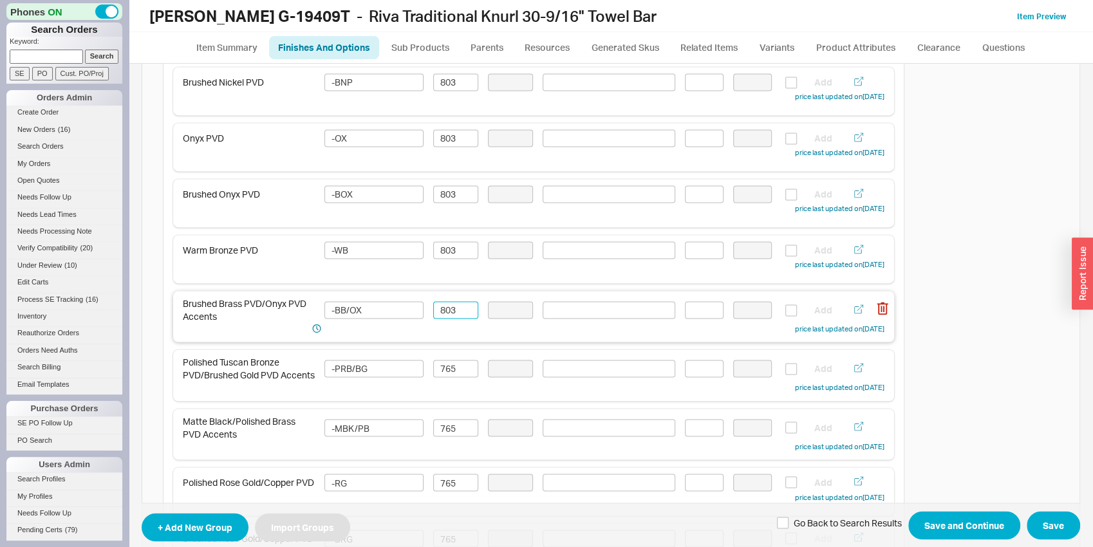
scroll to position [1278, 0]
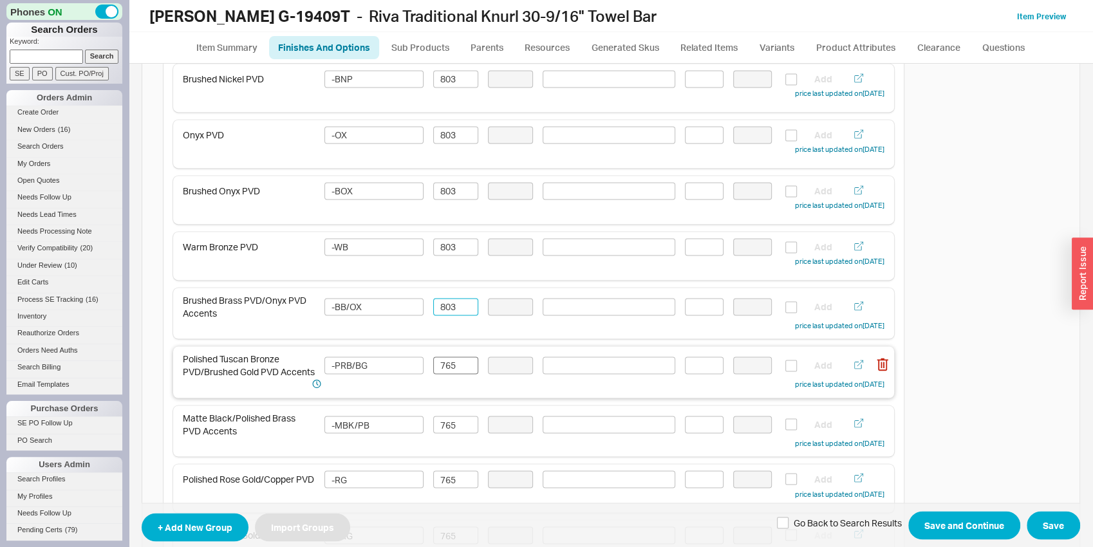
type input "803"
click at [456, 364] on input "765" at bounding box center [455, 365] width 45 height 17
paste input "803"
type input "803"
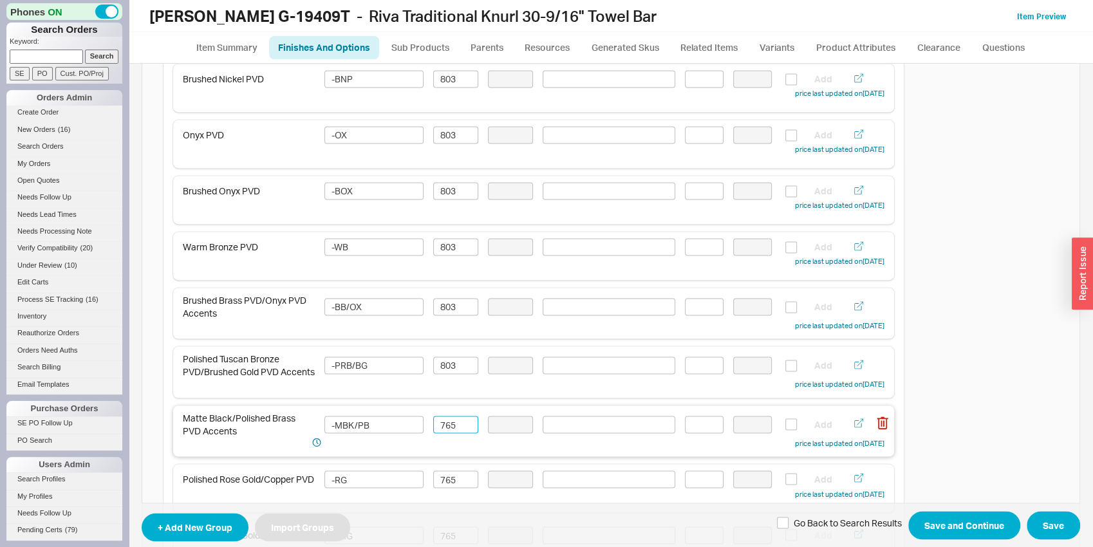
click at [457, 426] on input "765" at bounding box center [455, 424] width 45 height 17
paste input "803"
type input "803"
click at [457, 475] on input "765" at bounding box center [455, 478] width 45 height 17
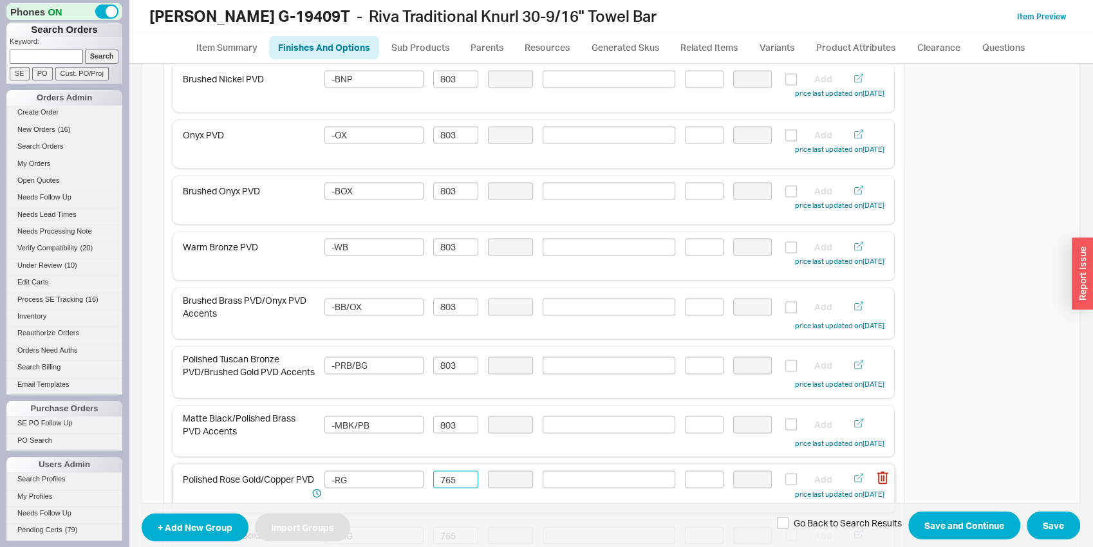
click at [457, 475] on input "765" at bounding box center [455, 478] width 45 height 17
paste input "803"
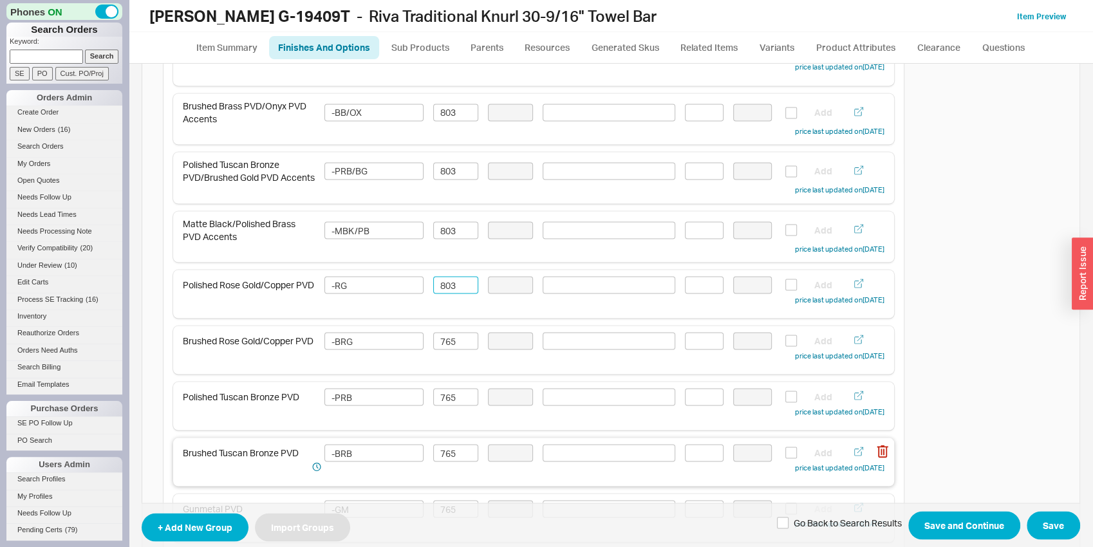
scroll to position [1480, 0]
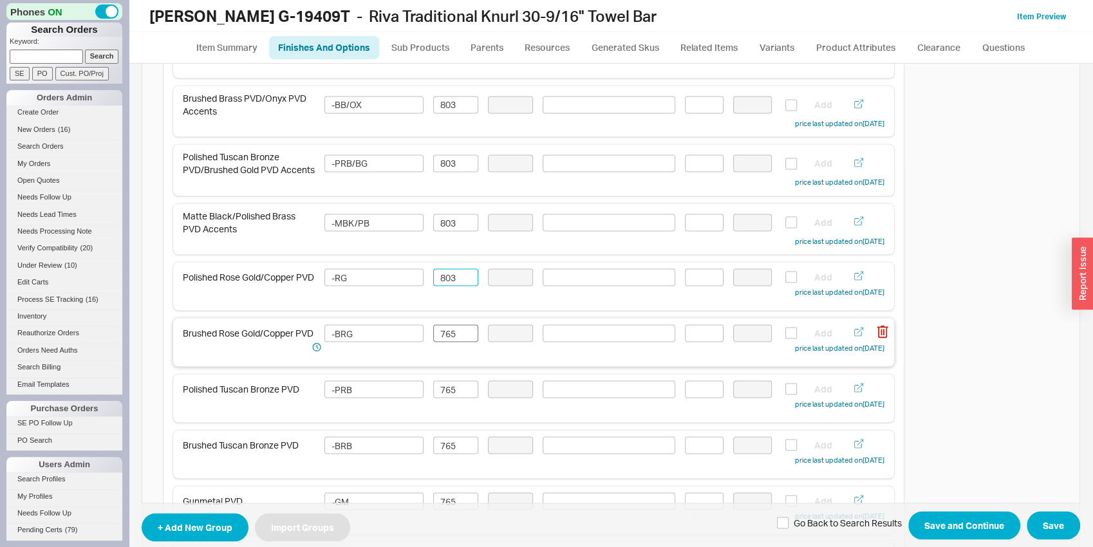
type input "803"
click at [452, 341] on input "765" at bounding box center [455, 332] width 45 height 17
paste input "803"
type input "803"
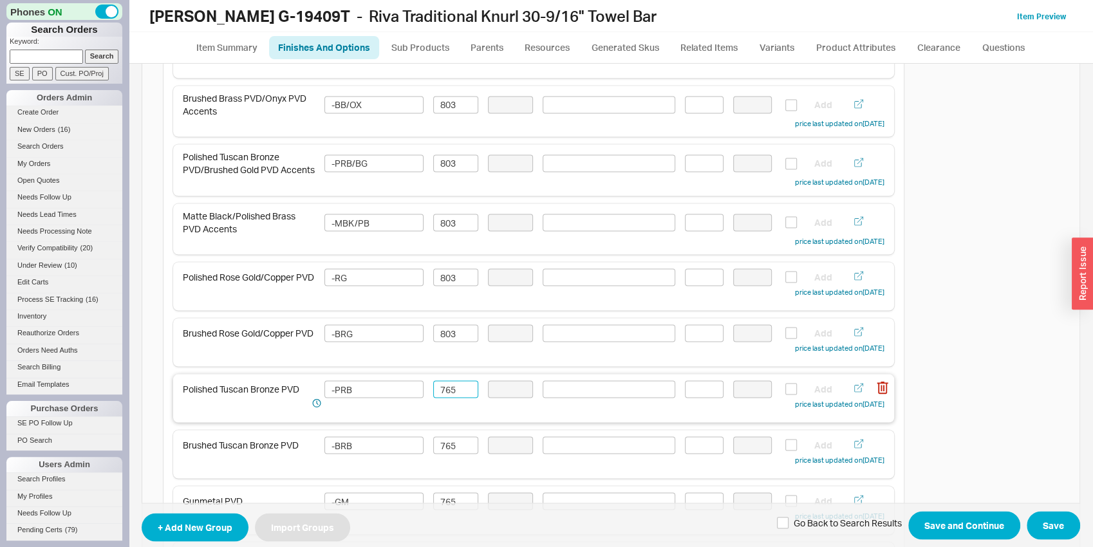
click at [451, 387] on input "765" at bounding box center [455, 388] width 45 height 17
paste input "803"
type input "803"
click at [452, 454] on input "765" at bounding box center [455, 444] width 45 height 17
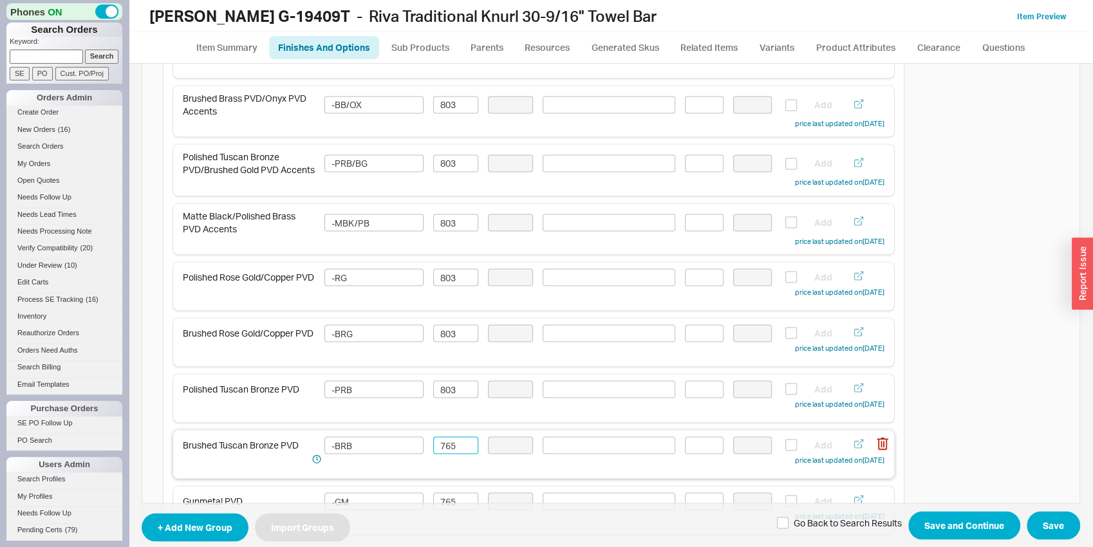
click at [452, 454] on input "765" at bounding box center [455, 444] width 45 height 17
paste input "803"
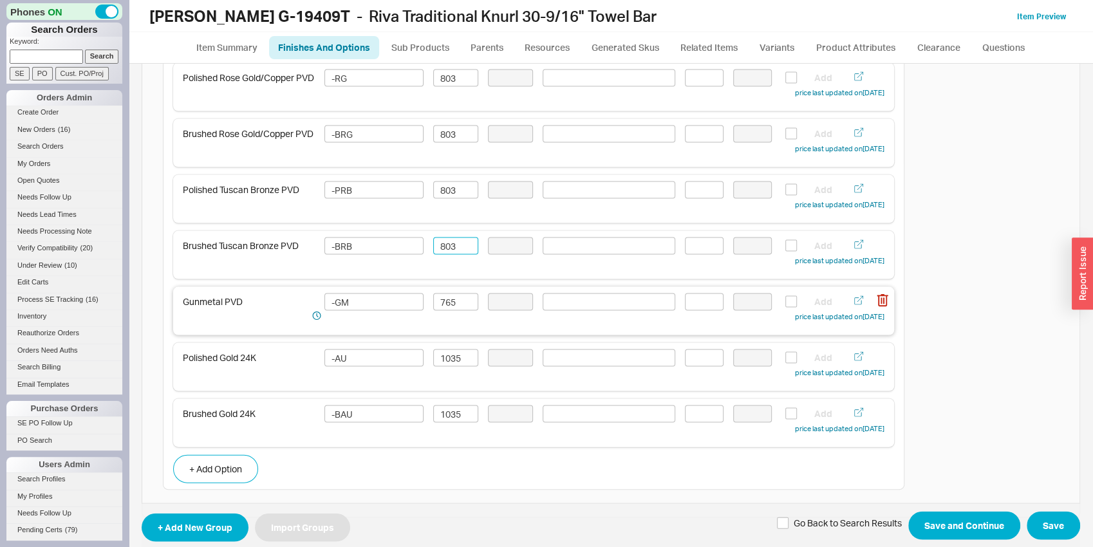
scroll to position [1681, 0]
type input "803"
click at [460, 308] on input "765" at bounding box center [455, 299] width 45 height 17
paste input "803"
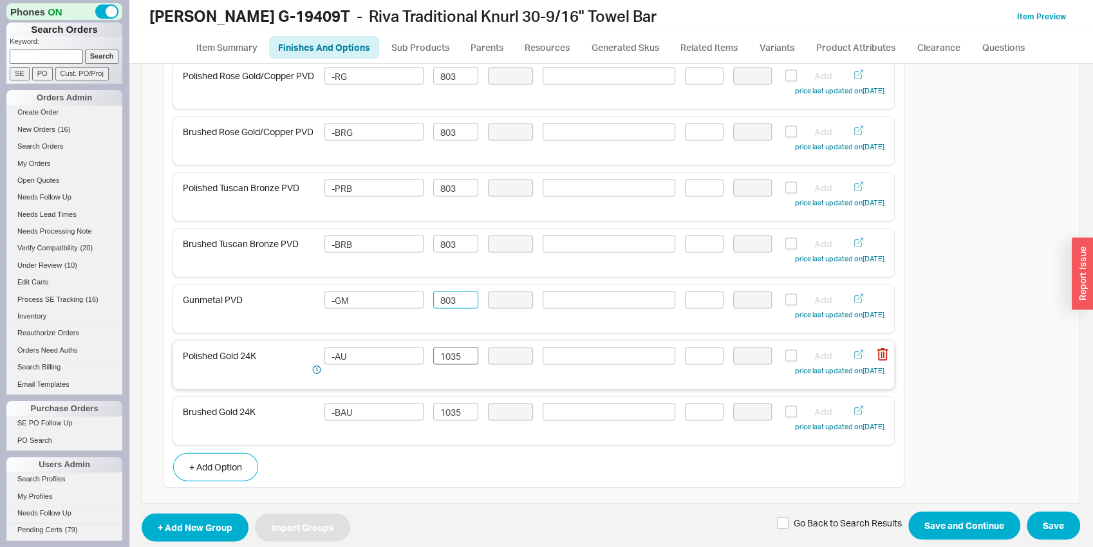
type input "803"
click at [459, 364] on input "1035" at bounding box center [455, 355] width 45 height 17
click at [453, 405] on div "Brushed Gold 24K -BAU 1035 Add price last updated on 09/18/2025" at bounding box center [533, 420] width 721 height 48
type input "1086"
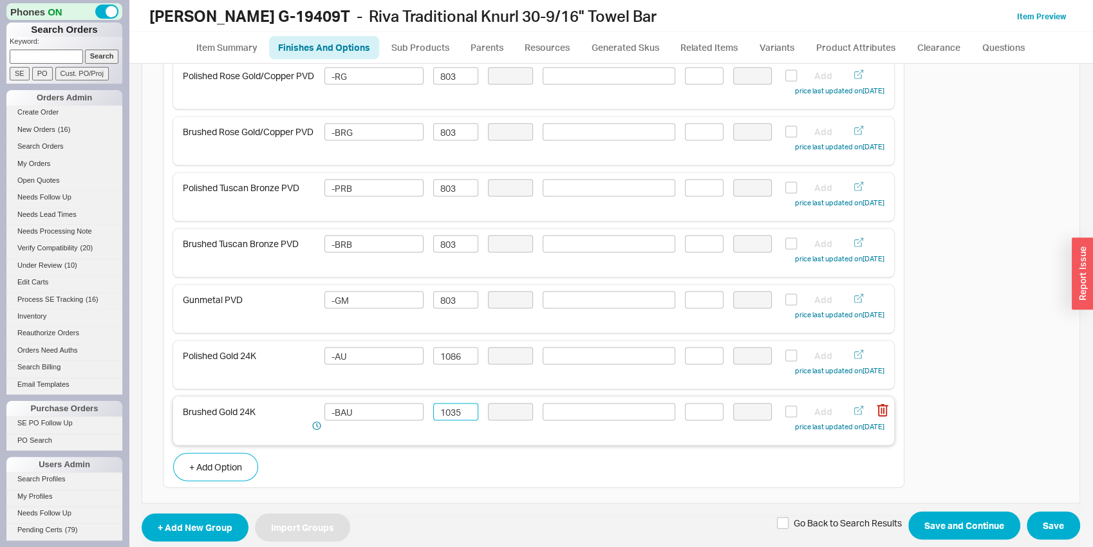
click at [453, 416] on input "1035" at bounding box center [455, 411] width 45 height 17
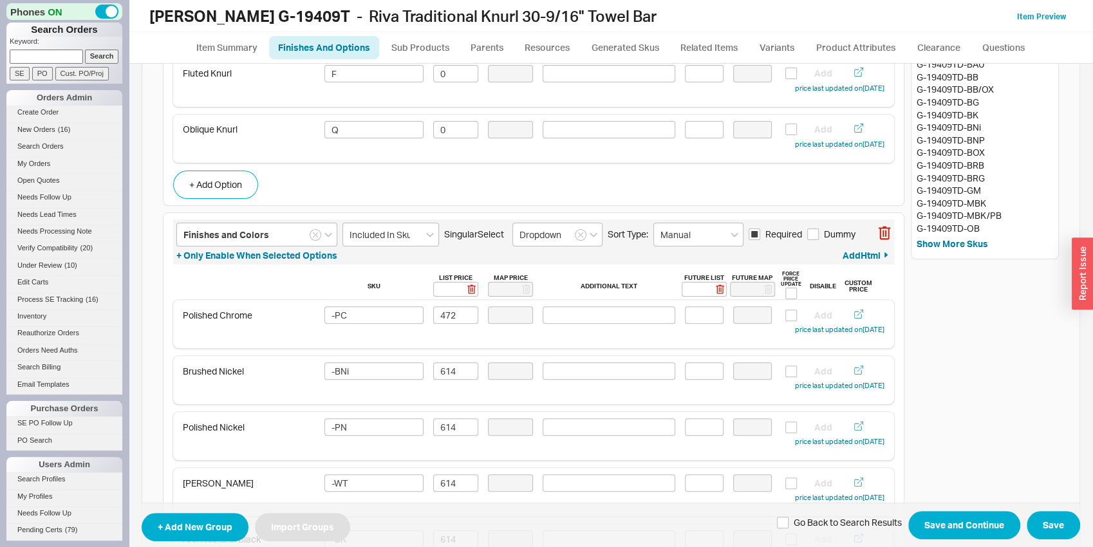
scroll to position [0, 0]
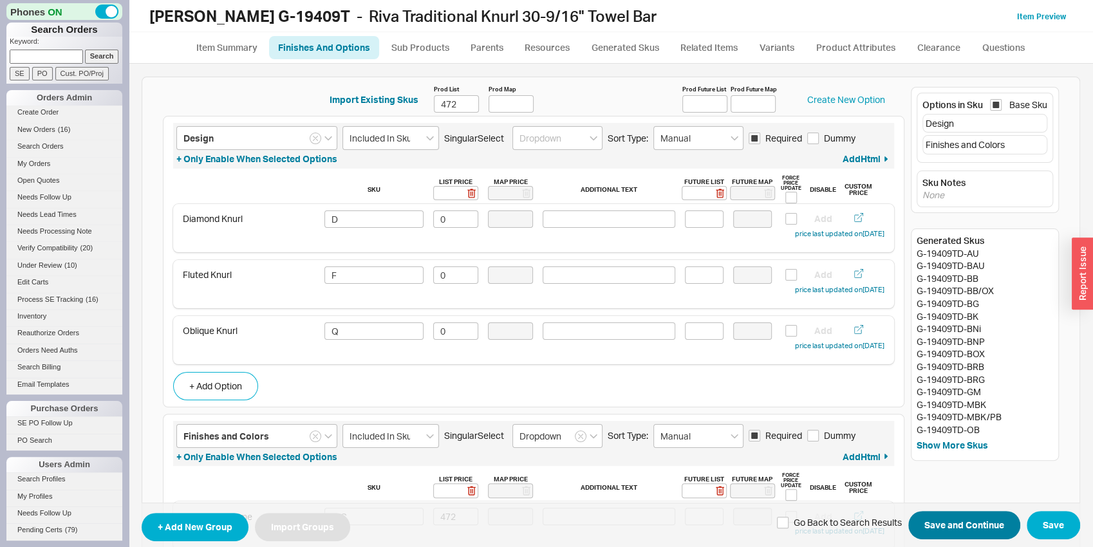
type input "1086"
click at [952, 519] on button "Save and Continue" at bounding box center [964, 526] width 112 height 28
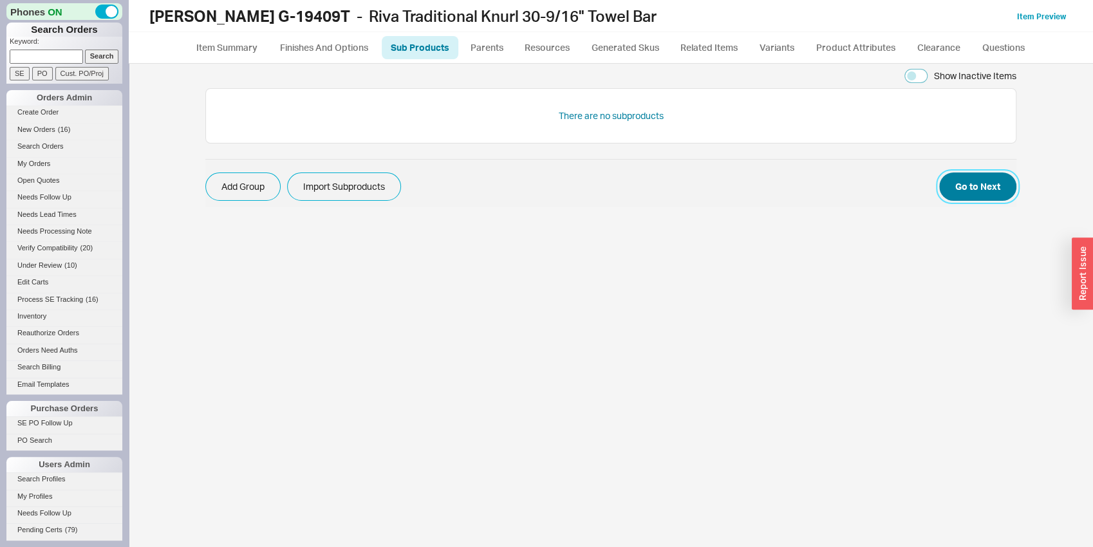
click at [955, 193] on button "Go to Next" at bounding box center [977, 186] width 77 height 28
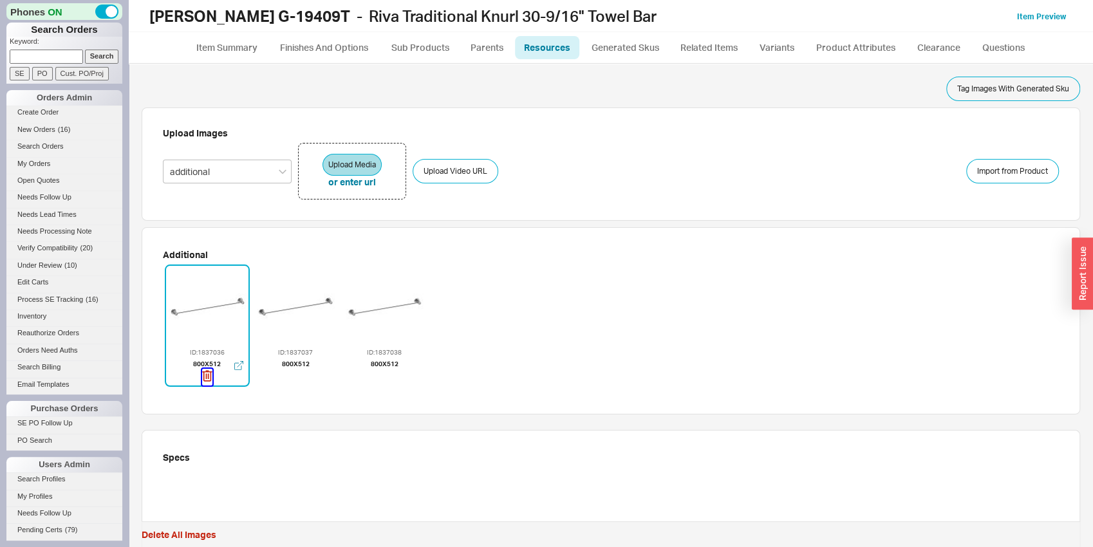
click at [212, 376] on icon "button" at bounding box center [207, 376] width 10 height 14
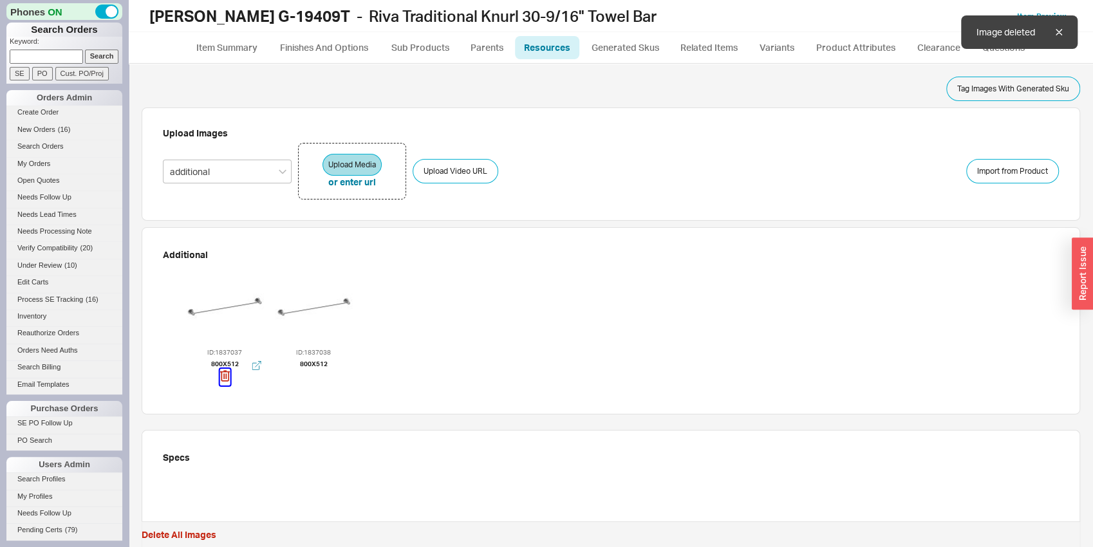
click at [219, 376] on icon "button" at bounding box center [224, 376] width 10 height 14
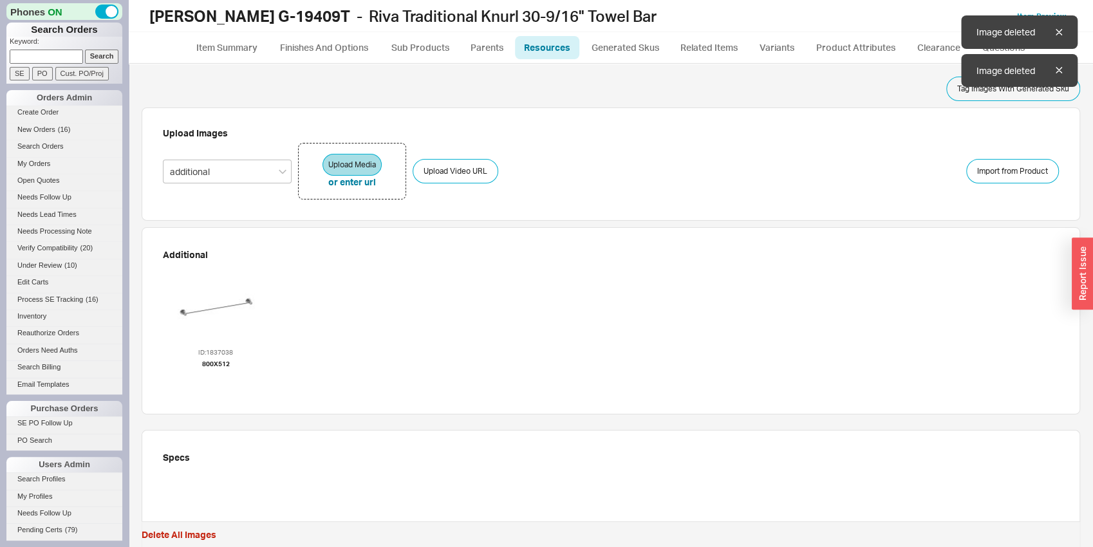
click at [210, 376] on icon "button" at bounding box center [215, 376] width 10 height 14
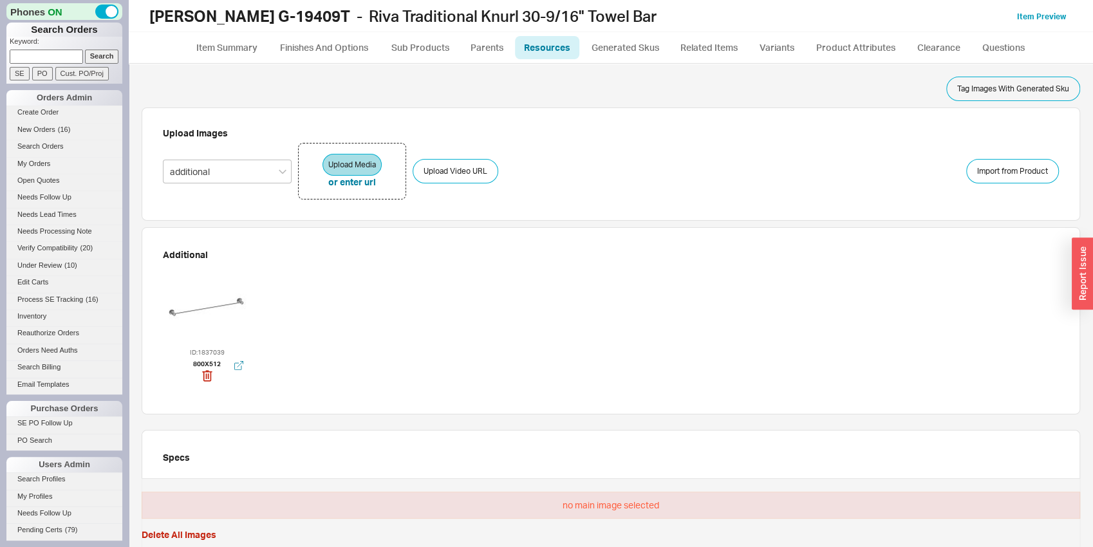
click at [227, 307] on div at bounding box center [207, 306] width 77 height 77
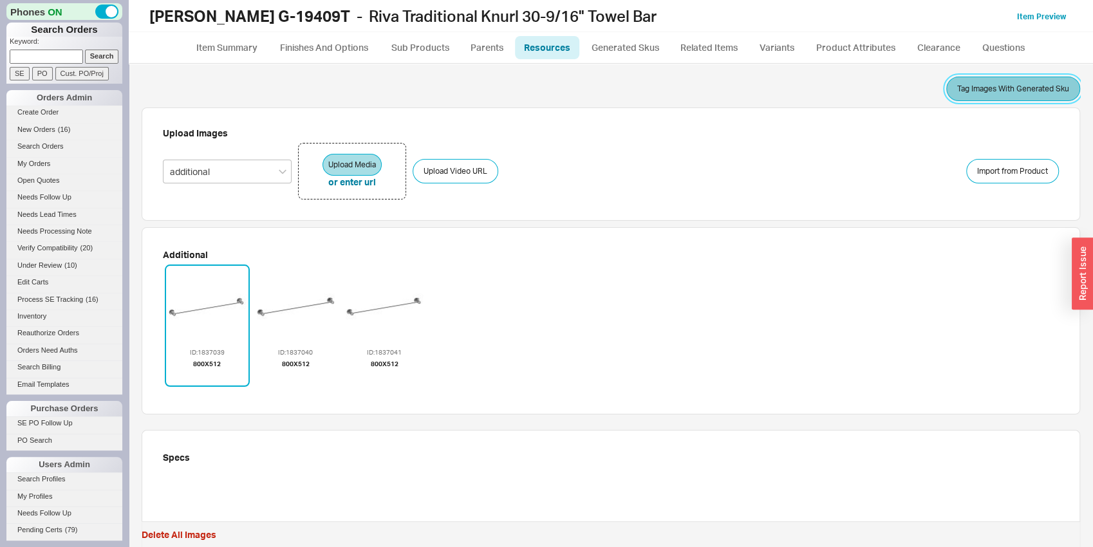
click at [1015, 91] on button "Tag Images With Generated Sku" at bounding box center [1013, 89] width 134 height 24
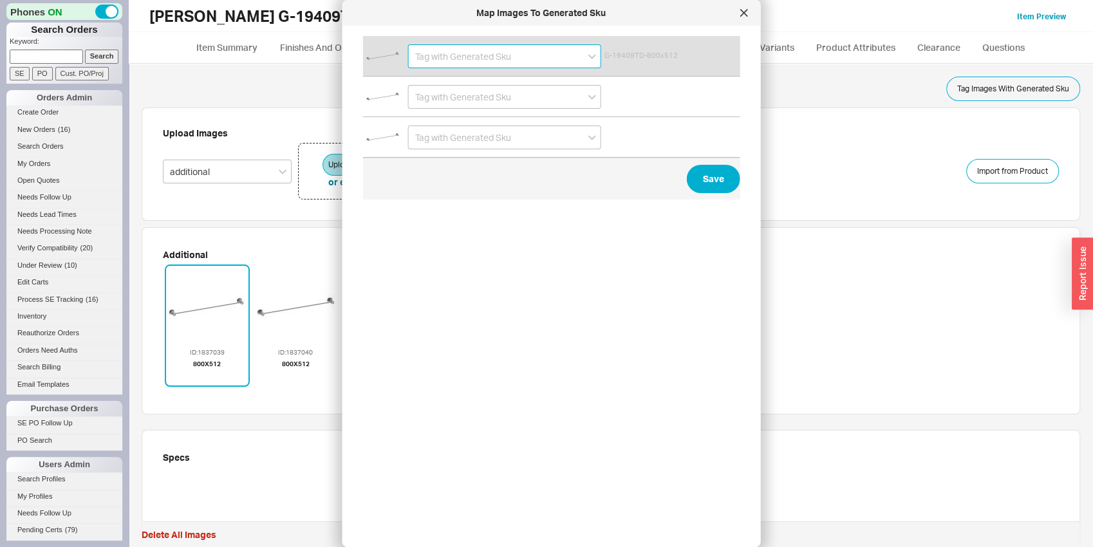
click at [429, 62] on input at bounding box center [504, 56] width 193 height 24
click at [434, 80] on div "G-19409TD-PC" at bounding box center [505, 82] width 192 height 23
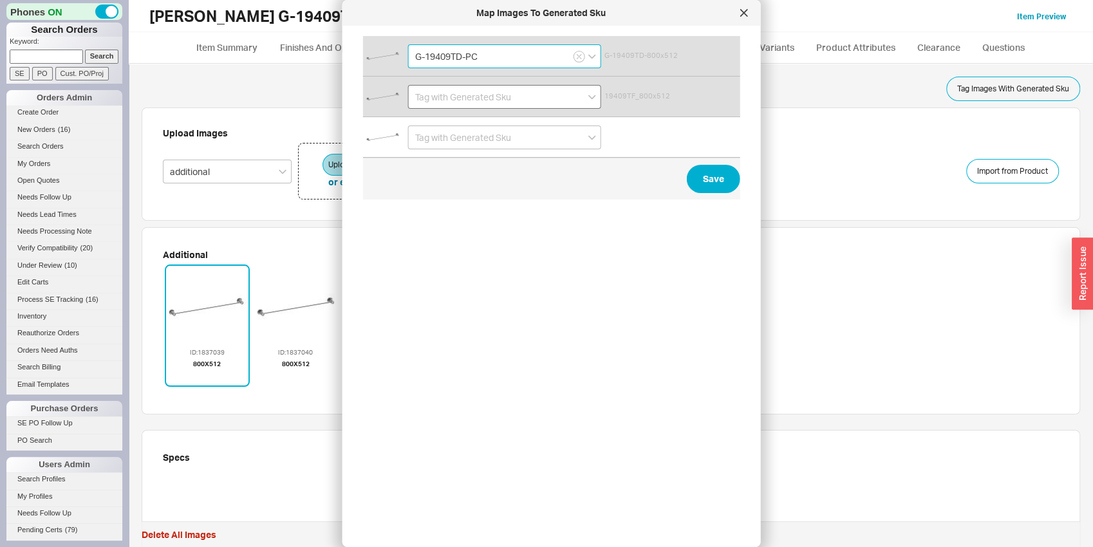
type input "G-19409TD-PC"
click at [434, 89] on input at bounding box center [504, 97] width 193 height 24
click at [441, 138] on div "G-19409TF-PC" at bounding box center [505, 146] width 192 height 23
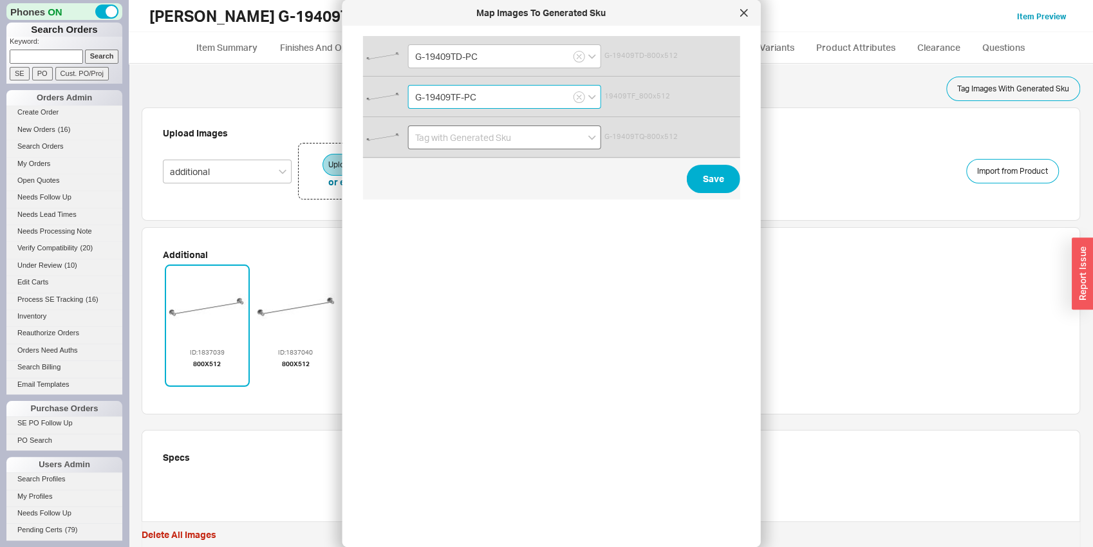
type input "G-19409TF-PC"
click at [440, 138] on input at bounding box center [504, 137] width 193 height 24
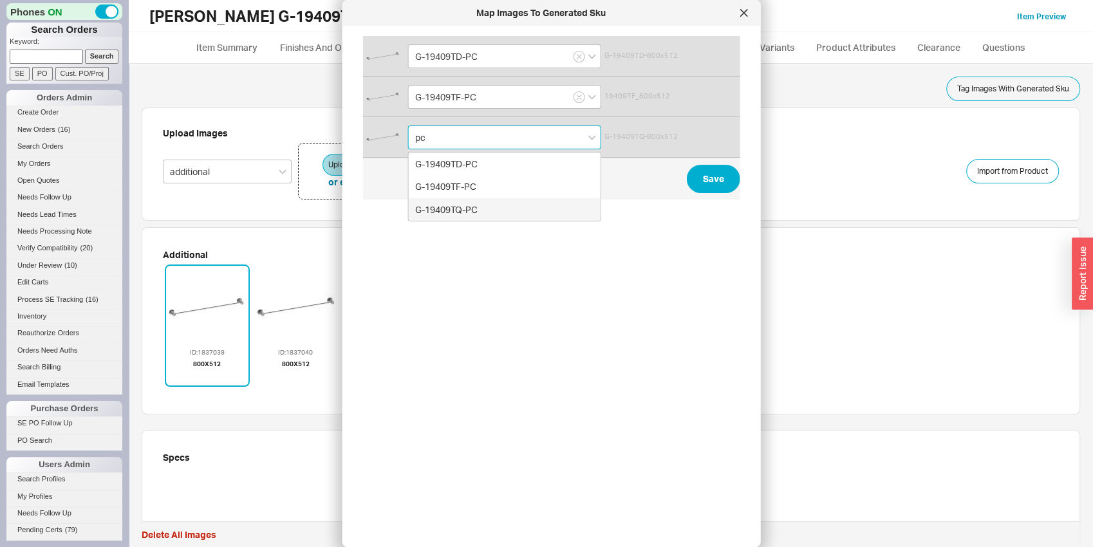
click at [461, 206] on div "G-19409TQ-PC" at bounding box center [505, 209] width 192 height 23
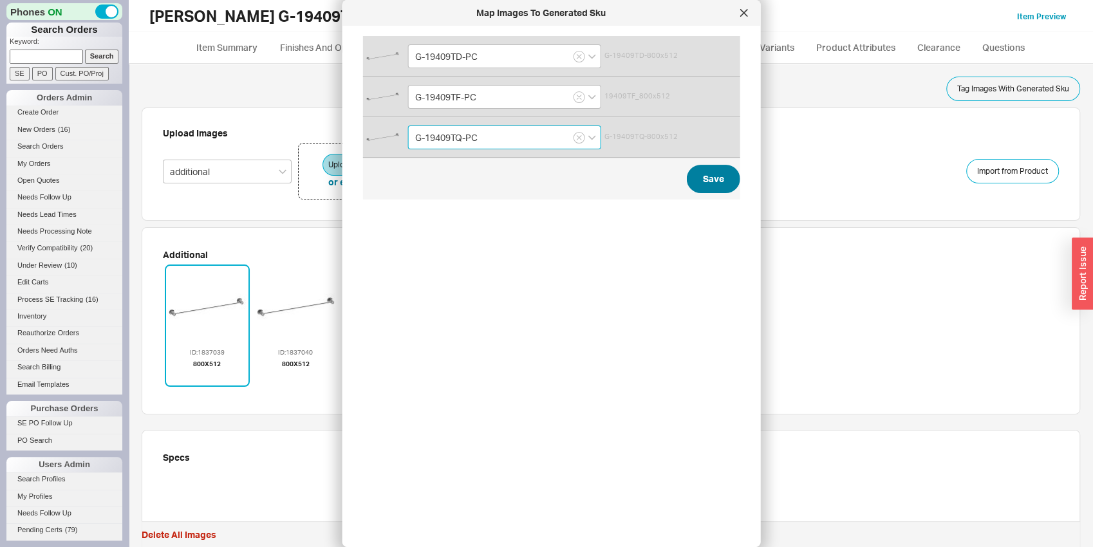
type input "G-19409TQ-PC"
click at [721, 189] on button "Save" at bounding box center [713, 179] width 53 height 28
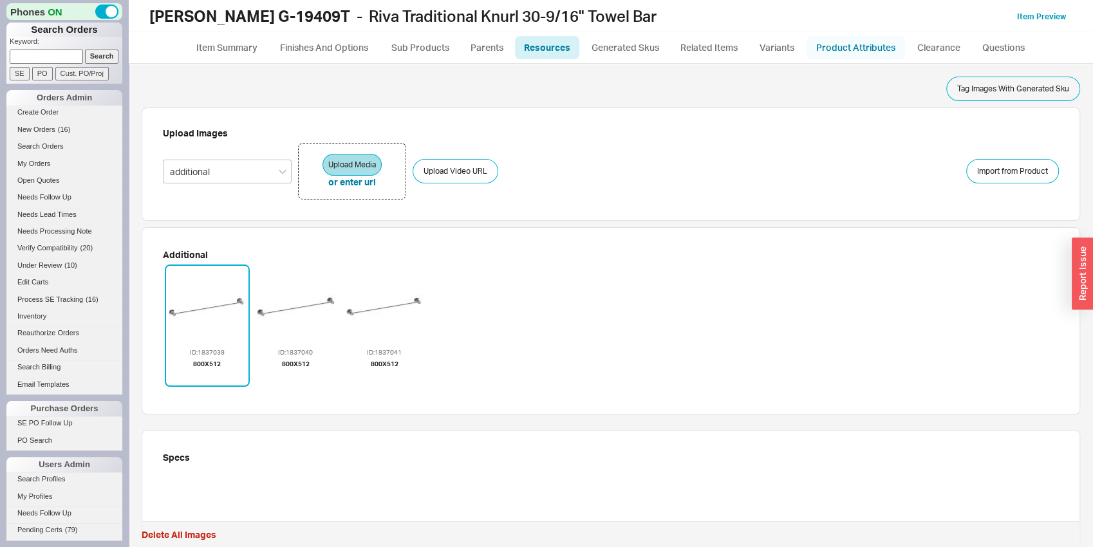
click at [853, 49] on link "Product Attributes" at bounding box center [855, 47] width 98 height 23
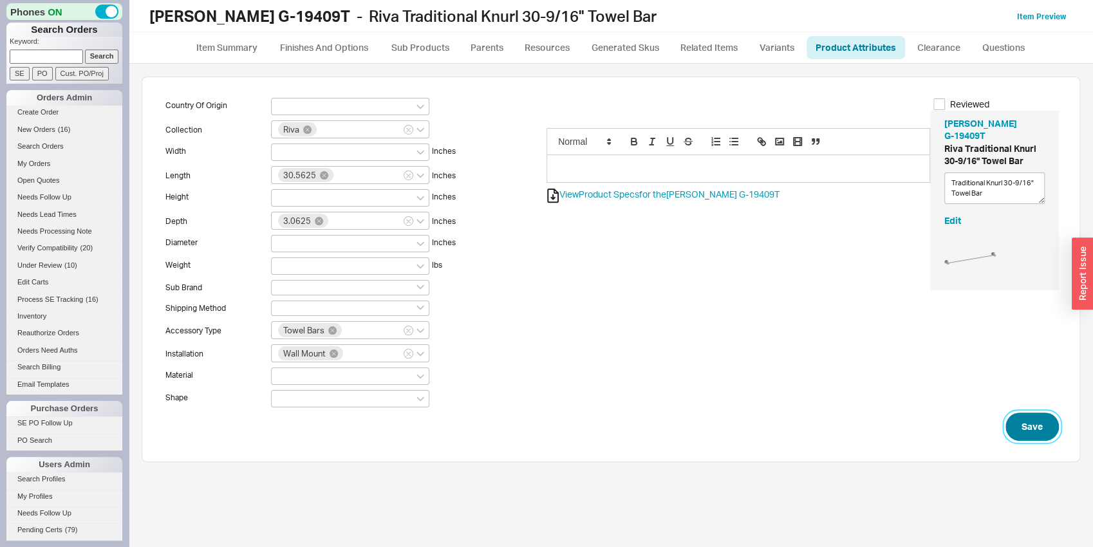
click at [1048, 435] on button "Save" at bounding box center [1031, 427] width 53 height 28
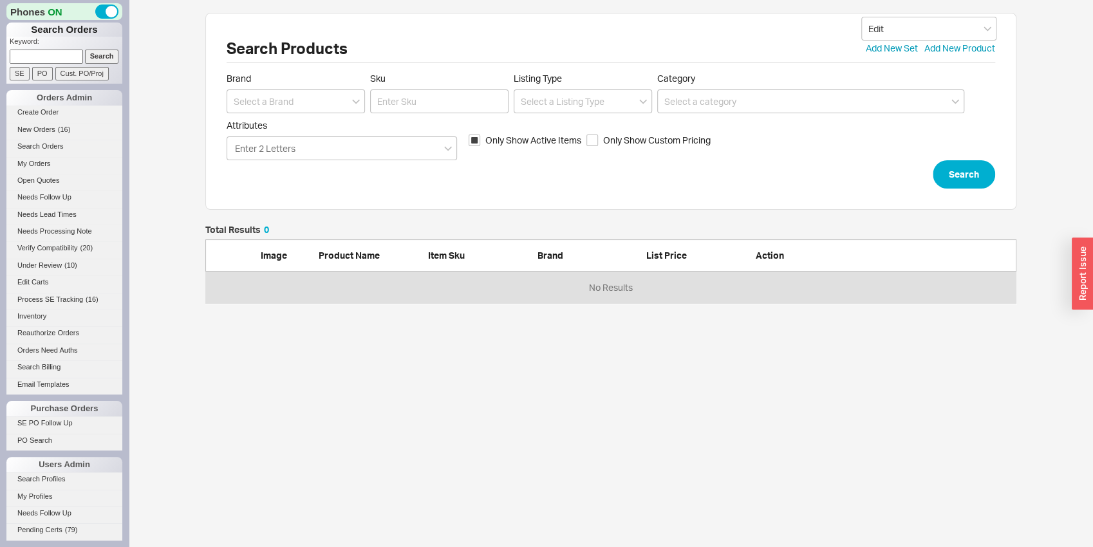
scroll to position [68, 801]
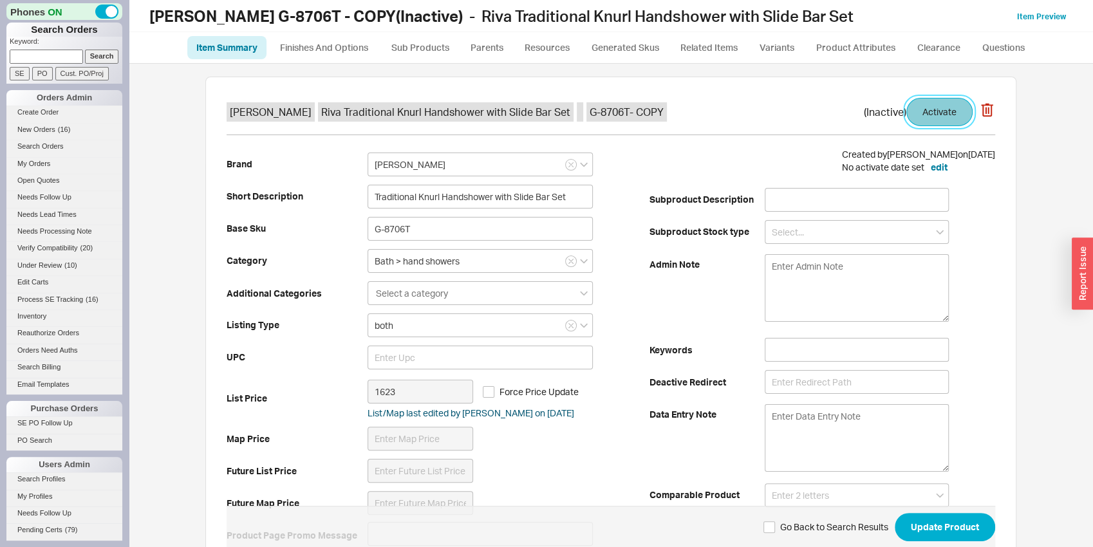
click at [940, 107] on button "Activate" at bounding box center [939, 112] width 66 height 28
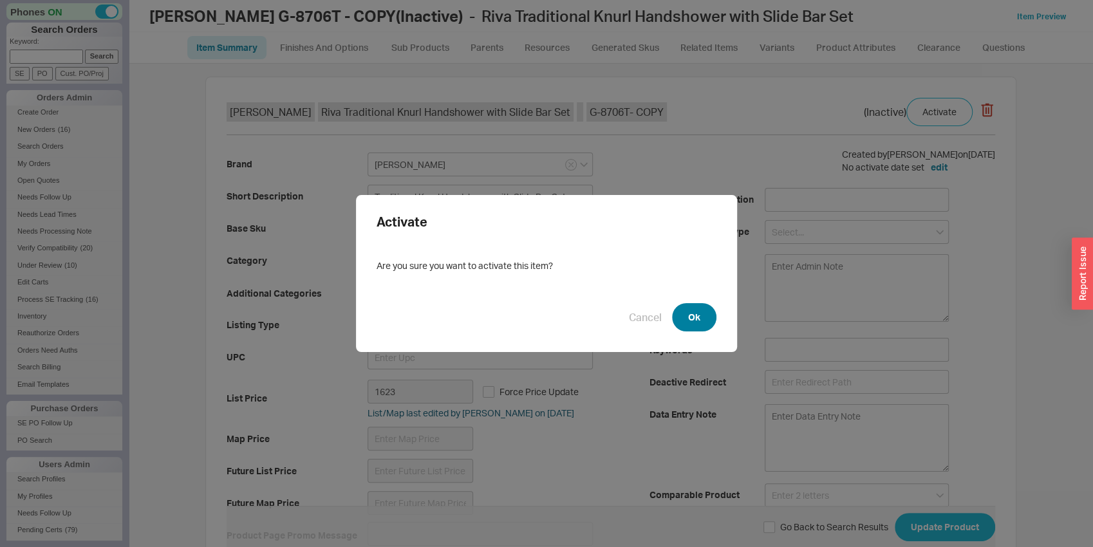
click at [678, 307] on button "Ok" at bounding box center [694, 317] width 44 height 28
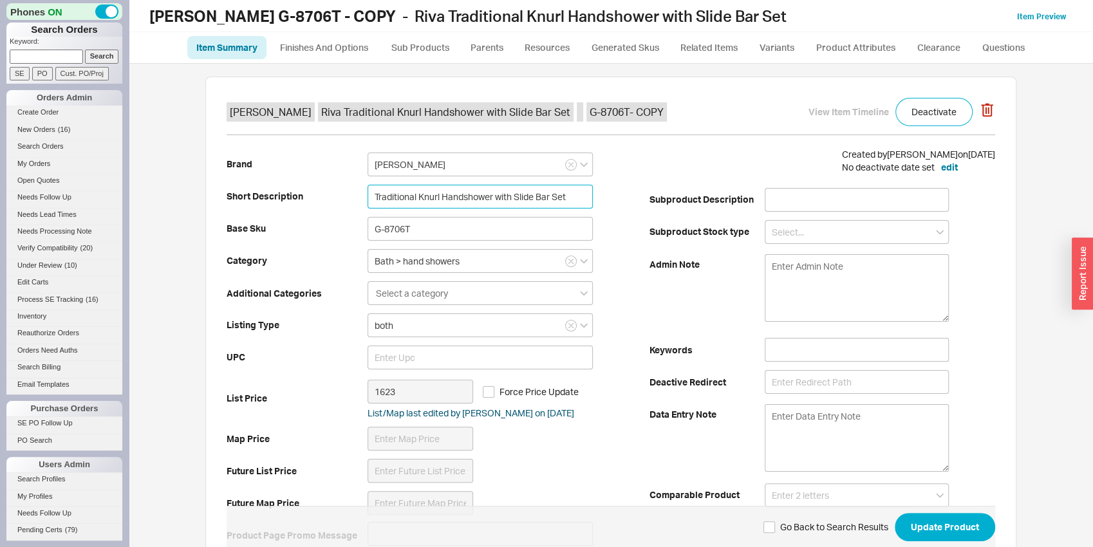
drag, startPoint x: 413, startPoint y: 195, endPoint x: 425, endPoint y: 195, distance: 12.2
click at [425, 195] on input "Traditional Knurl Handshower with Slide Bar Set" at bounding box center [479, 197] width 225 height 24
click at [427, 195] on input "Traditional Knurl Handshower with Slide Bar Set" at bounding box center [479, 197] width 225 height 24
drag, startPoint x: 416, startPoint y: 193, endPoint x: 434, endPoint y: 198, distance: 18.7
click at [434, 198] on input "Traditional Knurl Handshower with Slide Bar Set" at bounding box center [479, 197] width 225 height 24
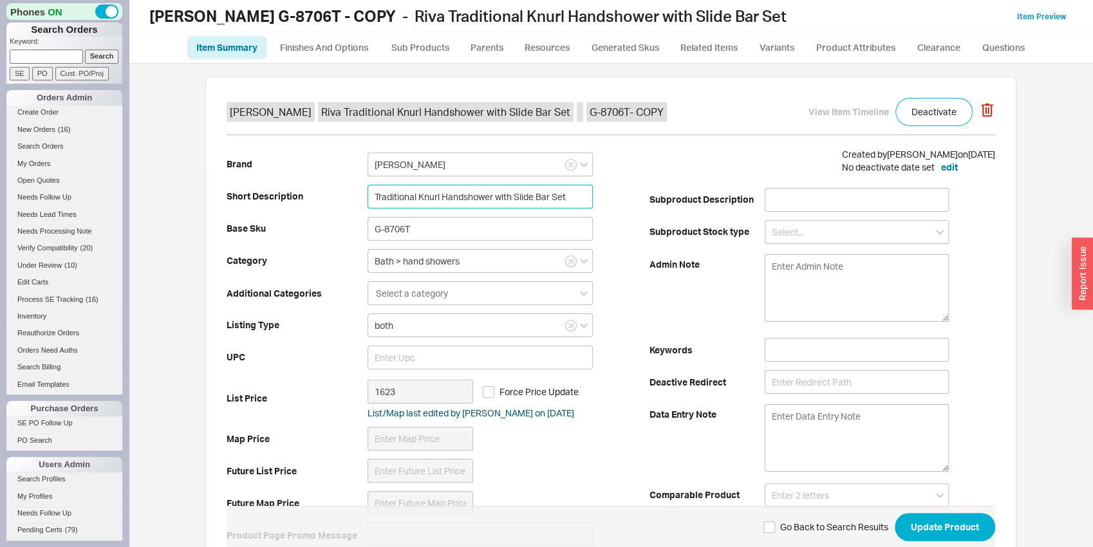
click at [434, 198] on input "Traditional Knurl Handshower with Slide Bar Set" at bounding box center [479, 197] width 225 height 24
drag, startPoint x: 435, startPoint y: 198, endPoint x: 416, endPoint y: 187, distance: 21.3
click at [416, 187] on input "Traditional Knurl Handshower with Slide Bar Set" at bounding box center [479, 197] width 225 height 24
type input "Traditional Smooth Handshower with Slide Bar Set"
click at [420, 221] on input "G-8706T" at bounding box center [479, 229] width 225 height 24
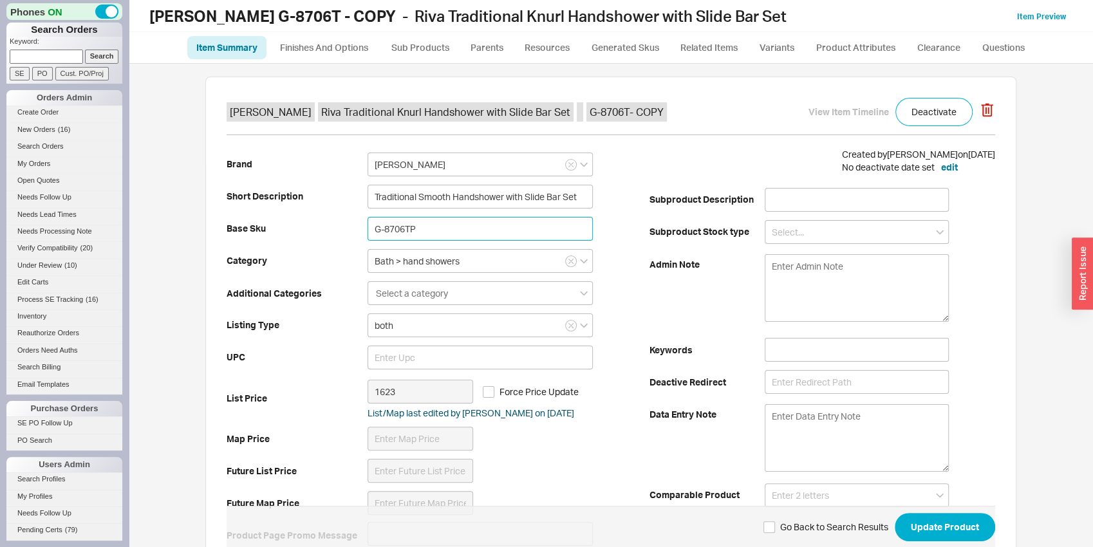
drag, startPoint x: 413, startPoint y: 230, endPoint x: 362, endPoint y: 228, distance: 50.9
click at [367, 228] on input "G-8706TP" at bounding box center [479, 229] width 225 height 24
type input "G-8706TP"
click at [422, 230] on input "G-8706TP" at bounding box center [479, 229] width 225 height 24
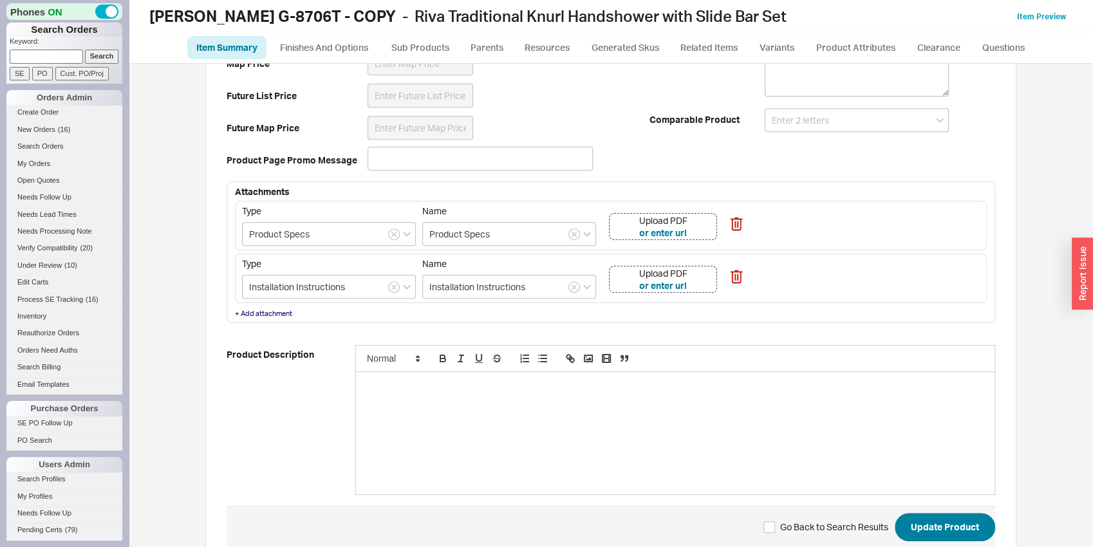
scroll to position [439, 0]
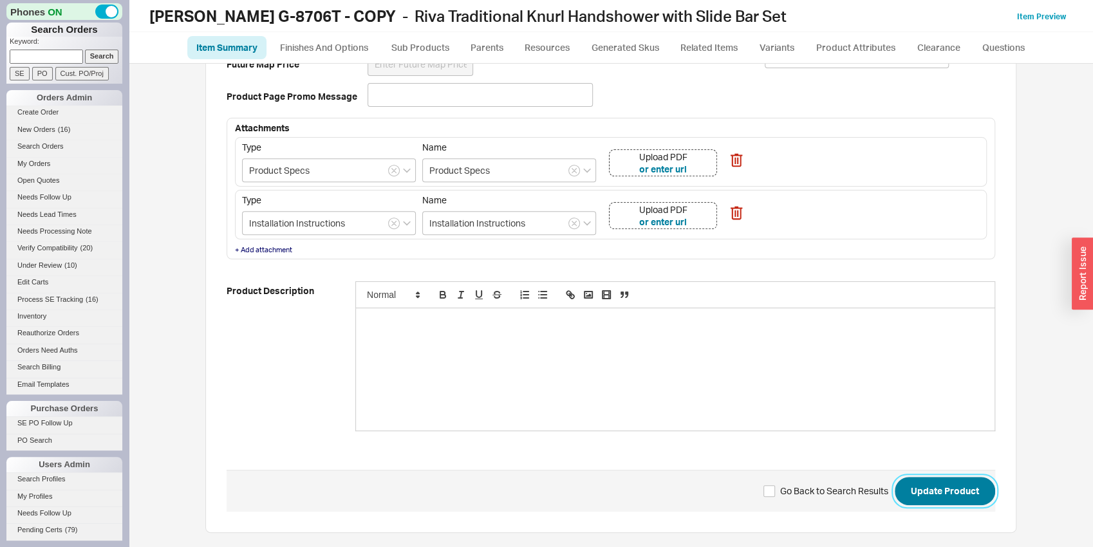
click at [951, 500] on button "Update Product" at bounding box center [945, 491] width 100 height 28
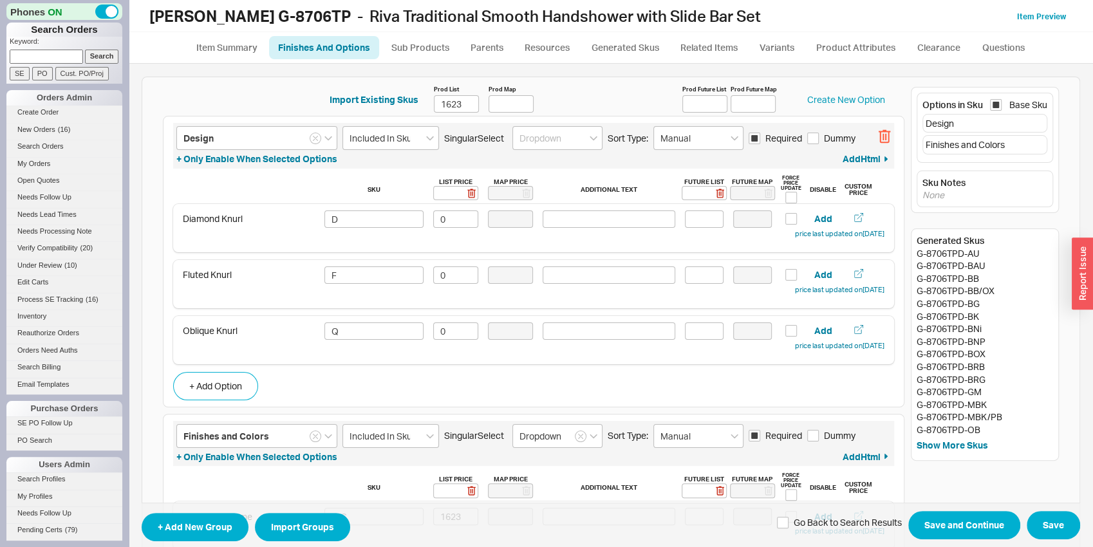
click at [879, 138] on icon "button" at bounding box center [884, 137] width 12 height 14
type input "Finishes and Colors"
type input "Included In Sku"
type input "Dropdown"
type input "Manual"
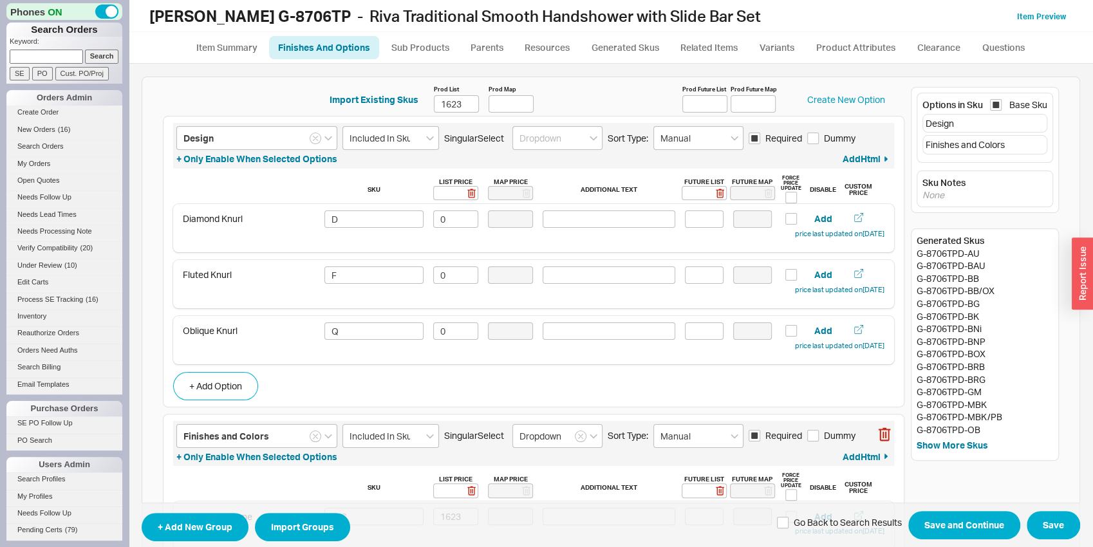
checkbox input "true"
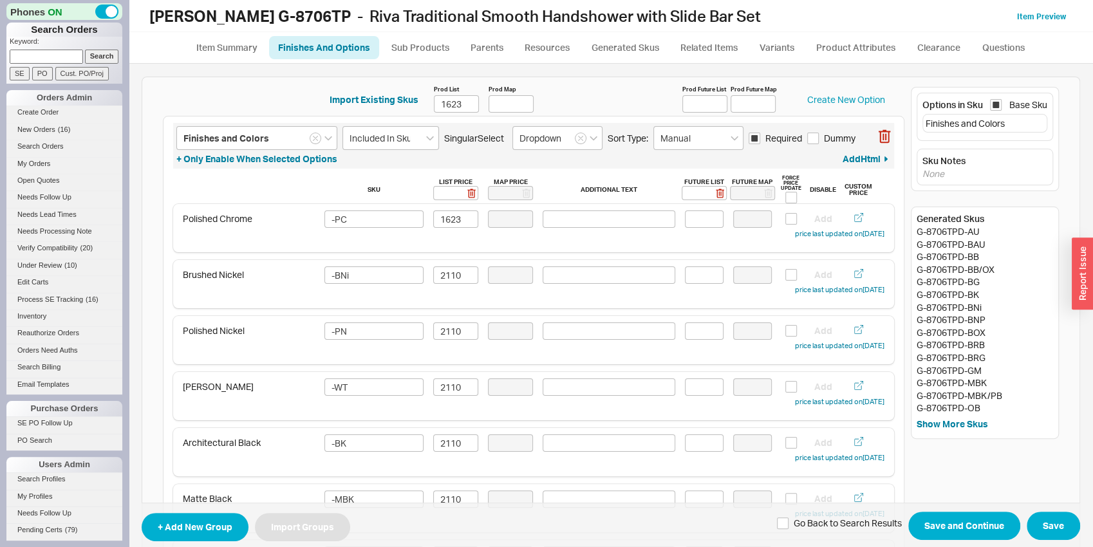
click at [475, 124] on div "Finishes and Colors Included In Sku Singular Select Dropdown Sort Type: Manual …" at bounding box center [533, 146] width 721 height 46
click at [443, 102] on input "1623" at bounding box center [456, 103] width 45 height 17
type input "1075"
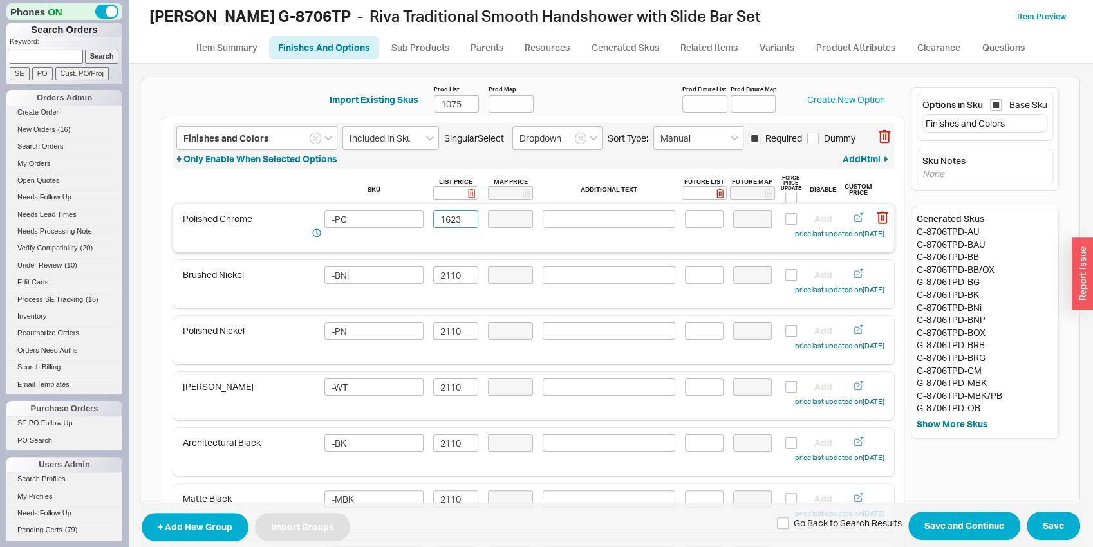
click at [458, 226] on input "1623" at bounding box center [455, 218] width 45 height 17
type input "1075"
click at [458, 274] on input "2110" at bounding box center [455, 274] width 45 height 17
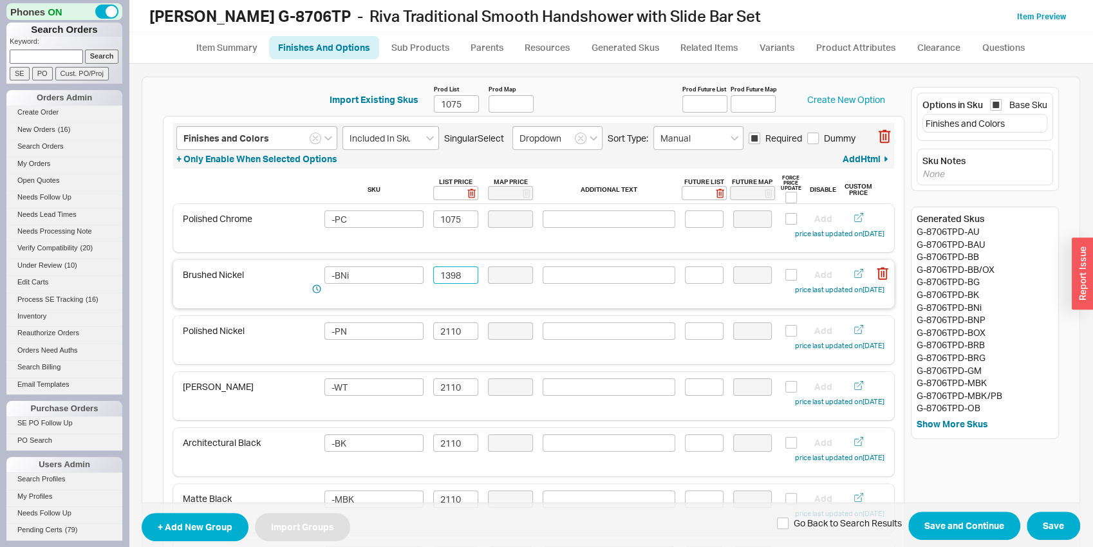
click at [458, 274] on input "1398" at bounding box center [455, 274] width 45 height 17
type input "1398"
click at [454, 331] on input "2110" at bounding box center [455, 330] width 45 height 17
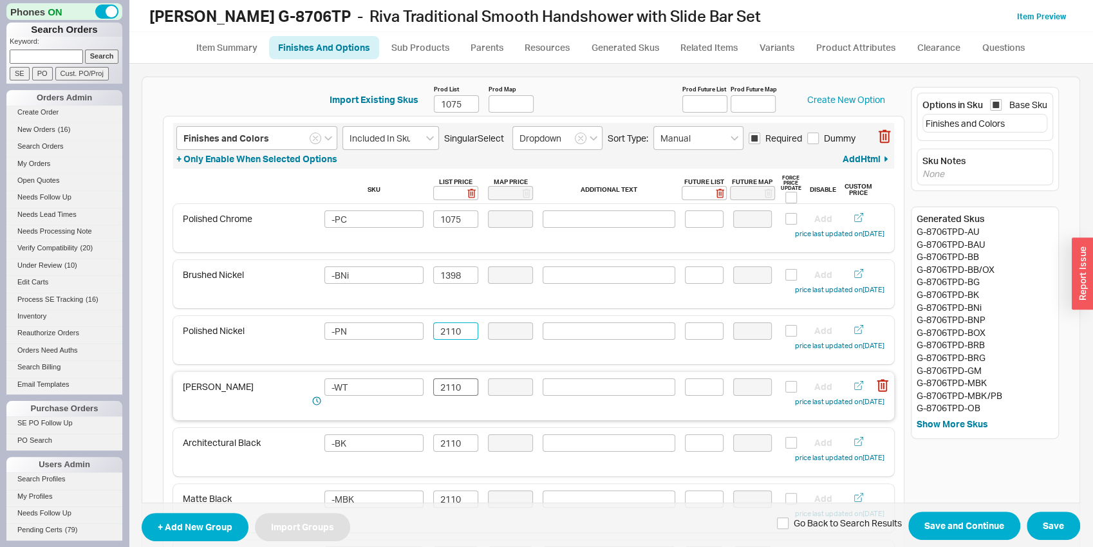
paste input "1398"
type input "1398"
click at [449, 391] on input "2110" at bounding box center [455, 386] width 45 height 17
paste input "1398"
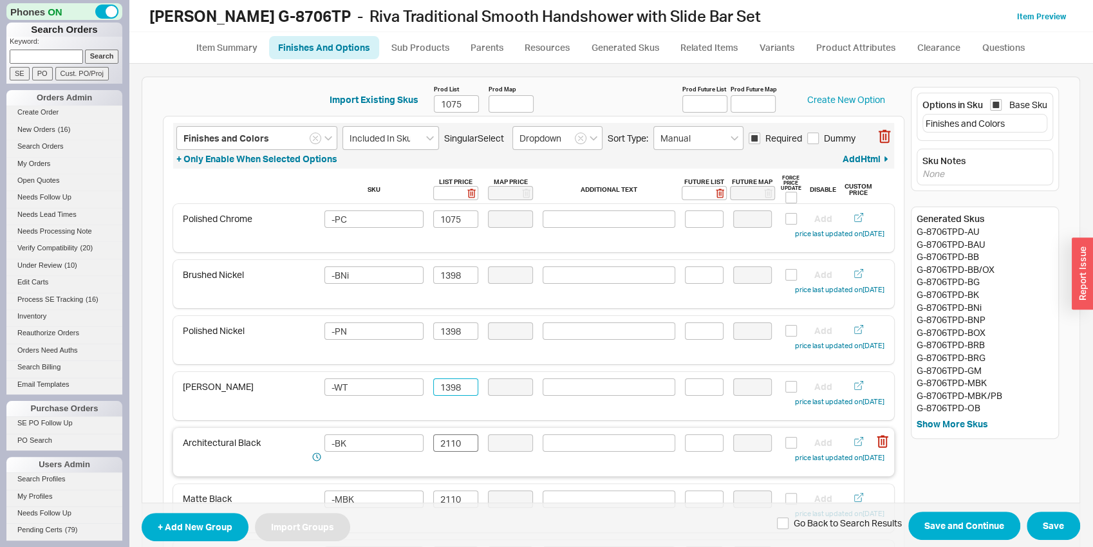
type input "1398"
click at [448, 443] on input "2110" at bounding box center [455, 442] width 45 height 17
paste input "1398"
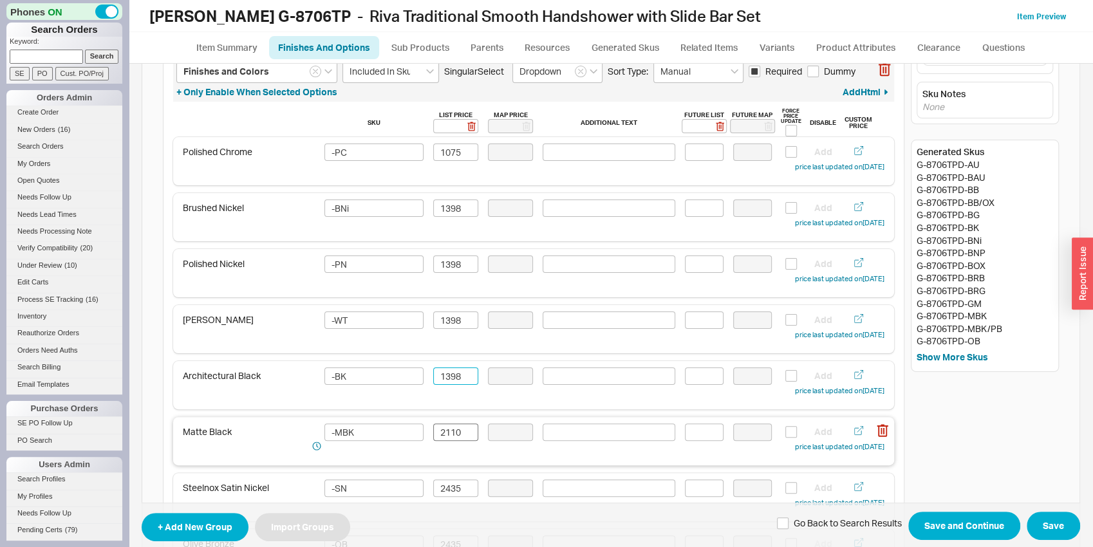
type input "1398"
click at [448, 438] on input "2110" at bounding box center [455, 431] width 45 height 17
paste input "1398"
type input "1398"
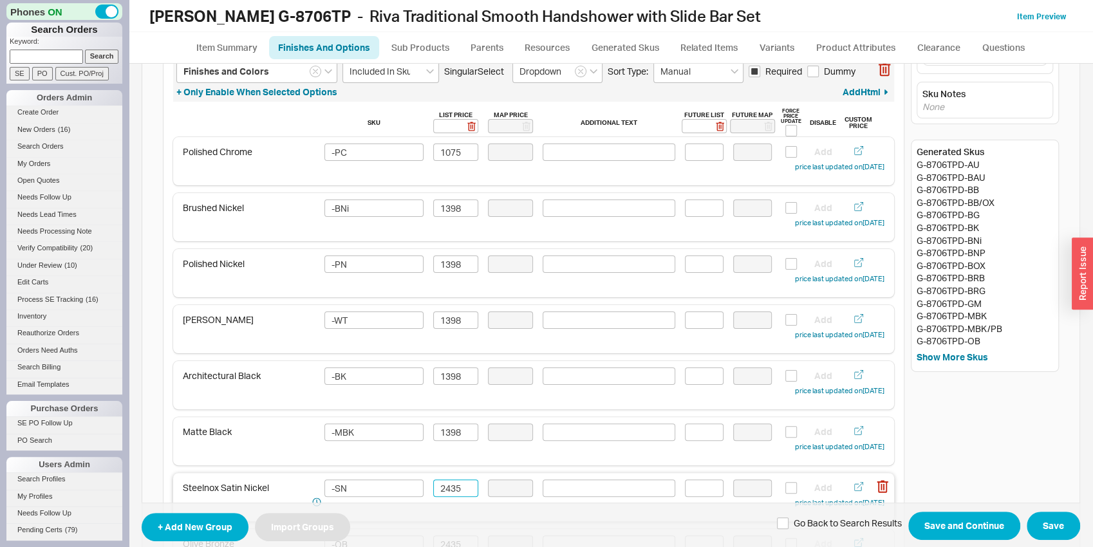
click at [455, 491] on input "2435" at bounding box center [455, 487] width 45 height 17
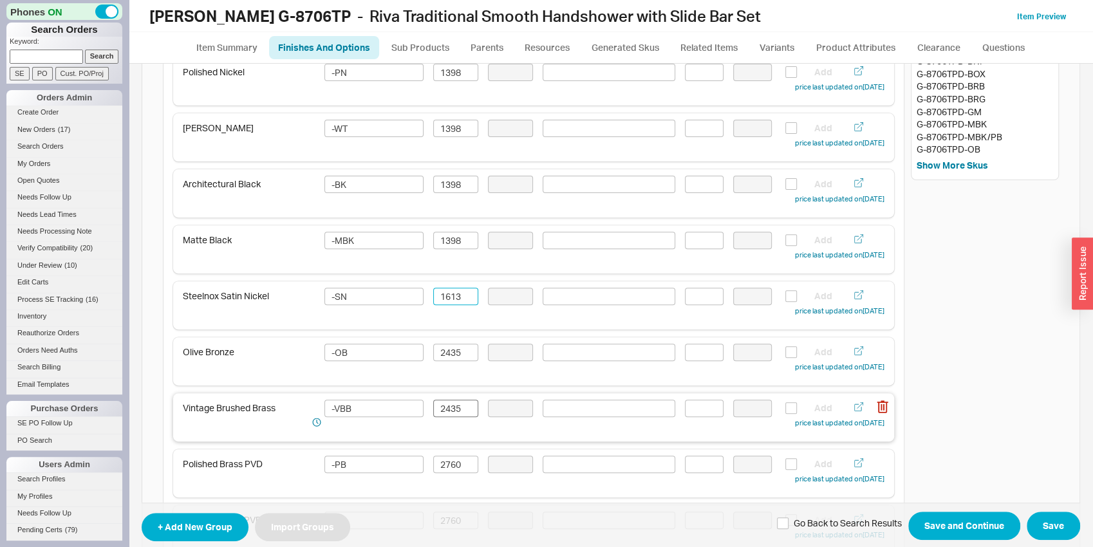
scroll to position [269, 0]
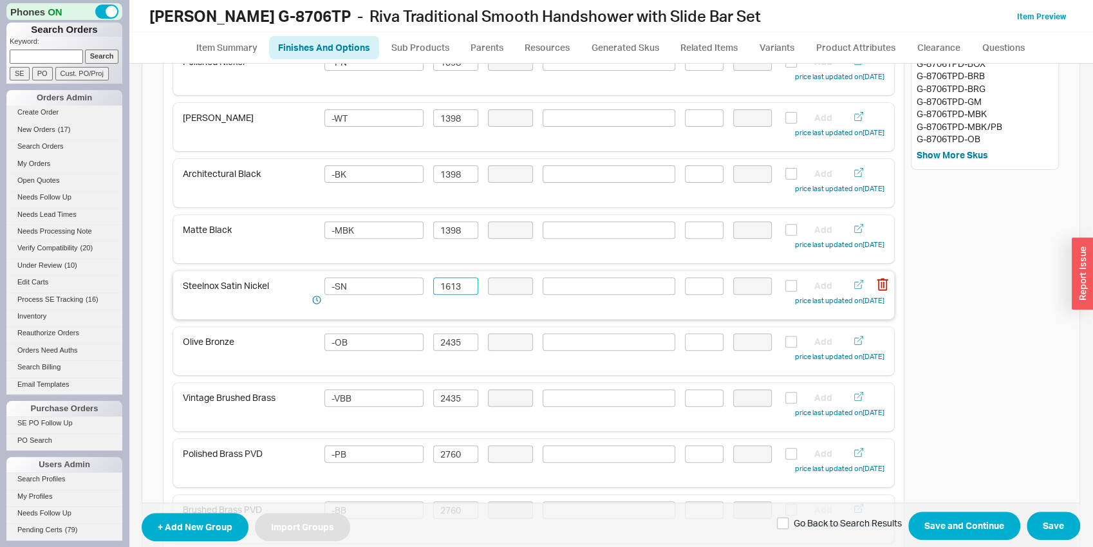
click at [460, 287] on input "1613" at bounding box center [455, 285] width 45 height 17
type input "1613"
click at [445, 340] on input "2435" at bounding box center [455, 341] width 45 height 17
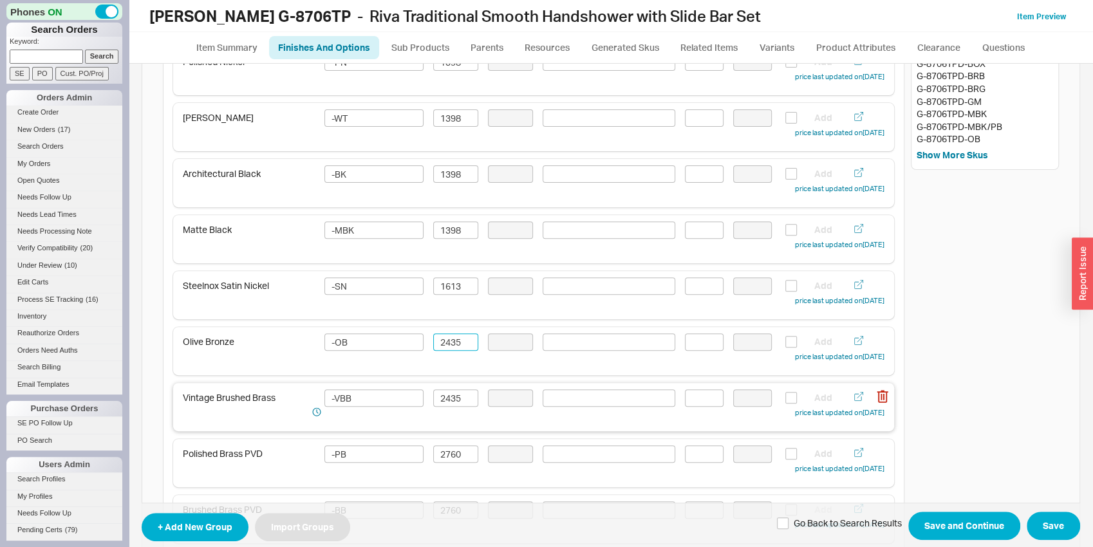
paste input "1613"
type input "1613"
click at [456, 392] on input "2435" at bounding box center [455, 397] width 45 height 17
paste input "1613"
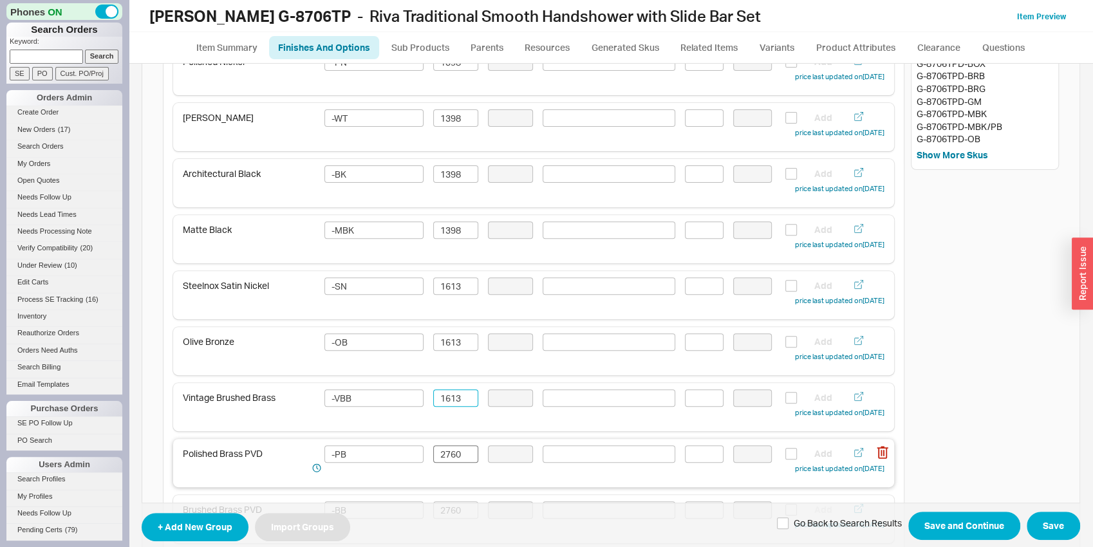
type input "1613"
click at [457, 449] on input "2760" at bounding box center [455, 453] width 45 height 17
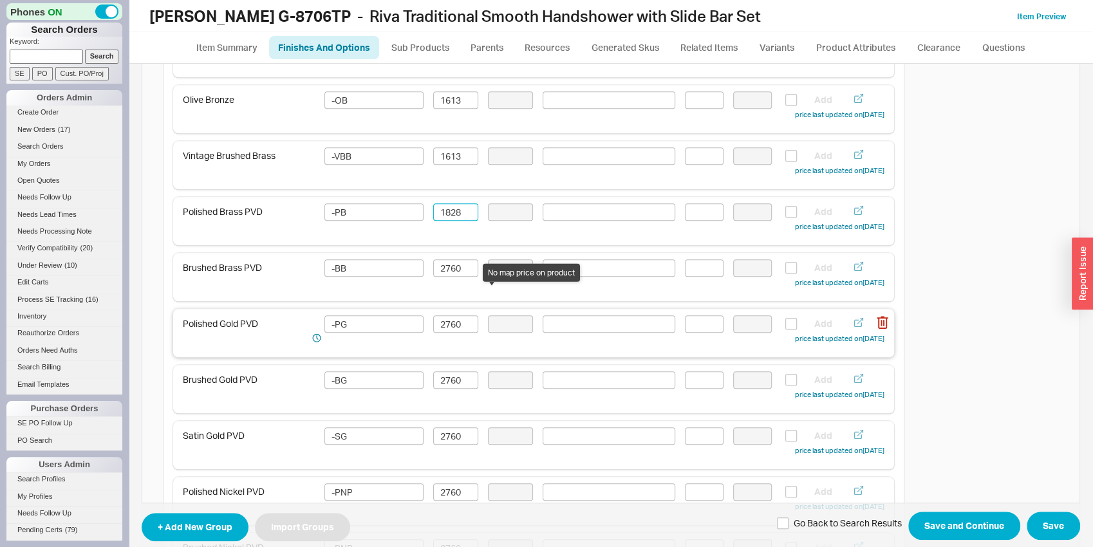
scroll to position [538, 0]
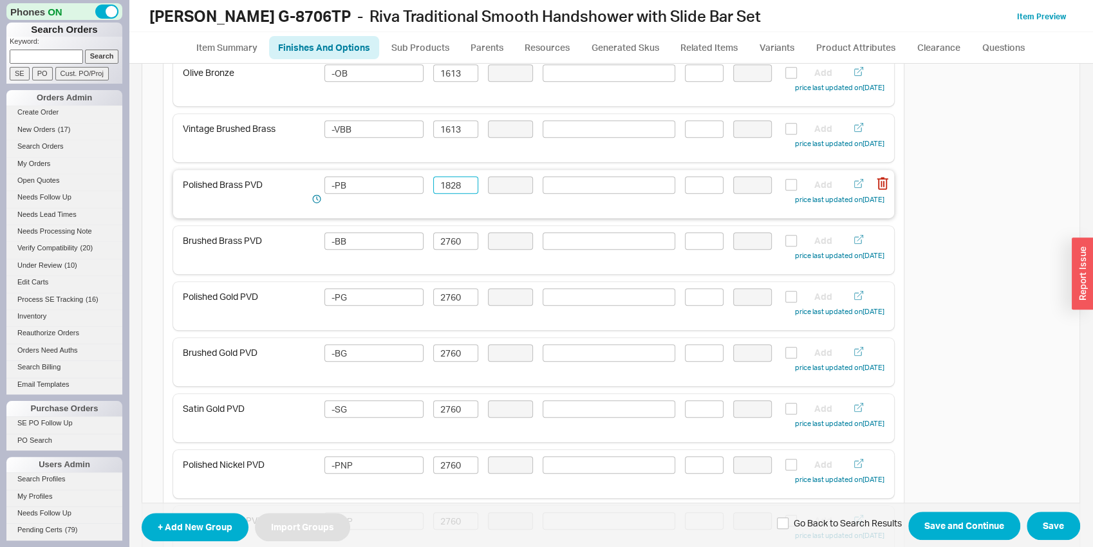
click at [449, 173] on div "Polished Brass PVD -PB 1828 Add price last updated on [DATE]" at bounding box center [533, 194] width 721 height 48
click at [449, 176] on div "Polished Brass PVD -PB 1828 Add price last updated on [DATE]" at bounding box center [533, 194] width 721 height 48
click at [449, 187] on input "1828" at bounding box center [455, 184] width 45 height 17
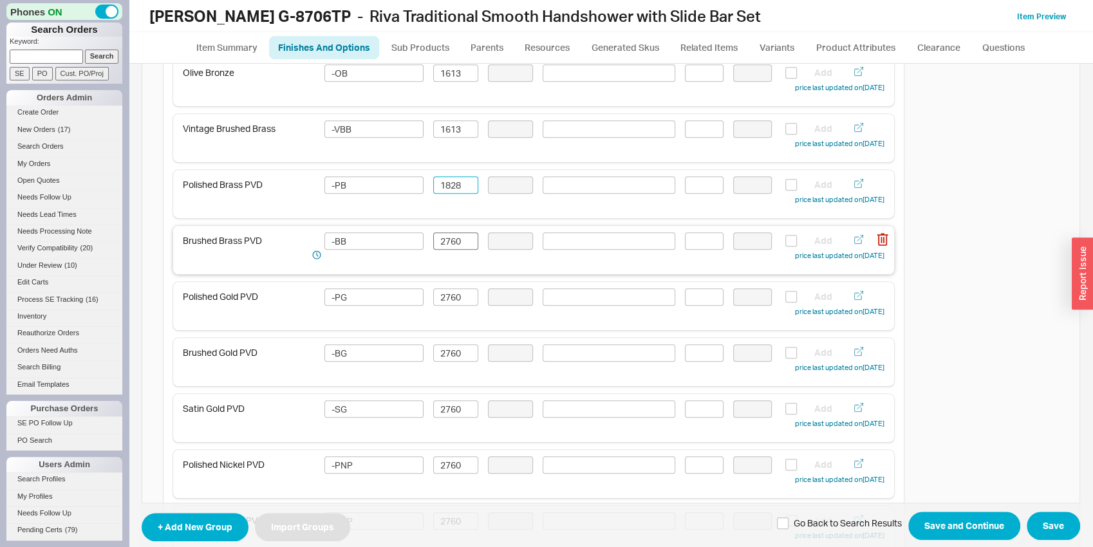
type input "1828"
click at [459, 232] on input "2760" at bounding box center [455, 240] width 45 height 17
paste input "1828"
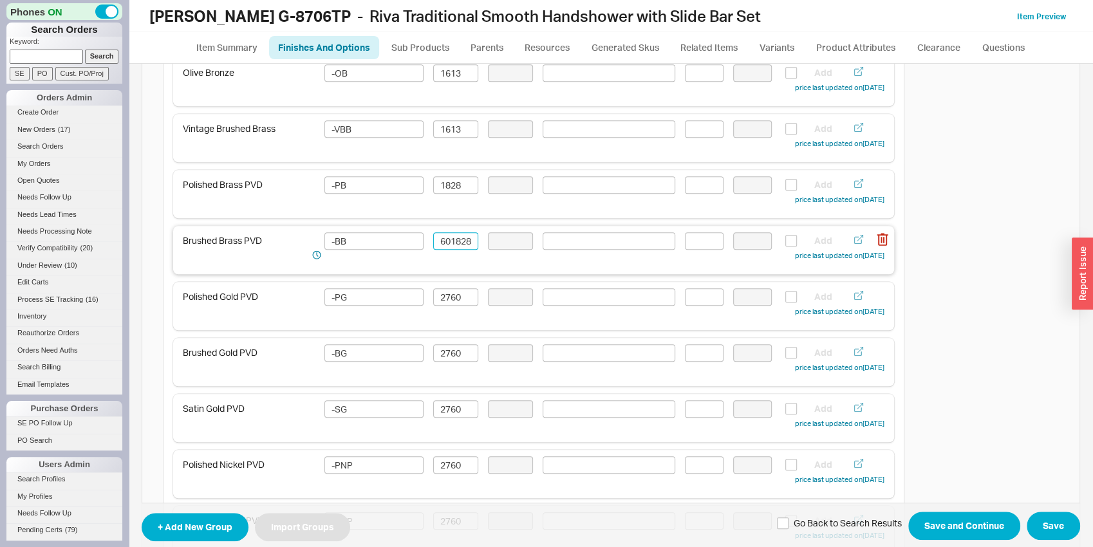
click at [460, 245] on input "27601828" at bounding box center [455, 240] width 45 height 17
paste input
click at [451, 287] on div "Polished Gold PVD -PG 2760 Add price last updated on [DATE]" at bounding box center [533, 306] width 721 height 48
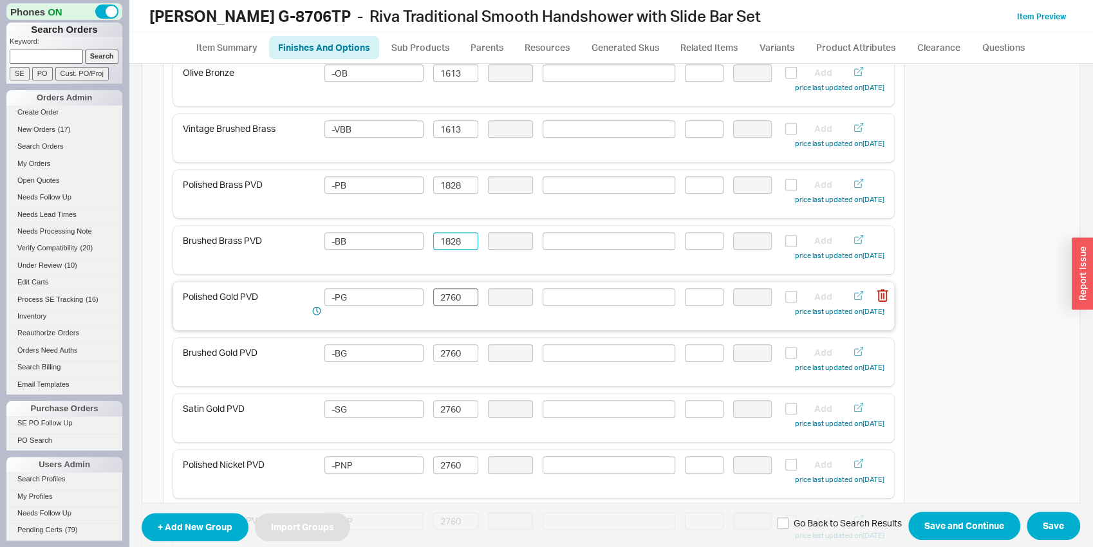
type input "1828"
click at [451, 299] on input "2760" at bounding box center [455, 296] width 45 height 17
paste input "1828"
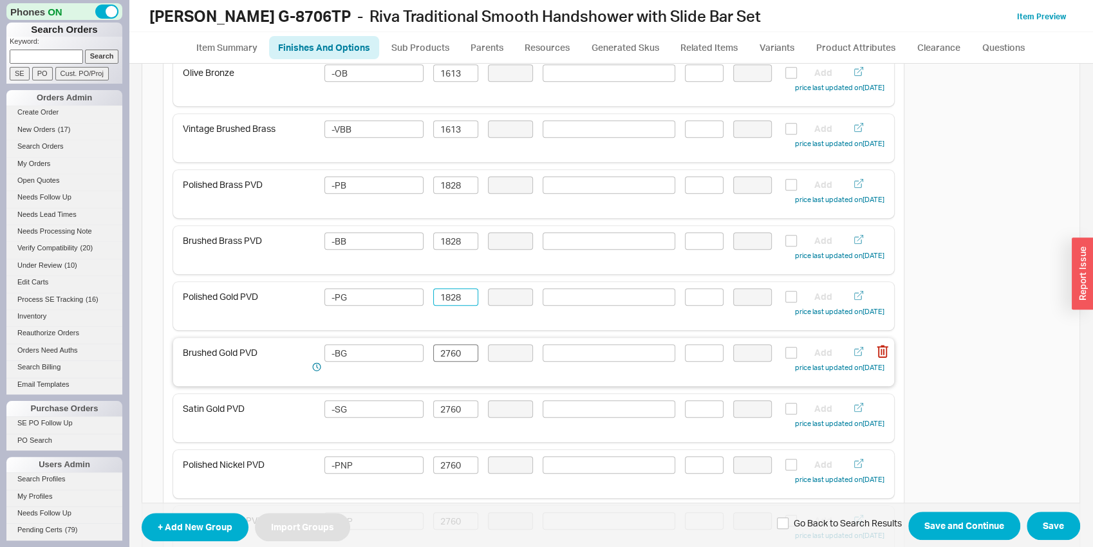
type input "1828"
click at [452, 347] on input "2760" at bounding box center [455, 352] width 45 height 17
paste input "1828"
type input "1828"
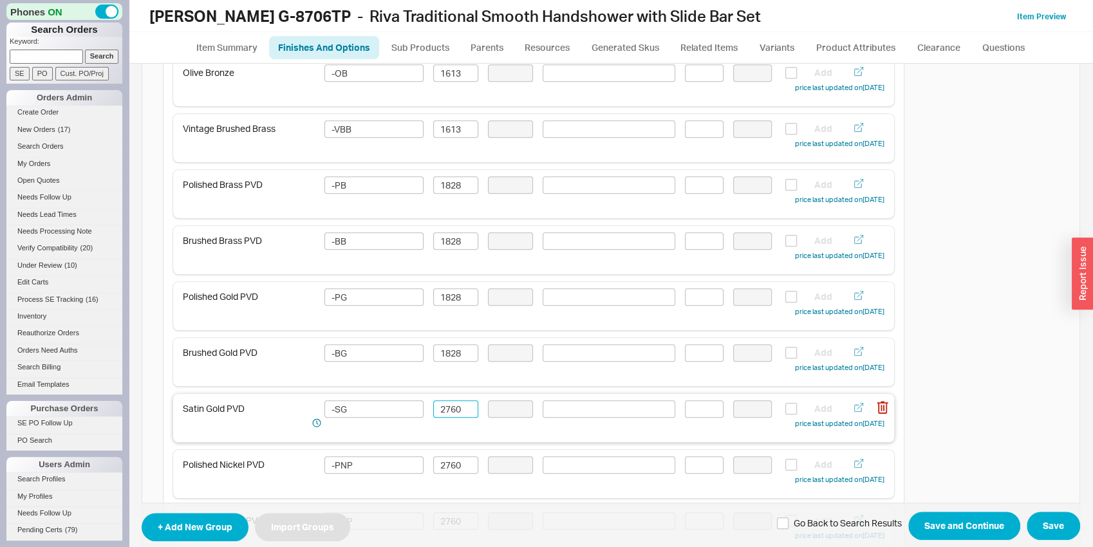
click at [452, 407] on input "2760" at bounding box center [455, 408] width 45 height 17
paste input "1828"
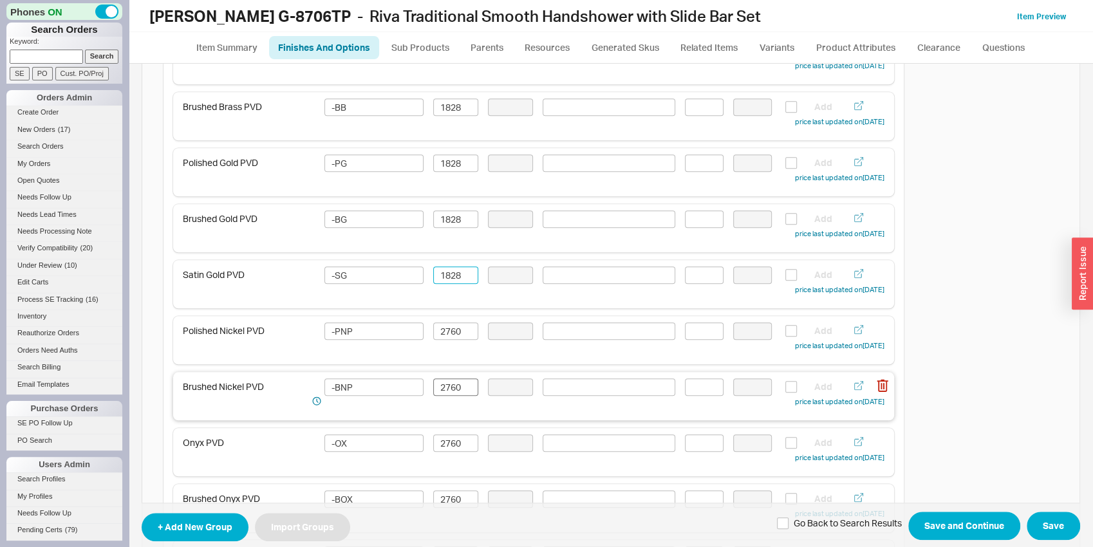
scroll to position [673, 0]
click at [450, 344] on div "Polished Nickel PVD -PNP 2760 Add price last updated on [DATE]" at bounding box center [534, 337] width 702 height 30
type input "1828"
click at [450, 335] on input "2760" at bounding box center [455, 330] width 45 height 17
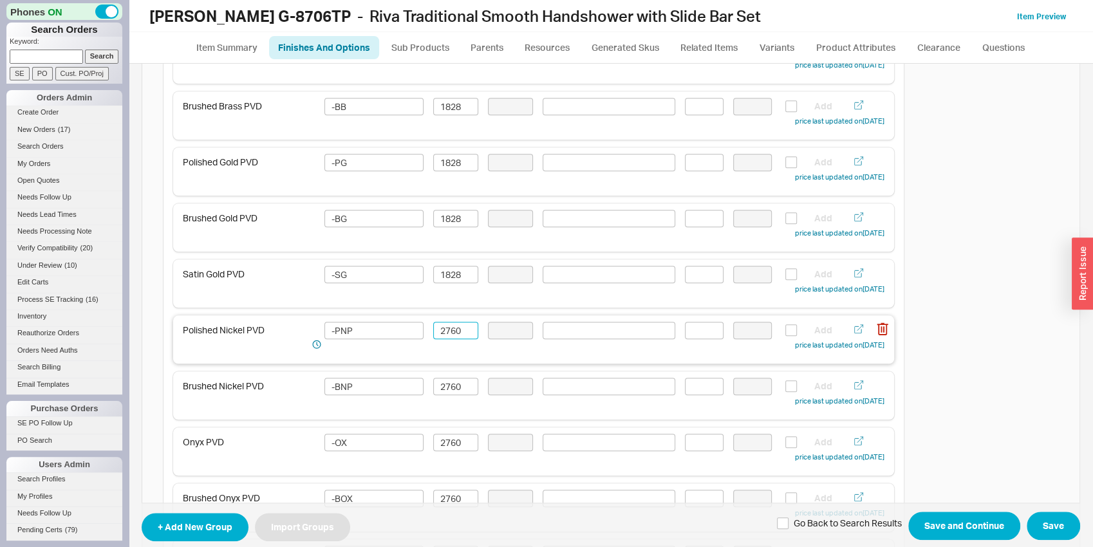
click at [450, 335] on input "2760" at bounding box center [455, 330] width 45 height 17
paste input "1828"
type input "1828"
click at [455, 386] on input "2760" at bounding box center [455, 386] width 45 height 17
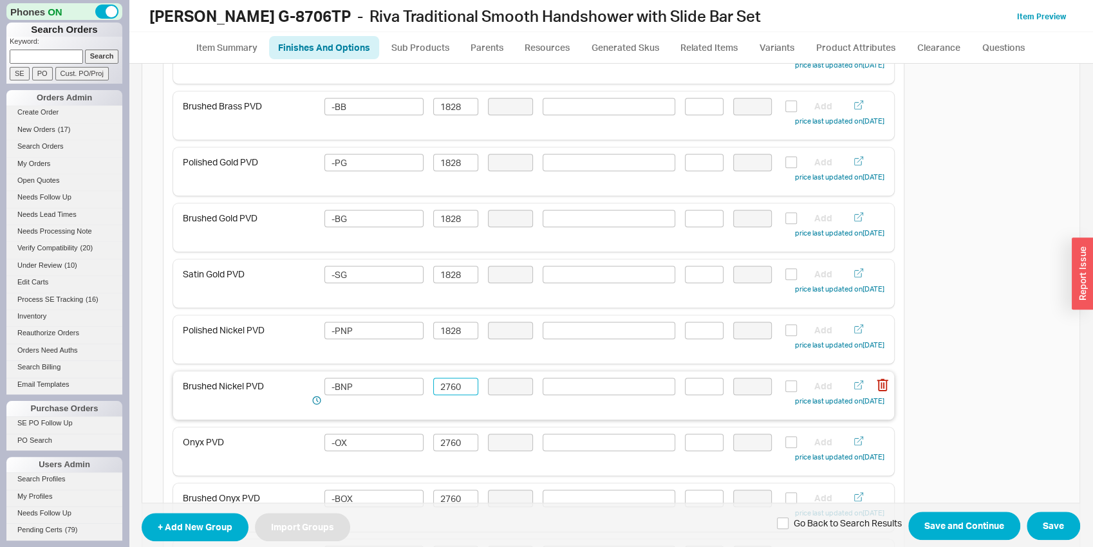
paste input "1828"
type input "1828"
click at [454, 440] on input "2760" at bounding box center [455, 442] width 45 height 17
paste input "1828"
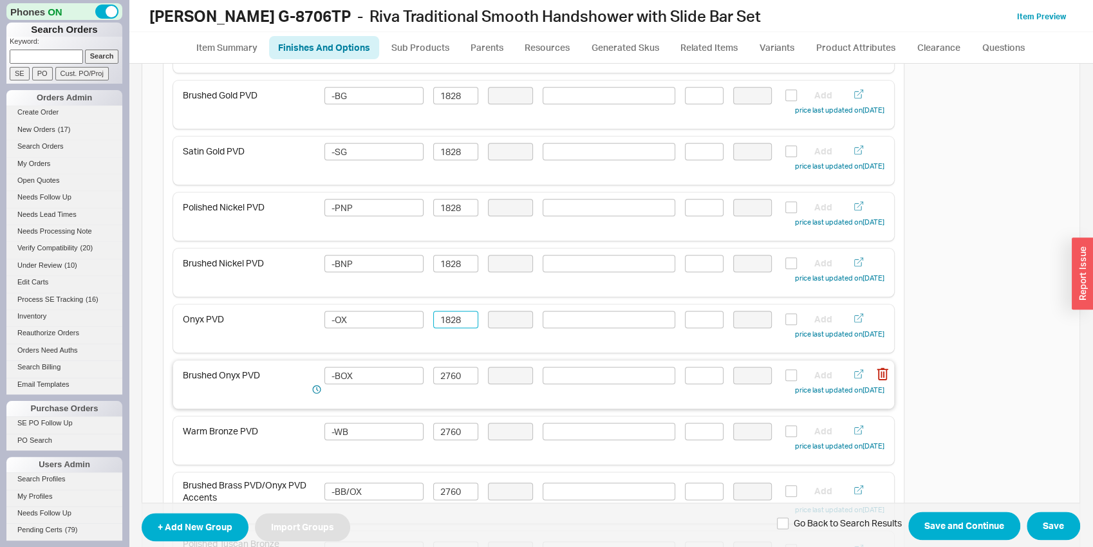
scroll to position [807, 0]
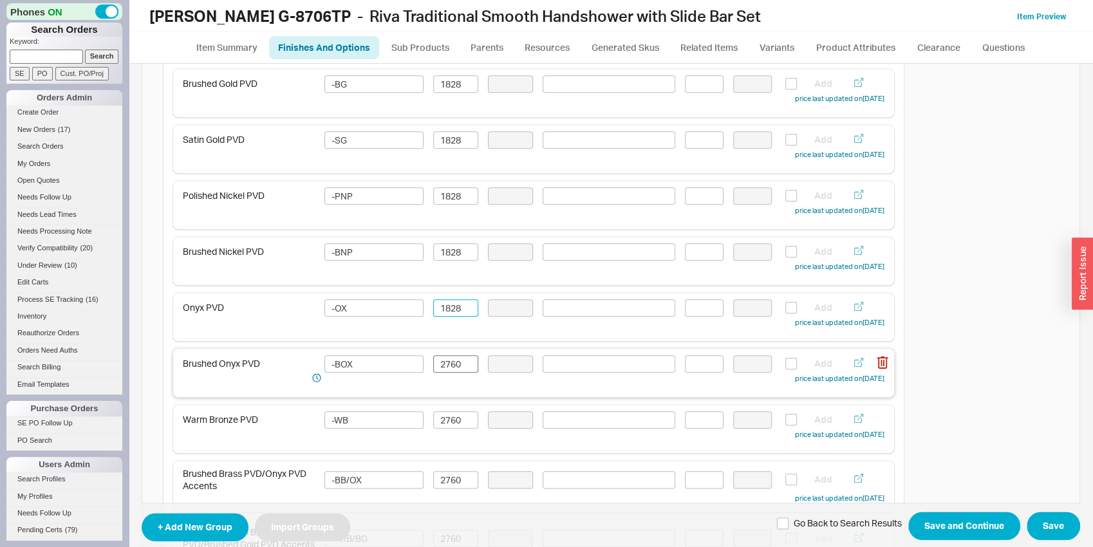
type input "1828"
click at [451, 362] on input "2760" at bounding box center [455, 363] width 45 height 17
paste input "1828"
type input "1828"
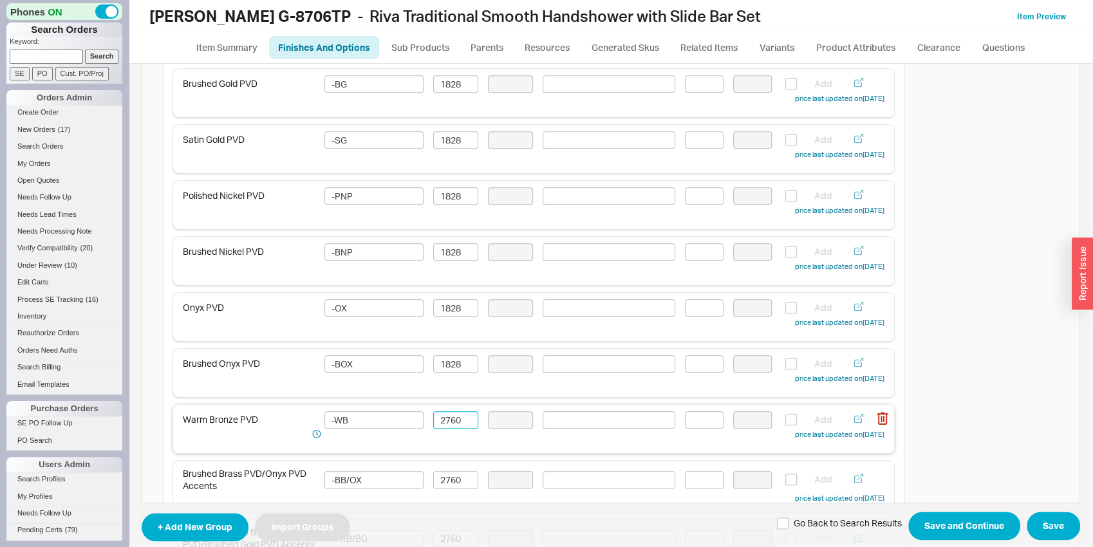
click at [450, 420] on input "2760" at bounding box center [455, 419] width 45 height 17
paste input "1828"
click at [450, 469] on div "Brushed Brass PVD/Onyx PVD Accents -BB/OX 2760 Add price last updated on [DATE]" at bounding box center [534, 486] width 702 height 38
type input "1828"
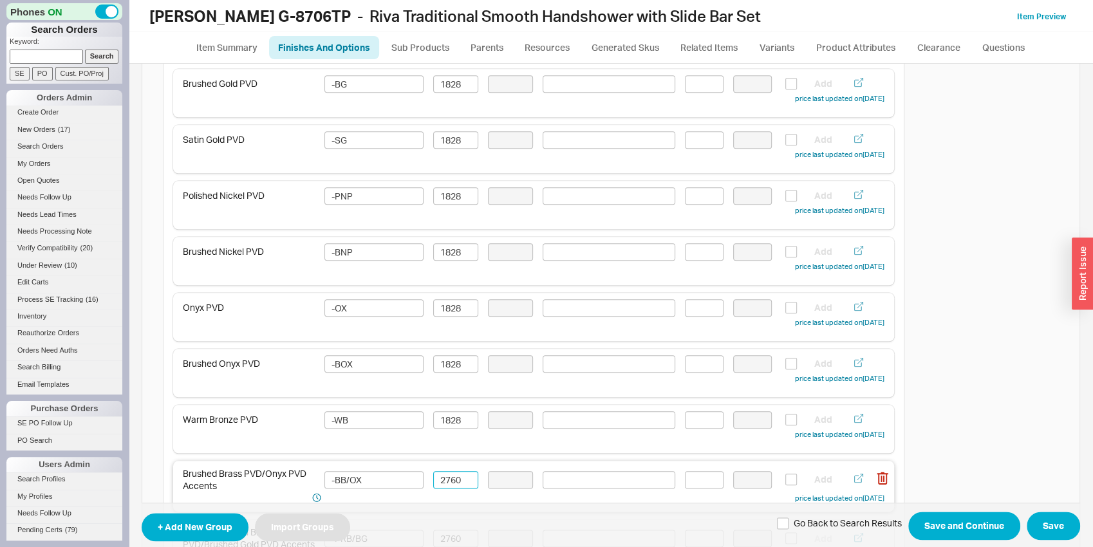
click at [448, 475] on input "2760" at bounding box center [455, 479] width 45 height 17
paste input "1828"
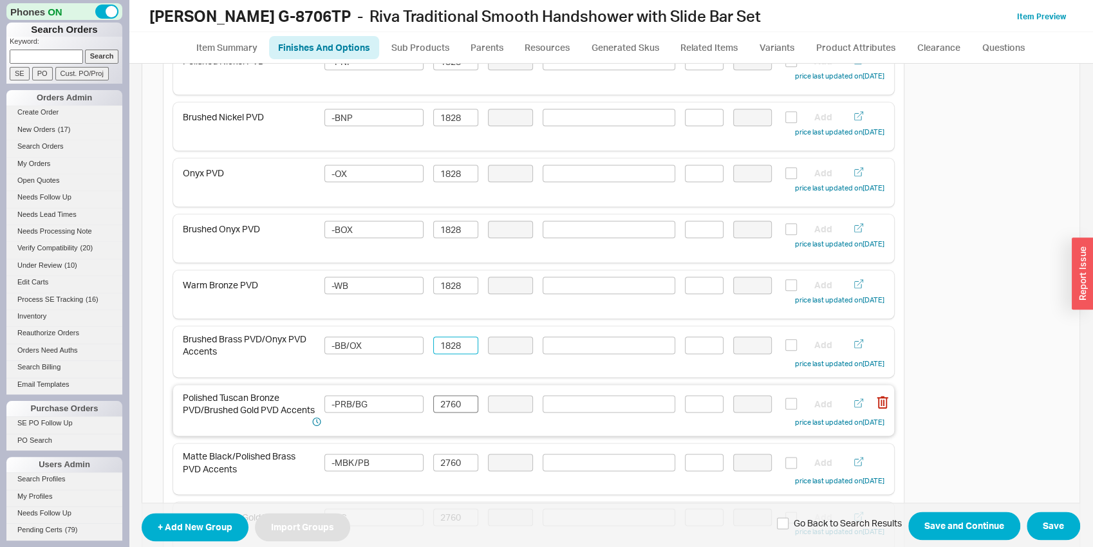
type input "1828"
click at [445, 401] on input "2760" at bounding box center [455, 403] width 45 height 17
paste input "1828"
type input "1828"
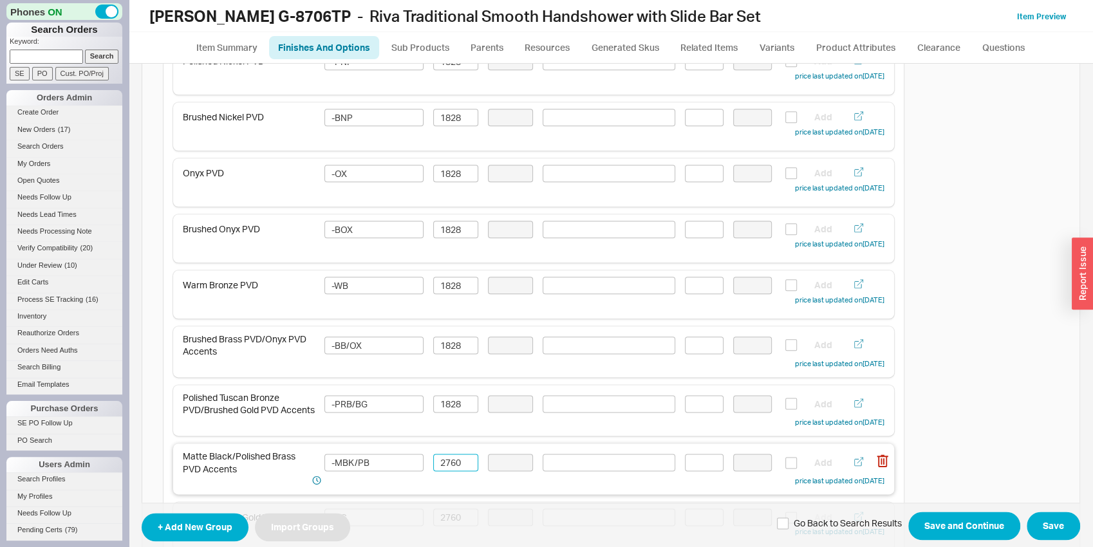
click at [454, 465] on input "2760" at bounding box center [455, 462] width 45 height 17
paste input "1828"
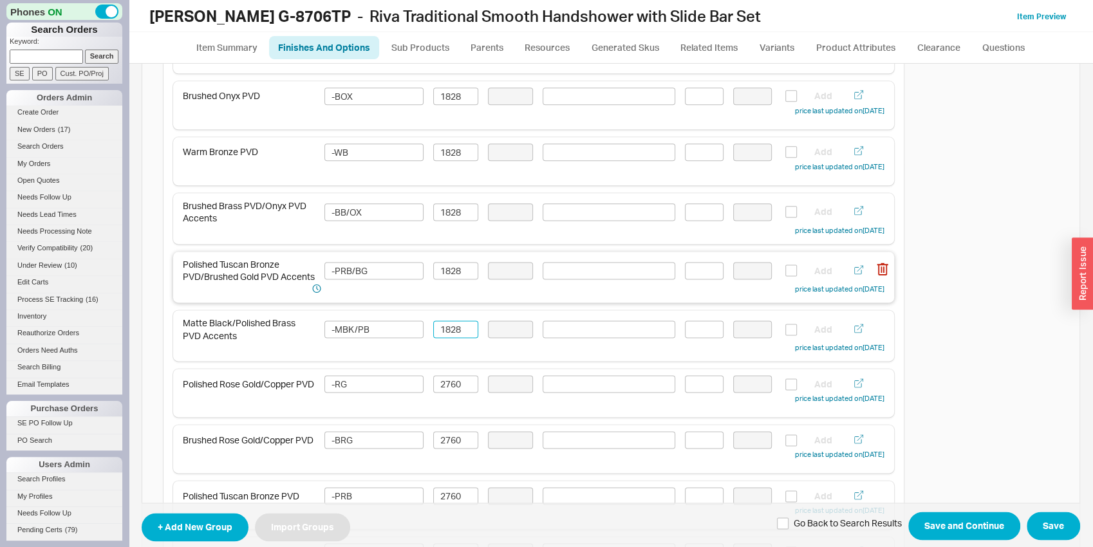
scroll to position [1076, 0]
type input "1828"
click at [446, 382] on input "2760" at bounding box center [455, 382] width 45 height 17
paste input "1828"
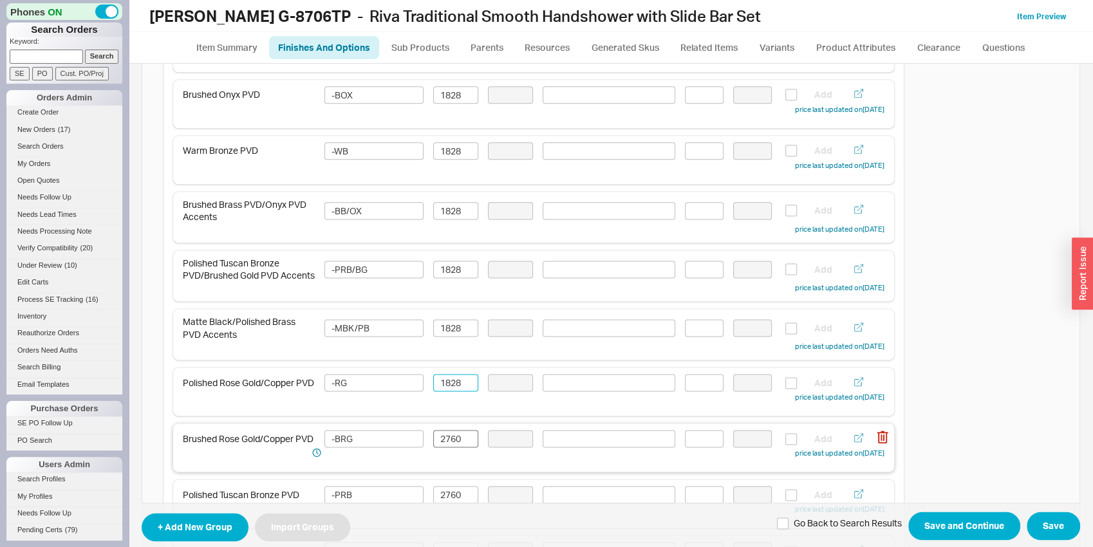
type input "1828"
click at [453, 445] on input "2760" at bounding box center [455, 438] width 45 height 17
paste input "1828"
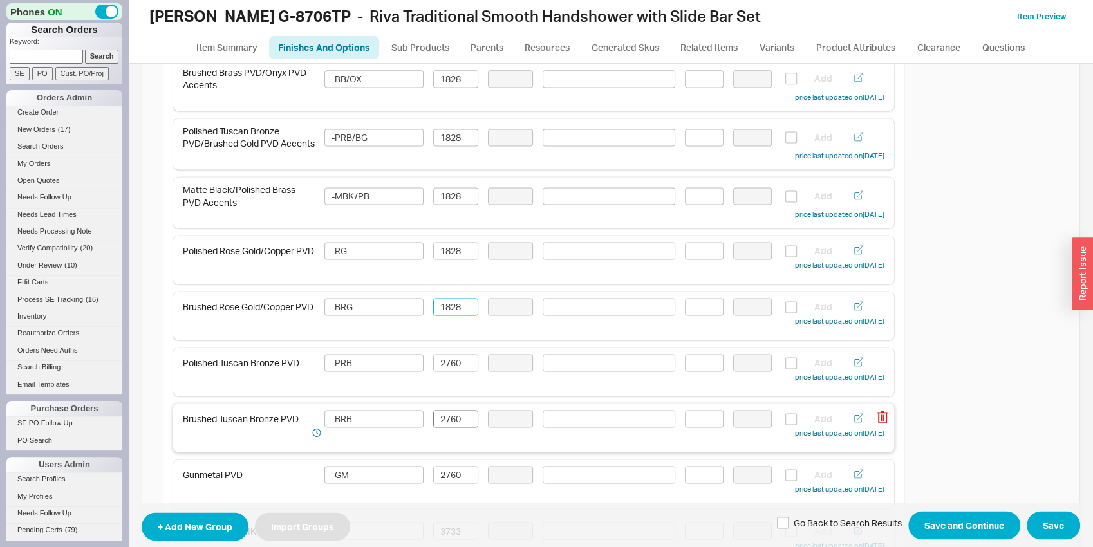
scroll to position [1211, 0]
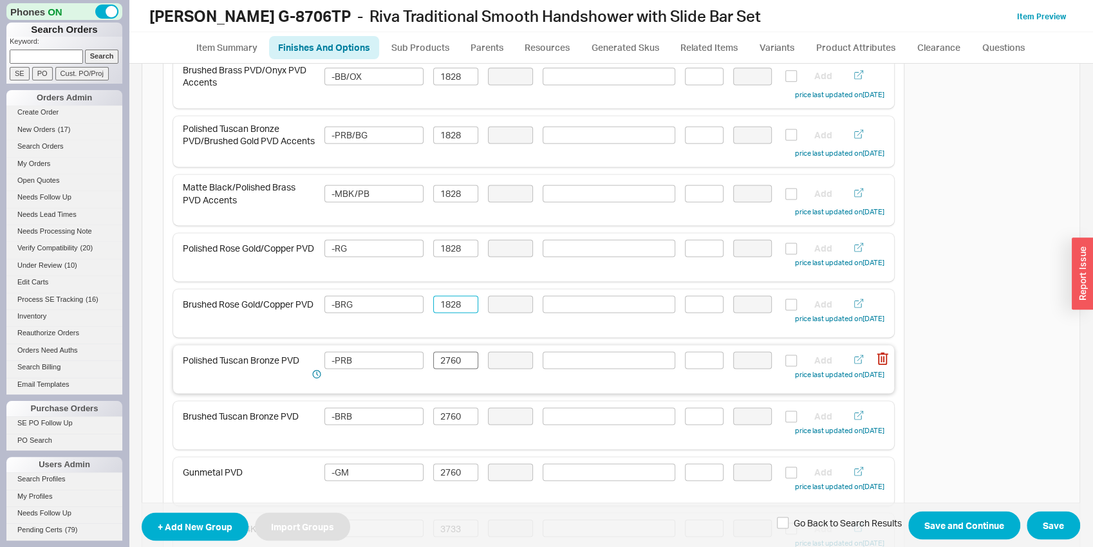
type input "1828"
click at [455, 366] on input "2760" at bounding box center [455, 359] width 45 height 17
paste input "1828"
type input "1828"
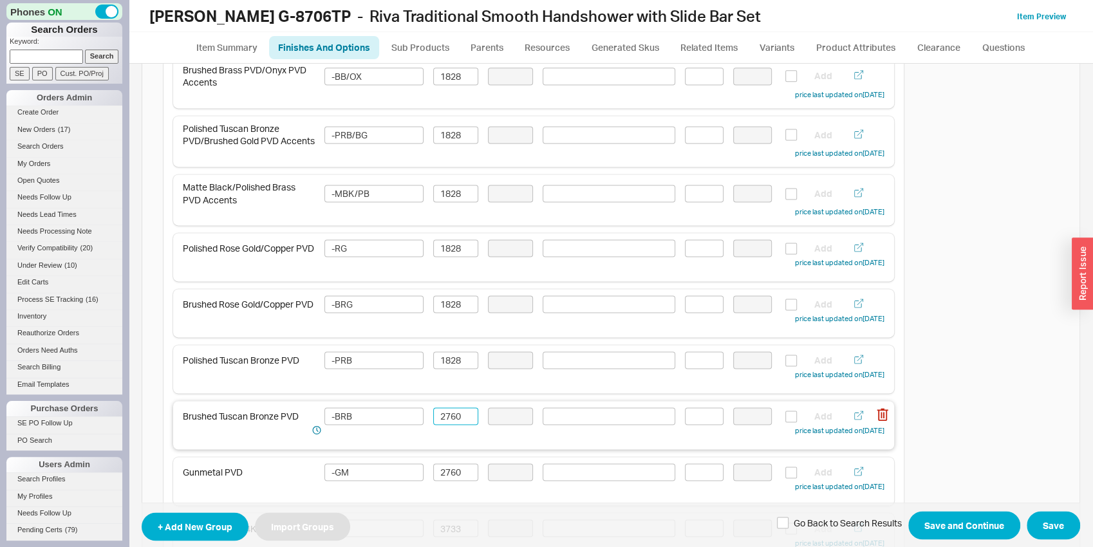
click at [454, 423] on input "2760" at bounding box center [455, 415] width 45 height 17
paste input "1828"
type input "1828"
click at [450, 480] on input "2760" at bounding box center [455, 471] width 45 height 17
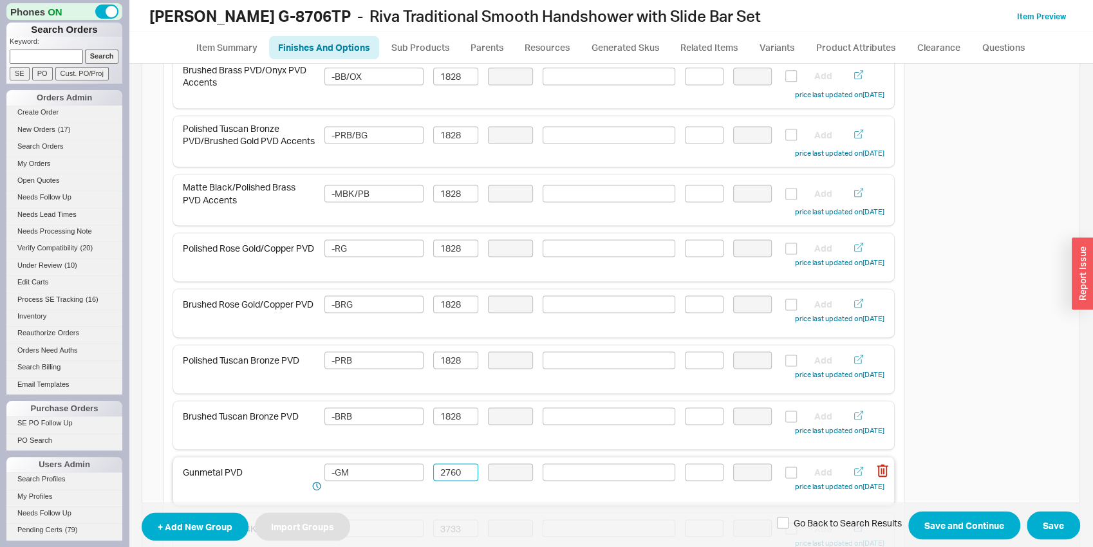
click at [450, 480] on input "2760" at bounding box center [455, 471] width 45 height 17
paste input "1828"
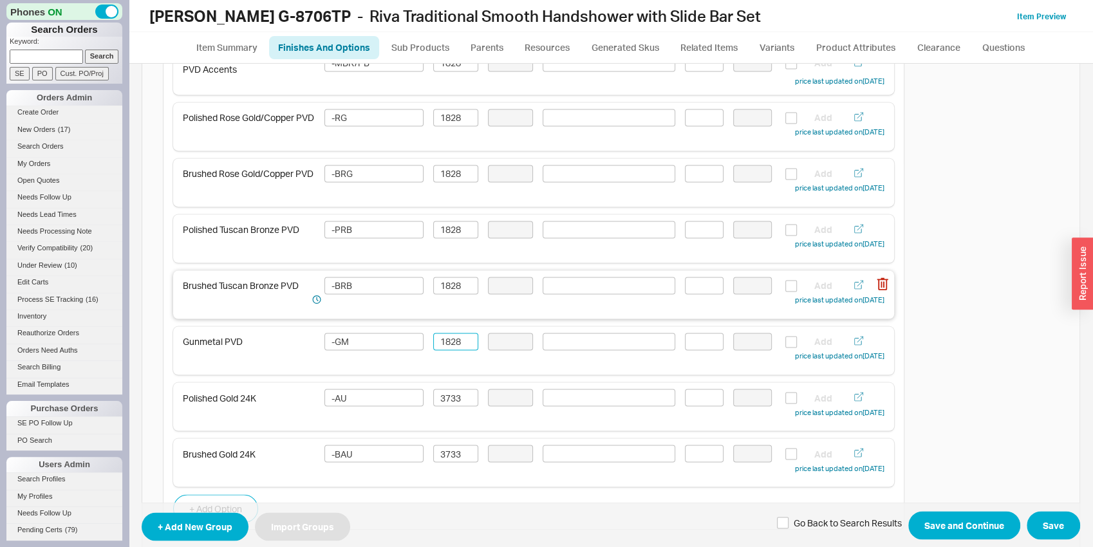
scroll to position [1345, 0]
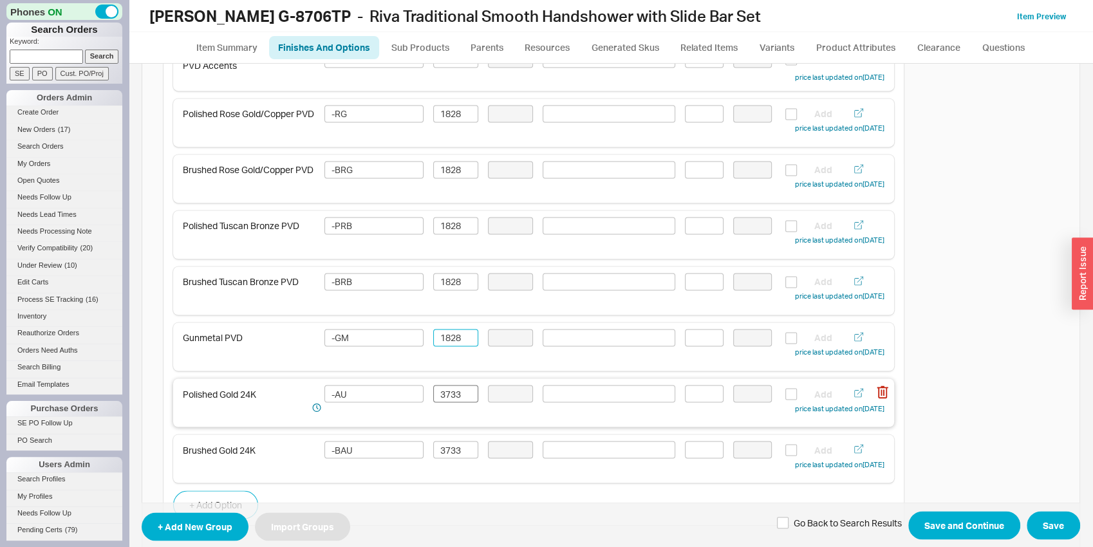
type input "1828"
click at [452, 402] on input "3733" at bounding box center [455, 393] width 45 height 17
click at [454, 401] on input "3733" at bounding box center [455, 393] width 45 height 17
type input "3732473"
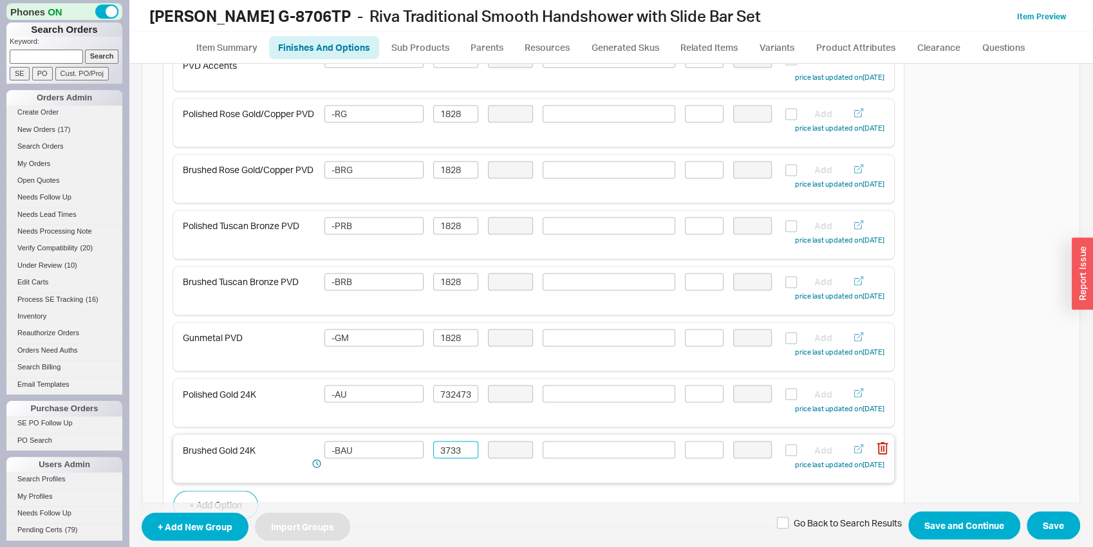
drag, startPoint x: 464, startPoint y: 460, endPoint x: 434, endPoint y: 447, distance: 33.1
click at [434, 447] on input "3733" at bounding box center [455, 449] width 45 height 17
type input "24732"
drag, startPoint x: 464, startPoint y: 402, endPoint x: 428, endPoint y: 396, distance: 36.5
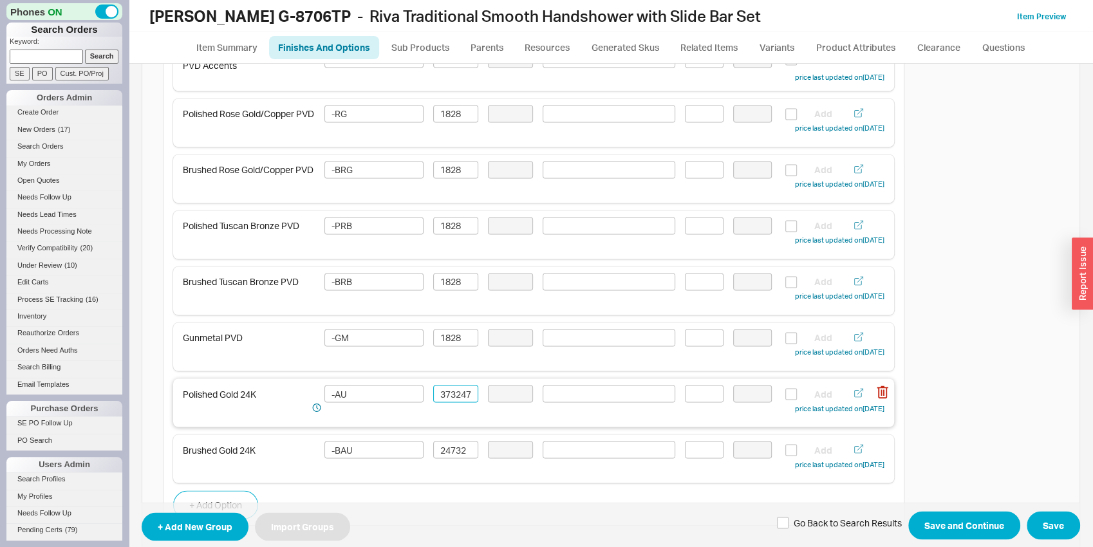
click at [433, 396] on input "3732473" at bounding box center [455, 393] width 45 height 17
type input "2473"
click at [466, 454] on input "24732" at bounding box center [455, 449] width 45 height 17
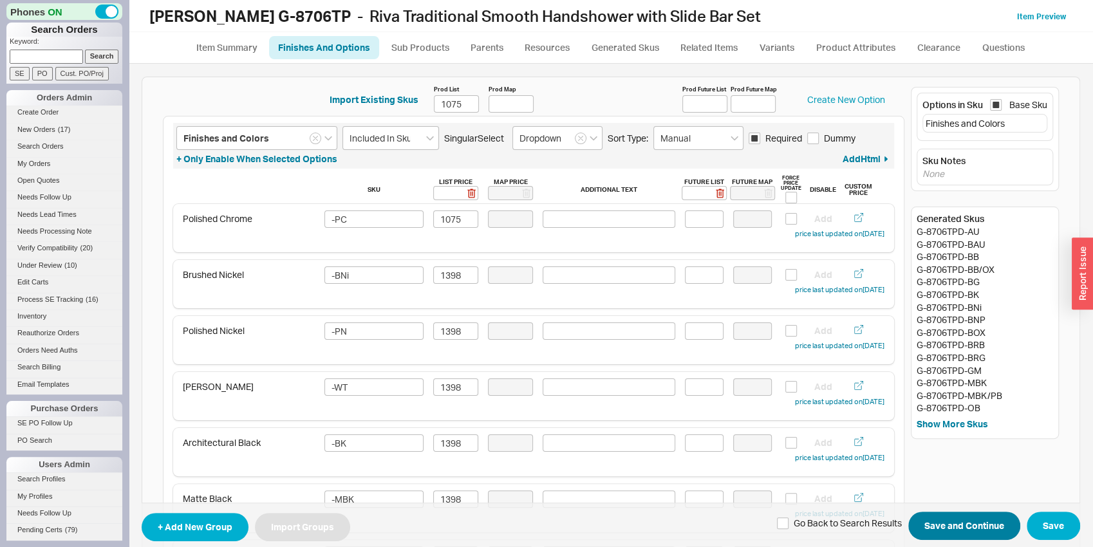
type input "2473"
click at [941, 519] on button "Save and Continue" at bounding box center [964, 526] width 112 height 28
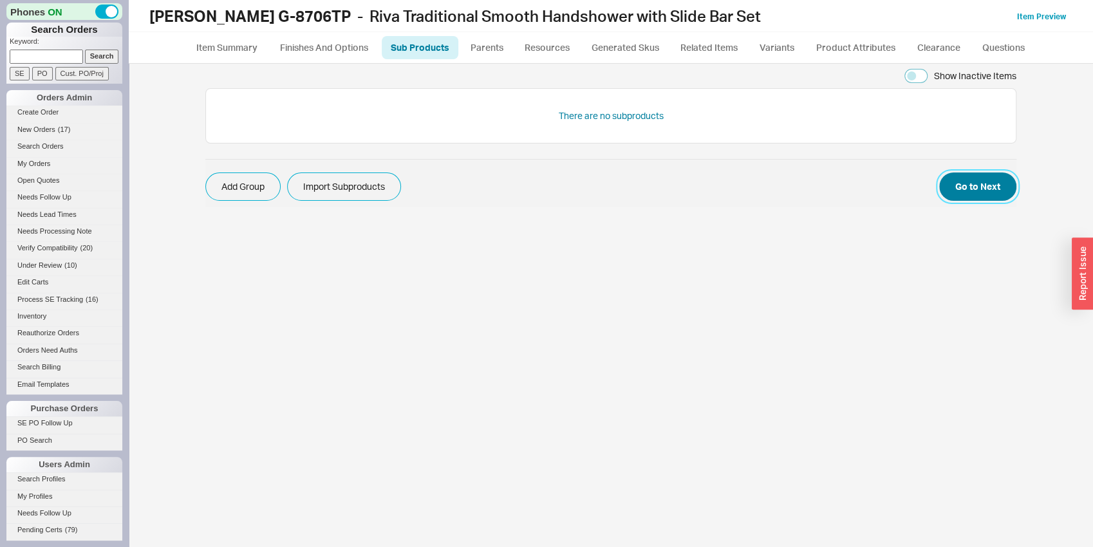
click at [990, 192] on button "Go to Next" at bounding box center [977, 186] width 77 height 28
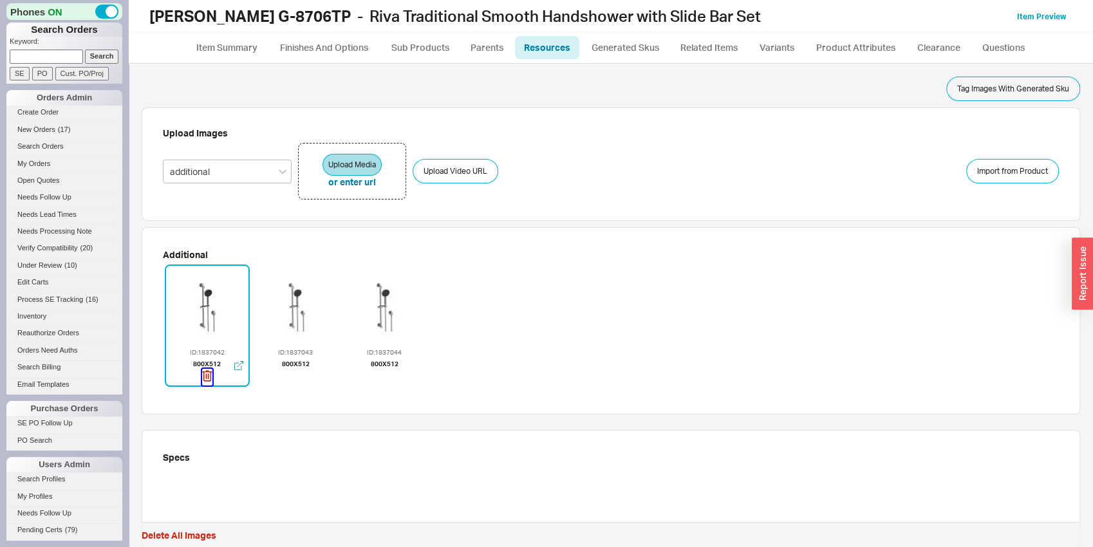
click at [203, 376] on icon "button" at bounding box center [207, 375] width 10 height 11
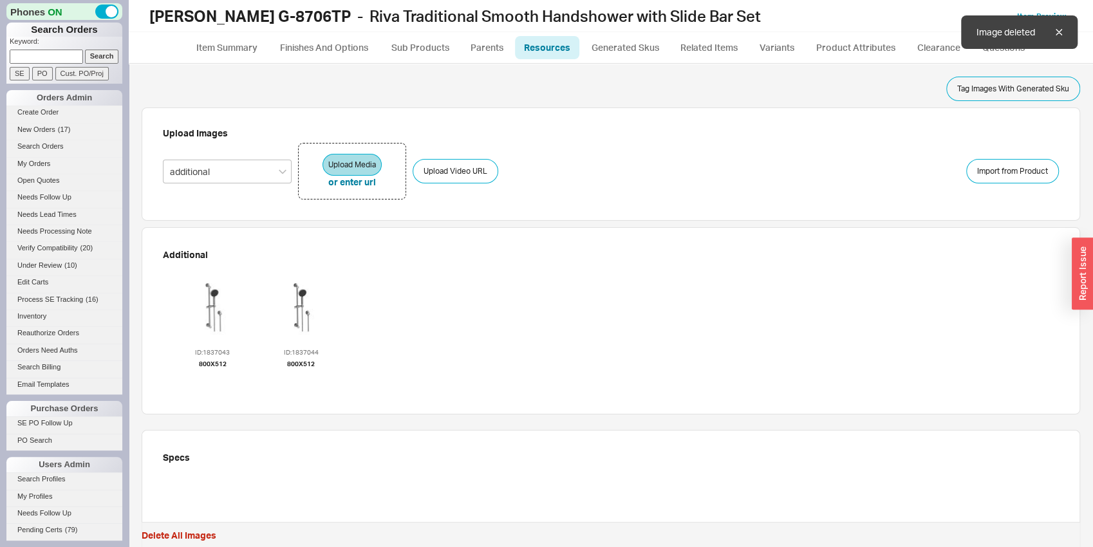
click at [207, 376] on icon "button" at bounding box center [212, 376] width 10 height 14
click at [209, 376] on icon "button" at bounding box center [214, 376] width 10 height 14
